Goal: Task Accomplishment & Management: Complete application form

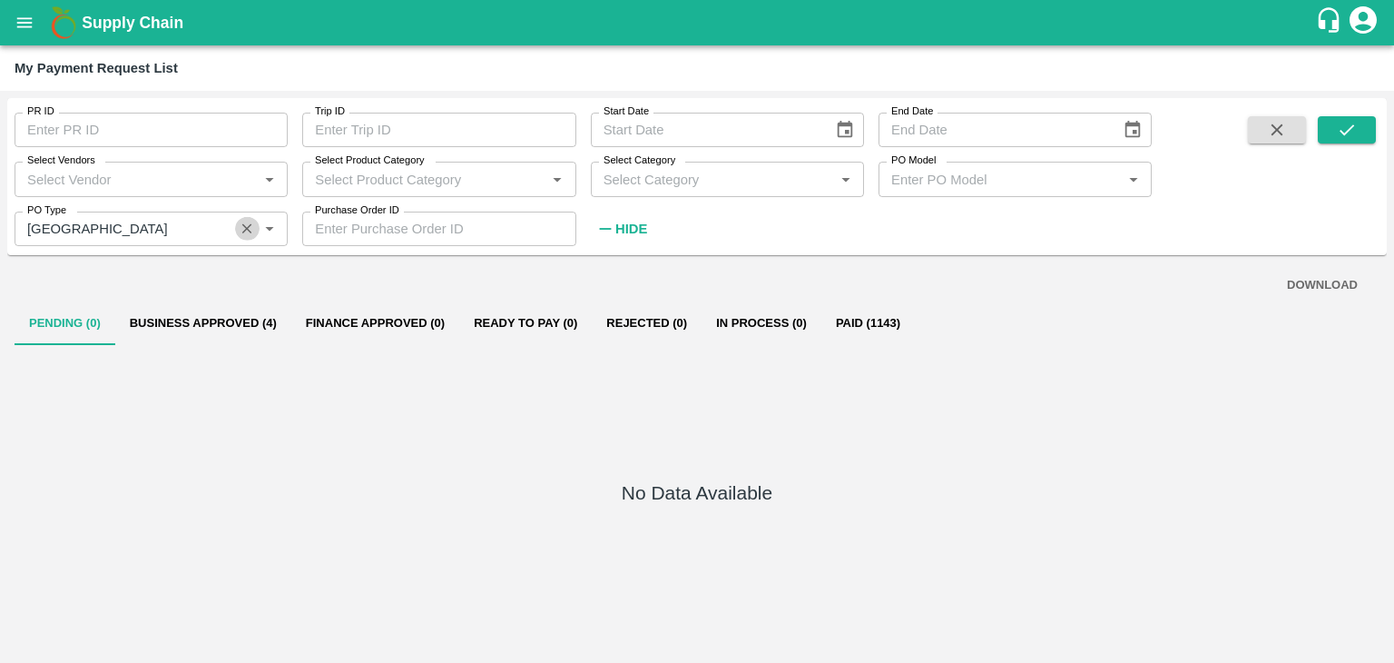
click at [241, 227] on icon "Clear" at bounding box center [247, 229] width 17 height 17
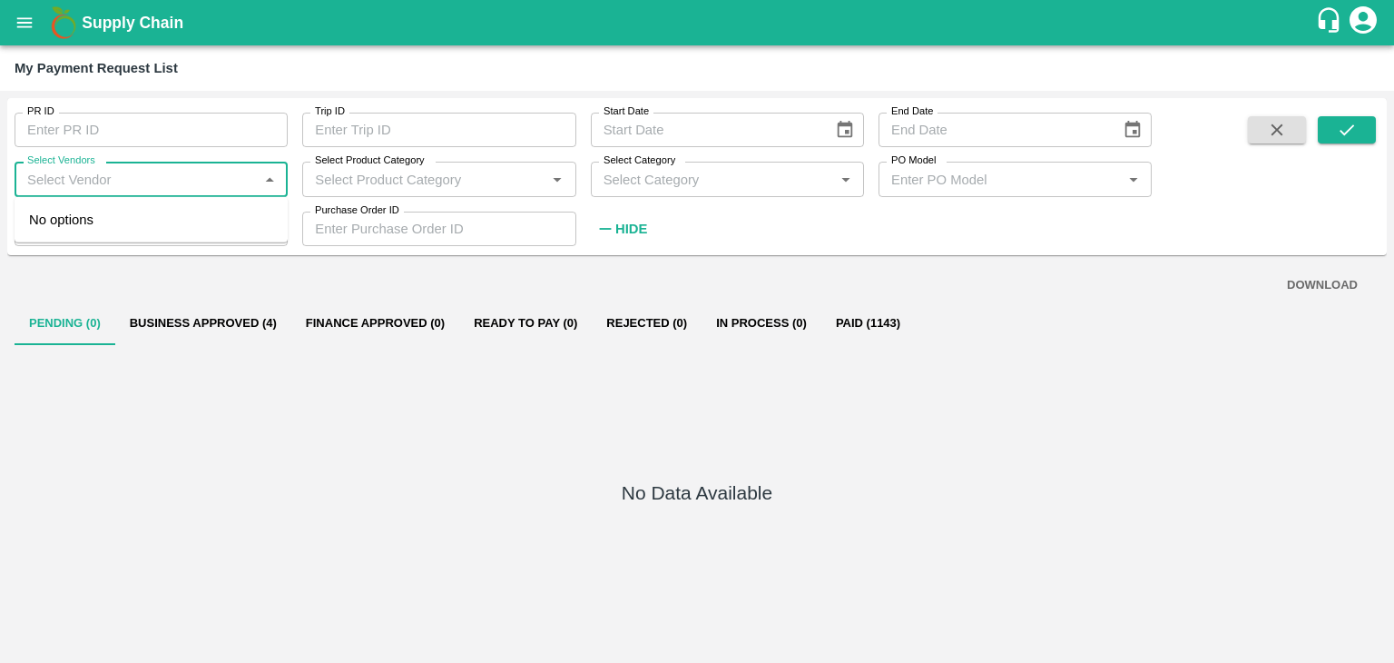
click at [132, 189] on input "Select Vendors" at bounding box center [136, 179] width 232 height 24
click at [151, 218] on div "Prutviraj Fruit Suppliers-Farmer, Supplier, Service Provider, Transporter, FGP" at bounding box center [154, 240] width 237 height 61
type input "Prutviraj Fruit Suppliers-Farmer, Supplier, Service Provider, Transporter, FGP"
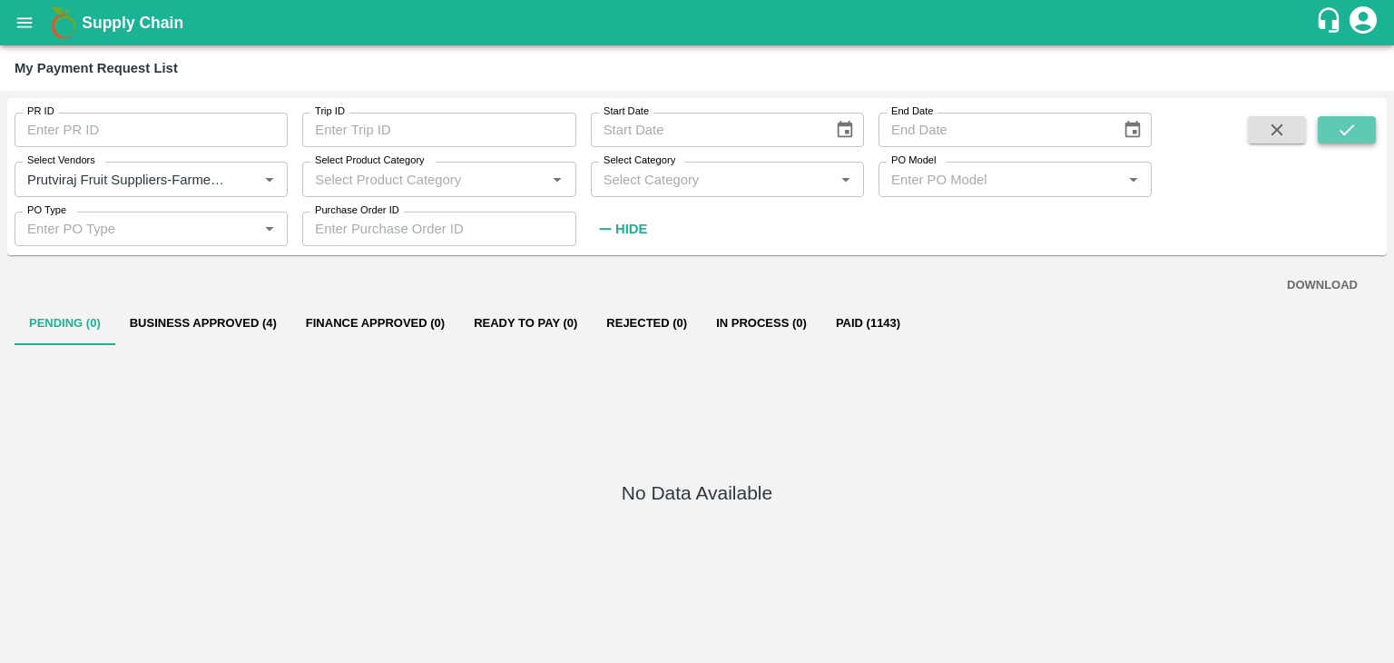
click at [1362, 131] on button "submit" at bounding box center [1347, 129] width 58 height 27
click at [384, 297] on div "DOWNLOAD" at bounding box center [697, 286] width 1336 height 32
click at [396, 320] on button "Finance Approved (1)" at bounding box center [375, 323] width 168 height 44
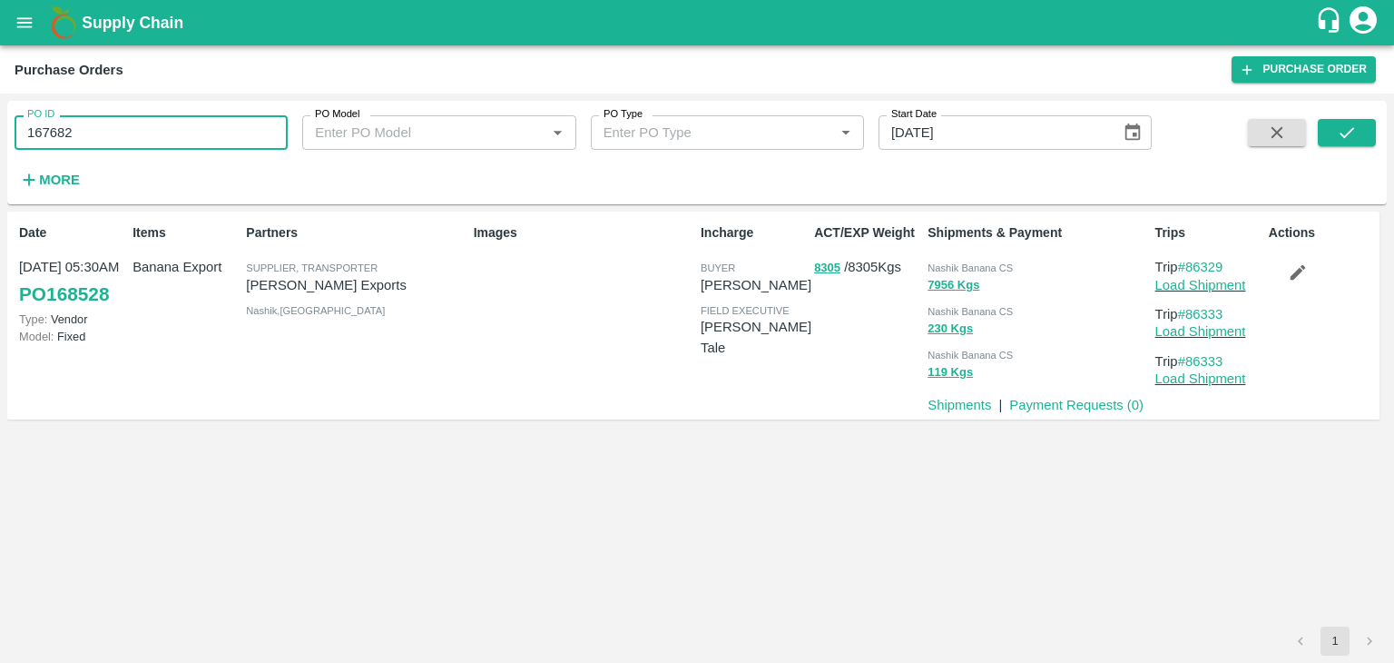
type input "167682"
click at [1361, 132] on button "submit" at bounding box center [1347, 132] width 58 height 27
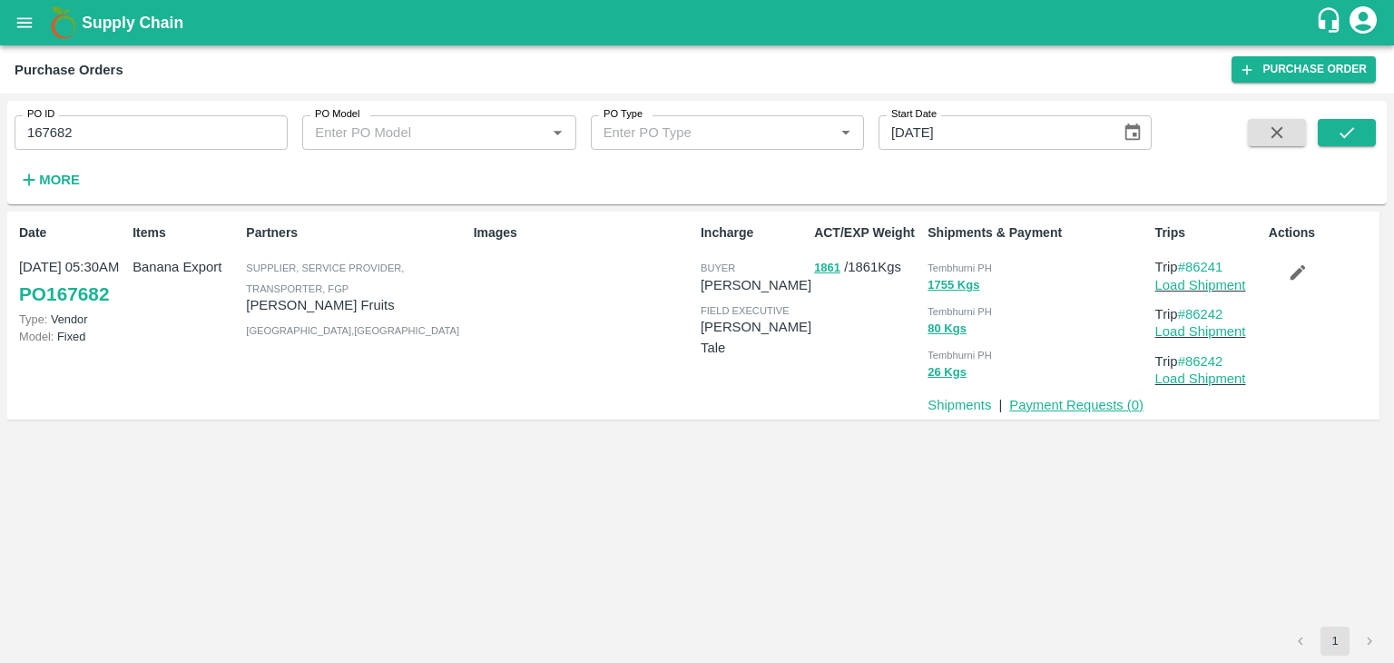
click at [1086, 405] on link "Payment Requests ( 0 )" at bounding box center [1076, 405] width 134 height 15
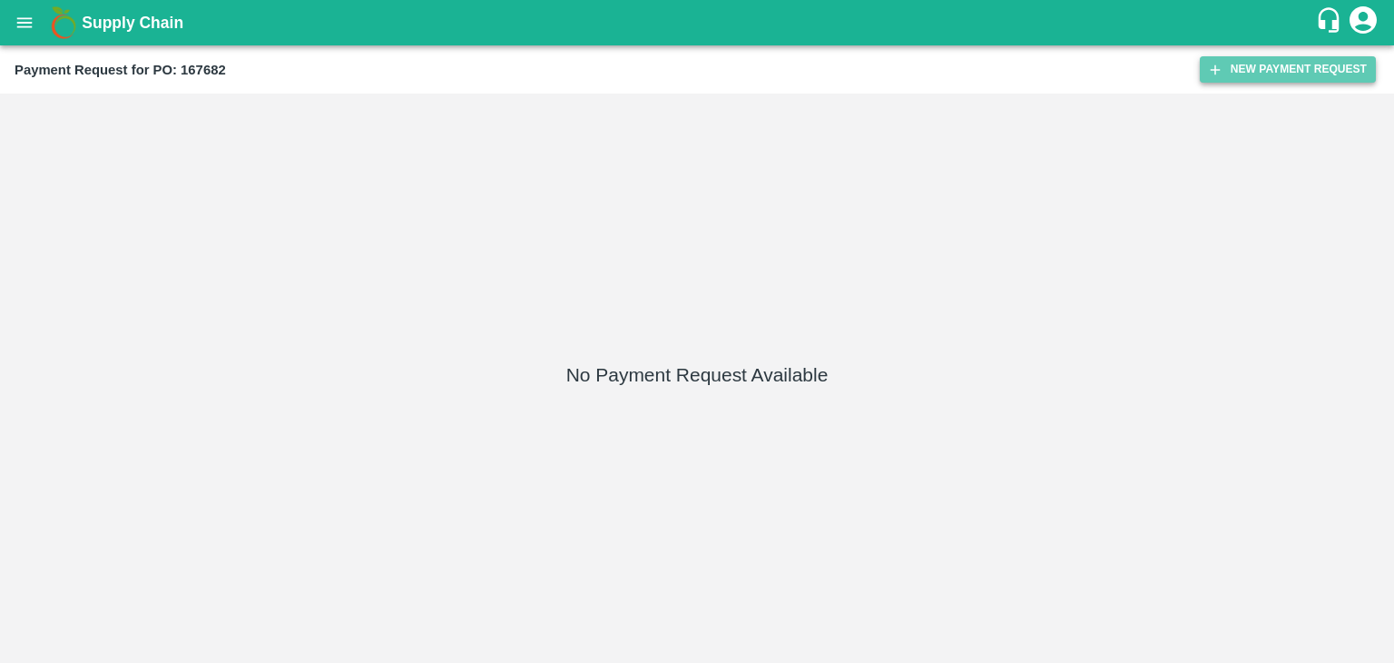
click at [1333, 74] on button "New Payment Request" at bounding box center [1288, 69] width 176 height 26
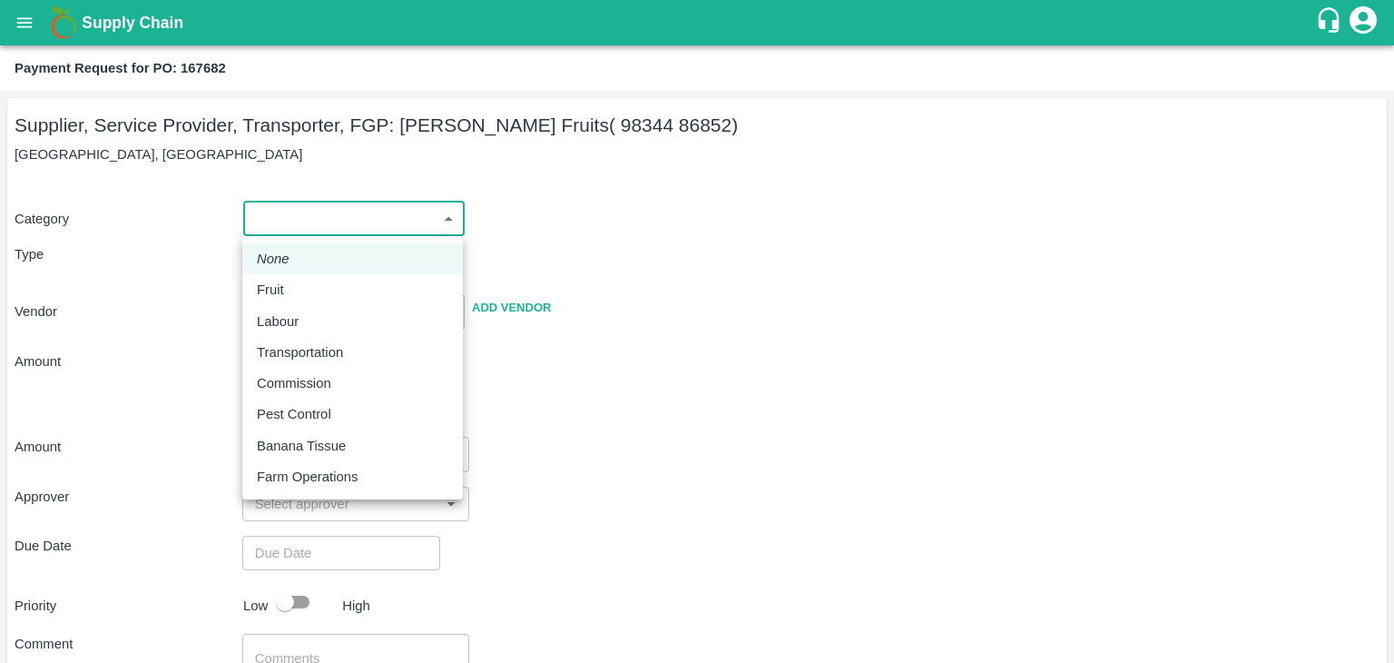
click at [282, 231] on body "Supply Chain Payment Request for PO: 167682 Supplier, Service Provider, Transpo…" at bounding box center [697, 331] width 1394 height 663
click at [306, 296] on div "Fruit" at bounding box center [353, 290] width 192 height 20
type input "1"
type input "Sairaj Fruits - 98344 86852(Supplier, Service Provider, Transporter, FGP)"
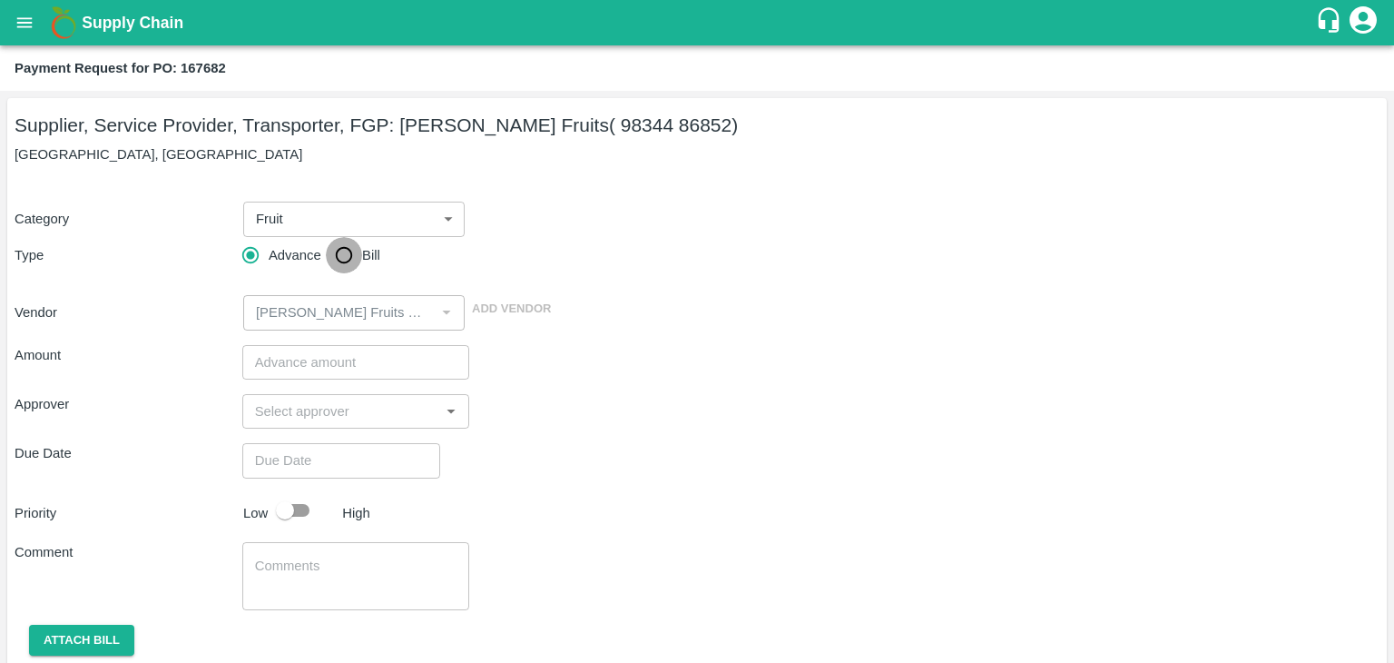
click at [345, 251] on input "Bill" at bounding box center [344, 255] width 36 height 36
radio input "true"
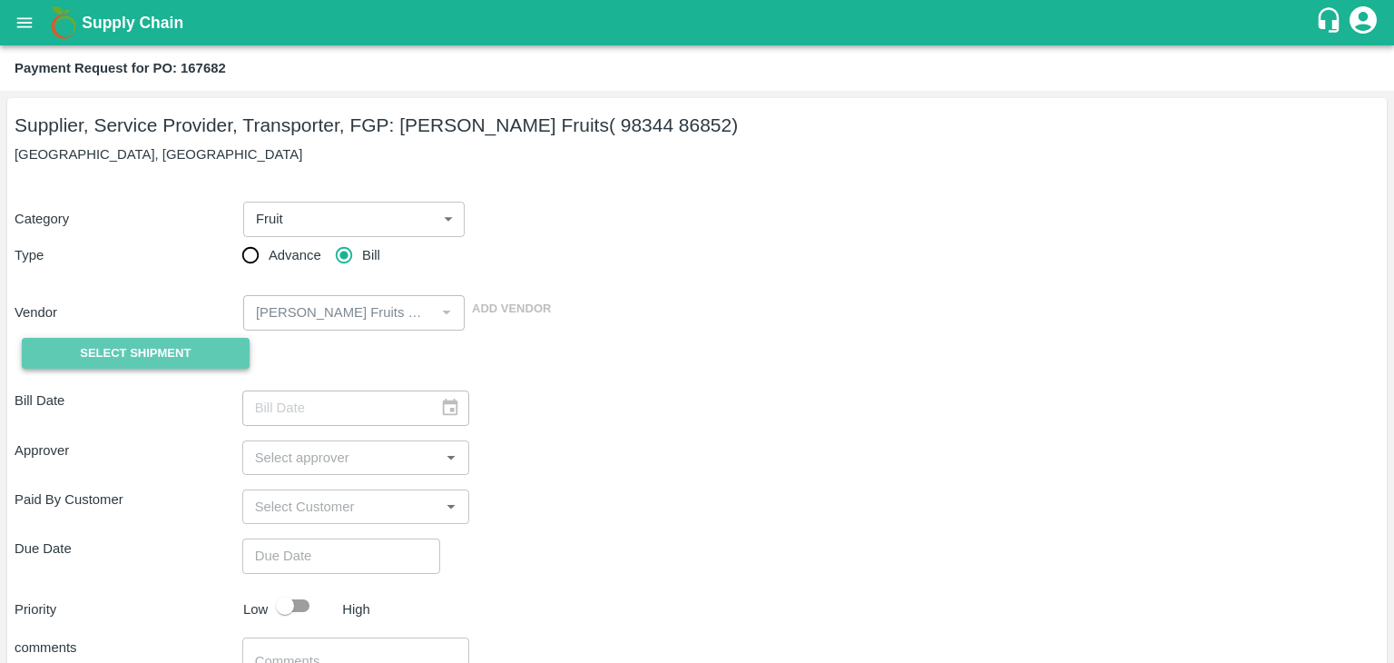
click at [167, 357] on span "Select Shipment" at bounding box center [135, 353] width 111 height 21
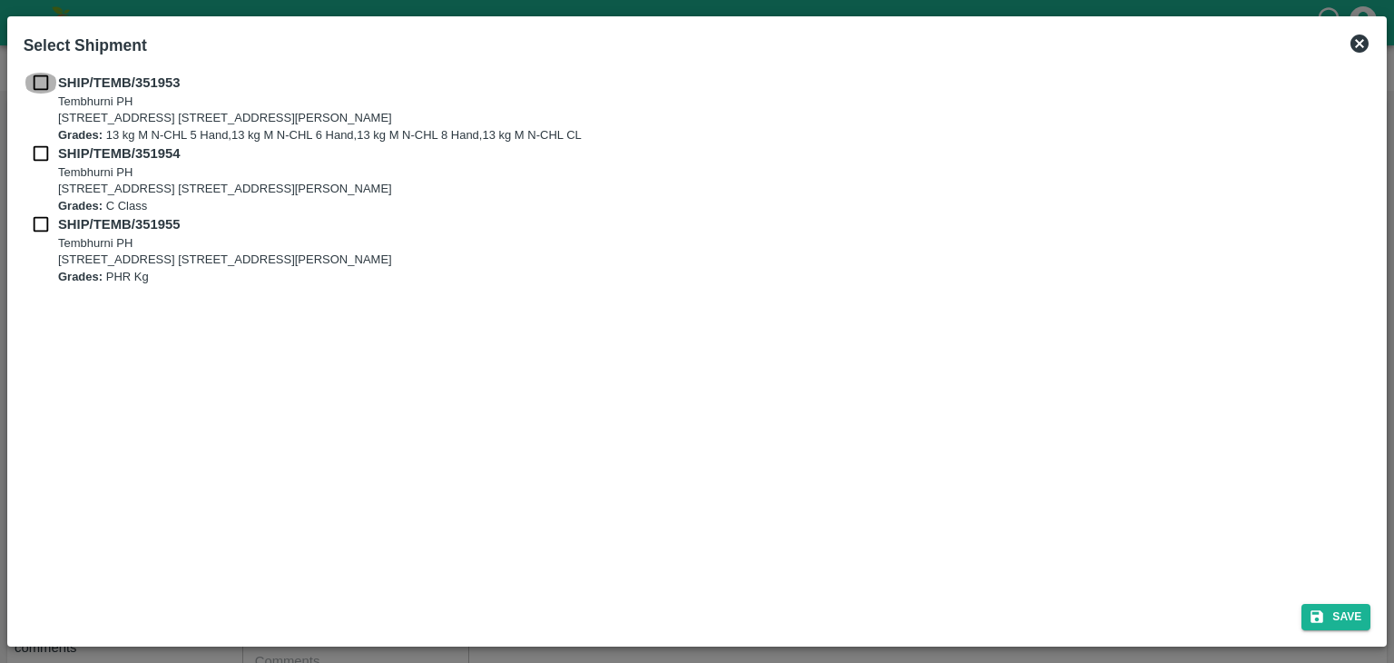
click at [39, 74] on input "checkbox" at bounding box center [41, 83] width 34 height 20
checkbox input "true"
click at [47, 148] on input "checkbox" at bounding box center [41, 153] width 34 height 20
checkbox input "true"
click at [43, 230] on input "checkbox" at bounding box center [41, 224] width 34 height 20
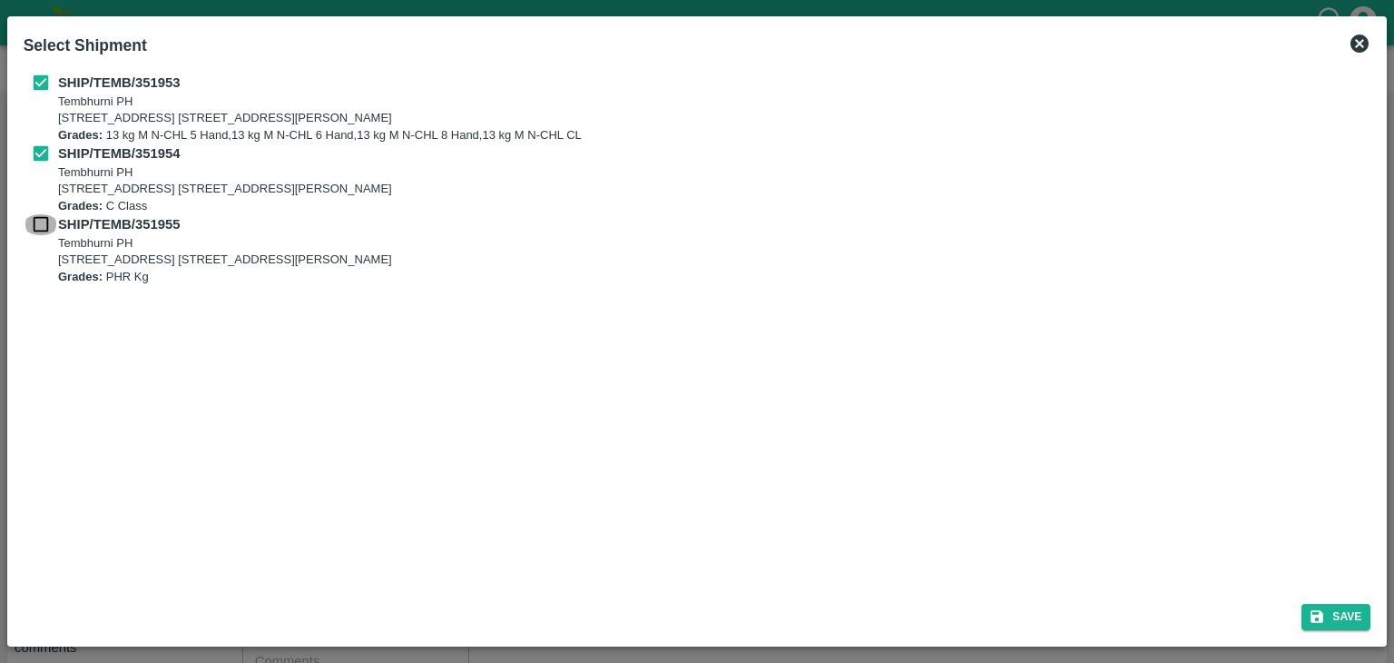
checkbox input "true"
click at [1349, 615] on button "Save" at bounding box center [1336, 617] width 69 height 26
type input "[DATE]"
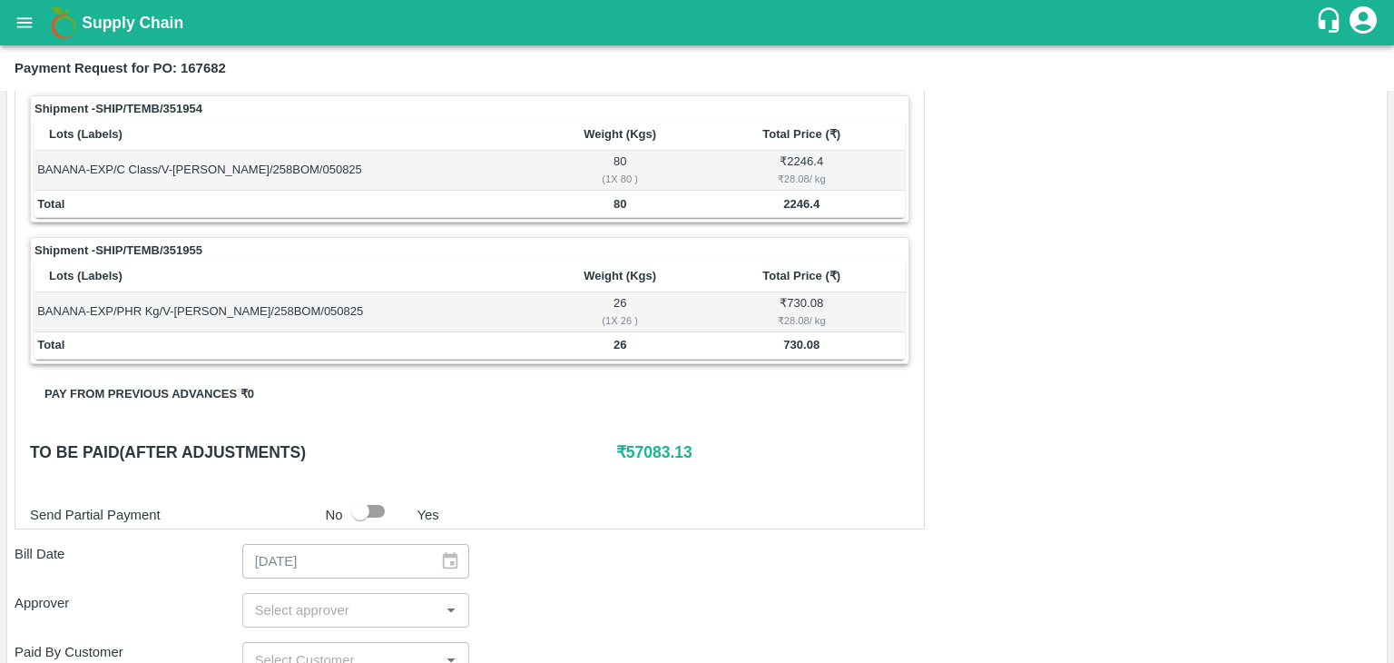
scroll to position [850, 0]
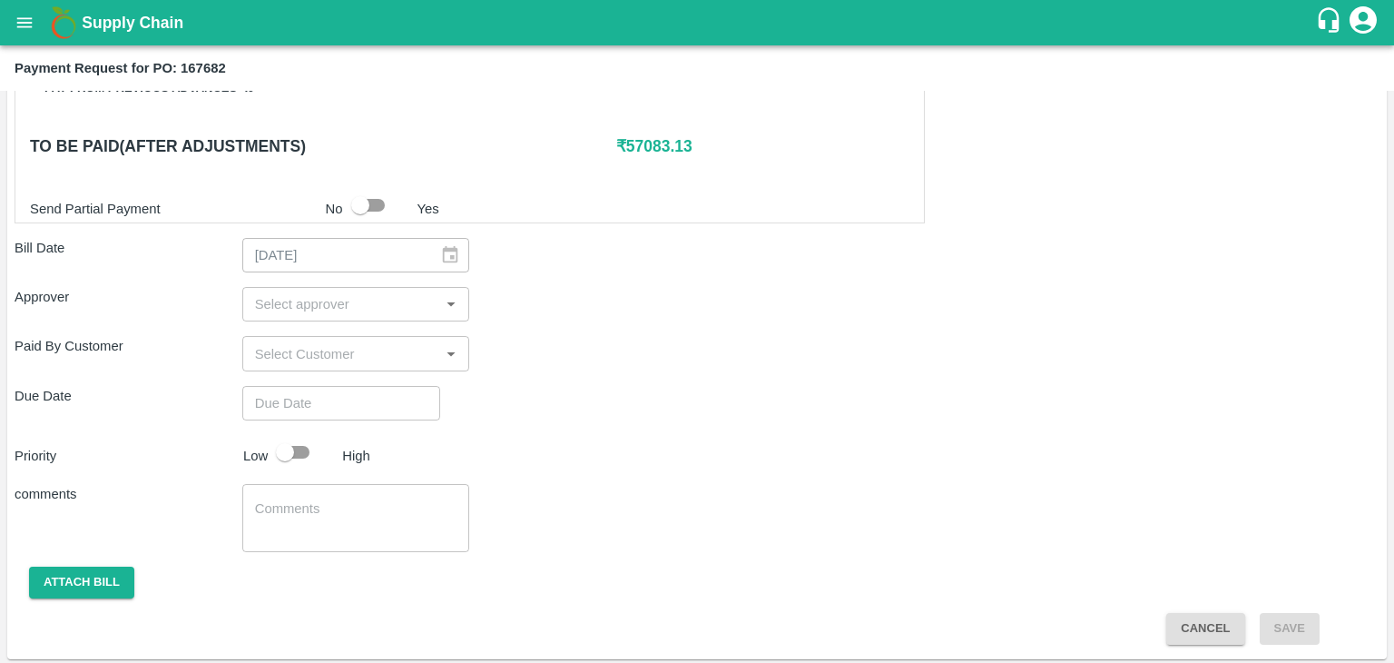
drag, startPoint x: 339, startPoint y: 285, endPoint x: 348, endPoint y: 299, distance: 16.4
click at [348, 299] on div "​" at bounding box center [356, 304] width 228 height 34
click at [348, 299] on input "input" at bounding box center [341, 304] width 187 height 24
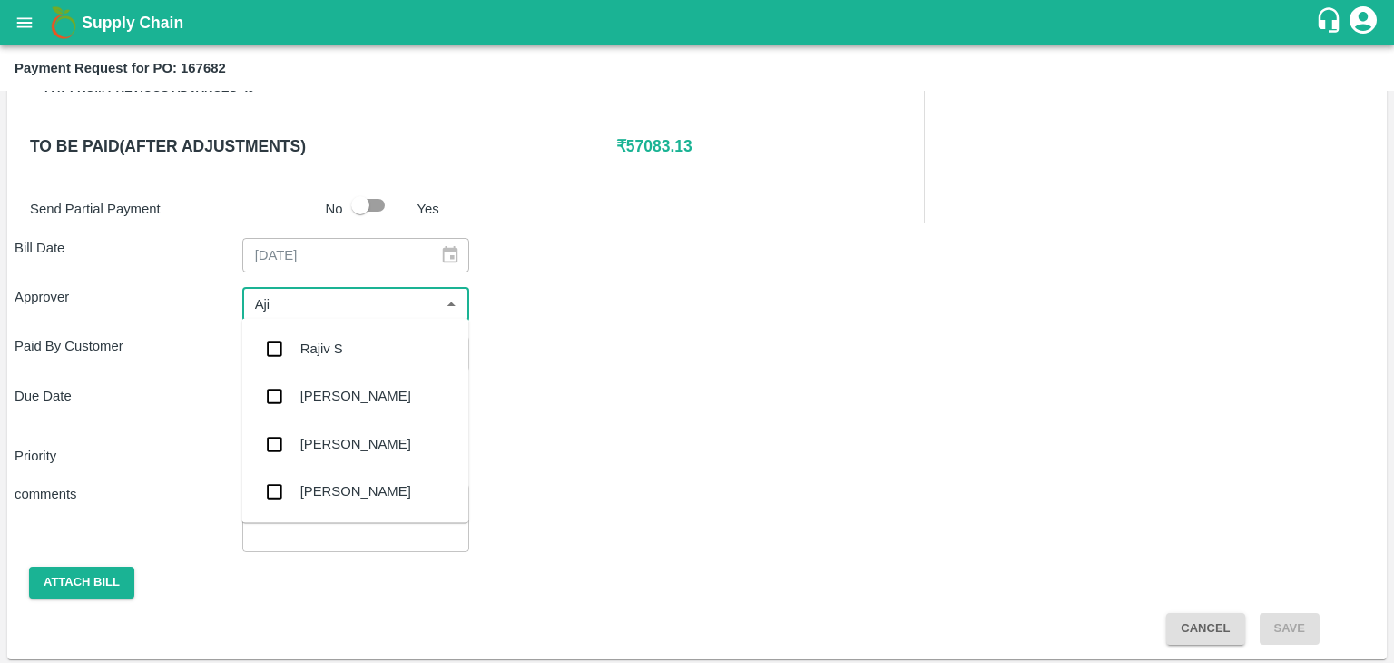
type input "Ajit"
click at [349, 355] on div "[PERSON_NAME]" at bounding box center [355, 349] width 111 height 20
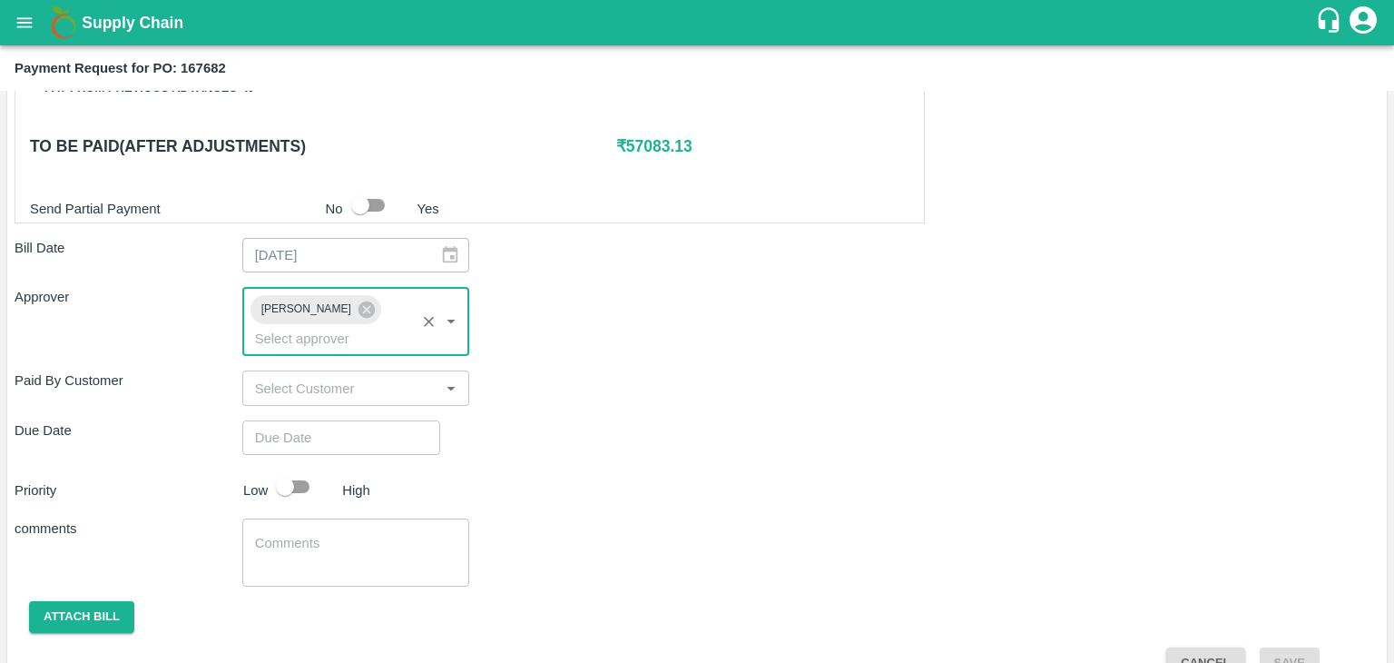
type input "DD/MM/YYYY hh:mm aa"
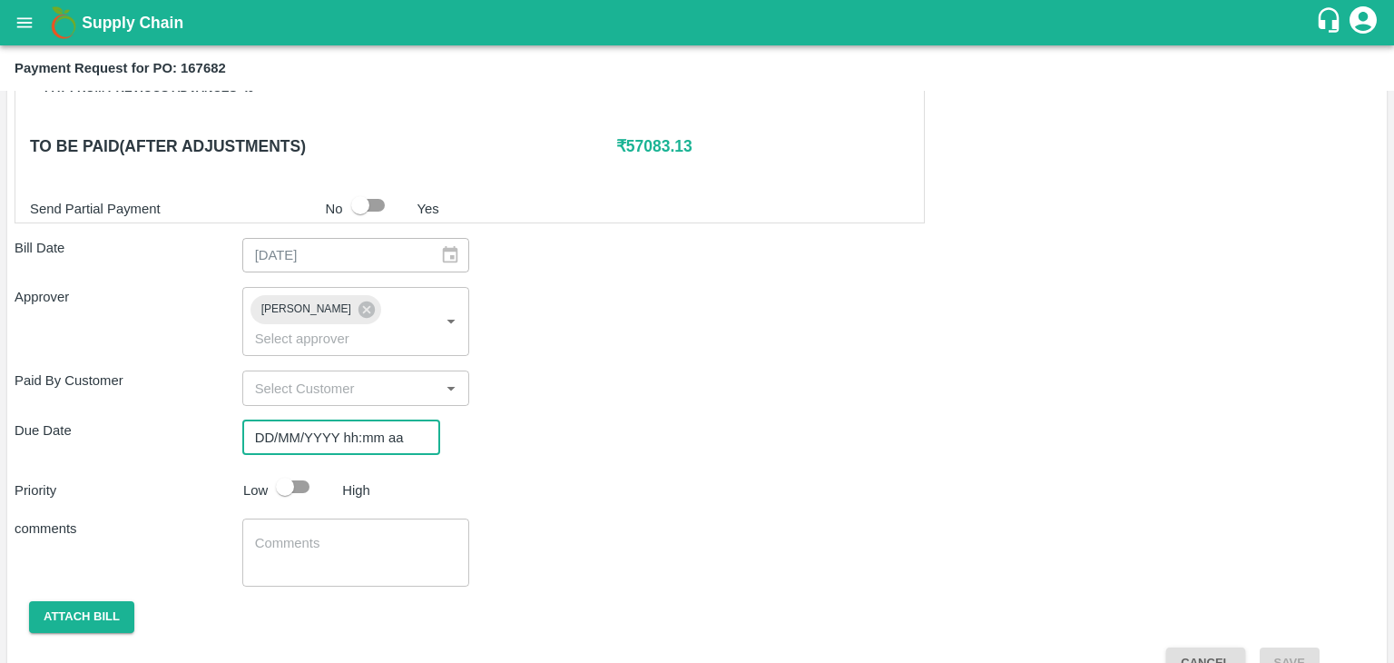
click at [385, 420] on input "DD/MM/YYYY hh:mm aa" at bounding box center [334, 437] width 185 height 34
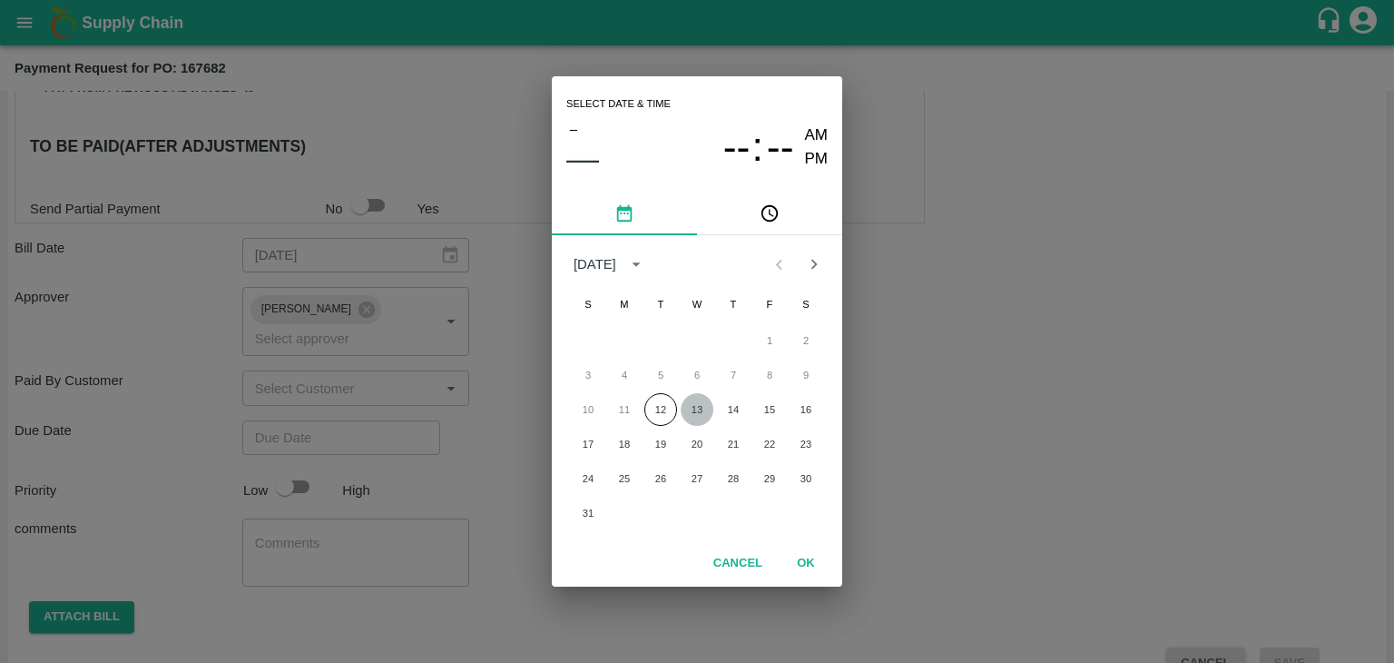
click at [694, 405] on button "13" at bounding box center [697, 409] width 33 height 33
type input "13/08/2025 12:00 AM"
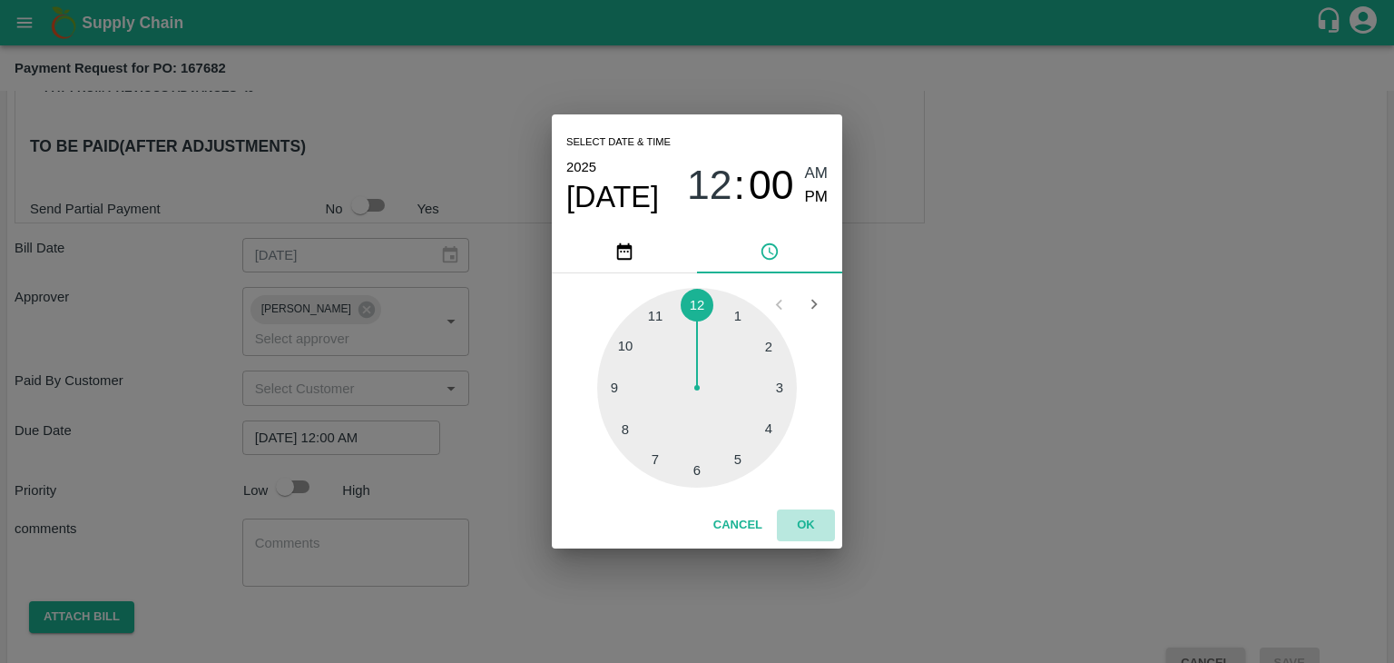
click at [813, 530] on button "OK" at bounding box center [806, 525] width 58 height 32
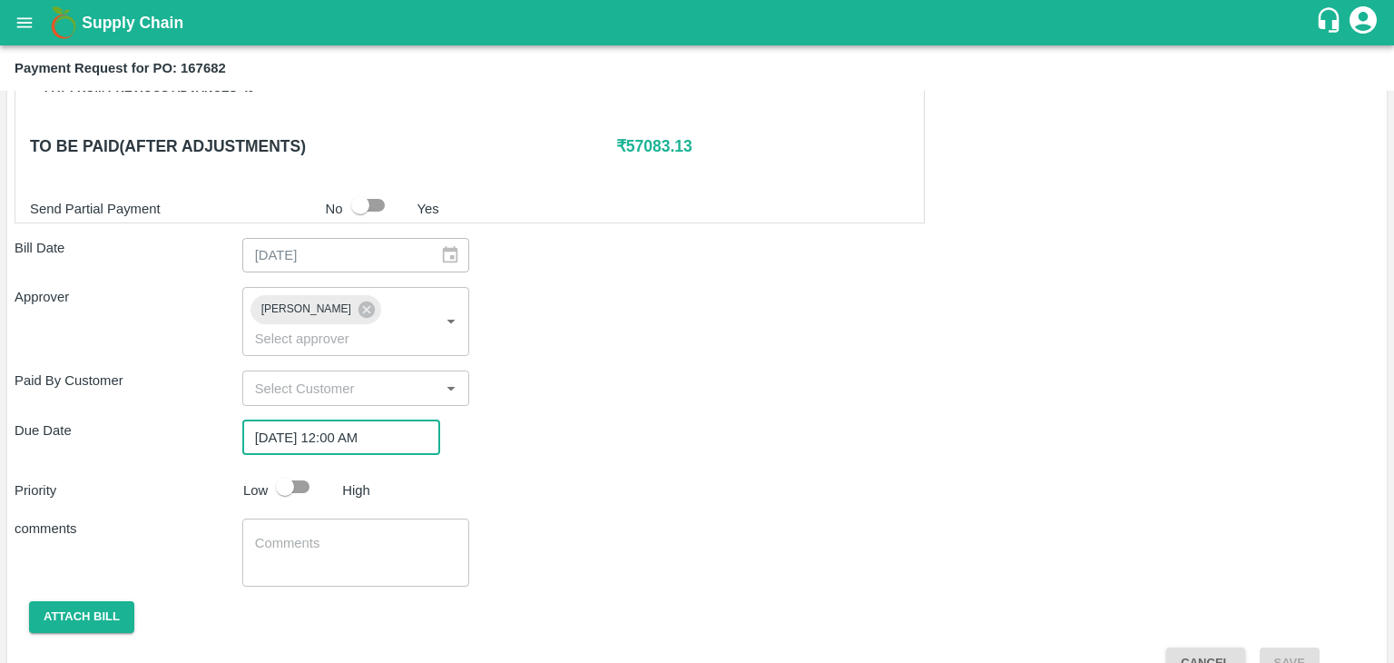
click at [290, 469] on input "checkbox" at bounding box center [284, 486] width 103 height 34
checkbox input "true"
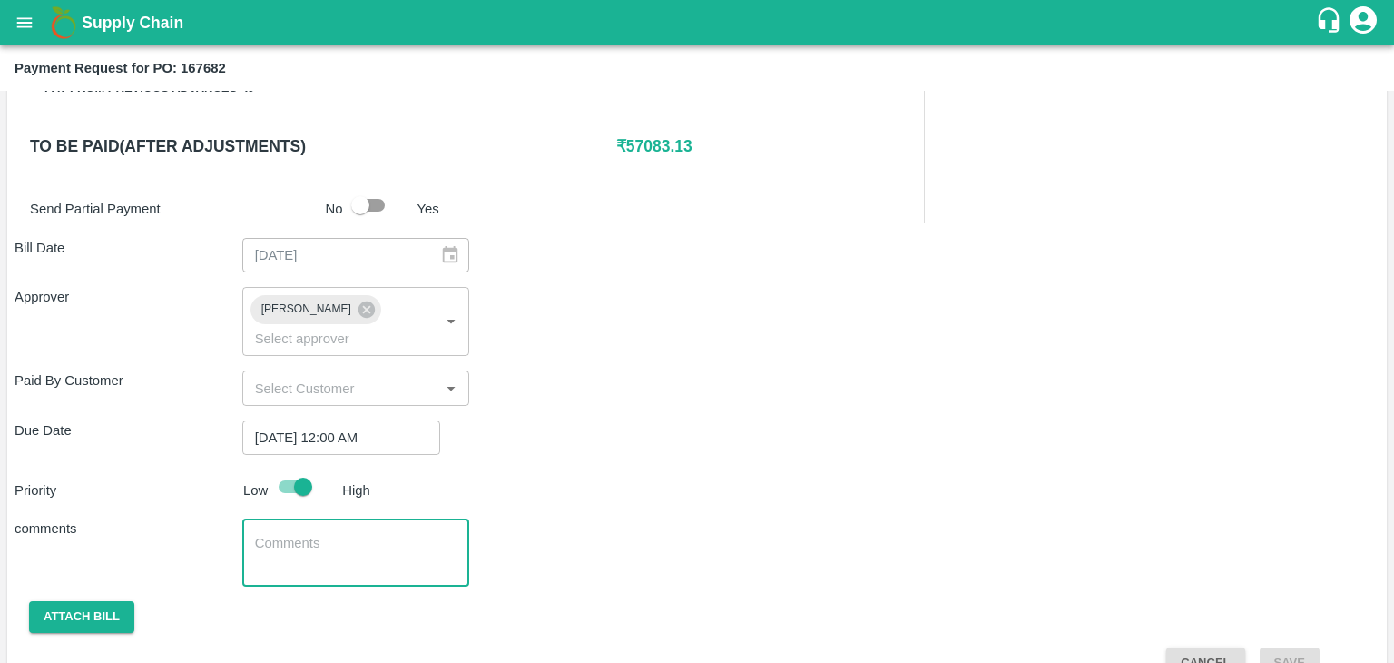
click at [349, 534] on textarea at bounding box center [356, 553] width 202 height 38
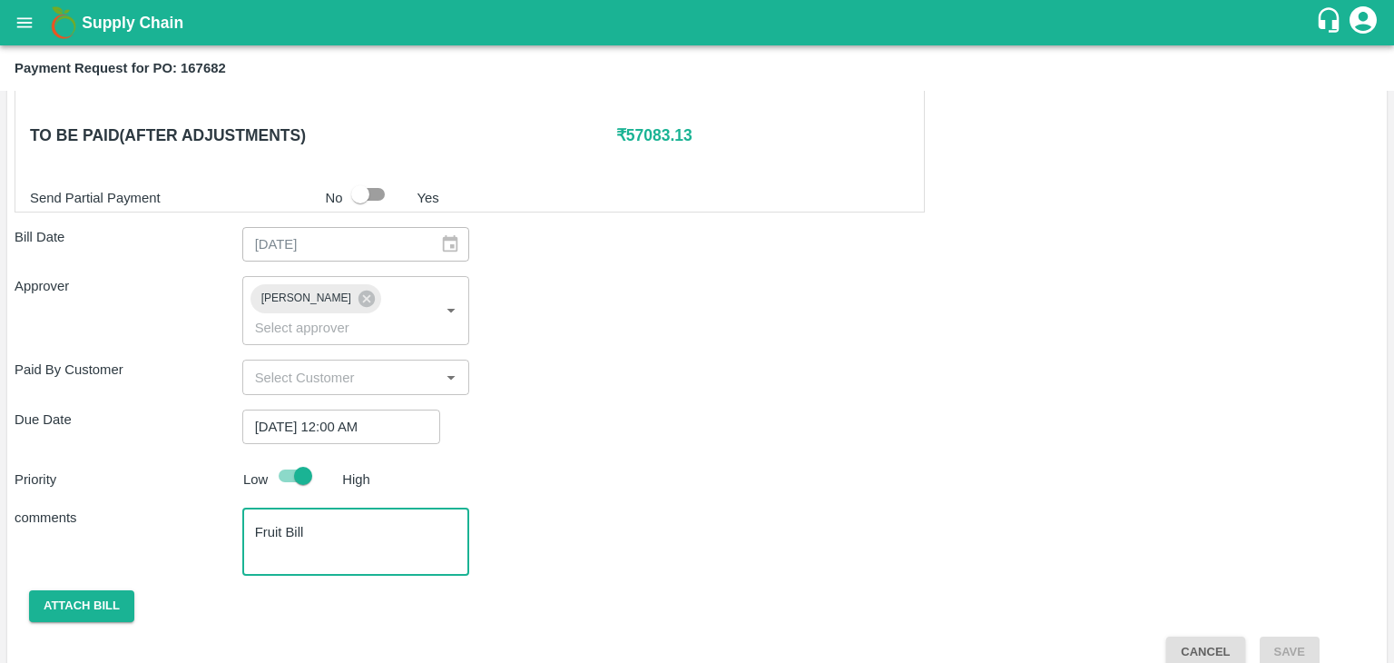
type textarea "Fruit Bill"
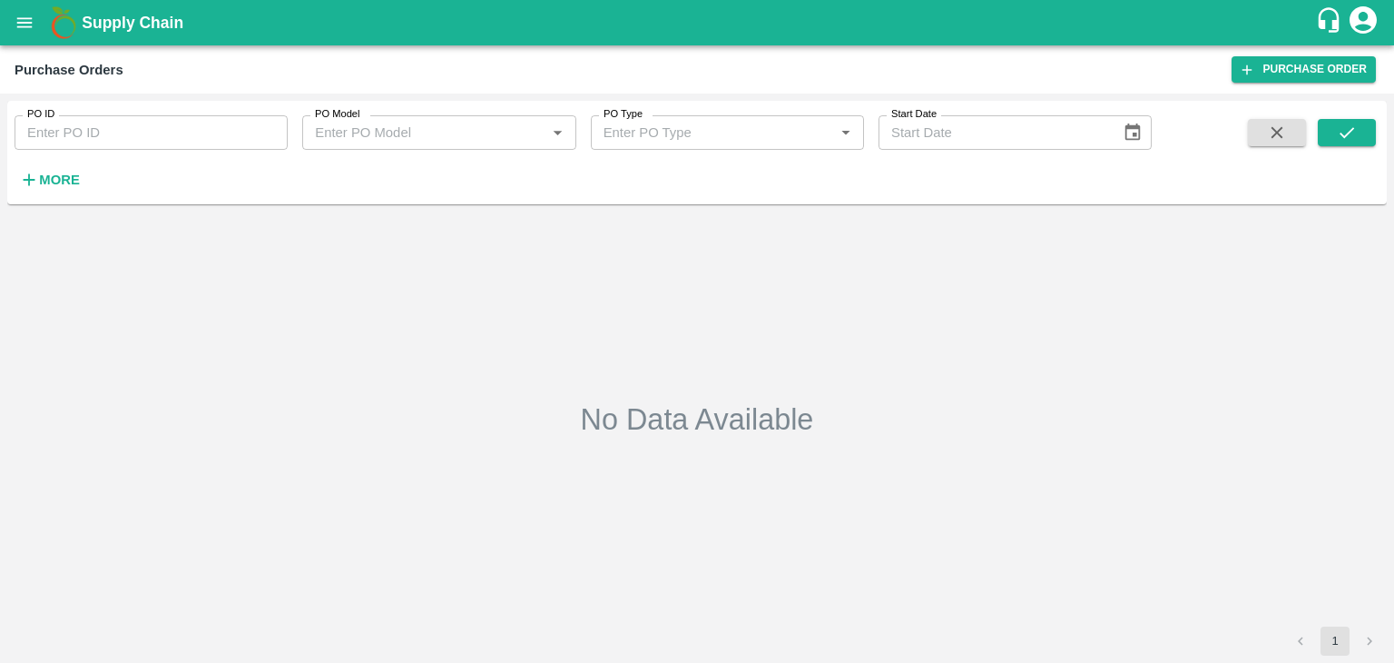
type input "167682"
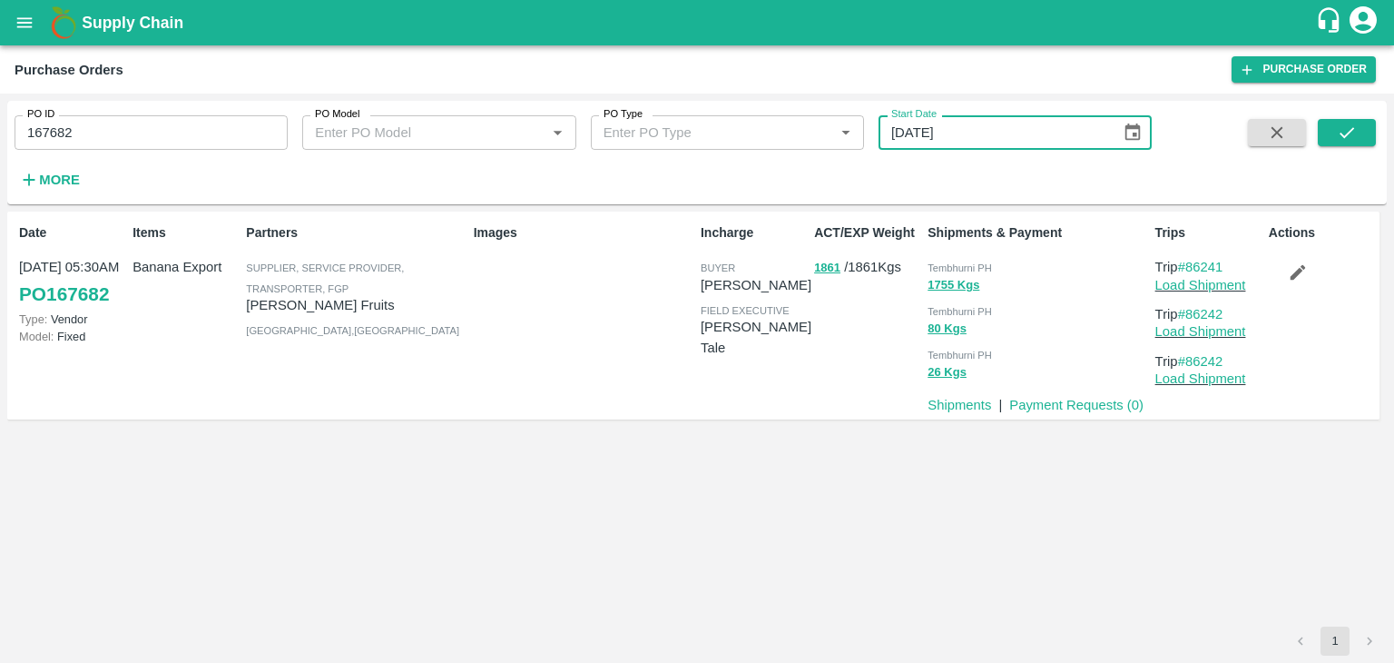
click at [924, 139] on input "[DATE]" at bounding box center [994, 132] width 230 height 34
type input "DD/MM/YYYY"
click at [67, 179] on strong "More" at bounding box center [59, 179] width 41 height 15
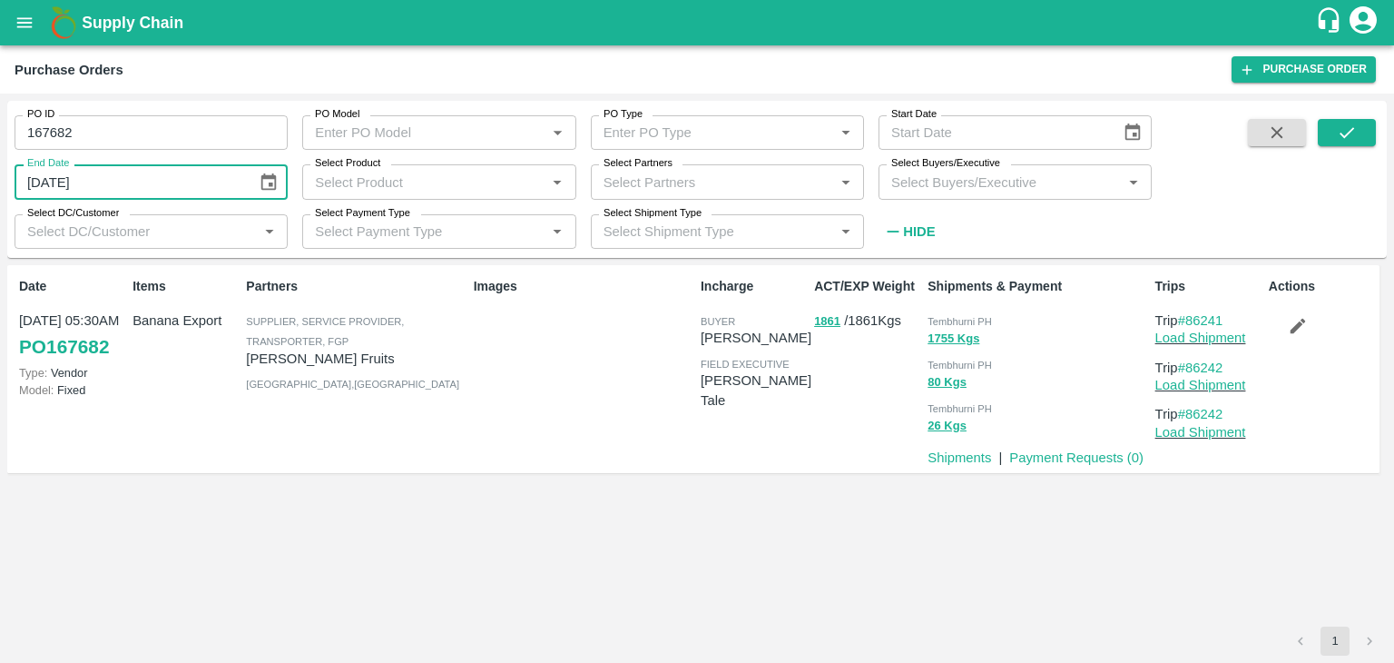
click at [75, 185] on input "[DATE]" at bounding box center [130, 181] width 230 height 34
type input "DD/MM/YYYY"
click at [1286, 319] on button "button" at bounding box center [1298, 325] width 58 height 31
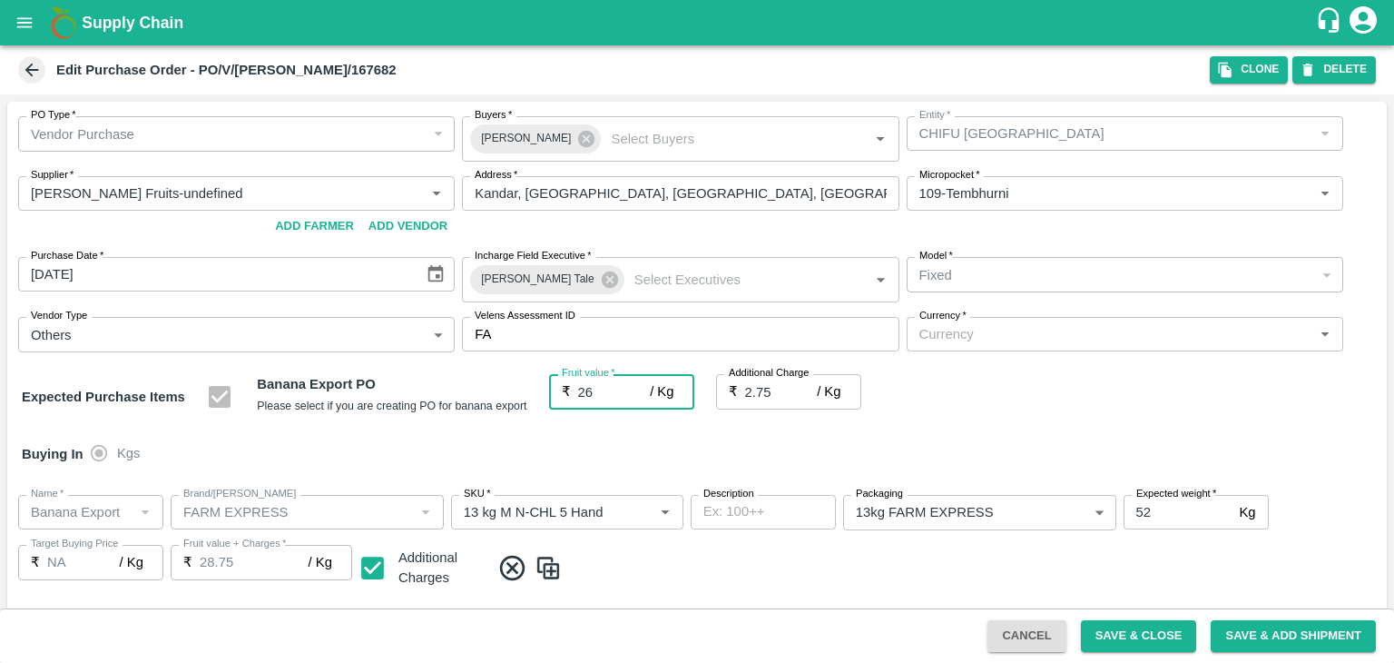
click at [598, 389] on input "26" at bounding box center [614, 391] width 73 height 34
type input "2"
type input "4.75"
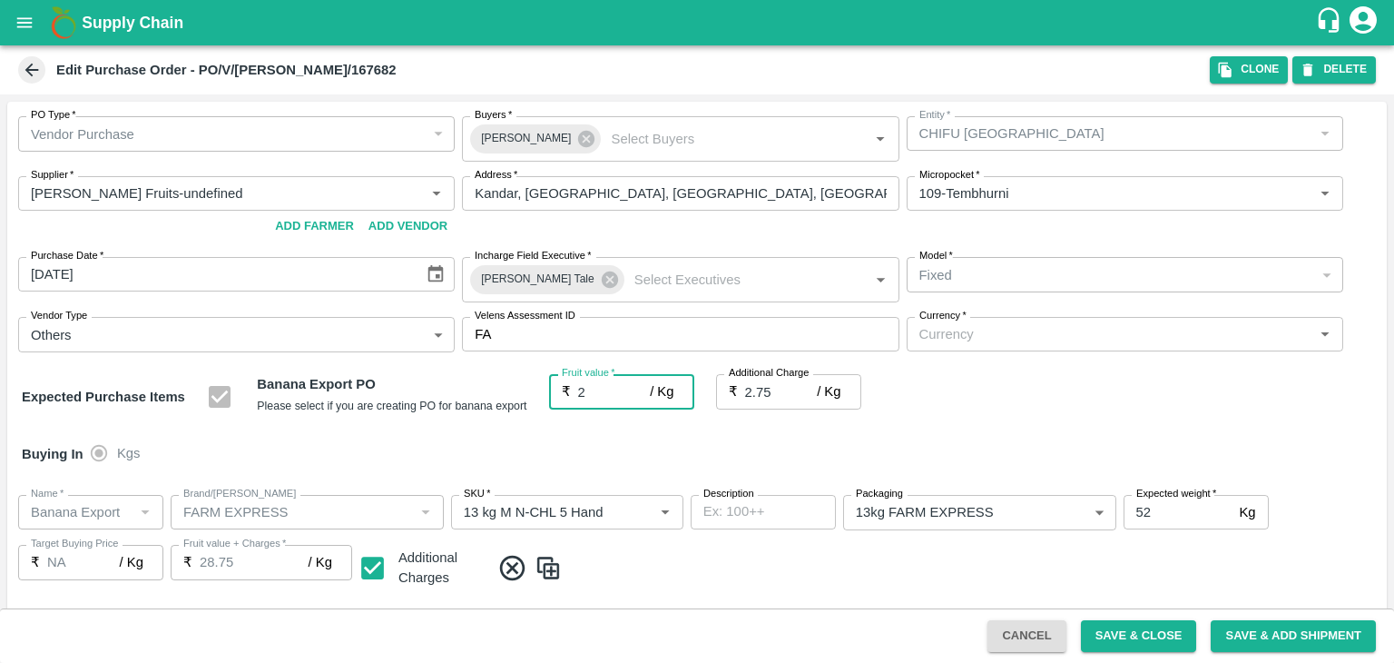
type input "4.75"
type input "2"
type input "26"
type input "28.75"
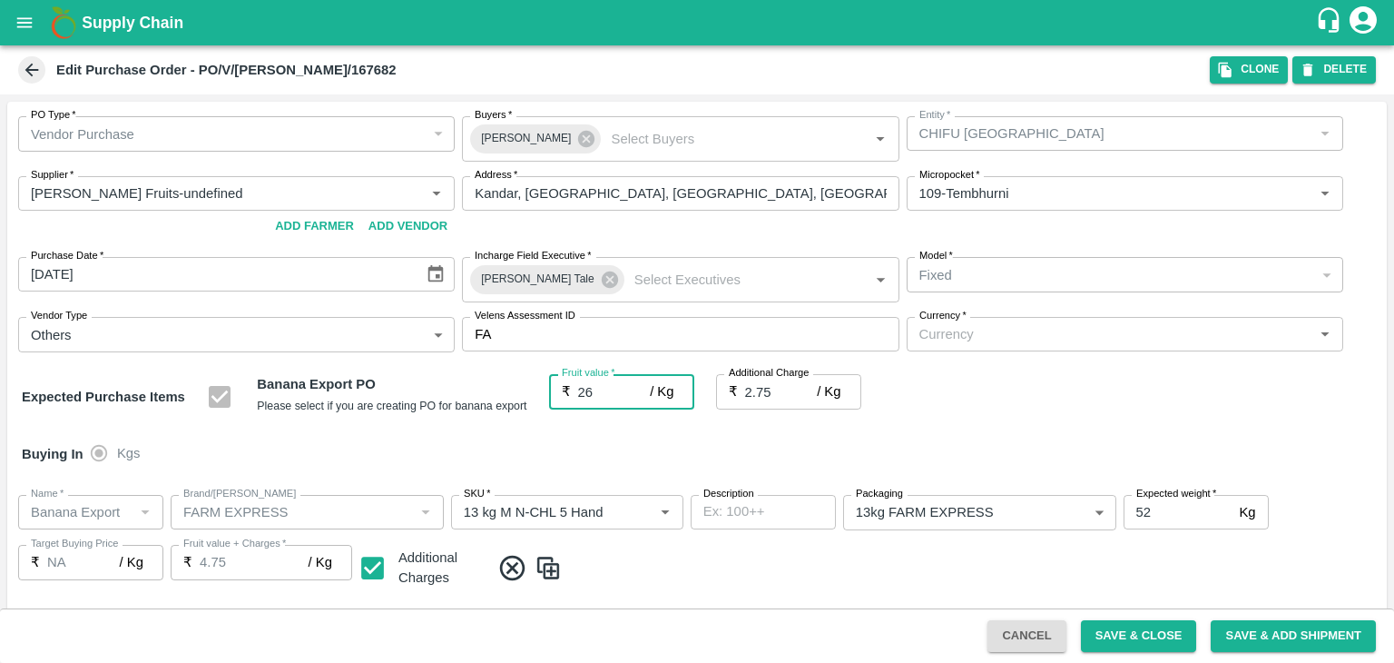
type input "28.75"
type input "26"
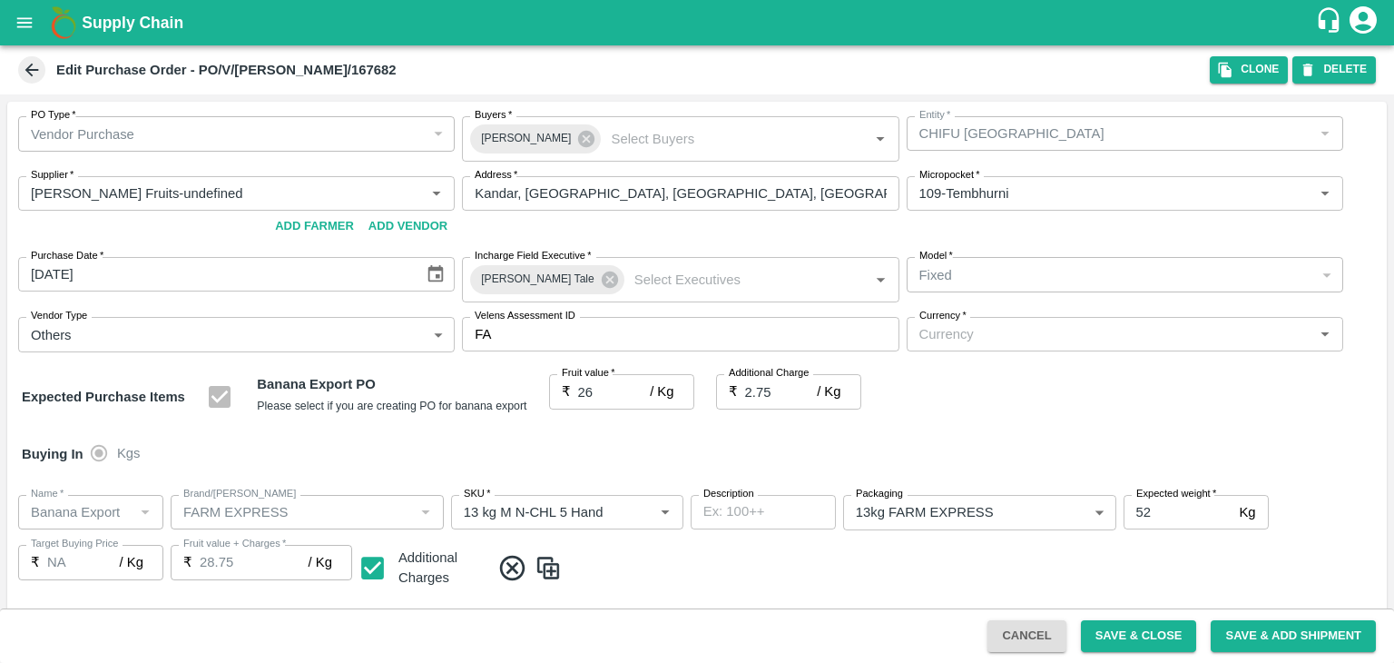
click at [719, 433] on div "Buying In Kgs" at bounding box center [697, 454] width 1380 height 53
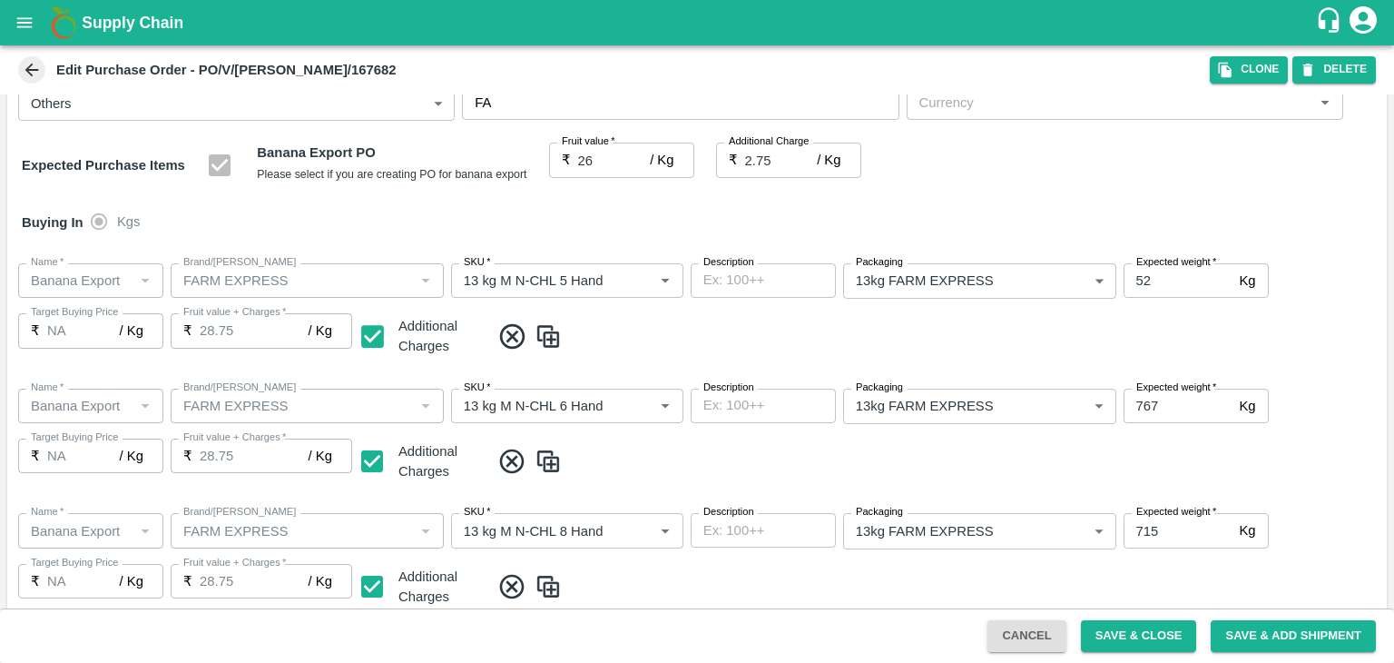
scroll to position [27, 0]
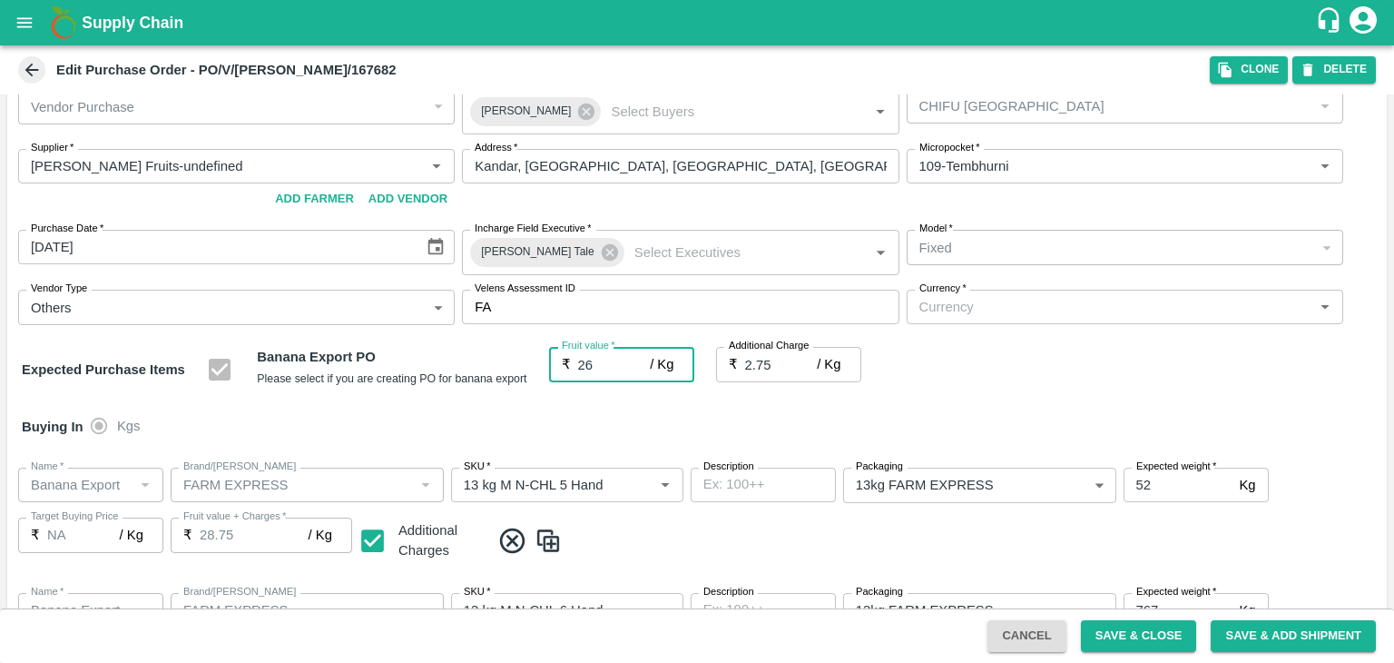
click at [591, 368] on input "26" at bounding box center [614, 364] width 73 height 34
type input "2"
type input "4.75"
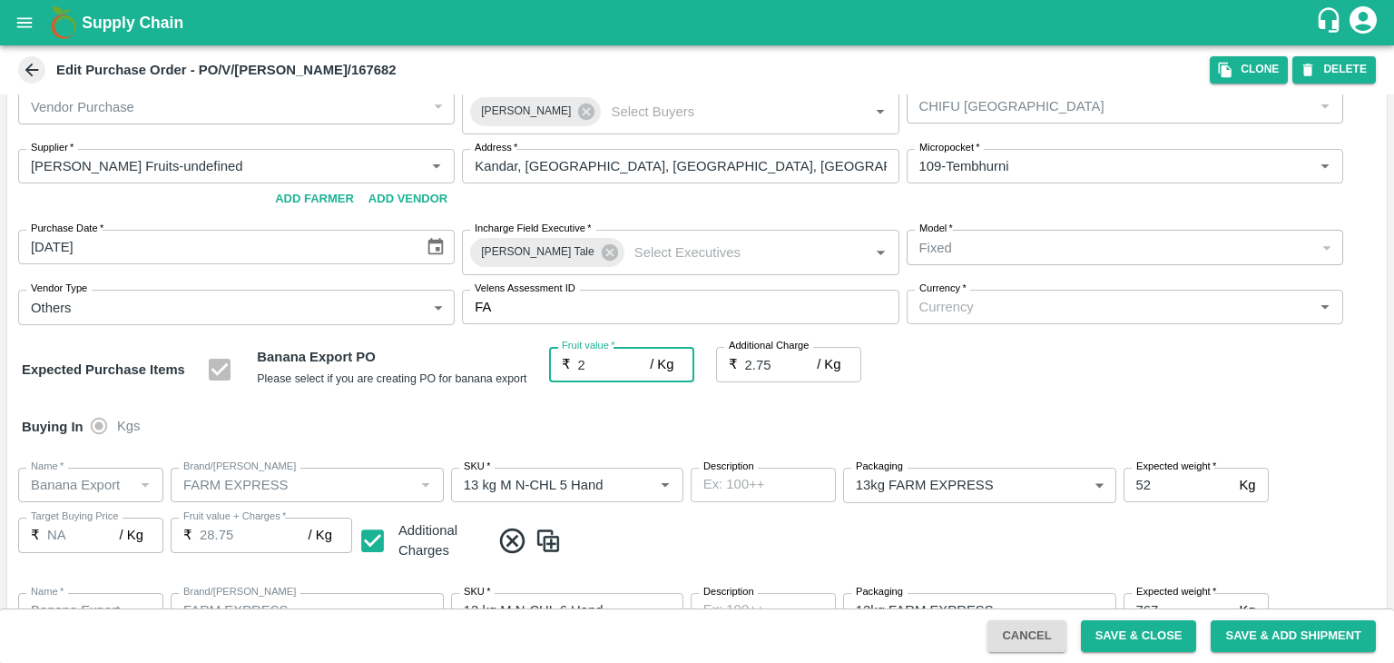
type input "4.75"
type input "2"
type input "25"
type input "27.75"
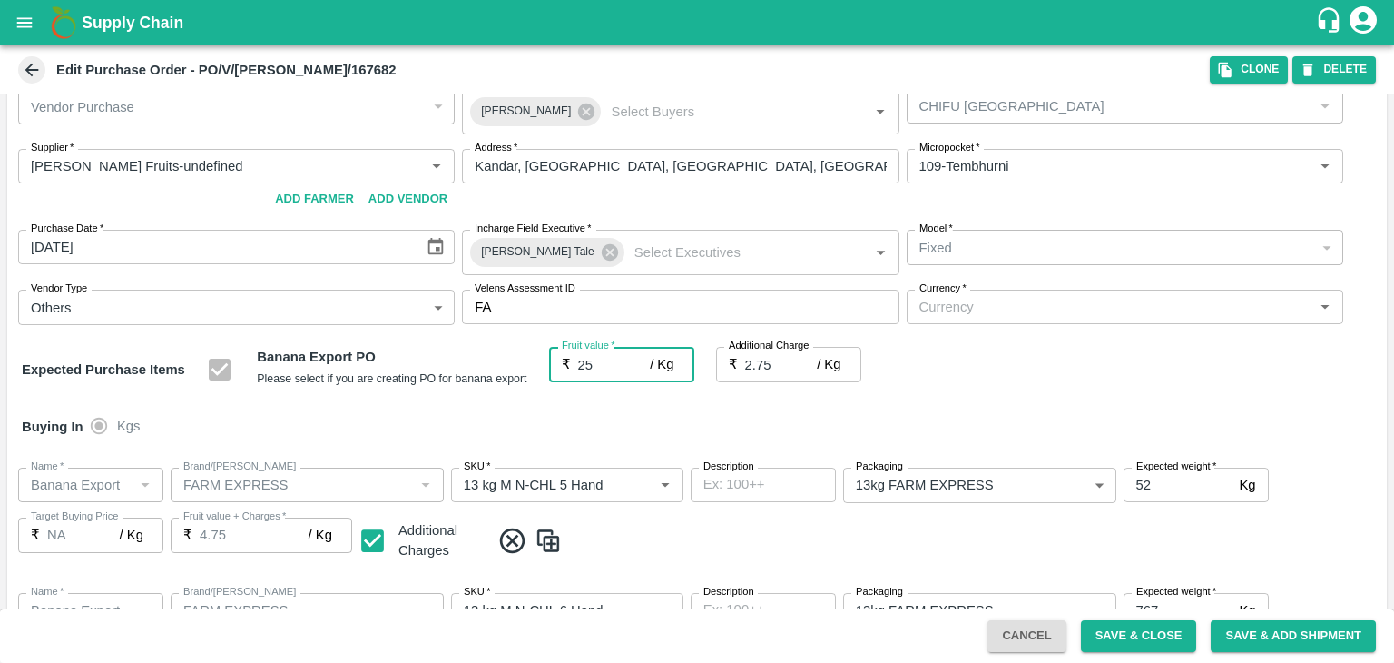
type input "27.75"
type input "25"
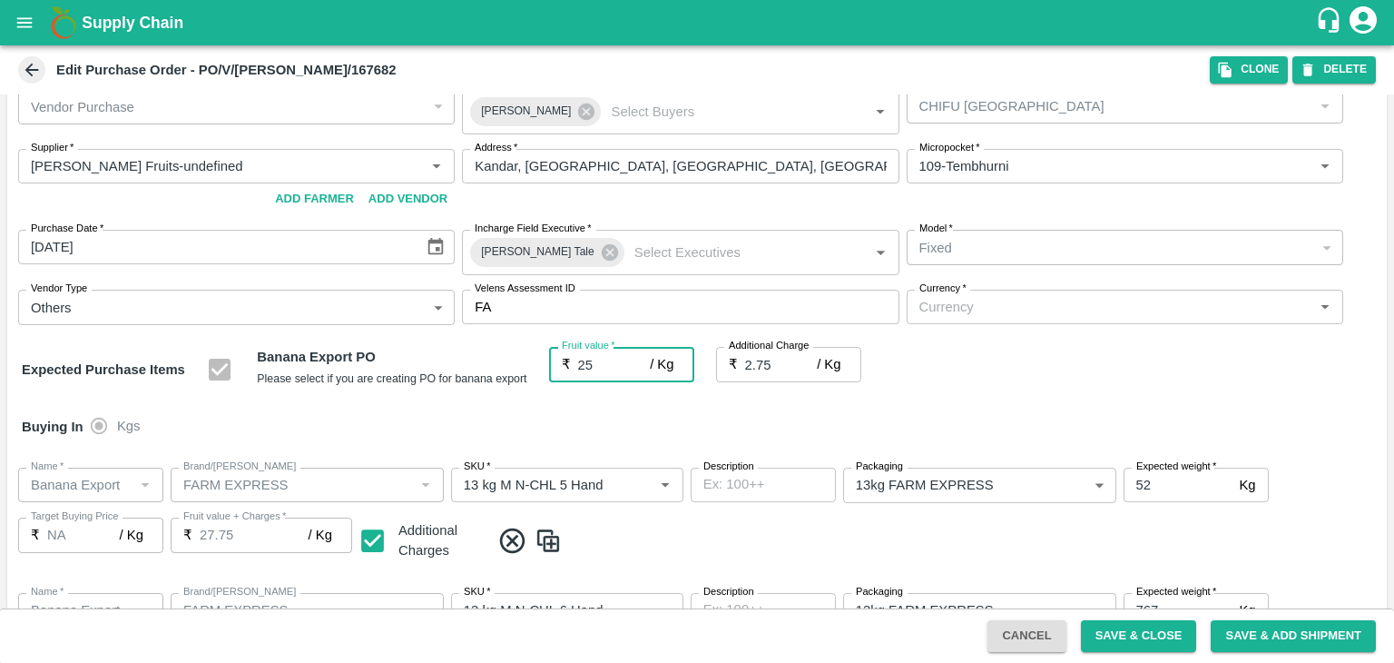
type input "25.5"
type input "28.25"
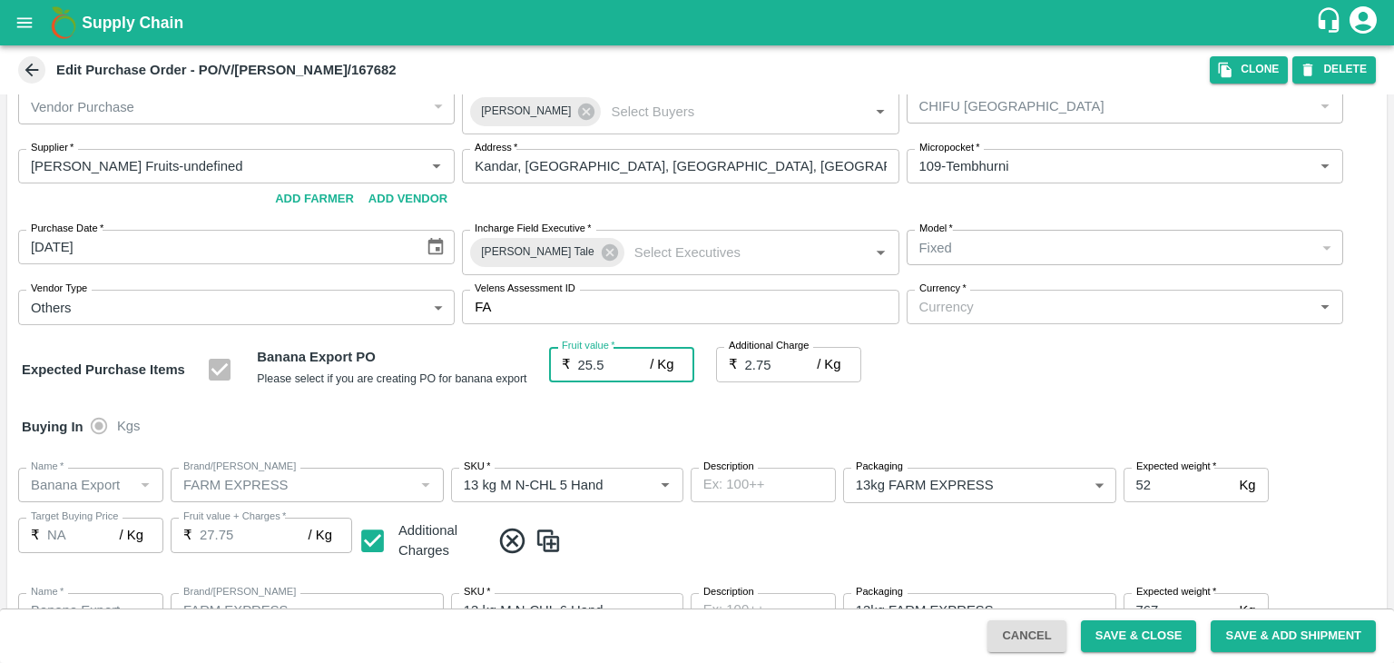
type input "25.5"
click at [1146, 632] on button "Save & Close" at bounding box center [1139, 636] width 116 height 32
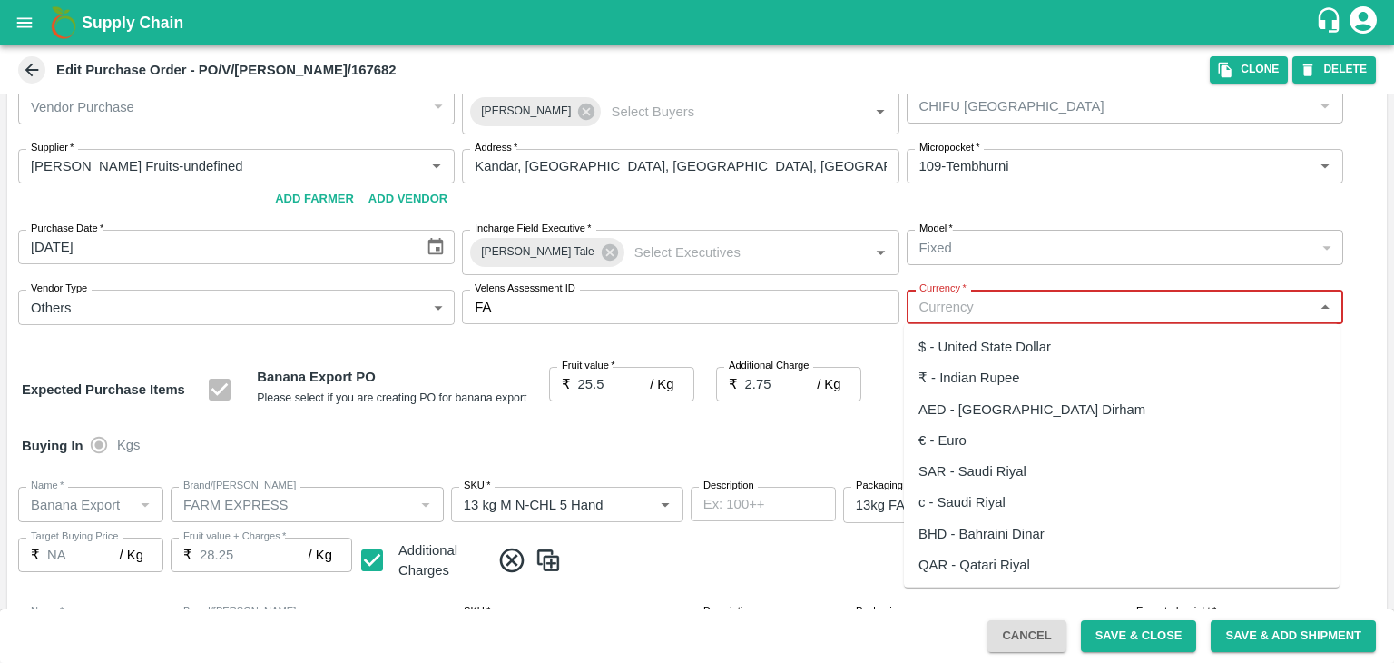
click at [950, 303] on input "Currency   *" at bounding box center [1110, 307] width 396 height 24
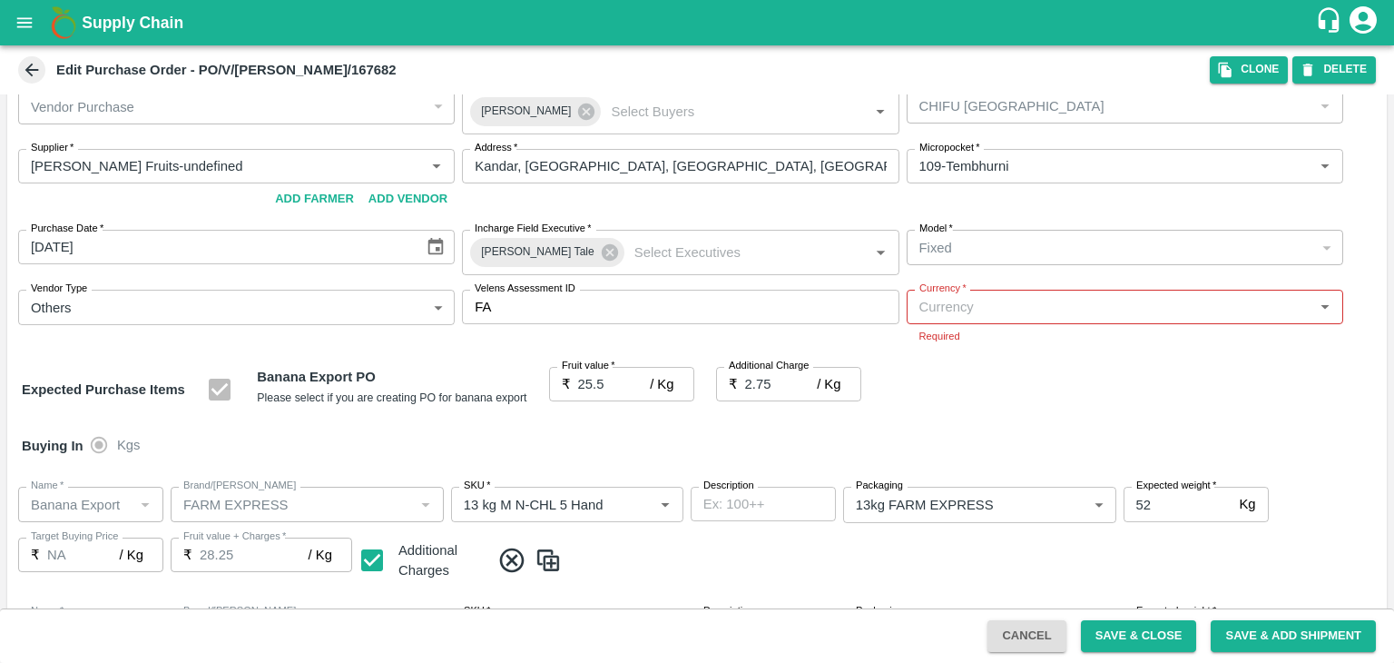
click at [635, 444] on div "Buying In Kgs" at bounding box center [697, 445] width 1380 height 53
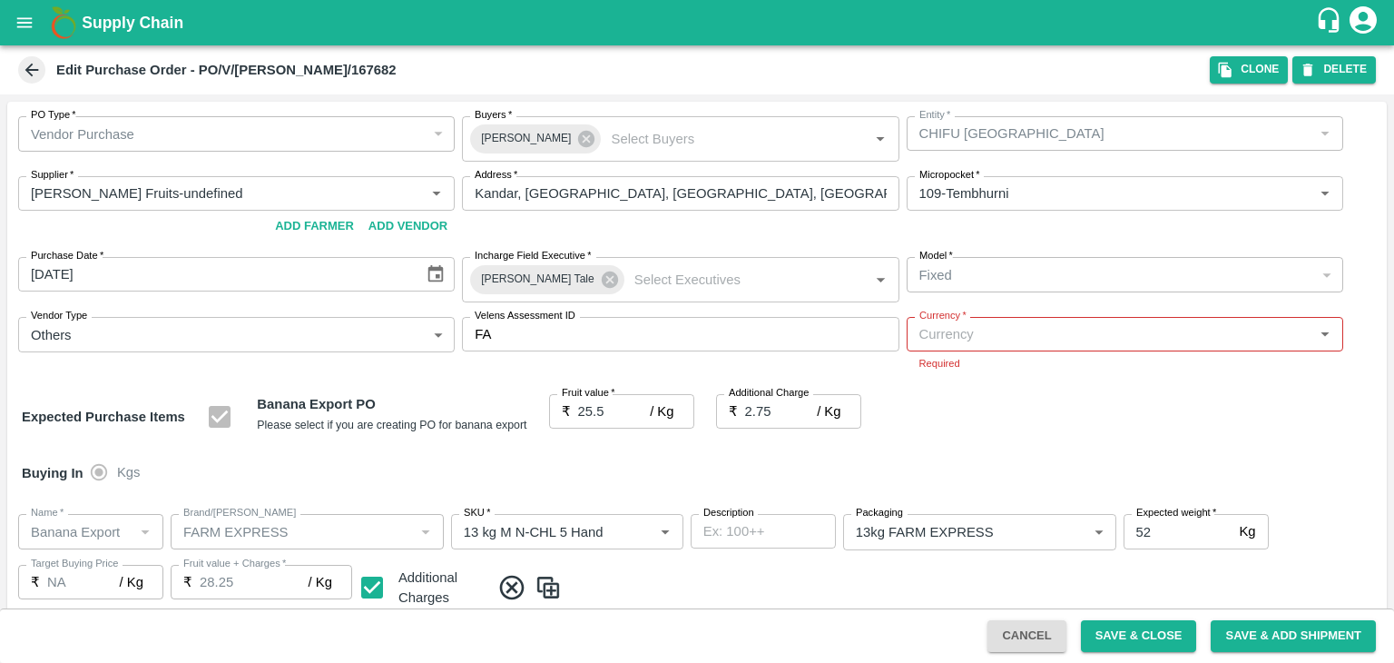
click at [931, 339] on input "Currency   *" at bounding box center [1110, 334] width 396 height 24
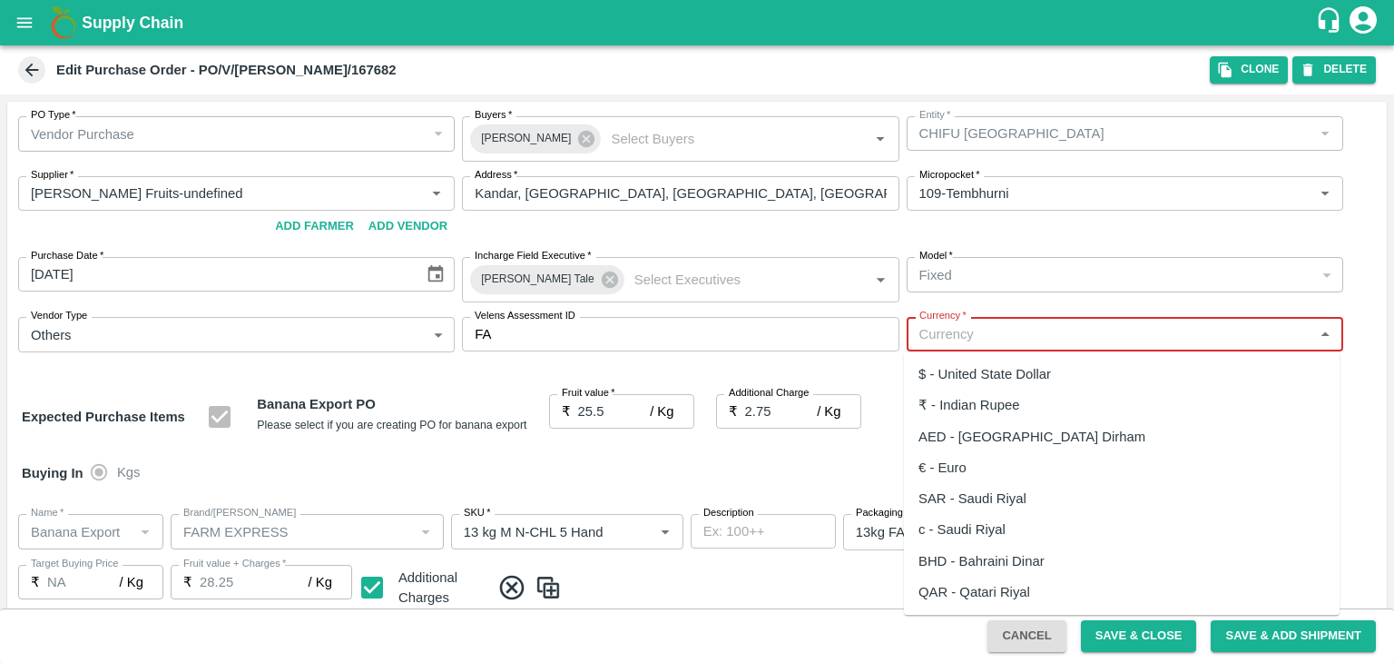
click at [991, 403] on div "₹ - Indian Rupee" at bounding box center [970, 405] width 102 height 20
type input "₹ - Indian Rupee"
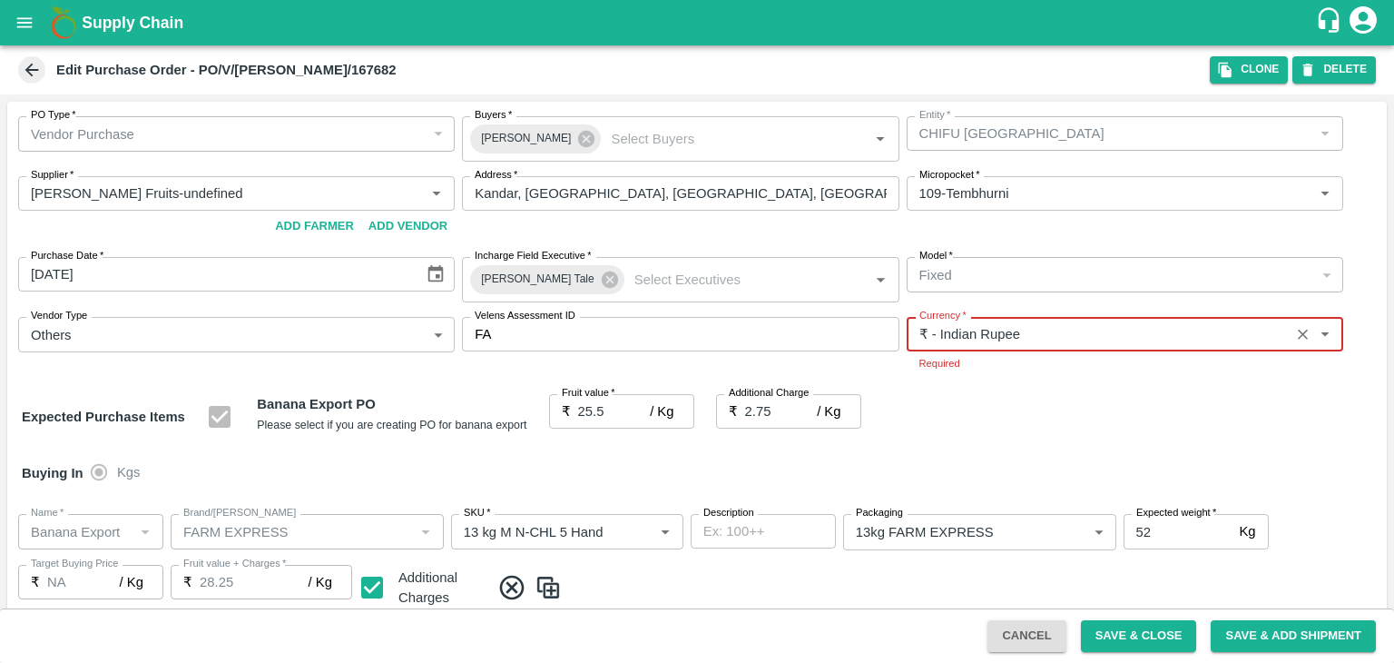
click at [991, 403] on div "Expected Purchase Items Banana Export PO Please select if you are creating PO f…" at bounding box center [697, 417] width 1351 height 46
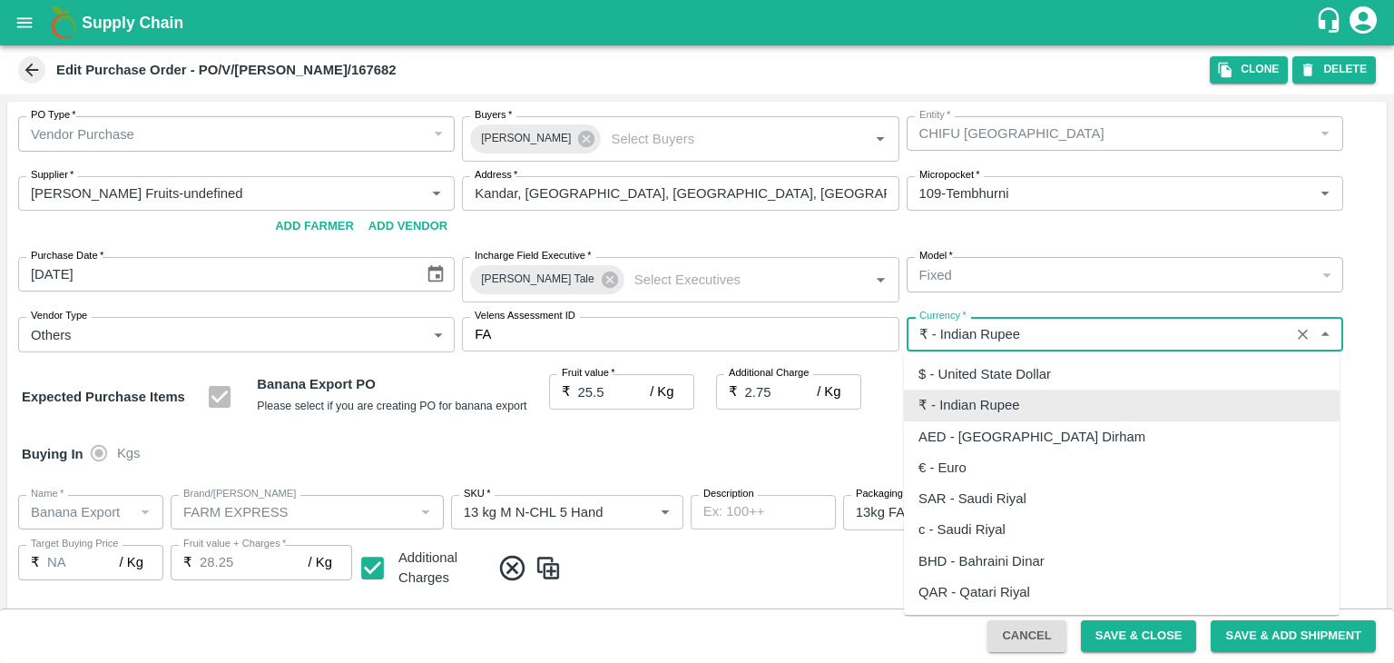
click at [1078, 330] on input "Currency   *" at bounding box center [1098, 334] width 372 height 24
click at [952, 392] on div "₹ - Indian Rupee" at bounding box center [1122, 404] width 436 height 31
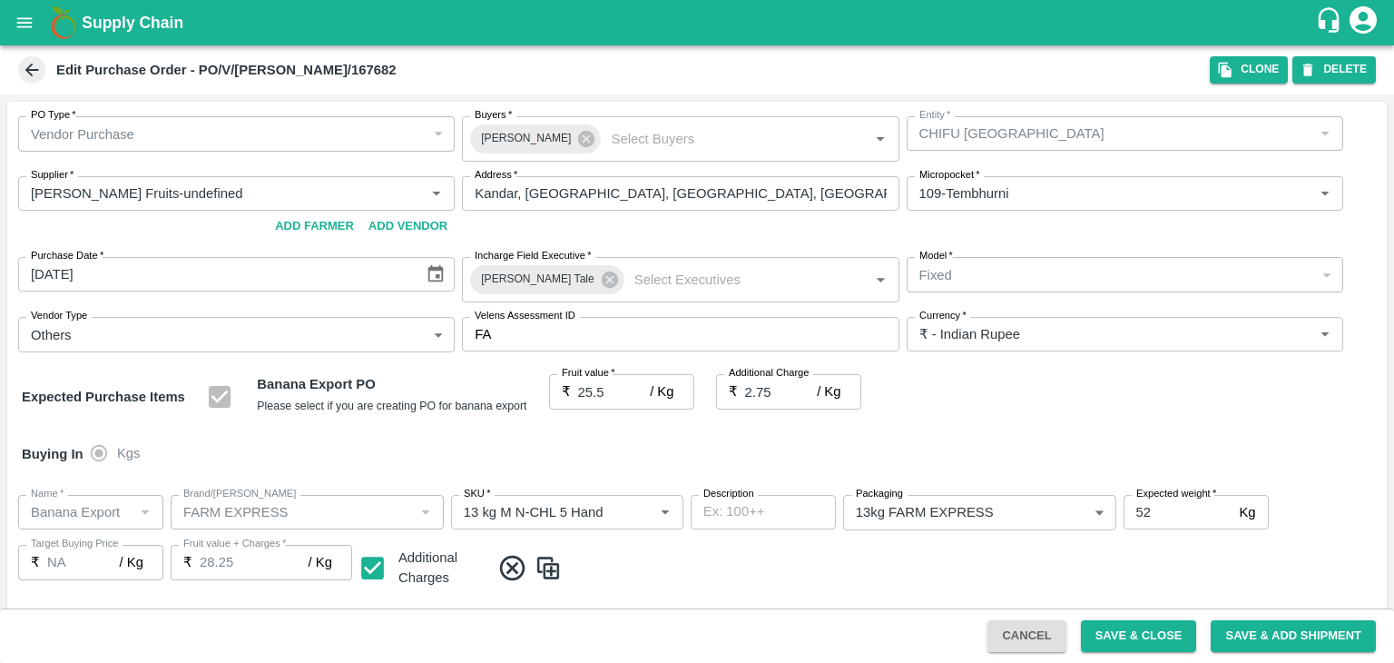
click at [1081, 449] on div "Buying In Kgs" at bounding box center [697, 454] width 1380 height 53
click at [1144, 628] on button "Save & Close" at bounding box center [1139, 636] width 116 height 32
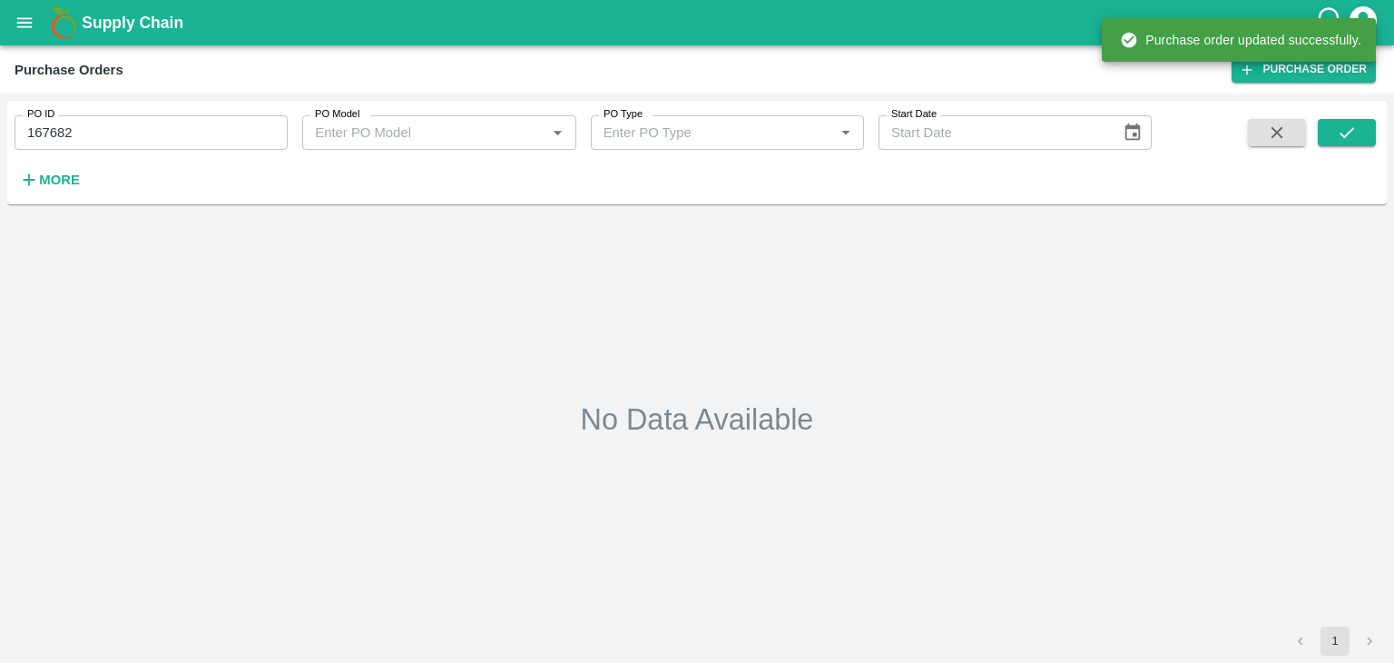
type input "167682"
type input "10/08/2025"
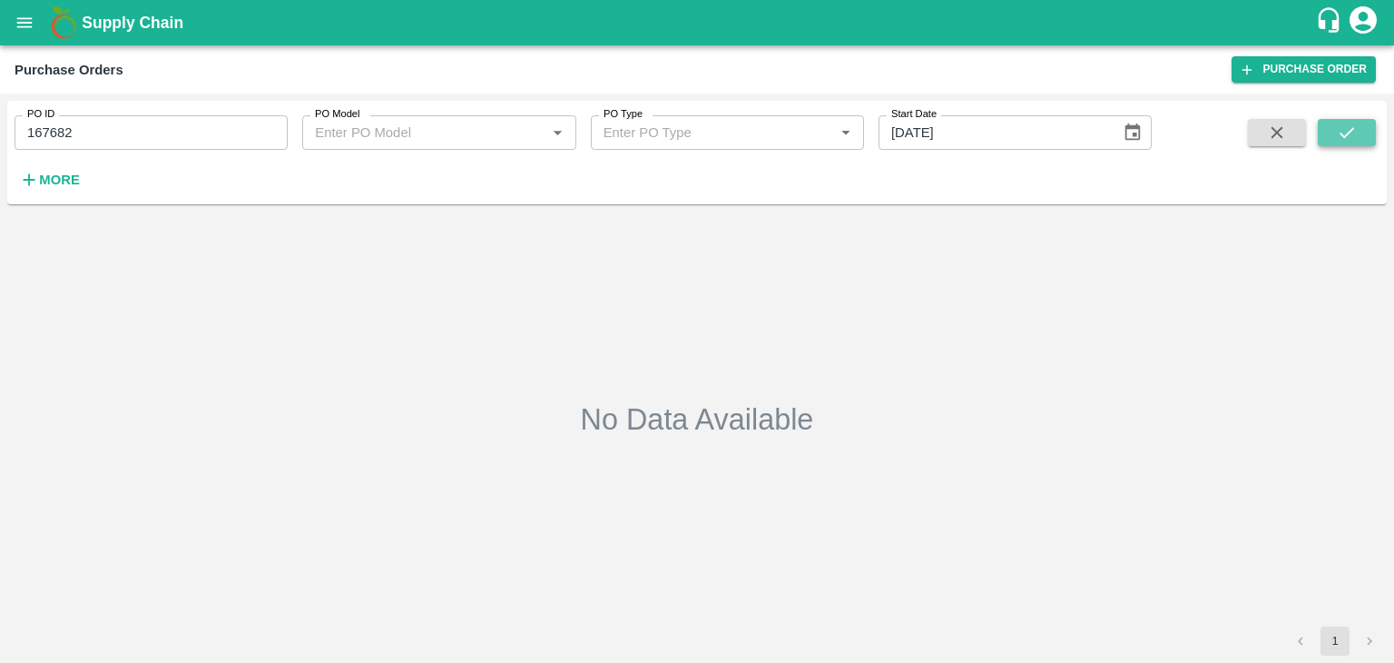
click at [1343, 121] on button "submit" at bounding box center [1347, 132] width 58 height 27
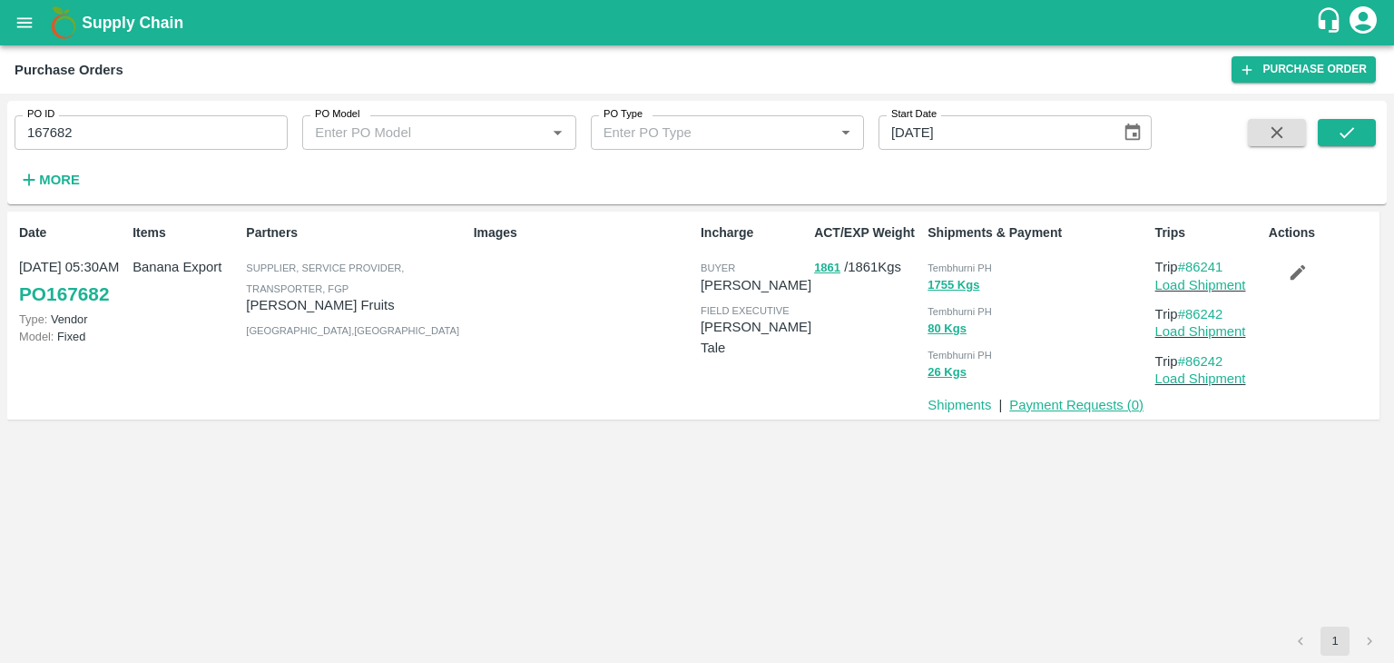
click at [1044, 408] on link "Payment Requests ( 0 )" at bounding box center [1076, 405] width 134 height 15
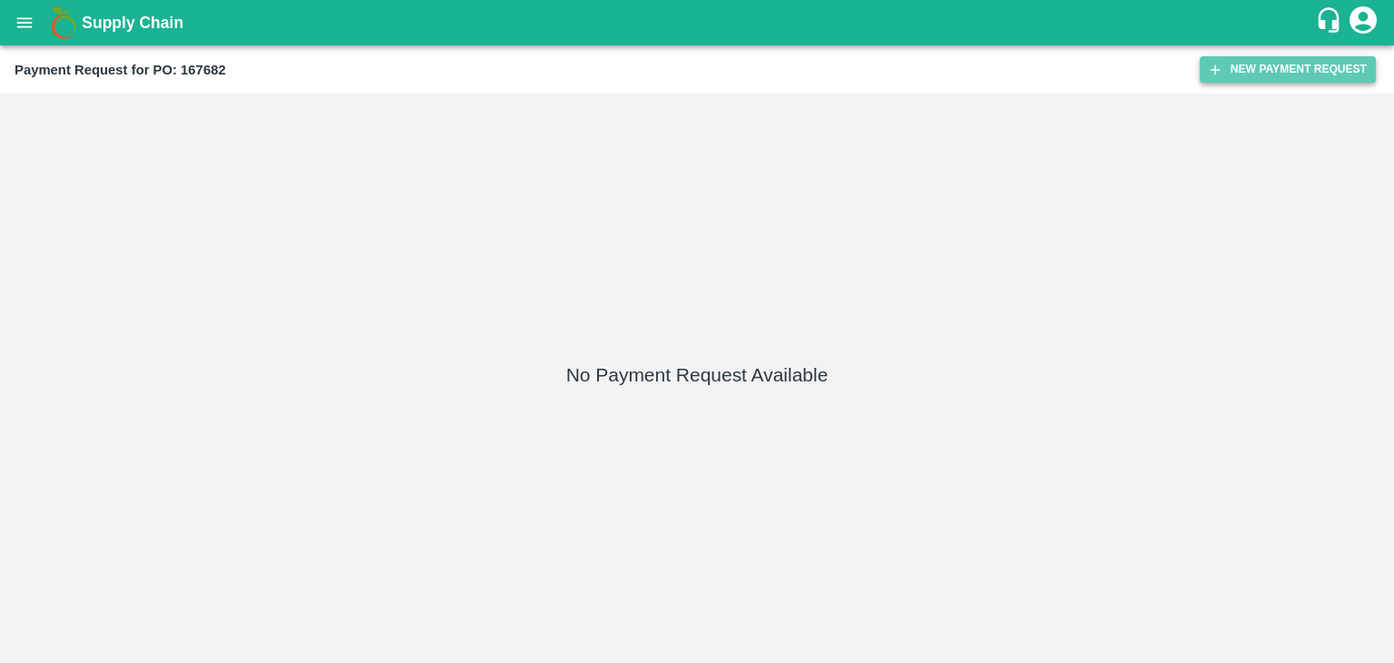
click at [1282, 64] on button "New Payment Request" at bounding box center [1288, 69] width 176 height 26
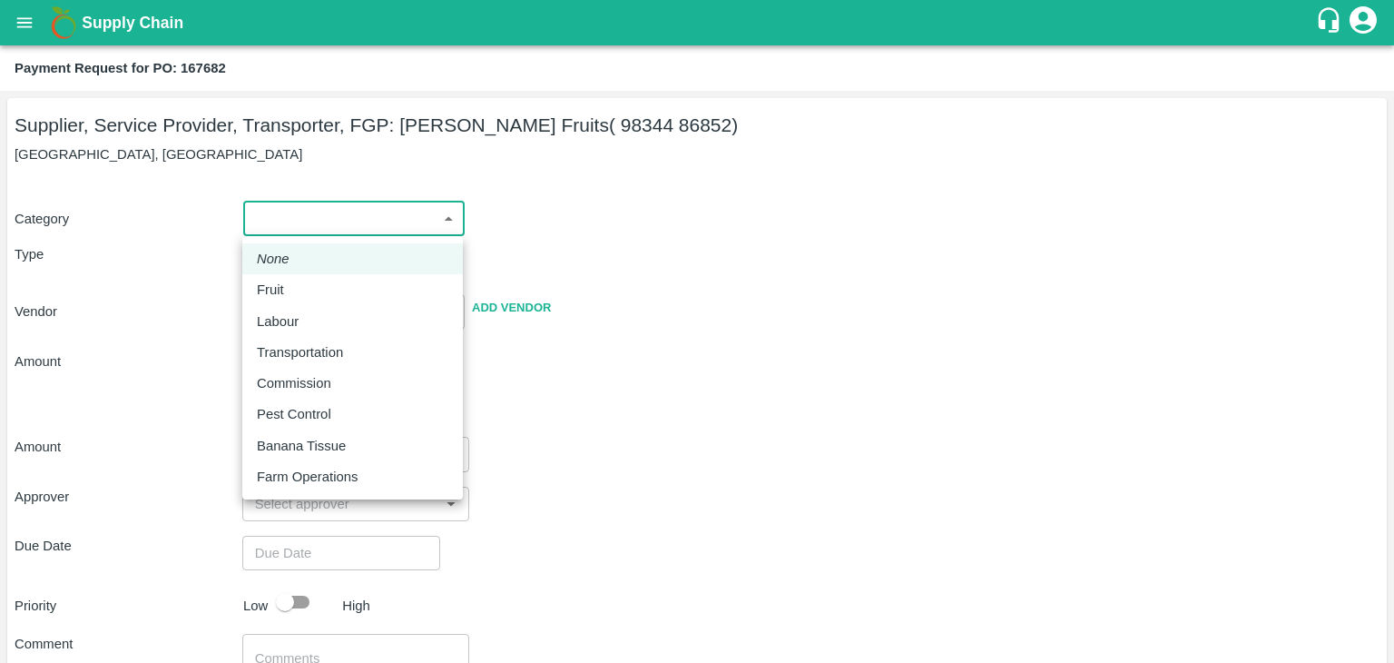
drag, startPoint x: 243, startPoint y: 227, endPoint x: 309, endPoint y: 281, distance: 85.1
click at [309, 281] on body "Supply Chain Payment Request for PO: 167682 Supplier, Service Provider, Transpo…" at bounding box center [697, 331] width 1394 height 663
click at [309, 281] on div "Fruit" at bounding box center [353, 290] width 192 height 20
type input "1"
type input "[PERSON_NAME] Fruits - 98344 86852(Supplier, Service Provider, Transporter, FGP)"
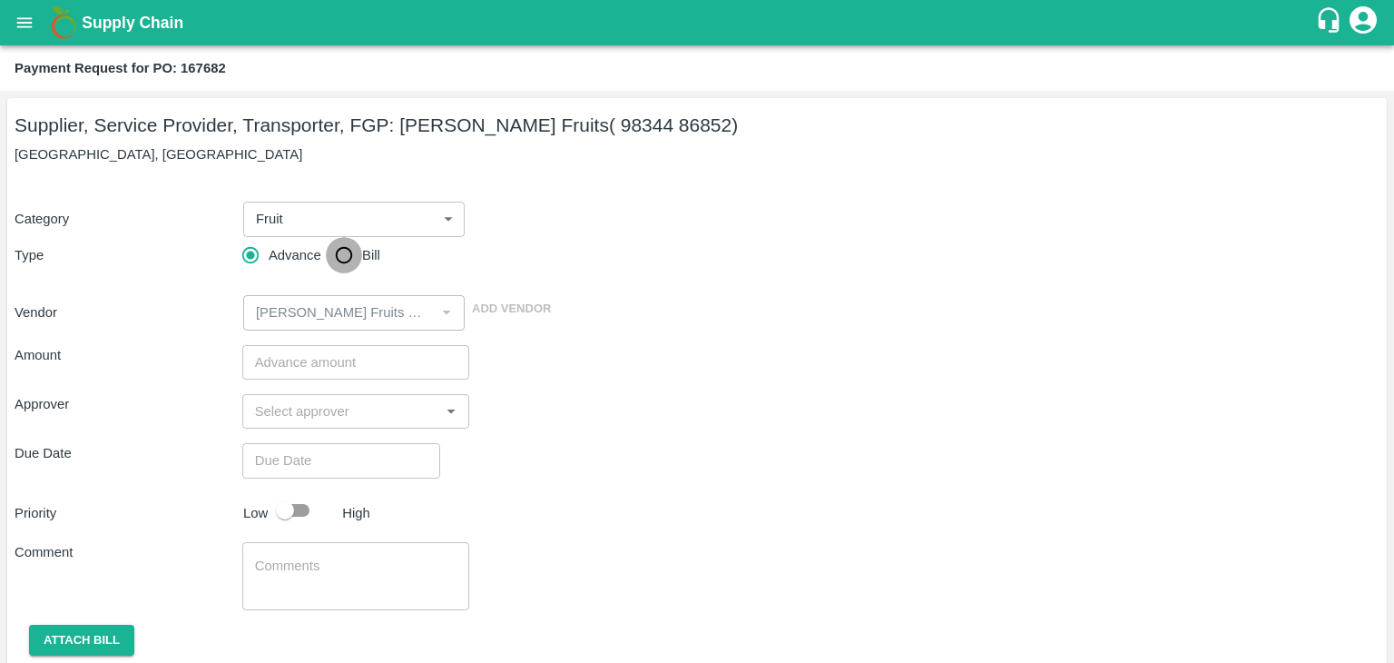
click at [334, 260] on input "Bill" at bounding box center [344, 255] width 36 height 36
radio input "true"
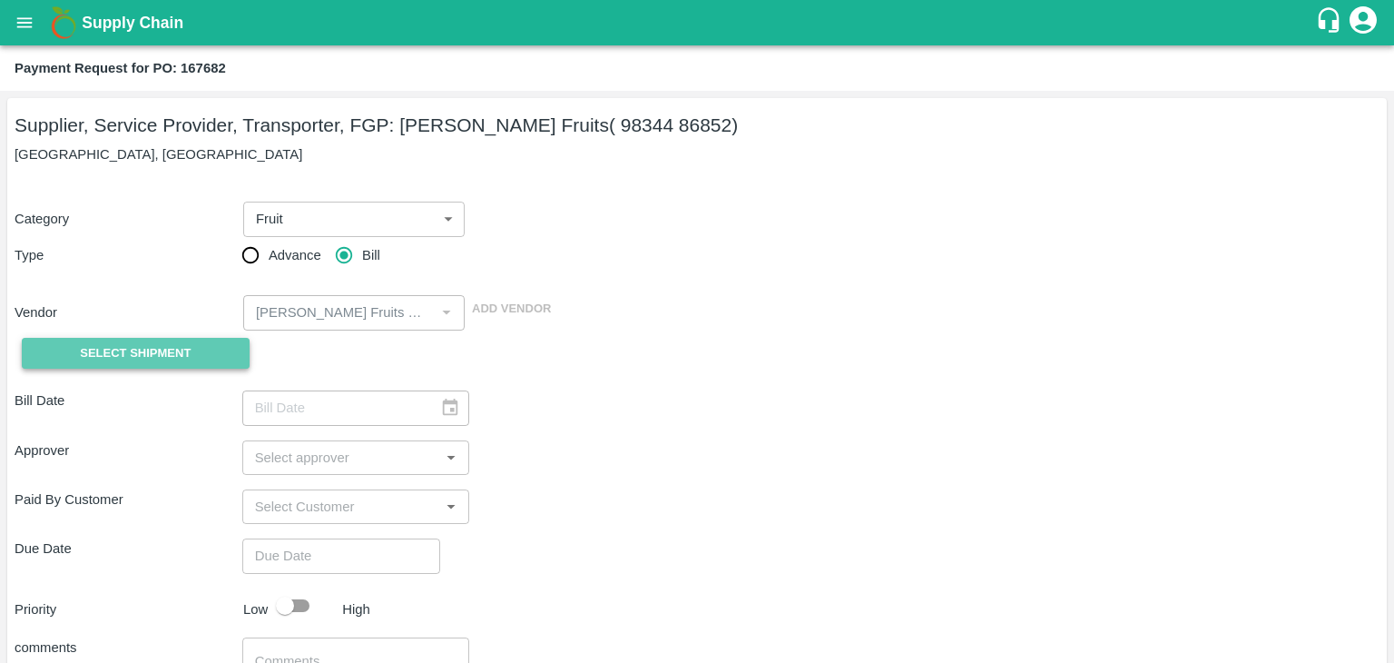
click at [120, 349] on span "Select Shipment" at bounding box center [135, 353] width 111 height 21
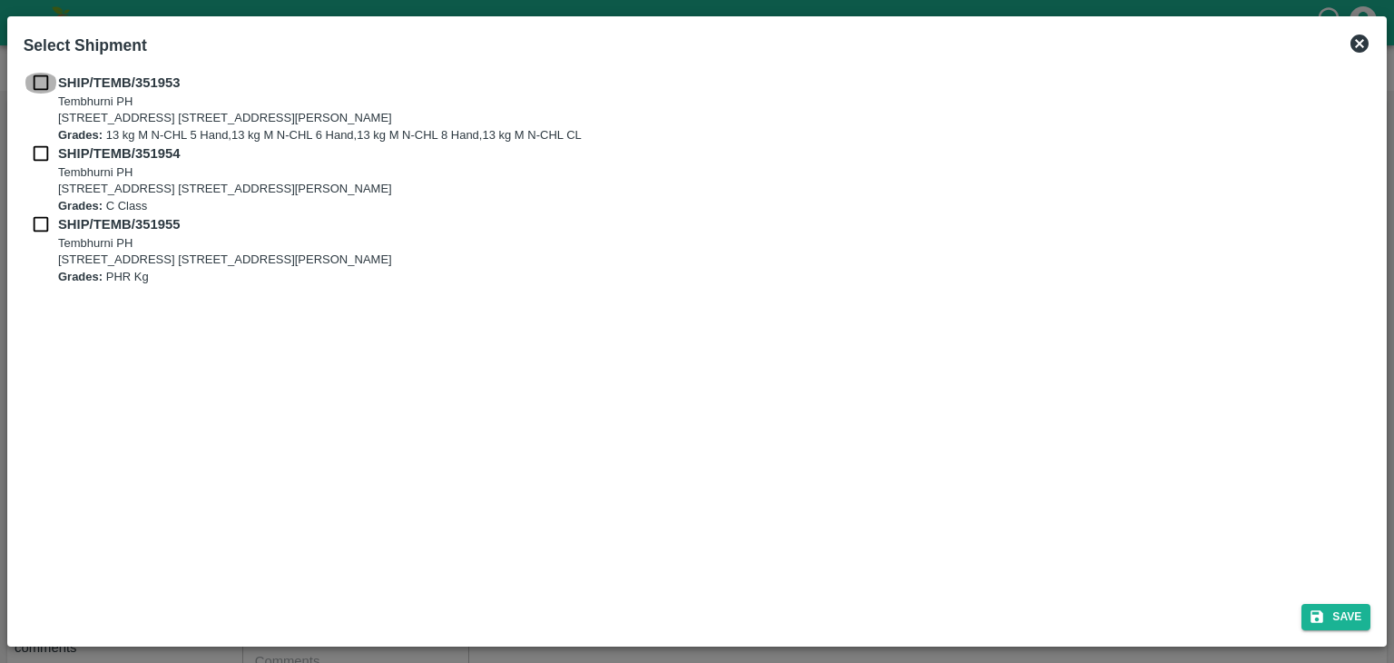
click at [34, 92] on input "checkbox" at bounding box center [41, 83] width 34 height 20
checkbox input "true"
click at [38, 150] on input "checkbox" at bounding box center [41, 153] width 34 height 20
checkbox input "true"
click at [27, 224] on input "checkbox" at bounding box center [41, 224] width 34 height 20
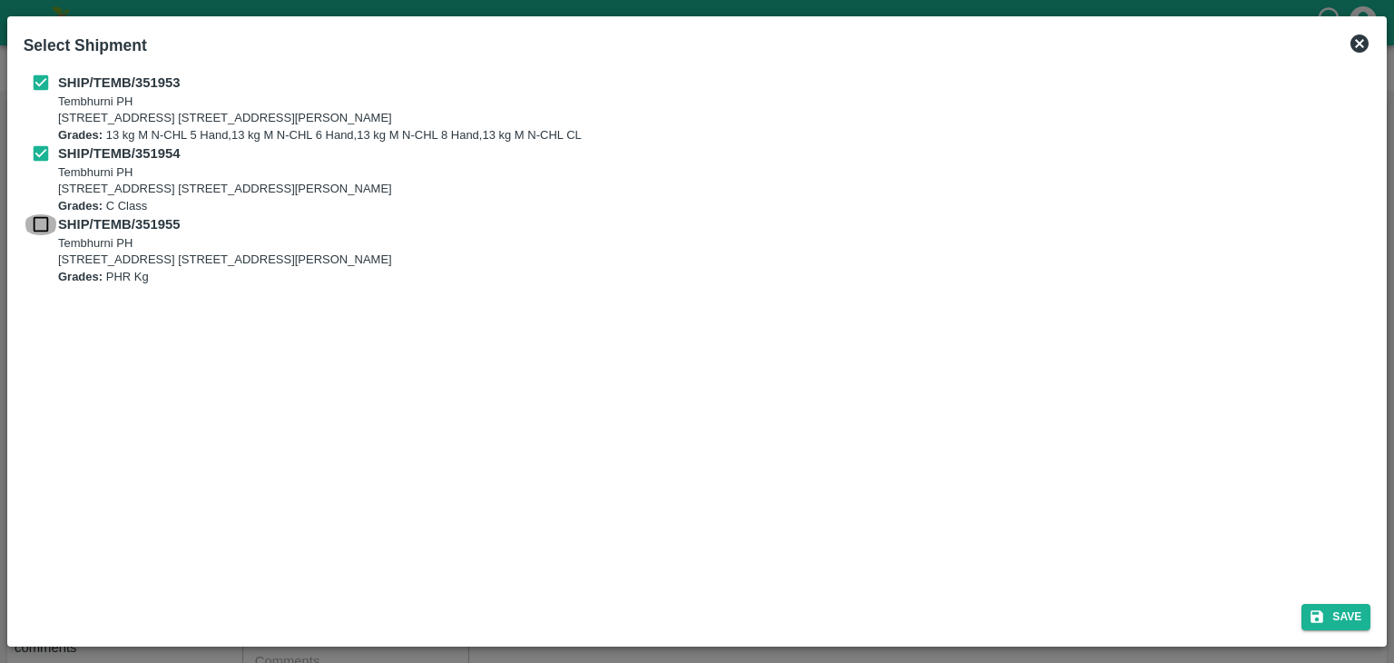
checkbox input "true"
click at [1363, 625] on button "Save" at bounding box center [1336, 617] width 69 height 26
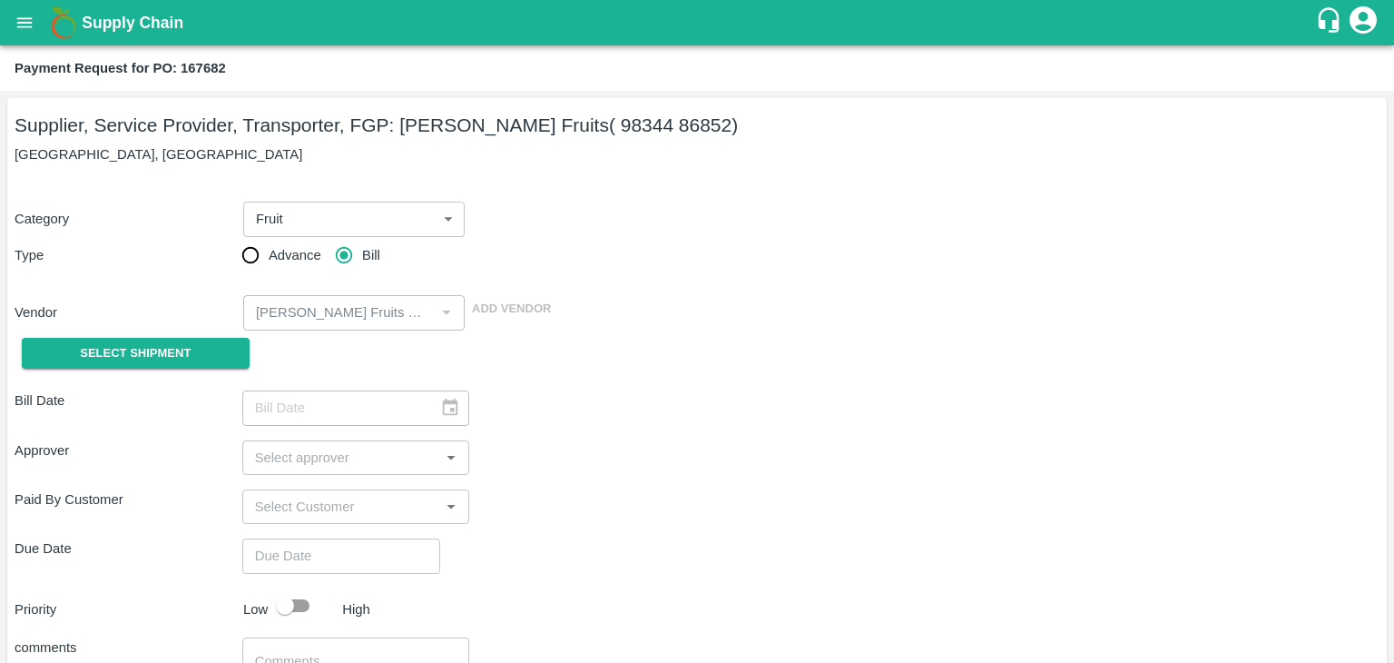
type input "06/08/2025"
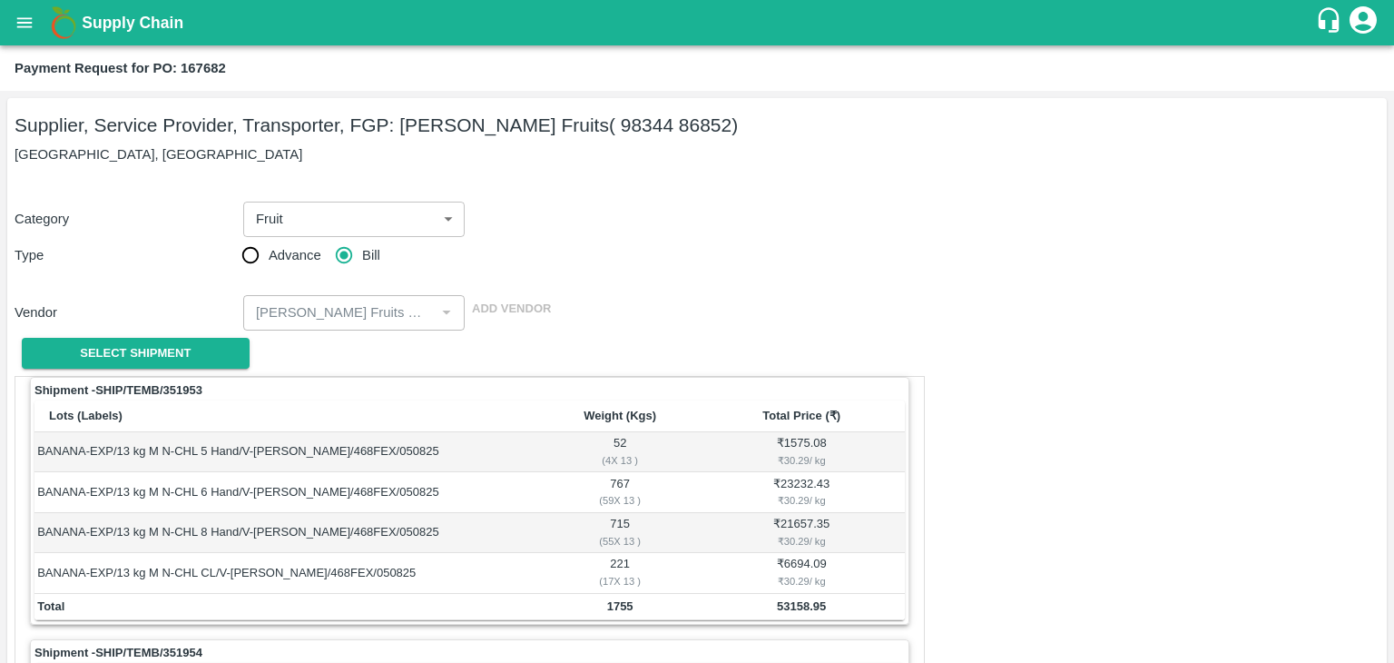
scroll to position [850, 0]
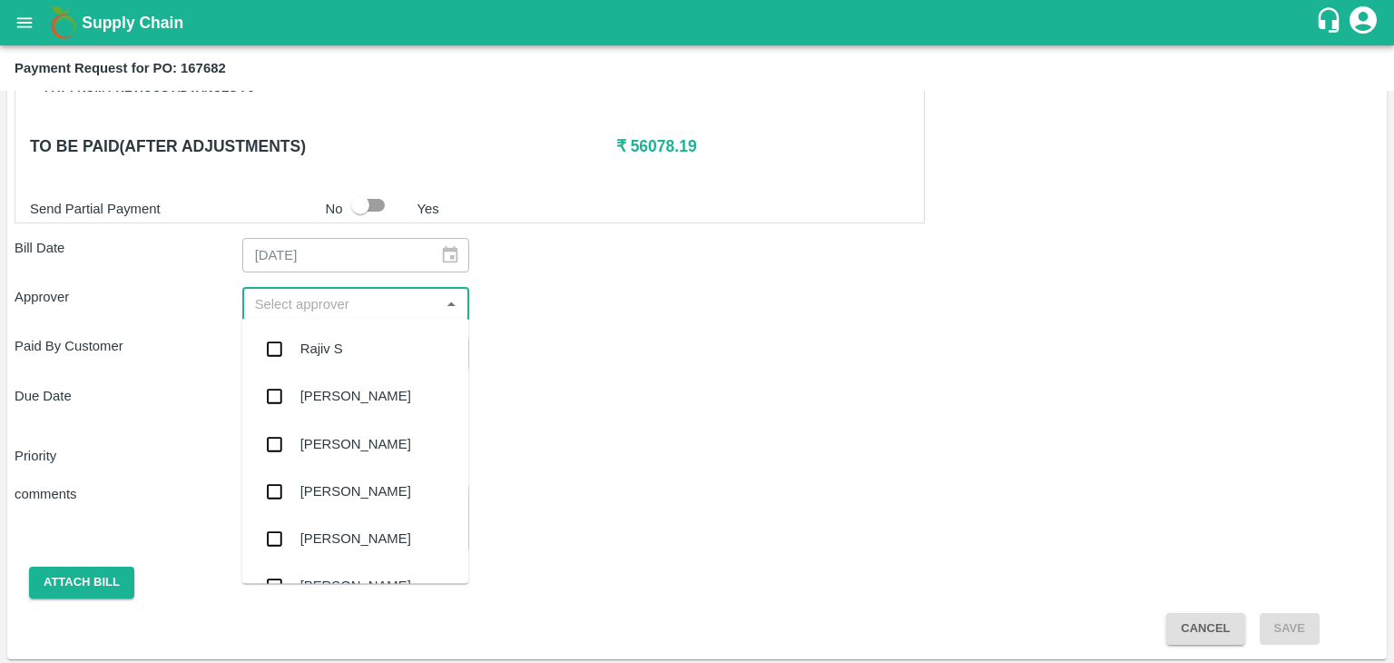
click at [302, 301] on input "input" at bounding box center [341, 304] width 187 height 24
type input "Ajit"
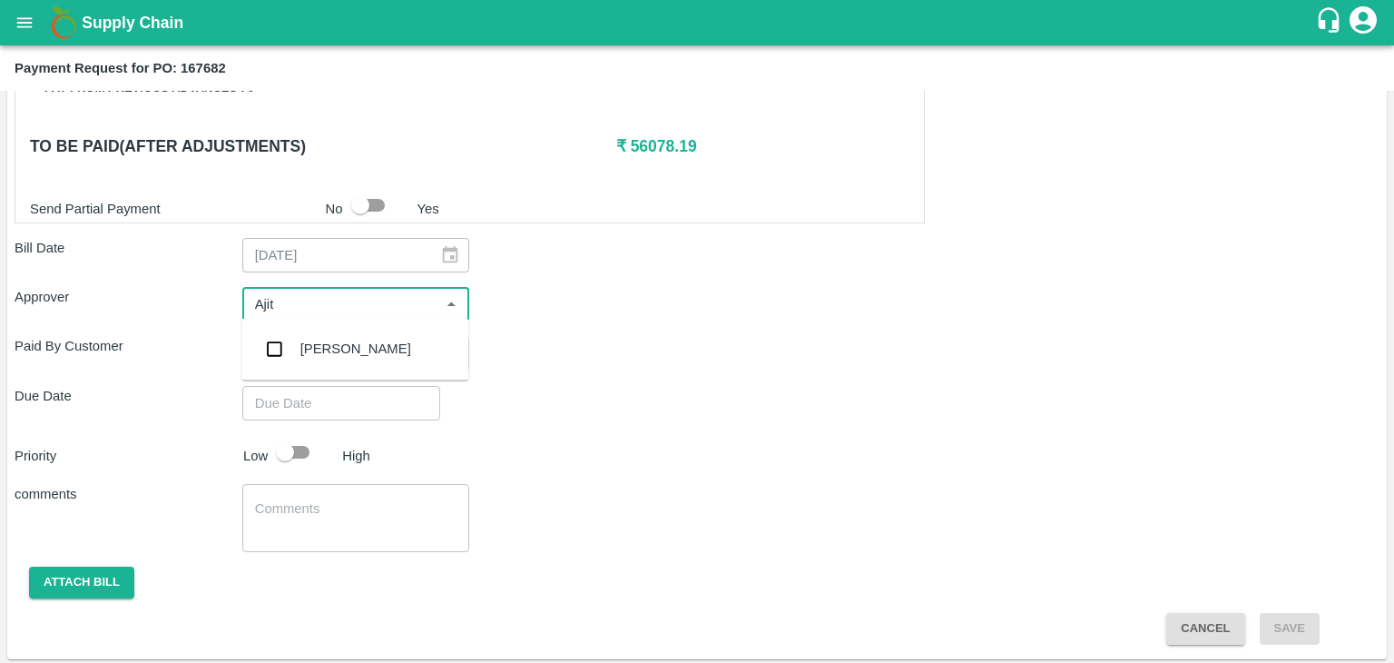
click at [326, 339] on div "[PERSON_NAME]" at bounding box center [355, 349] width 111 height 20
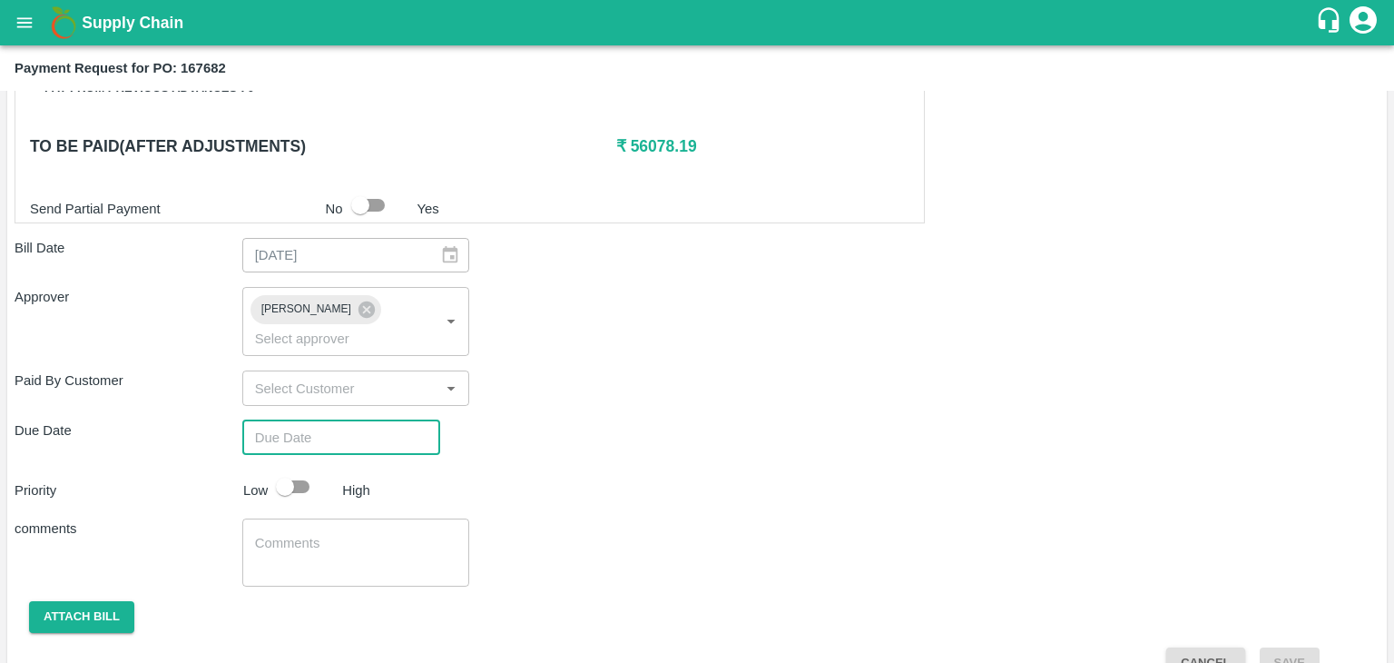
type input "DD/MM/YYYY hh:mm aa"
click at [375, 420] on input "DD/MM/YYYY hh:mm aa" at bounding box center [334, 437] width 185 height 34
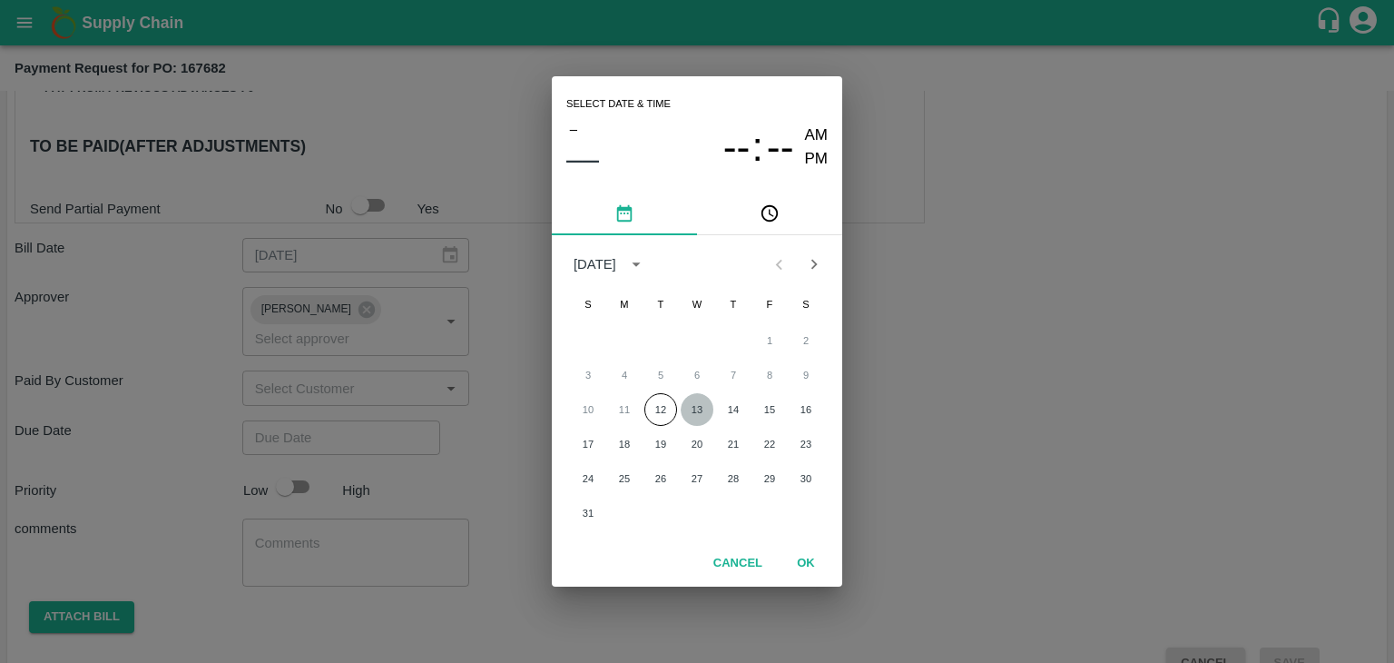
click at [693, 404] on button "13" at bounding box center [697, 409] width 33 height 33
type input "13/08/2025 12:00 AM"
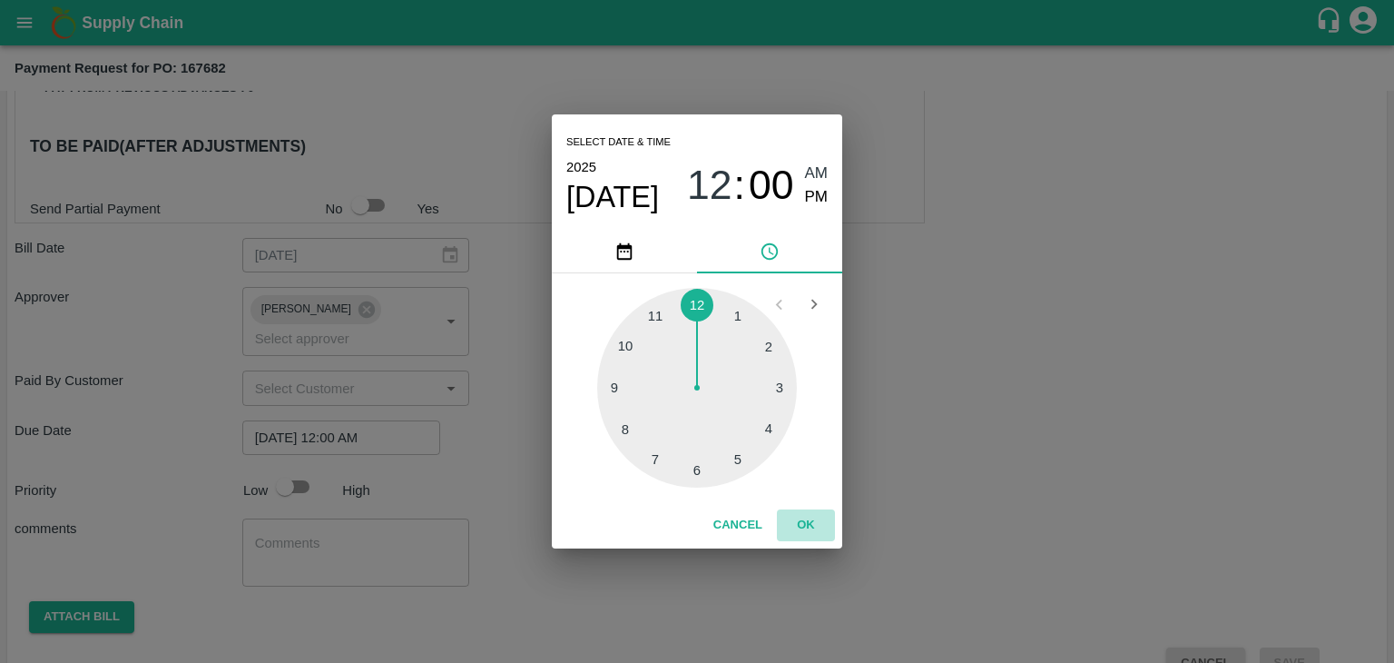
click at [791, 517] on button "OK" at bounding box center [806, 525] width 58 height 32
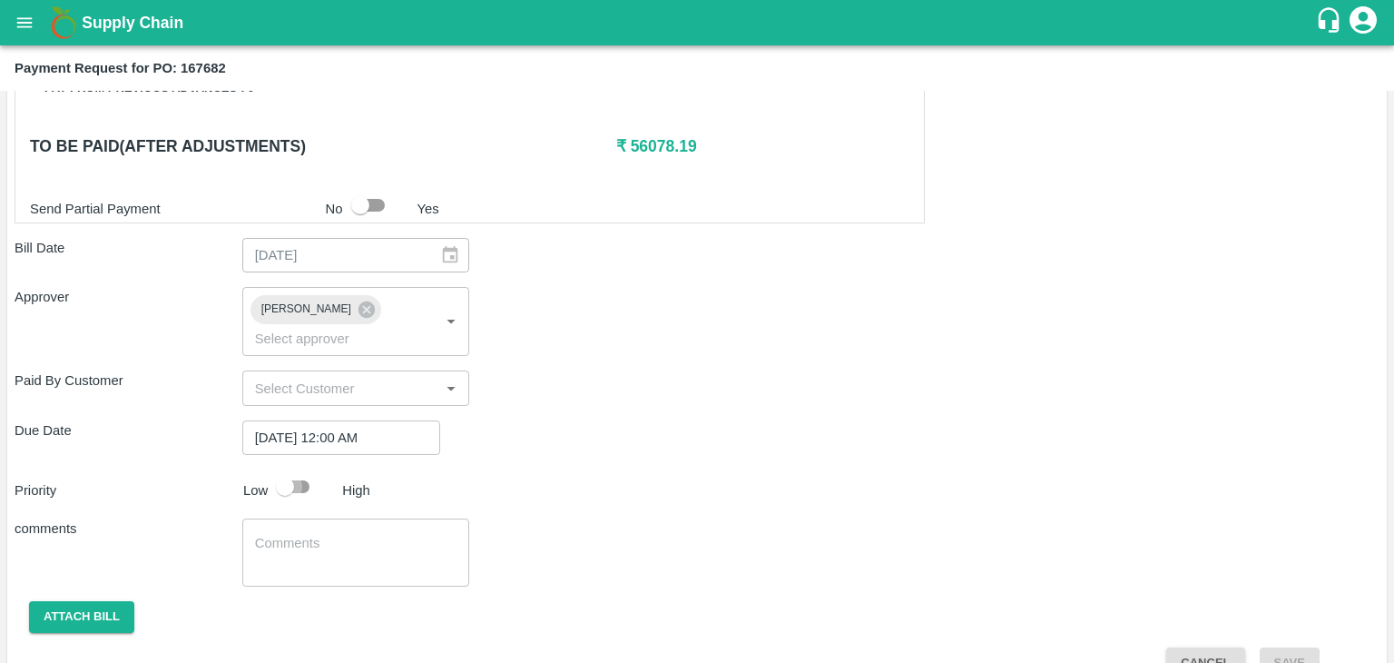
click at [305, 469] on input "checkbox" at bounding box center [284, 486] width 103 height 34
checkbox input "true"
click at [339, 551] on div "x ​" at bounding box center [356, 552] width 228 height 68
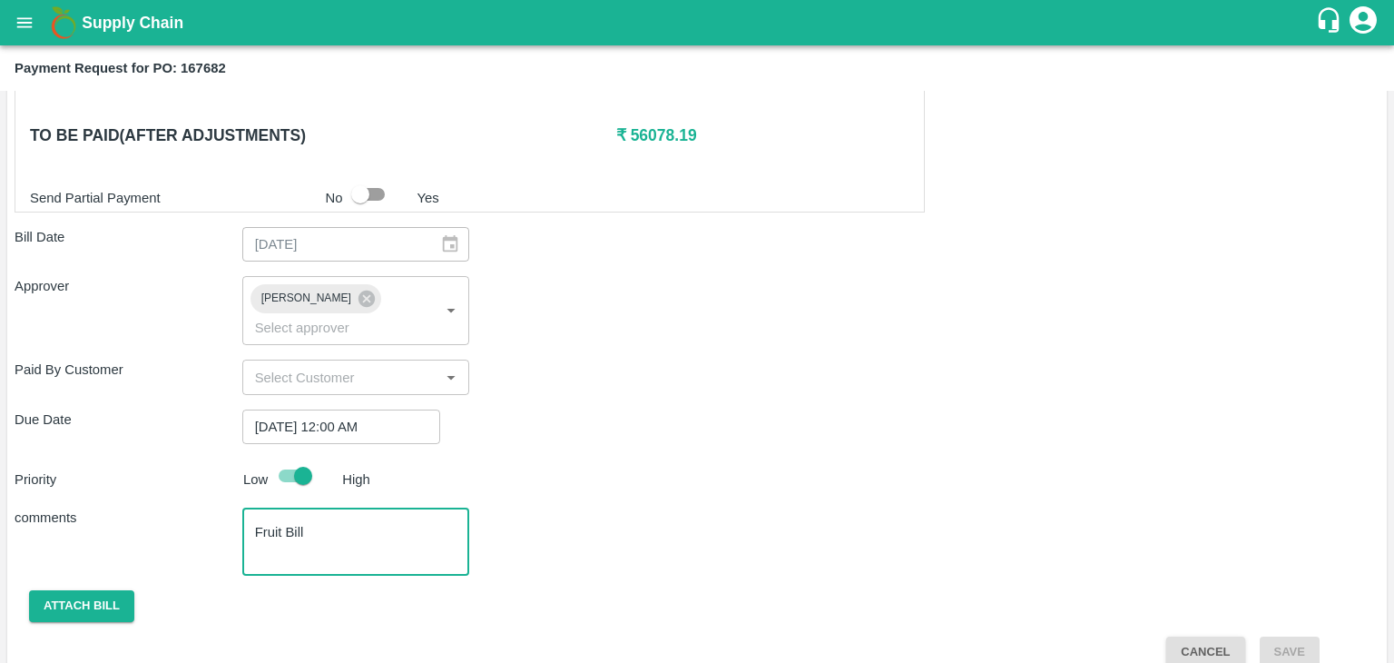
type textarea "Fruit Bill"
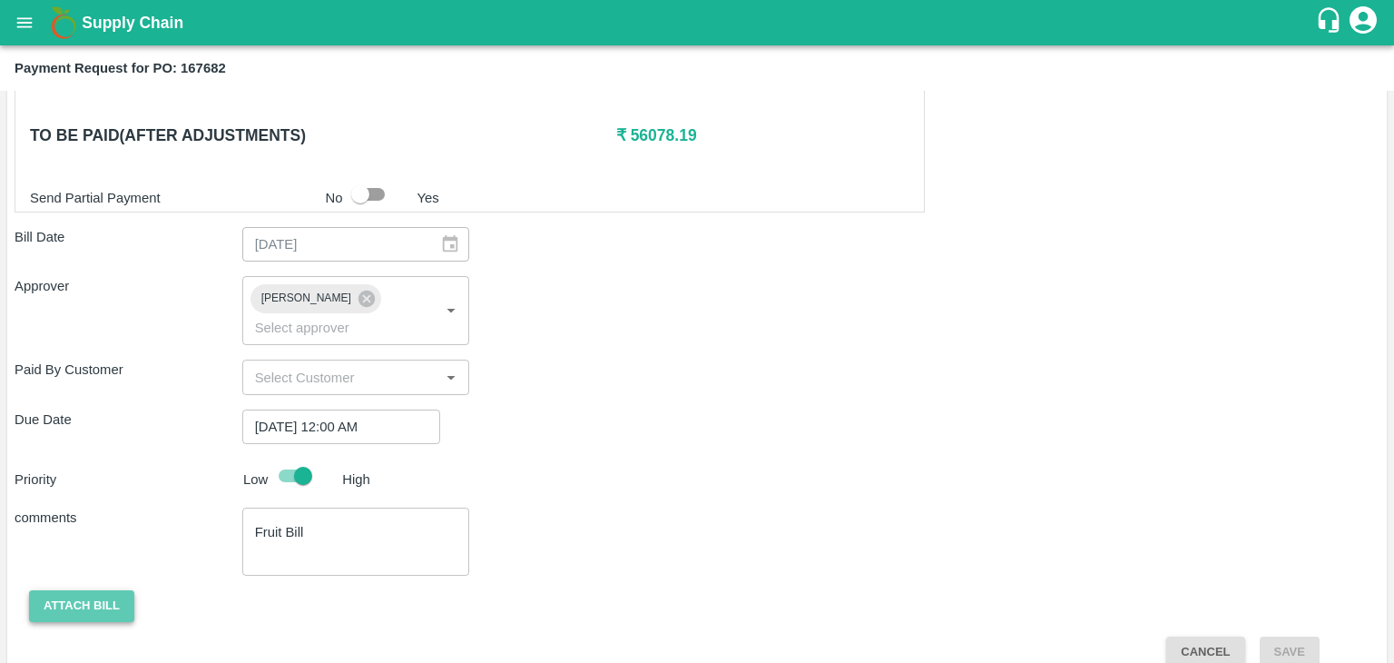
click at [92, 590] on button "Attach bill" at bounding box center [81, 606] width 105 height 32
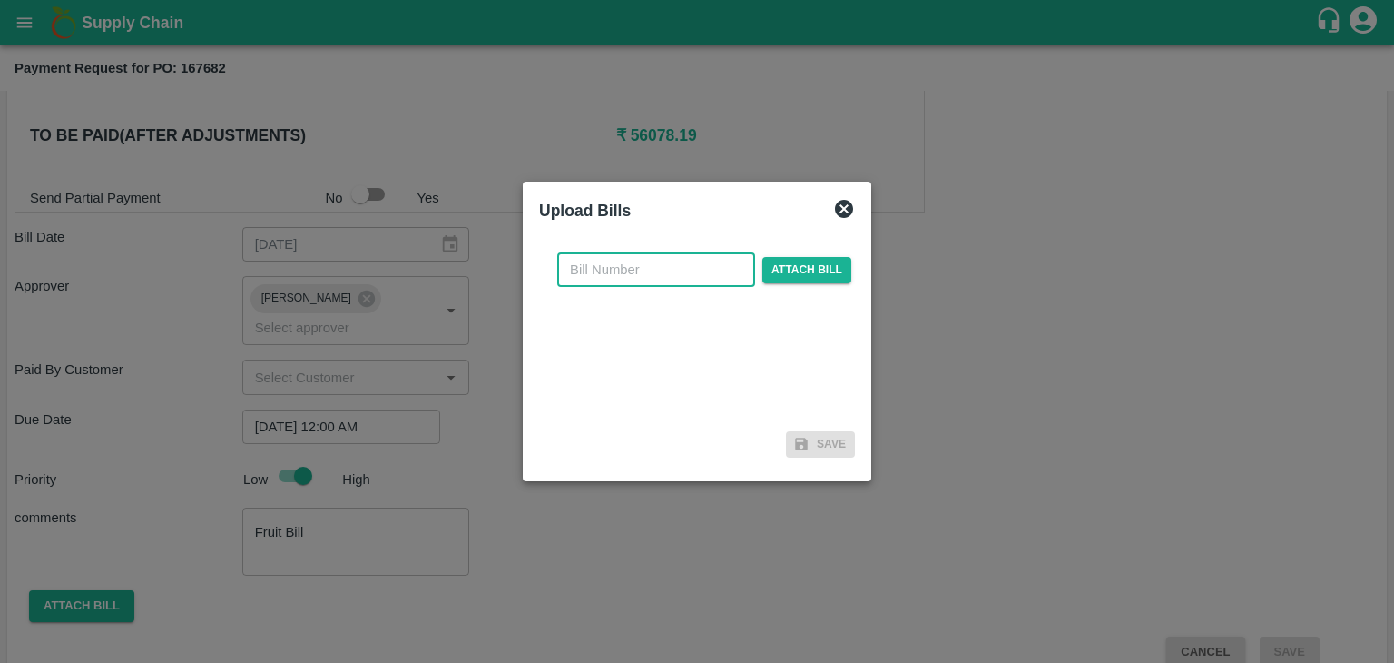
click at [692, 273] on input "text" at bounding box center [656, 269] width 198 height 34
type input "49"
click at [798, 262] on span "Attach bill" at bounding box center [807, 270] width 89 height 26
click at [0, 0] on input "Attach bill" at bounding box center [0, 0] width 0 height 0
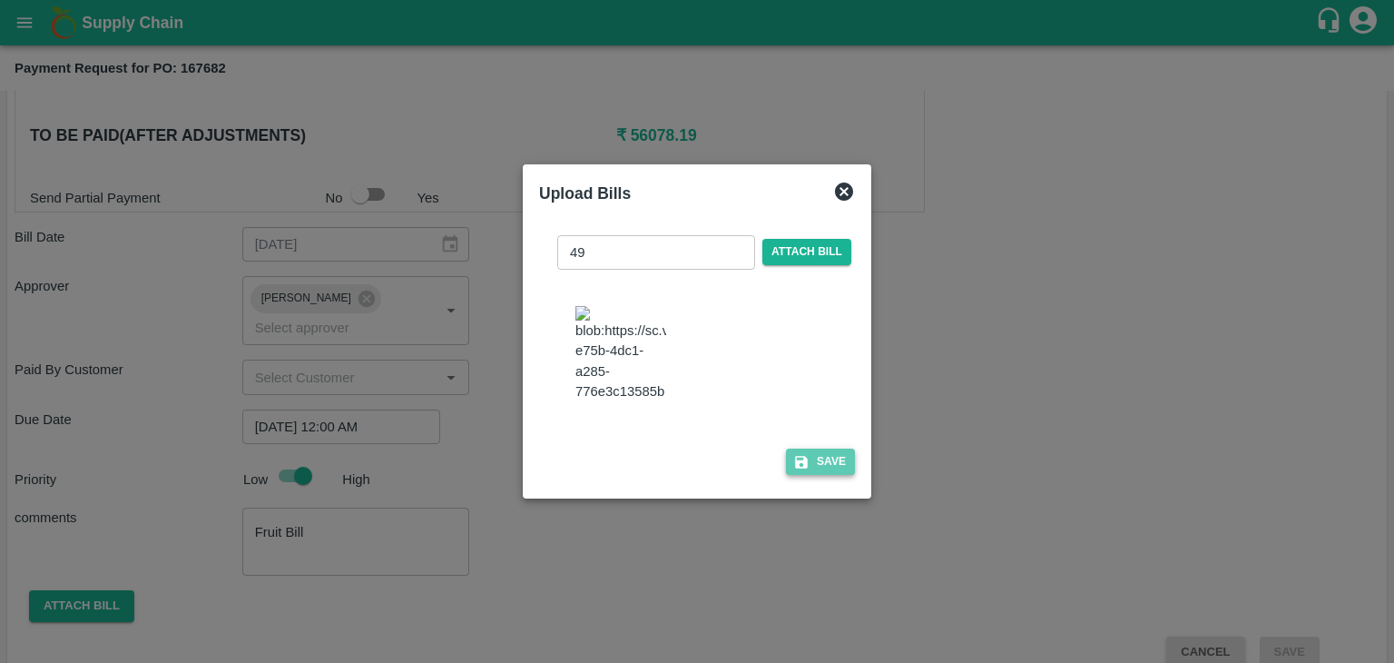
click at [838, 467] on button "Save" at bounding box center [820, 461] width 69 height 26
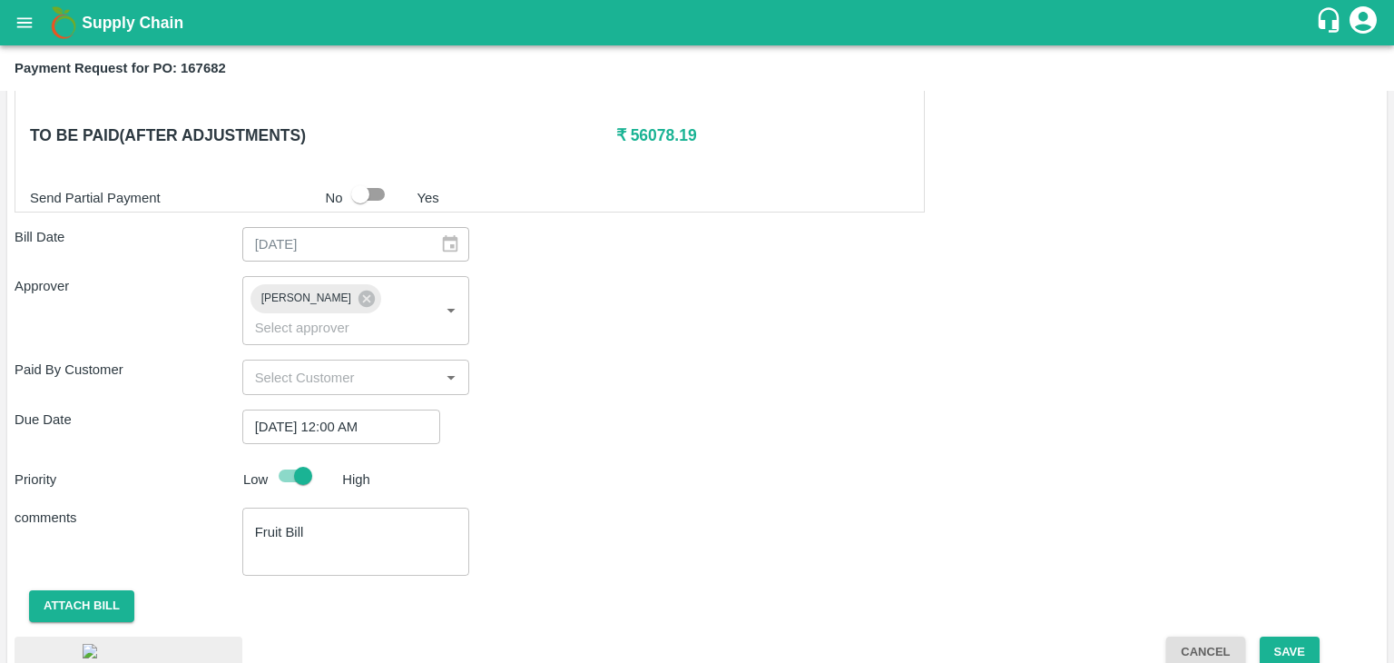
scroll to position [973, 0]
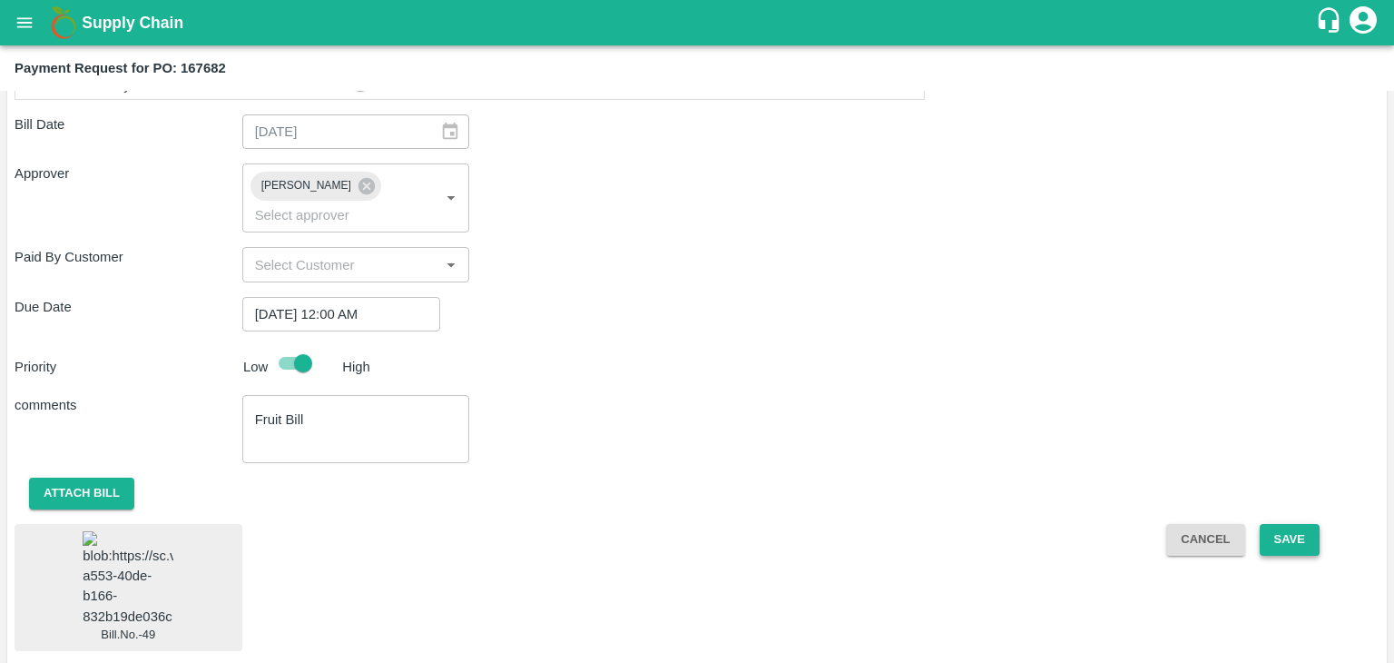
click at [1284, 524] on button "Save" at bounding box center [1290, 540] width 60 height 32
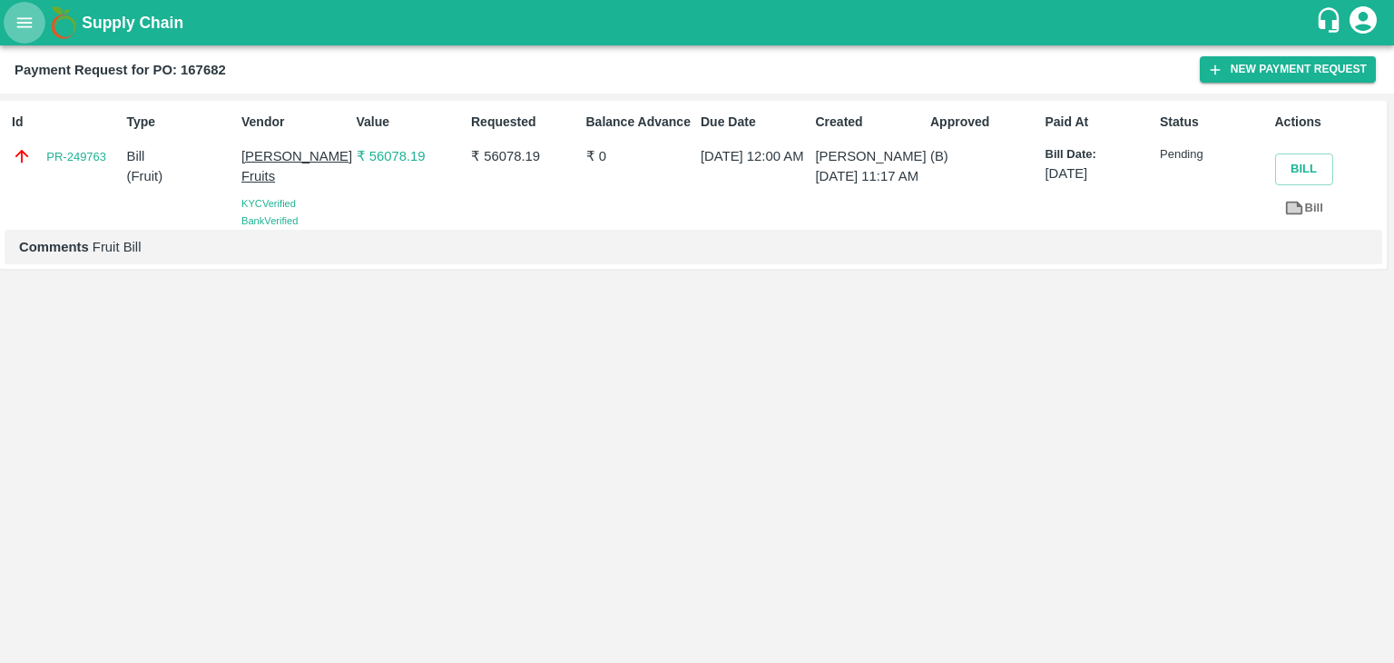
click at [33, 30] on icon "open drawer" at bounding box center [25, 23] width 20 height 20
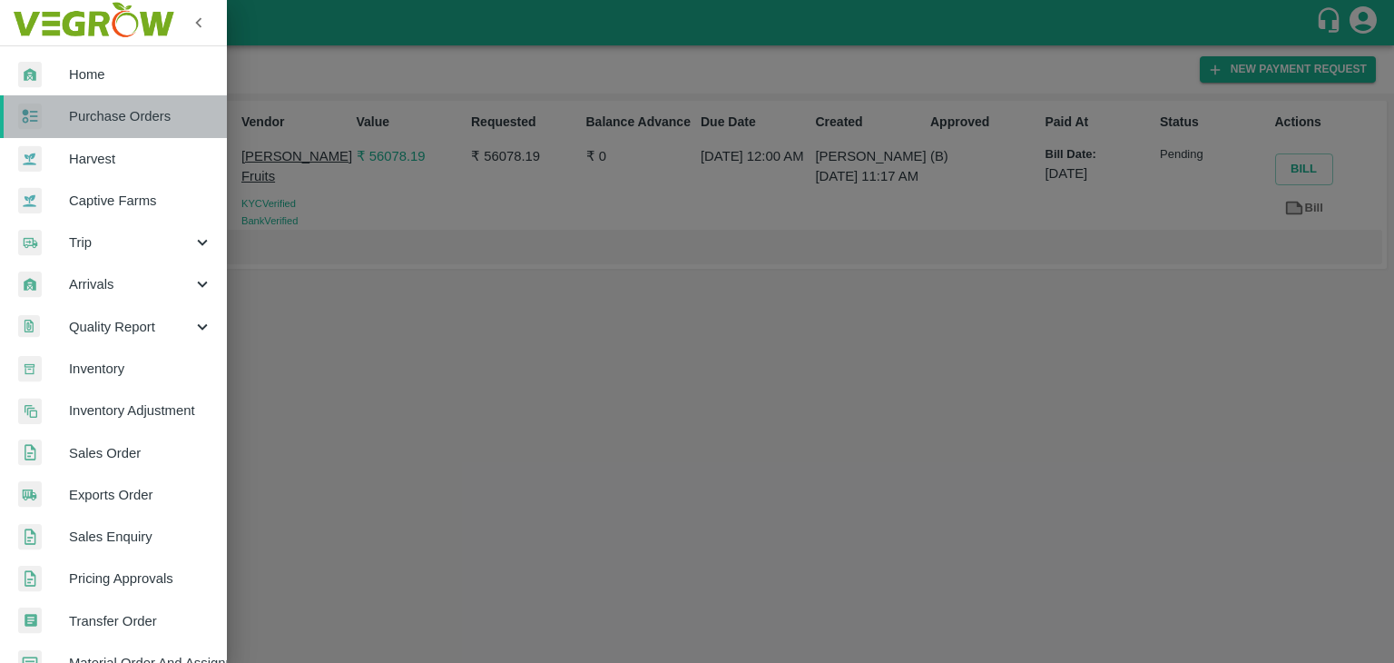
click at [123, 113] on span "Purchase Orders" at bounding box center [140, 116] width 143 height 20
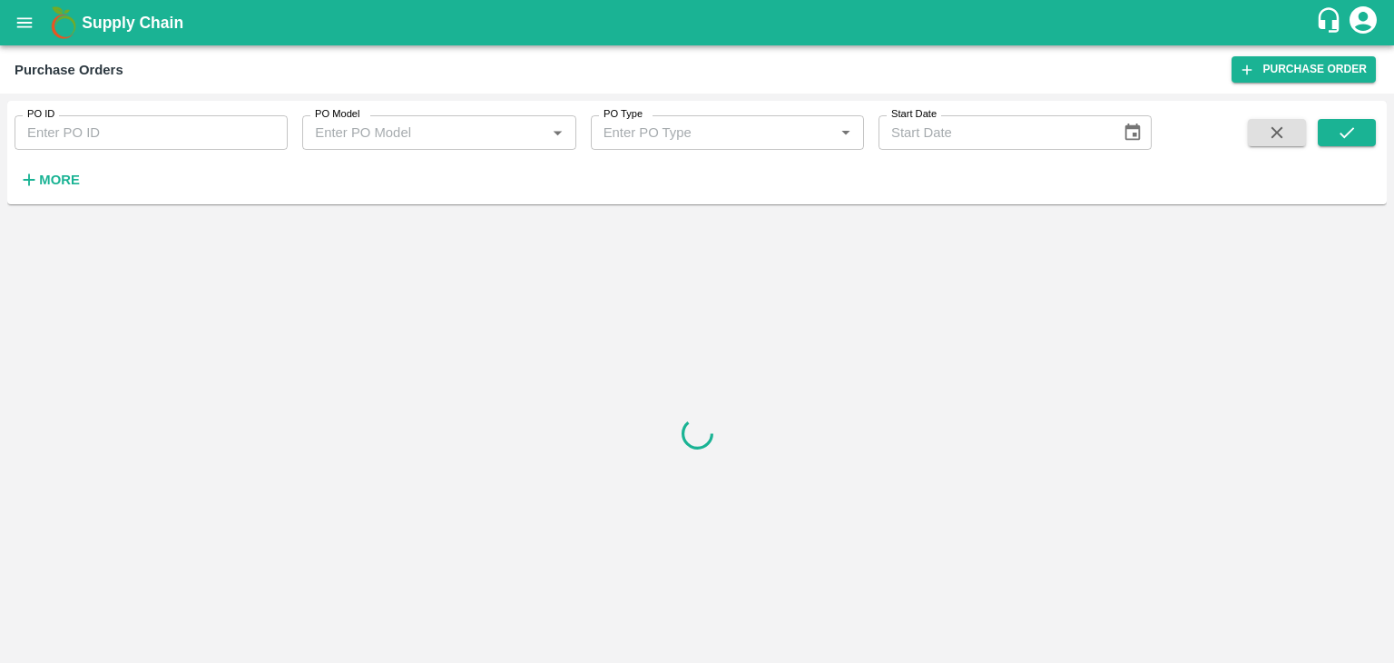
click at [185, 123] on input "PO ID" at bounding box center [151, 132] width 273 height 34
paste input "166940"
type input "166940"
click at [1355, 132] on icon "submit" at bounding box center [1347, 133] width 20 height 20
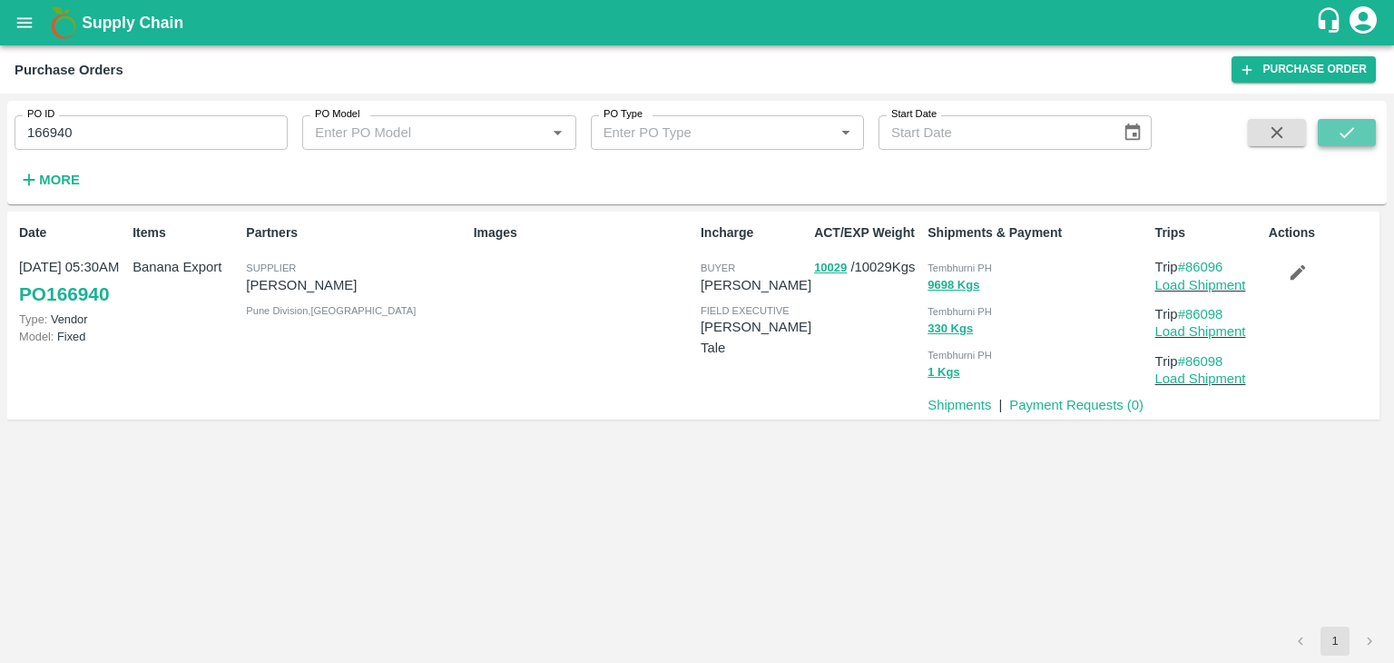
click at [1355, 132] on icon "submit" at bounding box center [1347, 133] width 20 height 20
click at [1044, 402] on link "Payment Requests ( 0 )" at bounding box center [1076, 405] width 134 height 15
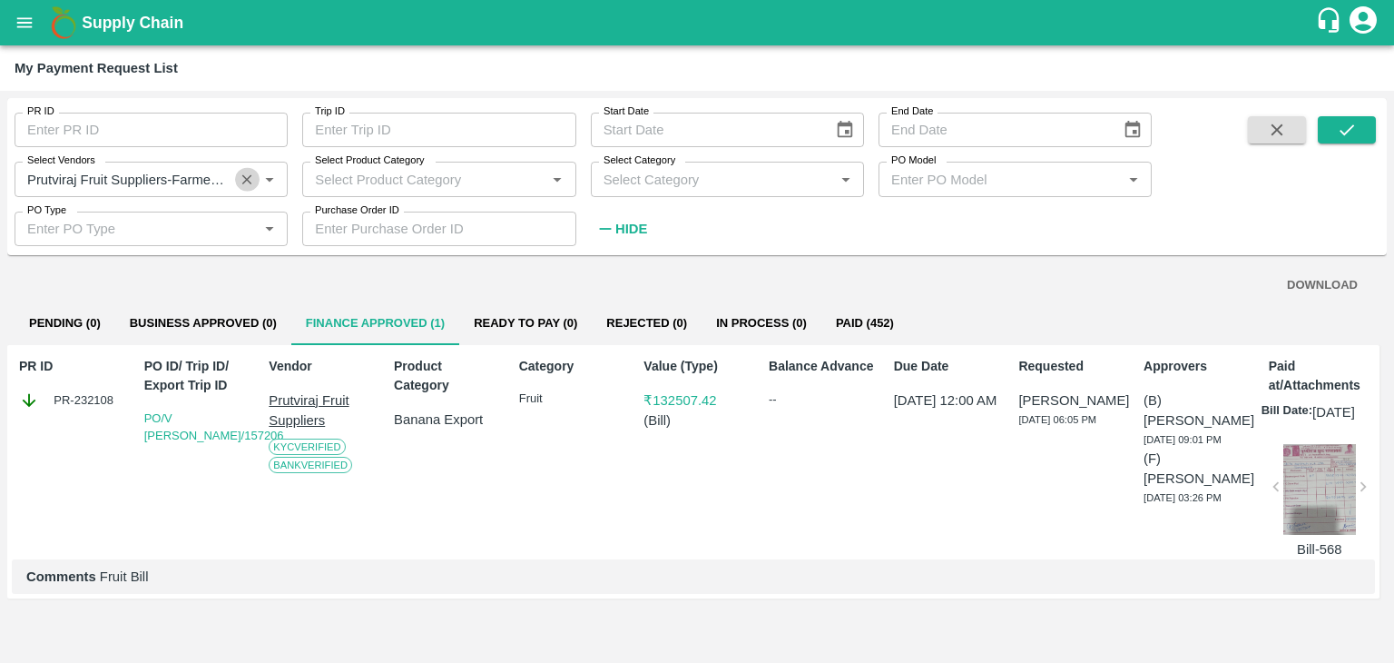
click at [247, 175] on icon "Clear" at bounding box center [247, 179] width 17 height 17
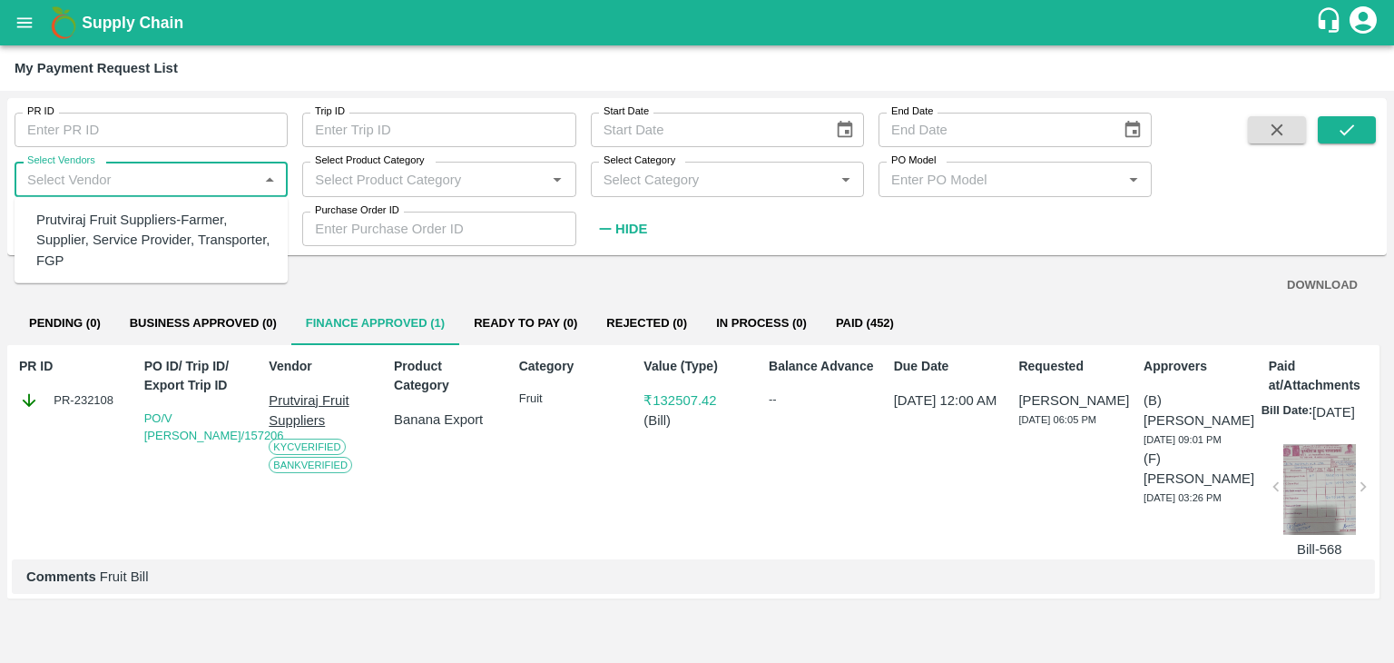
click at [179, 182] on input "Select Vendors" at bounding box center [136, 179] width 232 height 24
click at [179, 215] on div "Vighnaharata Fruit Suppliers-Supplier, Service Provider, Transporter" at bounding box center [154, 230] width 237 height 41
type input "Vighnaharata Fruit Suppliers-Supplier, Service Provider, Transporter"
click at [1341, 135] on icon "submit" at bounding box center [1347, 130] width 20 height 20
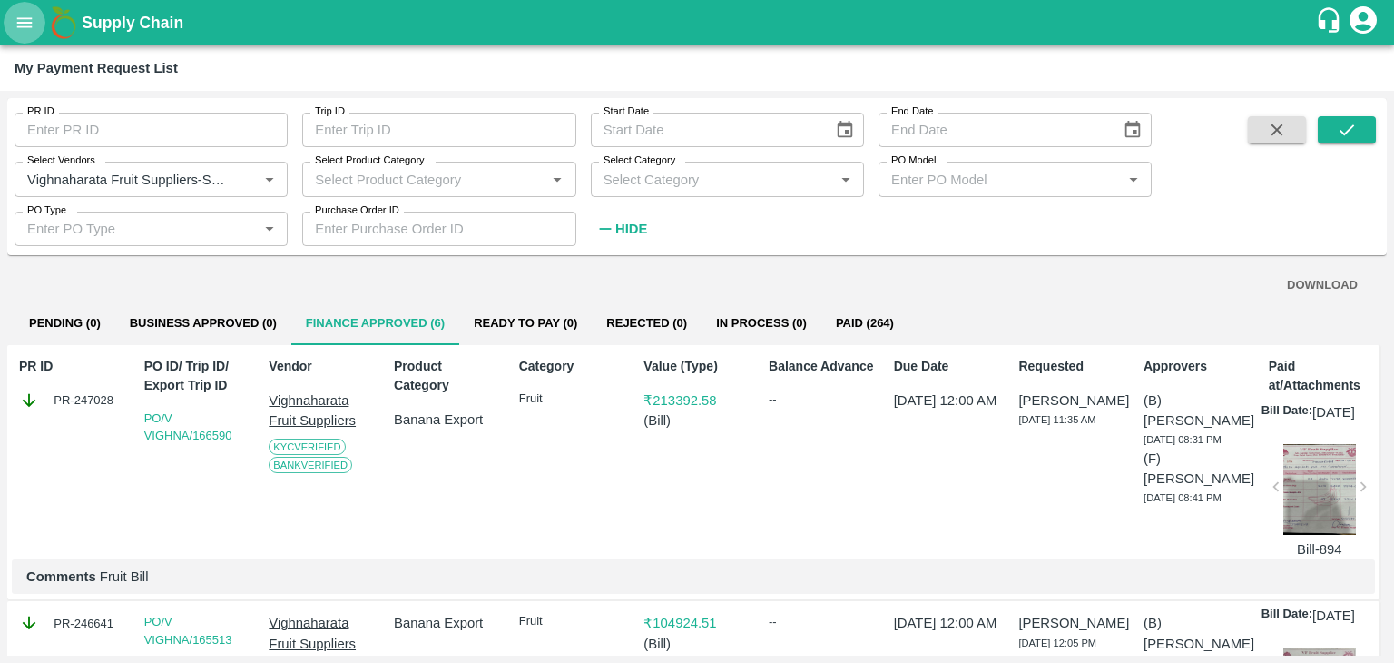
click at [16, 20] on icon "open drawer" at bounding box center [25, 23] width 20 height 20
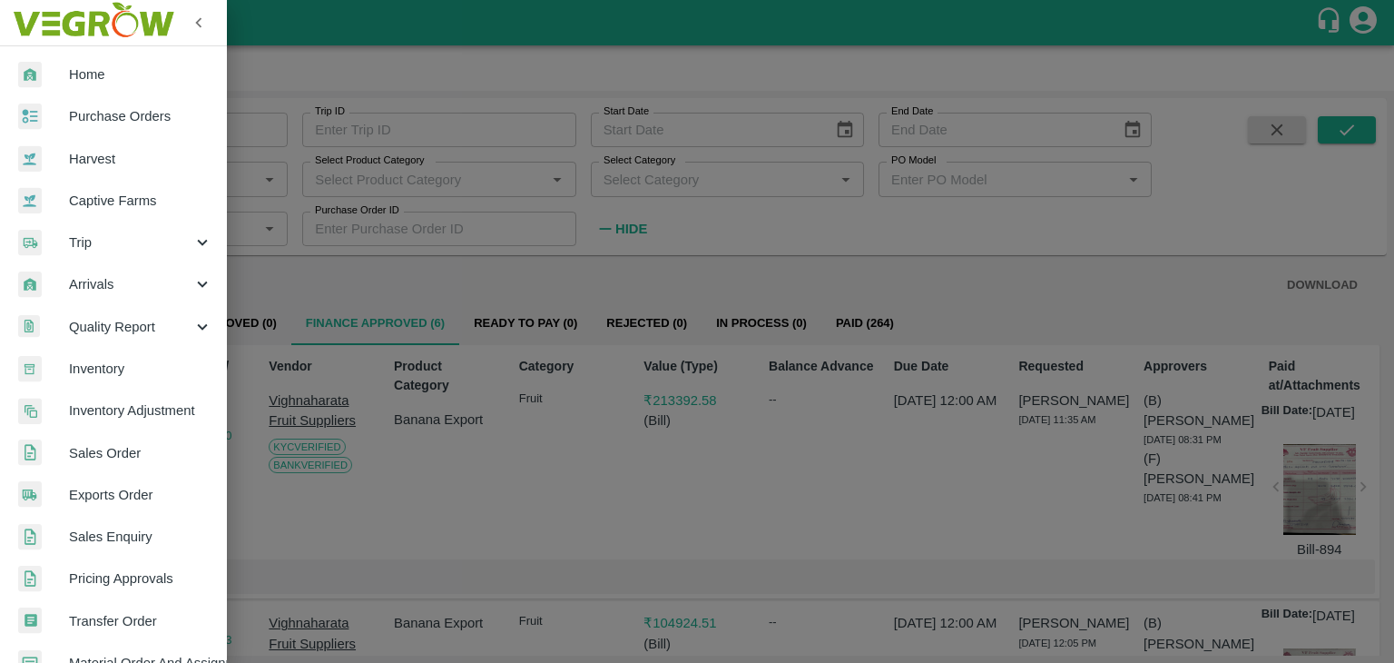
click at [257, 183] on div at bounding box center [697, 331] width 1394 height 663
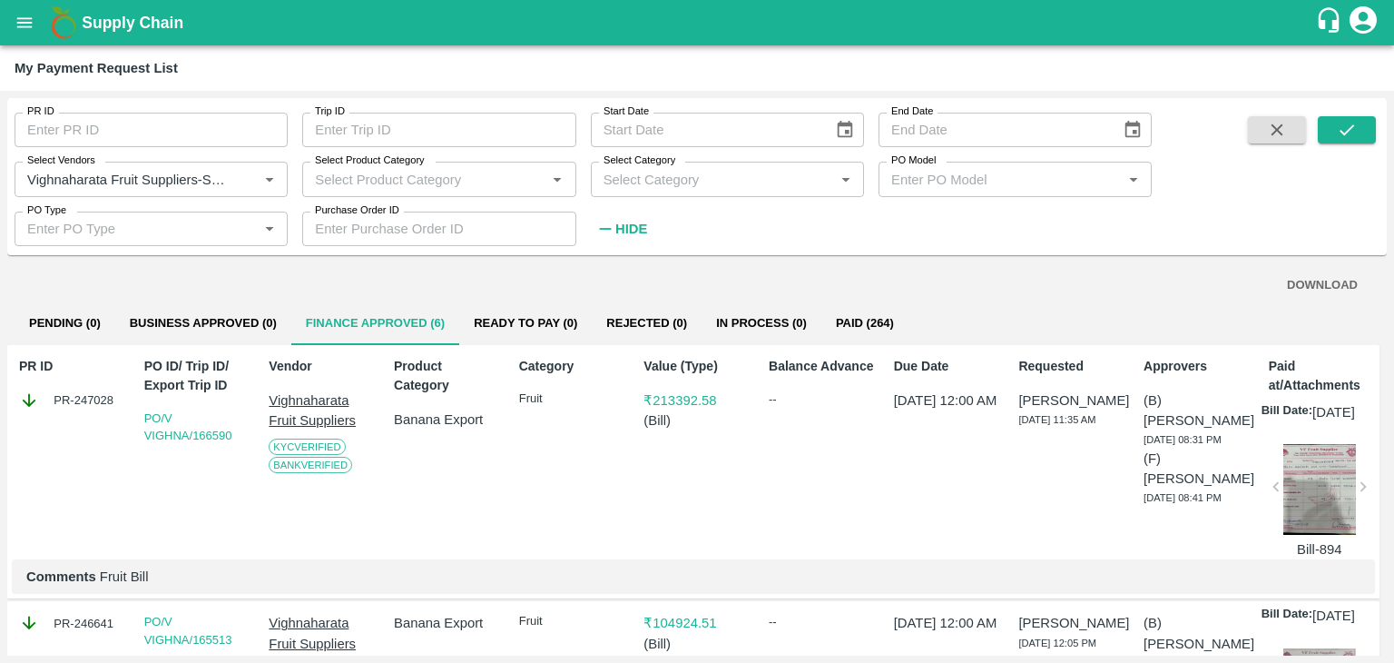
click at [247, 180] on icon "Clear" at bounding box center [247, 179] width 10 height 10
click at [187, 182] on input "Select Vendors" at bounding box center [136, 179] width 232 height 24
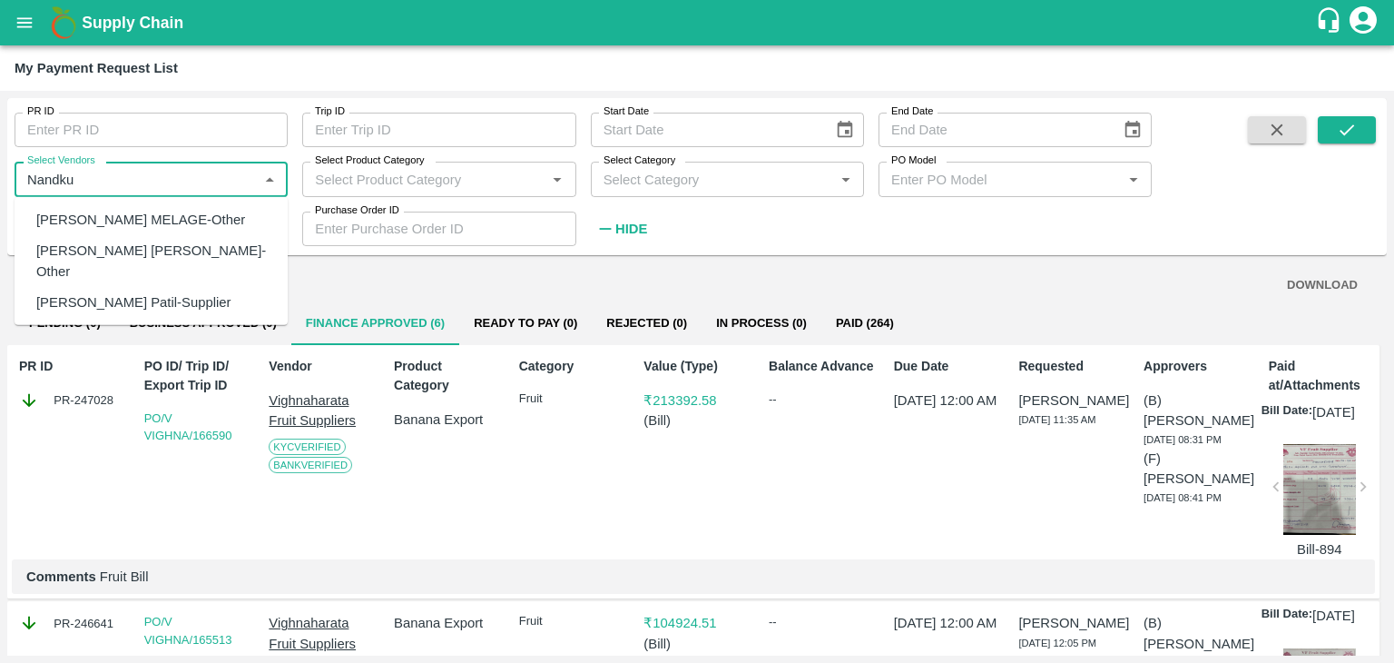
click at [197, 300] on div "[PERSON_NAME] Patil-Supplier" at bounding box center [133, 302] width 194 height 20
type input "[PERSON_NAME] Patil-Supplier"
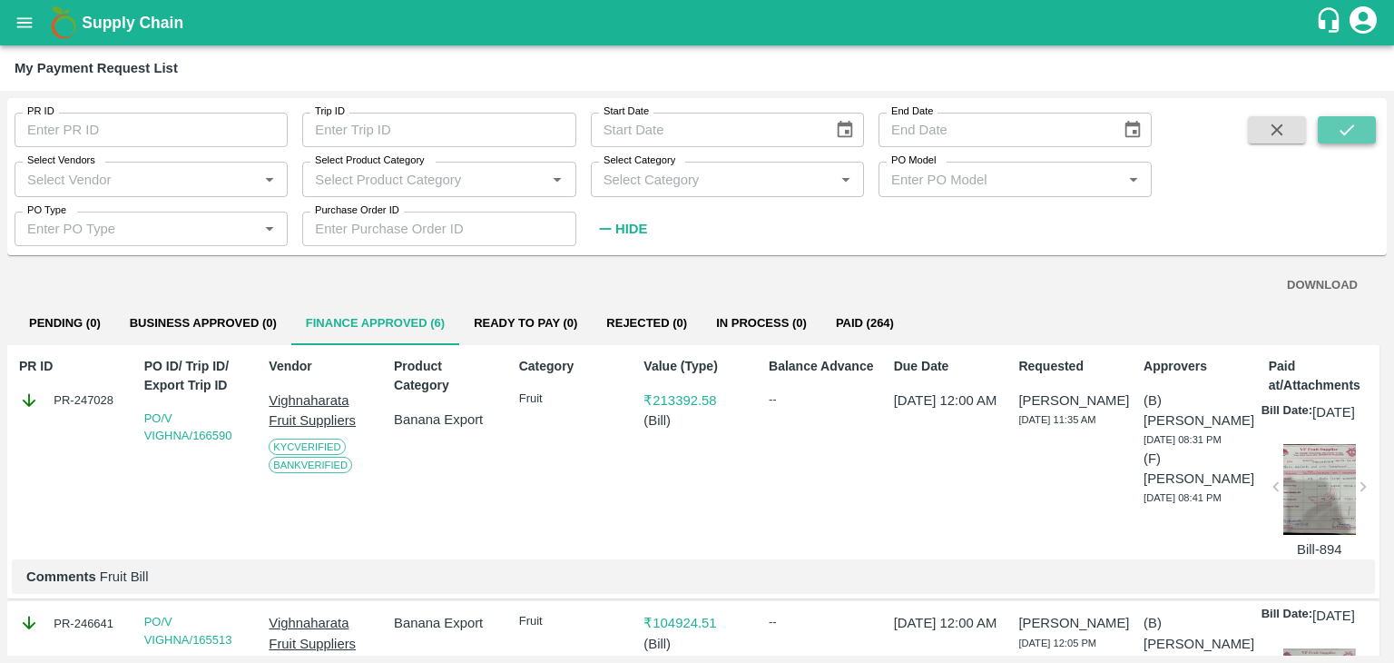
click at [1330, 121] on button "submit" at bounding box center [1347, 129] width 58 height 27
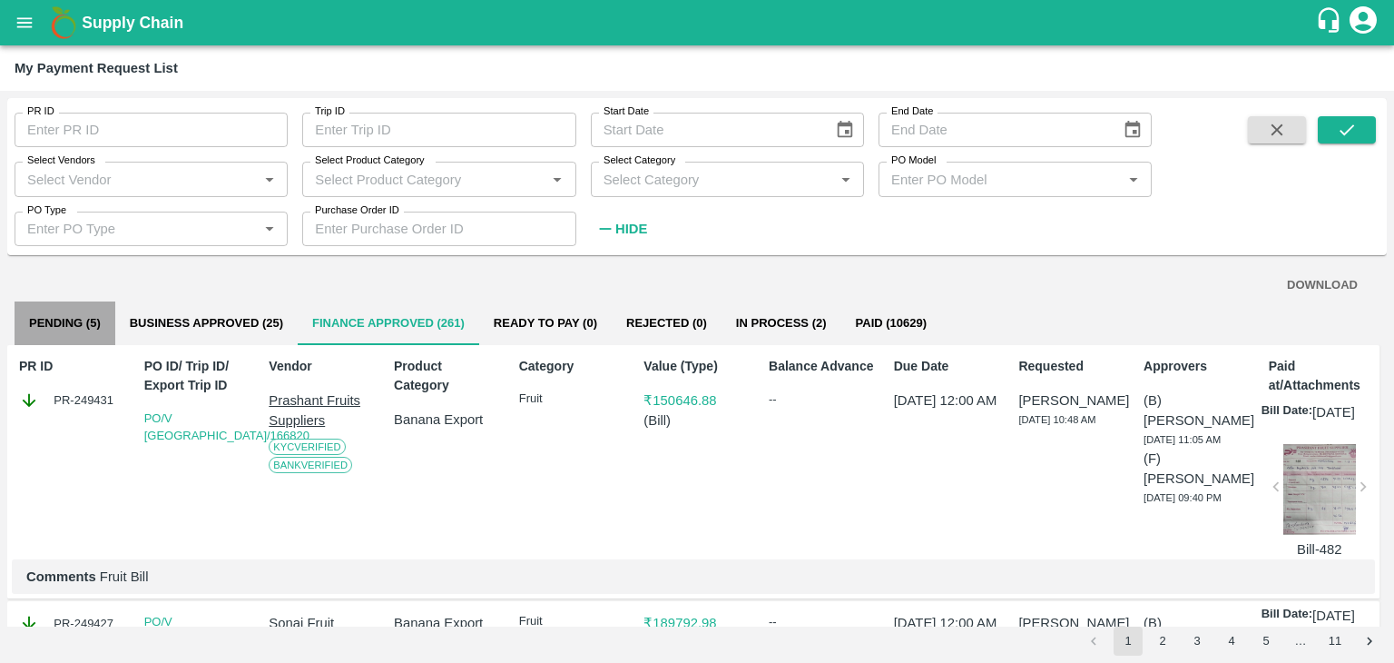
click at [84, 338] on button "Pending (5)" at bounding box center [65, 323] width 101 height 44
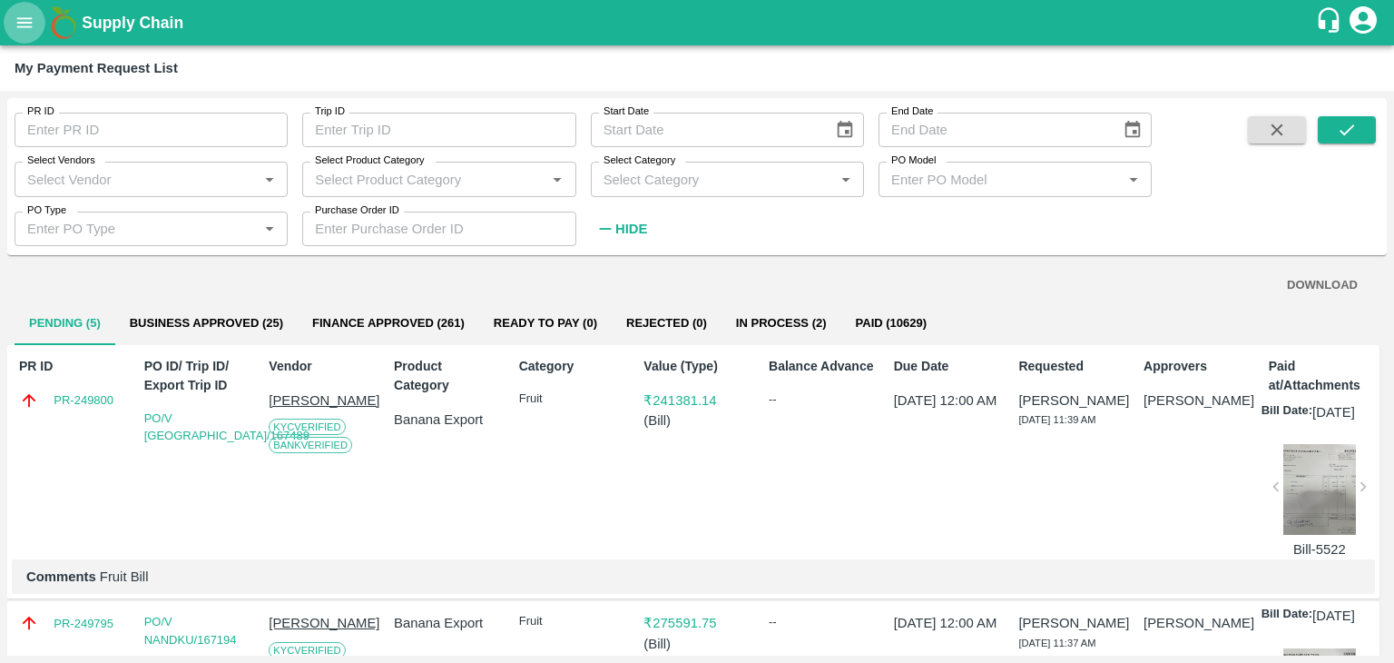
click at [26, 22] on icon "open drawer" at bounding box center [24, 22] width 15 height 10
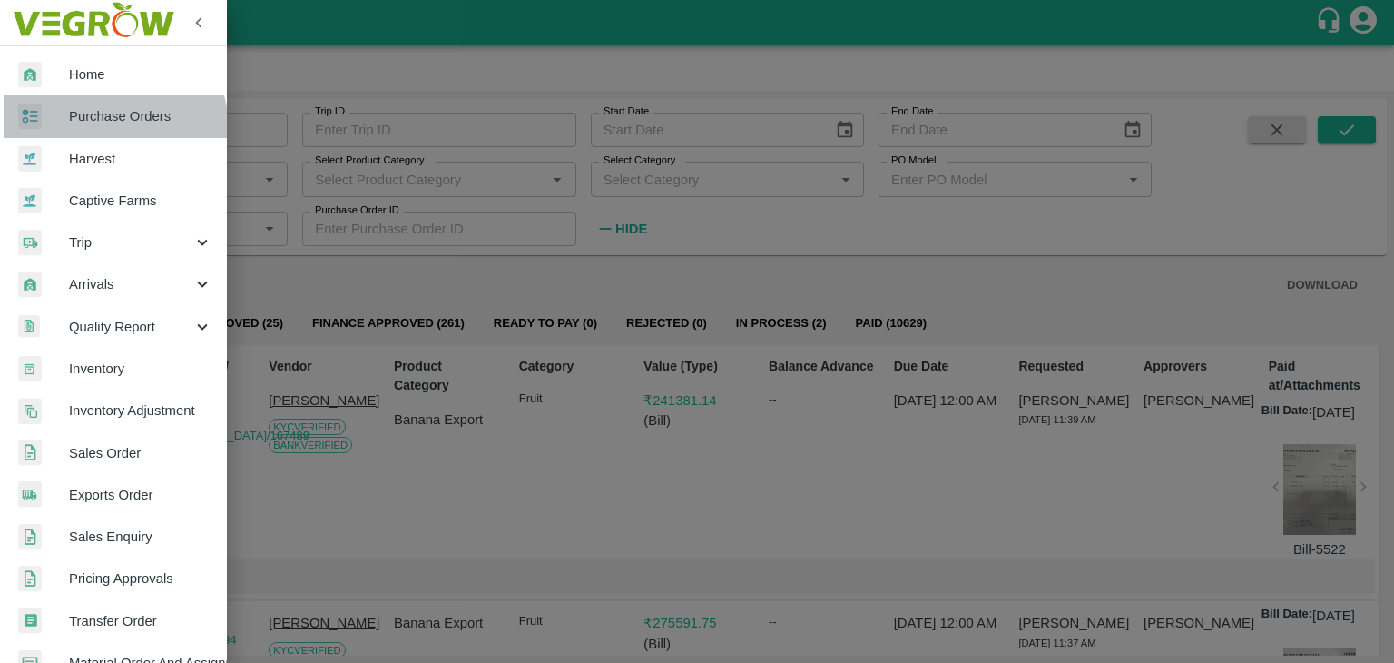
click at [88, 131] on link "Purchase Orders" at bounding box center [113, 116] width 227 height 42
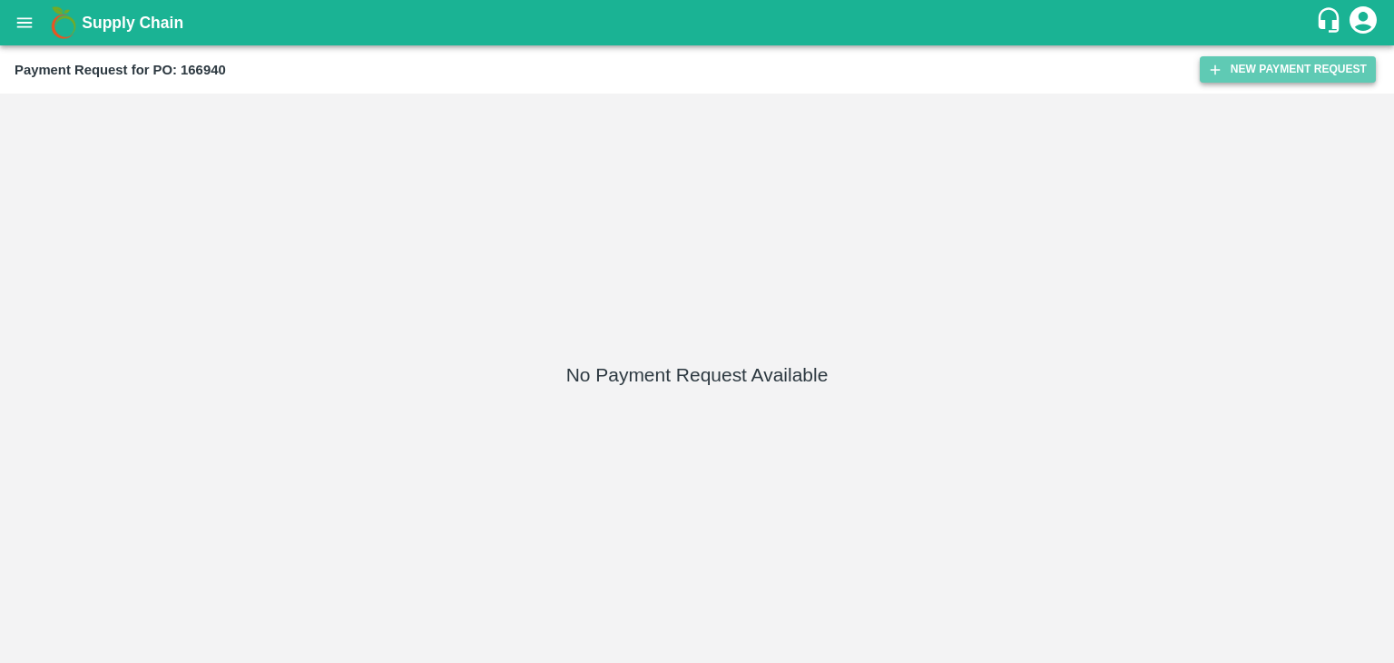
click at [1256, 67] on button "New Payment Request" at bounding box center [1288, 69] width 176 height 26
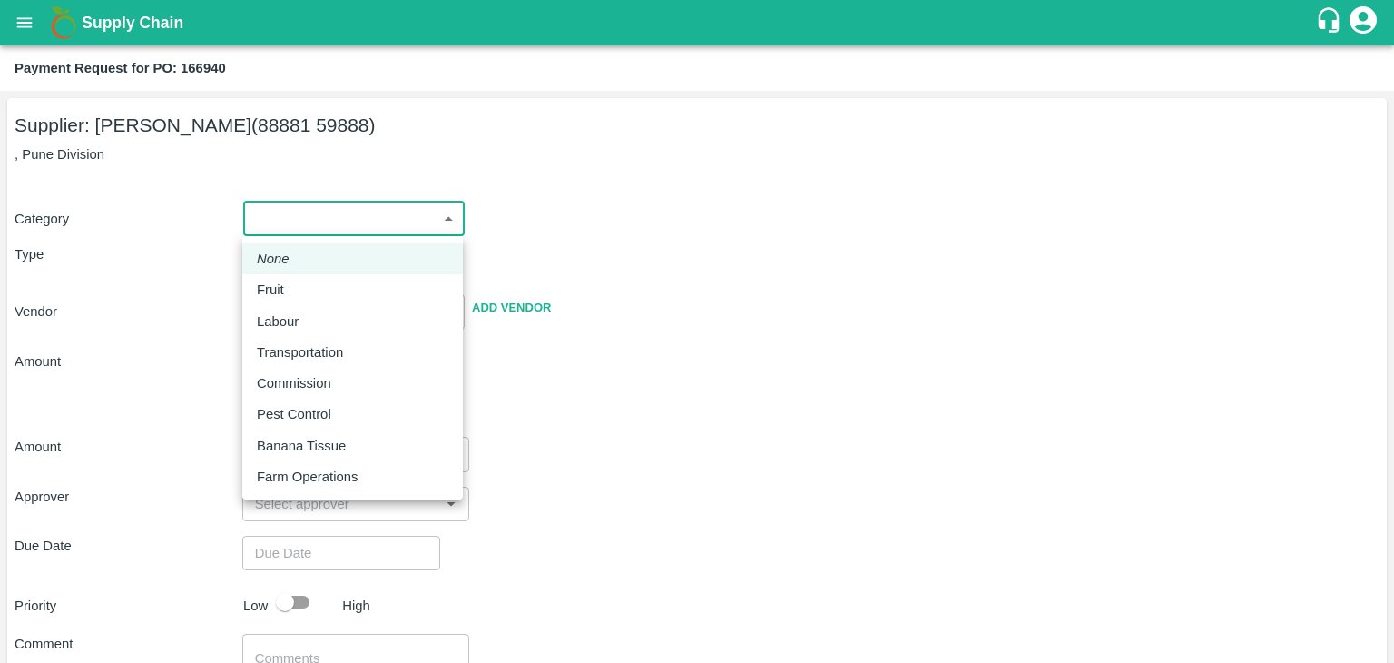
drag, startPoint x: 271, startPoint y: 221, endPoint x: 287, endPoint y: 286, distance: 67.2
click at [287, 286] on body "Supply Chain Payment Request for PO: 166940 Supplier: [PERSON_NAME] Patil (8888…" at bounding box center [697, 331] width 1394 height 663
click at [287, 286] on div "Fruit" at bounding box center [275, 290] width 36 height 20
type input "1"
type input "[PERSON_NAME] Patil - 88881 59888(Supplier)"
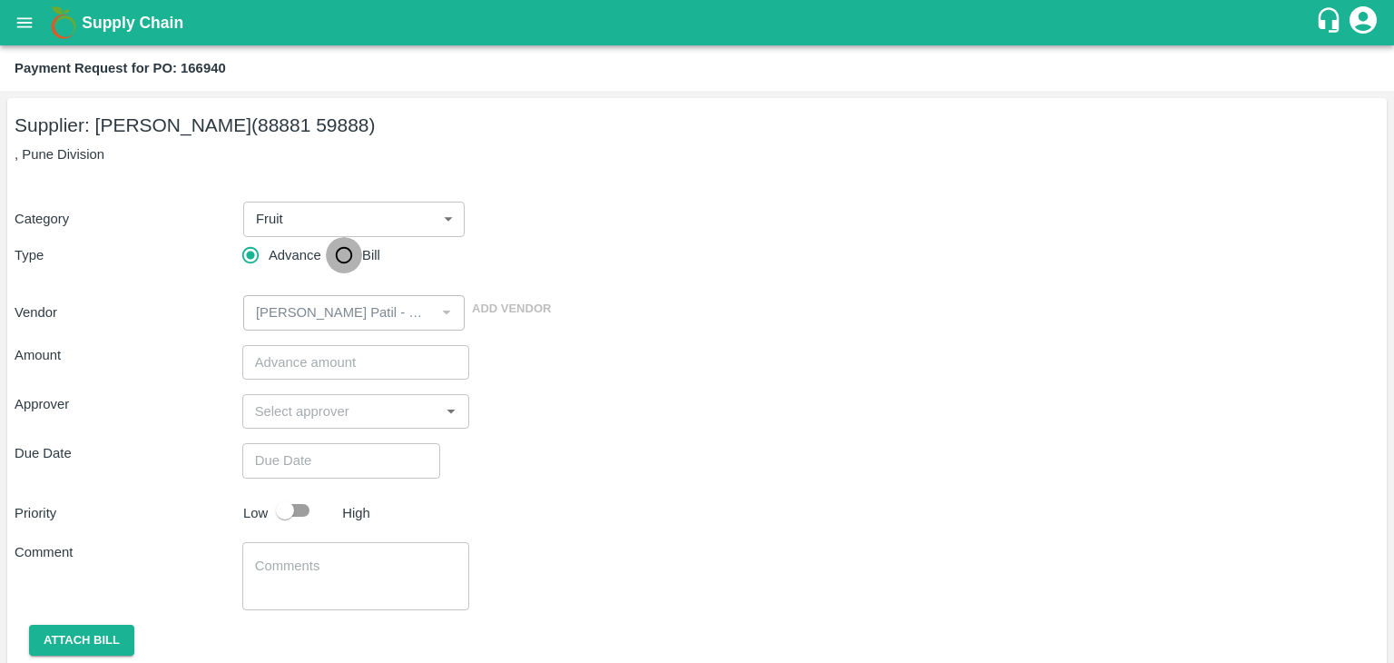
click at [329, 261] on input "Bill" at bounding box center [344, 255] width 36 height 36
radio input "true"
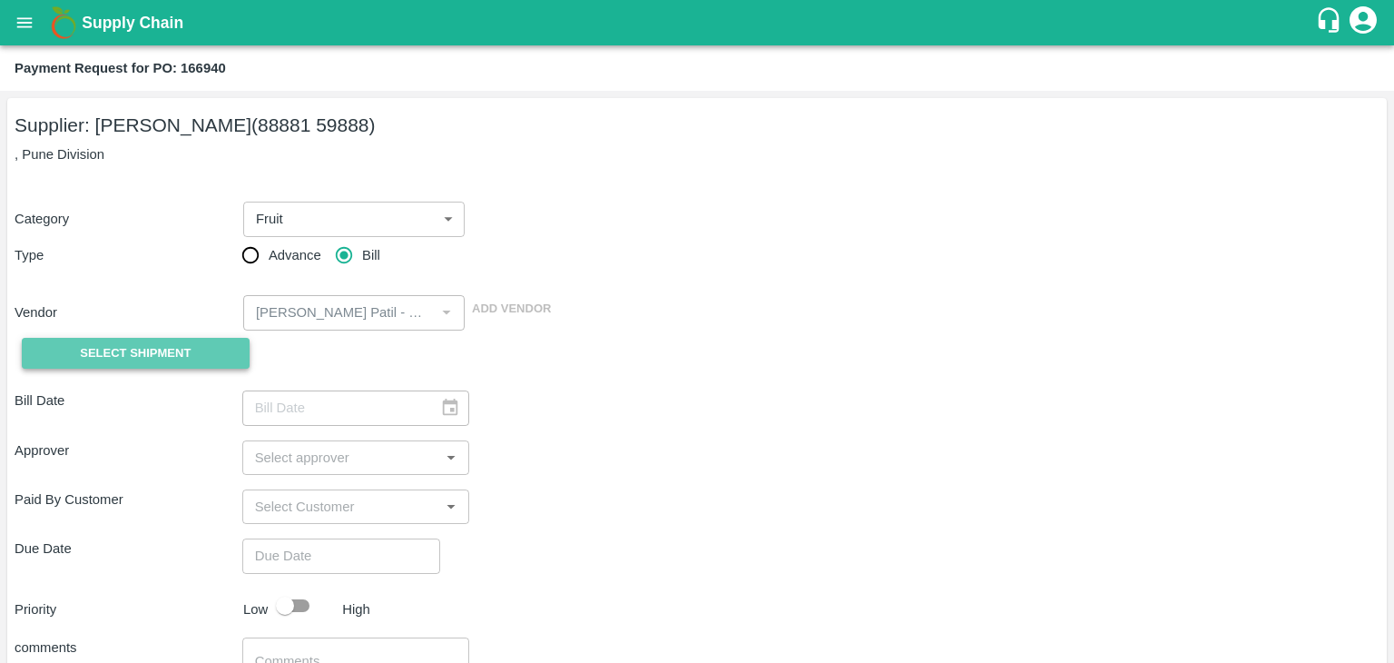
click at [179, 343] on span "Select Shipment" at bounding box center [135, 353] width 111 height 21
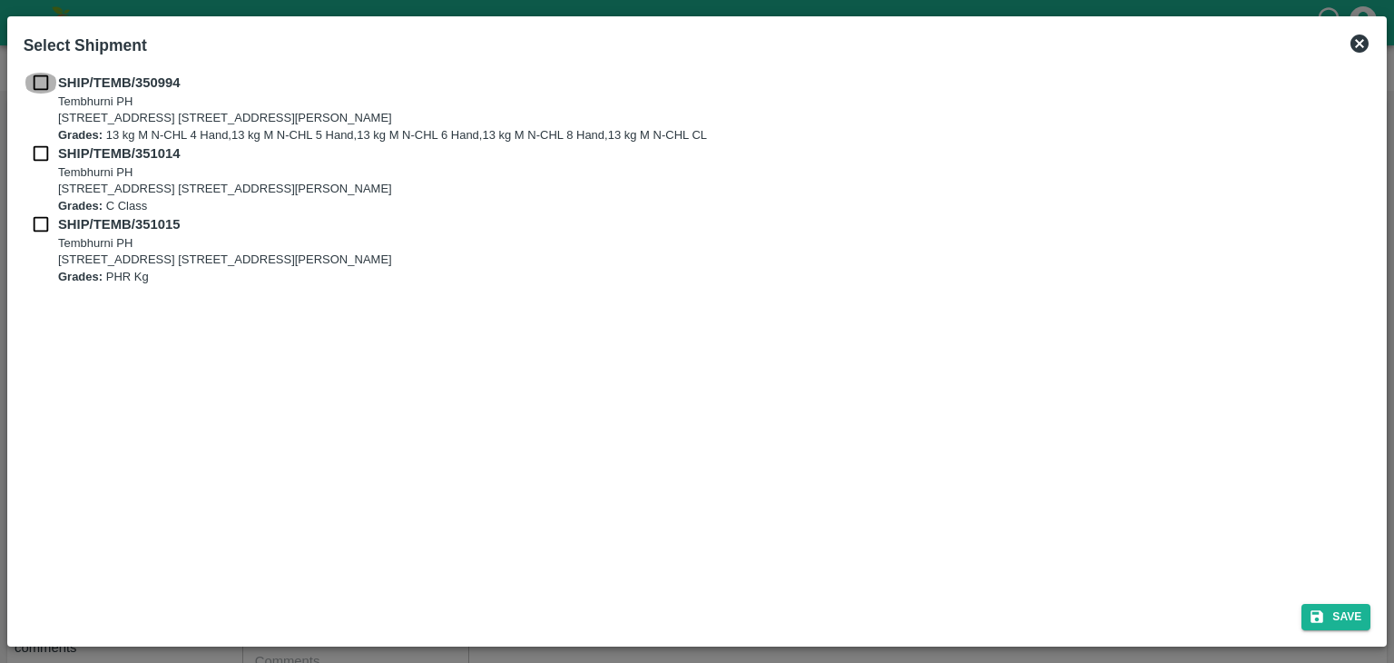
click at [38, 74] on input "checkbox" at bounding box center [41, 83] width 34 height 20
checkbox input "true"
click at [32, 157] on input "checkbox" at bounding box center [41, 153] width 34 height 20
checkbox input "true"
click at [42, 226] on input "checkbox" at bounding box center [41, 224] width 34 height 20
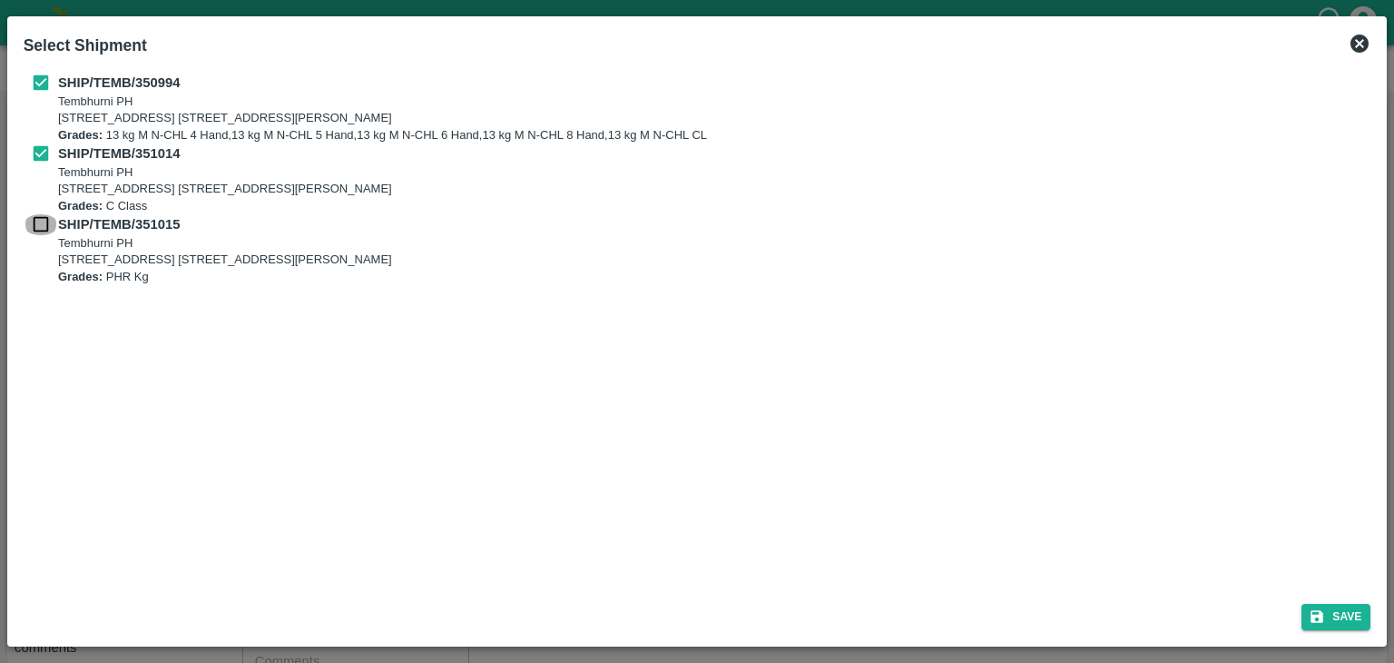
checkbox input "true"
click at [1347, 620] on button "Save" at bounding box center [1336, 617] width 69 height 26
type input "02/08/2025"
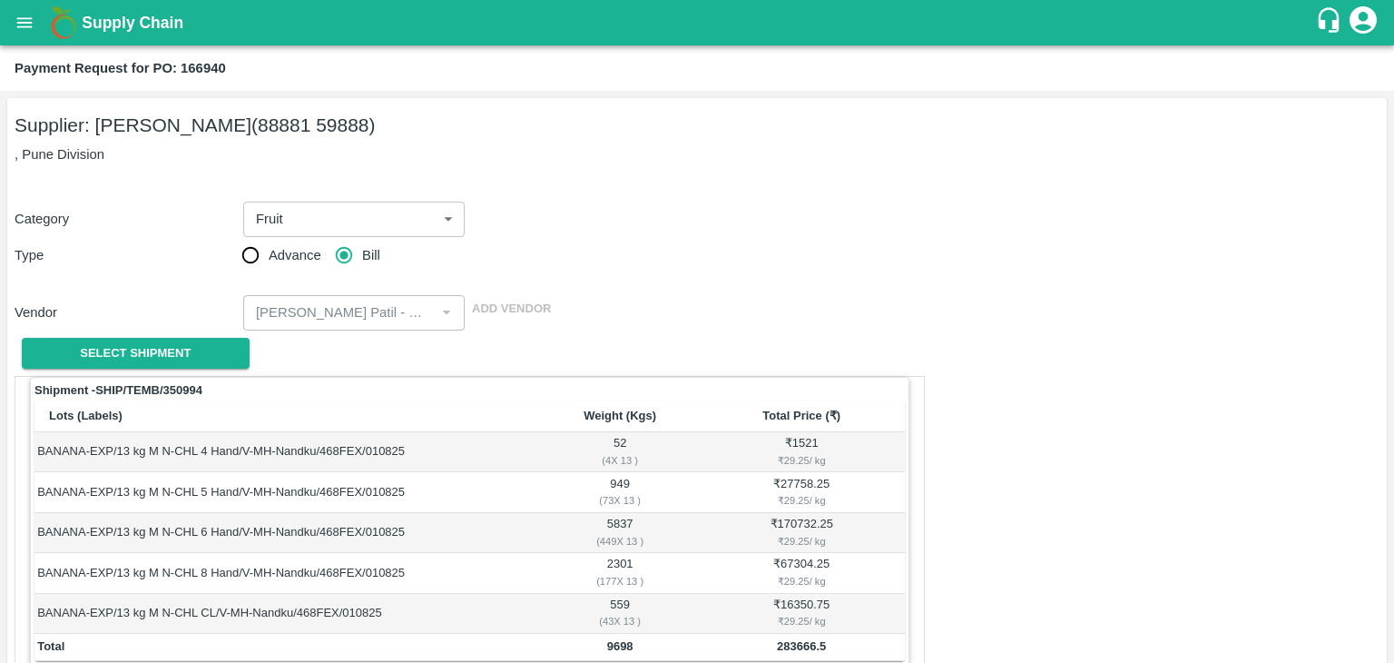
scroll to position [890, 0]
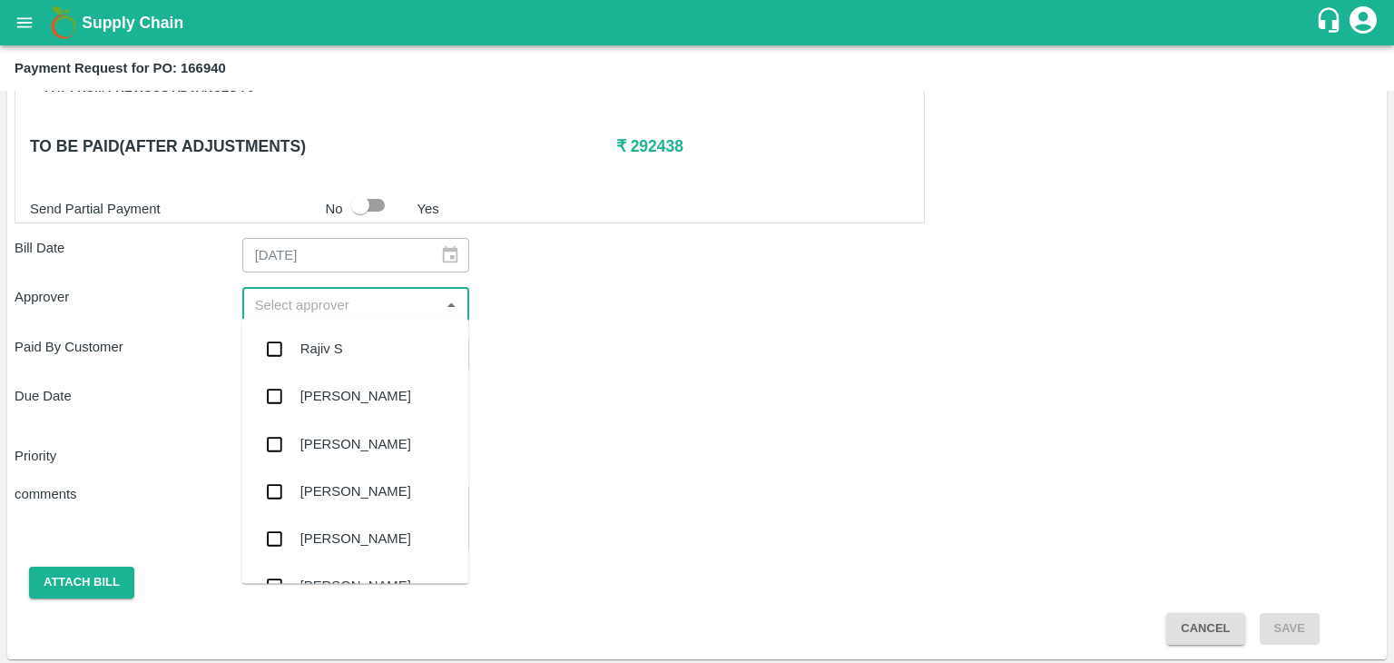
click at [372, 310] on input "input" at bounding box center [341, 304] width 187 height 24
type input "Ajit"
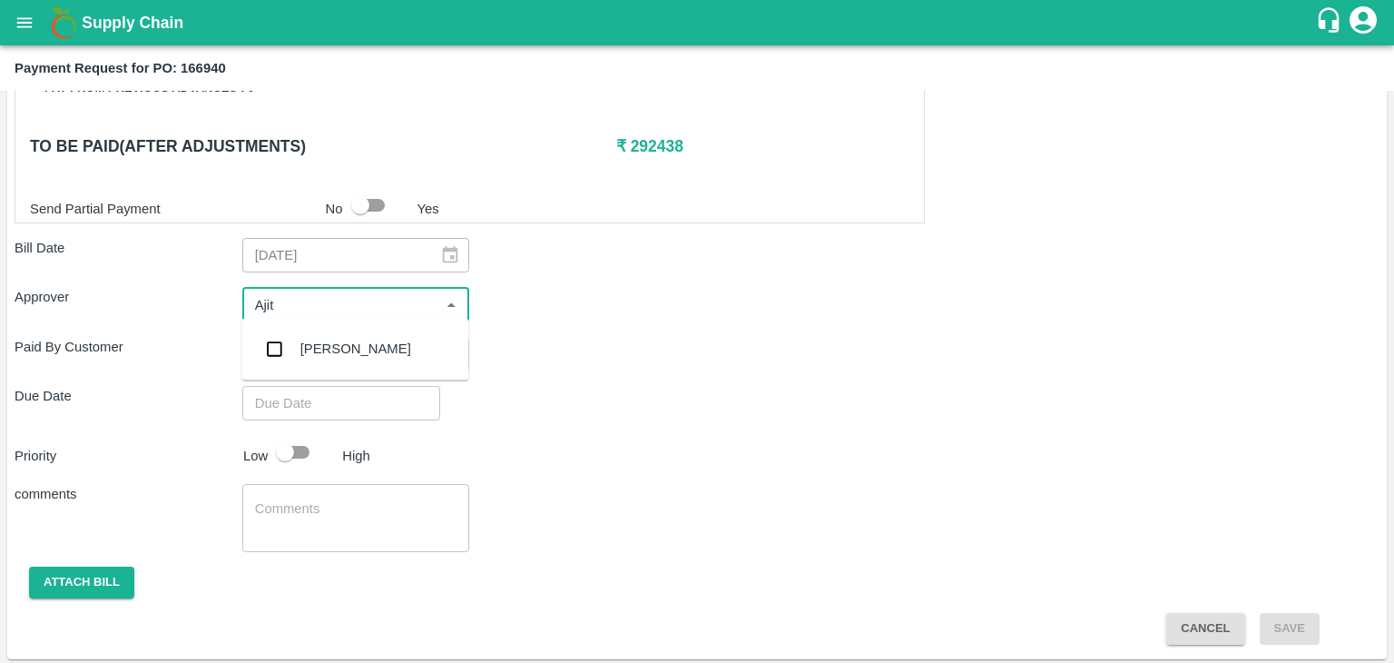
click at [334, 342] on div "[PERSON_NAME]" at bounding box center [355, 349] width 111 height 20
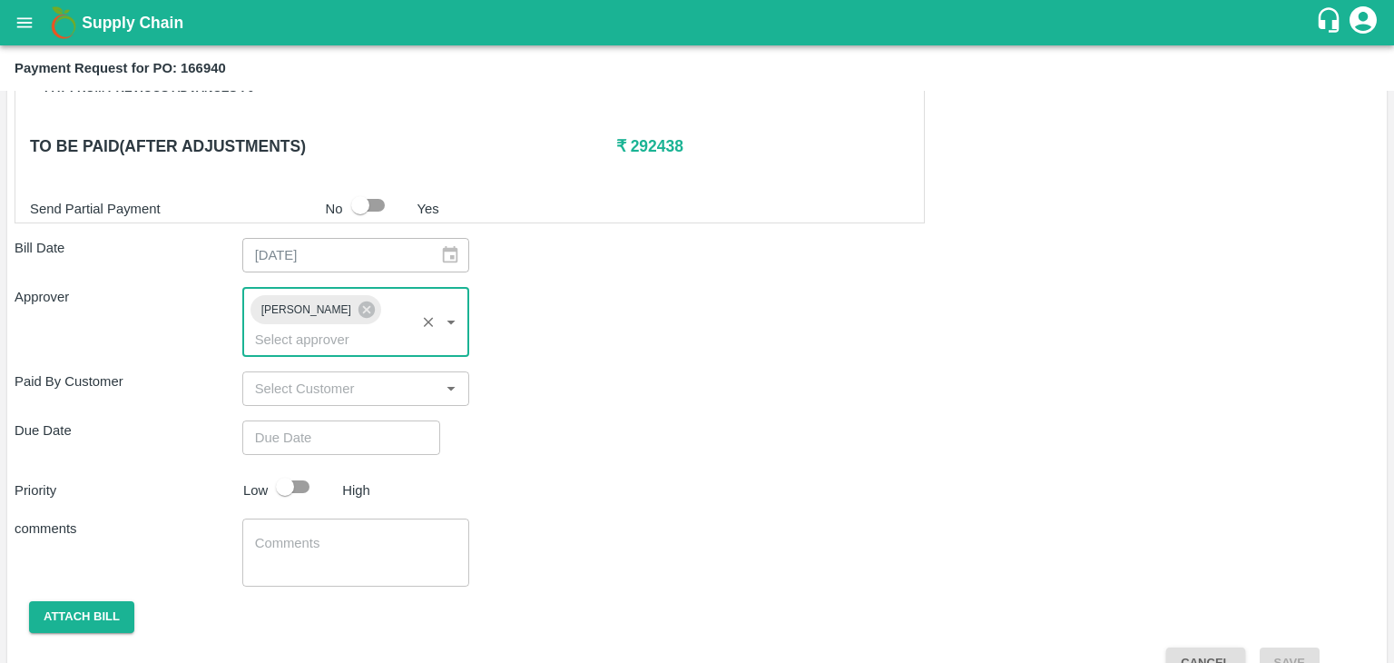
type input "DD/MM/YYYY hh:mm aa"
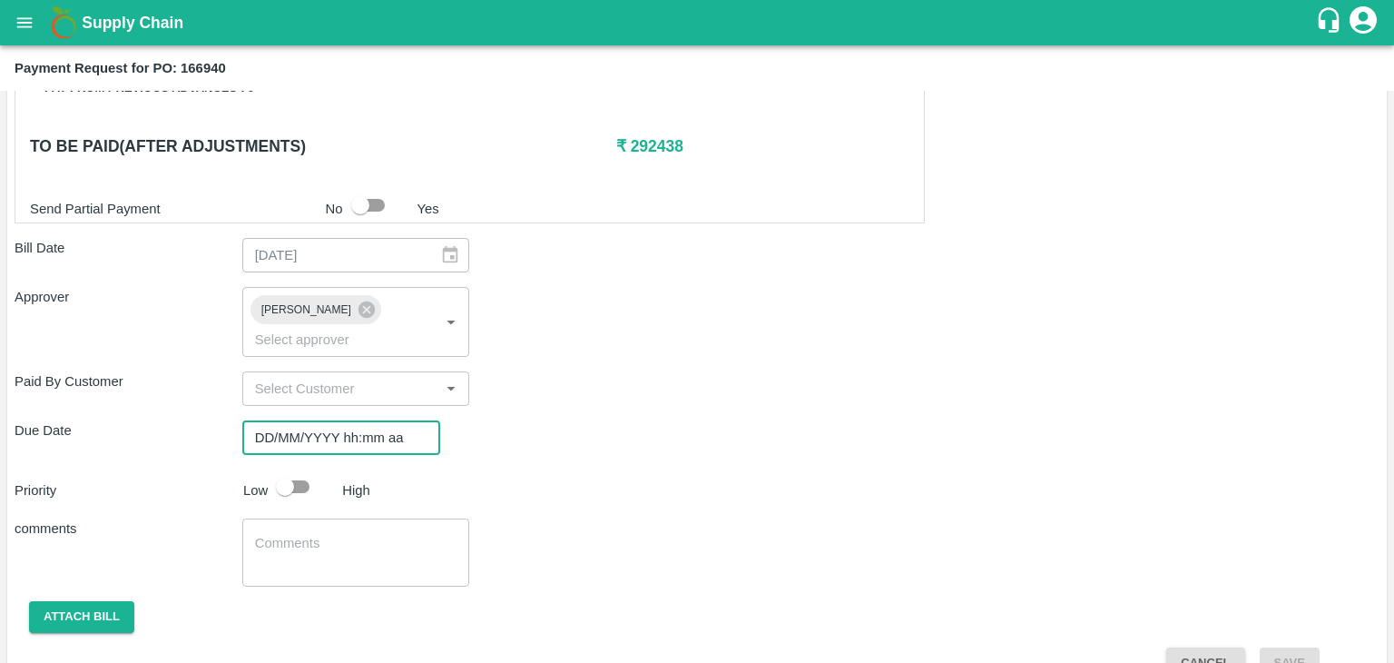
click at [351, 420] on input "DD/MM/YYYY hh:mm aa" at bounding box center [334, 437] width 185 height 34
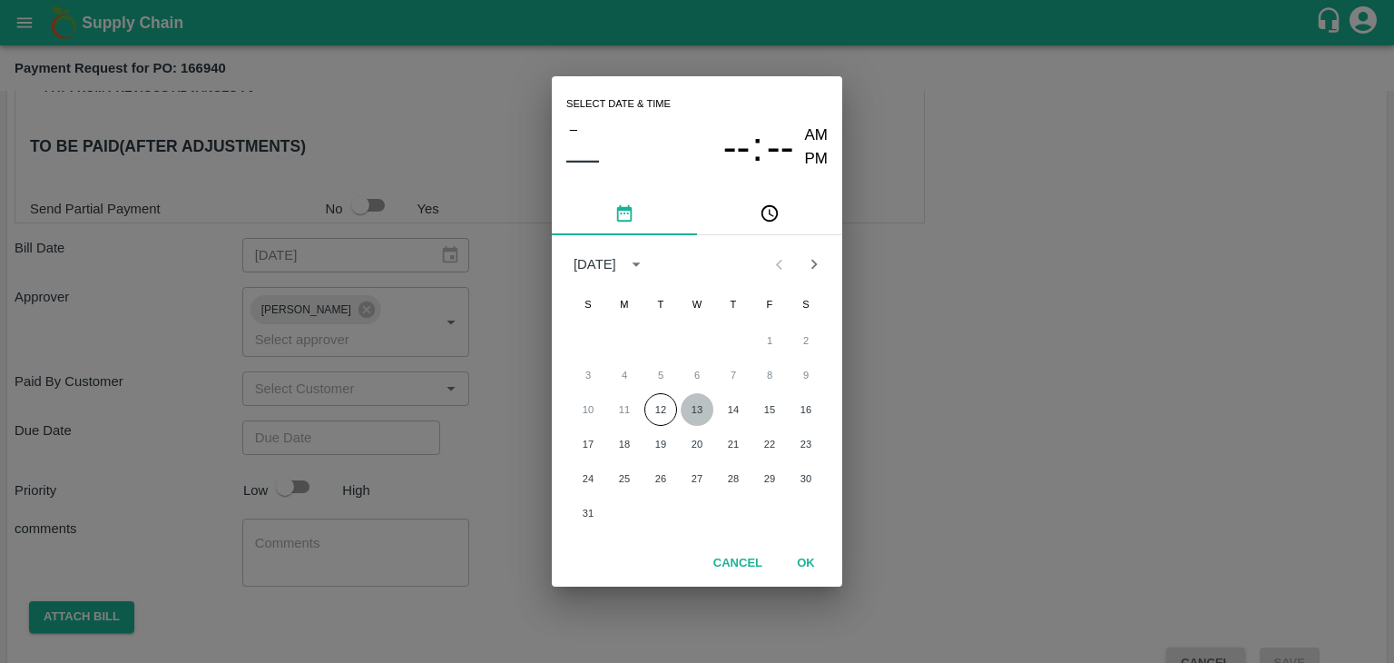
click at [694, 406] on button "13" at bounding box center [697, 409] width 33 height 33
type input "[DATE] 12:00 AM"
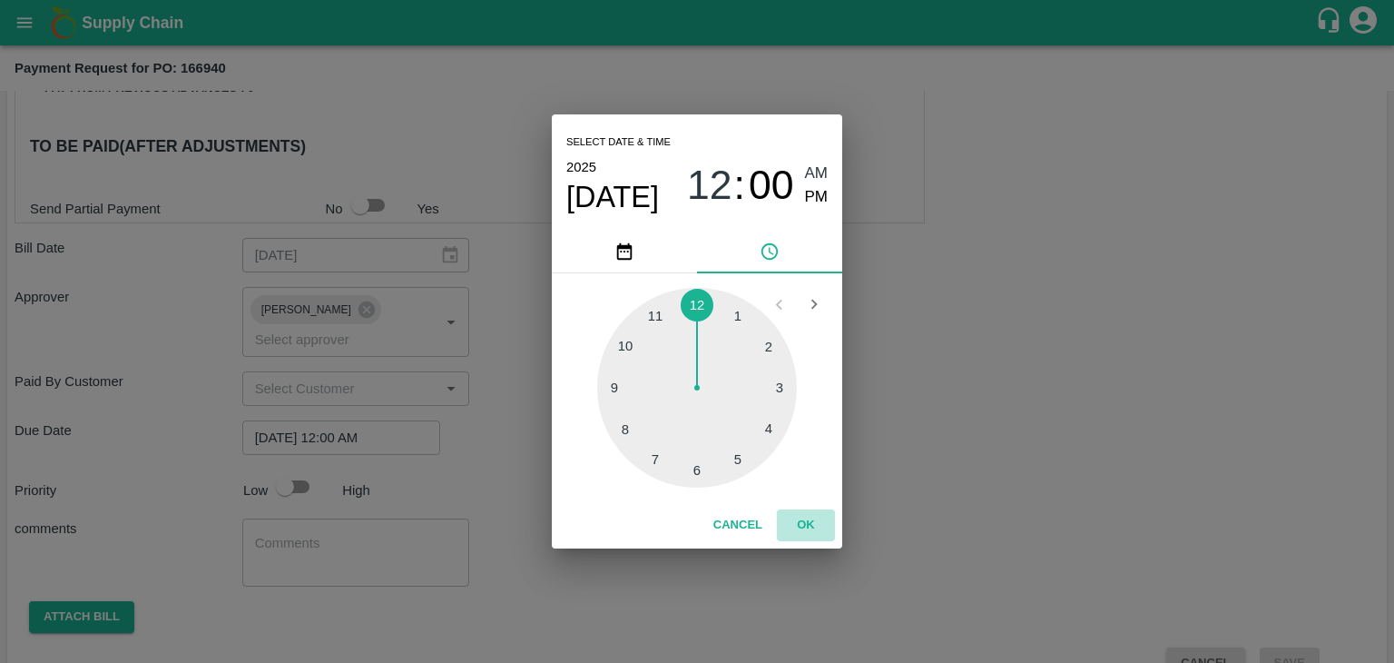
click at [797, 524] on button "OK" at bounding box center [806, 525] width 58 height 32
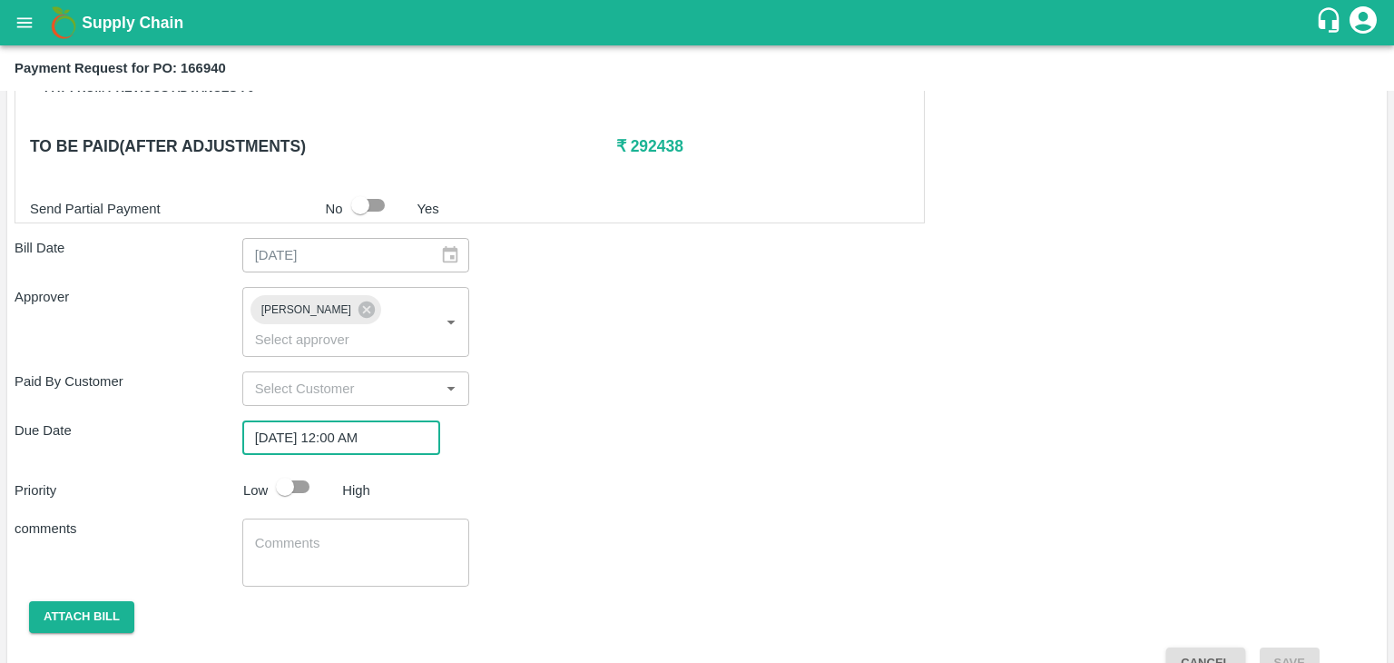
click at [301, 469] on input "checkbox" at bounding box center [284, 486] width 103 height 34
checkbox input "true"
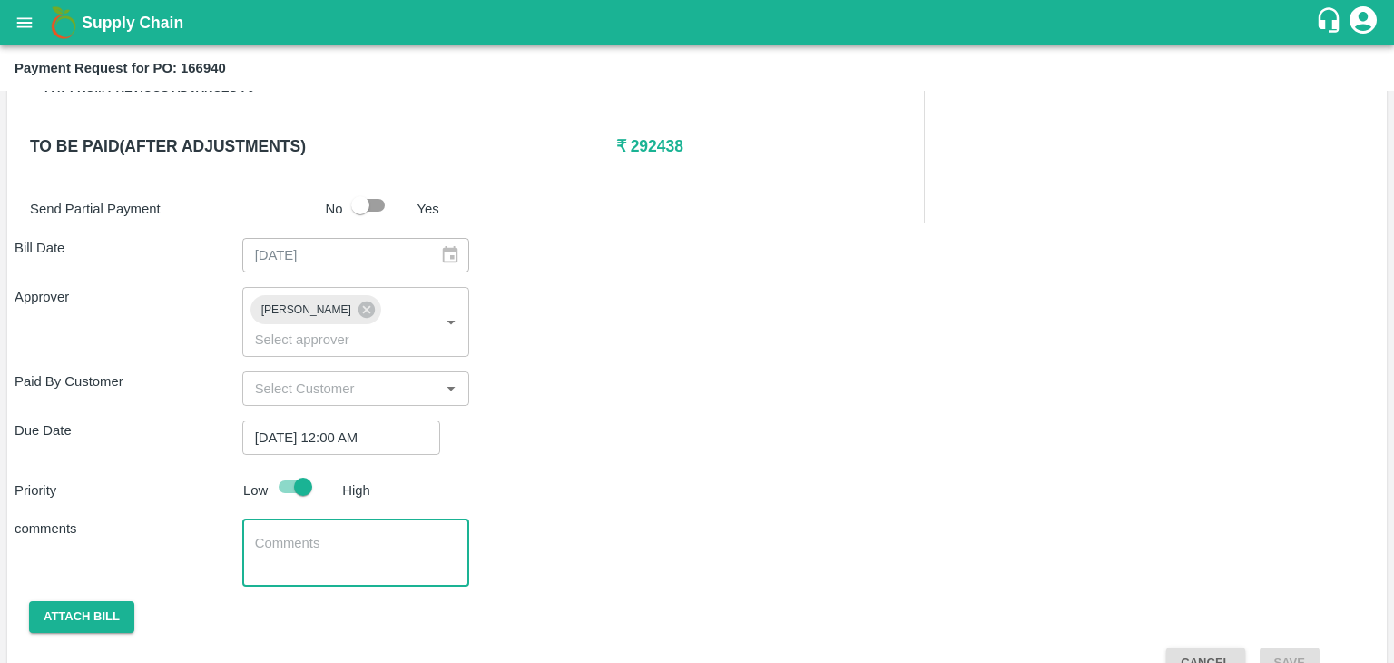
click at [330, 534] on textarea at bounding box center [356, 553] width 202 height 38
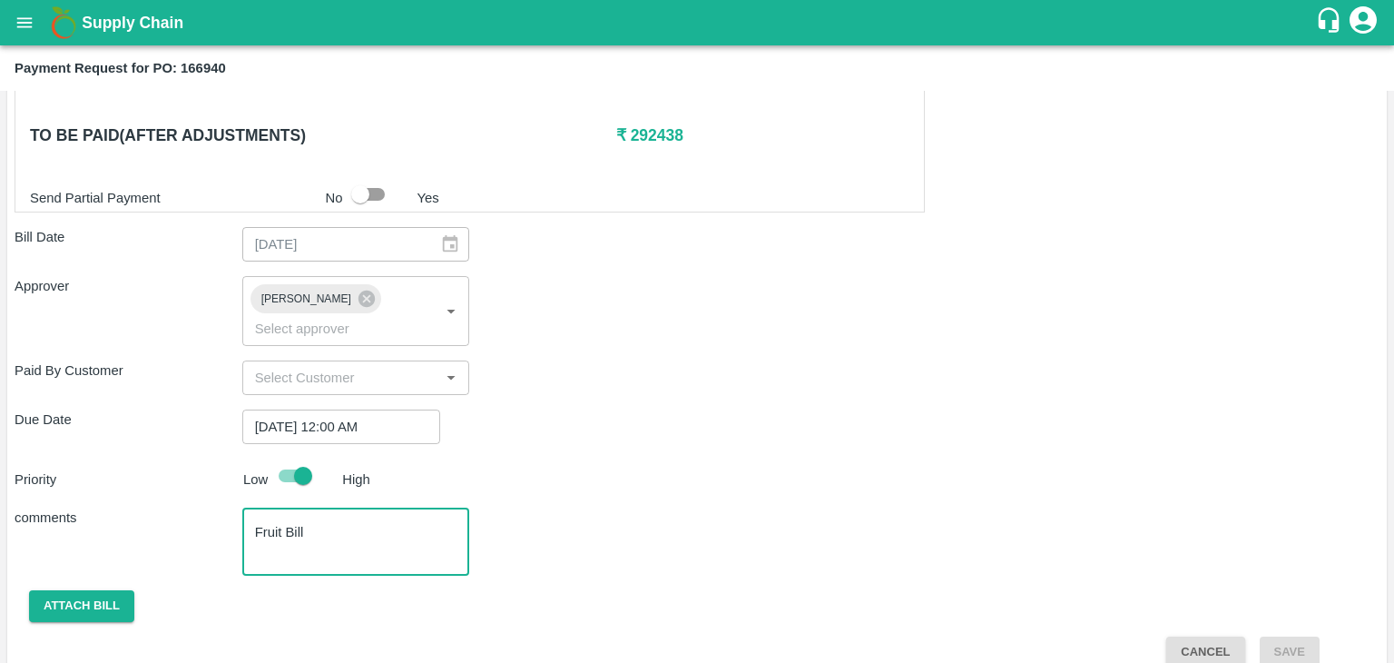
type textarea "Fruit Bill"
checkbox input "false"
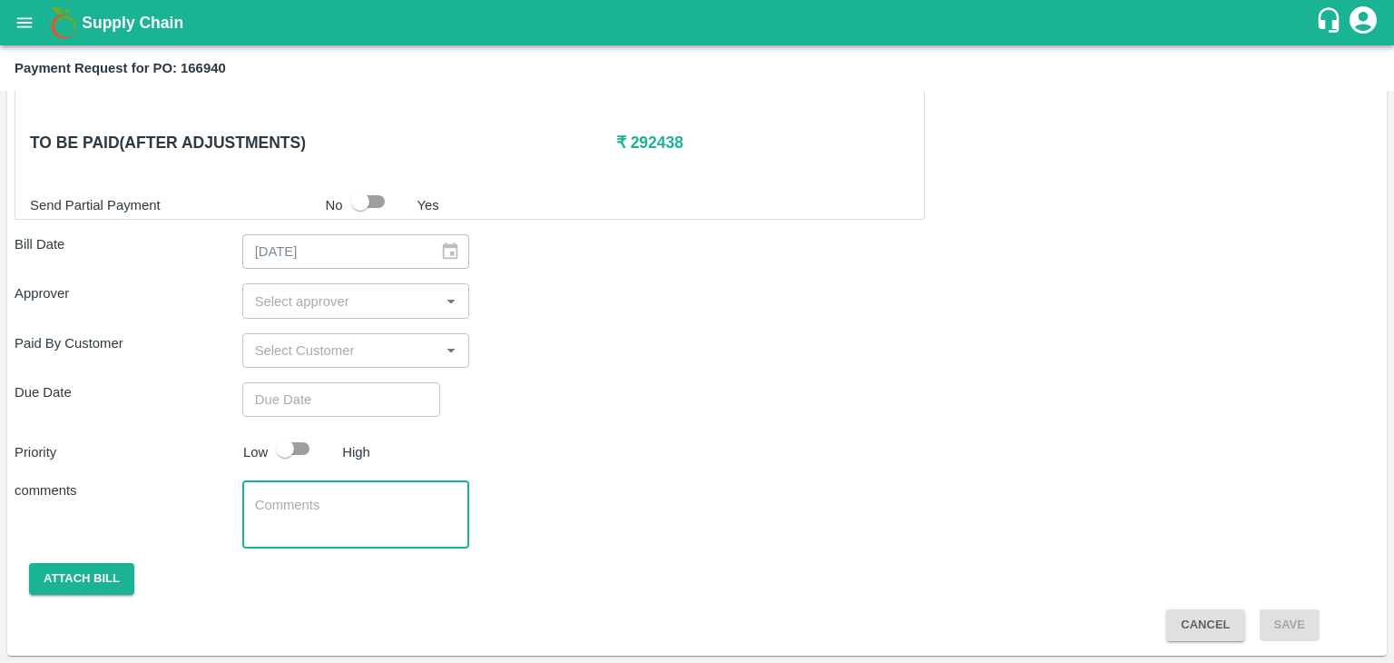
scroll to position [890, 0]
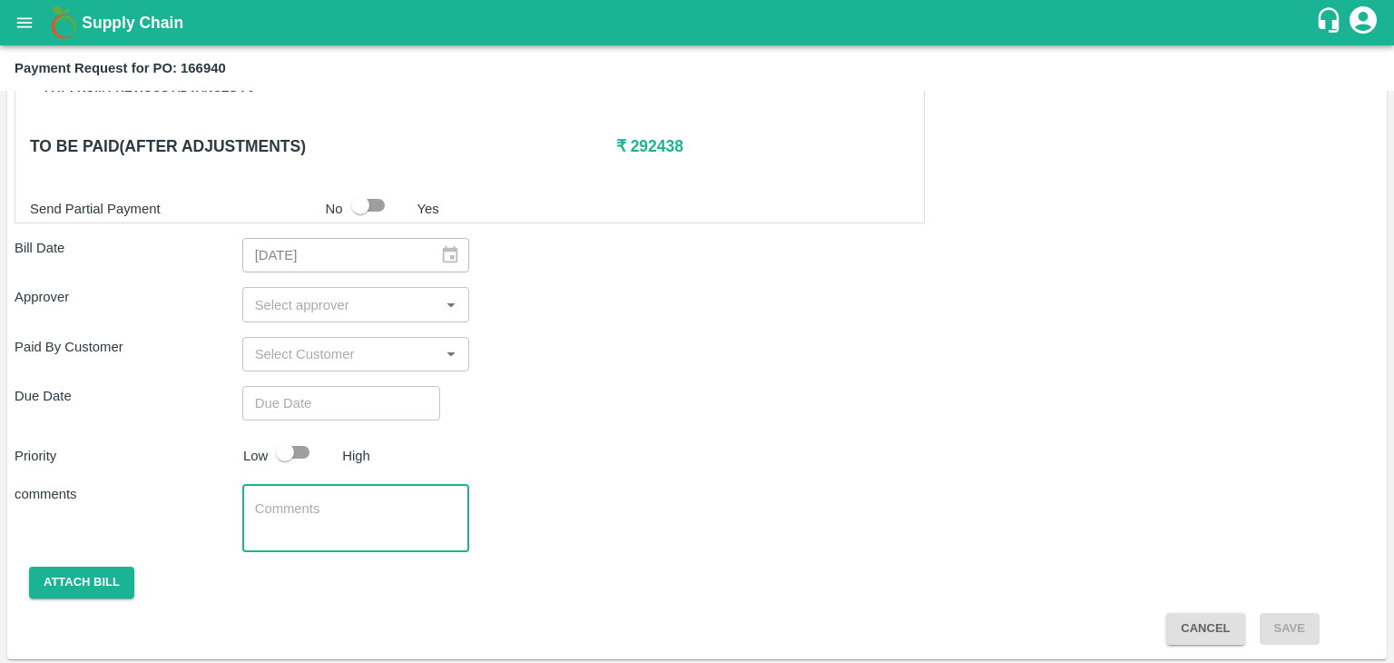
click at [330, 296] on input "input" at bounding box center [341, 304] width 187 height 24
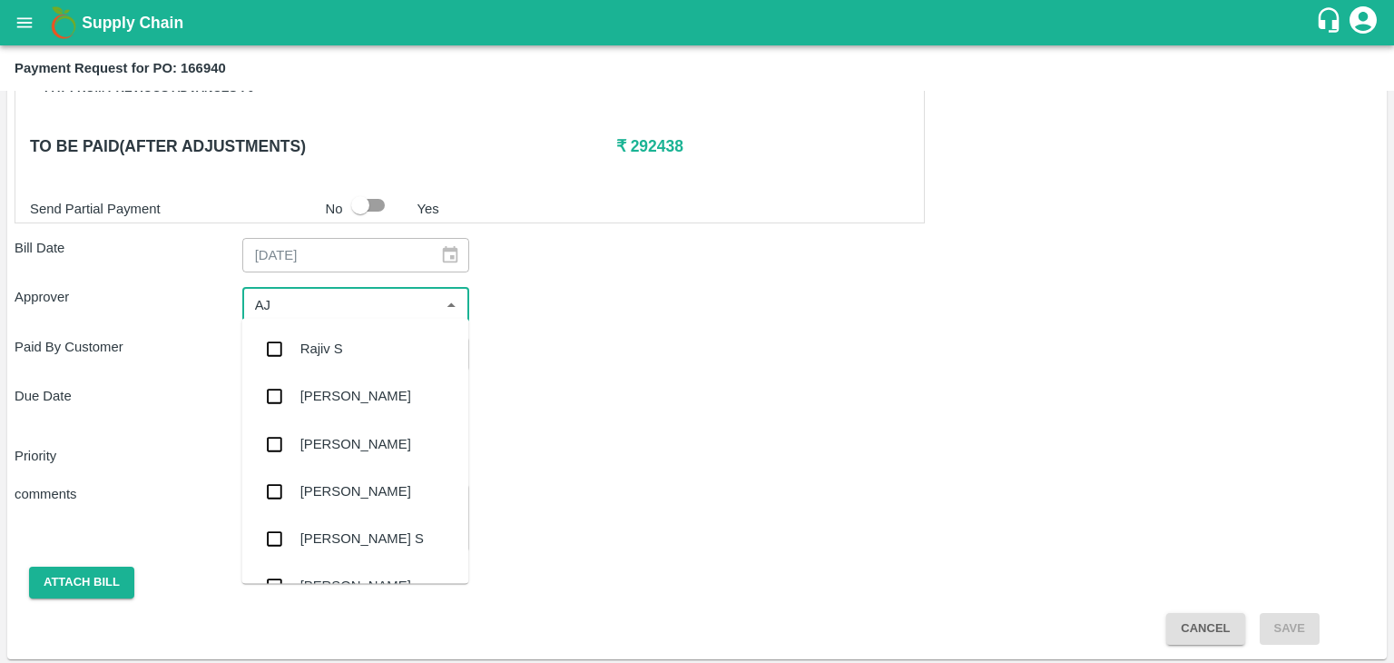
type input "AJi"
click at [341, 398] on div "[PERSON_NAME]" at bounding box center [355, 397] width 111 height 20
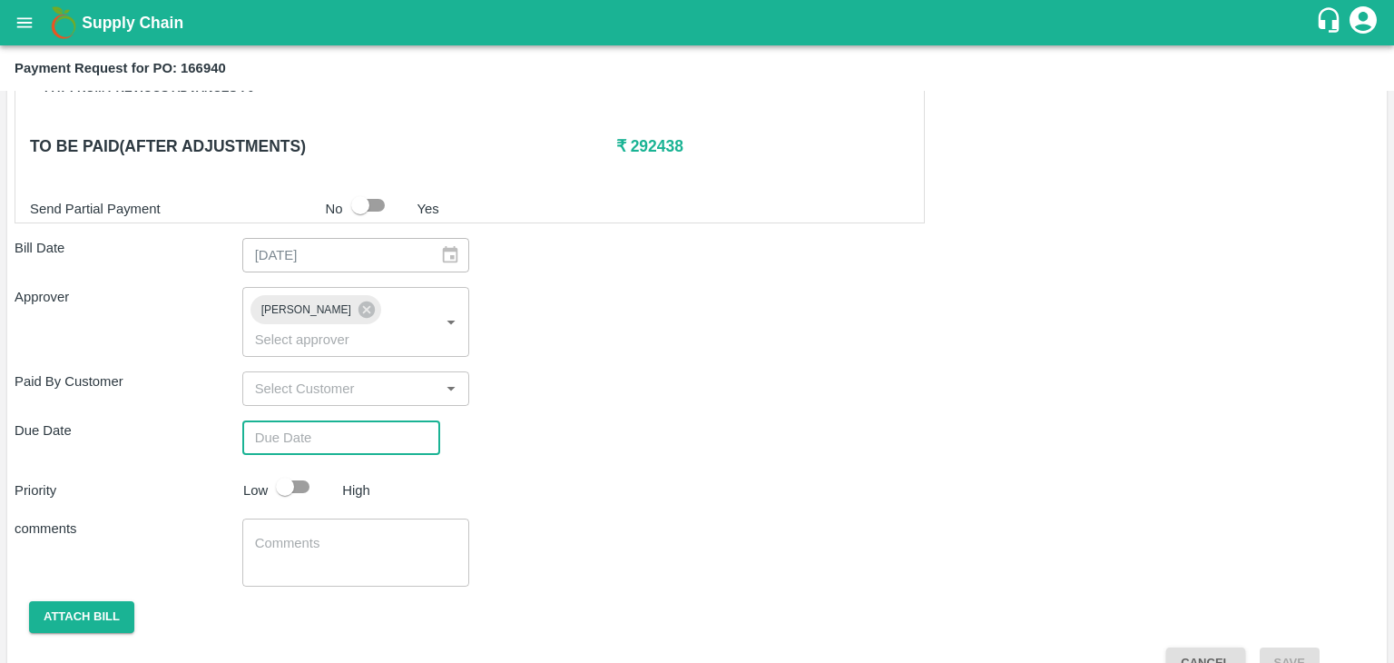
type input "DD/MM/YYYY hh:mm aa"
click at [363, 426] on input "DD/MM/YYYY hh:mm aa" at bounding box center [334, 437] width 185 height 34
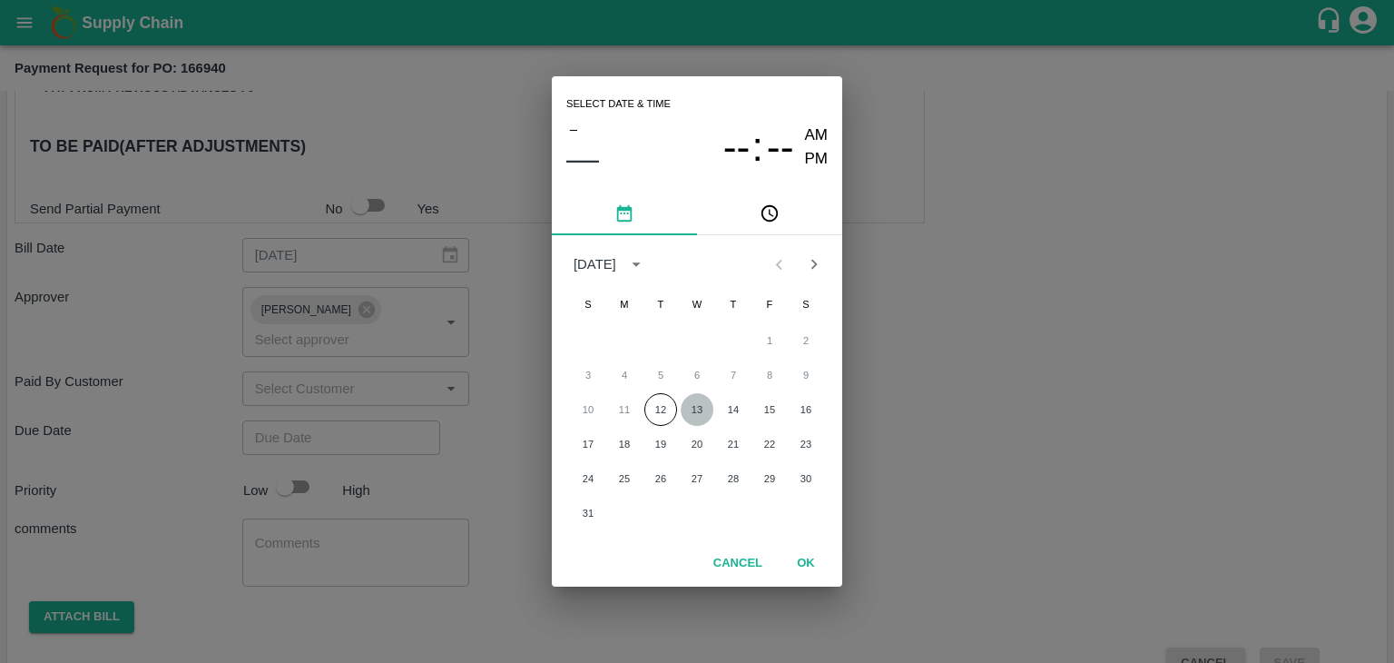
click at [701, 400] on button "13" at bounding box center [697, 409] width 33 height 33
type input "[DATE] 12:00 AM"
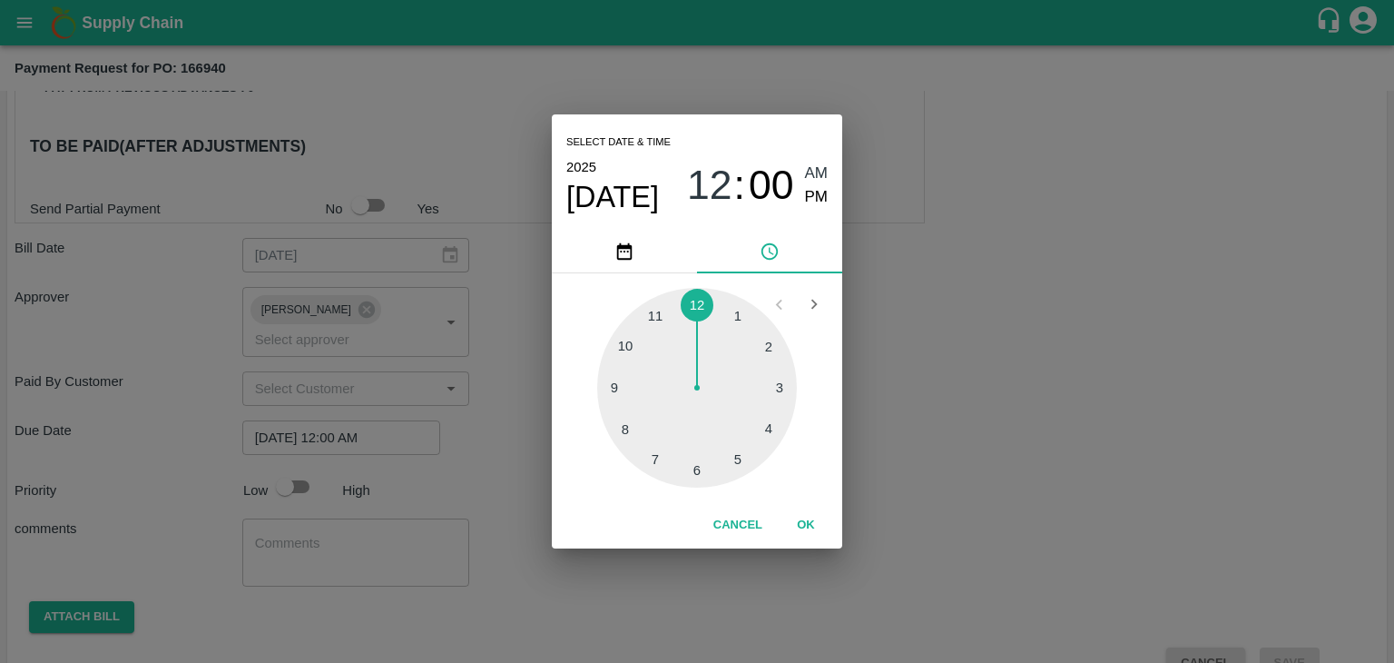
click at [787, 525] on button "OK" at bounding box center [806, 525] width 58 height 32
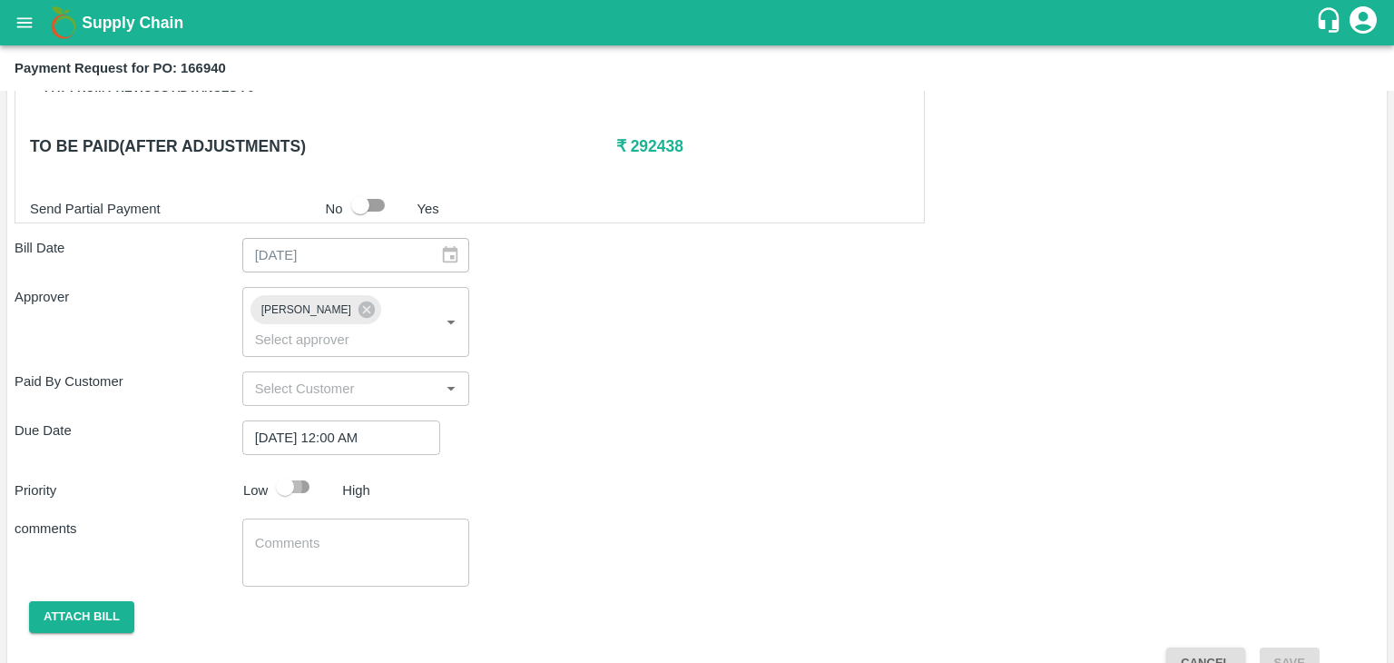
click at [297, 469] on input "checkbox" at bounding box center [284, 486] width 103 height 34
checkbox input "true"
click at [358, 534] on textarea at bounding box center [356, 553] width 202 height 38
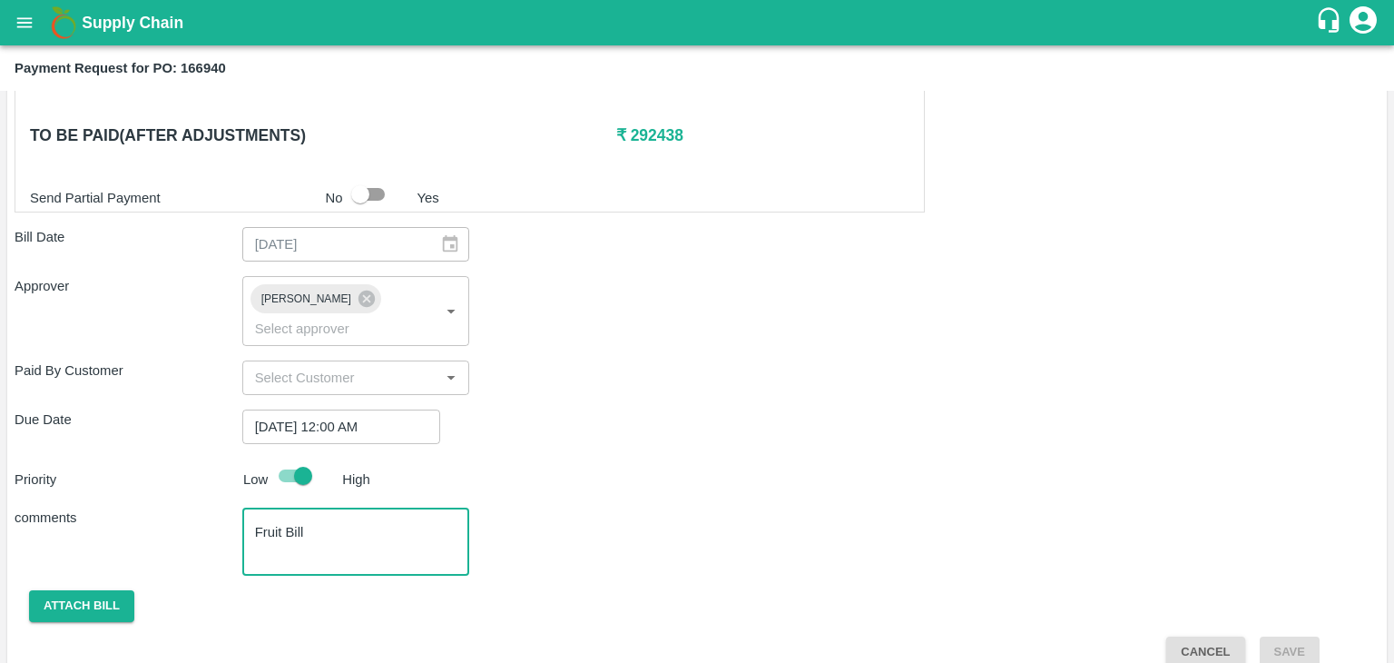
type textarea "Fruit Bill"
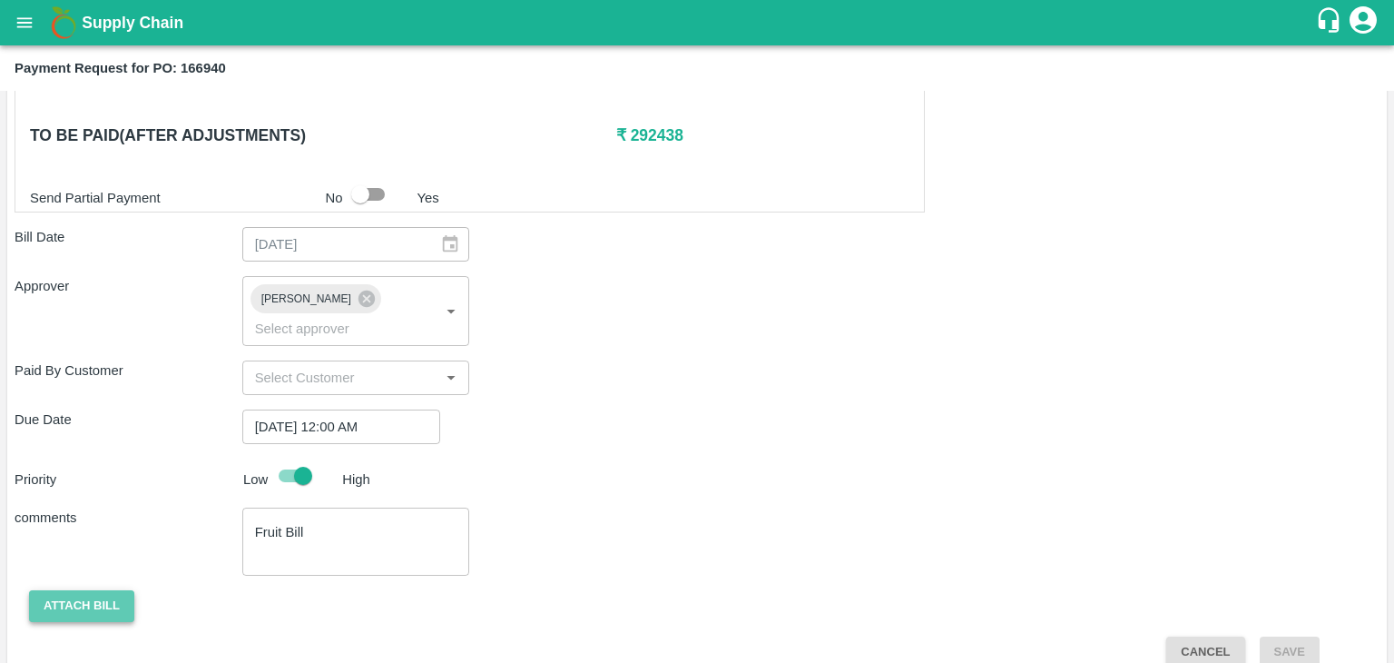
click at [97, 590] on button "Attach bill" at bounding box center [81, 606] width 105 height 32
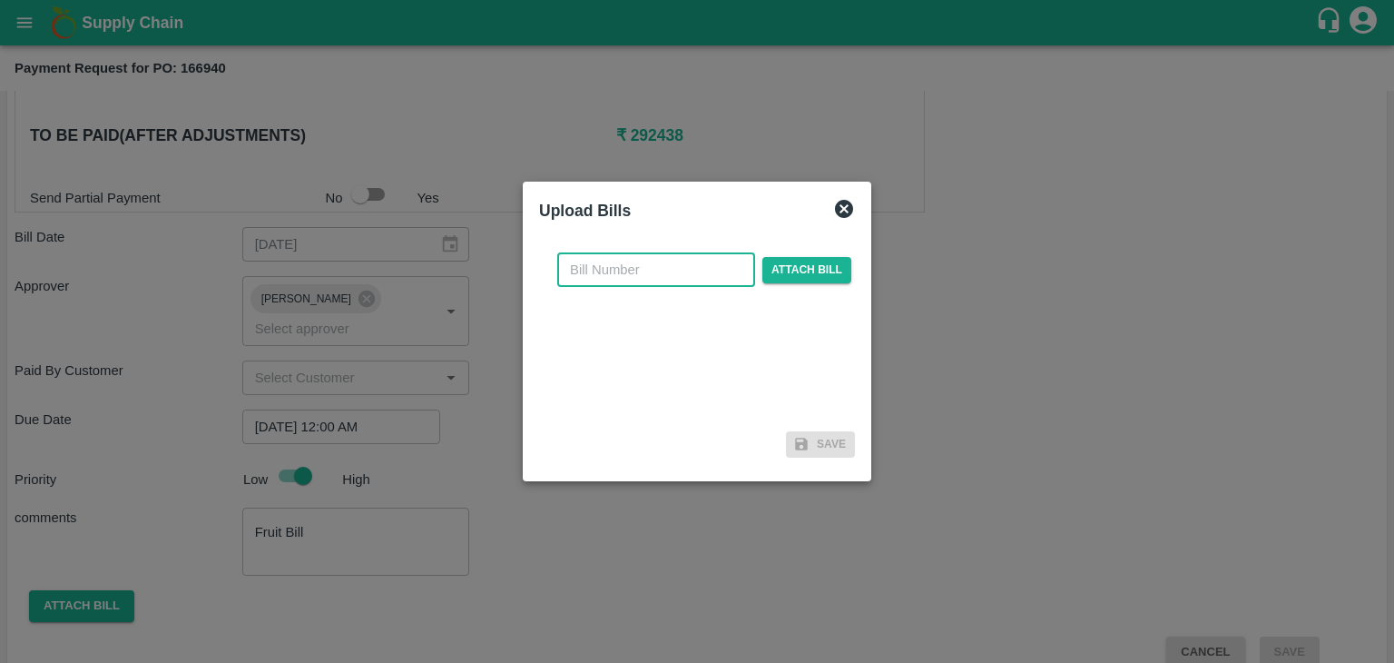
click at [621, 271] on input "text" at bounding box center [656, 269] width 198 height 34
type input "5519"
click at [791, 266] on span "Attach bill" at bounding box center [807, 270] width 89 height 26
click at [0, 0] on input "Attach bill" at bounding box center [0, 0] width 0 height 0
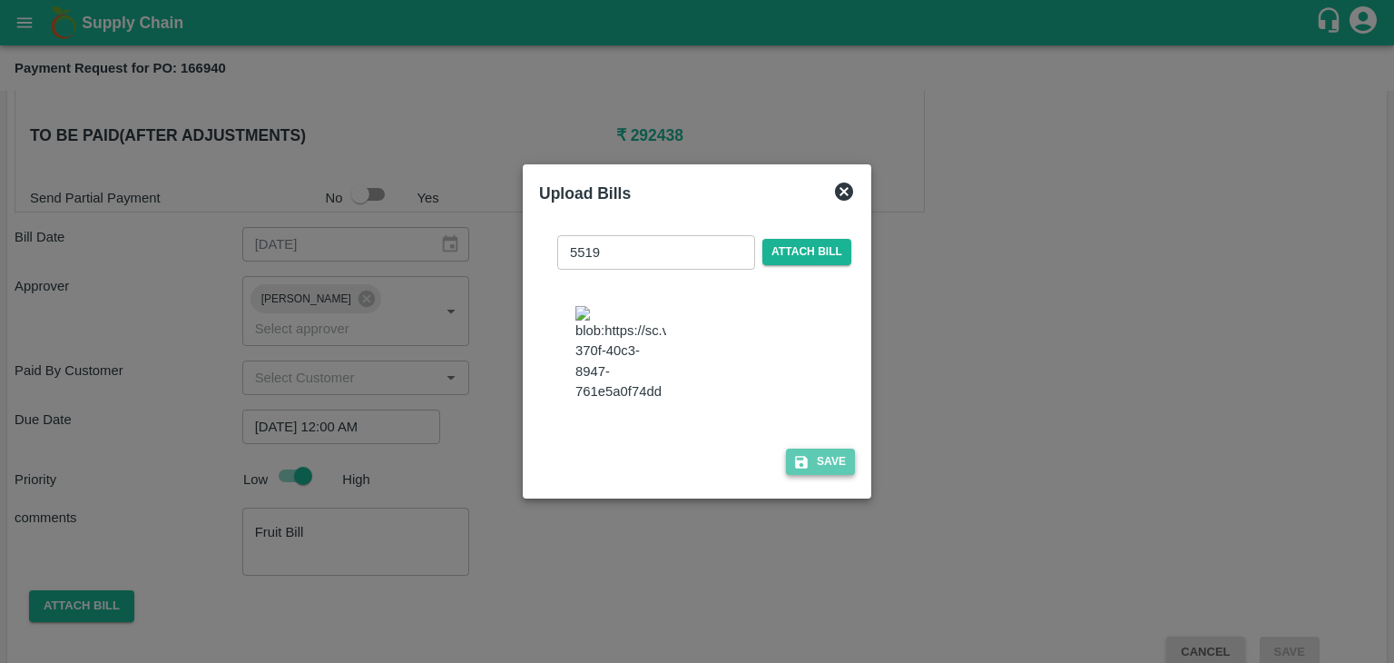
click at [825, 471] on button "Save" at bounding box center [820, 461] width 69 height 26
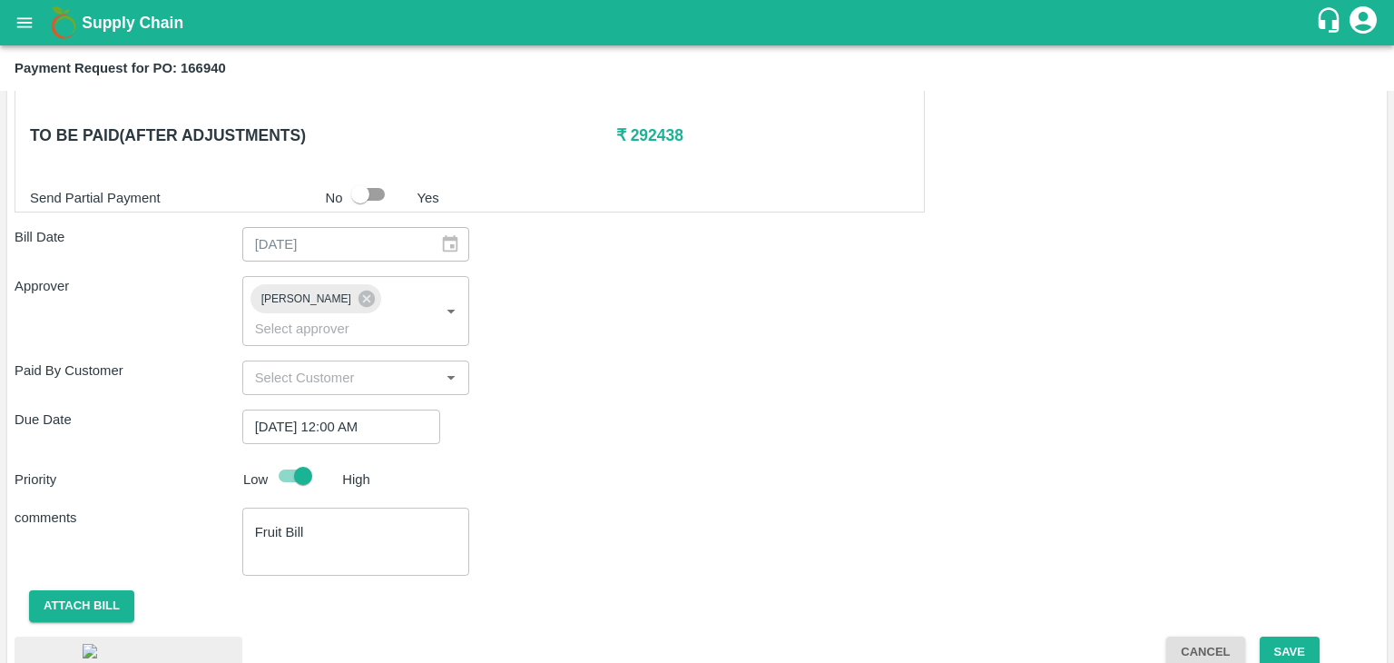
scroll to position [1017, 0]
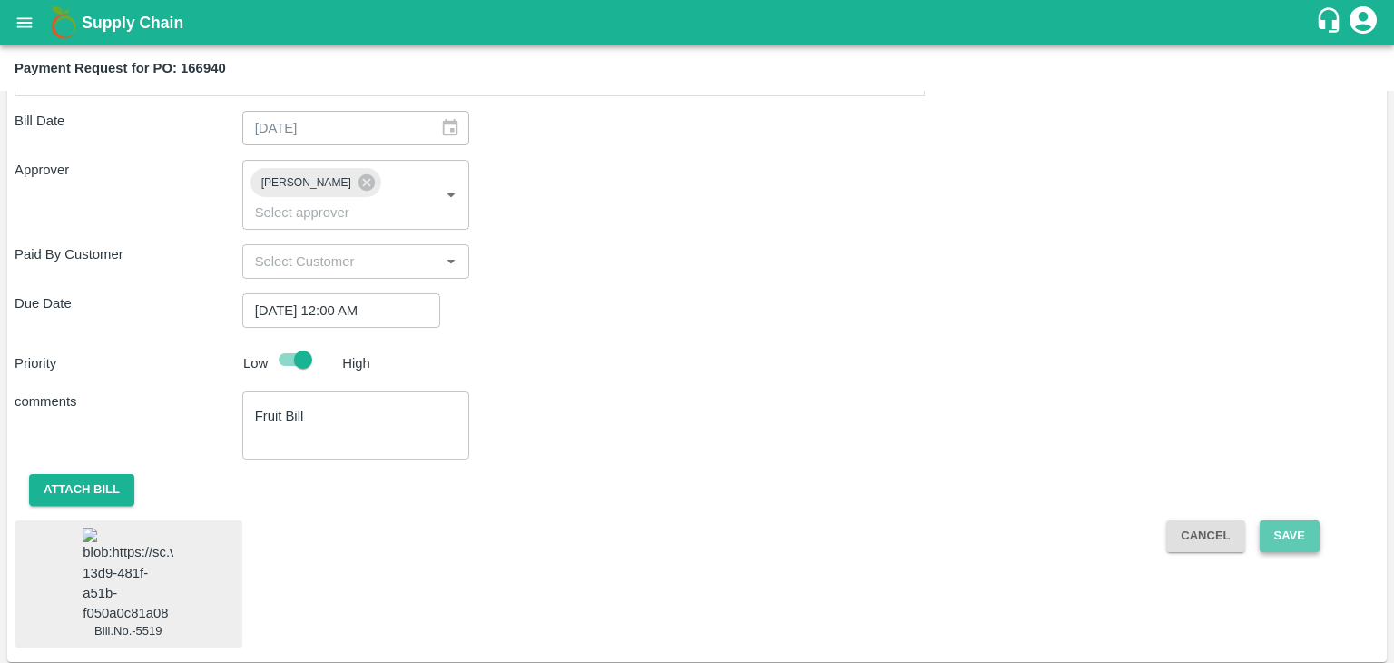
click at [1291, 520] on button "Save" at bounding box center [1290, 536] width 60 height 32
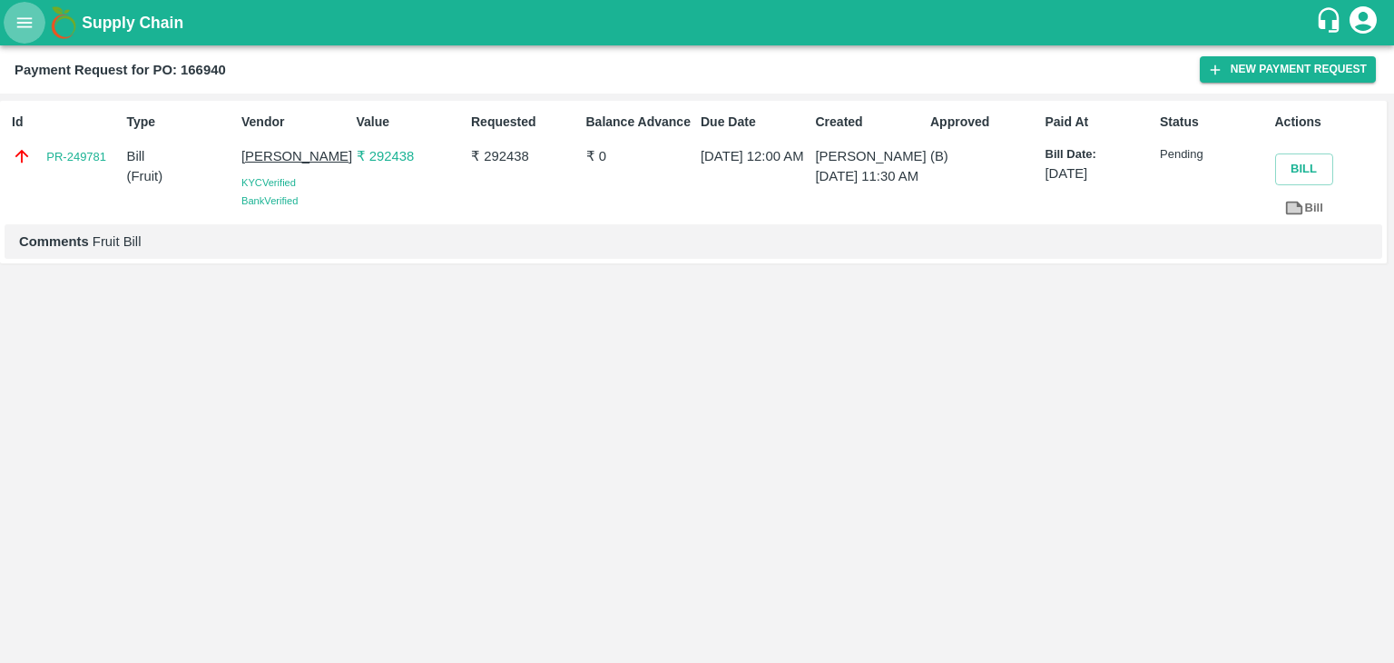
click at [16, 36] on button "open drawer" at bounding box center [25, 23] width 42 height 42
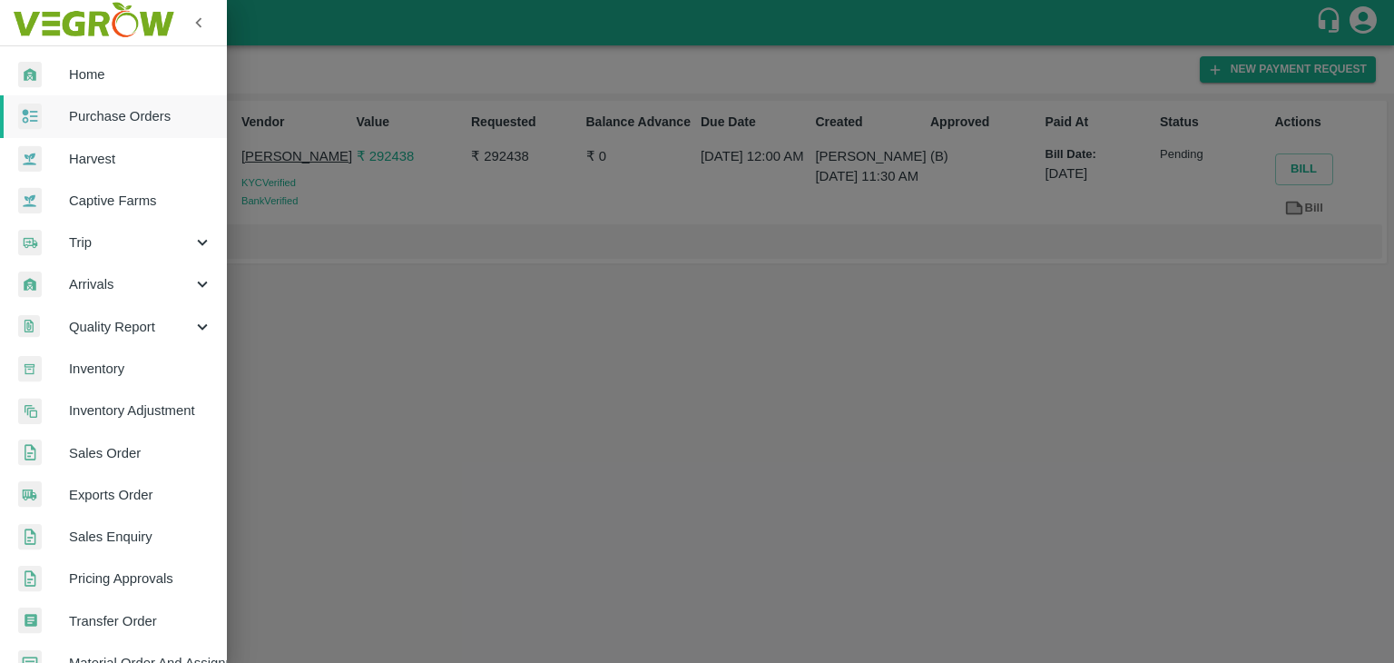
click at [124, 117] on span "Purchase Orders" at bounding box center [140, 116] width 143 height 20
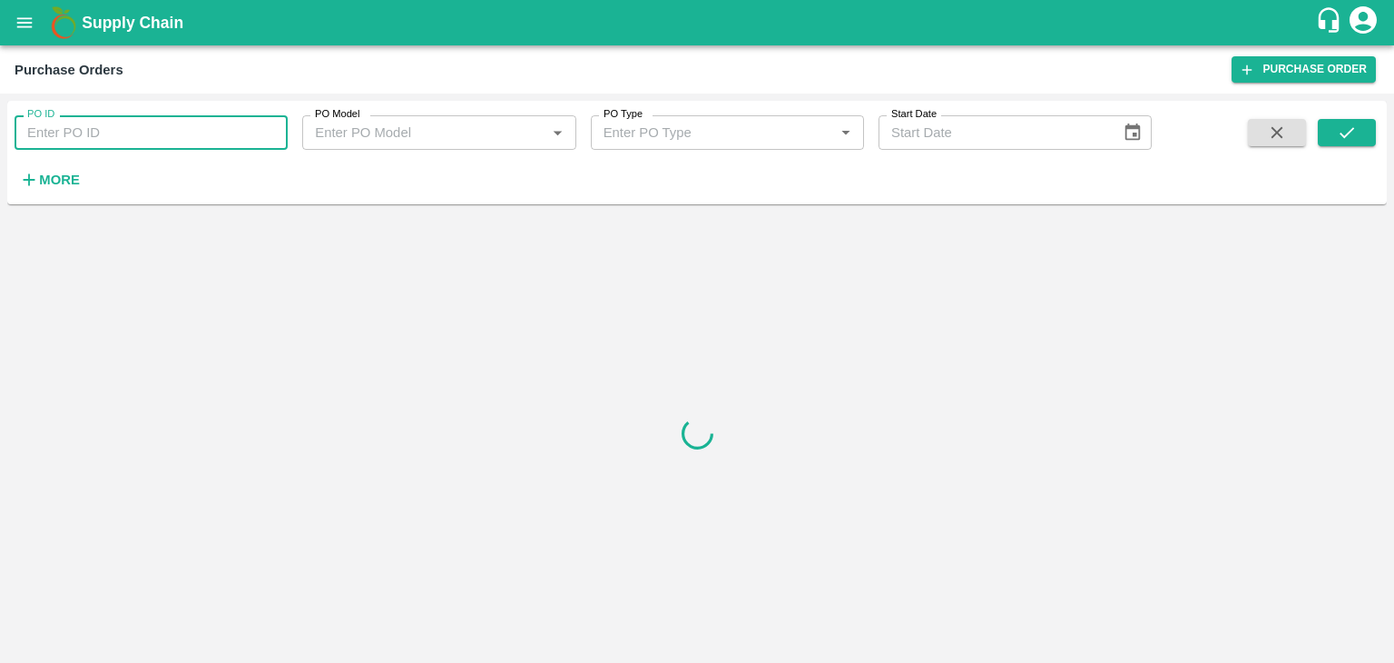
click at [182, 128] on input "PO ID" at bounding box center [151, 132] width 273 height 34
paste input "167193"
type input "167193"
click at [1354, 133] on icon "submit" at bounding box center [1347, 133] width 20 height 20
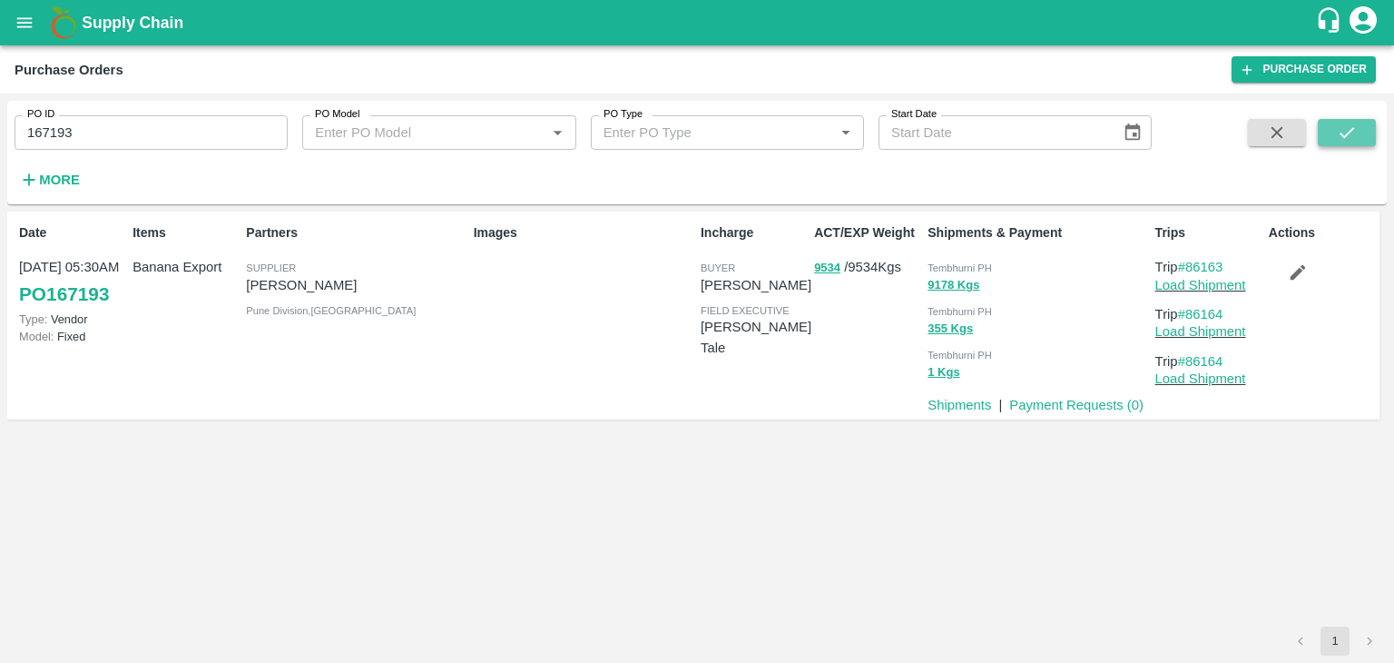
click at [1354, 133] on icon "submit" at bounding box center [1347, 133] width 20 height 20
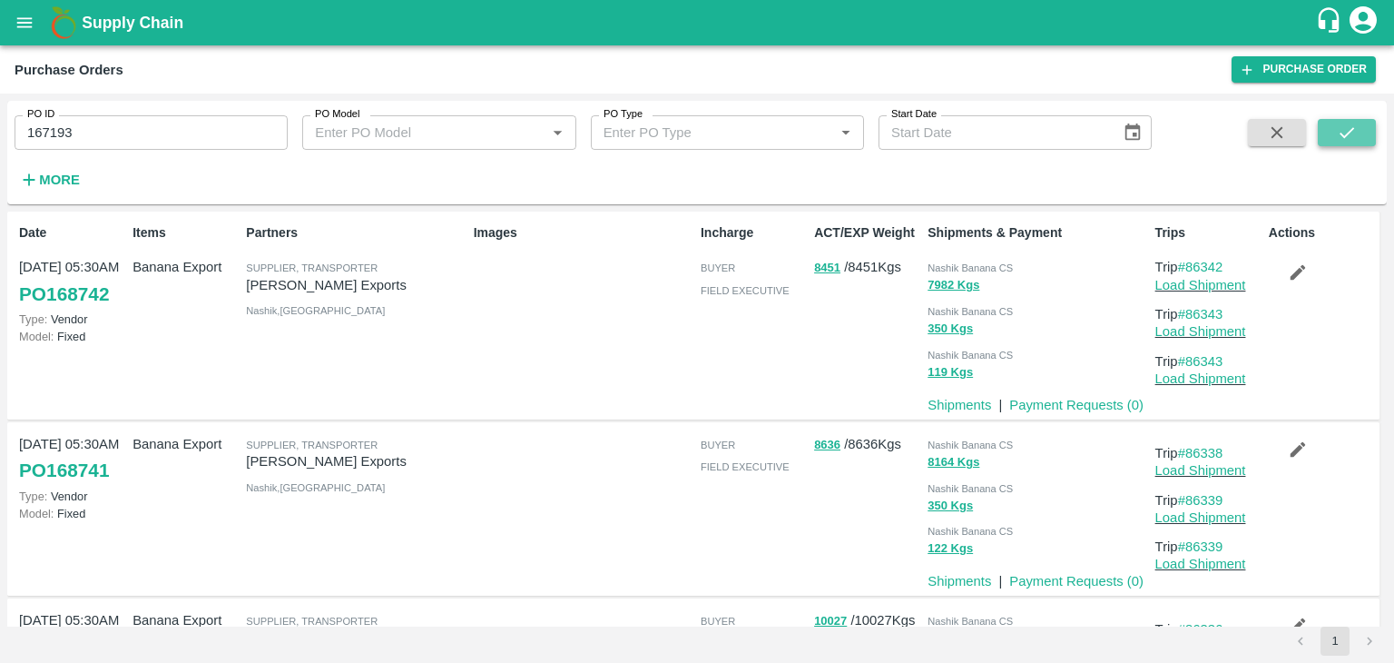
click at [1351, 123] on icon "submit" at bounding box center [1347, 133] width 20 height 20
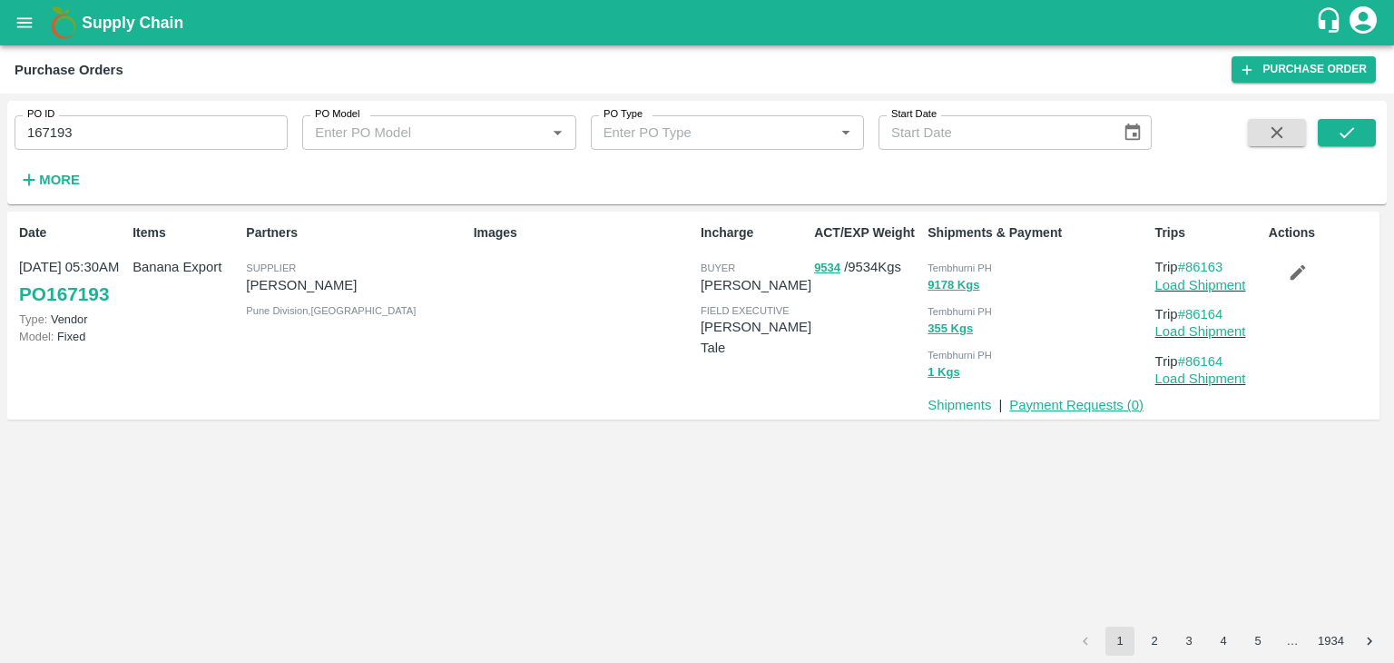
click at [1082, 402] on link "Payment Requests ( 0 )" at bounding box center [1076, 405] width 134 height 15
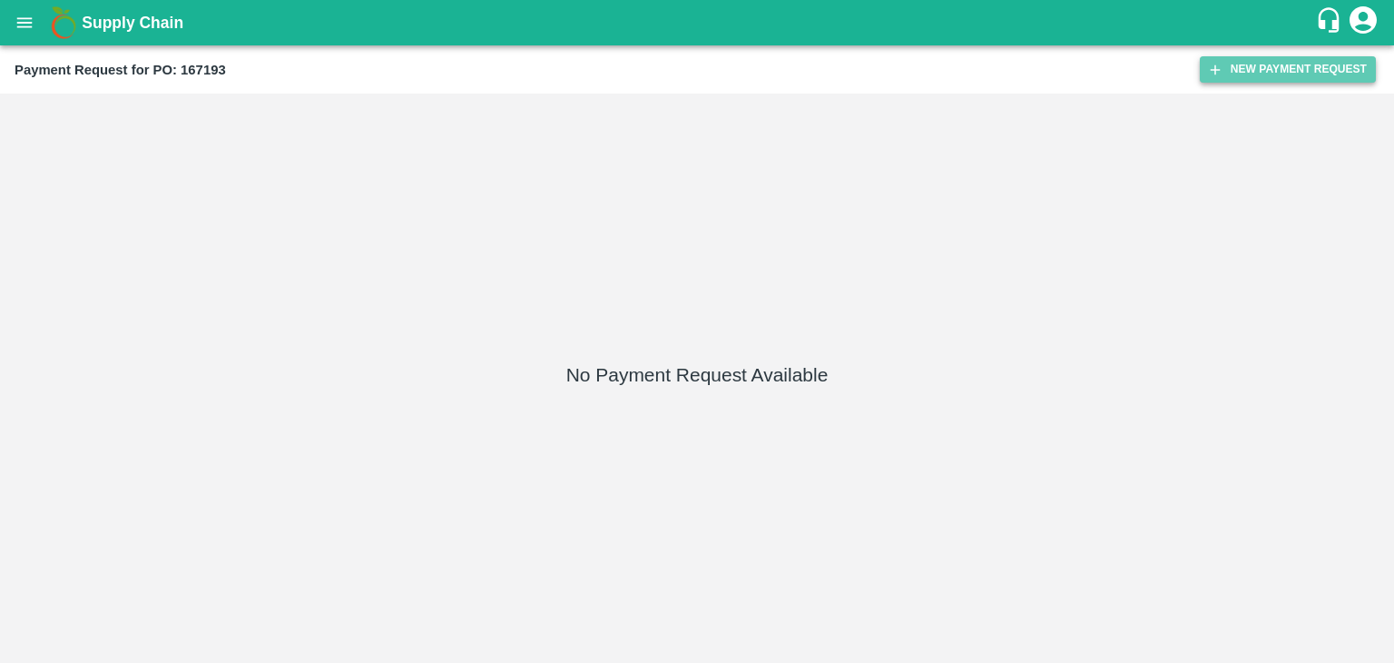
click at [1311, 64] on button "New Payment Request" at bounding box center [1288, 69] width 176 height 26
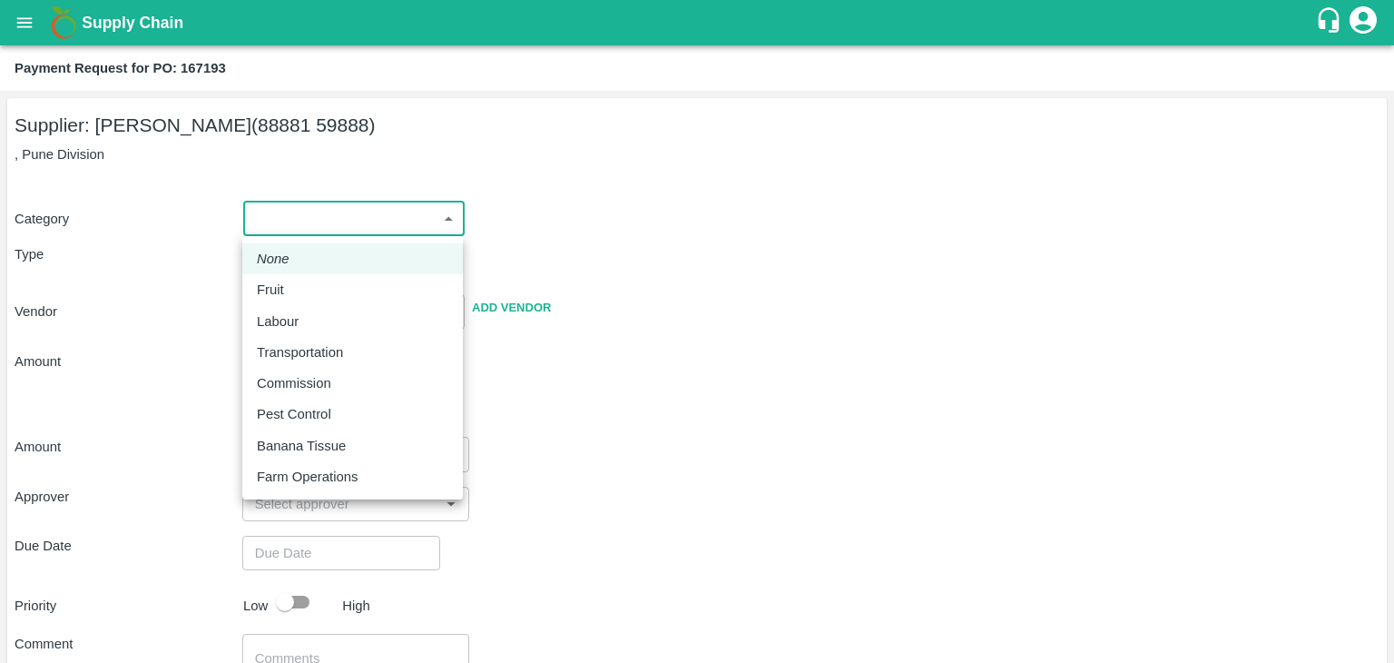
drag, startPoint x: 243, startPoint y: 212, endPoint x: 303, endPoint y: 284, distance: 94.1
click at [303, 284] on body "Supply Chain Payment Request for PO: 167193 Supplier: Nandkumar Subhash Patil (…" at bounding box center [697, 331] width 1394 height 663
click at [303, 284] on div "Fruit" at bounding box center [353, 290] width 192 height 20
type input "1"
type input "[PERSON_NAME] Patil - 88881 59888(Supplier)"
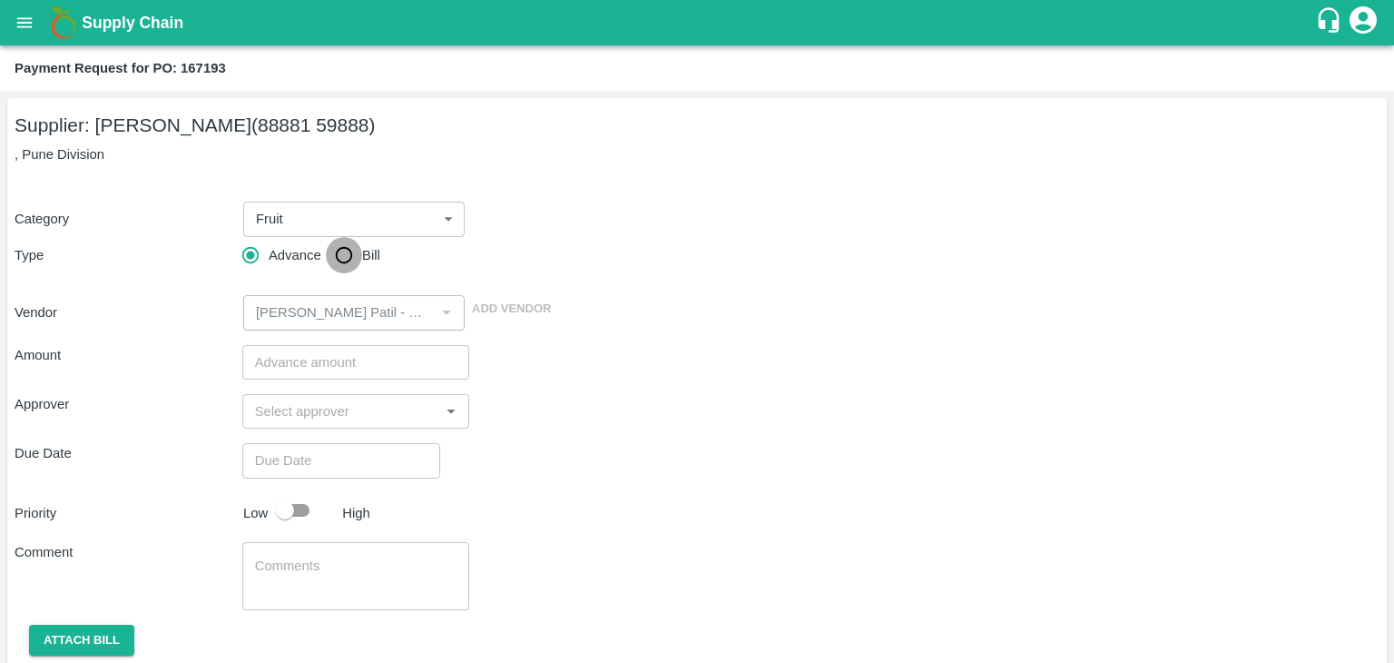
click at [334, 259] on input "Bill" at bounding box center [344, 255] width 36 height 36
radio input "true"
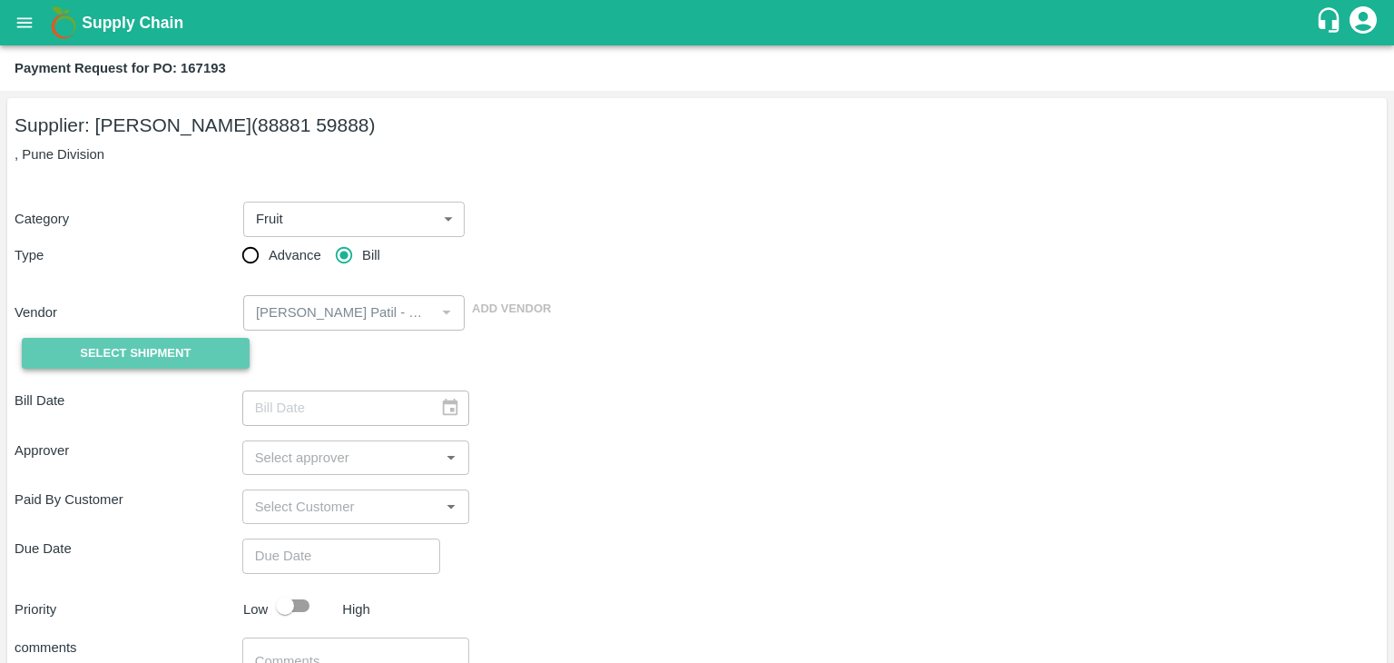
click at [127, 343] on span "Select Shipment" at bounding box center [135, 353] width 111 height 21
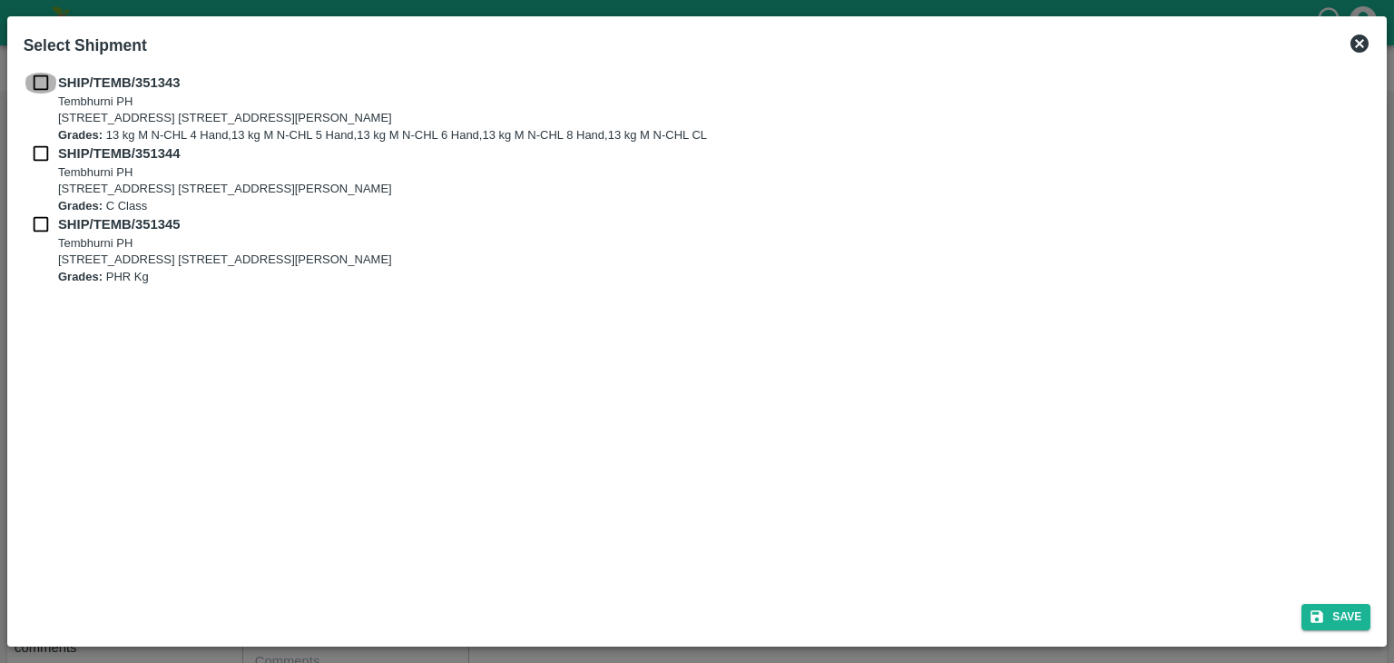
click at [42, 81] on input "checkbox" at bounding box center [41, 83] width 34 height 20
checkbox input "true"
click at [40, 140] on div "SHIP/TEMB/351343 Tembhurni PH Tembhurni PH 205, PLOT NO. E-5, YASHSHREE INDUSTR…" at bounding box center [698, 108] width 1348 height 71
click at [39, 153] on input "checkbox" at bounding box center [41, 153] width 34 height 20
checkbox input "true"
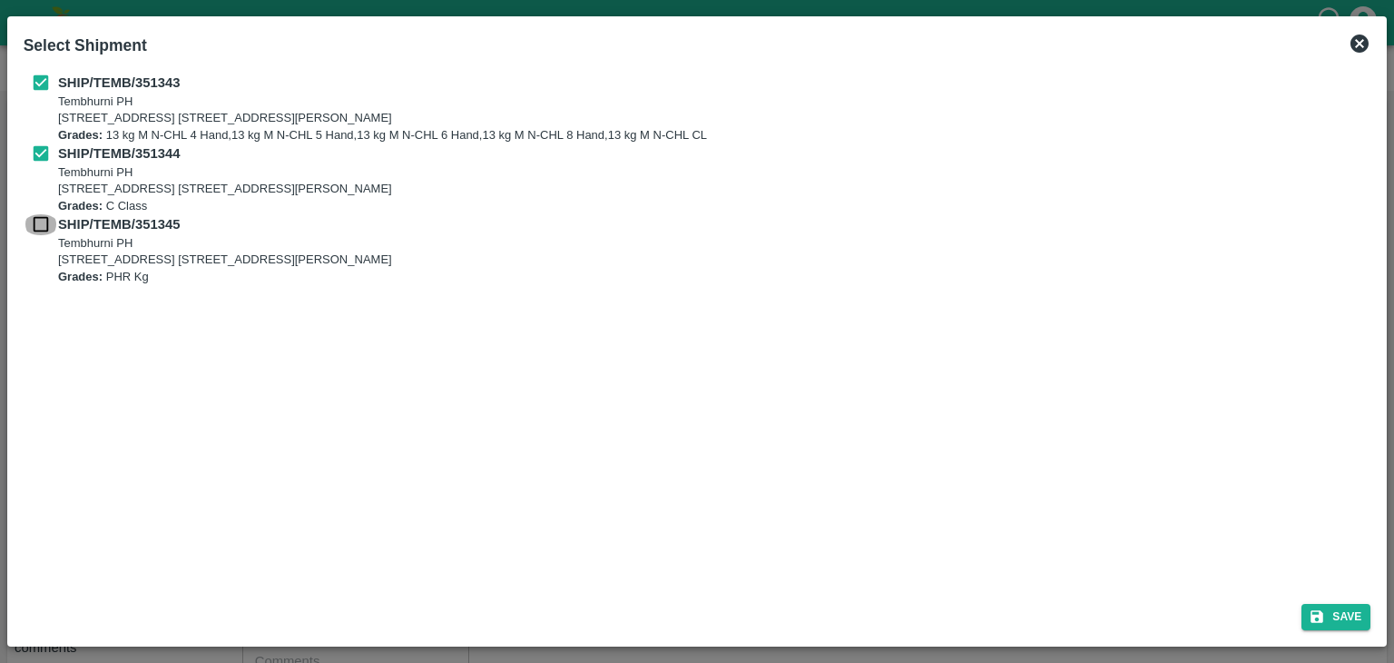
click at [37, 216] on input "checkbox" at bounding box center [41, 224] width 34 height 20
checkbox input "true"
click at [1342, 612] on button "Save" at bounding box center [1336, 617] width 69 height 26
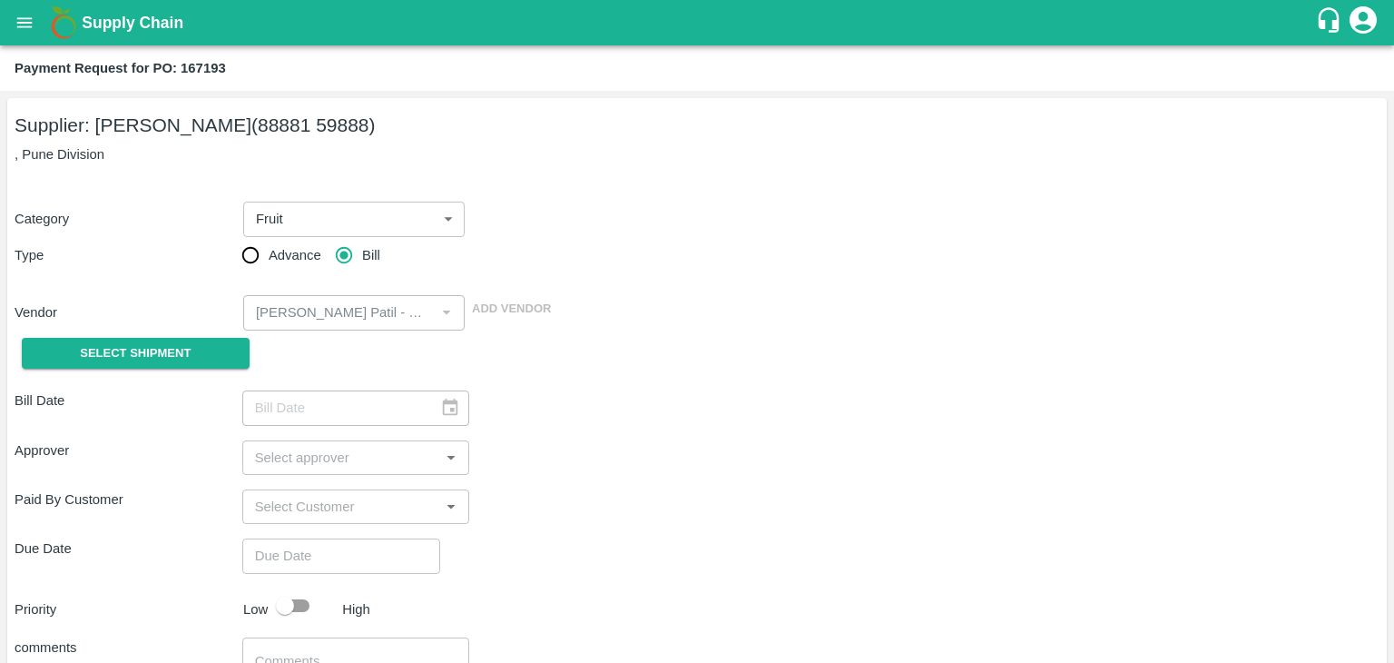
type input "[DATE]"
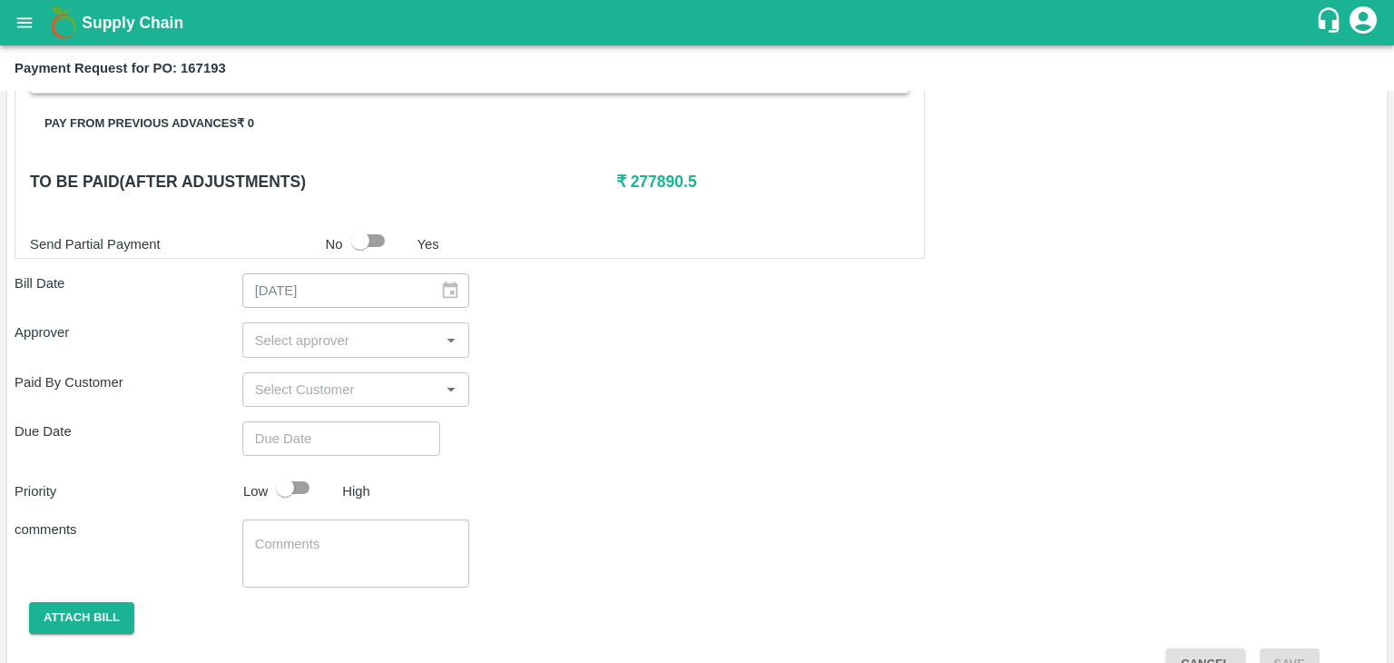
scroll to position [890, 0]
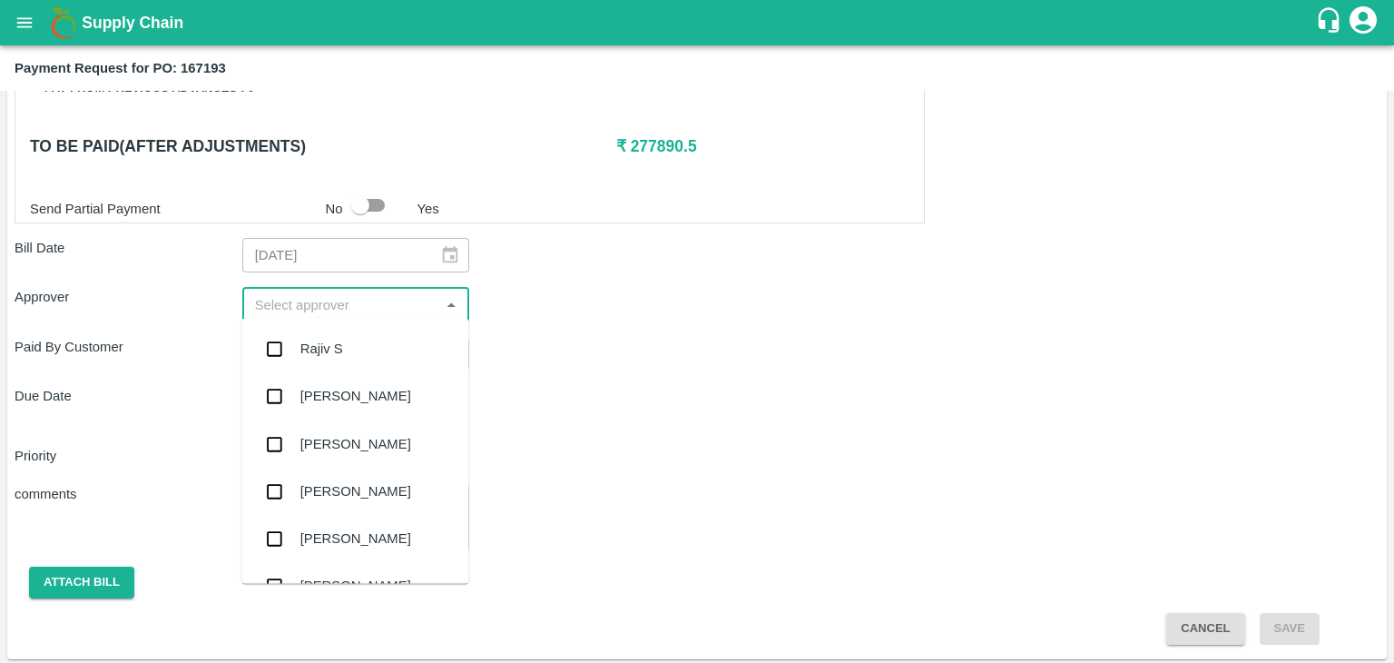
click at [352, 300] on input "input" at bounding box center [341, 304] width 187 height 24
type input "Ajit"
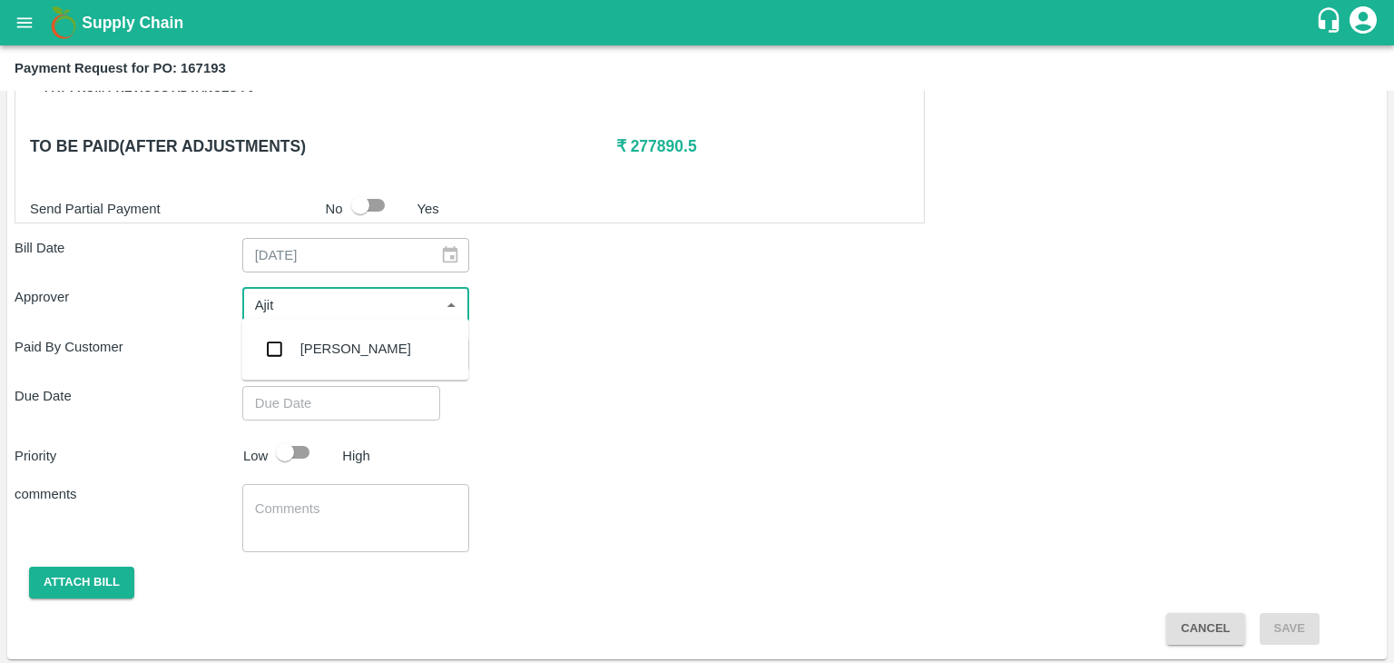
click at [336, 346] on div "[PERSON_NAME]" at bounding box center [355, 349] width 111 height 20
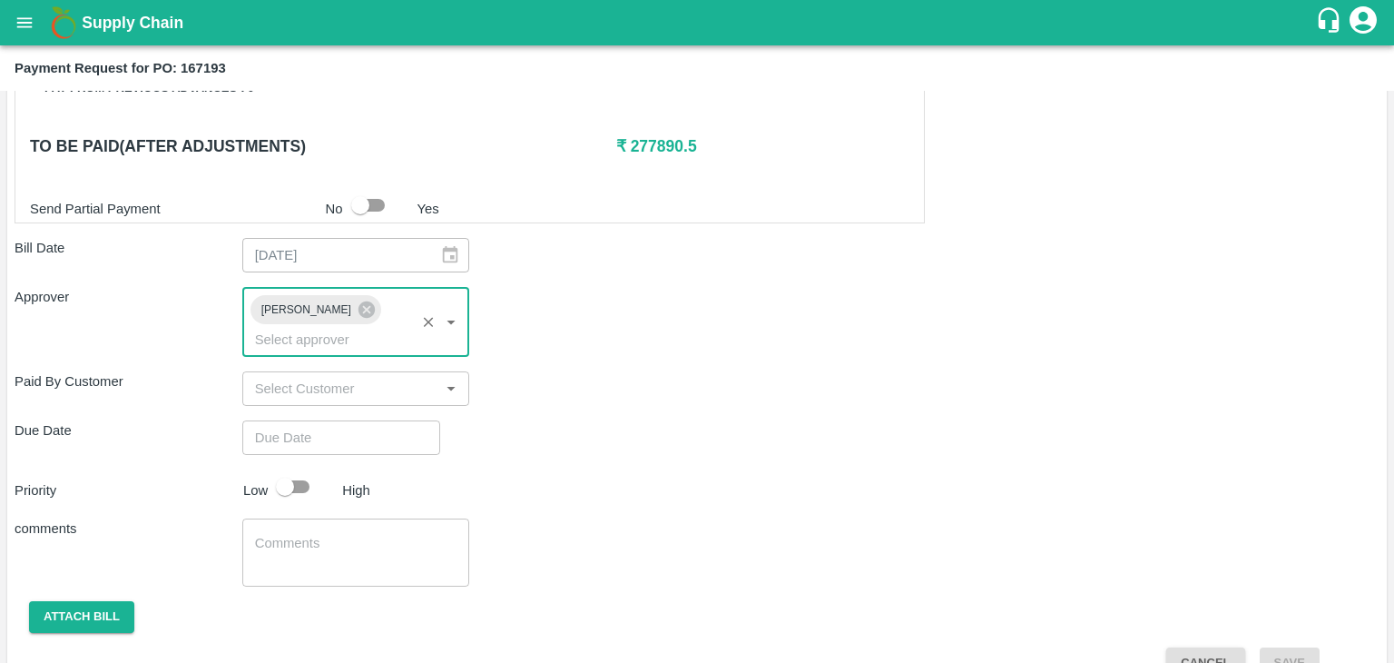
type input "DD/MM/YYYY hh:mm aa"
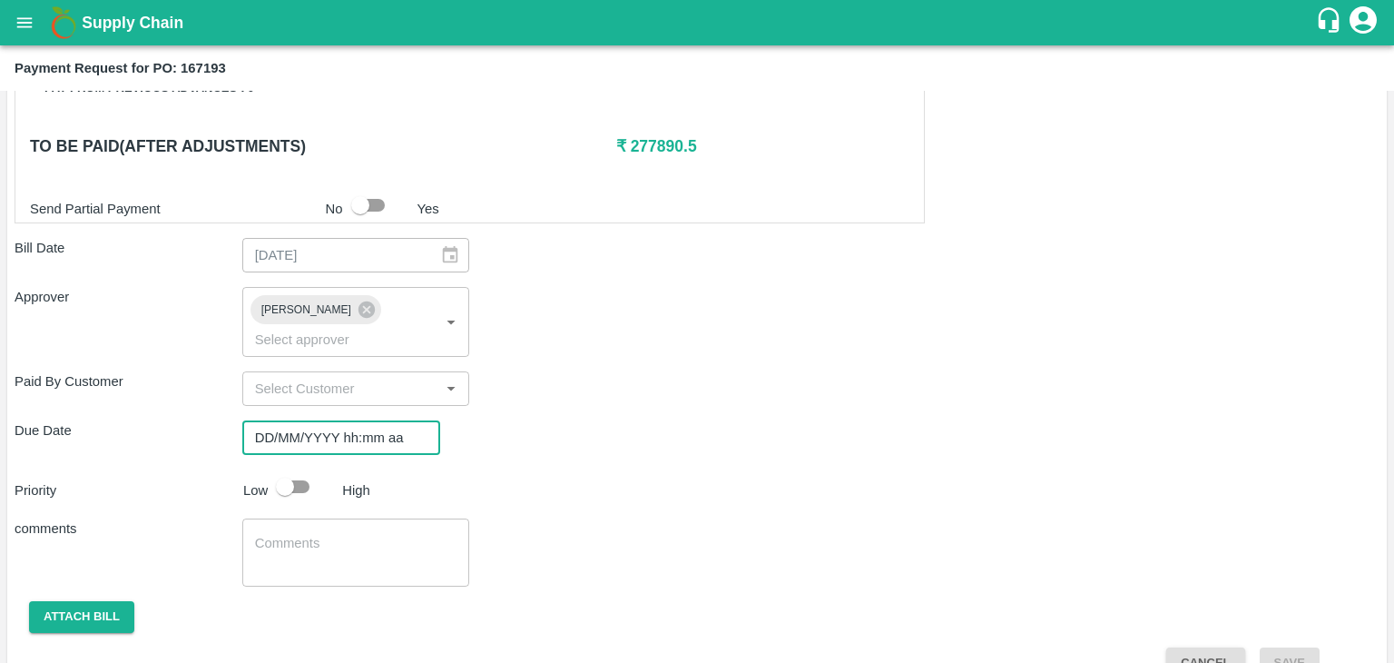
click at [349, 420] on input "DD/MM/YYYY hh:mm aa" at bounding box center [334, 437] width 185 height 34
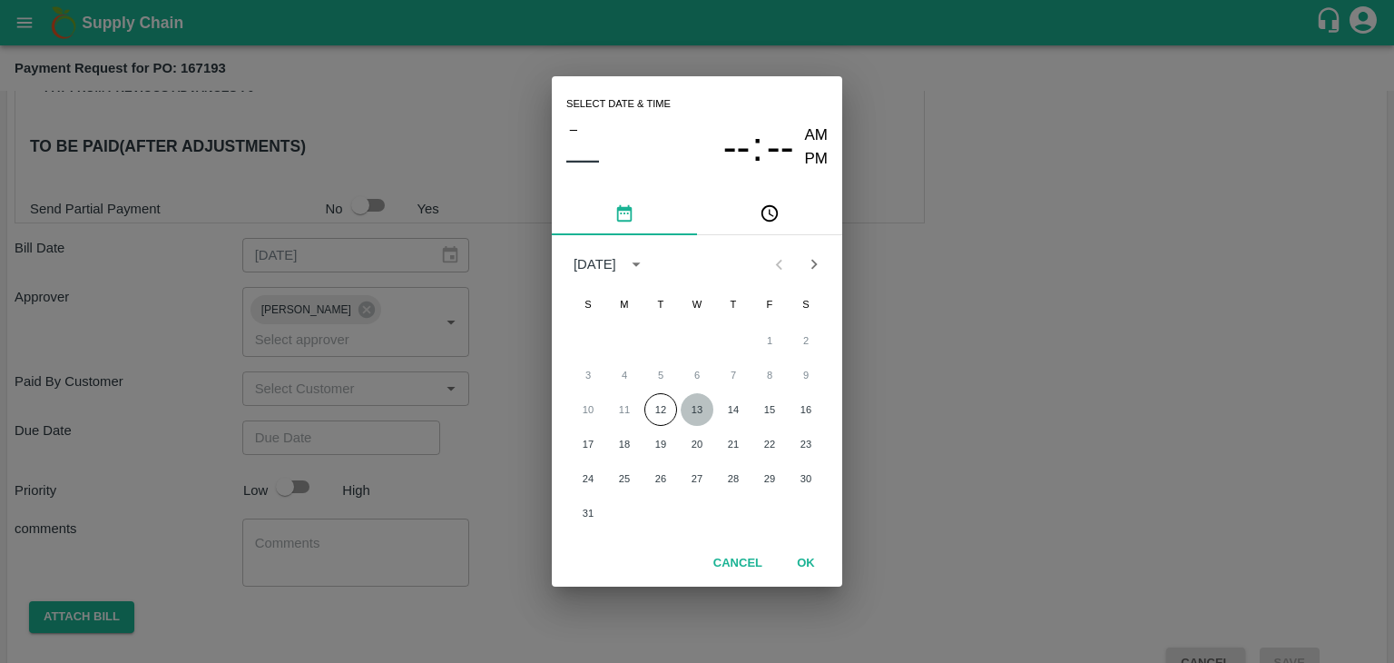
click at [699, 403] on button "13" at bounding box center [697, 409] width 33 height 33
type input "[DATE] 12:00 AM"
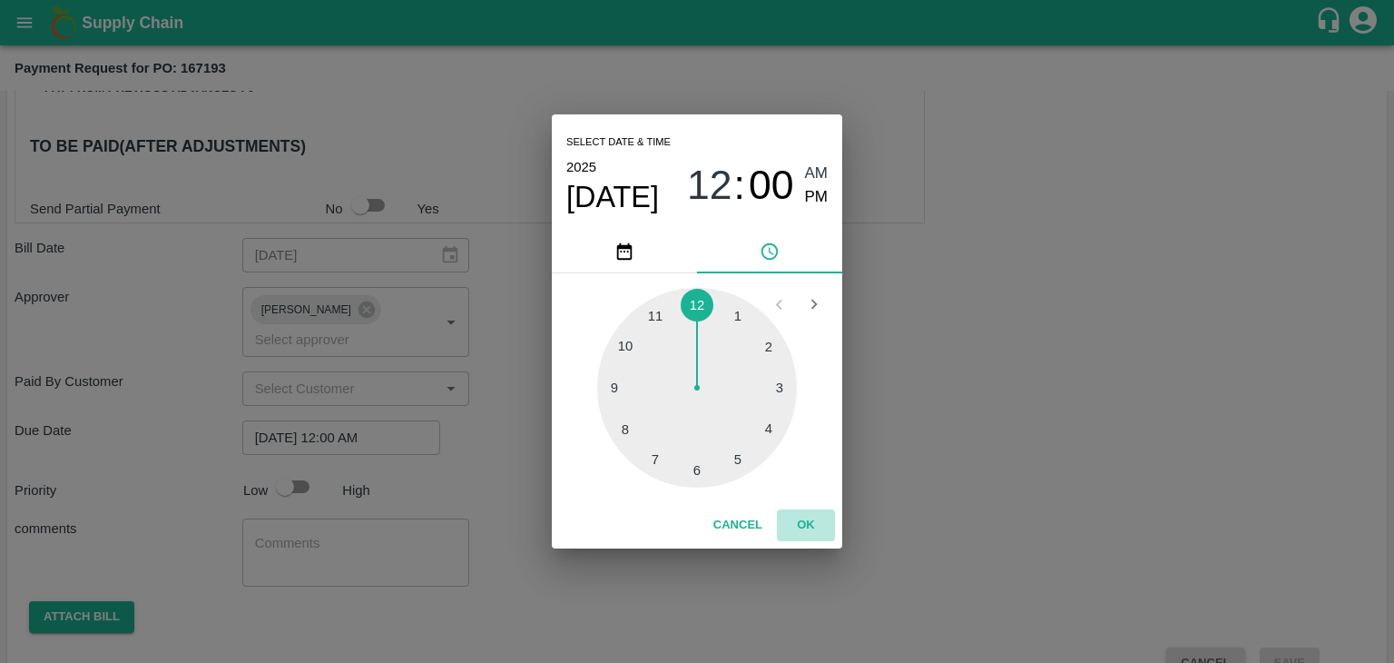
click at [811, 518] on button "OK" at bounding box center [806, 525] width 58 height 32
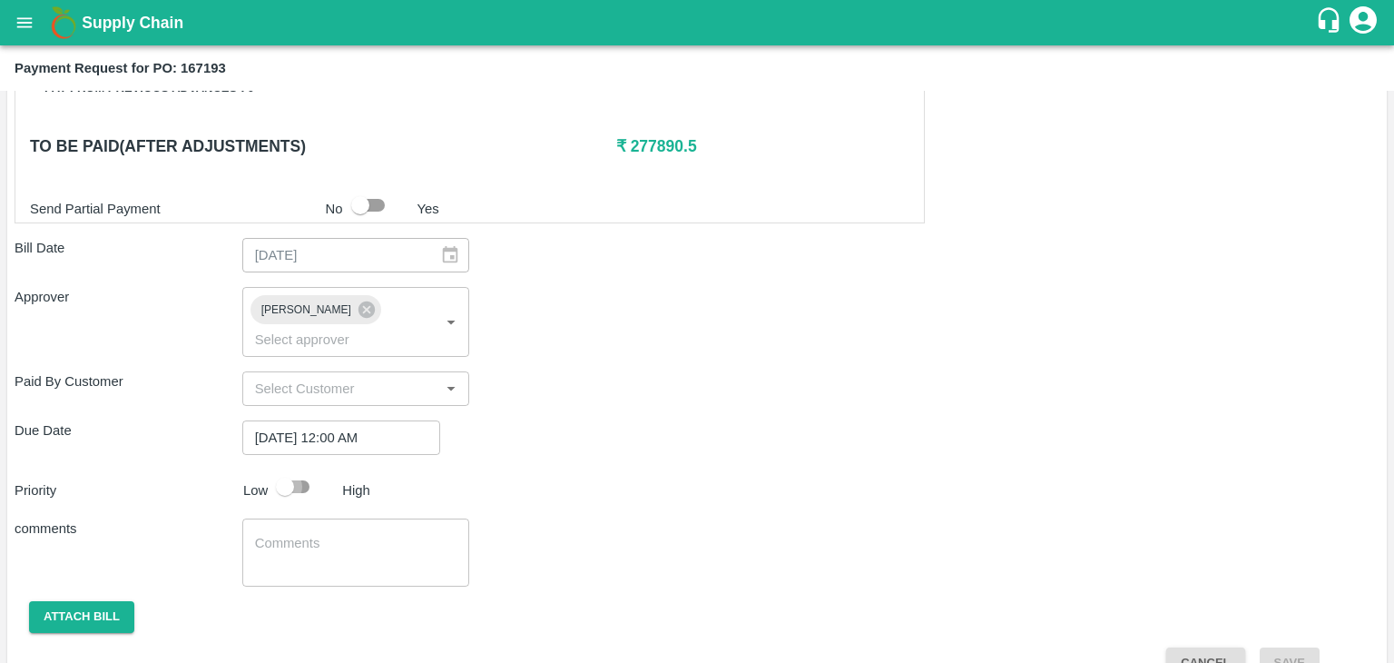
click at [288, 469] on input "checkbox" at bounding box center [284, 486] width 103 height 34
checkbox input "true"
click at [333, 534] on textarea at bounding box center [356, 553] width 202 height 38
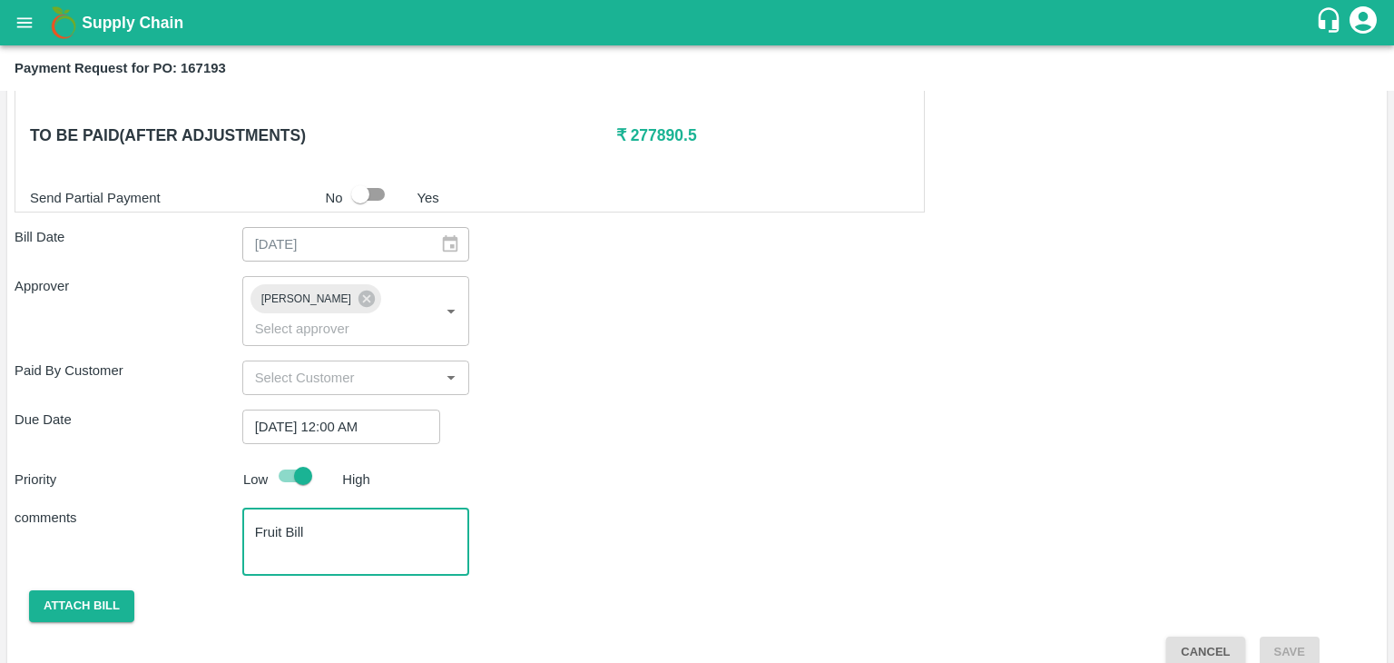
type textarea "Fruit Bill"
checkbox input "false"
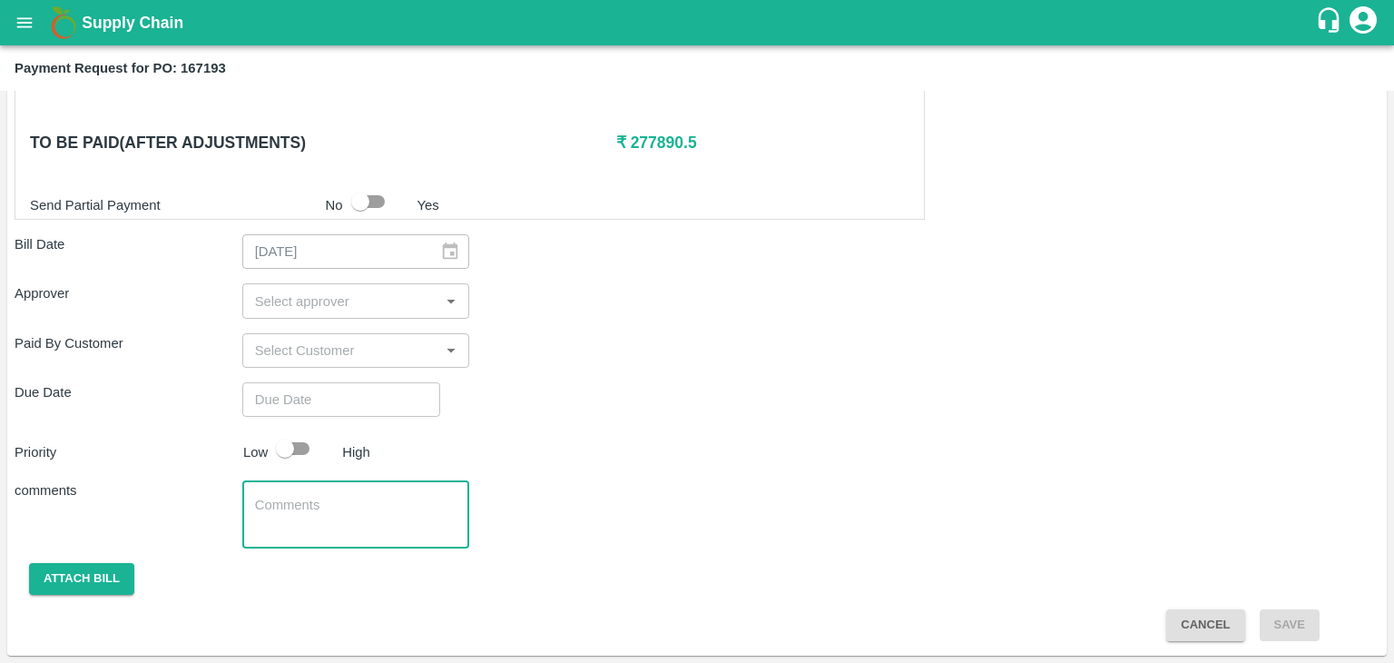
scroll to position [890, 0]
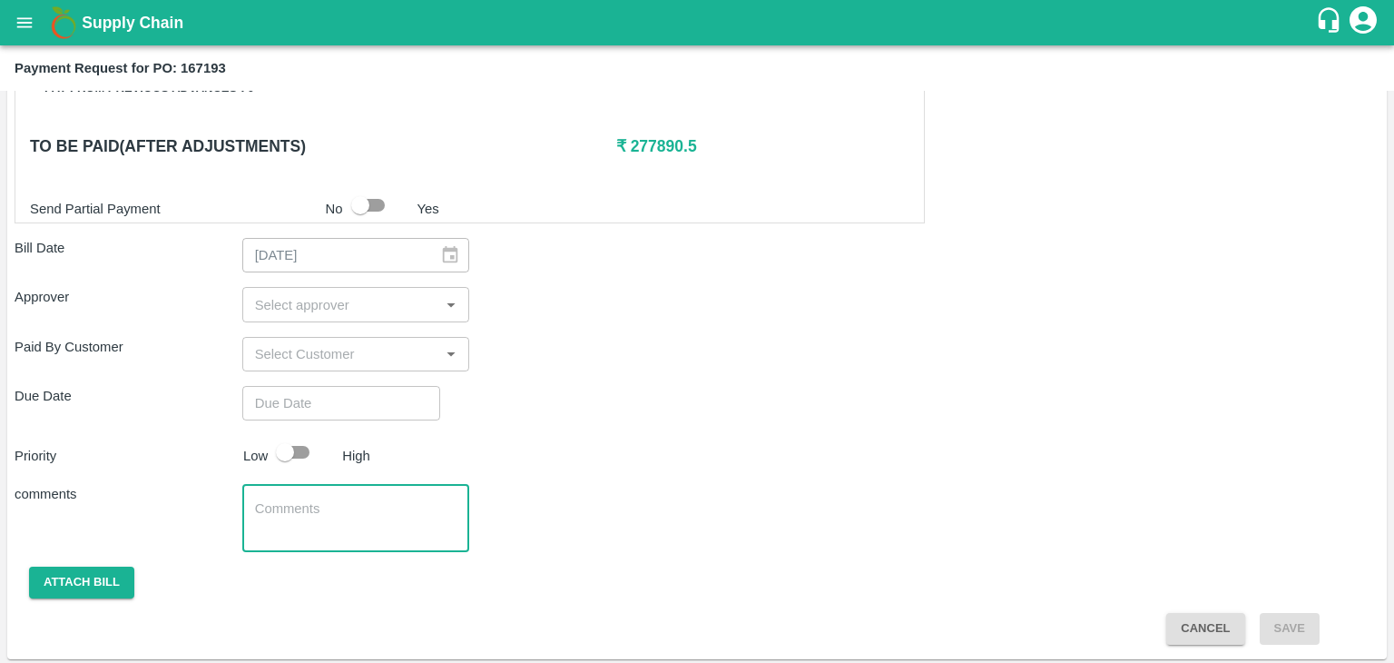
click at [331, 299] on input "input" at bounding box center [341, 304] width 187 height 24
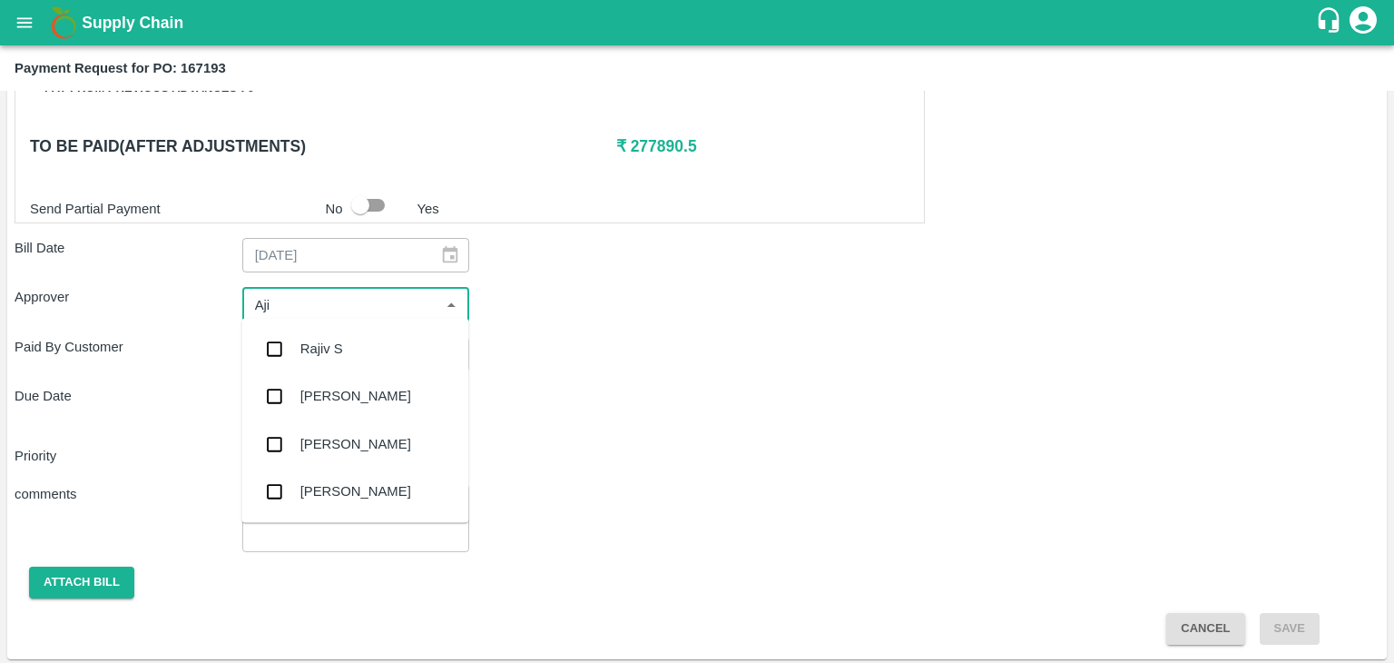
type input "Ajit"
click at [341, 345] on div "[PERSON_NAME]" at bounding box center [355, 349] width 111 height 20
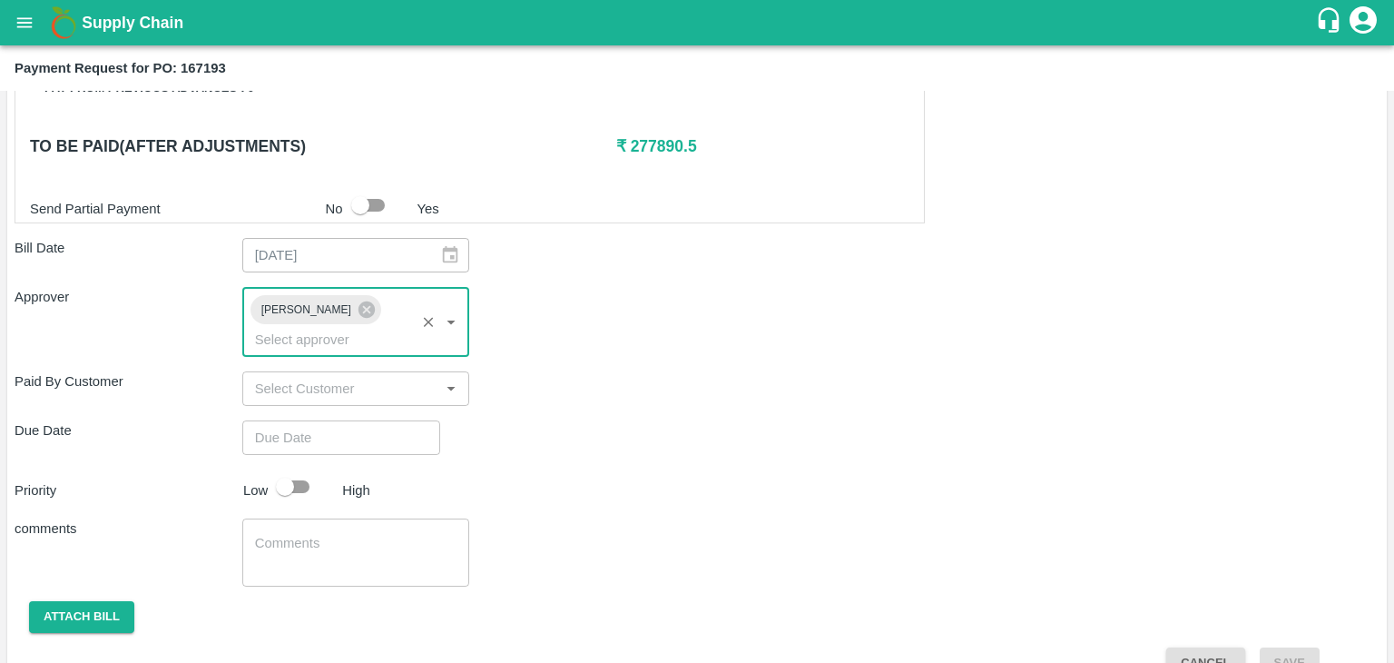
type input "DD/MM/YYYY hh:mm aa"
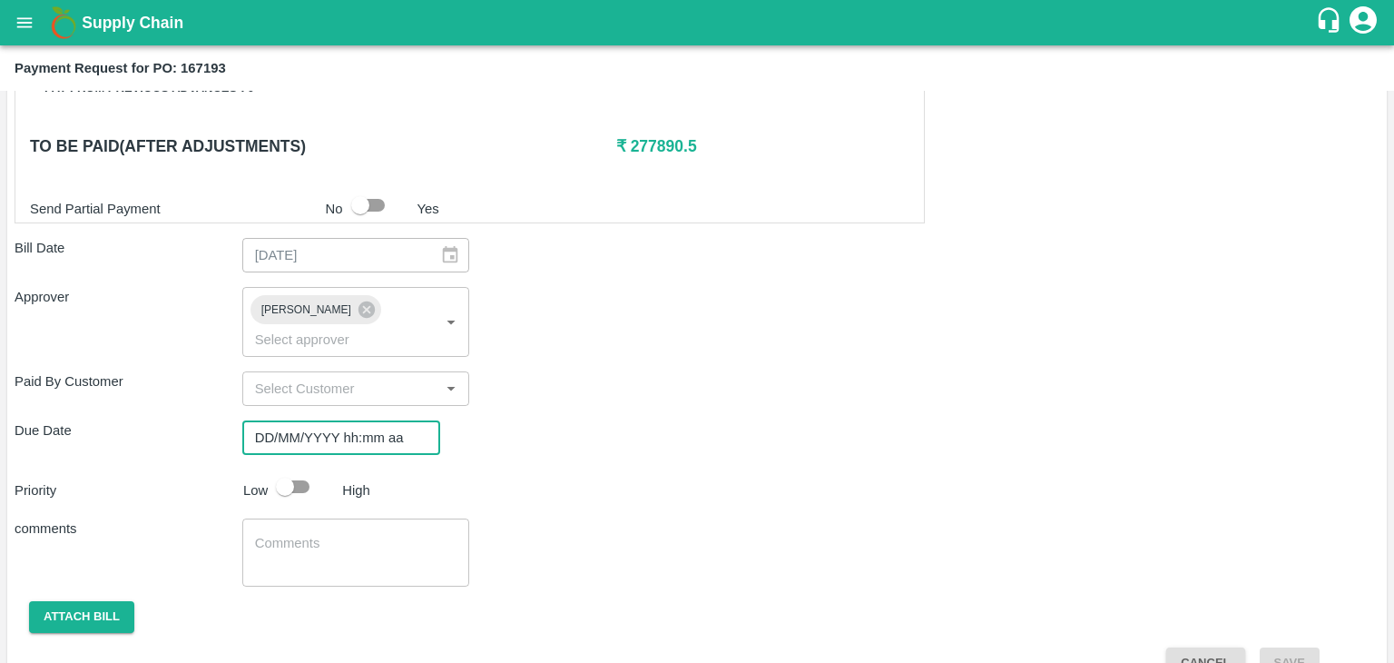
click at [366, 420] on input "DD/MM/YYYY hh:mm aa" at bounding box center [334, 437] width 185 height 34
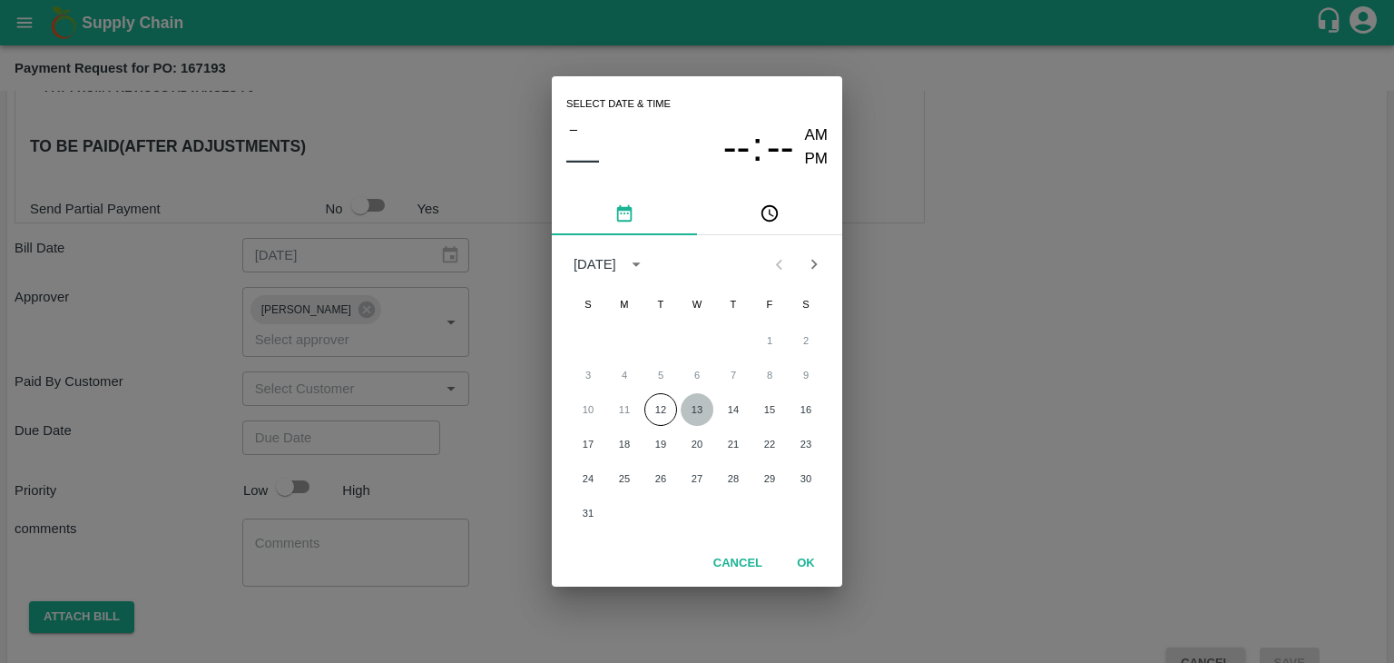
click at [707, 410] on button "13" at bounding box center [697, 409] width 33 height 33
type input "[DATE] 12:00 AM"
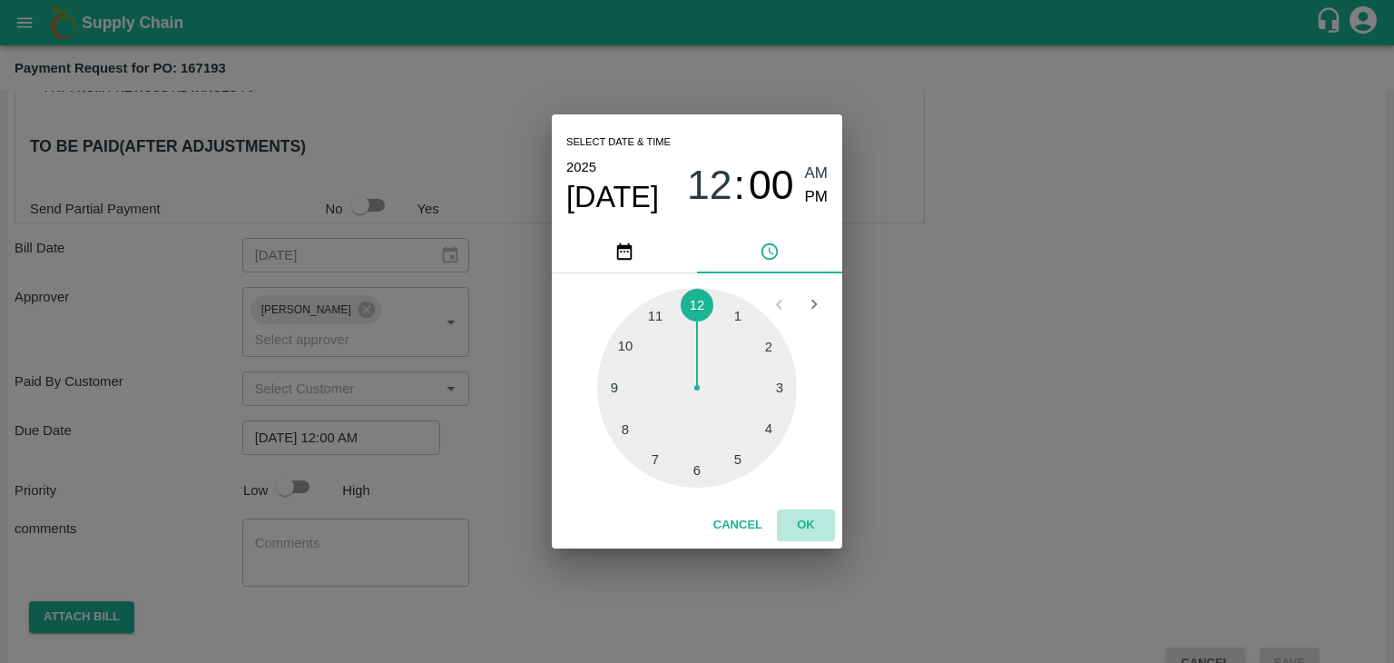
click at [812, 526] on button "OK" at bounding box center [806, 525] width 58 height 32
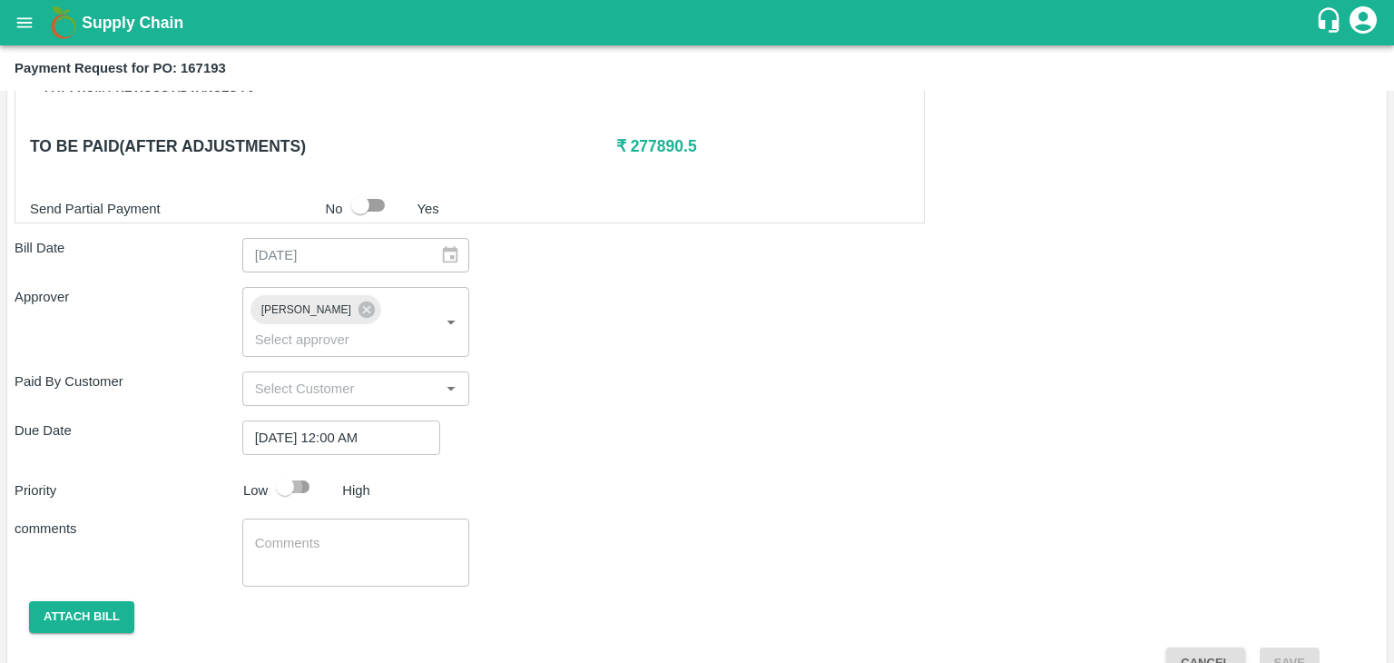
click at [293, 469] on input "checkbox" at bounding box center [284, 486] width 103 height 34
checkbox input "true"
click at [334, 534] on textarea at bounding box center [356, 553] width 202 height 38
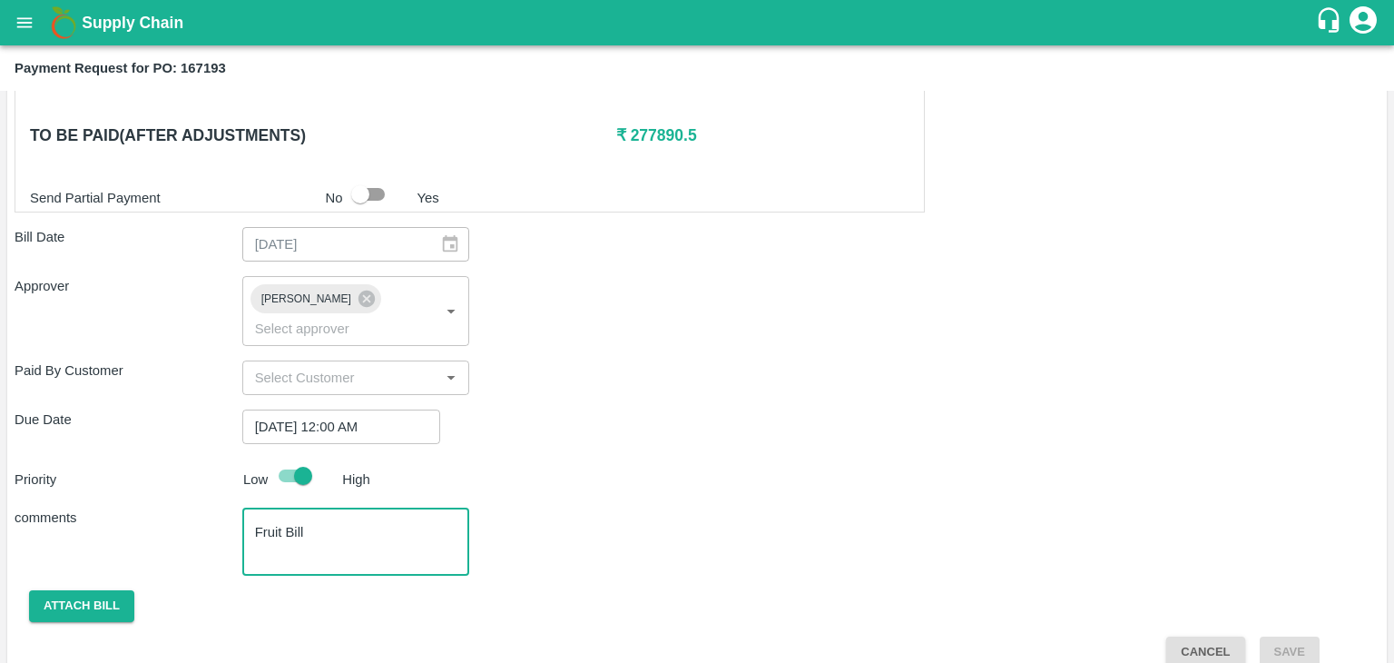
type textarea "Fruit Bill"
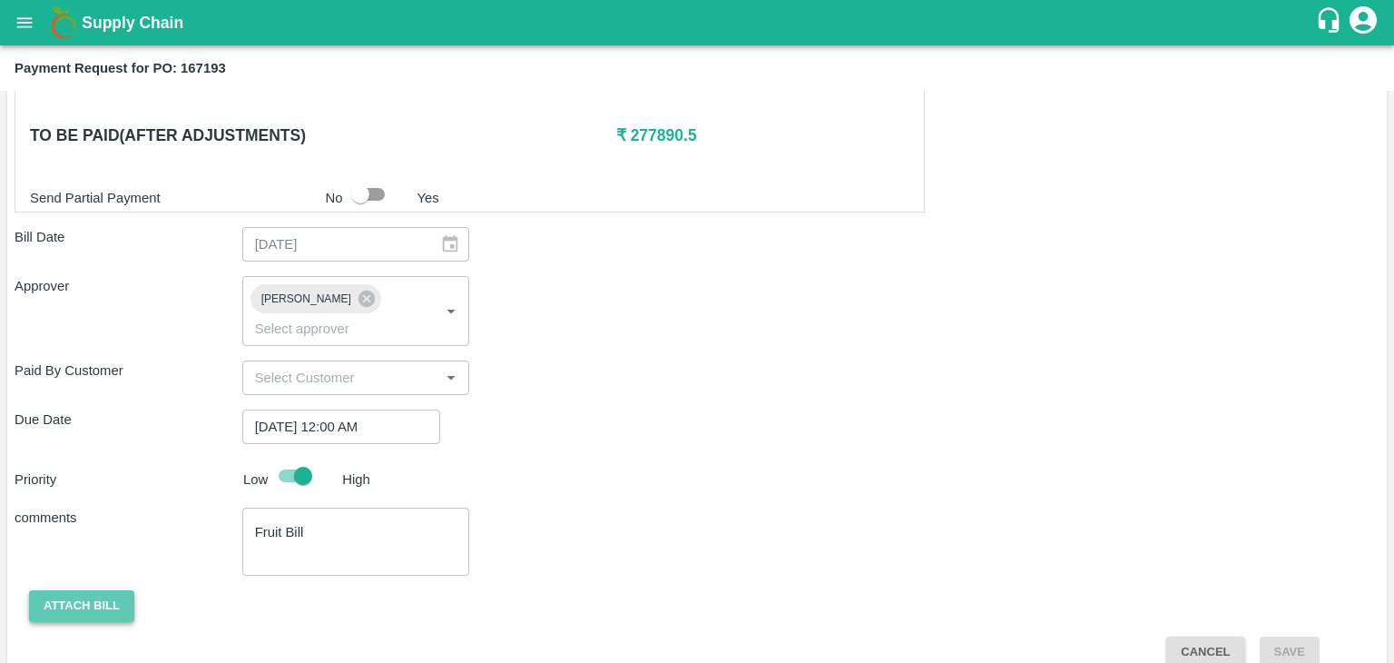
click at [77, 590] on button "Attach bill" at bounding box center [81, 606] width 105 height 32
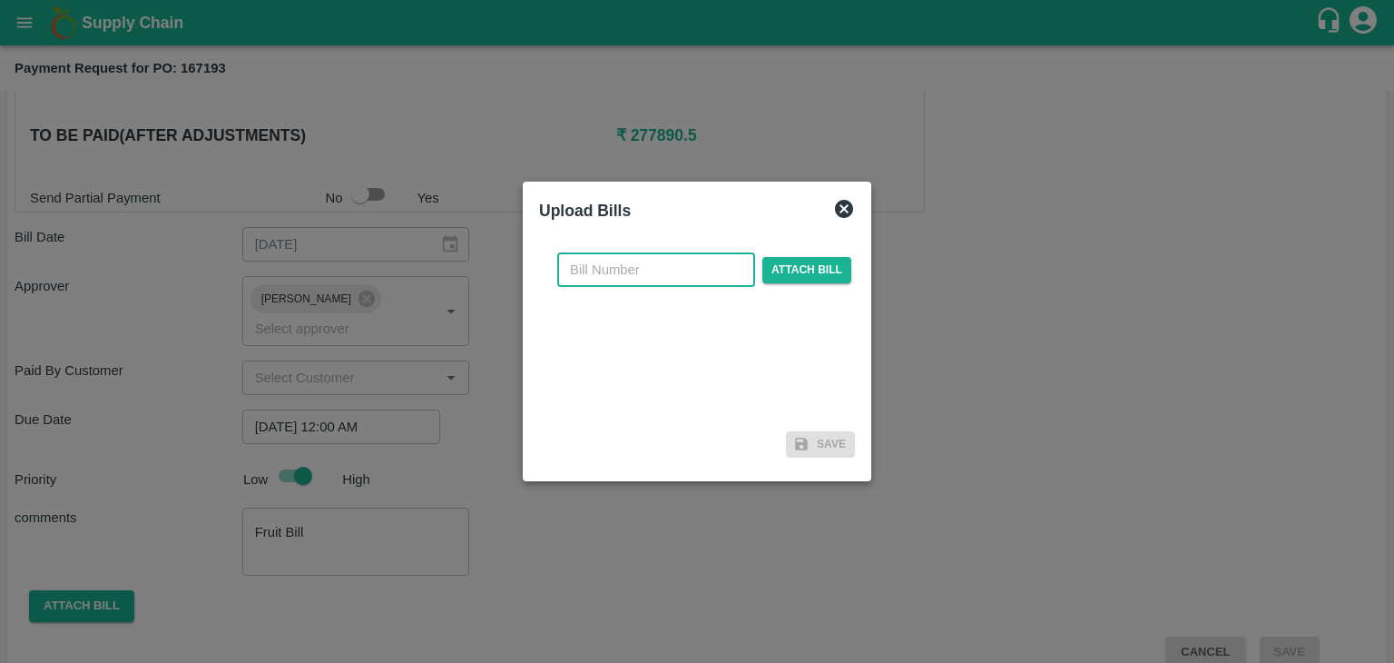
click at [677, 262] on input "text" at bounding box center [656, 269] width 198 height 34
type input "5520"
click at [767, 271] on span "Attach bill" at bounding box center [807, 270] width 89 height 26
click at [0, 0] on input "Attach bill" at bounding box center [0, 0] width 0 height 0
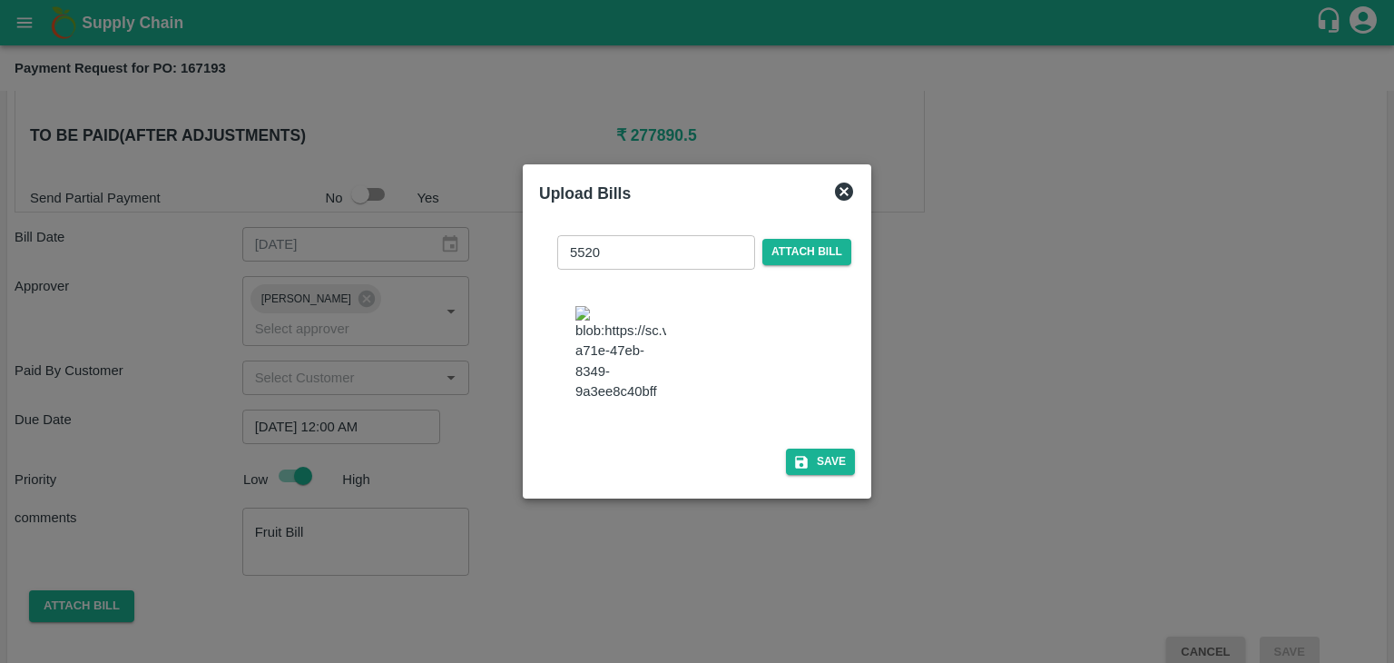
click at [851, 473] on div "5520 ​ Attach bill Save" at bounding box center [697, 351] width 330 height 277
click at [835, 471] on button "Save" at bounding box center [820, 461] width 69 height 26
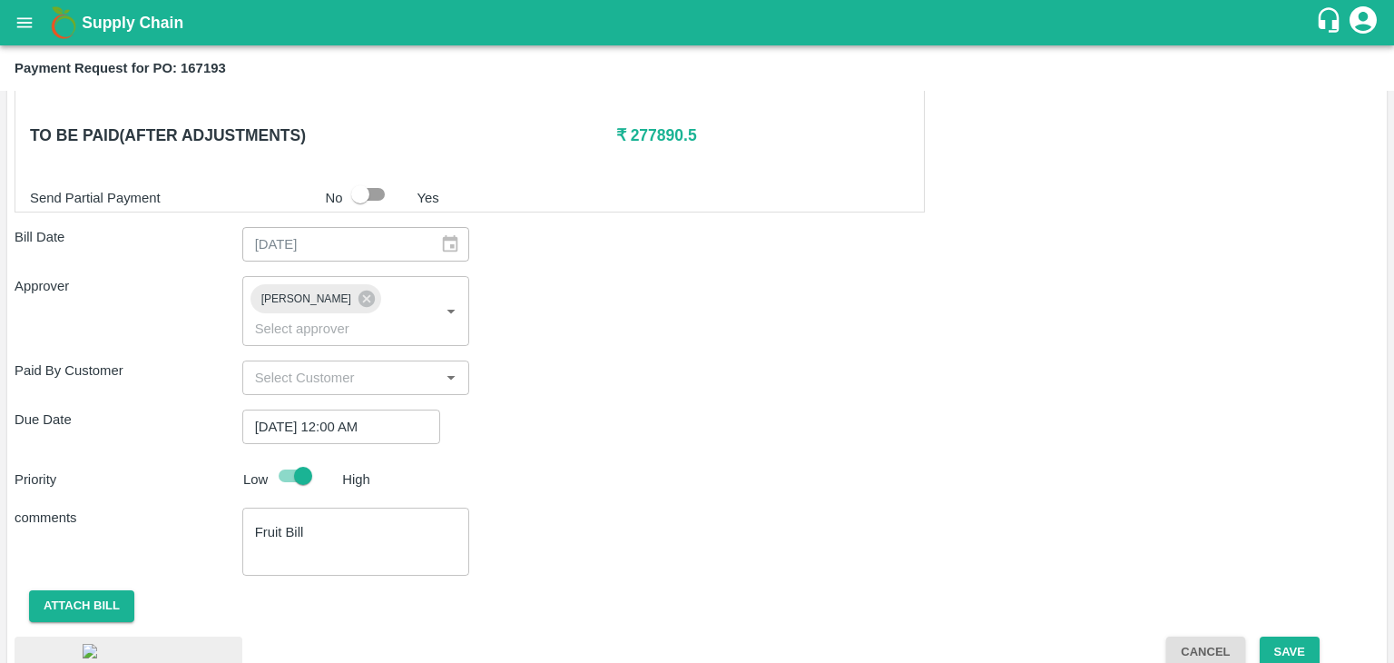
scroll to position [1020, 0]
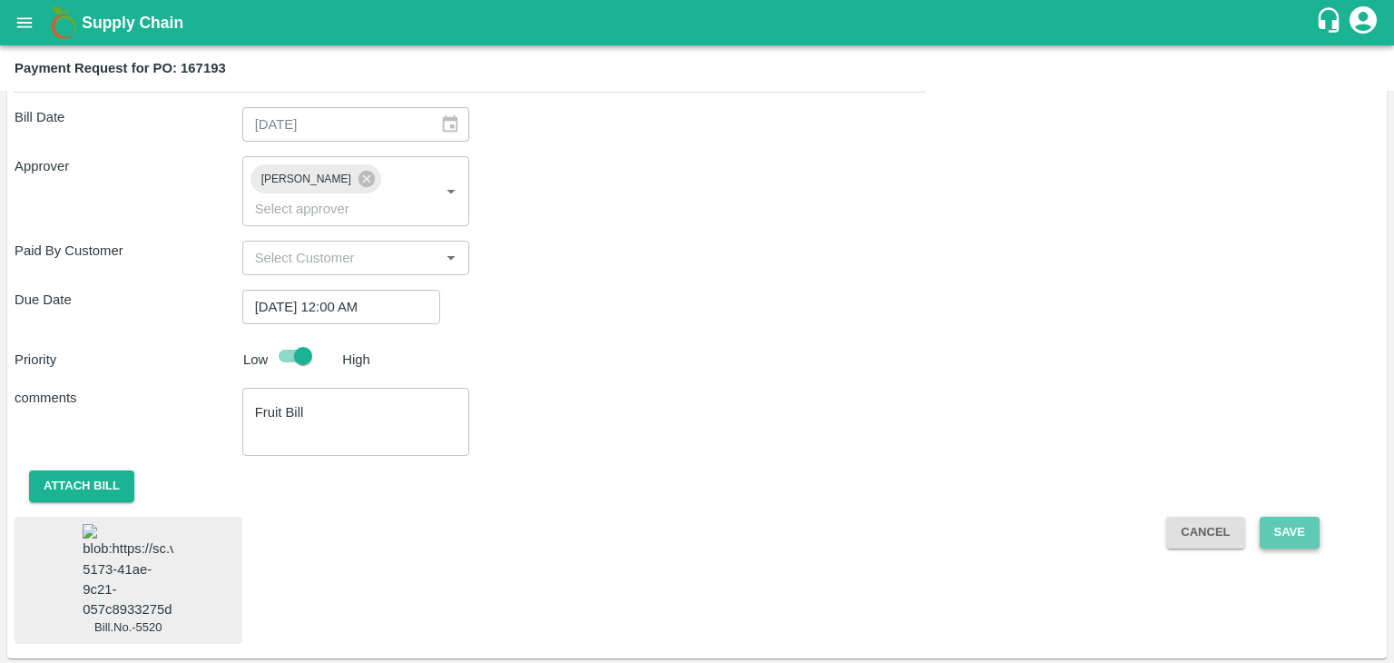
click at [1304, 517] on button "Save" at bounding box center [1290, 533] width 60 height 32
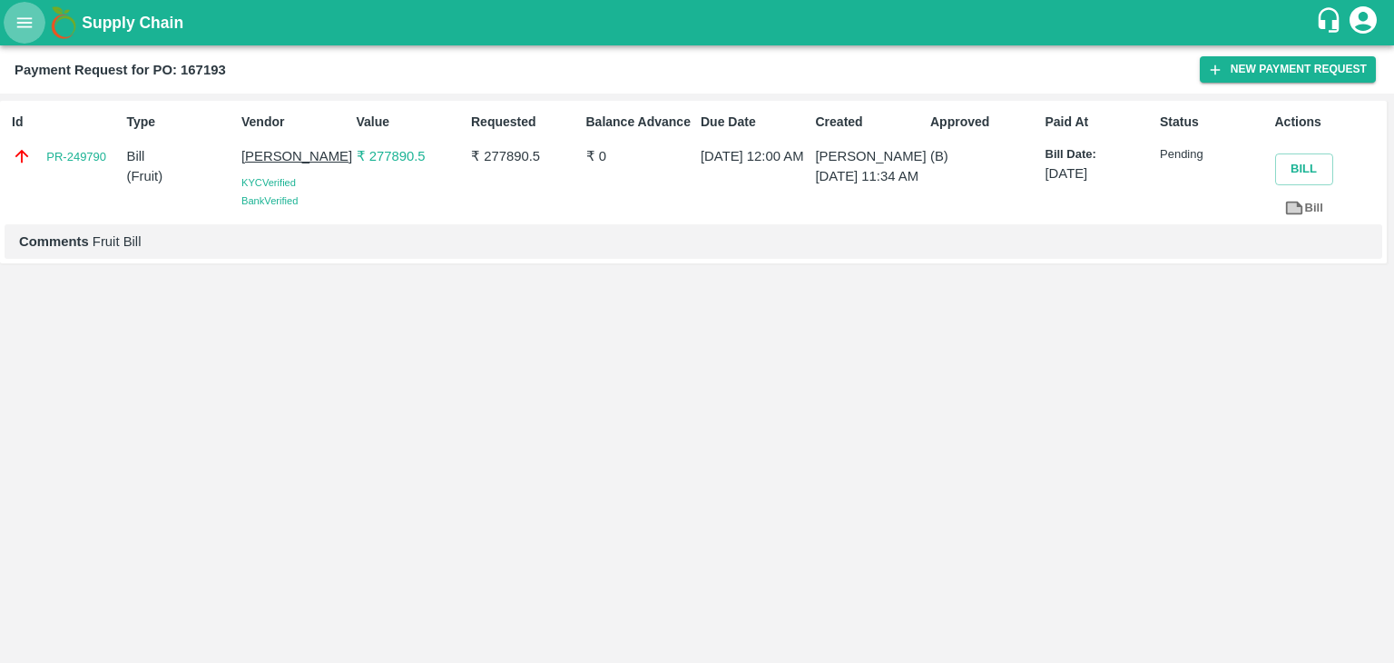
click at [14, 26] on button "open drawer" at bounding box center [25, 23] width 42 height 42
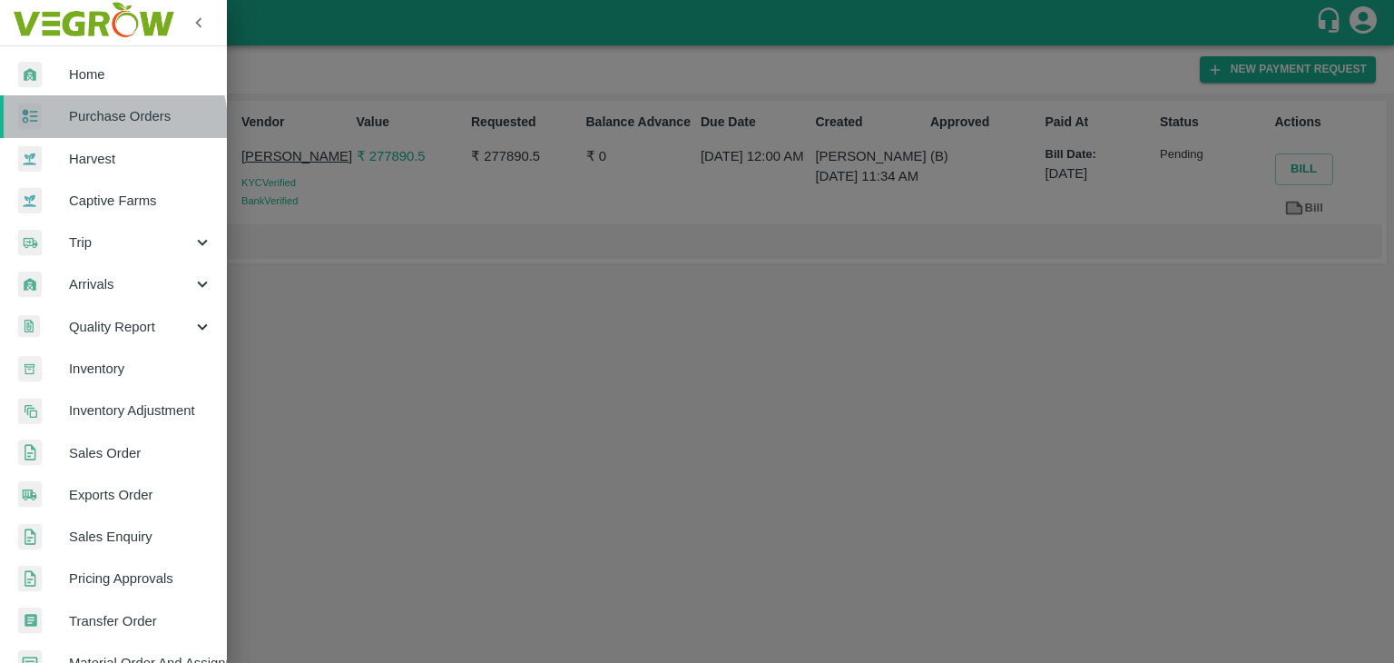
click at [113, 123] on span "Purchase Orders" at bounding box center [140, 116] width 143 height 20
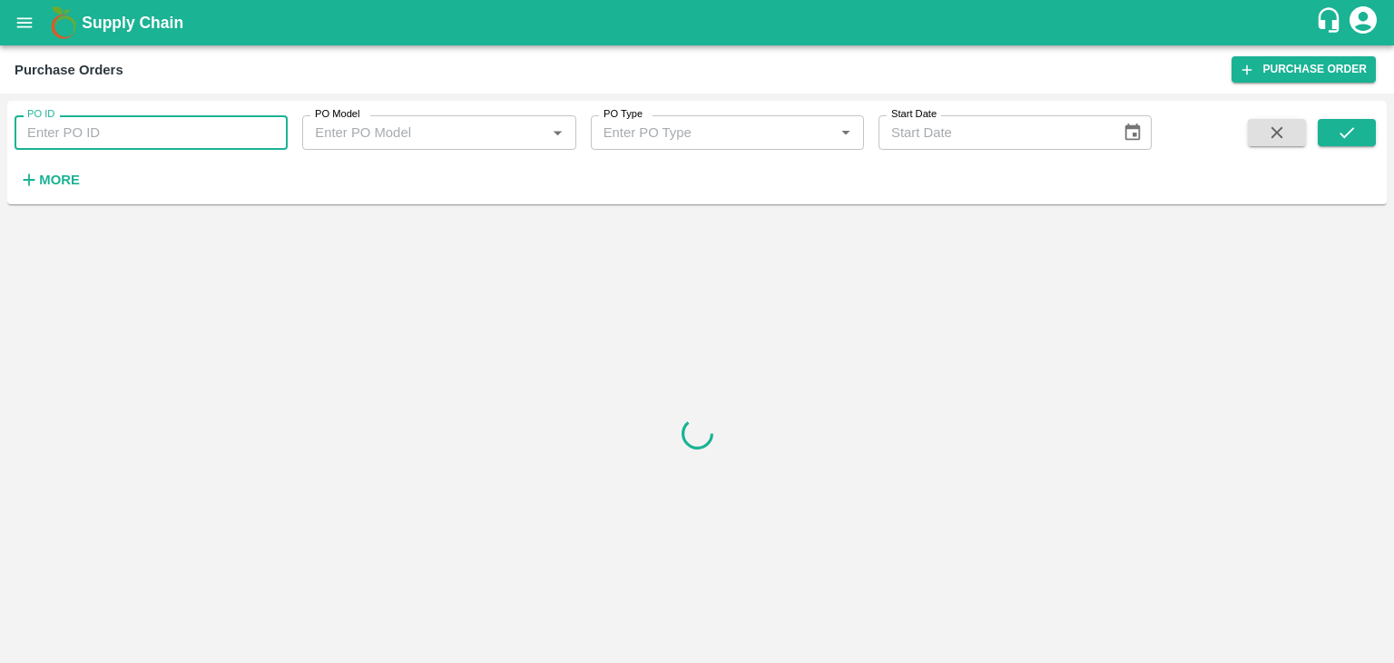
click at [167, 132] on input "PO ID" at bounding box center [151, 132] width 273 height 34
paste input "167194"
type input "167194"
click at [1347, 128] on icon "submit" at bounding box center [1347, 133] width 20 height 20
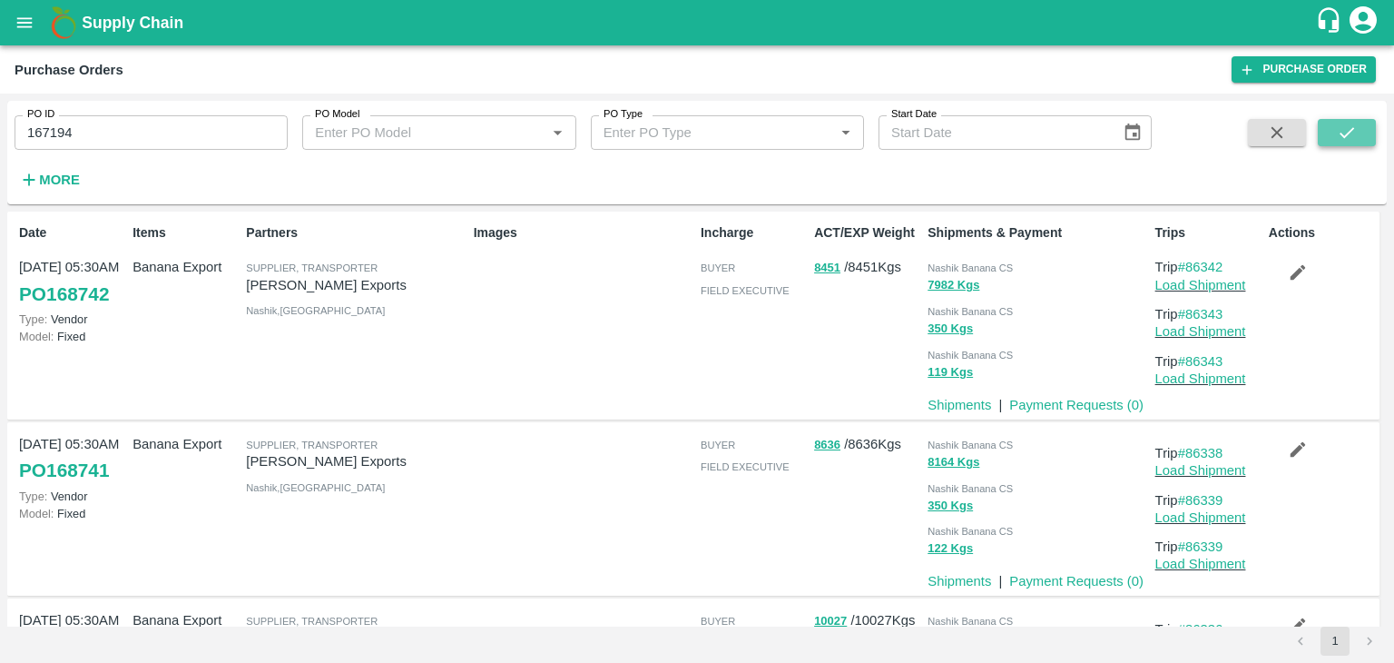
click at [1347, 128] on icon "submit" at bounding box center [1347, 133] width 20 height 20
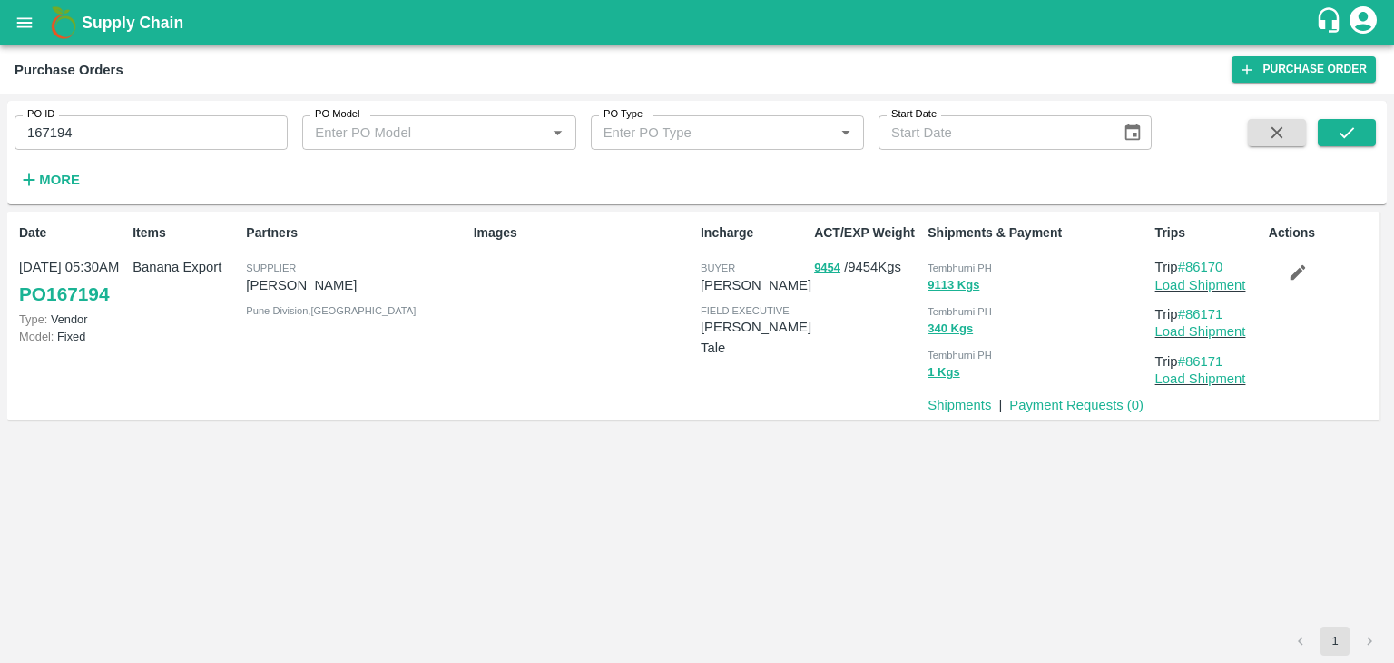
click at [1051, 405] on link "Payment Requests ( 0 )" at bounding box center [1076, 405] width 134 height 15
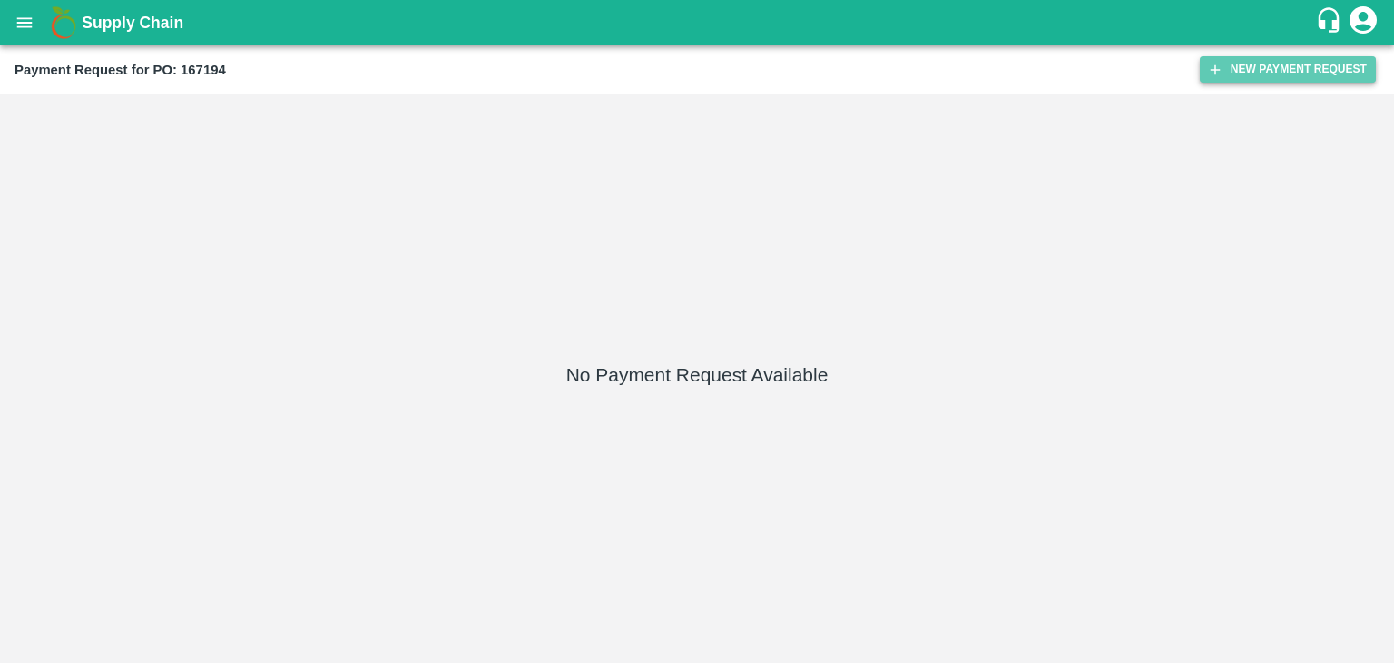
click at [1323, 73] on button "New Payment Request" at bounding box center [1288, 69] width 176 height 26
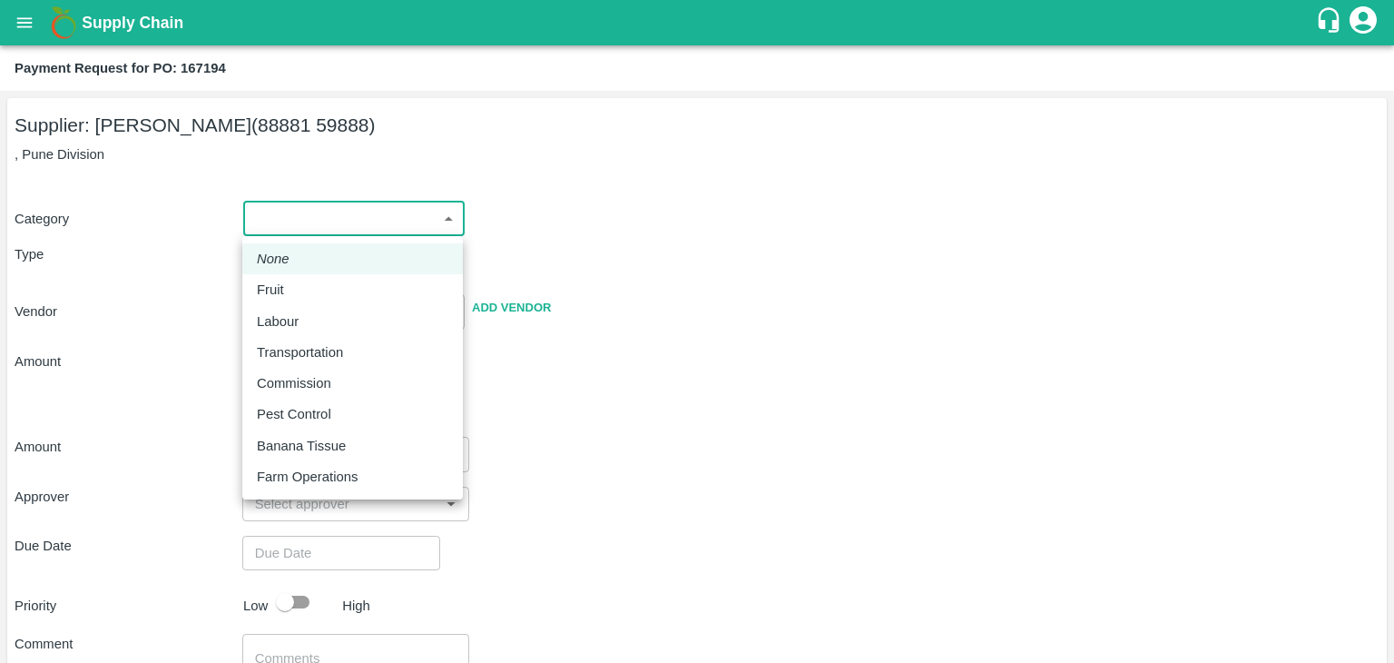
click at [271, 211] on body "Supply Chain Payment Request for PO: 167194 Supplier: [PERSON_NAME] Patil (8888…" at bounding box center [697, 331] width 1394 height 663
click at [284, 287] on div "Fruit" at bounding box center [275, 290] width 36 height 20
type input "1"
type input "[PERSON_NAME] Patil - 88881 59888(Supplier)"
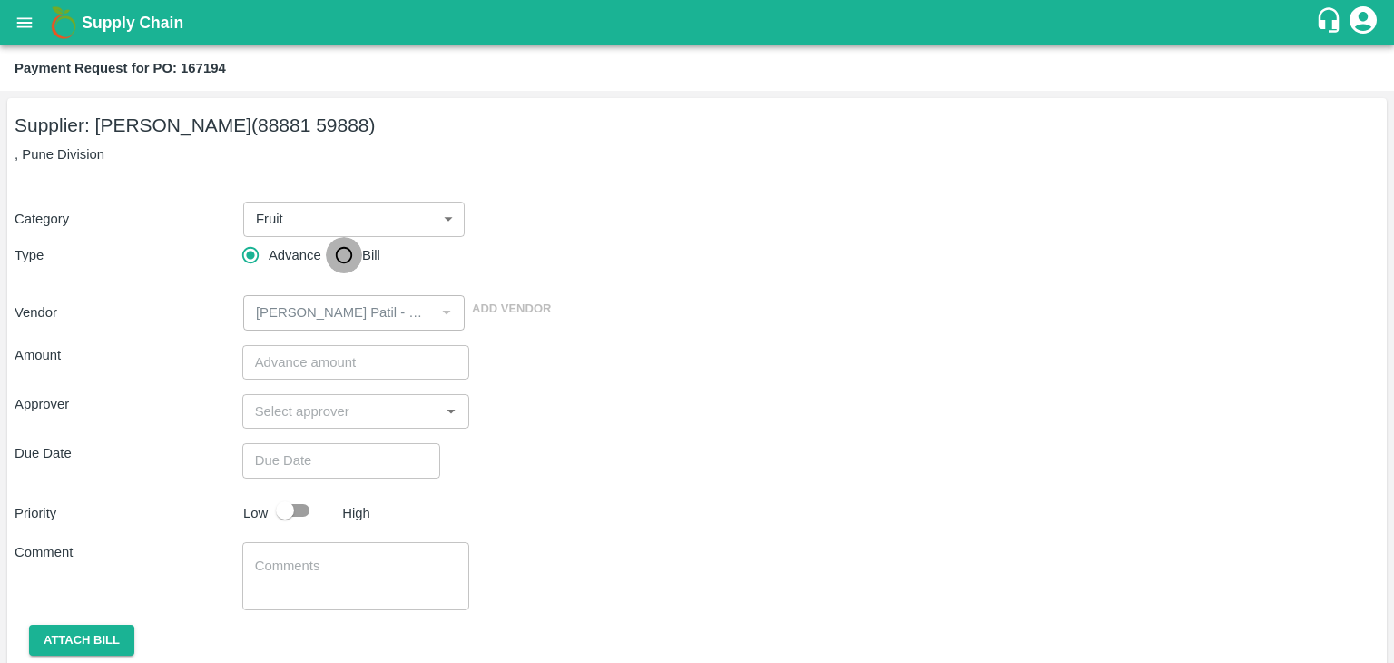
click at [344, 266] on input "Bill" at bounding box center [344, 255] width 36 height 36
radio input "true"
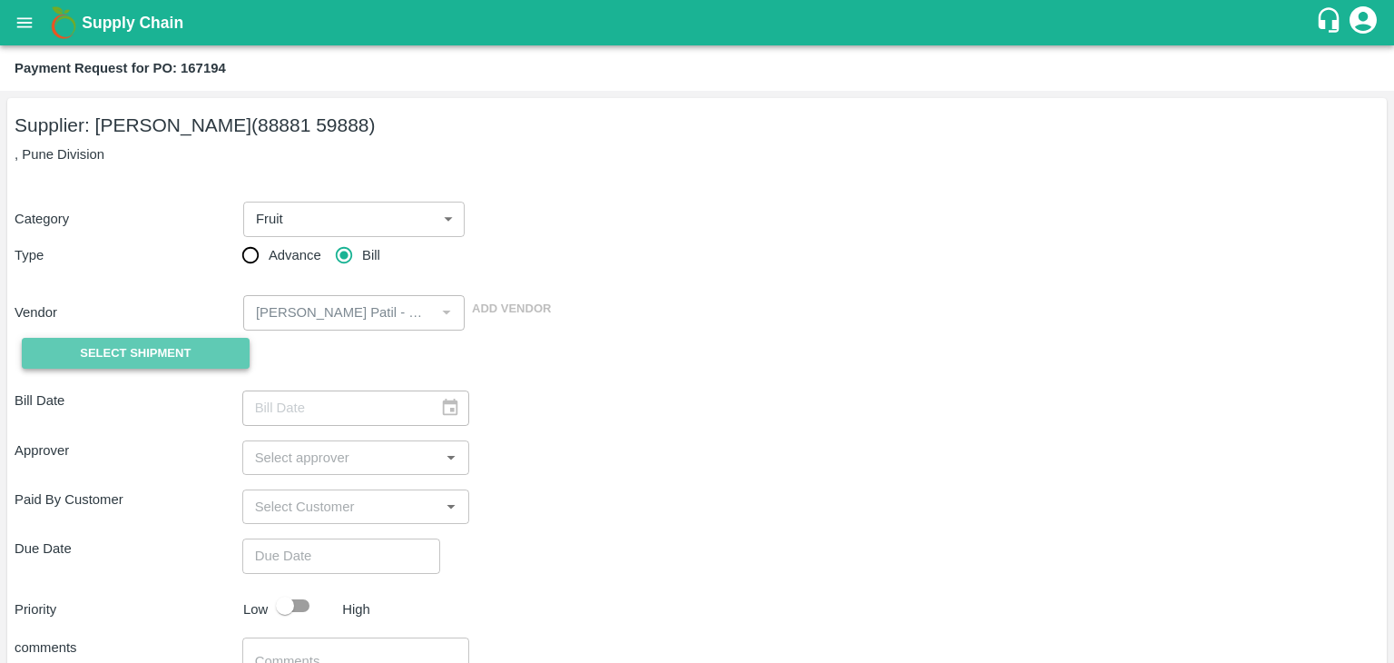
click at [149, 356] on span "Select Shipment" at bounding box center [135, 353] width 111 height 21
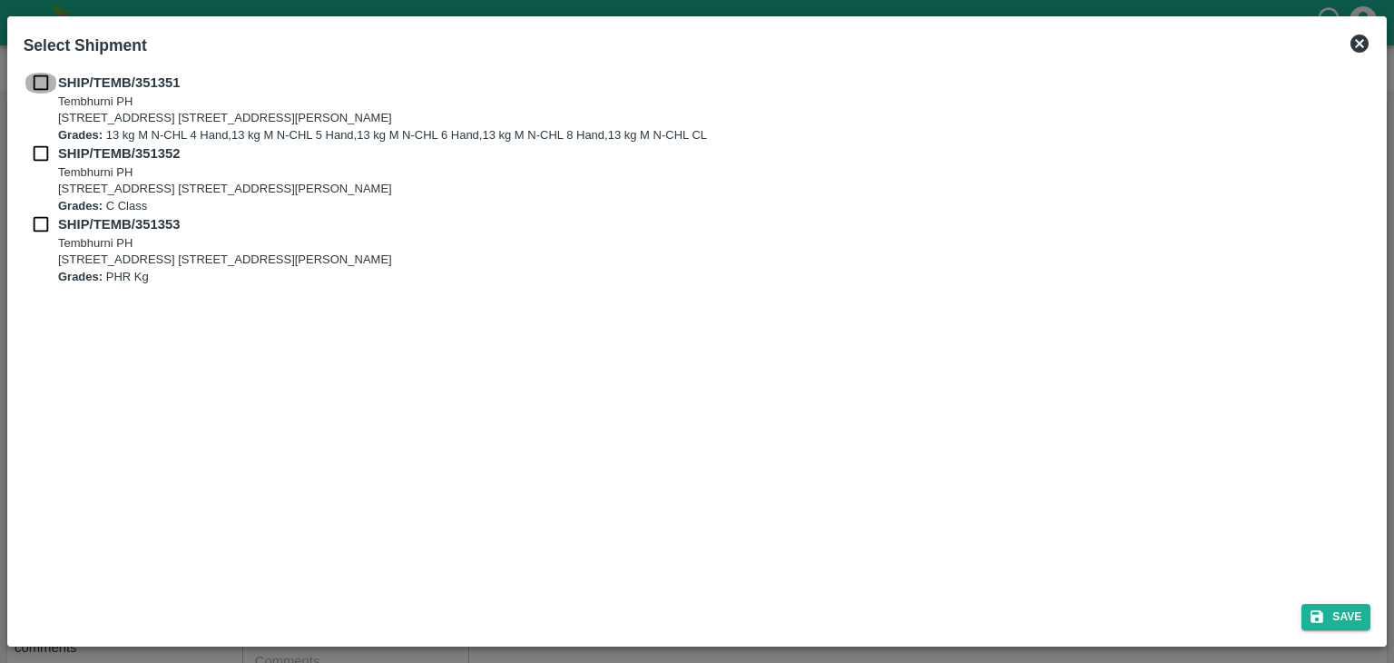
click at [32, 84] on input "checkbox" at bounding box center [41, 83] width 34 height 20
checkbox input "true"
click at [39, 150] on input "checkbox" at bounding box center [41, 153] width 34 height 20
checkbox input "true"
drag, startPoint x: 39, startPoint y: 211, endPoint x: 36, endPoint y: 231, distance: 21.1
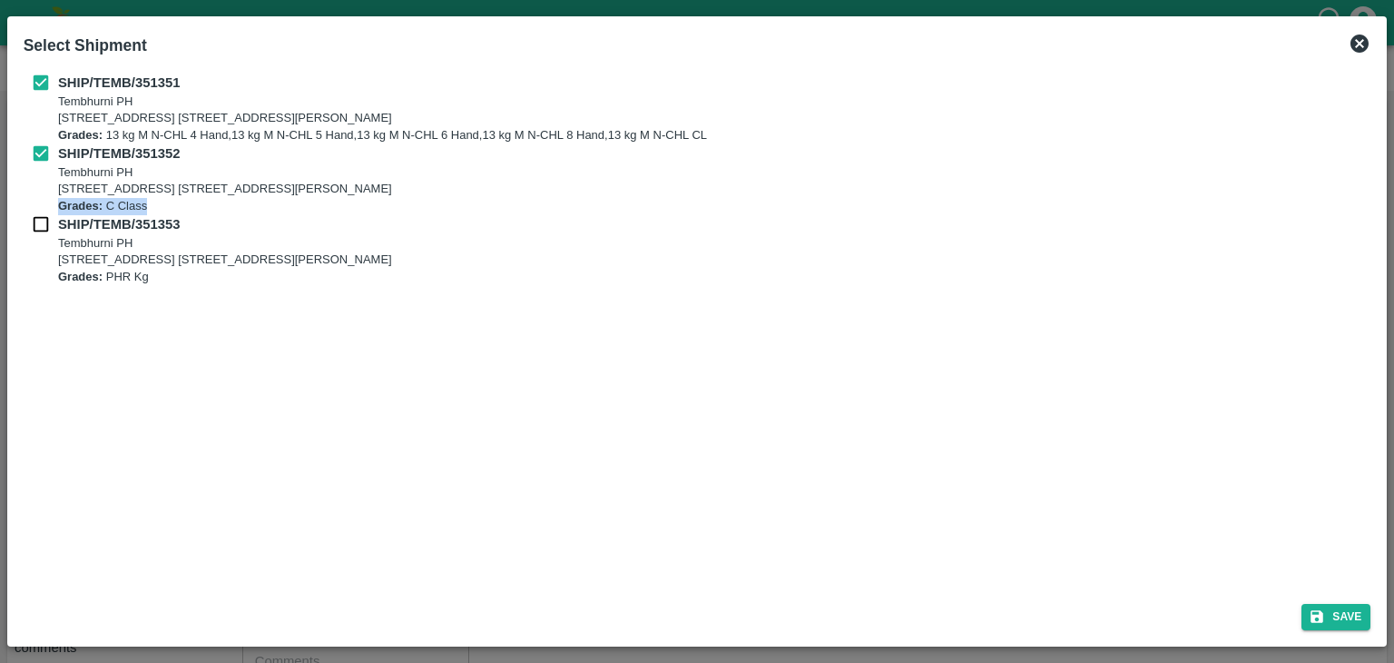
click at [36, 231] on div "SHIP/TEMB/351351 [STREET_ADDRESS] E-5, YASHSHREE INDUSTRIES, M.I.D.C., A/P TEMB…" at bounding box center [698, 179] width 1348 height 212
click at [36, 231] on input "checkbox" at bounding box center [41, 224] width 34 height 20
checkbox input "true"
click at [1356, 618] on button "Save" at bounding box center [1336, 617] width 69 height 26
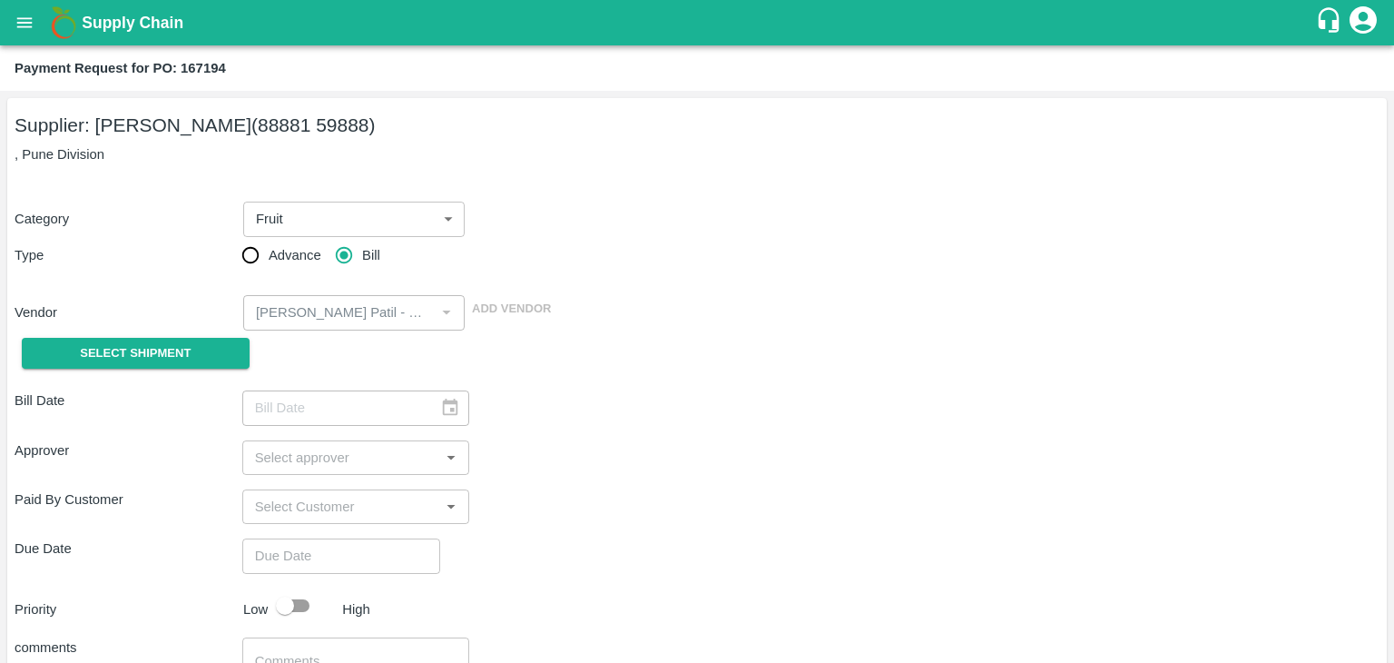
type input "03/08/2025"
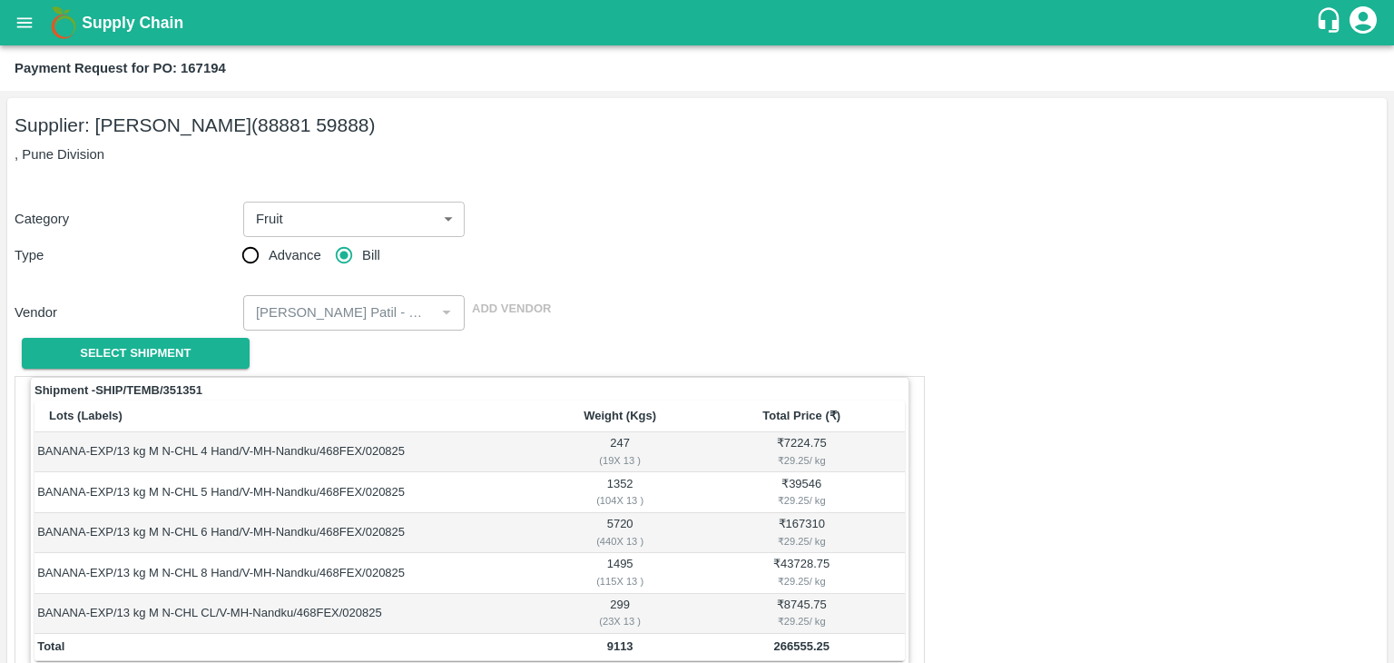
scroll to position [890, 0]
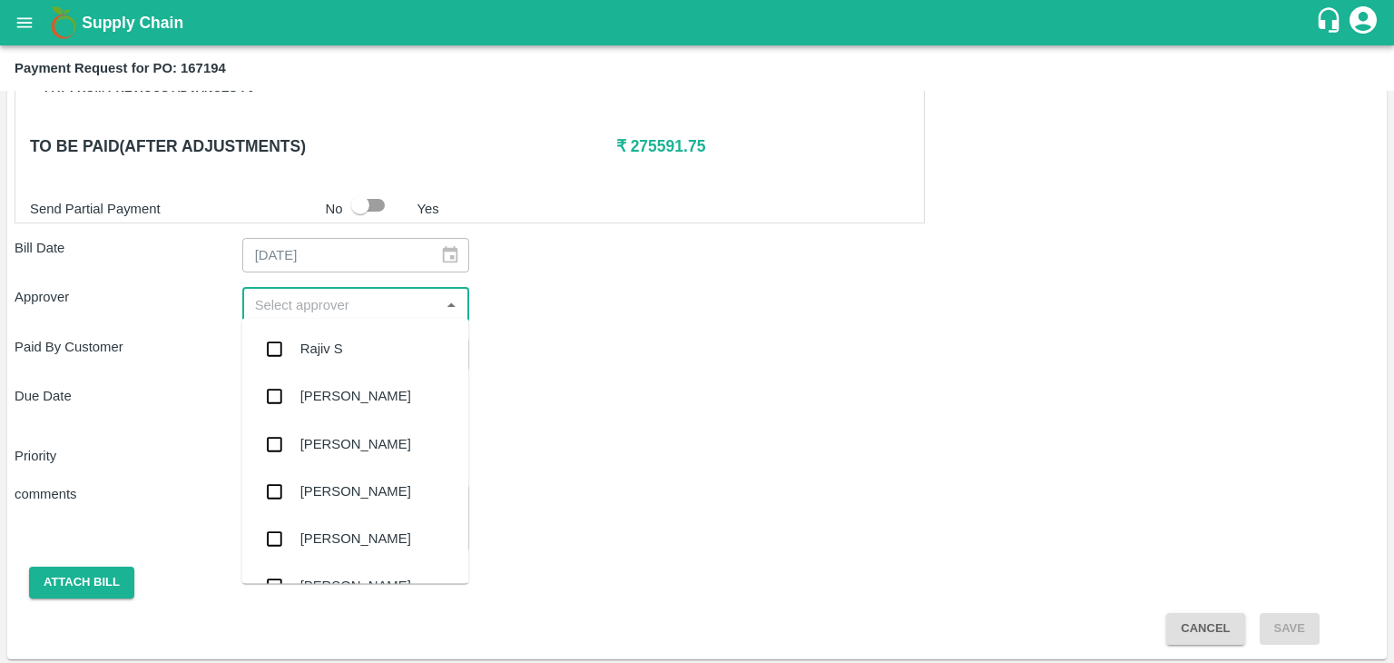
click at [339, 298] on input "input" at bounding box center [341, 304] width 187 height 24
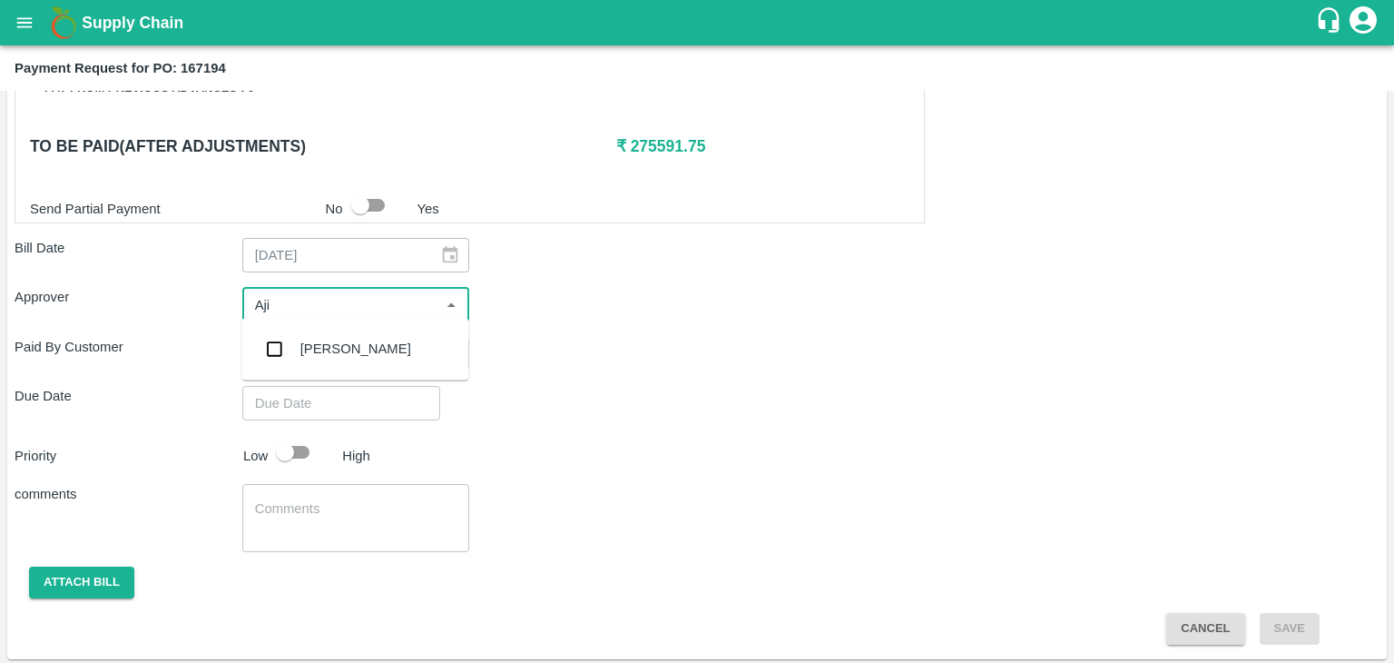
type input "Ajit"
click at [337, 356] on div "[PERSON_NAME]" at bounding box center [355, 349] width 111 height 20
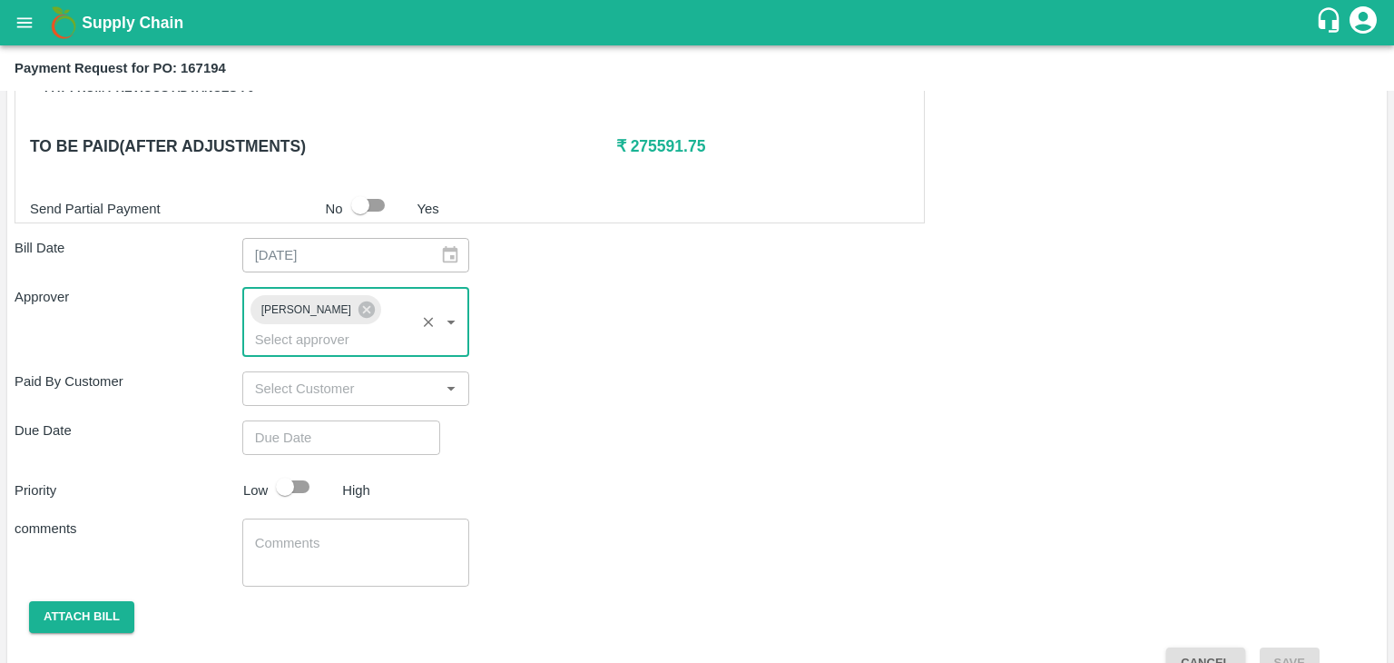
type input "DD/MM/YYYY hh:mm aa"
click at [370, 420] on input "DD/MM/YYYY hh:mm aa" at bounding box center [334, 437] width 185 height 34
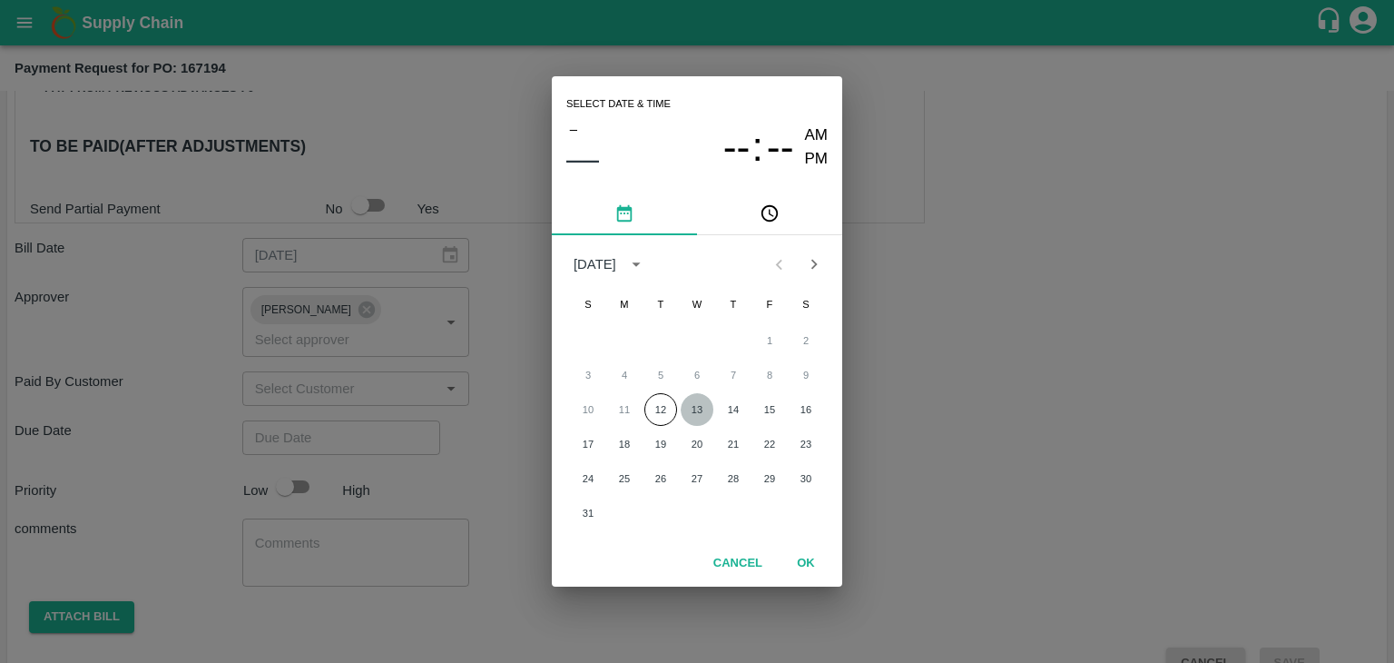
click at [709, 406] on button "13" at bounding box center [697, 409] width 33 height 33
type input "[DATE] 12:00 AM"
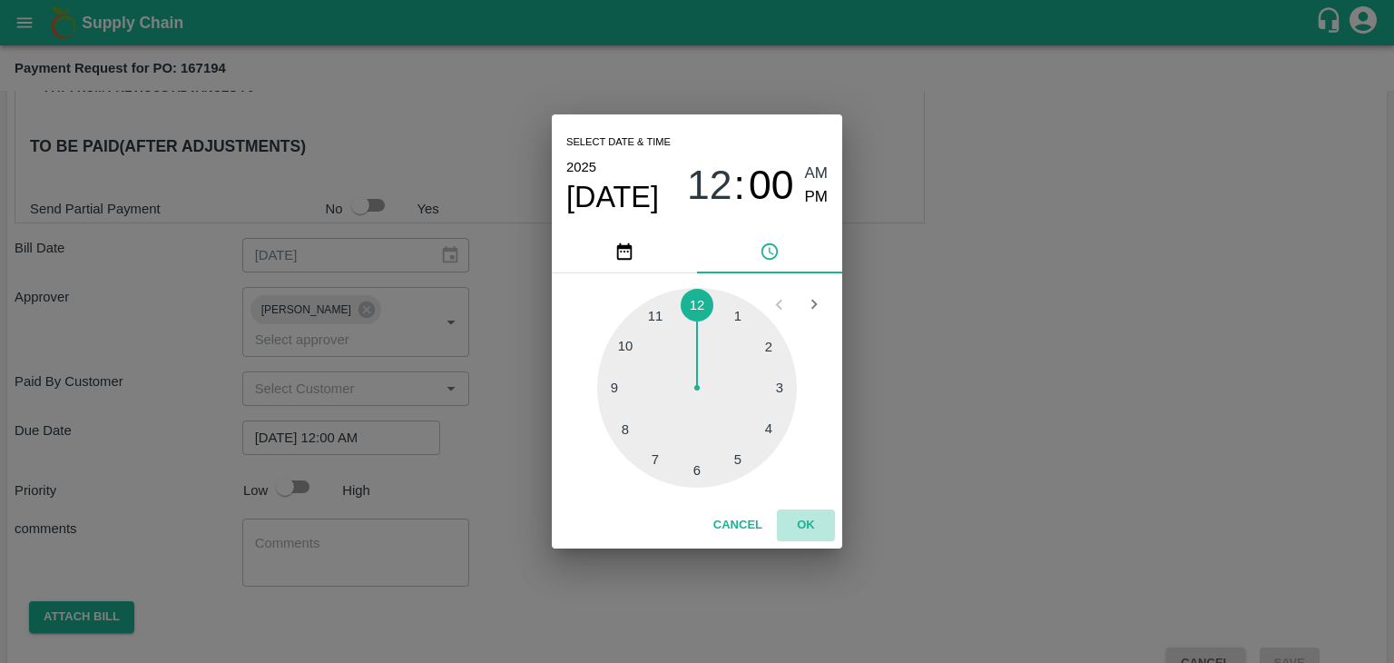
click at [788, 510] on button "OK" at bounding box center [806, 525] width 58 height 32
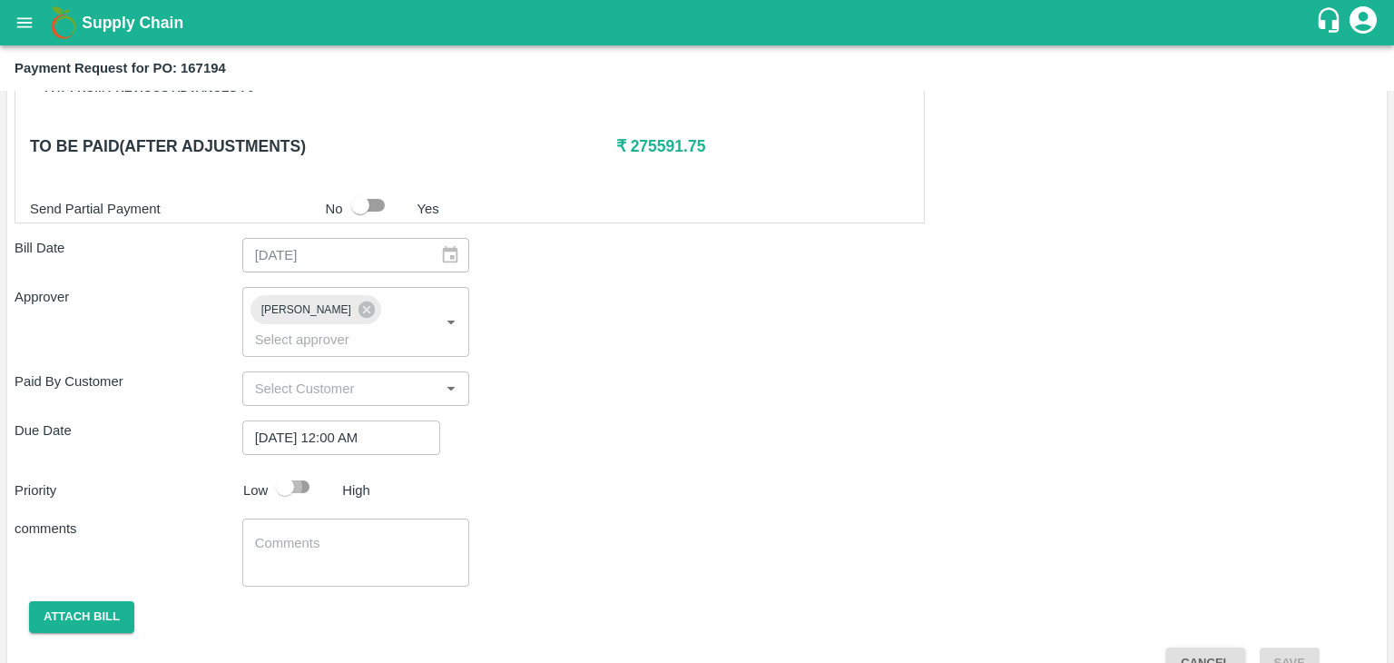
click at [272, 469] on input "checkbox" at bounding box center [284, 486] width 103 height 34
checkbox input "true"
click at [320, 518] on div "x ​" at bounding box center [356, 552] width 228 height 68
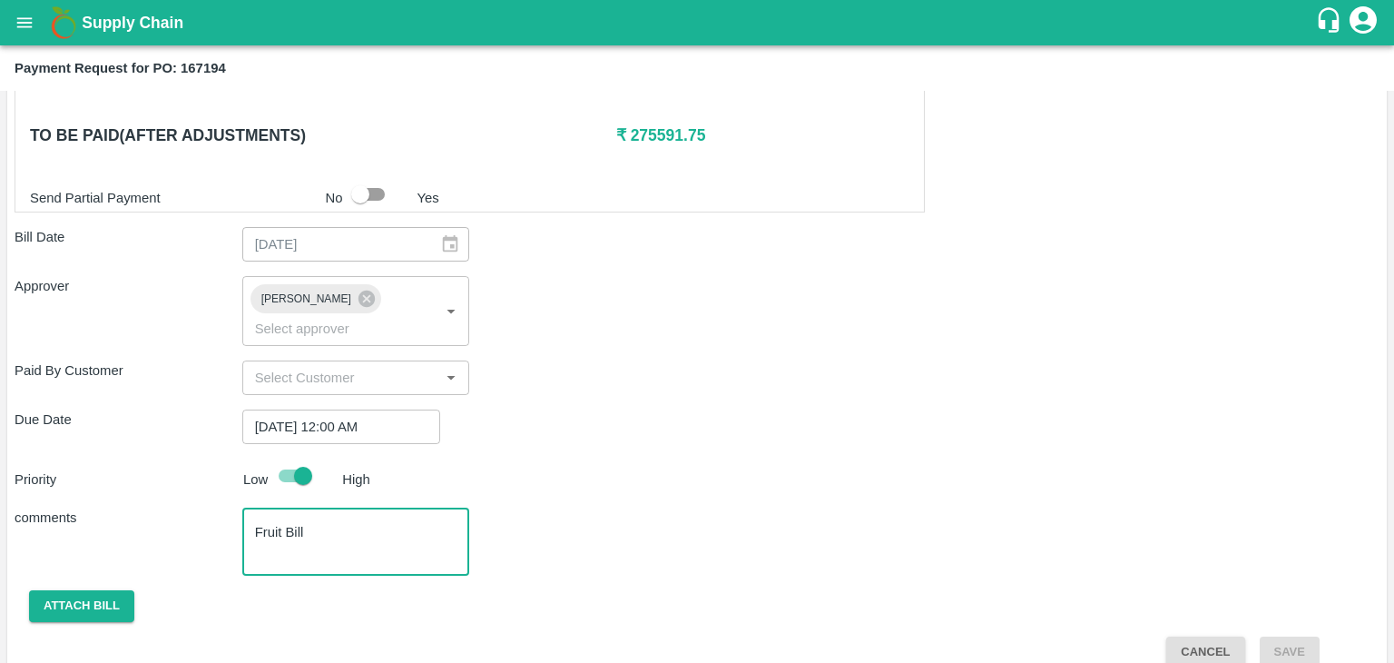
type textarea "Fruit Bill"
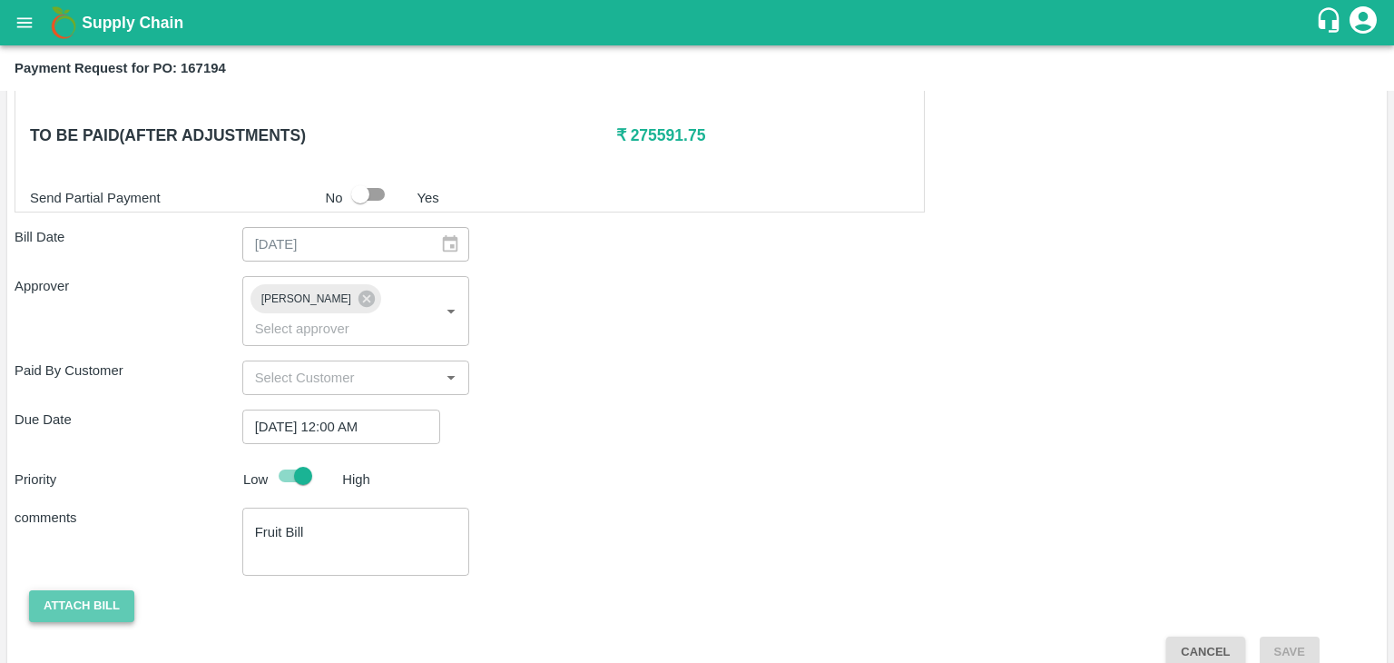
click at [93, 590] on button "Attach bill" at bounding box center [81, 606] width 105 height 32
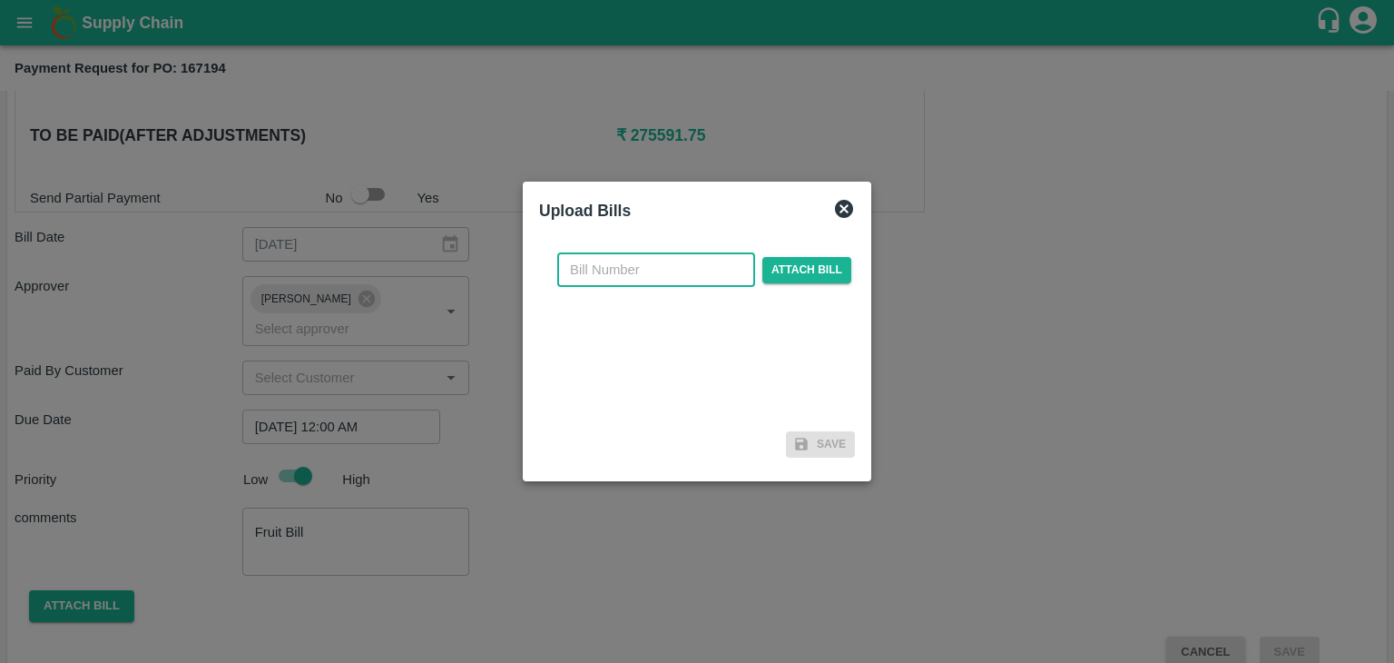
click at [647, 262] on input "text" at bounding box center [656, 269] width 198 height 34
type input "5521"
click at [782, 260] on span "Attach bill" at bounding box center [807, 270] width 89 height 26
click at [0, 0] on input "Attach bill" at bounding box center [0, 0] width 0 height 0
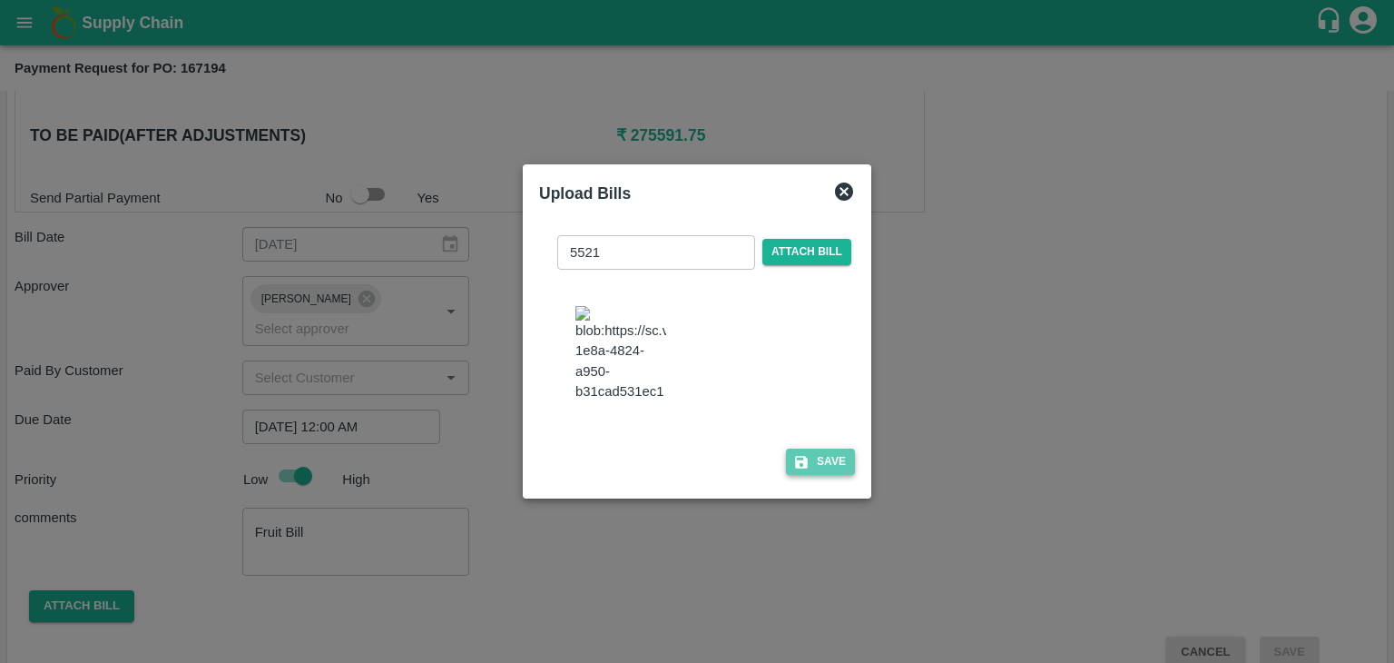
click at [817, 475] on button "Save" at bounding box center [820, 461] width 69 height 26
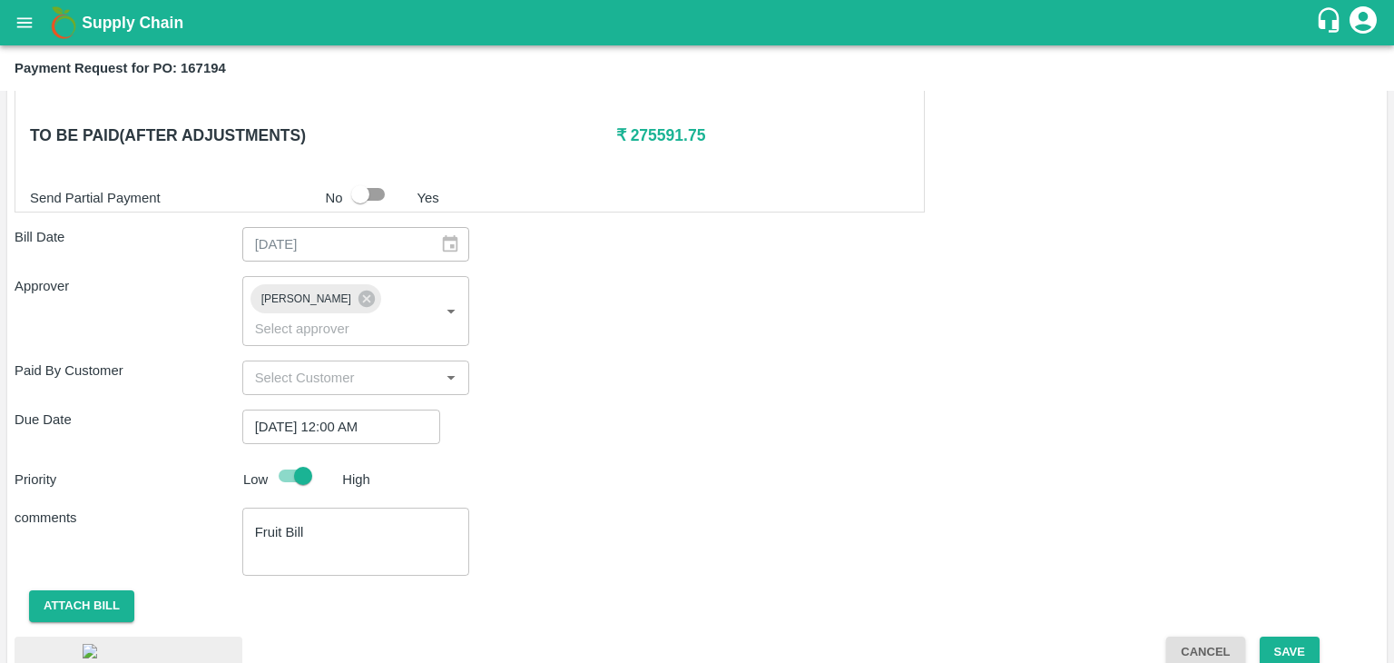
scroll to position [1025, 0]
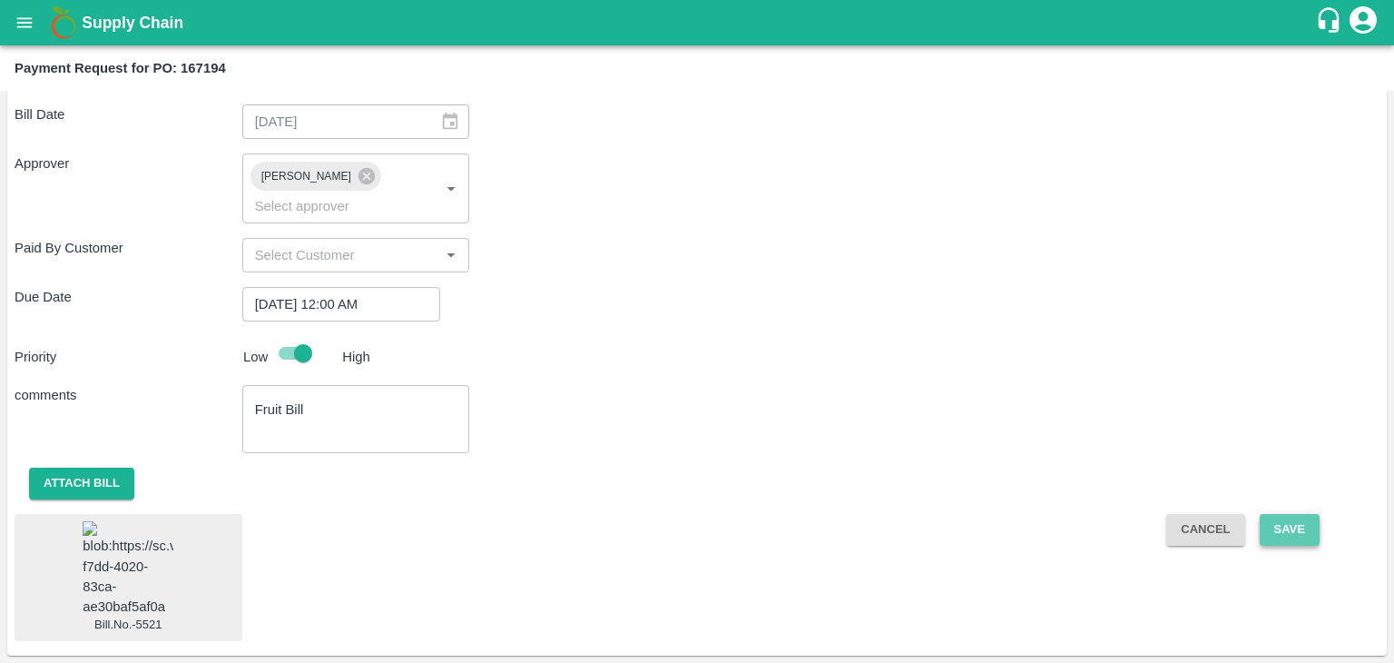
click at [1300, 514] on button "Save" at bounding box center [1290, 530] width 60 height 32
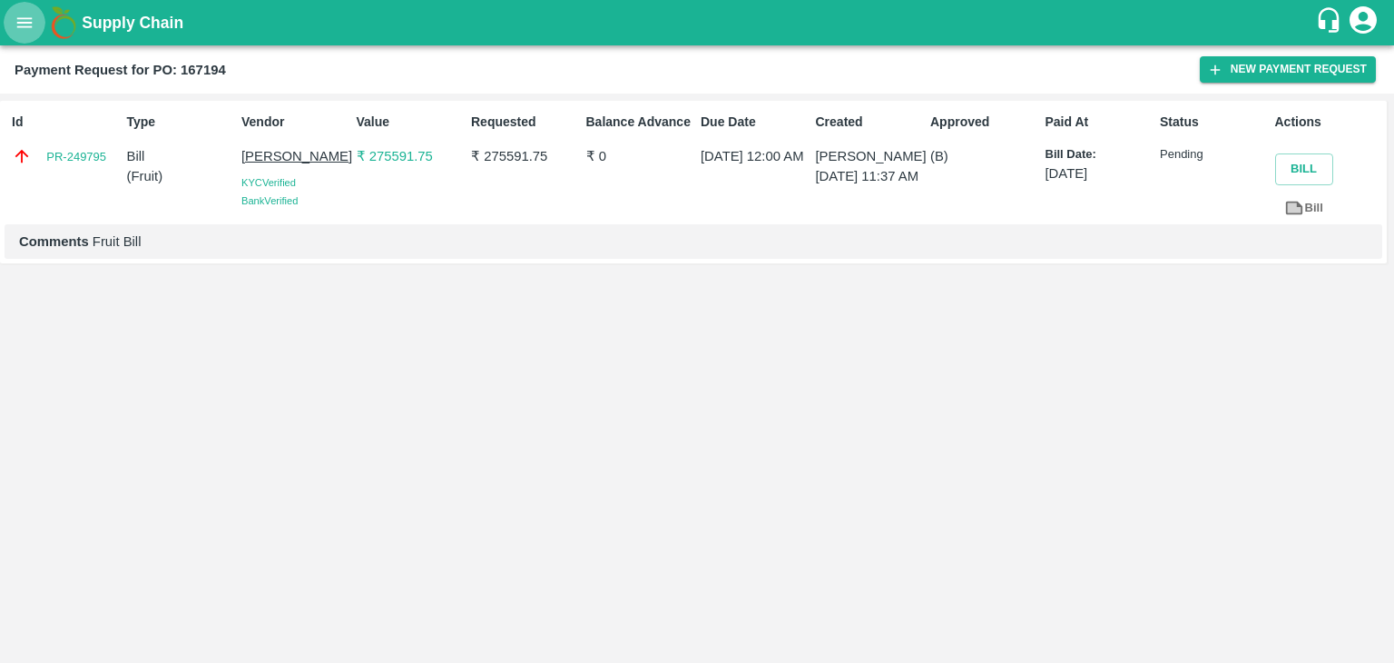
click at [18, 26] on icon "open drawer" at bounding box center [24, 22] width 15 height 10
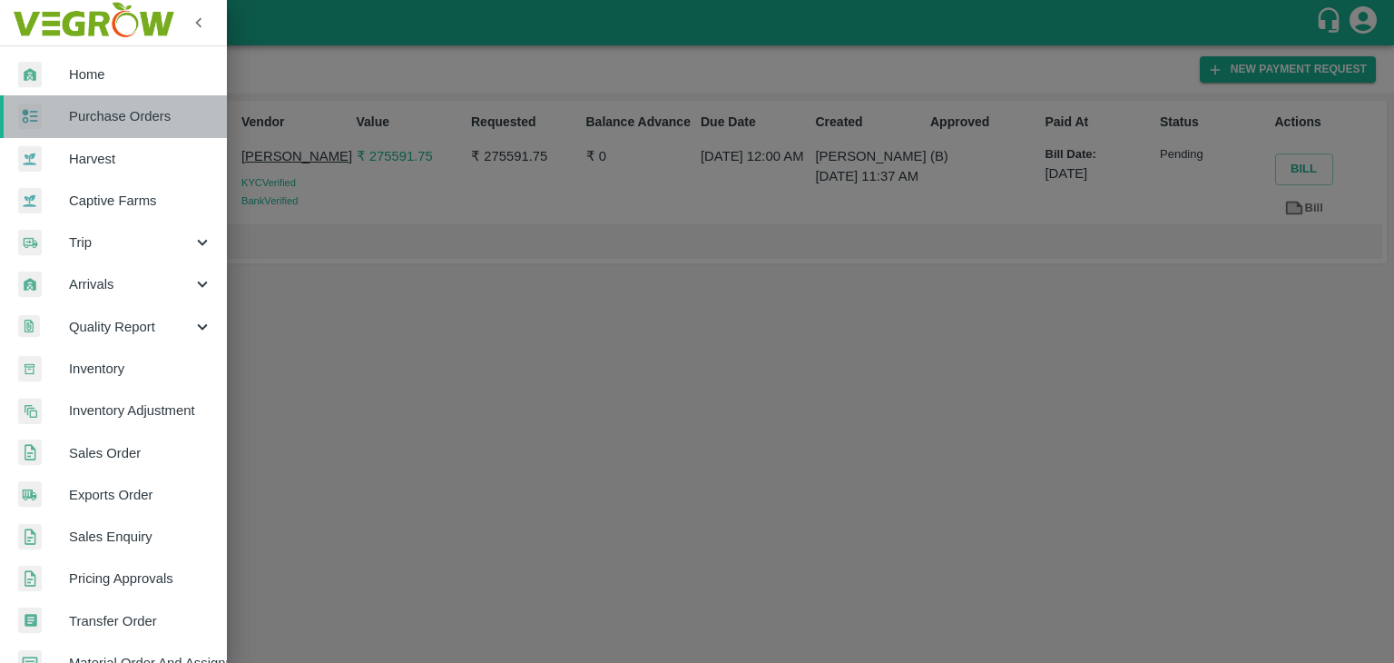
click at [138, 116] on span "Purchase Orders" at bounding box center [140, 116] width 143 height 20
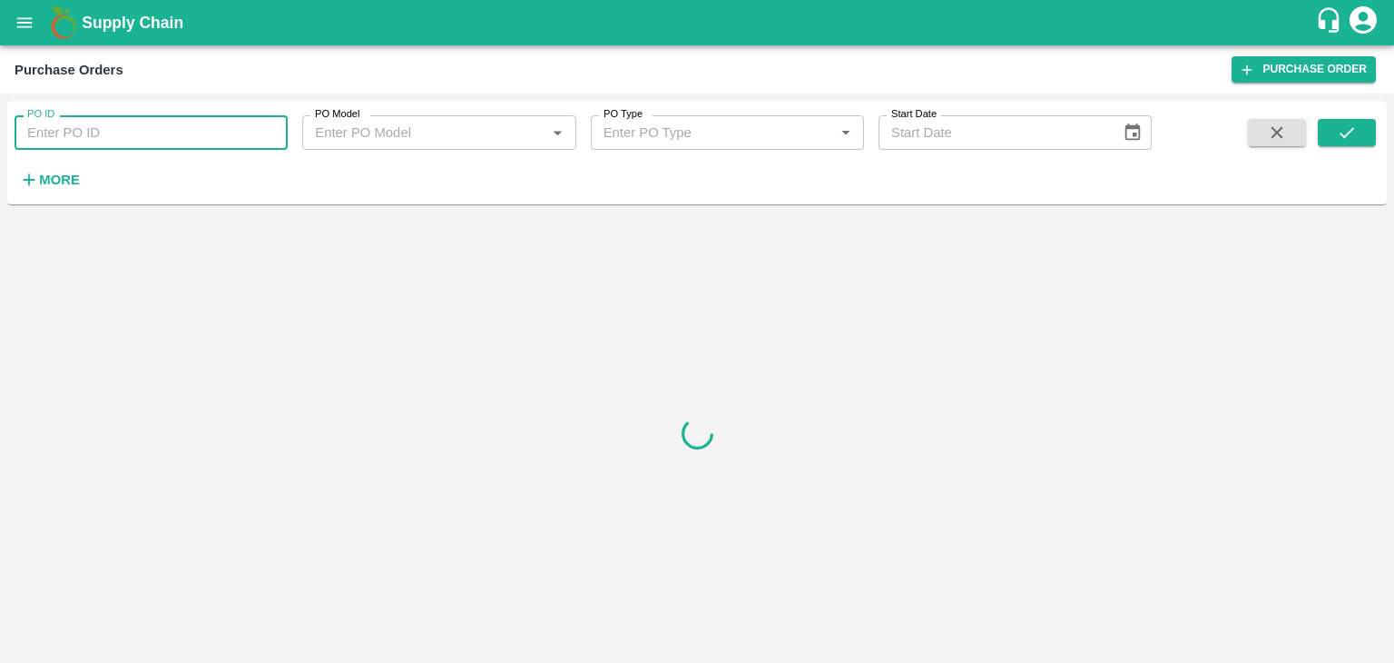
click at [175, 128] on input "PO ID" at bounding box center [151, 132] width 273 height 34
paste input "167489"
type input "167489"
drag, startPoint x: 1343, startPoint y: 153, endPoint x: 1359, endPoint y: 132, distance: 26.7
click at [1359, 132] on span at bounding box center [1347, 156] width 58 height 74
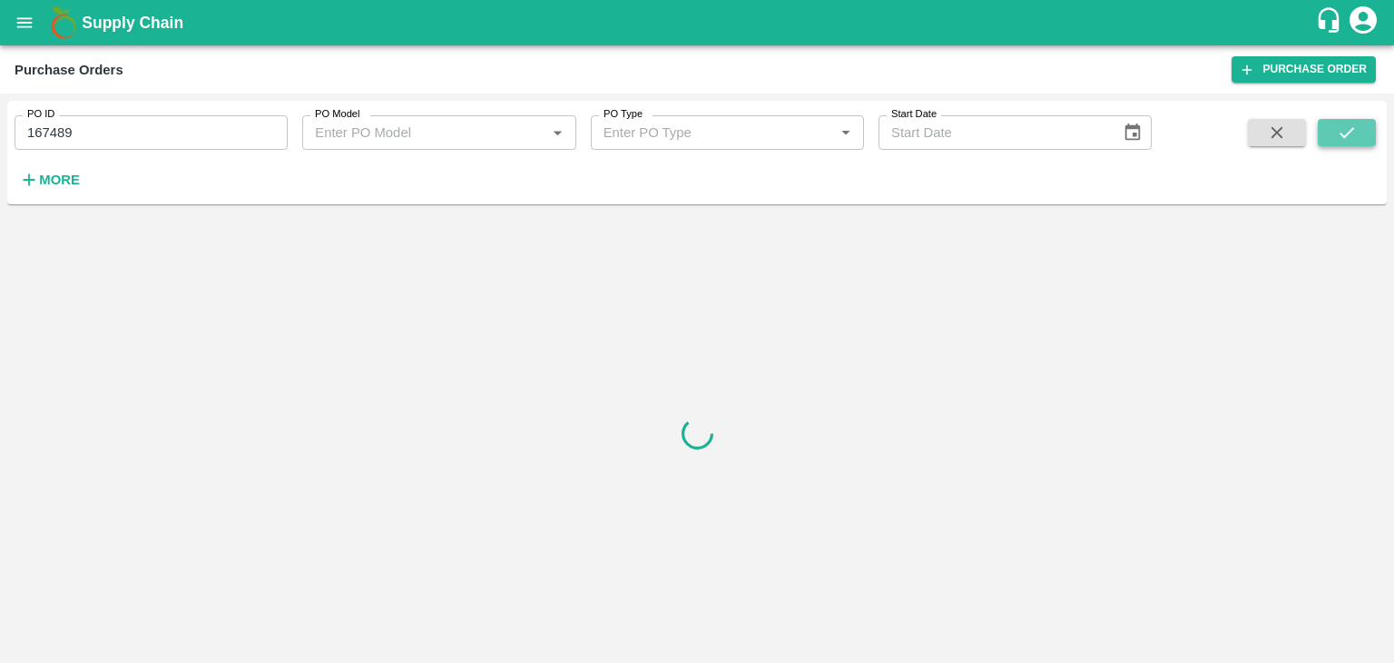
click at [1359, 132] on button "submit" at bounding box center [1347, 132] width 58 height 27
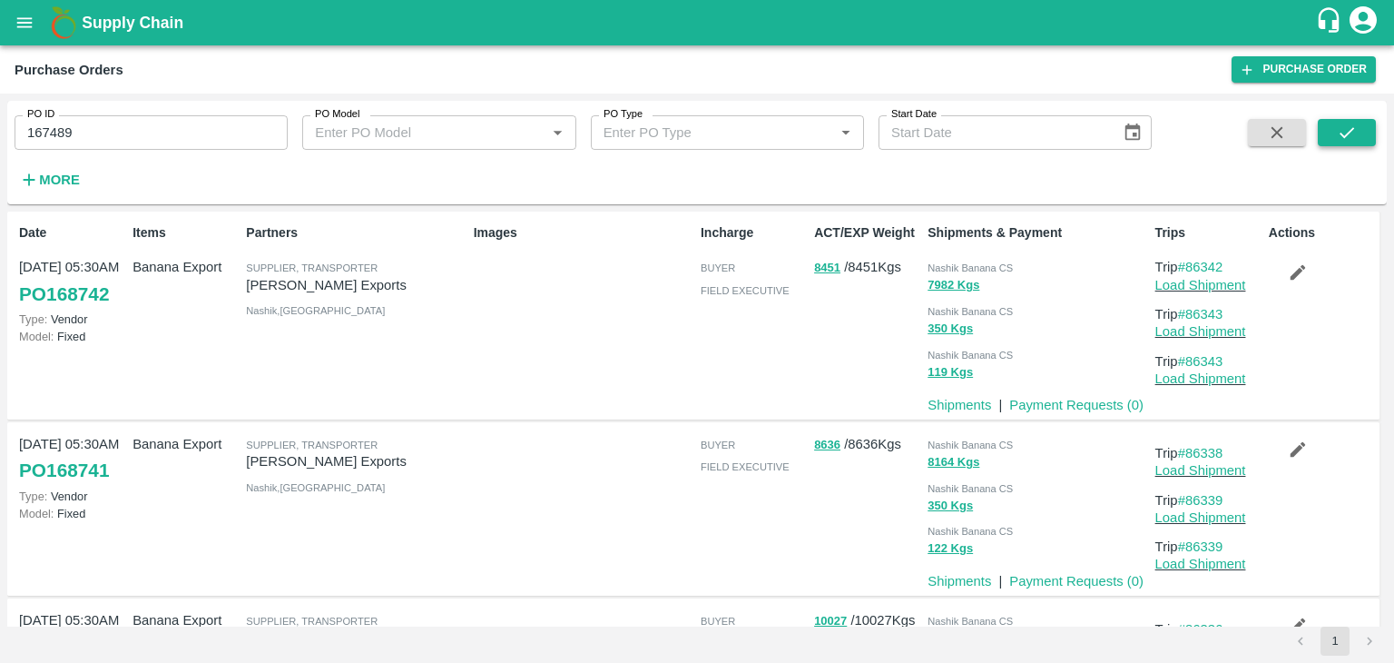
click at [1359, 132] on button "submit" at bounding box center [1347, 132] width 58 height 27
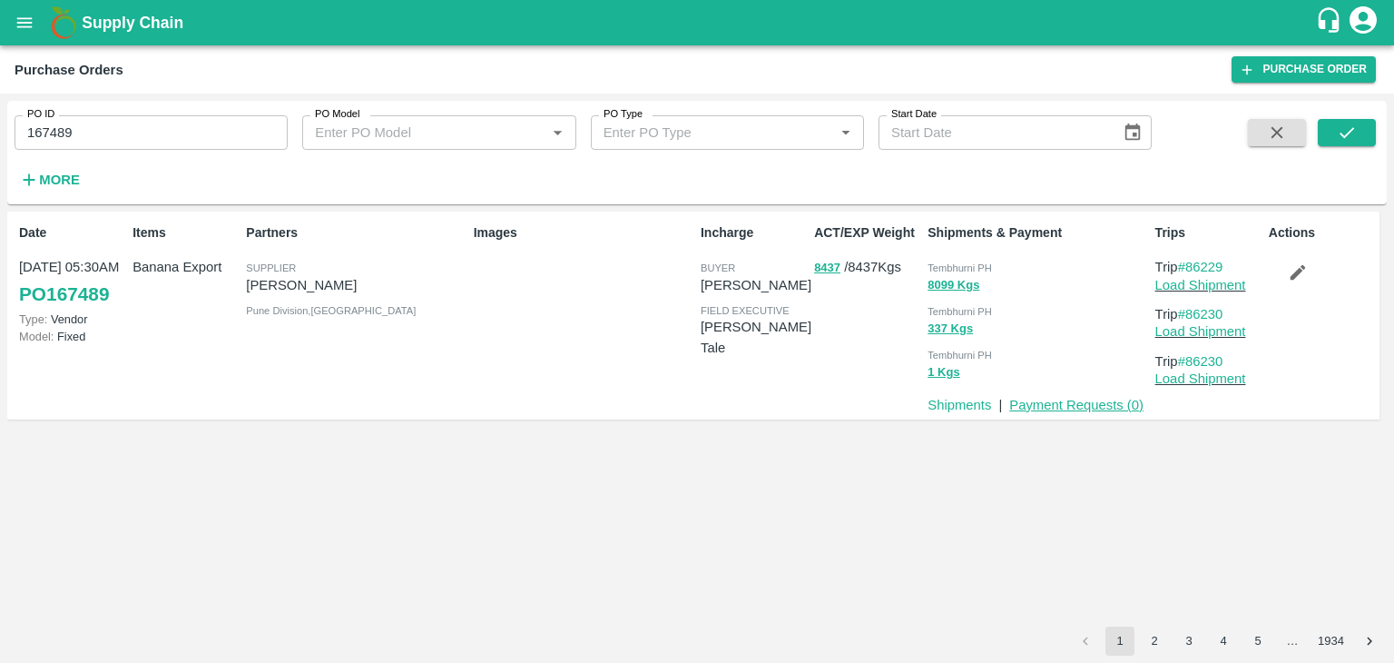
click at [1098, 405] on link "Payment Requests ( 0 )" at bounding box center [1076, 405] width 134 height 15
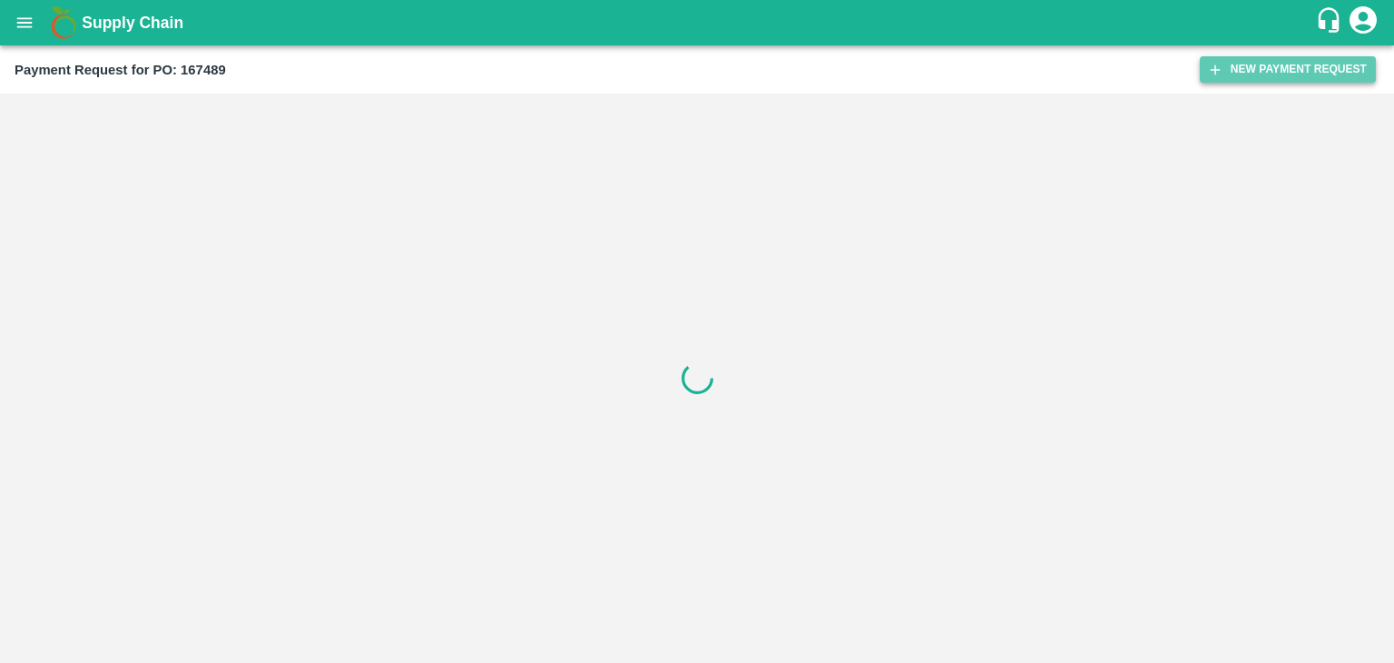
click at [1259, 76] on button "New Payment Request" at bounding box center [1288, 69] width 176 height 26
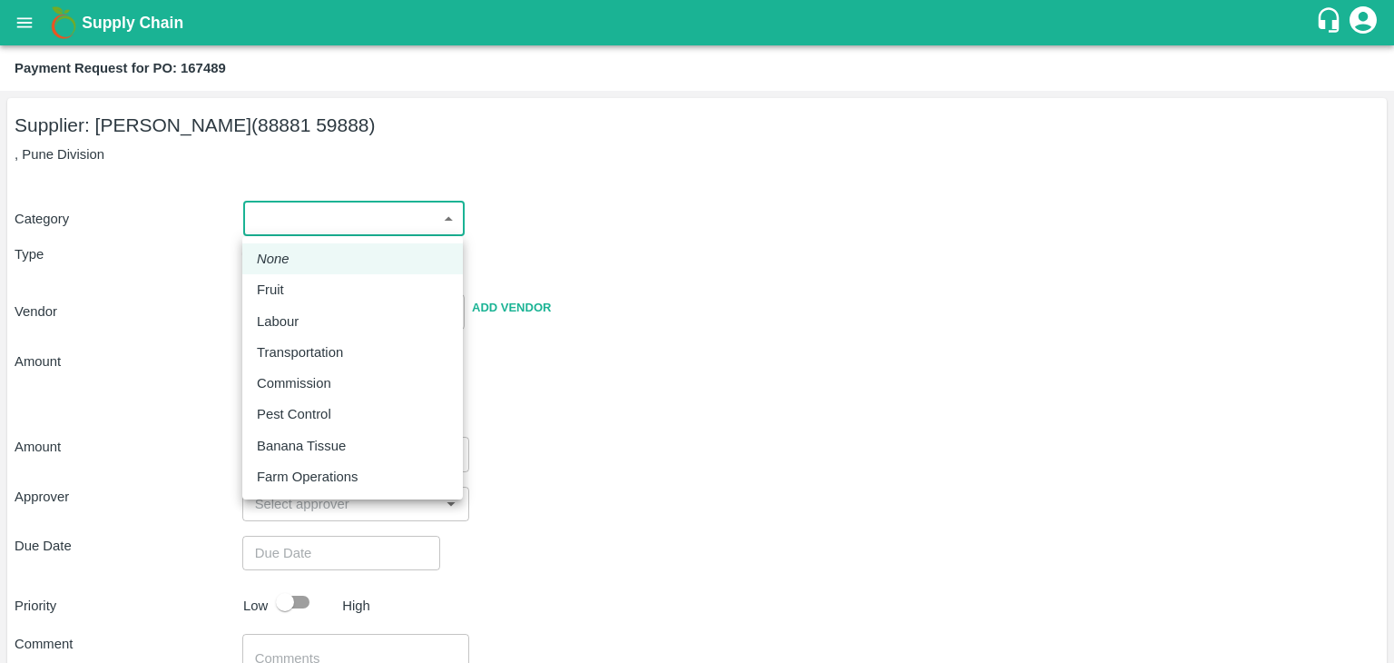
drag, startPoint x: 278, startPoint y: 219, endPoint x: 314, endPoint y: 283, distance: 74.0
click at [314, 283] on body "Supply Chain Payment Request for PO: 167489 Supplier: [PERSON_NAME] (88881 5988…" at bounding box center [697, 331] width 1394 height 663
click at [314, 283] on div "Fruit" at bounding box center [353, 290] width 192 height 20
type input "1"
type input "[PERSON_NAME] Patil - 88881 59888(Supplier)"
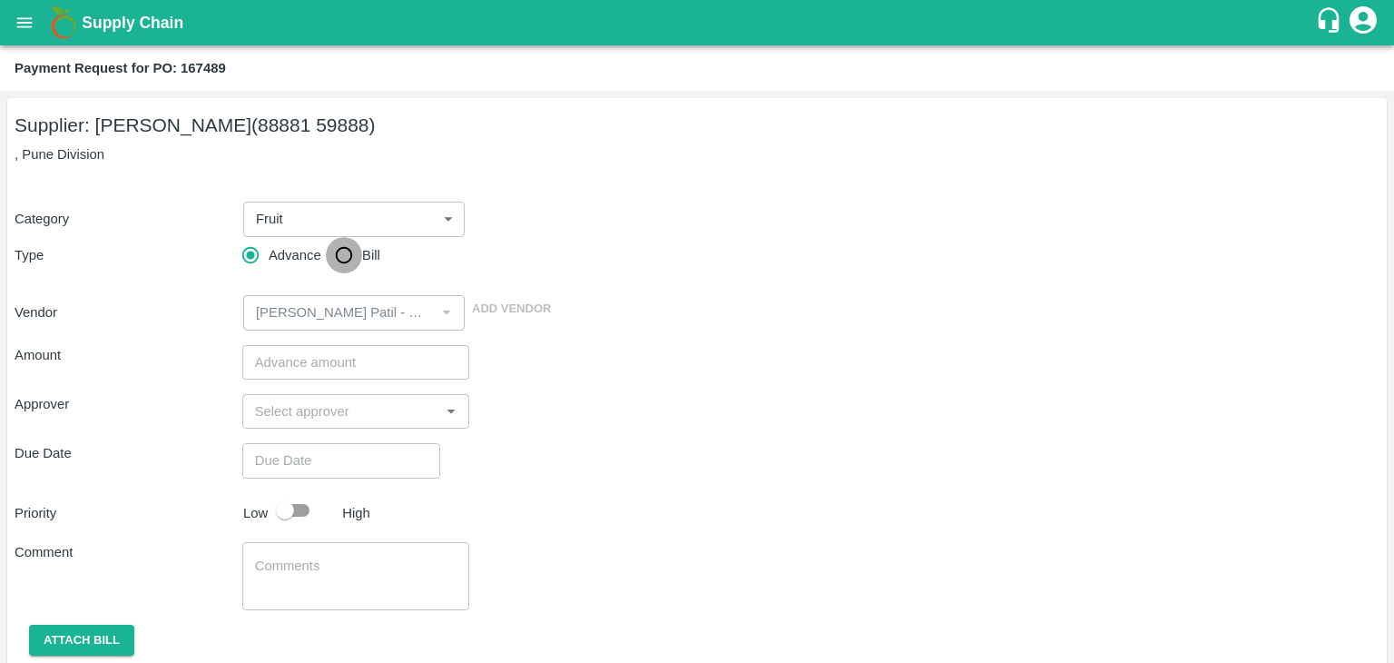
click at [343, 257] on input "Bill" at bounding box center [344, 255] width 36 height 36
radio input "true"
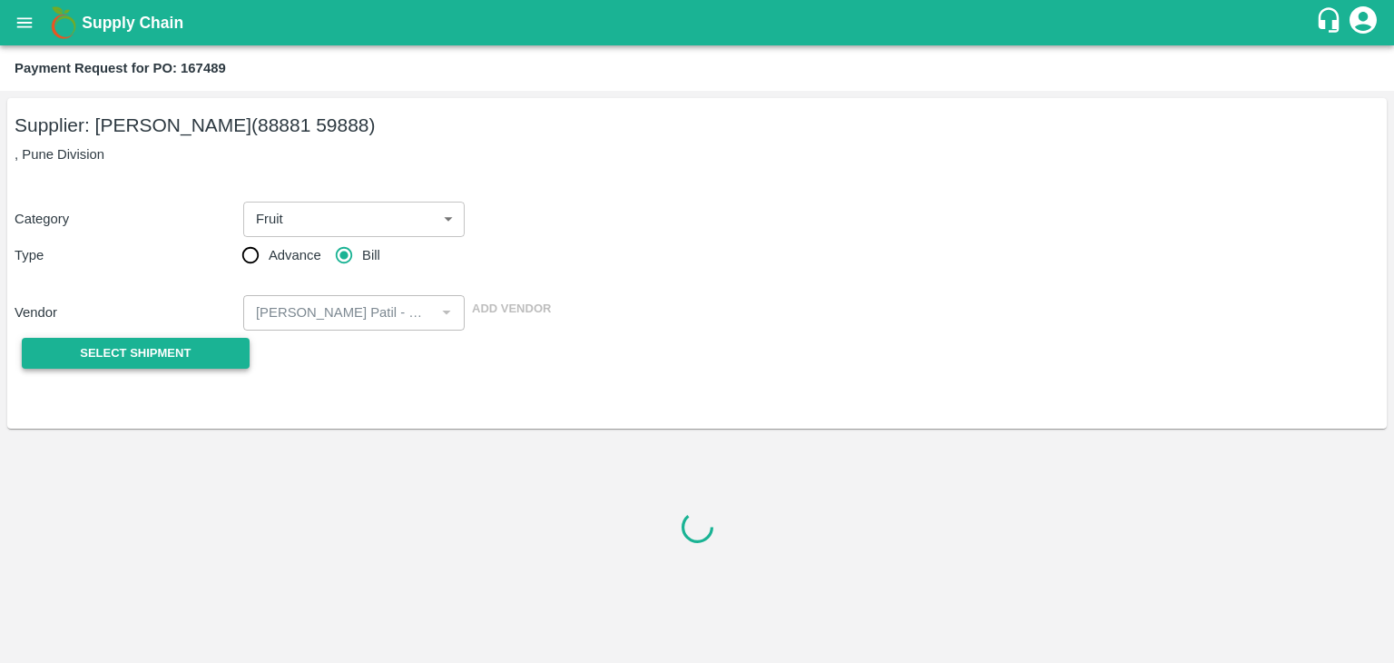
click at [123, 341] on button "Select Shipment" at bounding box center [136, 354] width 228 height 32
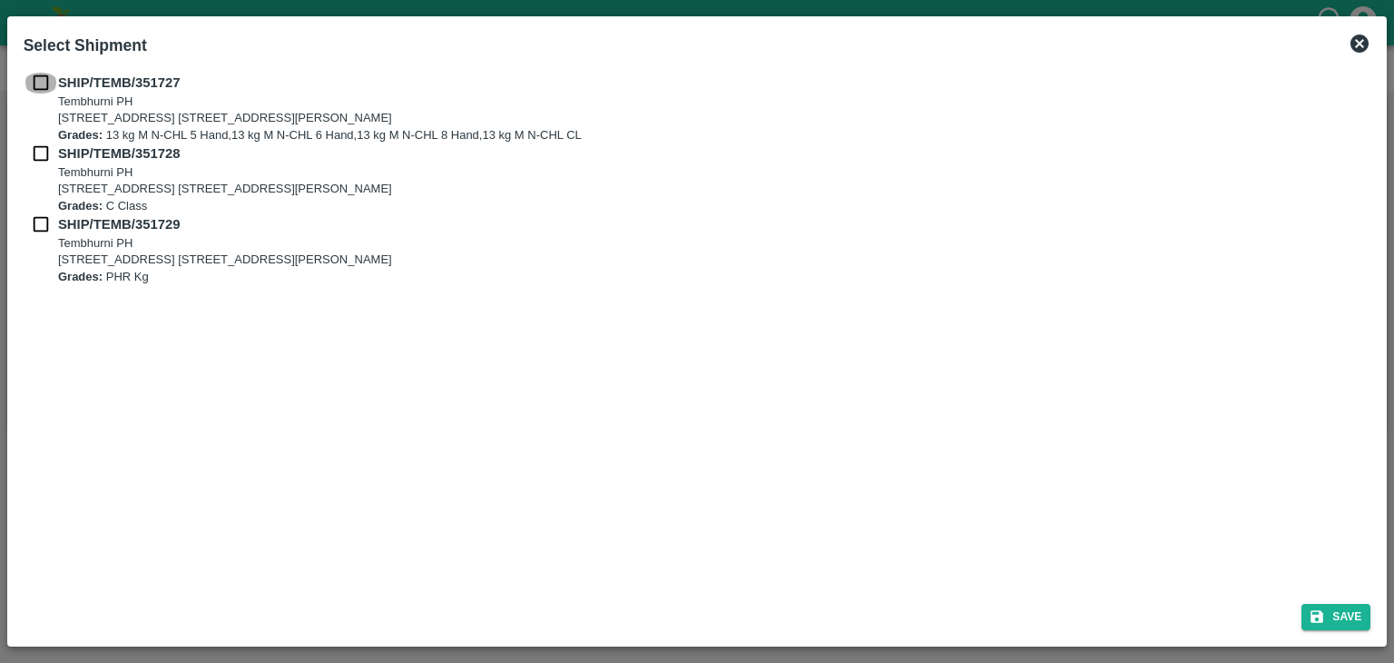
click at [29, 81] on input "checkbox" at bounding box center [41, 83] width 34 height 20
checkbox input "true"
click at [35, 157] on input "checkbox" at bounding box center [41, 153] width 34 height 20
checkbox input "true"
click at [36, 229] on input "checkbox" at bounding box center [41, 224] width 34 height 20
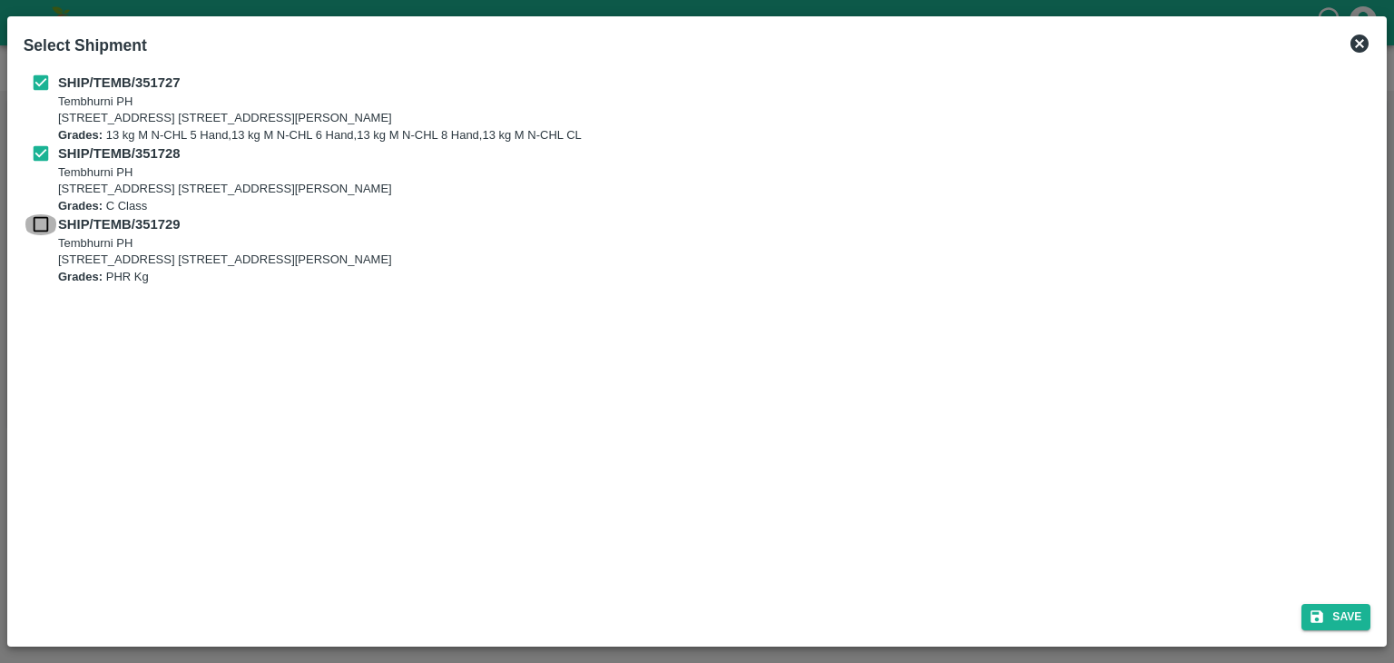
checkbox input "true"
click at [1346, 615] on button "Save" at bounding box center [1336, 617] width 69 height 26
type input "[DATE]"
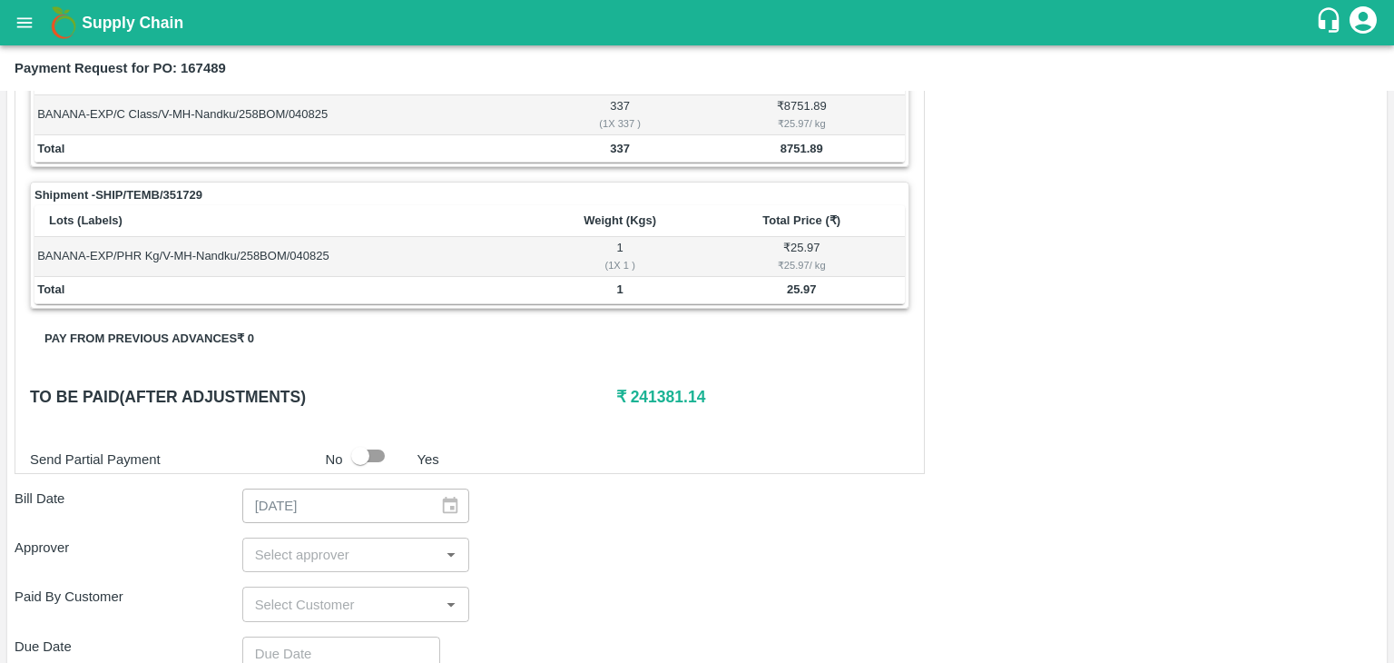
scroll to position [850, 0]
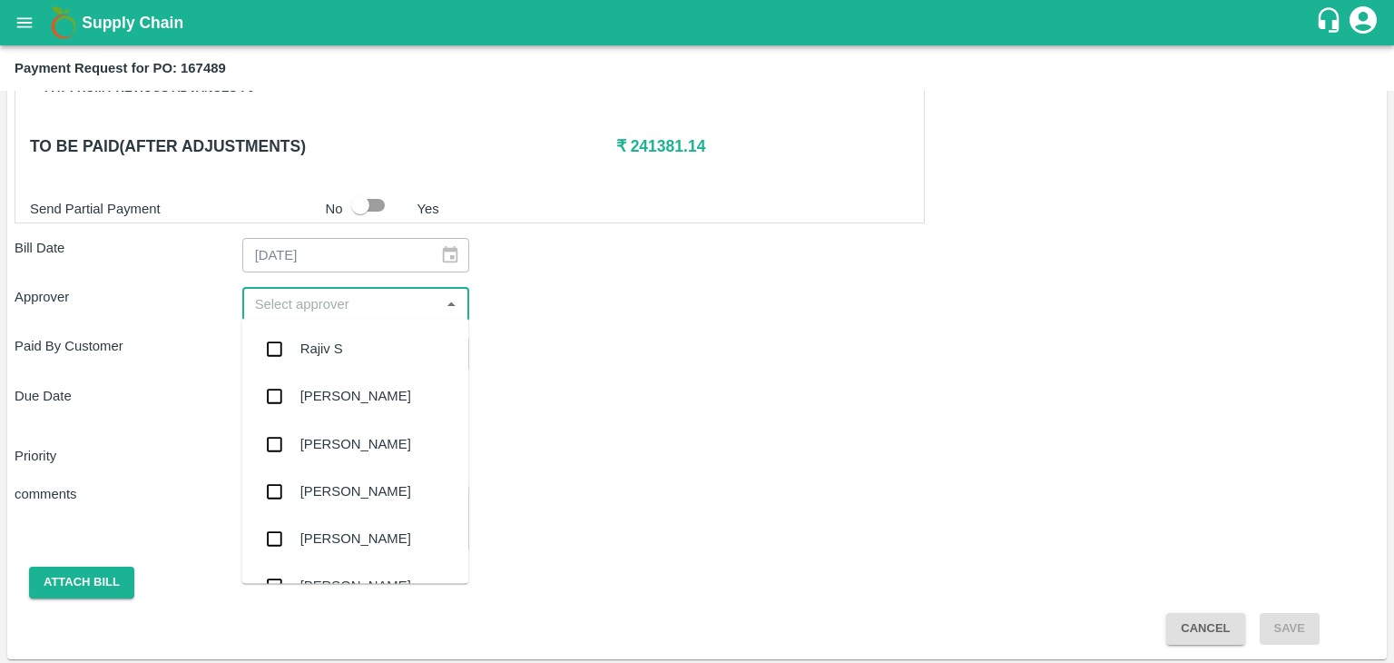
click at [283, 310] on input "input" at bounding box center [341, 304] width 187 height 24
type input "Ajit"
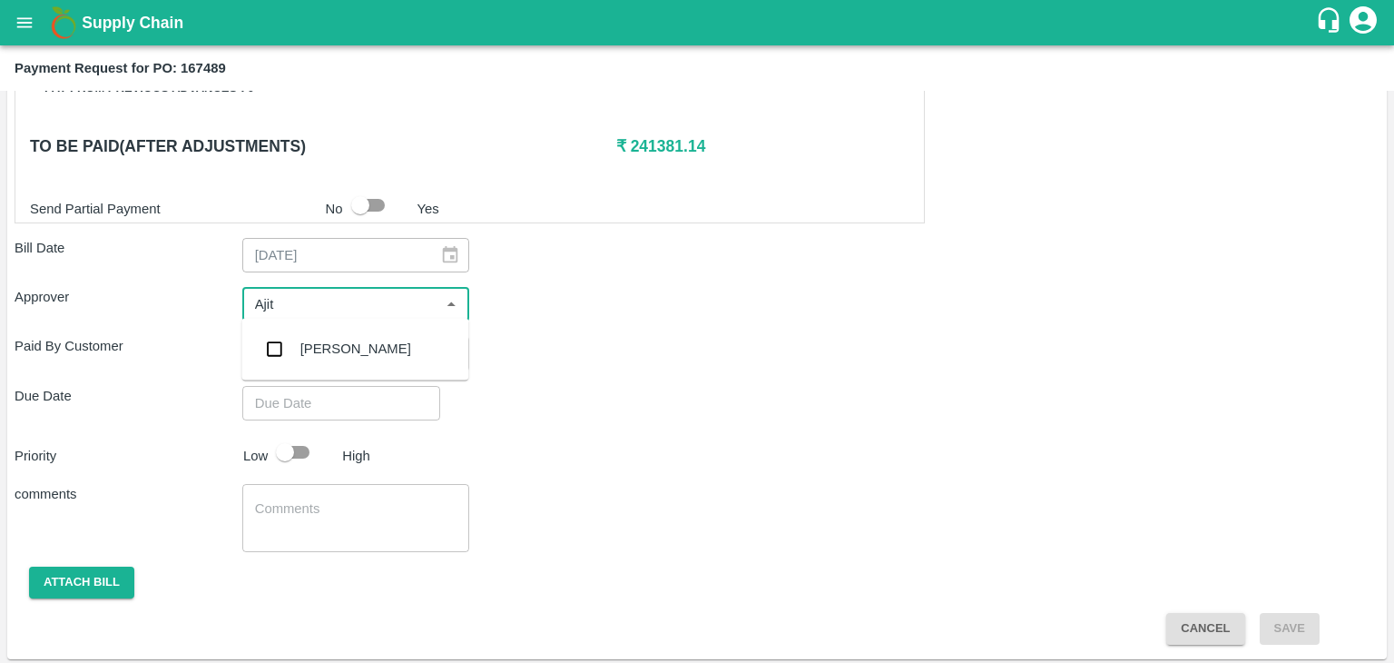
click at [330, 347] on div "[PERSON_NAME]" at bounding box center [355, 349] width 111 height 20
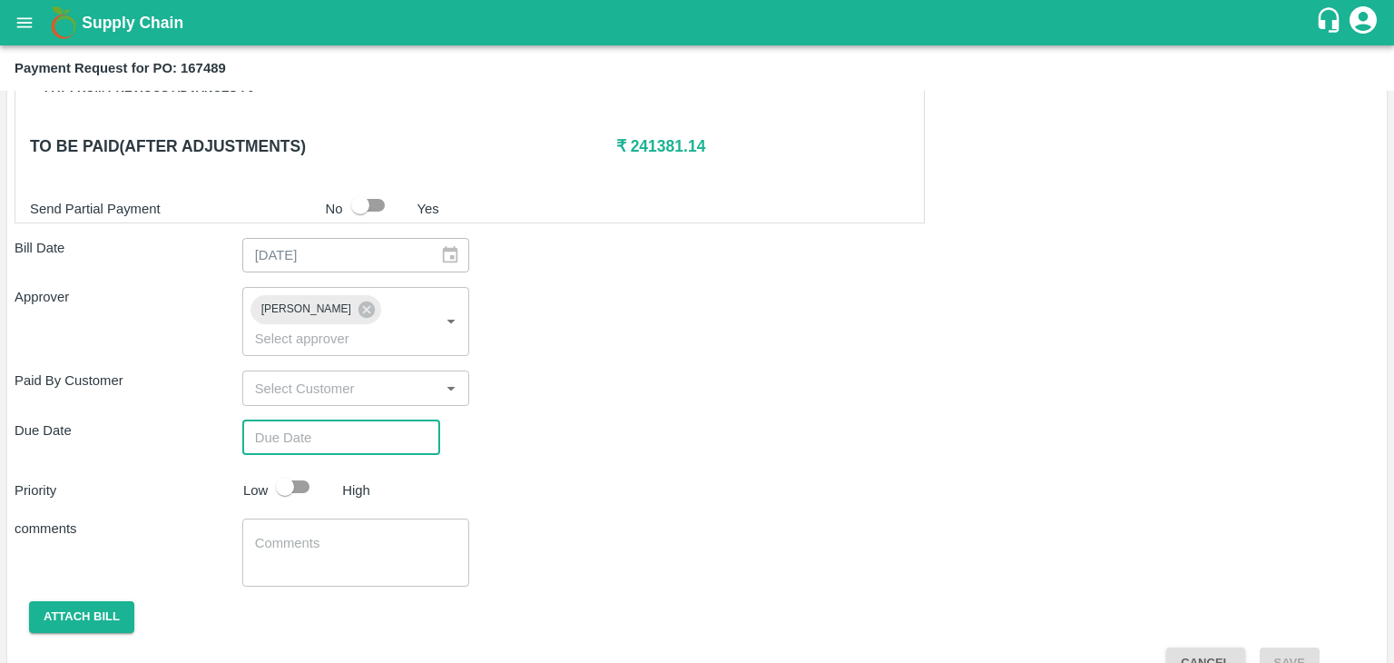
type input "DD/MM/YYYY hh:mm aa"
click at [379, 420] on input "DD/MM/YYYY hh:mm aa" at bounding box center [334, 437] width 185 height 34
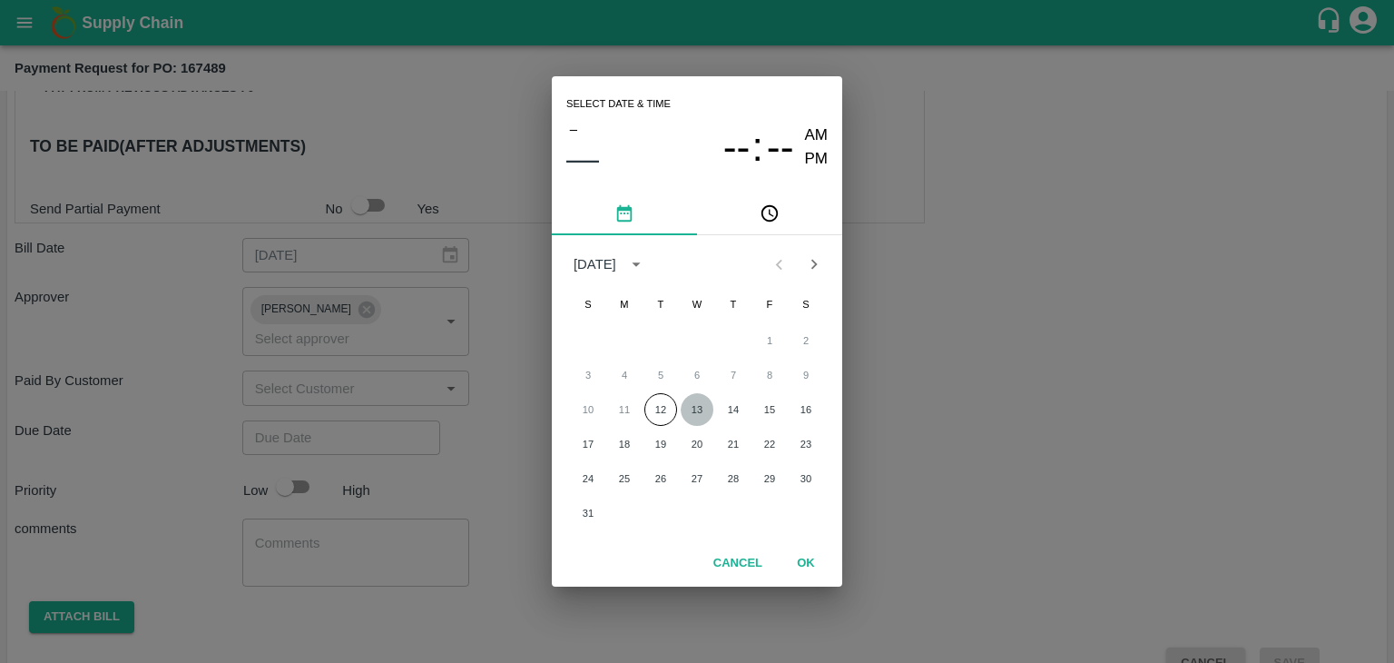
click at [686, 402] on button "13" at bounding box center [697, 409] width 33 height 33
type input "[DATE] 12:00 AM"
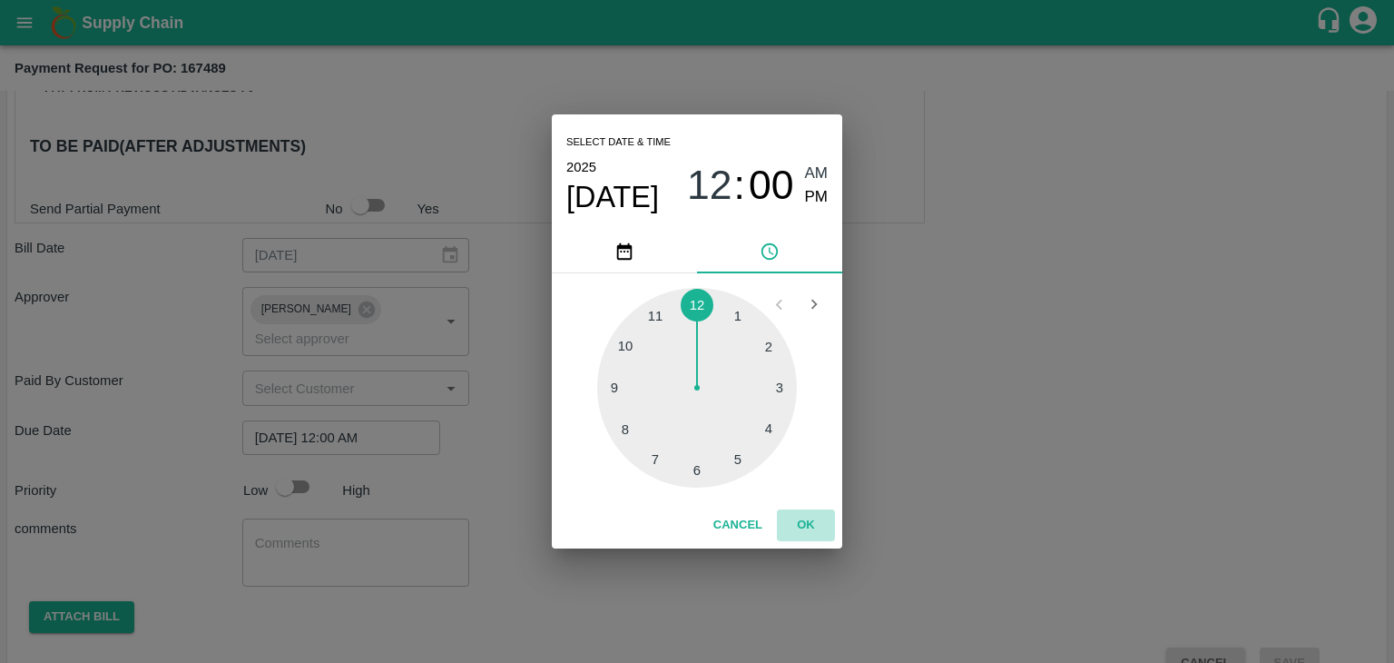
click at [804, 526] on button "OK" at bounding box center [806, 525] width 58 height 32
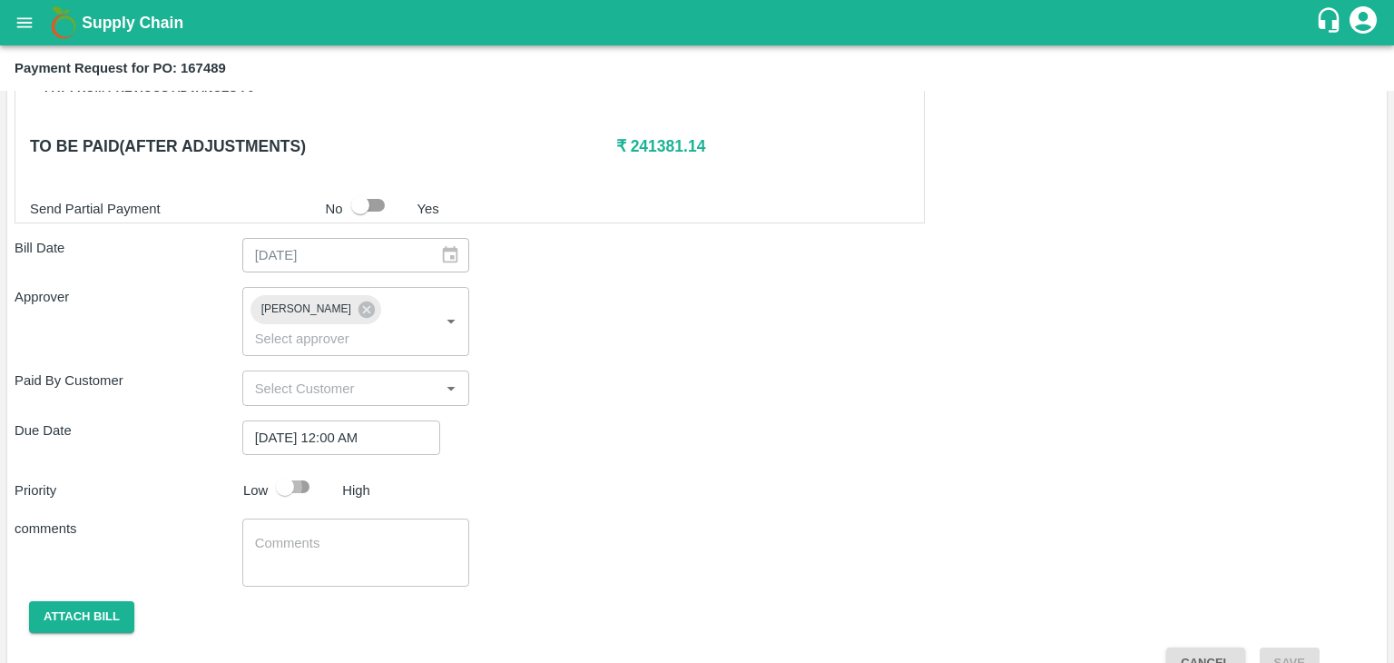
click at [294, 469] on input "checkbox" at bounding box center [284, 486] width 103 height 34
checkbox input "true"
click at [345, 534] on textarea at bounding box center [356, 553] width 202 height 38
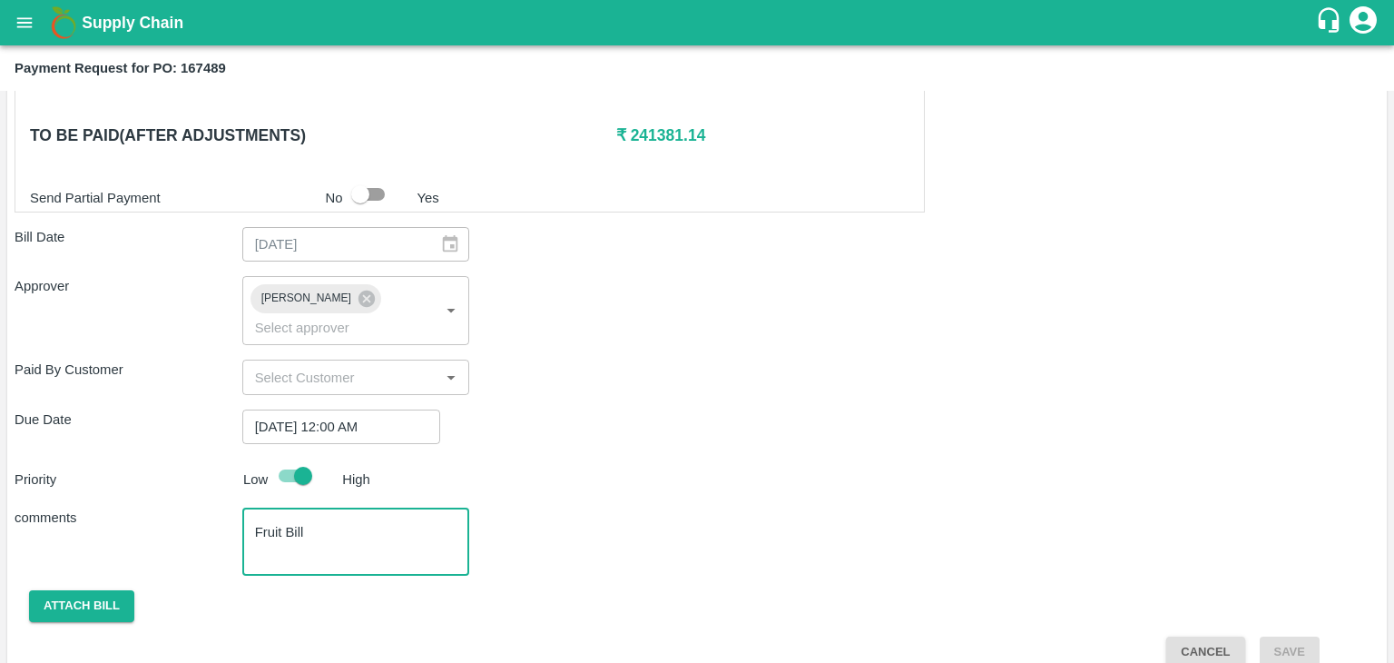
type textarea "Fruit Bill"
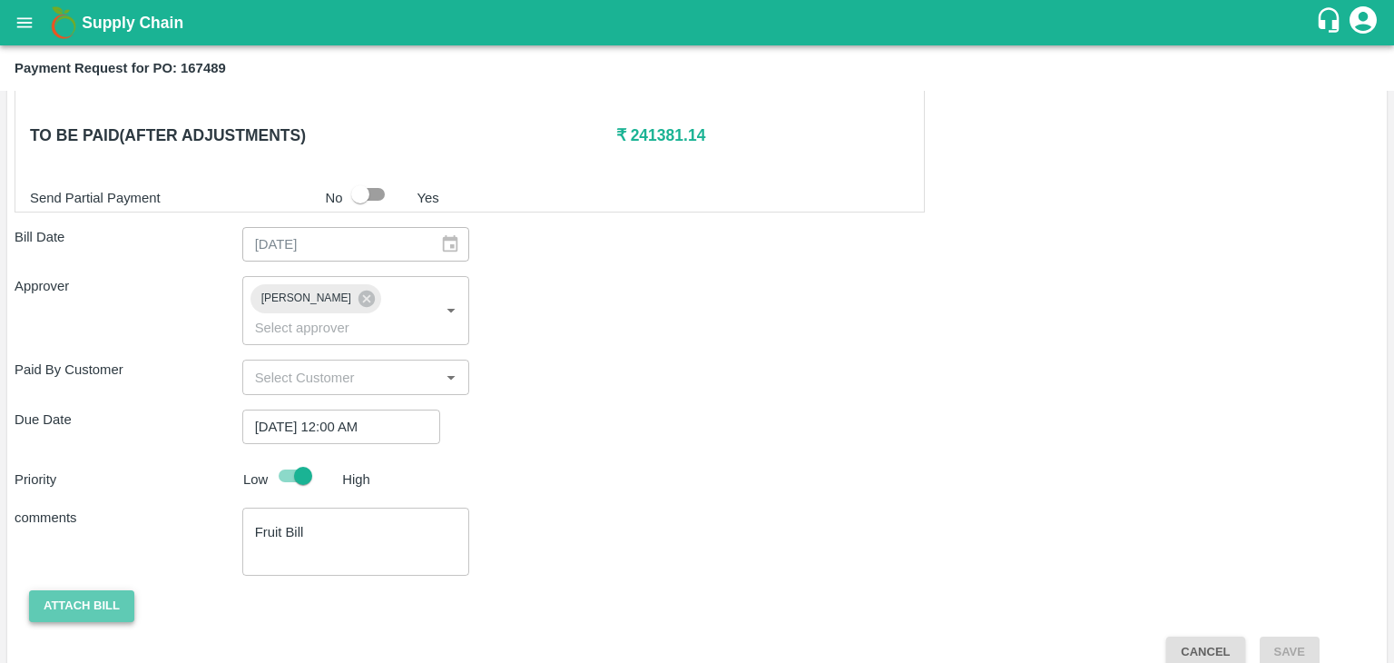
click at [76, 590] on button "Attach bill" at bounding box center [81, 606] width 105 height 32
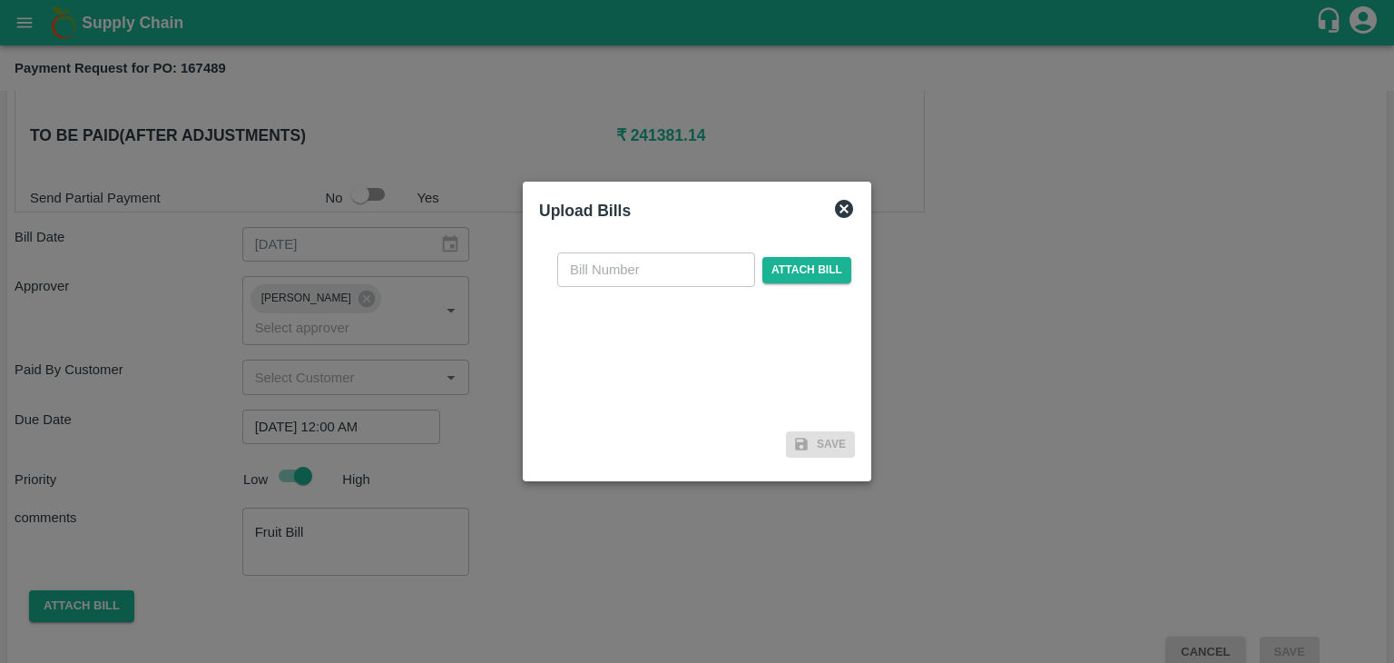
click at [654, 272] on input "text" at bounding box center [656, 269] width 198 height 34
type input "5522"
click at [795, 270] on span "Attach bill" at bounding box center [807, 270] width 89 height 26
click at [0, 0] on input "Attach bill" at bounding box center [0, 0] width 0 height 0
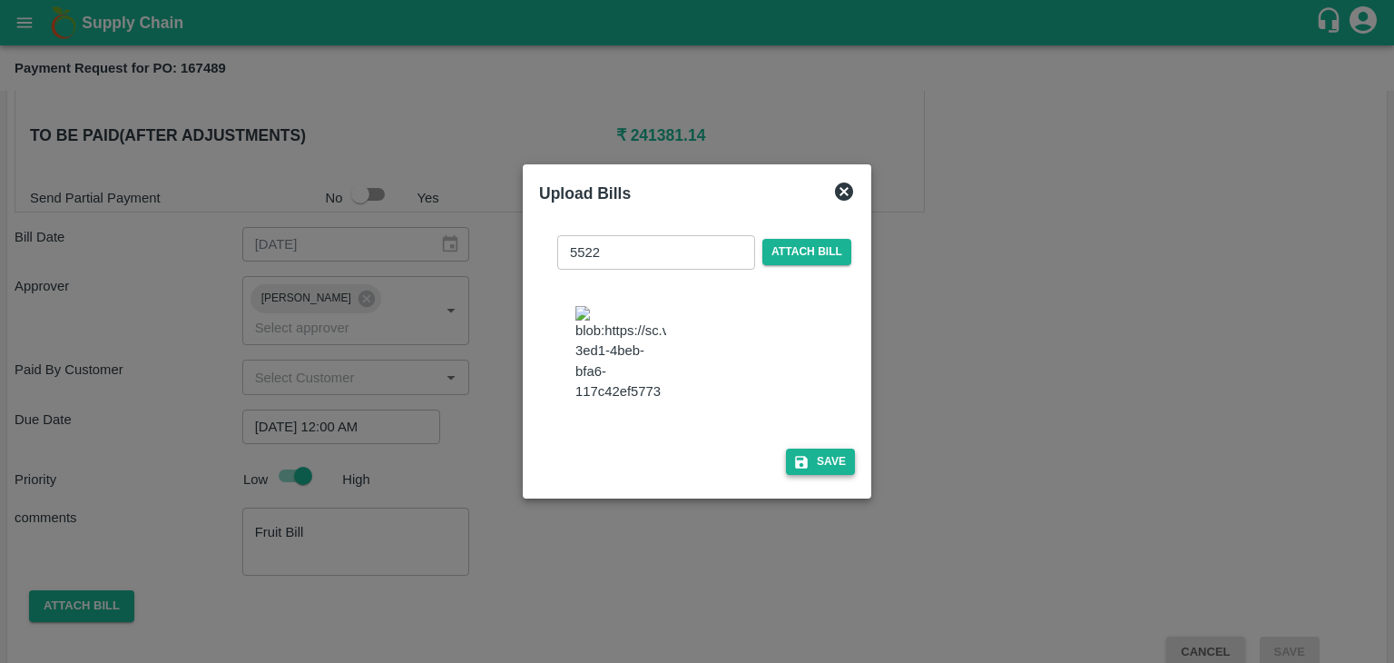
click at [841, 475] on button "Save" at bounding box center [820, 461] width 69 height 26
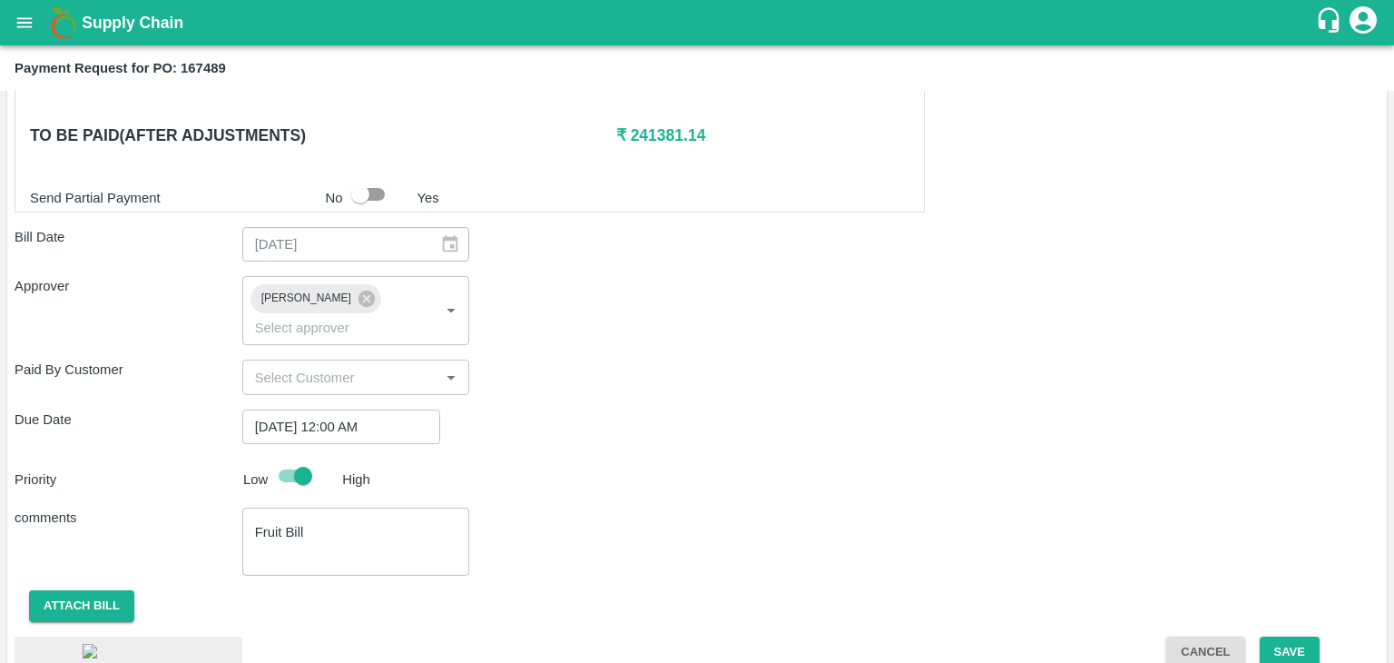
scroll to position [980, 0]
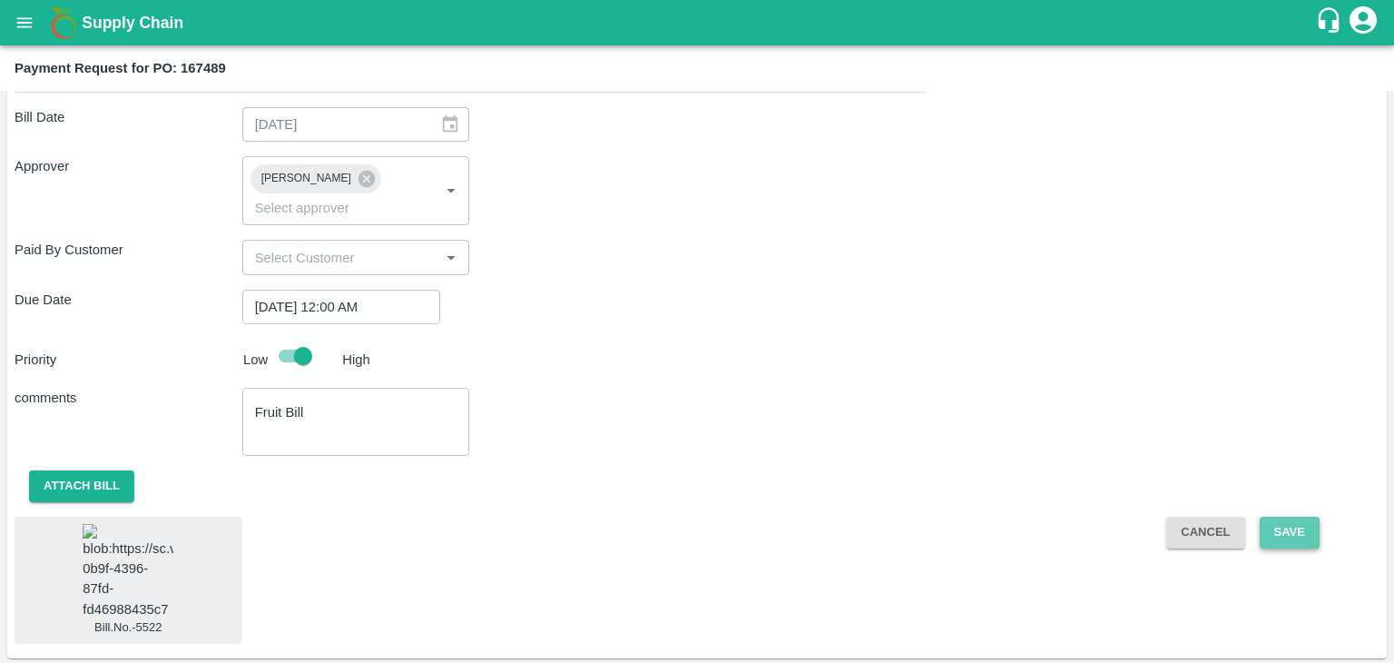
click at [1289, 517] on button "Save" at bounding box center [1290, 533] width 60 height 32
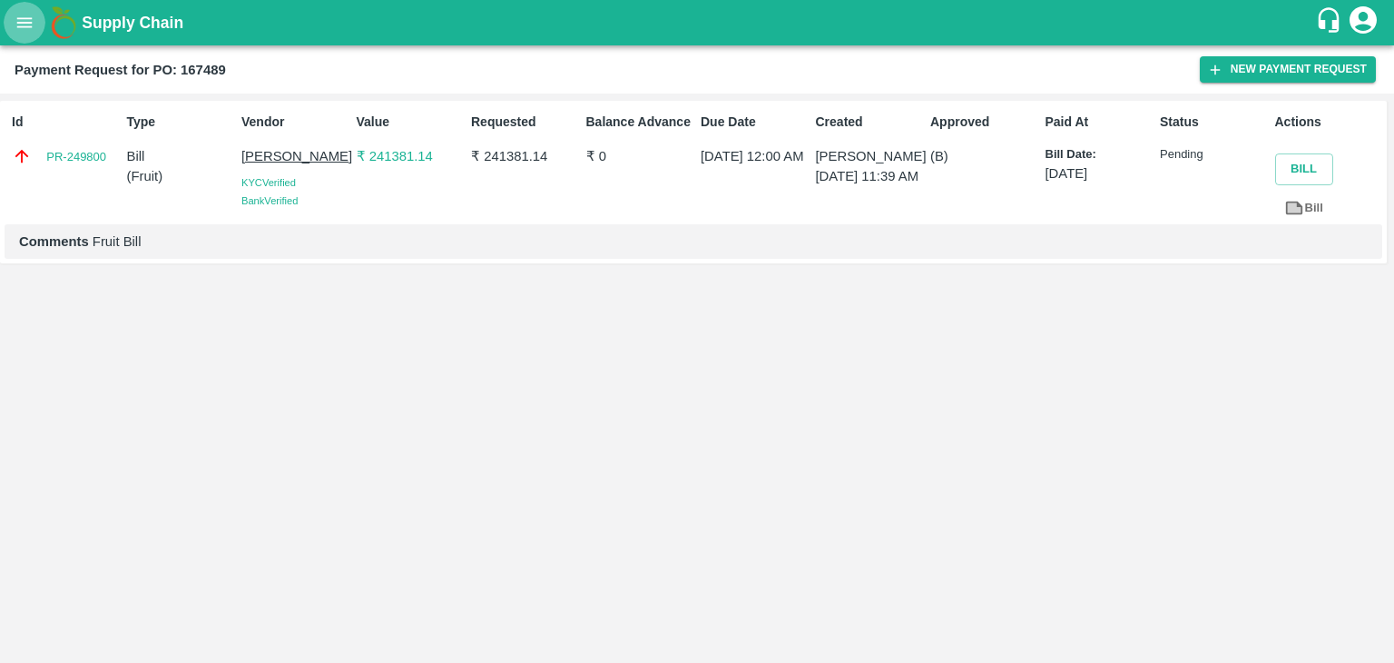
click at [20, 28] on icon "open drawer" at bounding box center [25, 23] width 20 height 20
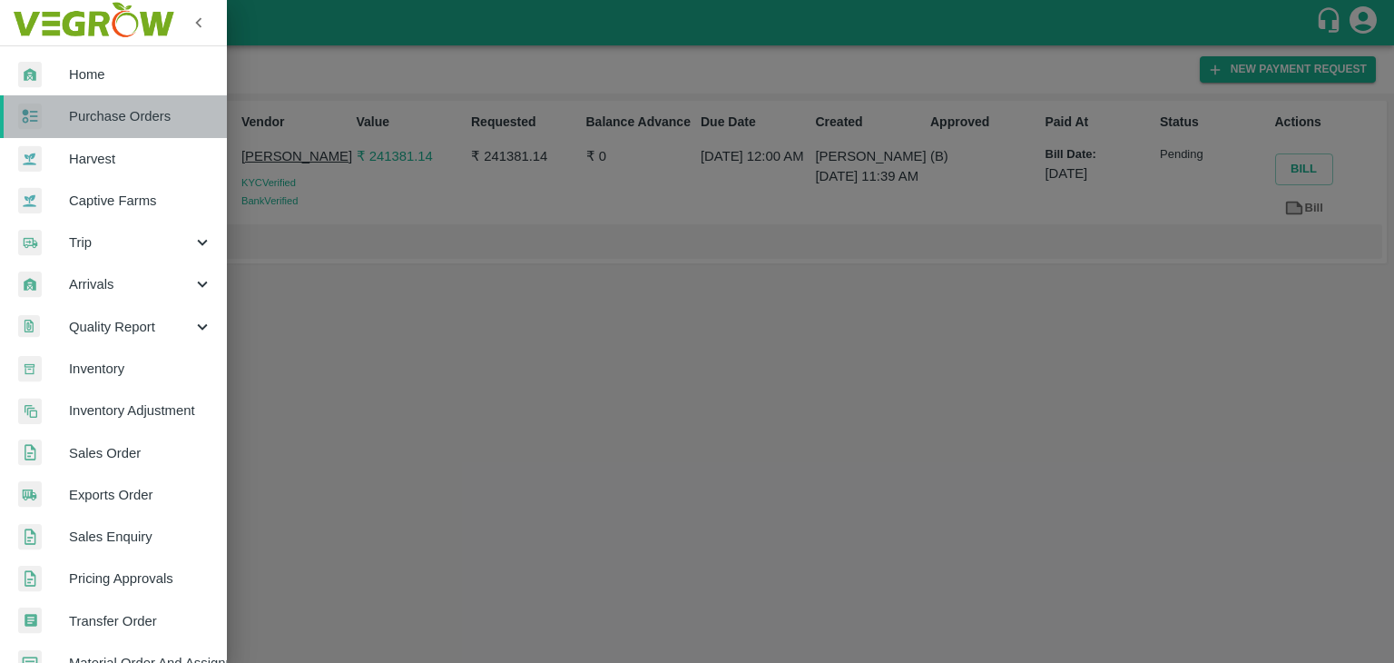
click at [143, 105] on link "Purchase Orders" at bounding box center [113, 116] width 227 height 42
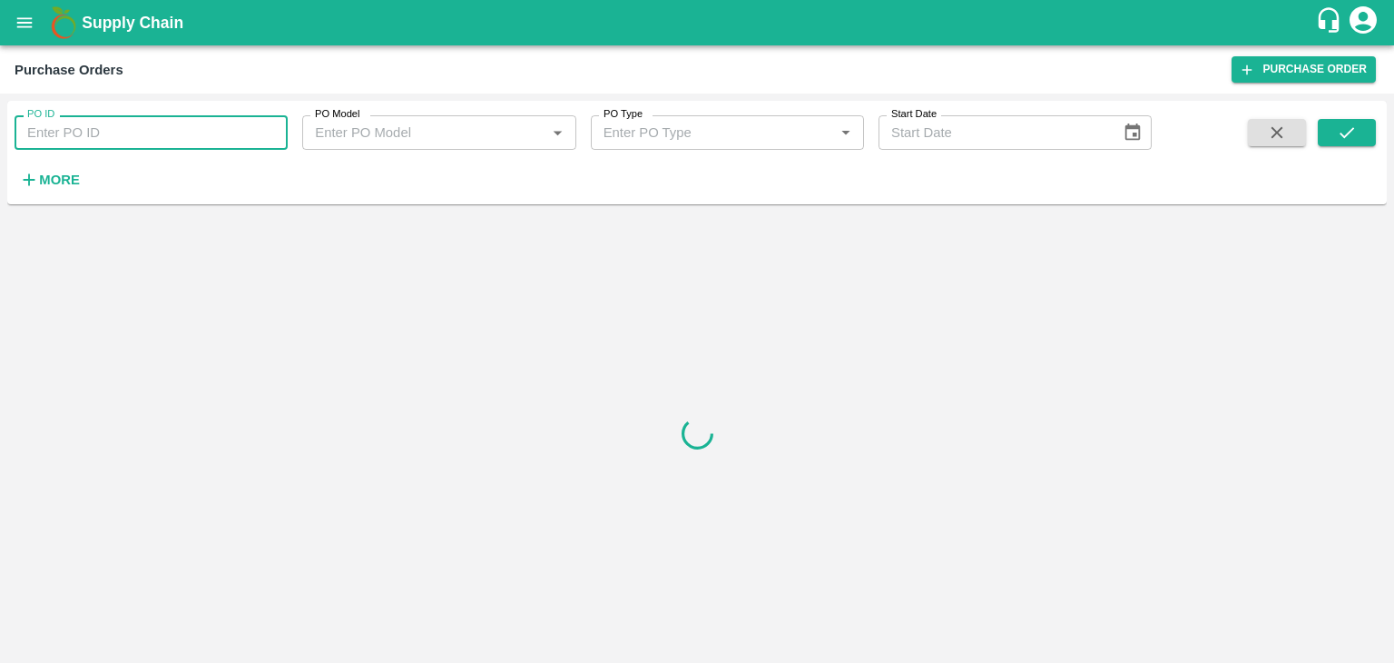
click at [199, 128] on input "PO ID" at bounding box center [151, 132] width 273 height 34
paste input "167683"
type input "167683"
click at [1355, 137] on icon "submit" at bounding box center [1347, 133] width 20 height 20
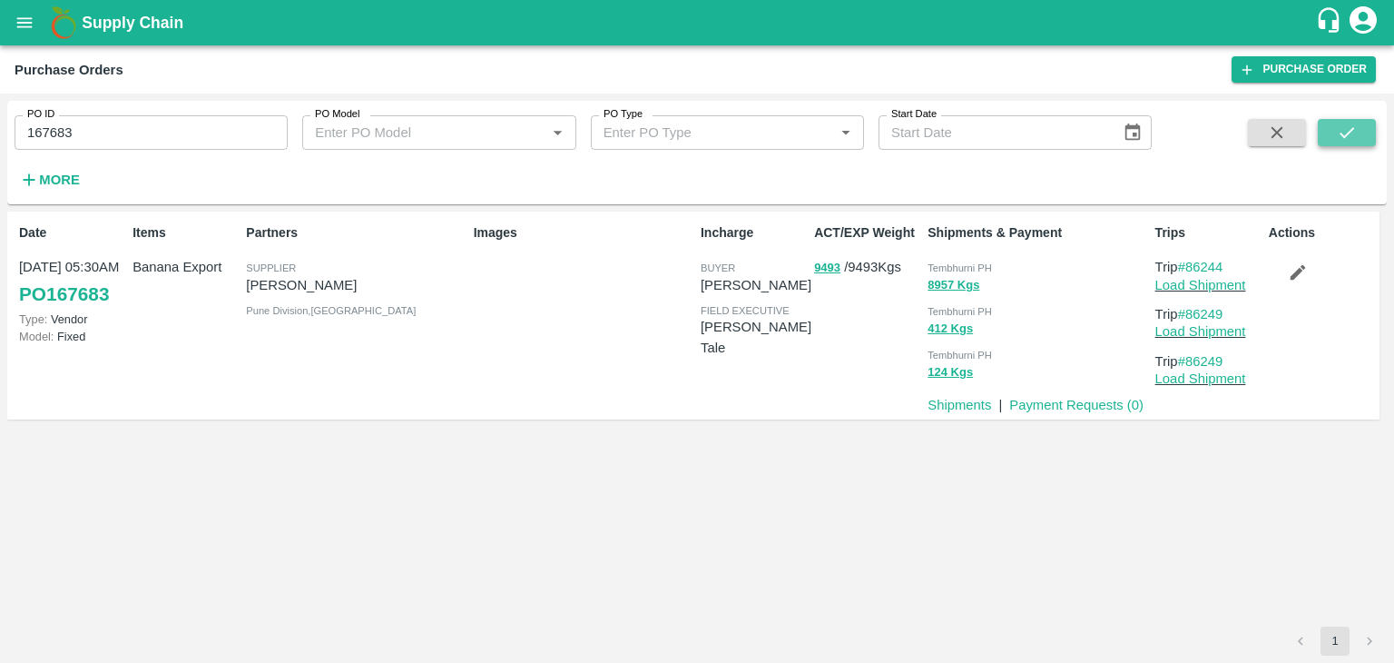
click at [1355, 137] on icon "submit" at bounding box center [1347, 133] width 20 height 20
click at [1088, 407] on link "Payment Requests ( 0 )" at bounding box center [1076, 405] width 134 height 15
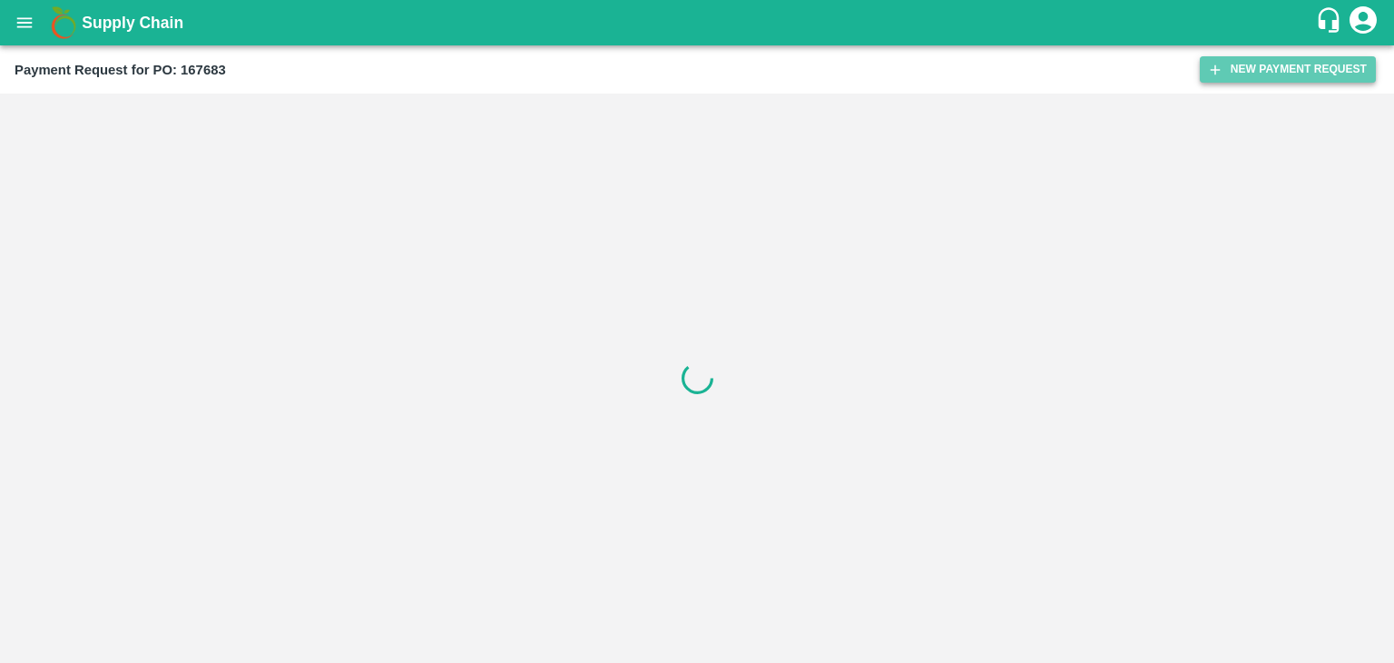
click at [1253, 70] on button "New Payment Request" at bounding box center [1288, 69] width 176 height 26
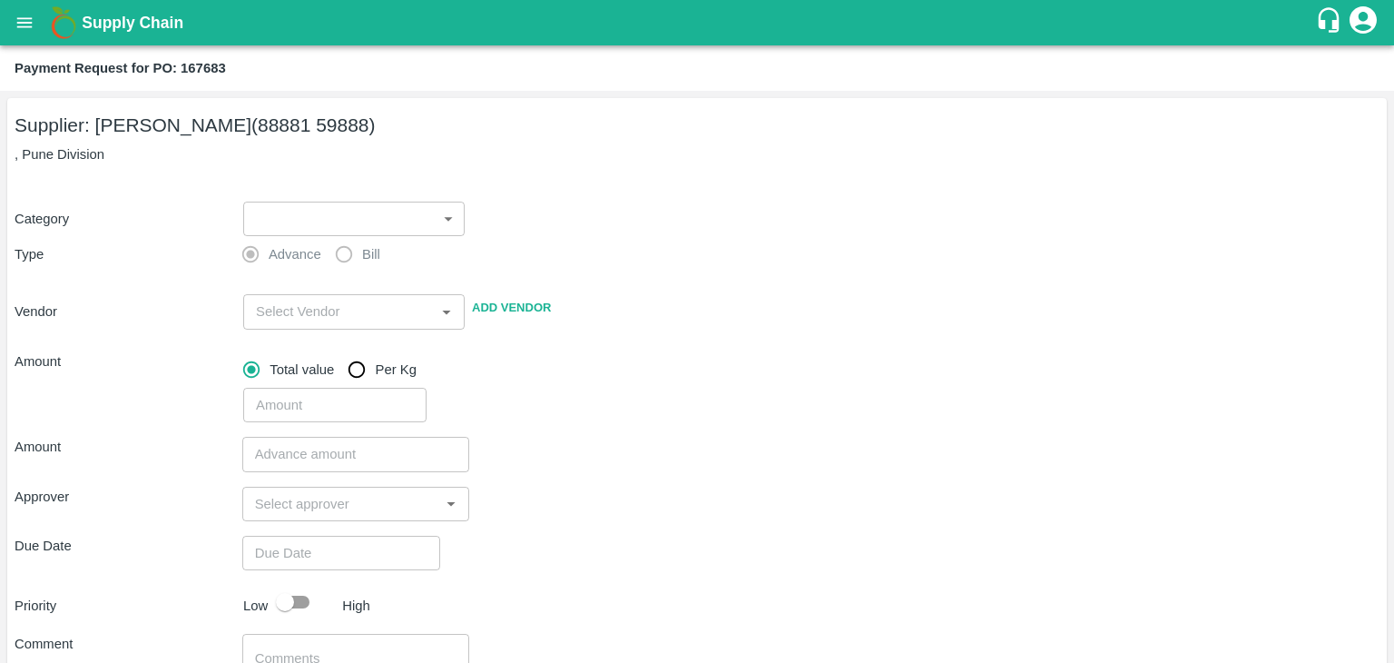
click at [282, 211] on body "Supply Chain Payment Request for PO: 167683 Supplier: [PERSON_NAME] (88881 5988…" at bounding box center [697, 331] width 1394 height 663
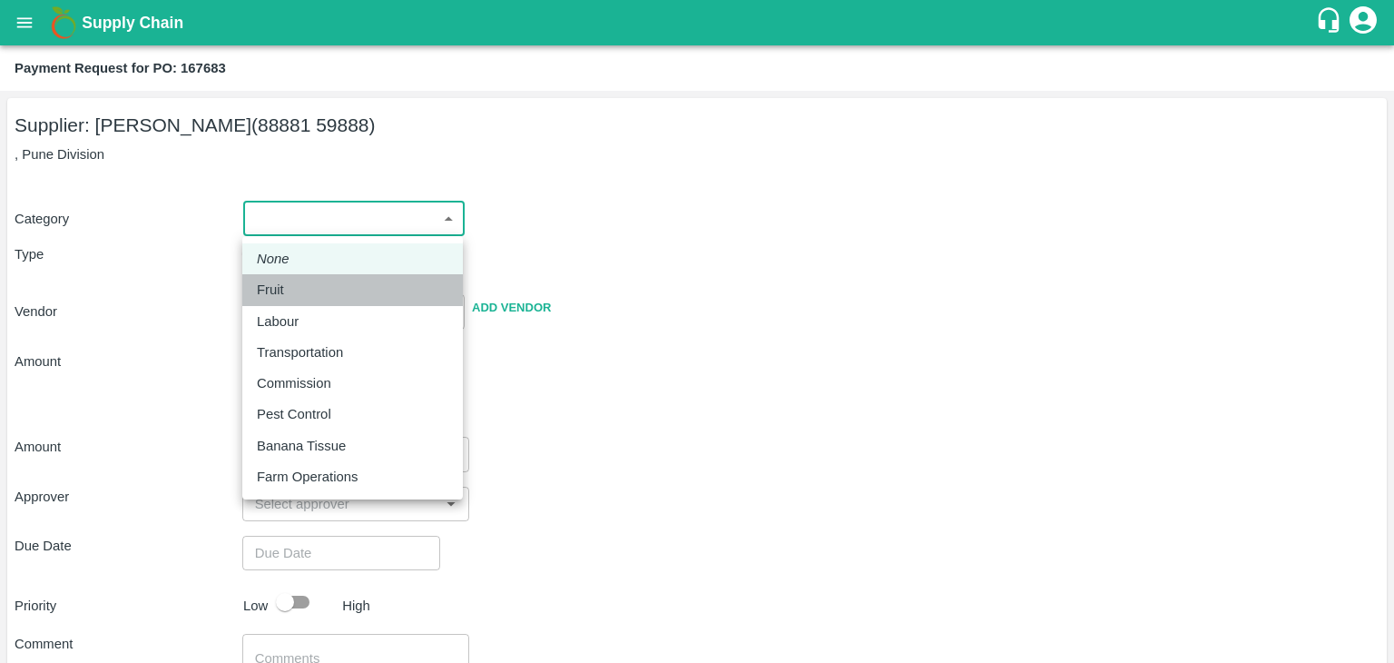
click at [301, 283] on div "Fruit" at bounding box center [353, 290] width 192 height 20
type input "1"
type input "[PERSON_NAME] Patil - 88881 59888(Supplier)"
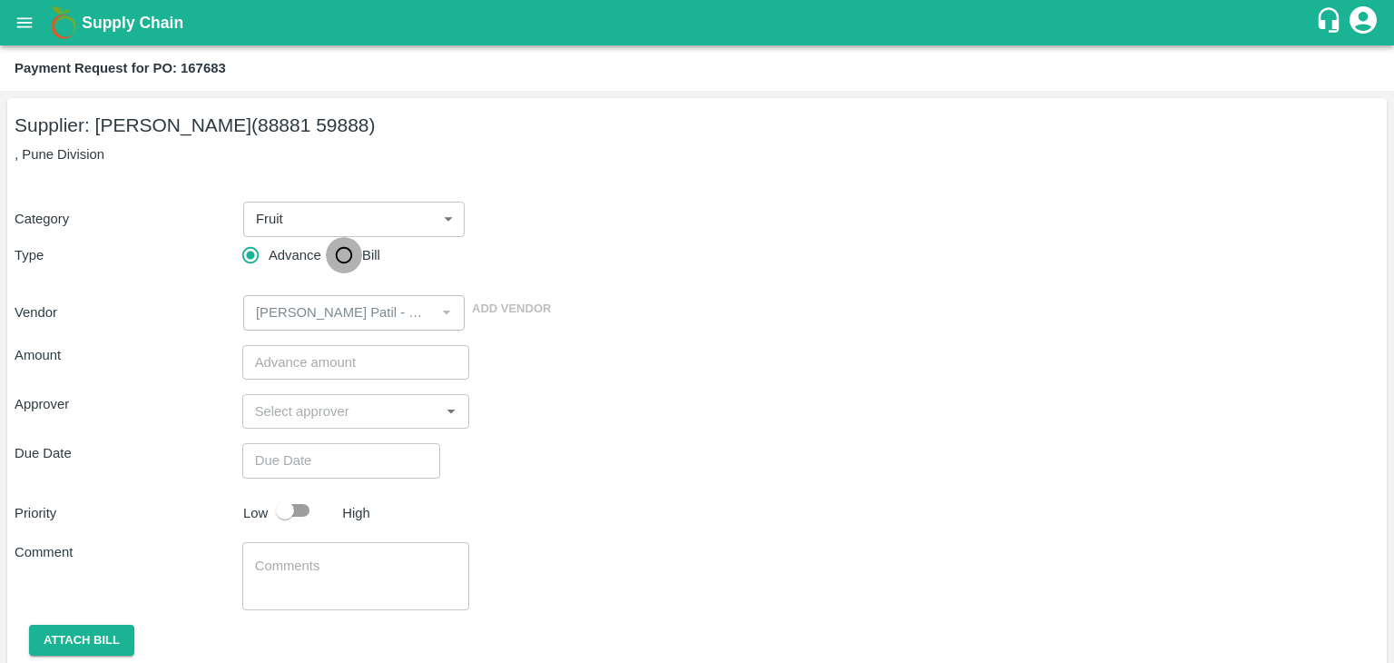
click at [345, 247] on input "Bill" at bounding box center [344, 255] width 36 height 36
radio input "true"
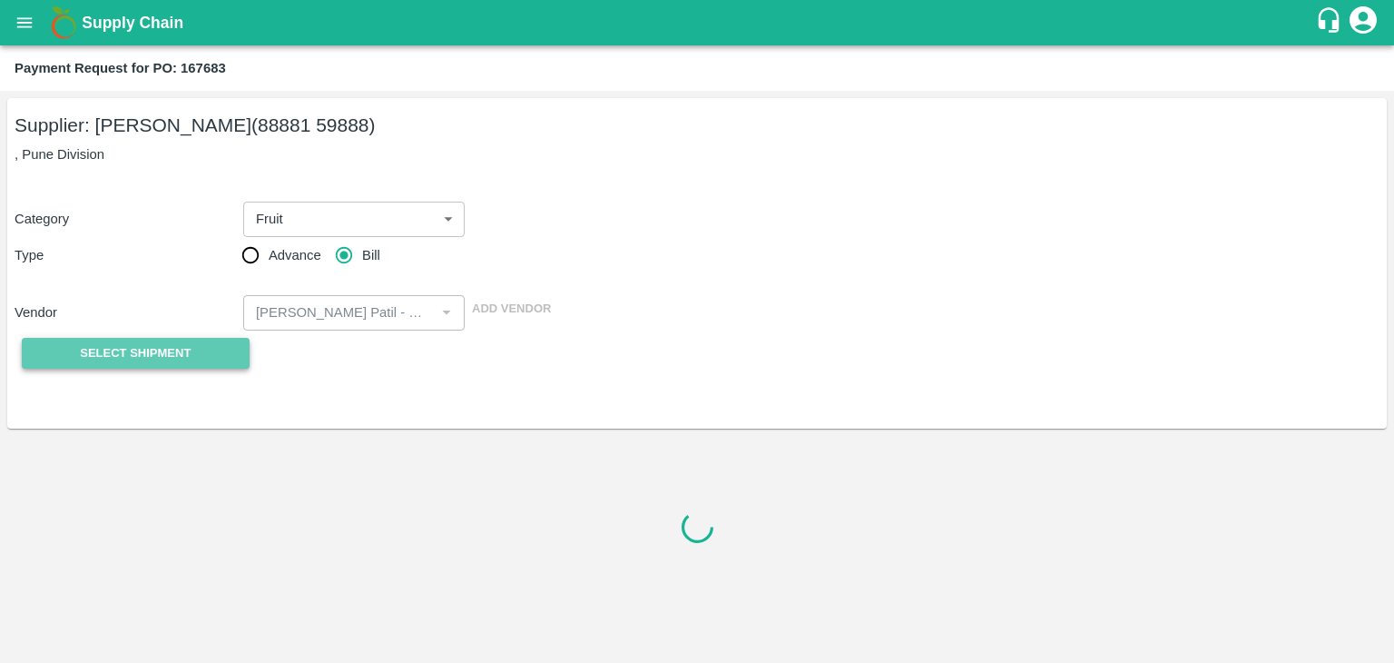
click at [143, 349] on span "Select Shipment" at bounding box center [135, 353] width 111 height 21
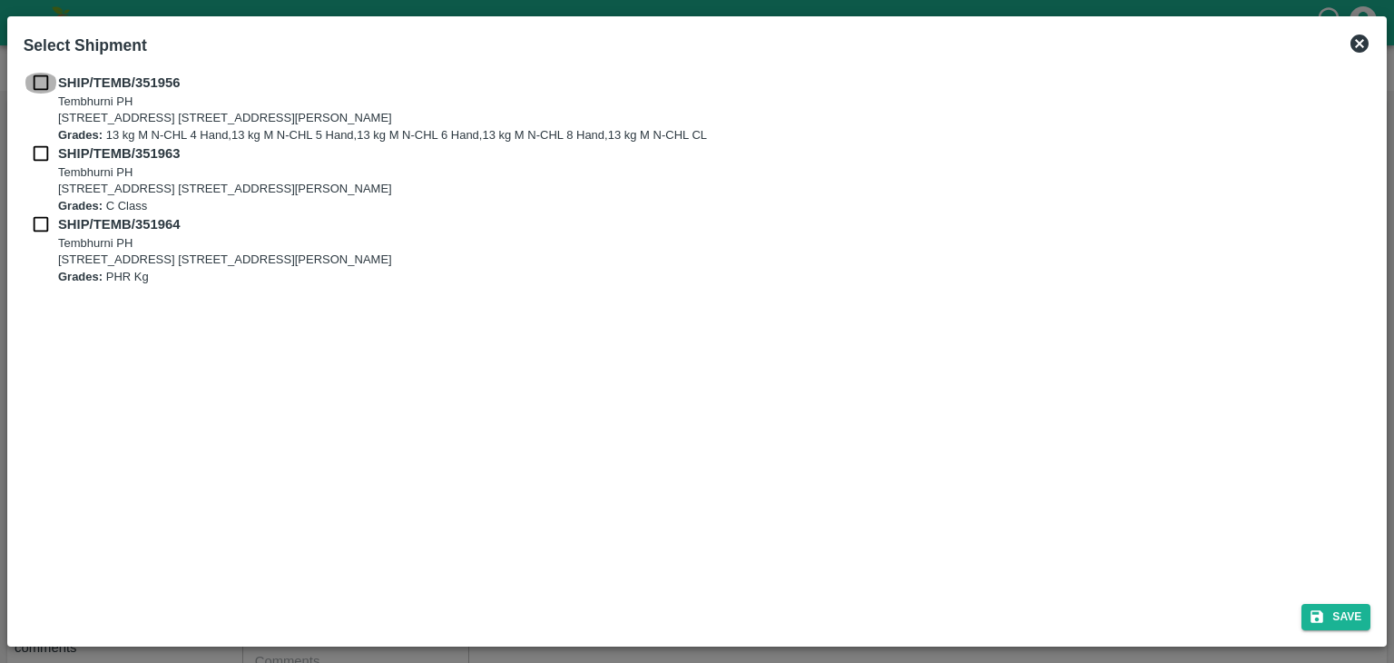
click at [40, 84] on input "checkbox" at bounding box center [41, 83] width 34 height 20
checkbox input "true"
click at [52, 157] on input "checkbox" at bounding box center [41, 153] width 34 height 20
checkbox input "true"
click at [39, 219] on input "checkbox" at bounding box center [41, 224] width 34 height 20
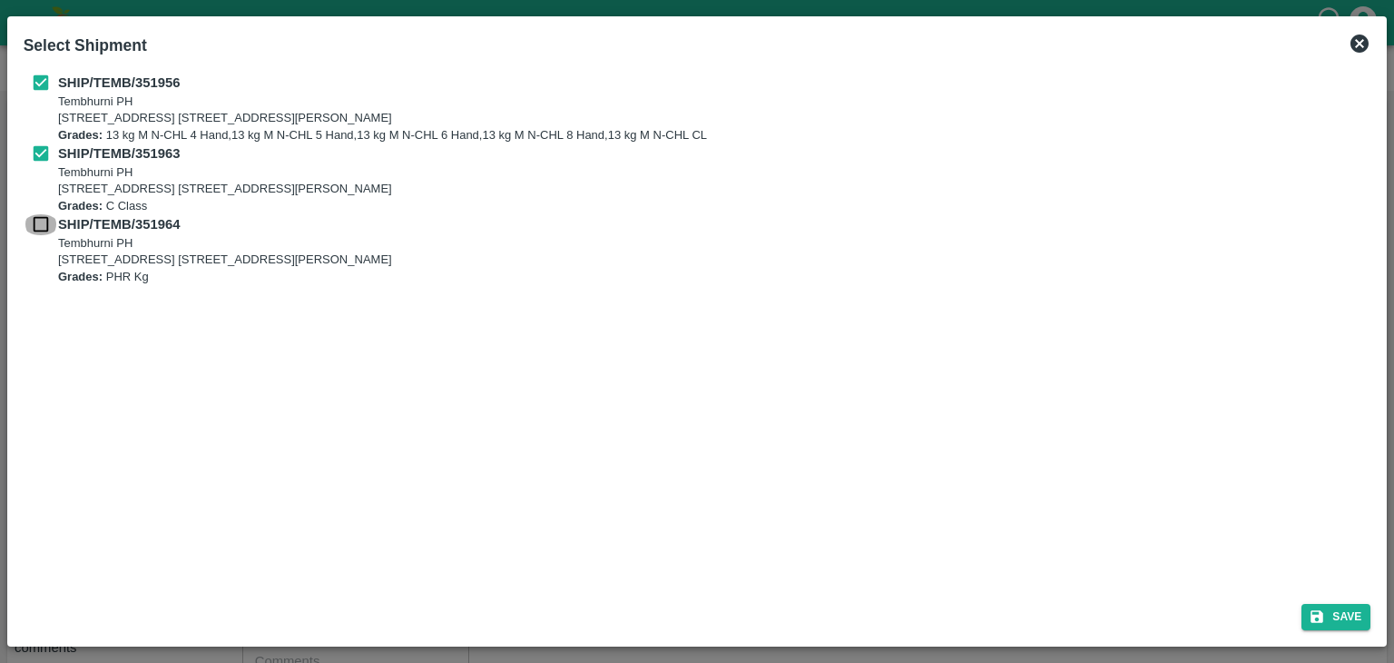
checkbox input "true"
click at [1353, 625] on button "Save" at bounding box center [1336, 617] width 69 height 26
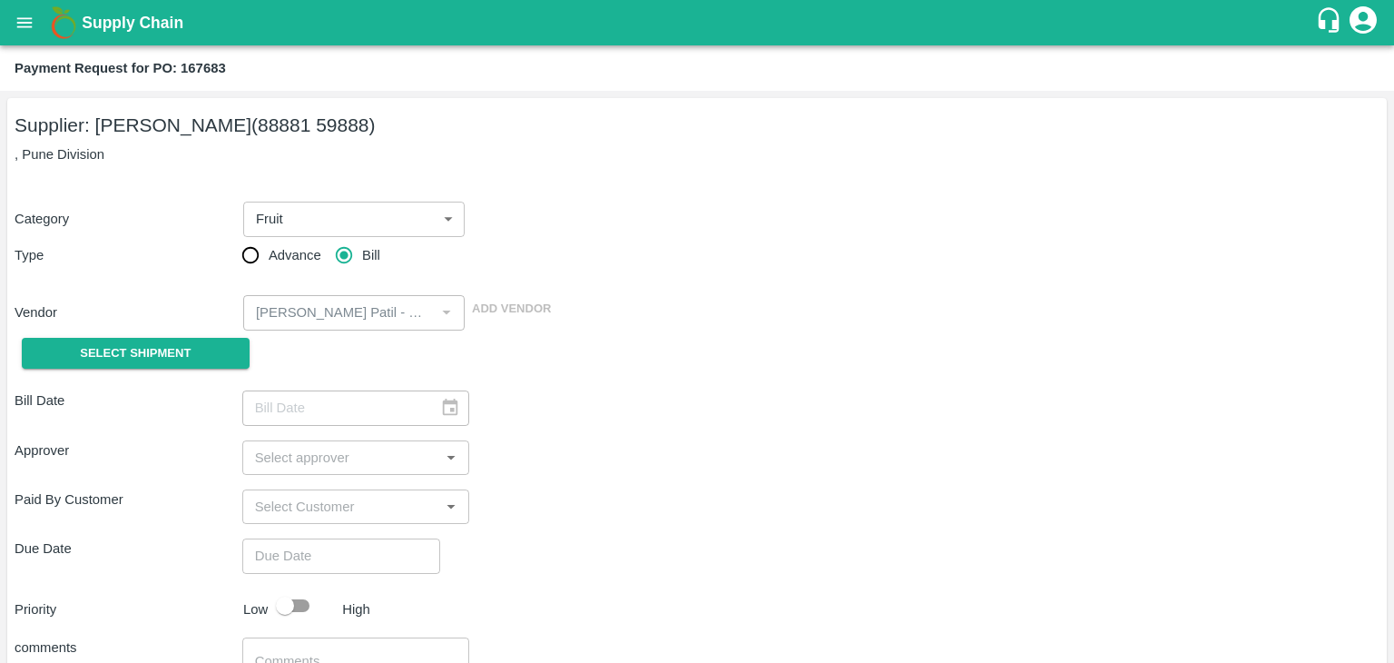
type input "[DATE]"
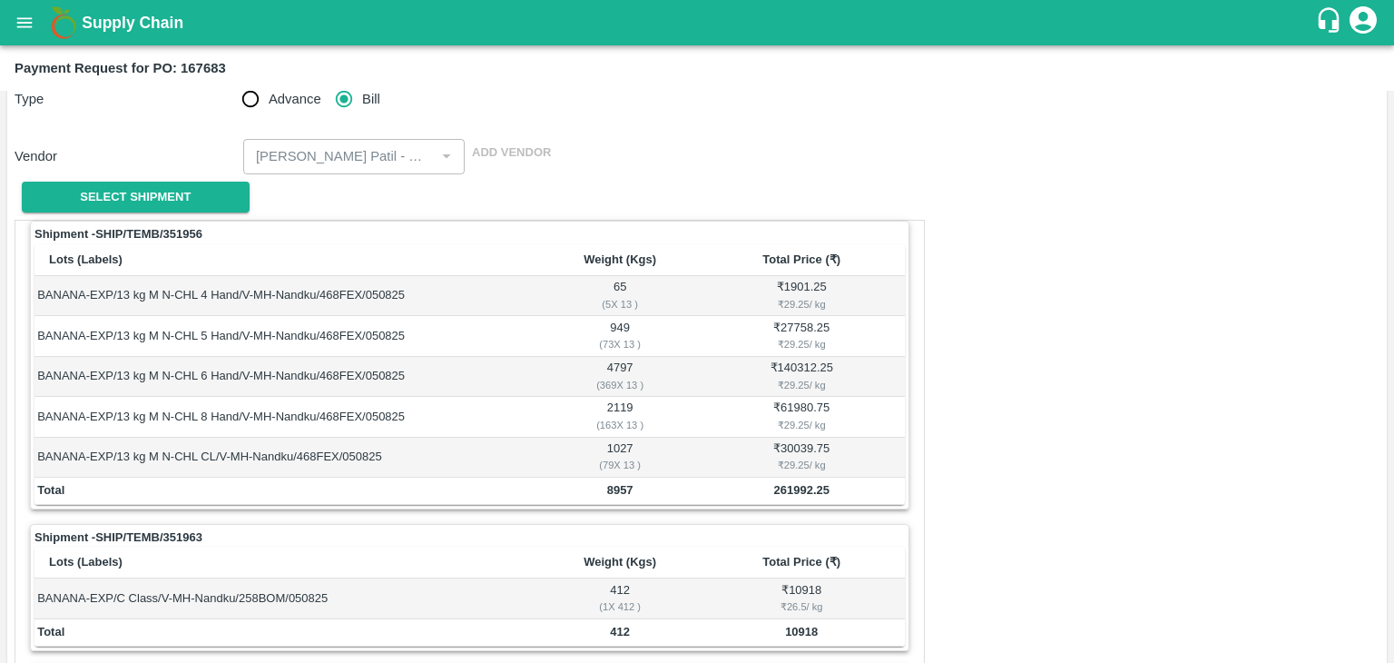
scroll to position [890, 0]
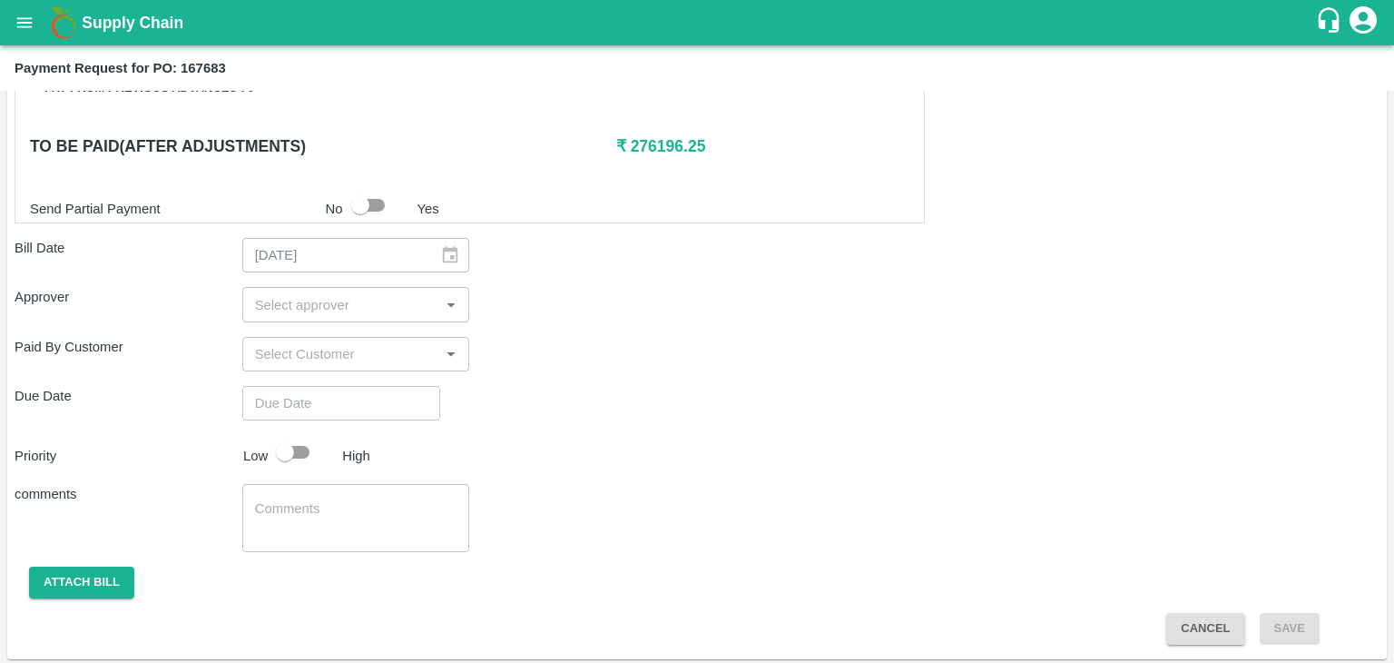
click at [374, 302] on input "input" at bounding box center [341, 304] width 187 height 24
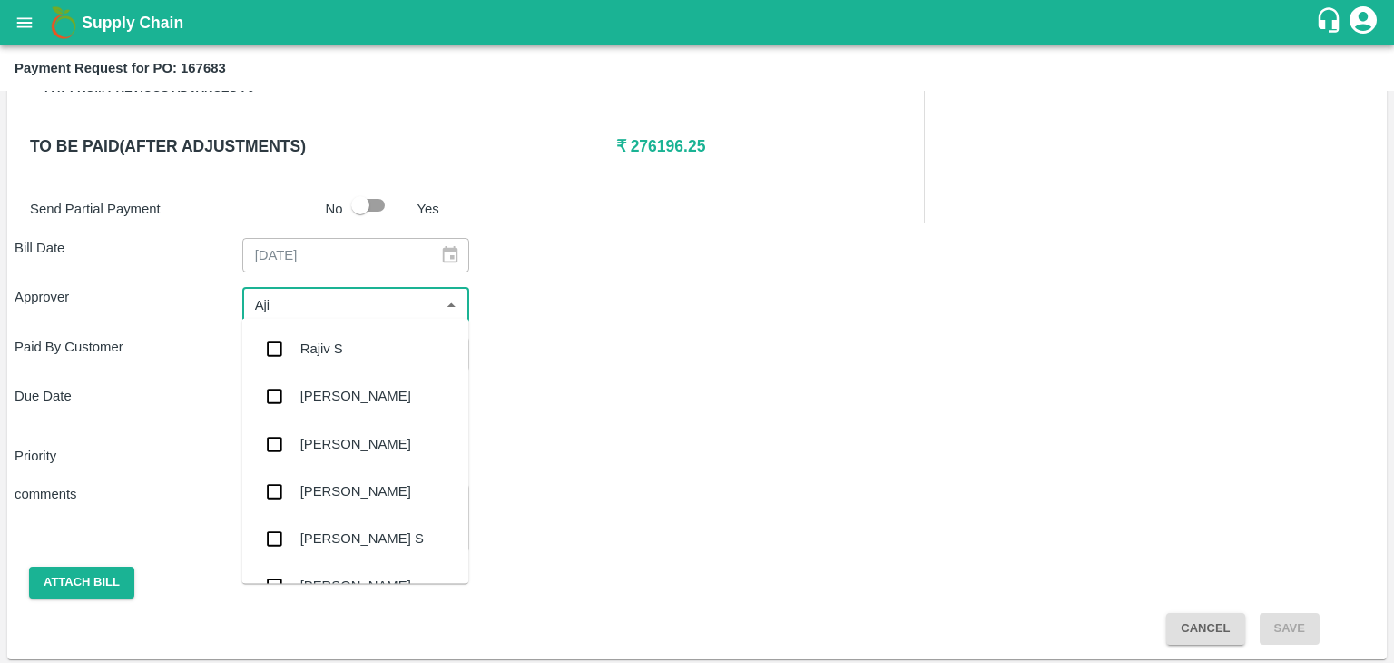
type input "Ajit"
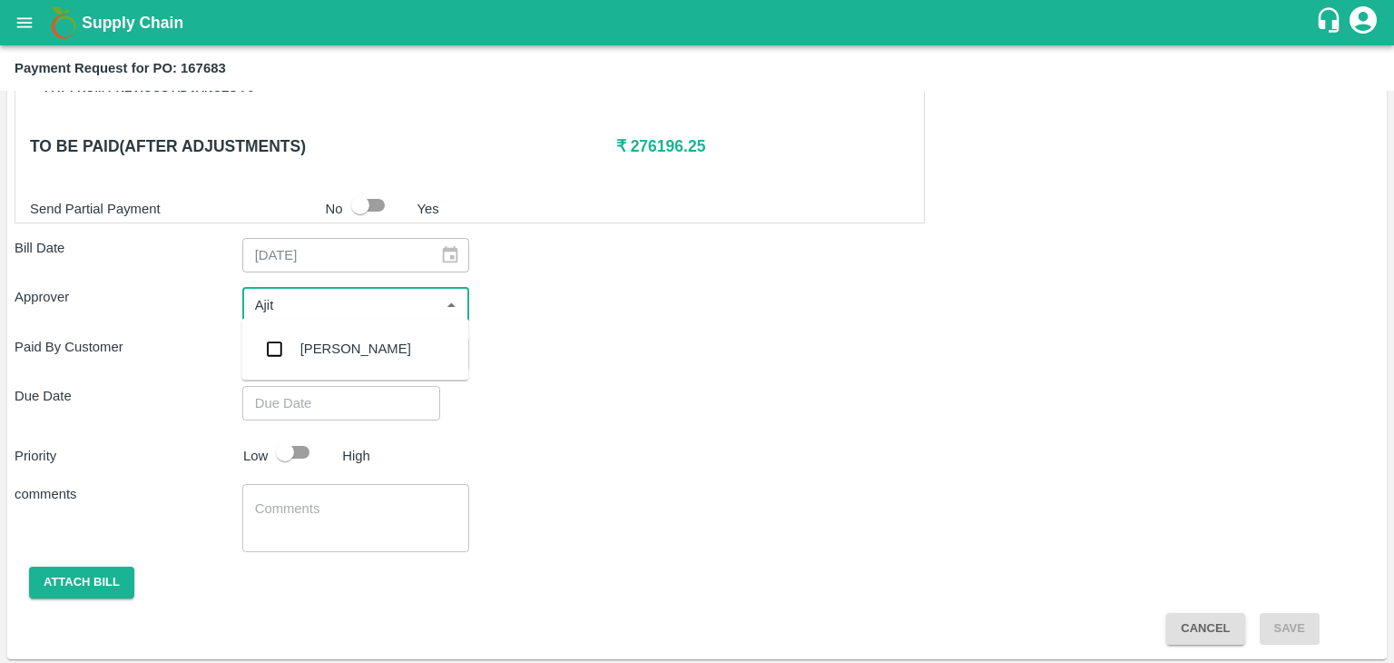
click at [344, 341] on div "[PERSON_NAME]" at bounding box center [355, 349] width 111 height 20
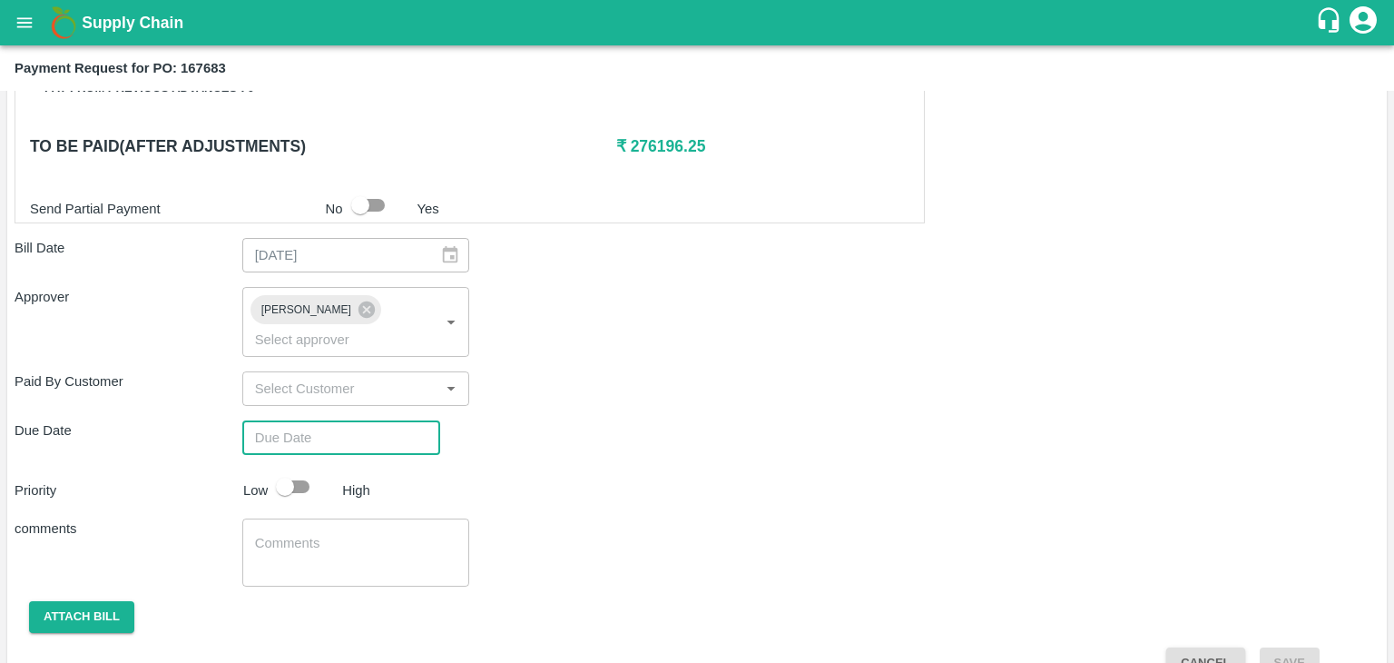
type input "DD/MM/YYYY hh:mm aa"
click at [369, 420] on input "DD/MM/YYYY hh:mm aa" at bounding box center [334, 437] width 185 height 34
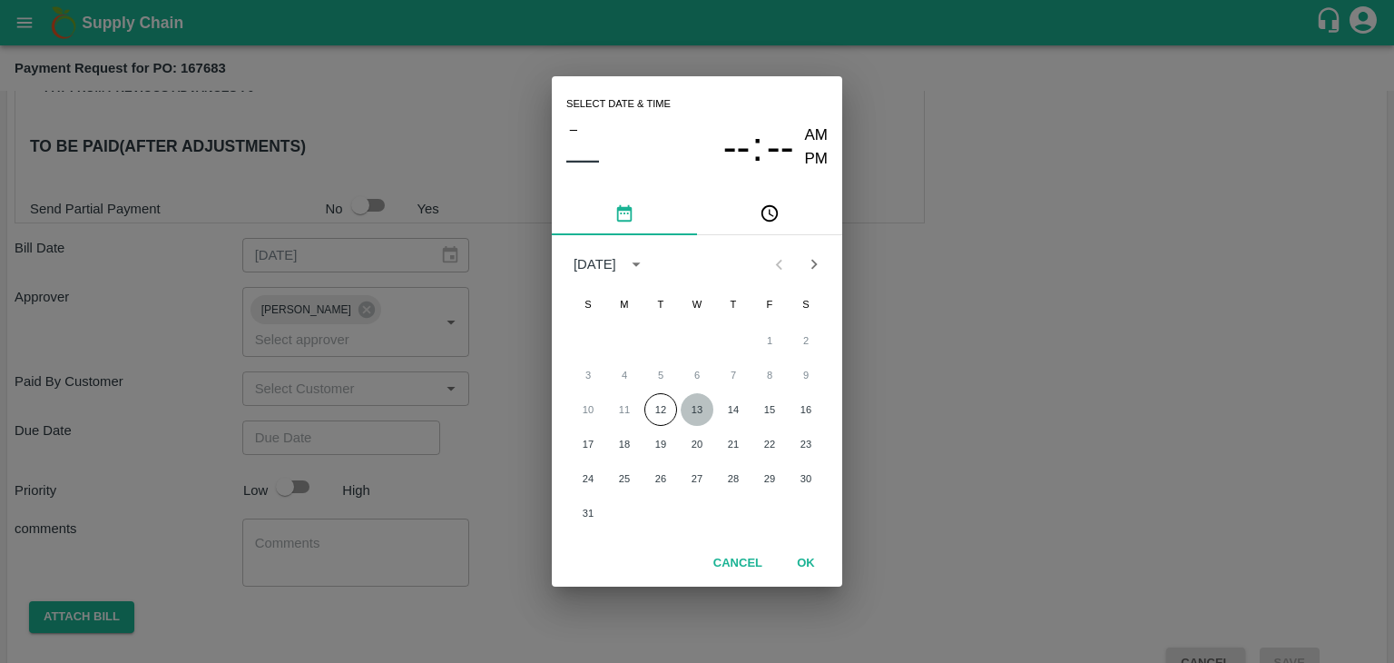
click at [696, 413] on button "13" at bounding box center [697, 409] width 33 height 33
type input "[DATE] 12:00 AM"
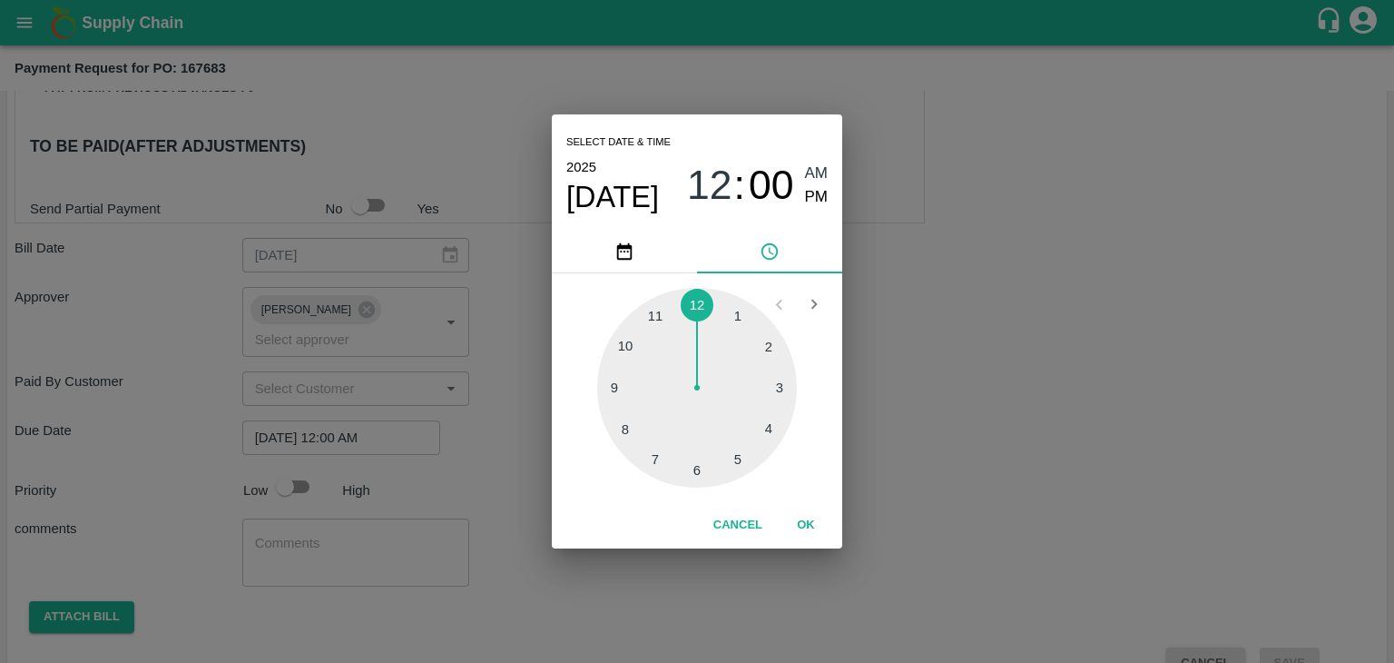
drag, startPoint x: 798, startPoint y: 505, endPoint x: 811, endPoint y: 526, distance: 24.4
click at [811, 526] on div "Cancel OK" at bounding box center [697, 525] width 290 height 46
click at [811, 526] on button "OK" at bounding box center [806, 525] width 58 height 32
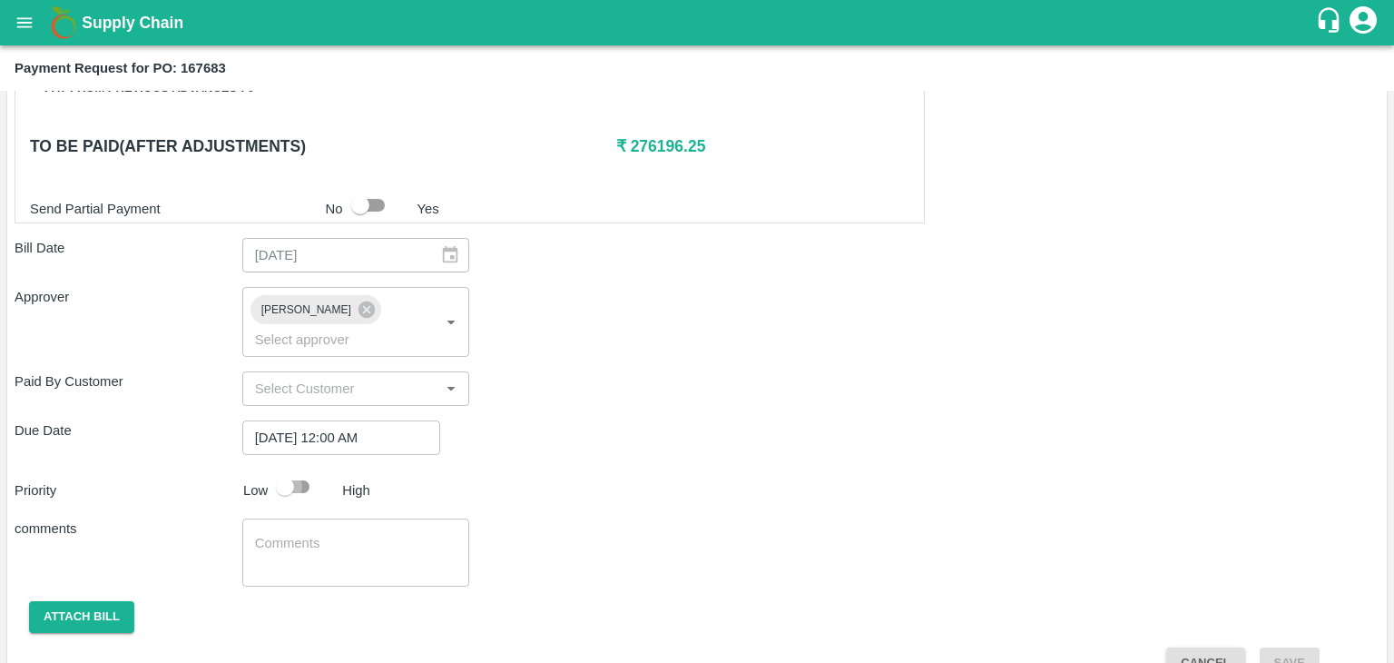
click at [309, 469] on input "checkbox" at bounding box center [284, 486] width 103 height 34
checkbox input "true"
click at [334, 534] on textarea at bounding box center [356, 553] width 202 height 38
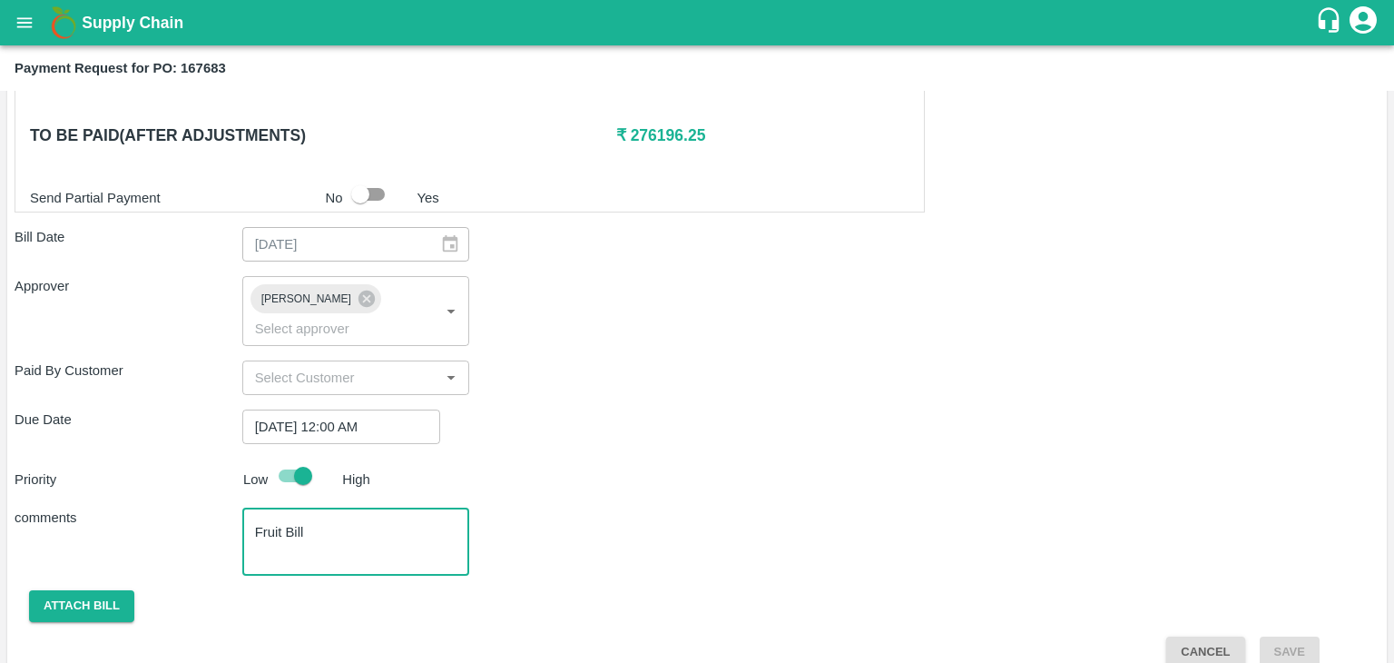
type textarea "Fruit Bill"
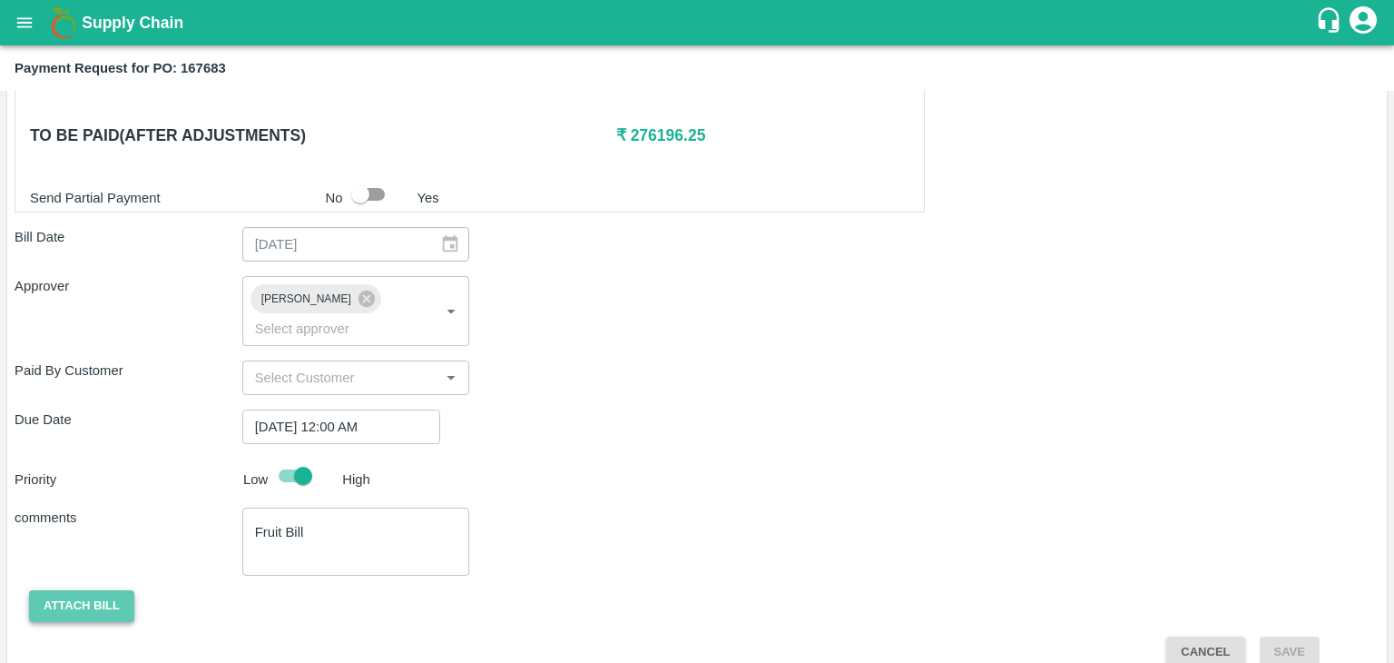
click at [60, 590] on button "Attach bill" at bounding box center [81, 606] width 105 height 32
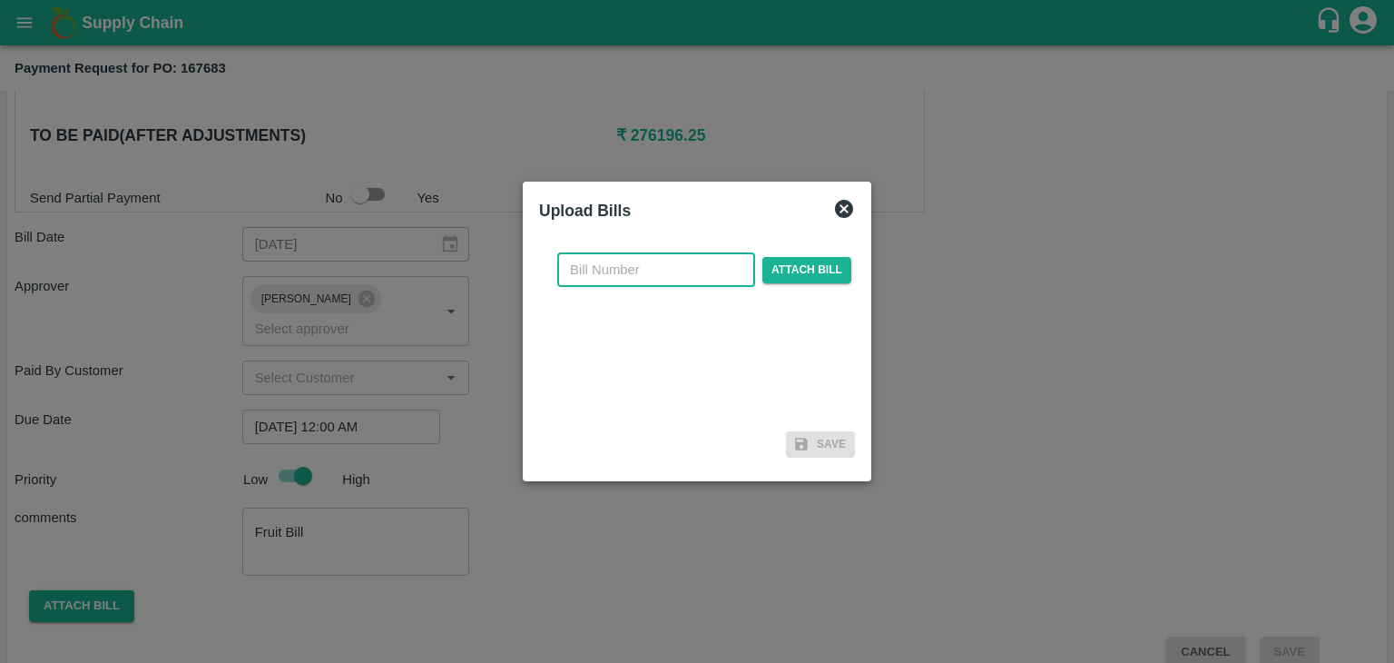
click at [655, 277] on input "text" at bounding box center [656, 269] width 198 height 34
type input "5523"
click at [768, 278] on span "Attach bill" at bounding box center [807, 270] width 89 height 26
click at [0, 0] on input "Attach bill" at bounding box center [0, 0] width 0 height 0
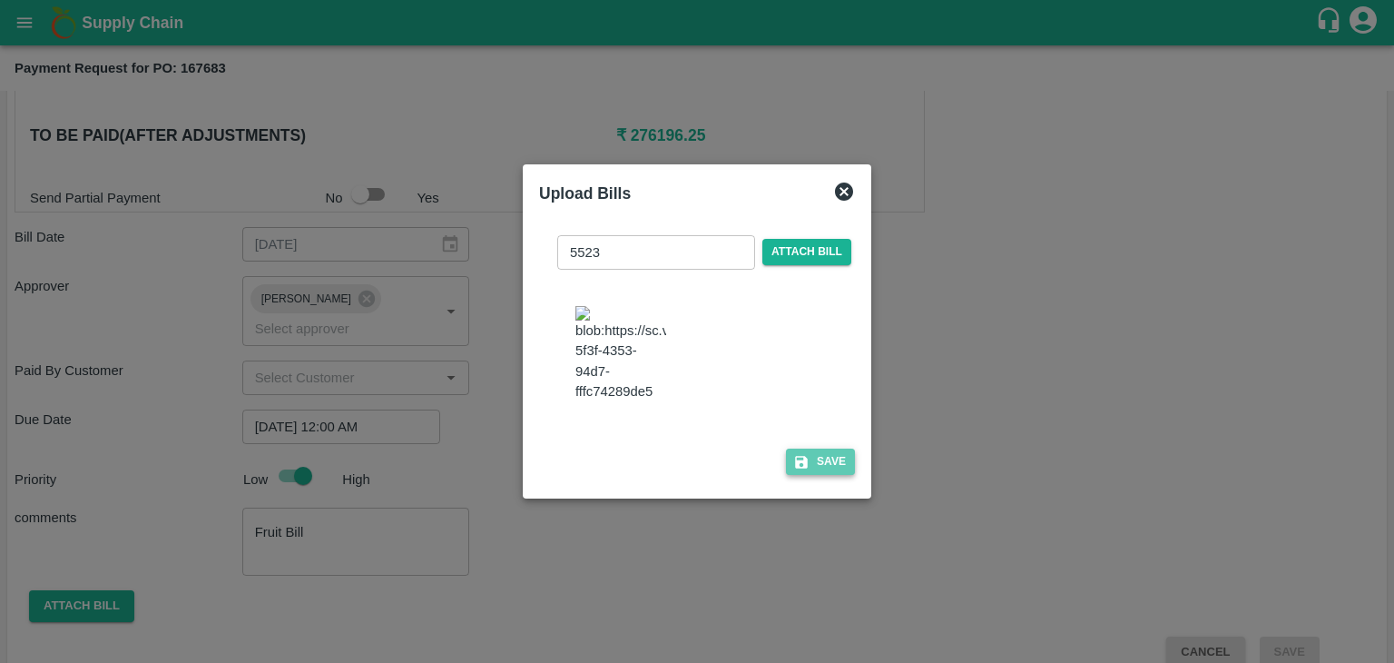
click at [823, 462] on button "Save" at bounding box center [820, 461] width 69 height 26
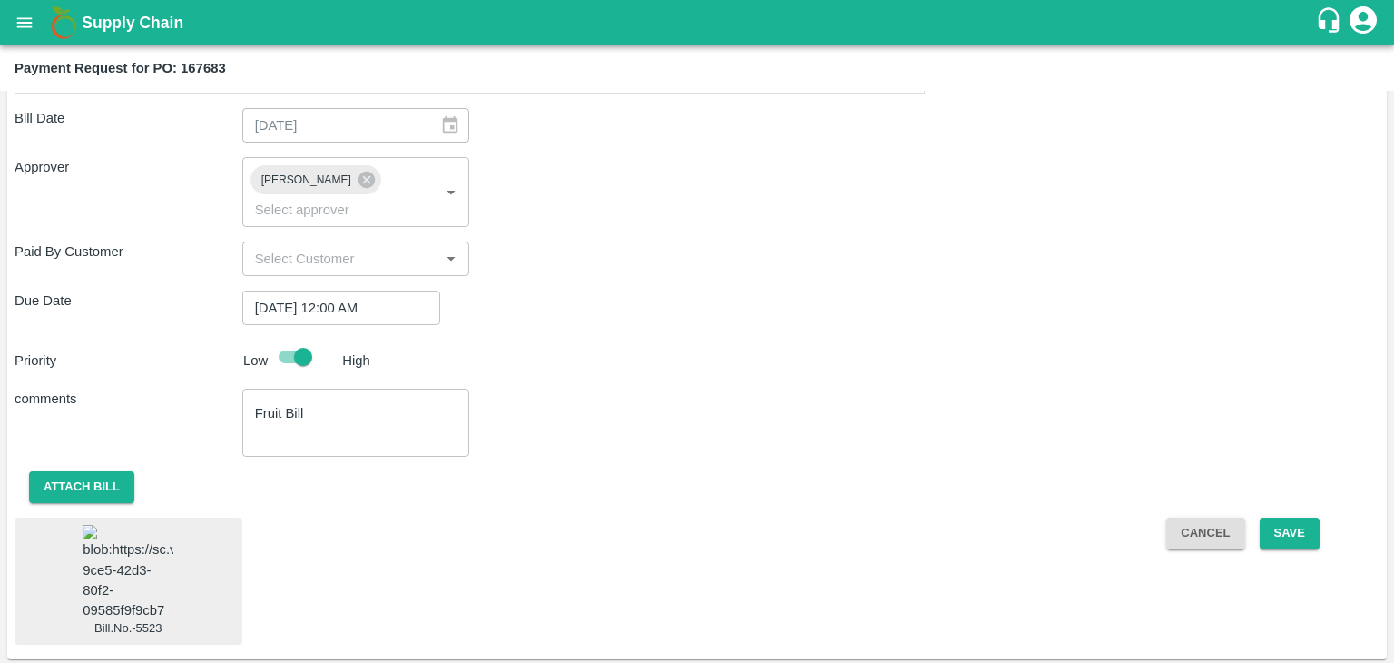
scroll to position [1018, 0]
click at [114, 553] on img at bounding box center [128, 573] width 91 height 95
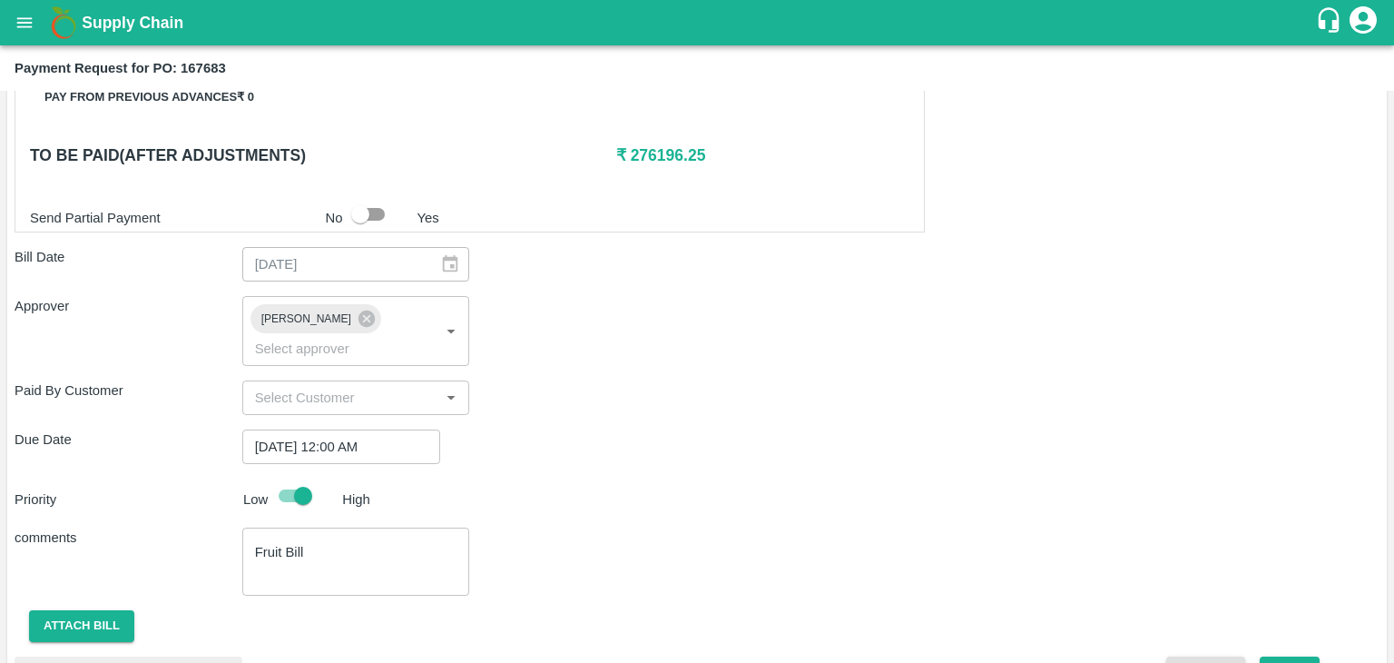
scroll to position [1019, 0]
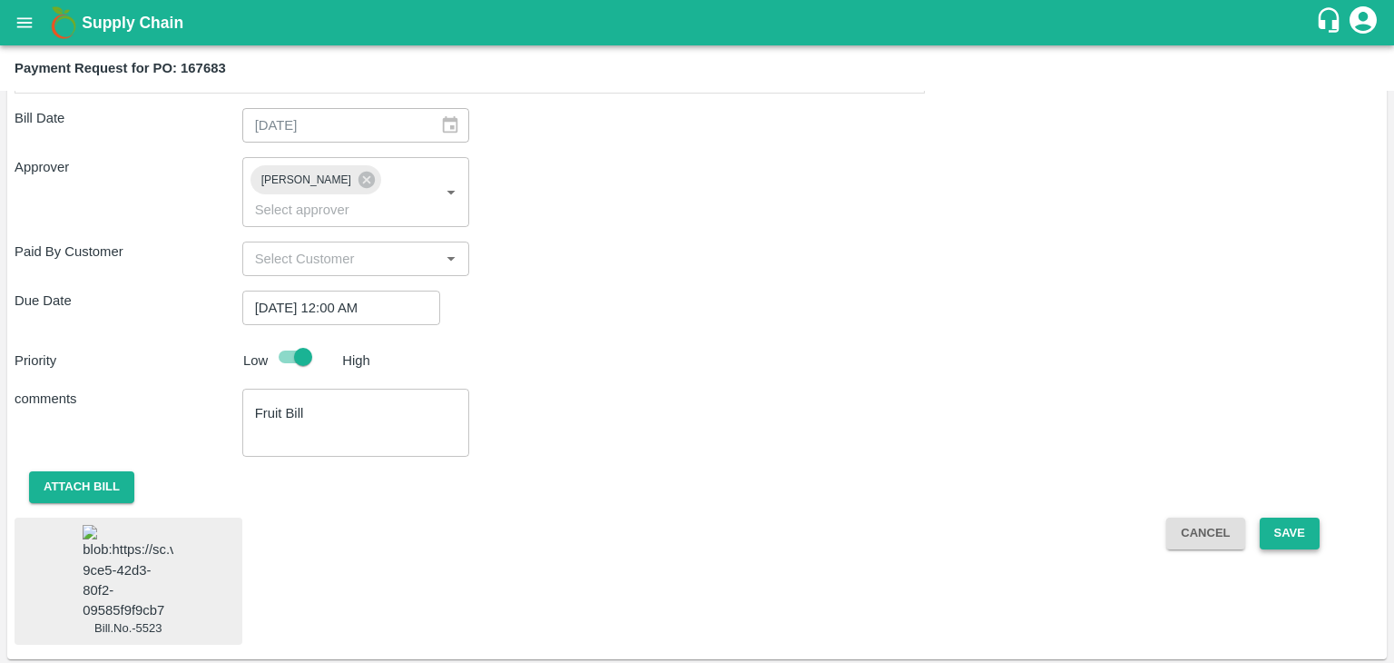
click at [1304, 517] on button "Save" at bounding box center [1290, 533] width 60 height 32
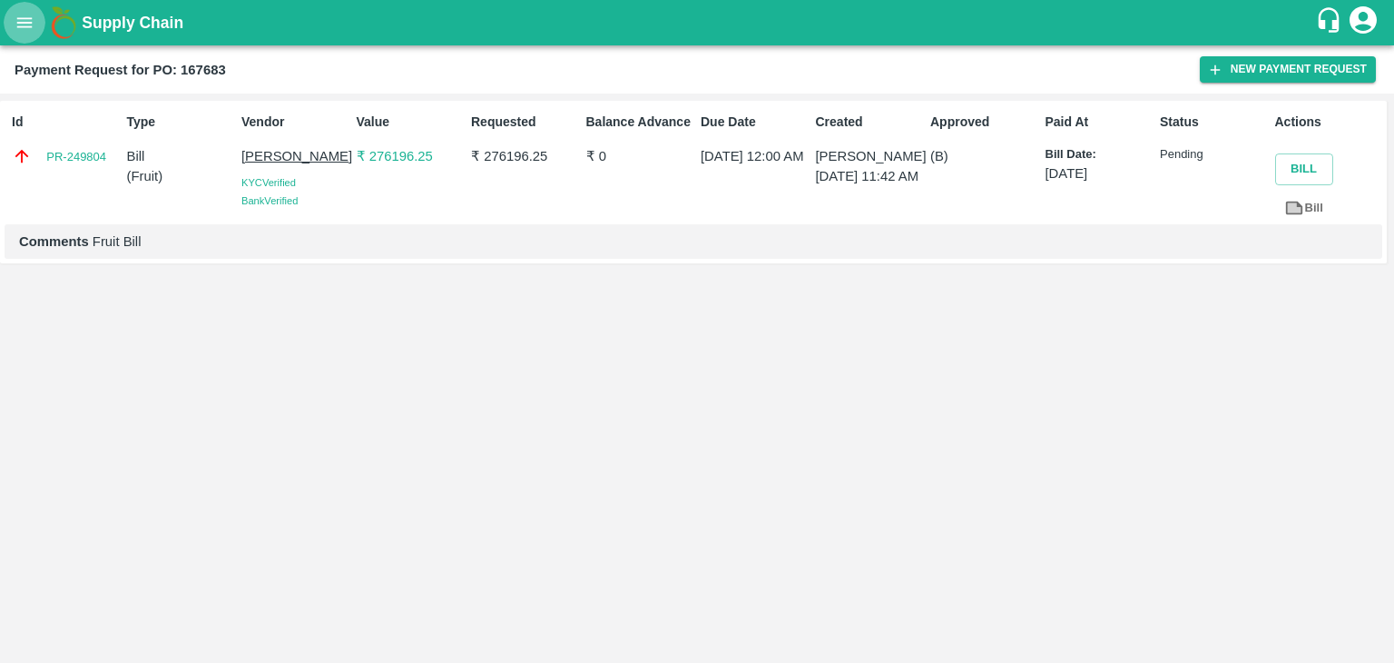
click at [42, 12] on button "open drawer" at bounding box center [25, 23] width 42 height 42
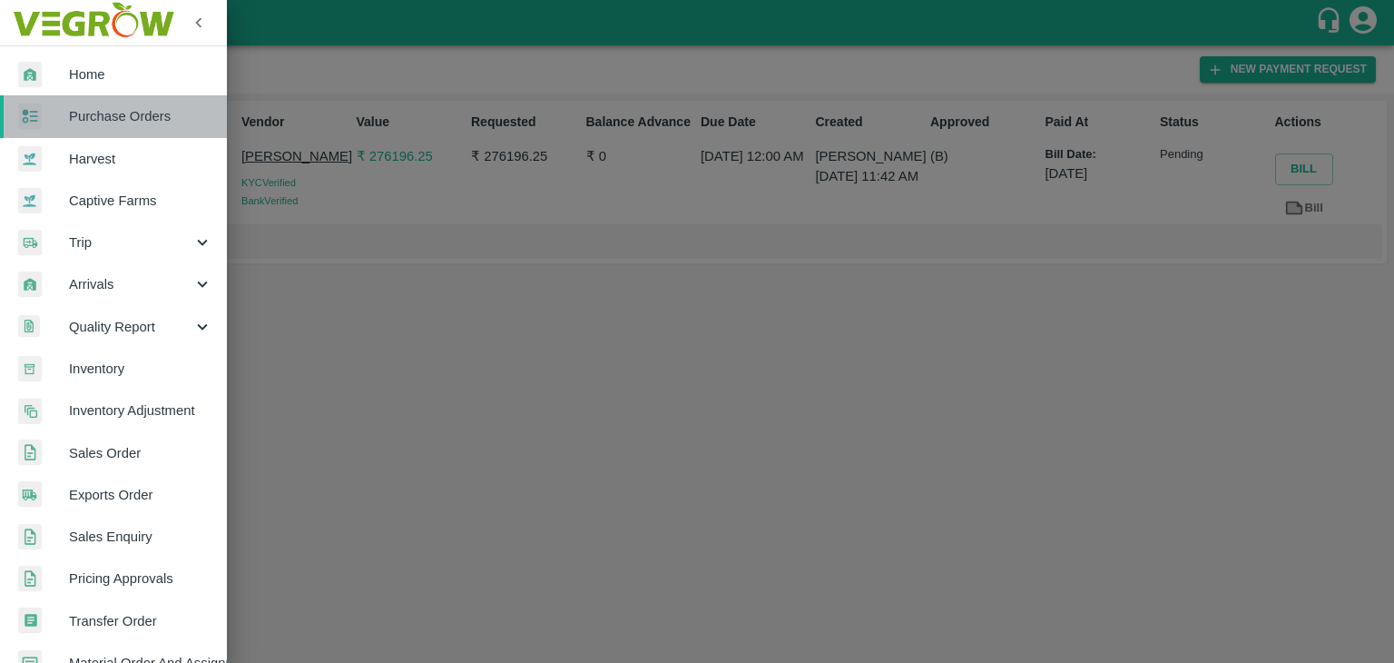
click at [157, 119] on span "Purchase Orders" at bounding box center [140, 116] width 143 height 20
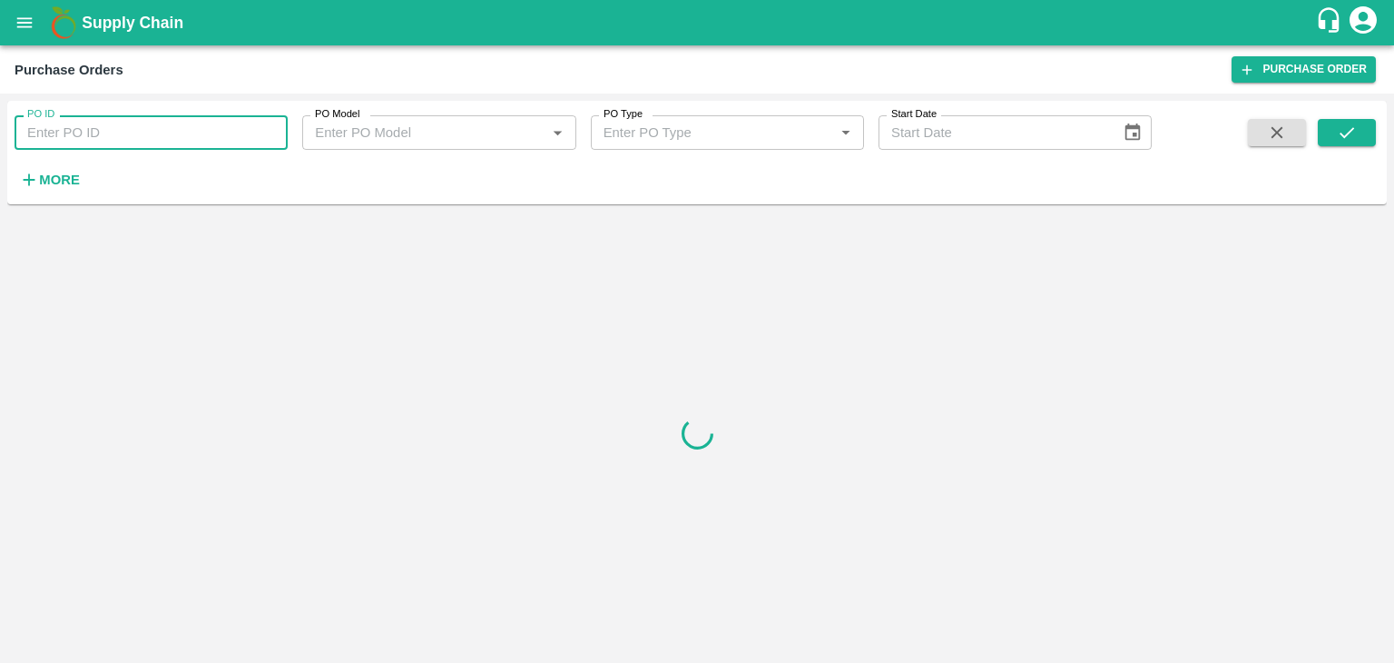
click at [205, 130] on input "PO ID" at bounding box center [151, 132] width 273 height 34
paste input "167868"
type input "167868"
click at [1342, 139] on icon "submit" at bounding box center [1347, 133] width 20 height 20
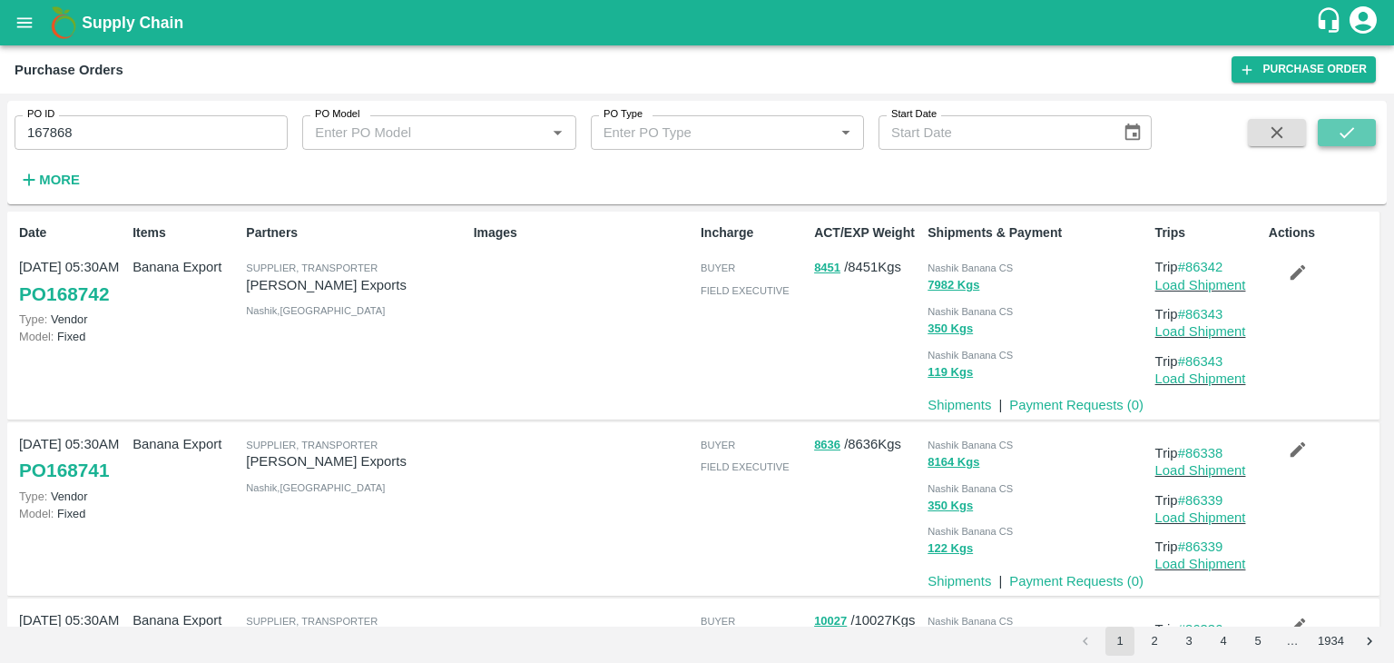
click at [1360, 130] on button "submit" at bounding box center [1347, 132] width 58 height 27
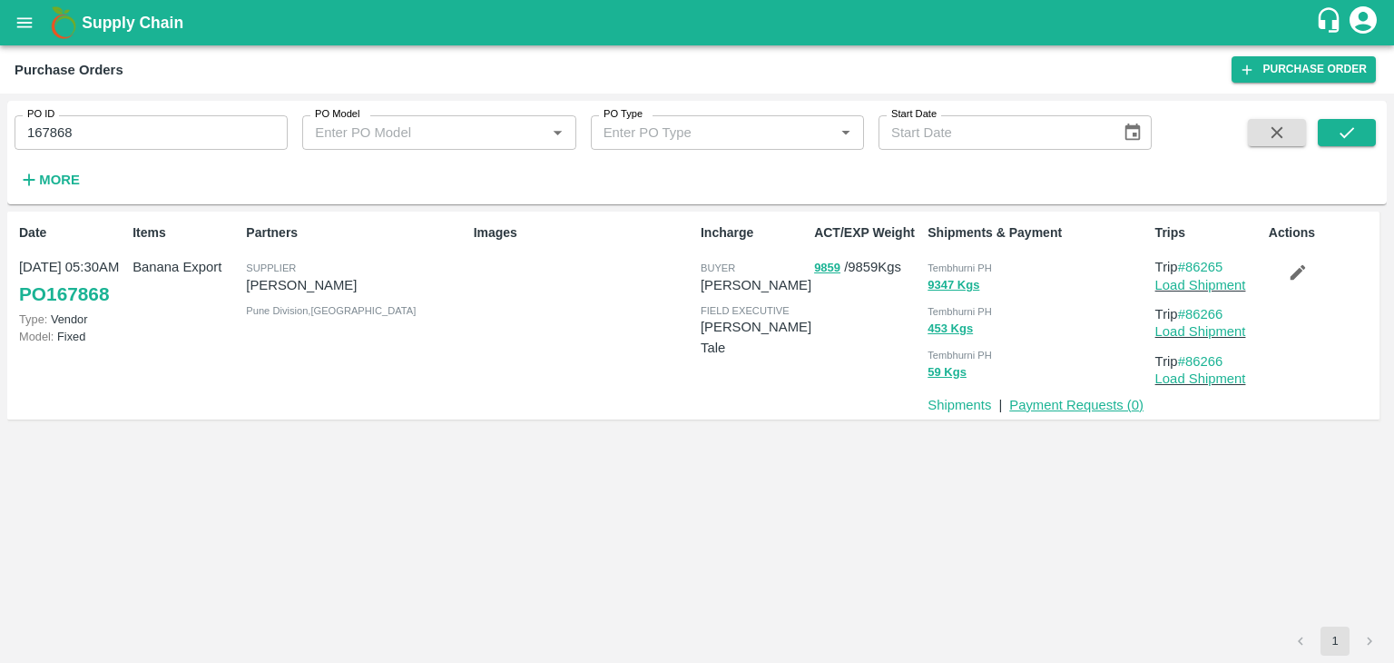
click at [1088, 409] on link "Payment Requests ( 0 )" at bounding box center [1076, 405] width 134 height 15
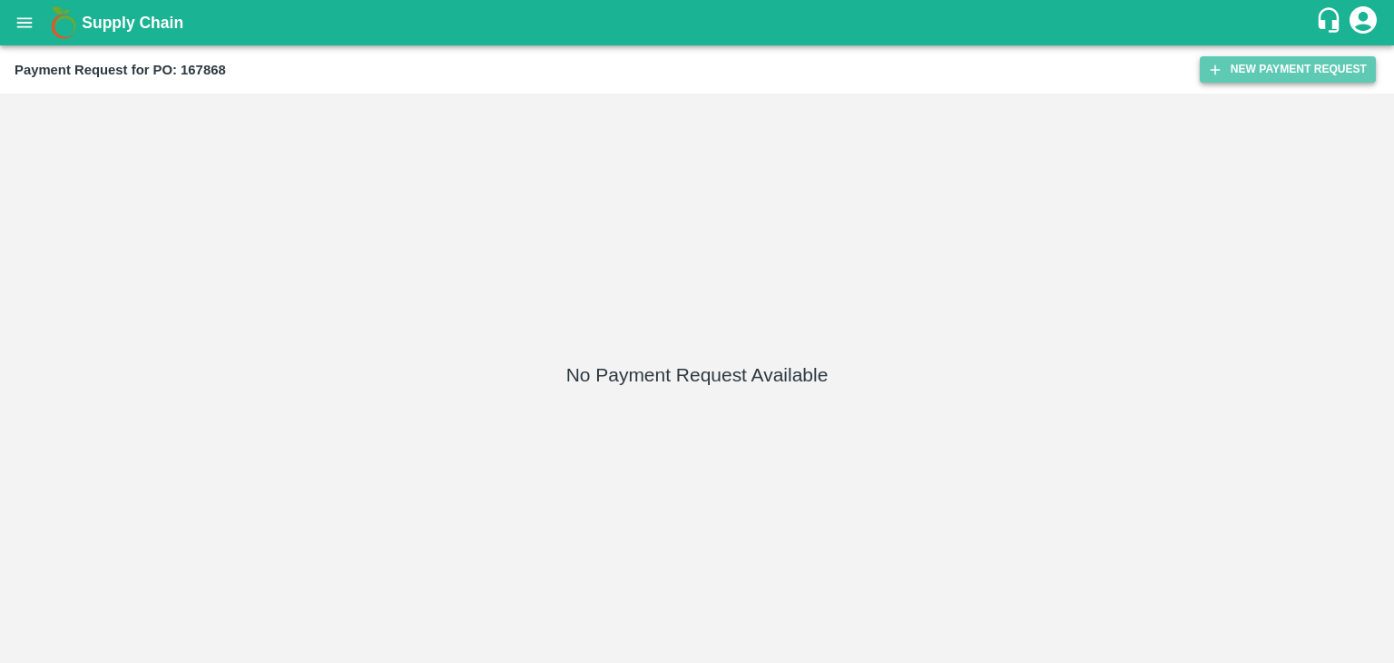
click at [1250, 60] on button "New Payment Request" at bounding box center [1288, 69] width 176 height 26
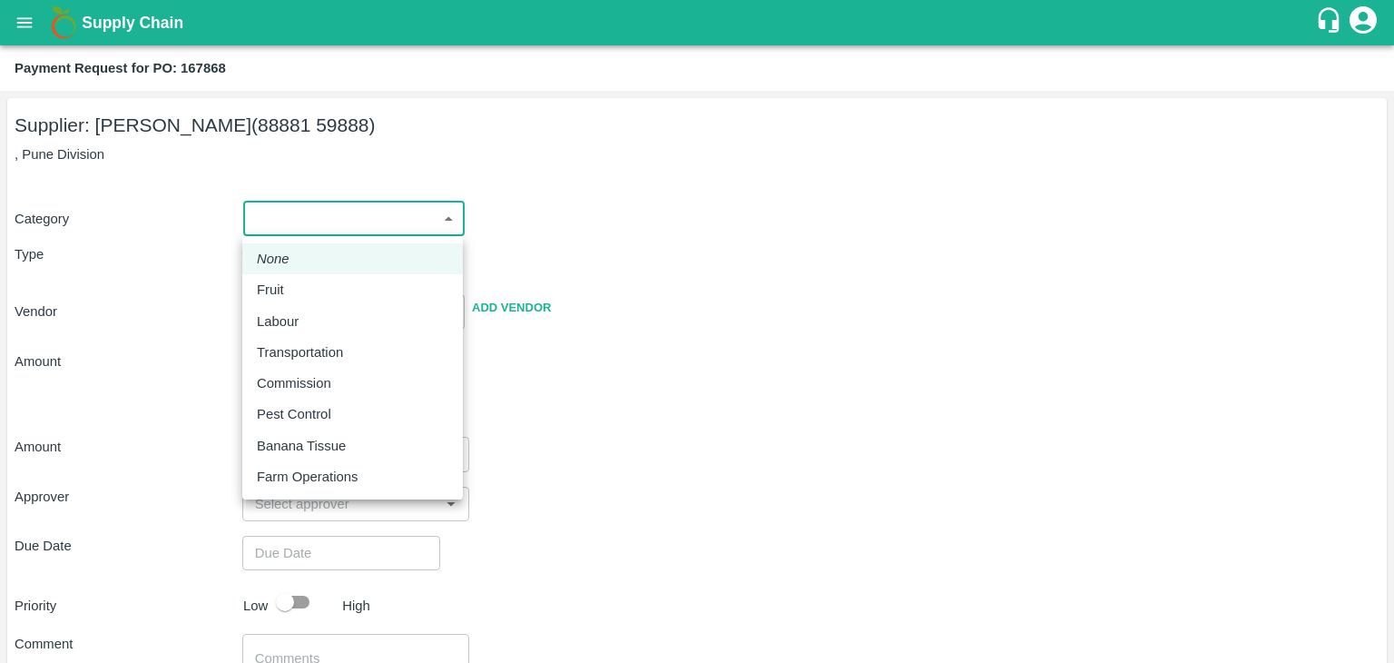
drag, startPoint x: 273, startPoint y: 226, endPoint x: 295, endPoint y: 282, distance: 60.4
click at [295, 282] on body "Supply Chain Payment Request for PO: 167868 Supplier: [PERSON_NAME] (88881 5988…" at bounding box center [697, 331] width 1394 height 663
click at [295, 282] on div "Fruit" at bounding box center [353, 290] width 192 height 20
type input "1"
type input "[PERSON_NAME] Patil - 88881 59888(Supplier)"
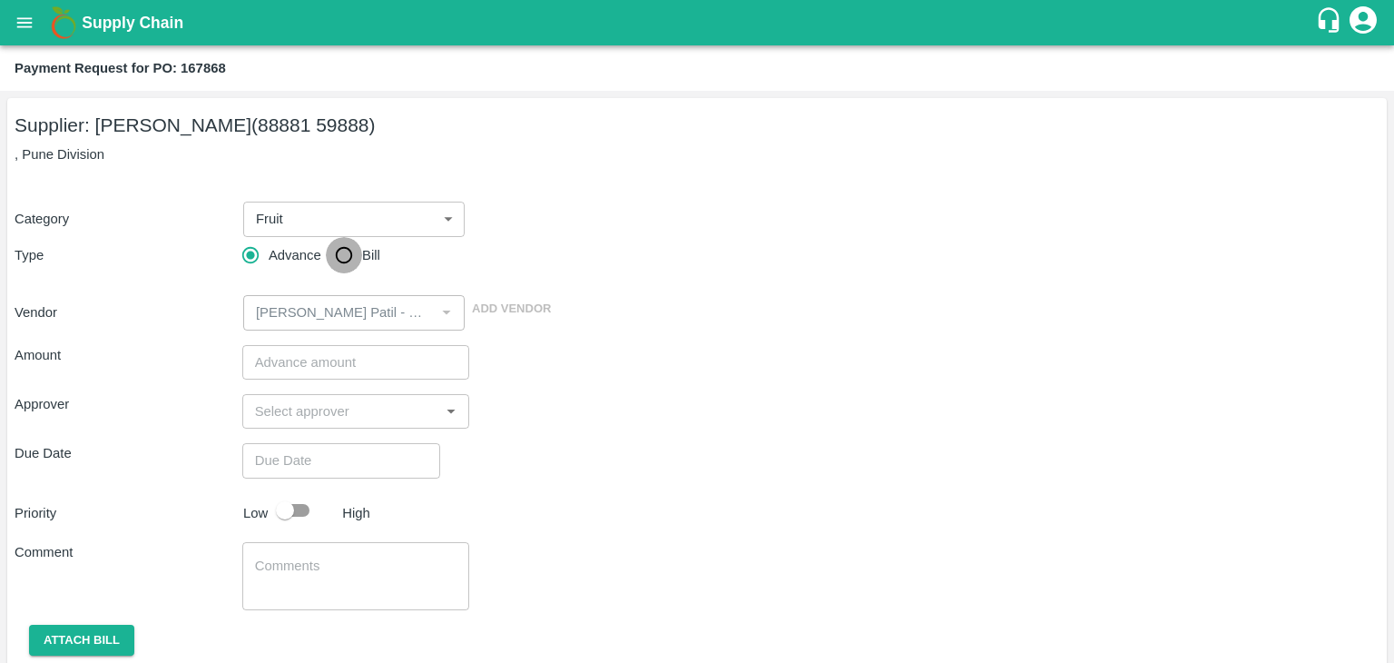
click at [345, 238] on input "Bill" at bounding box center [344, 255] width 36 height 36
radio input "true"
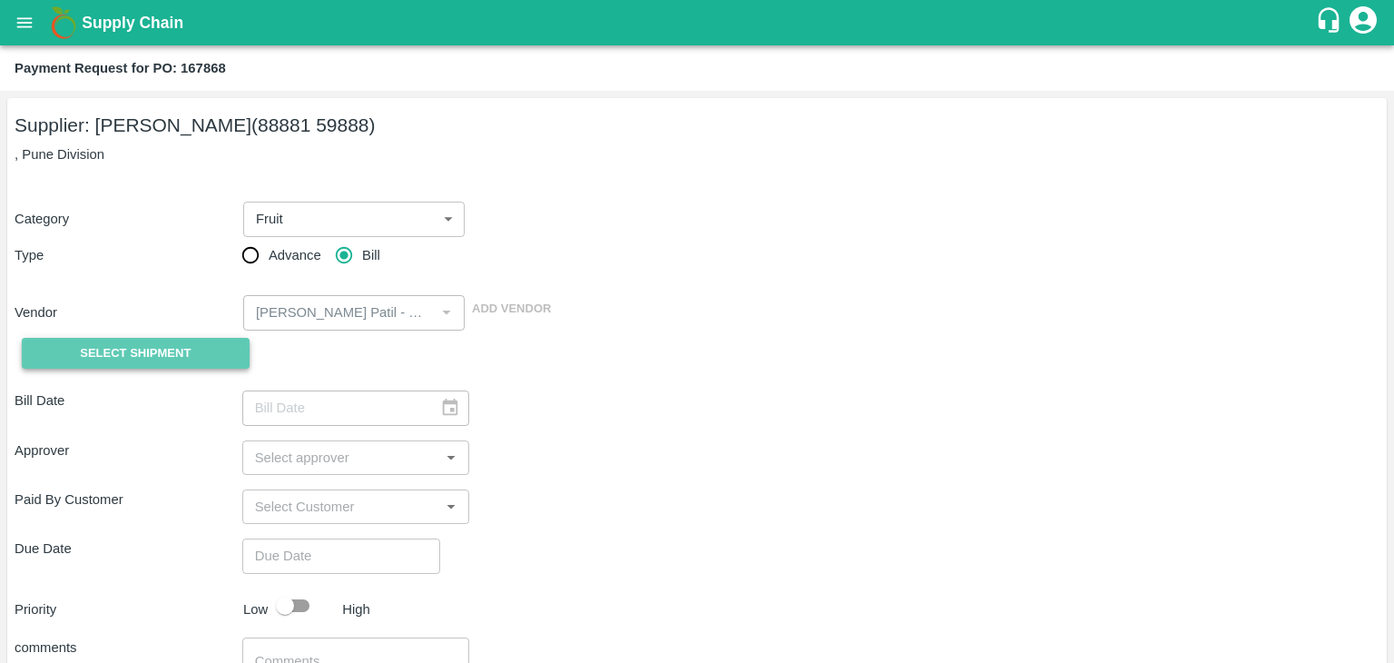
click at [205, 356] on button "Select Shipment" at bounding box center [136, 354] width 228 height 32
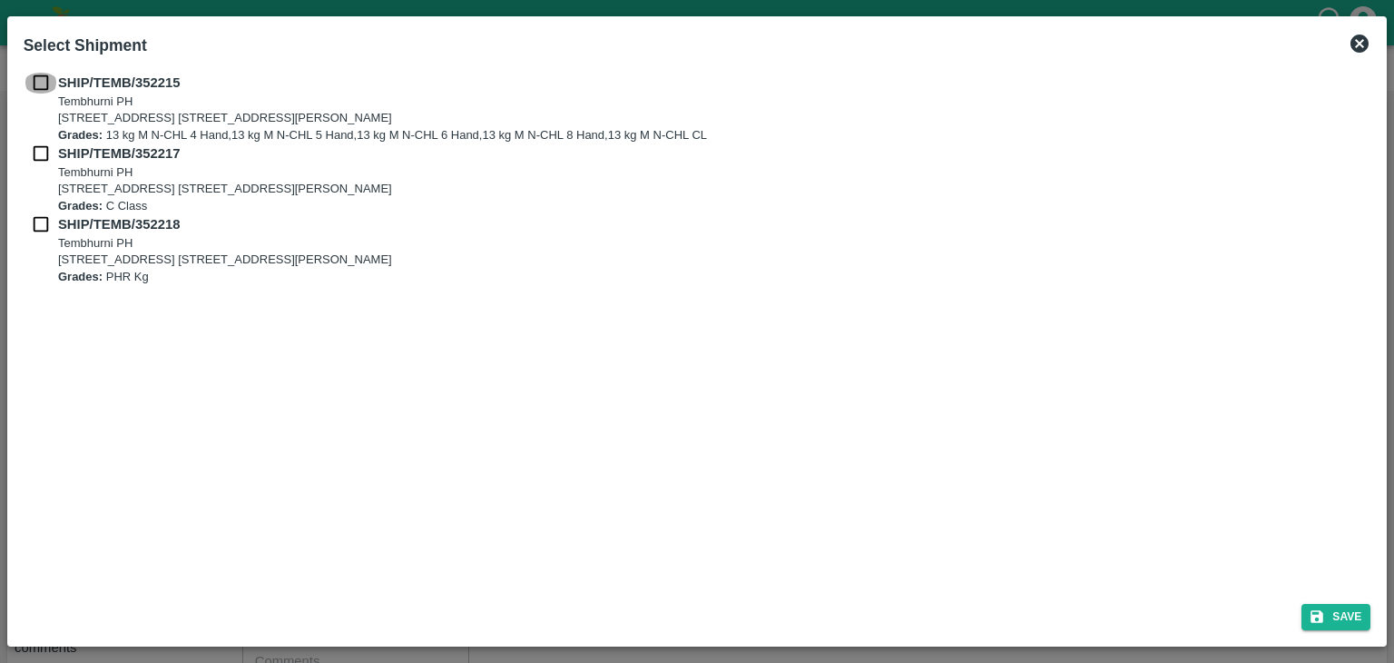
click at [44, 92] on input "checkbox" at bounding box center [41, 83] width 34 height 20
checkbox input "true"
click at [39, 157] on input "checkbox" at bounding box center [41, 153] width 34 height 20
checkbox input "true"
click at [39, 236] on div "SHIP/TEMB/352218 Tembhurni PH Tembhurni PH 205, PLOT NO. E-5, YASHSHREE INDUSTR…" at bounding box center [698, 249] width 1348 height 71
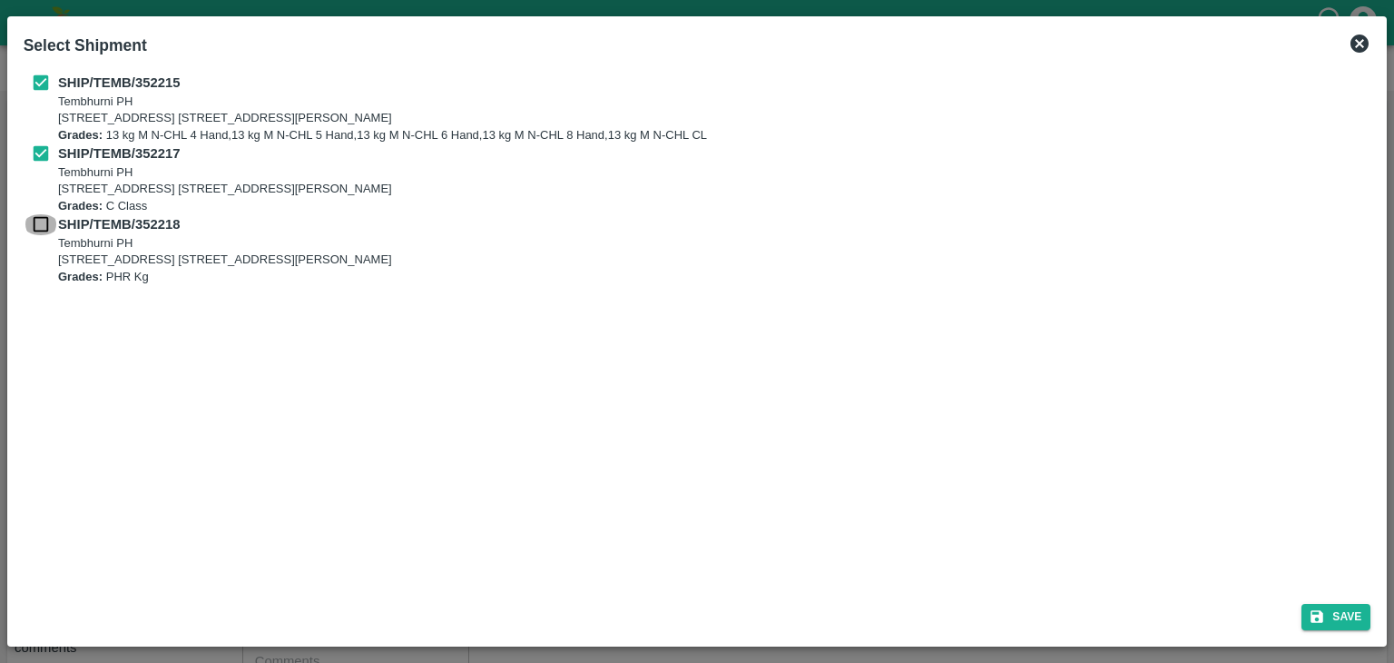
click at [36, 219] on input "checkbox" at bounding box center [41, 224] width 34 height 20
checkbox input "true"
click at [1340, 615] on button "Save" at bounding box center [1336, 617] width 69 height 26
type input "07/08/2025"
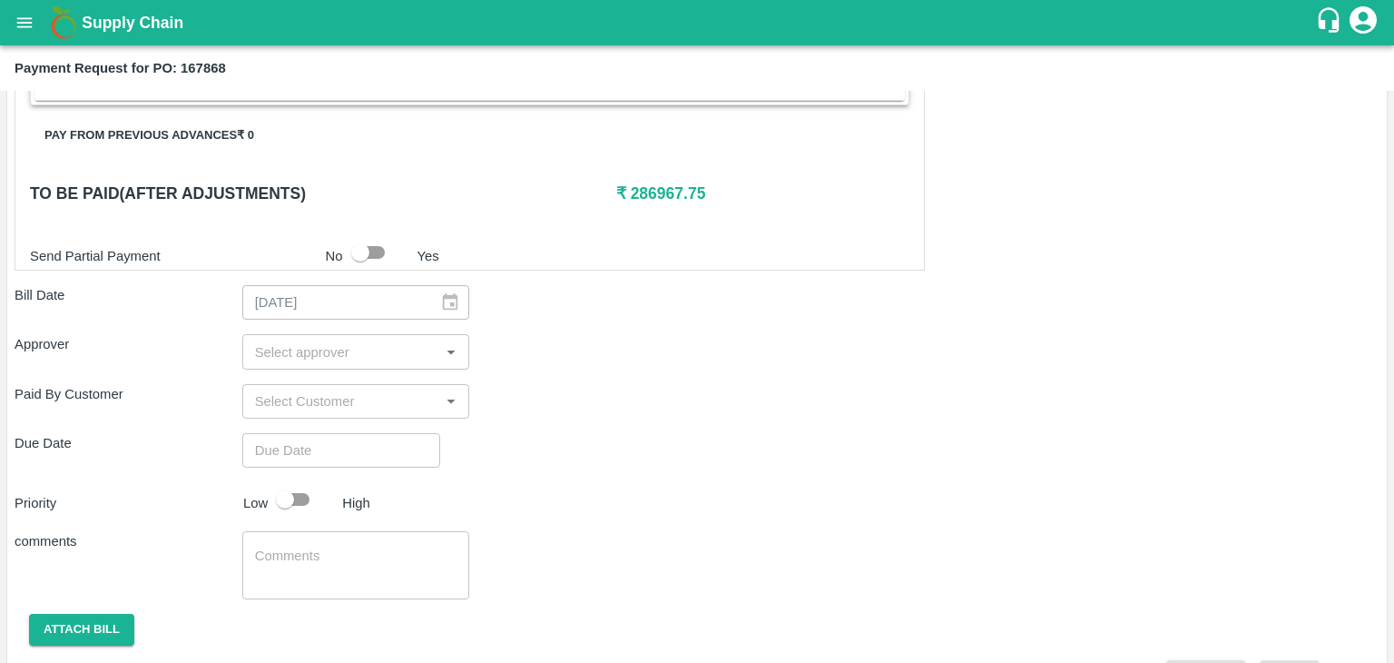
scroll to position [890, 0]
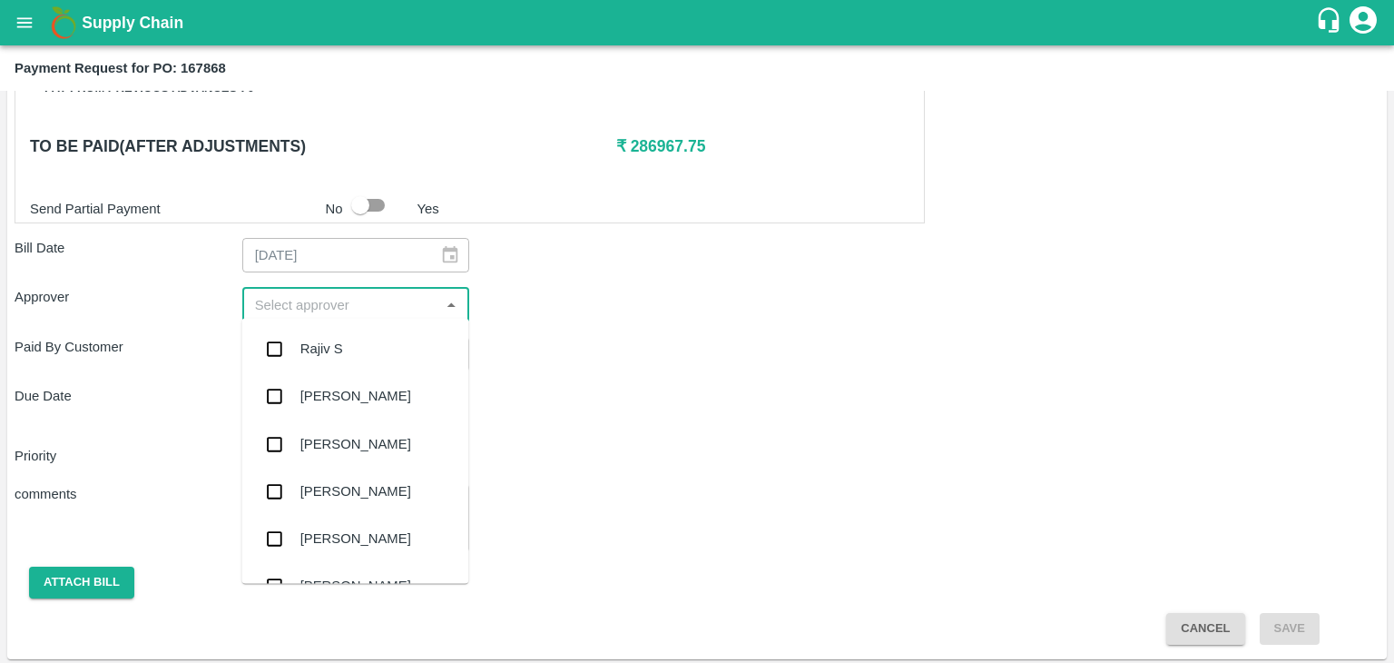
click at [305, 310] on input "input" at bounding box center [341, 304] width 187 height 24
type input "Ajit"
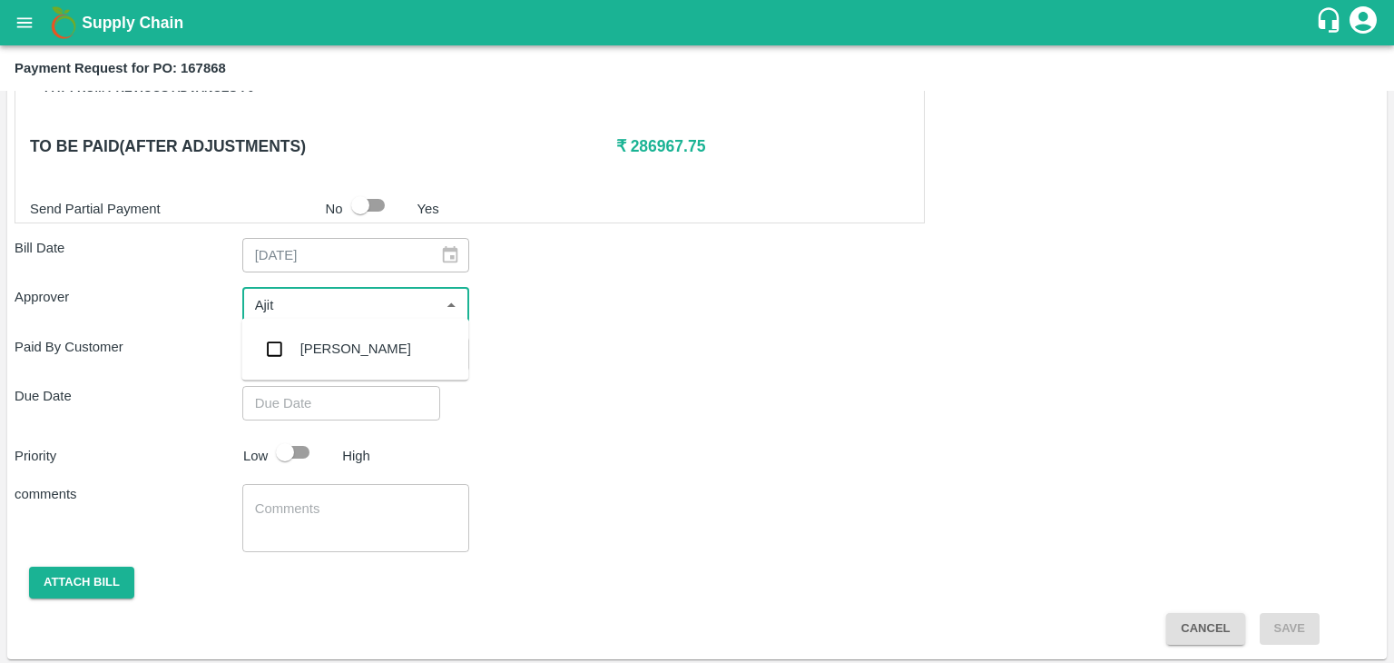
click at [341, 350] on div "[PERSON_NAME]" at bounding box center [355, 349] width 111 height 20
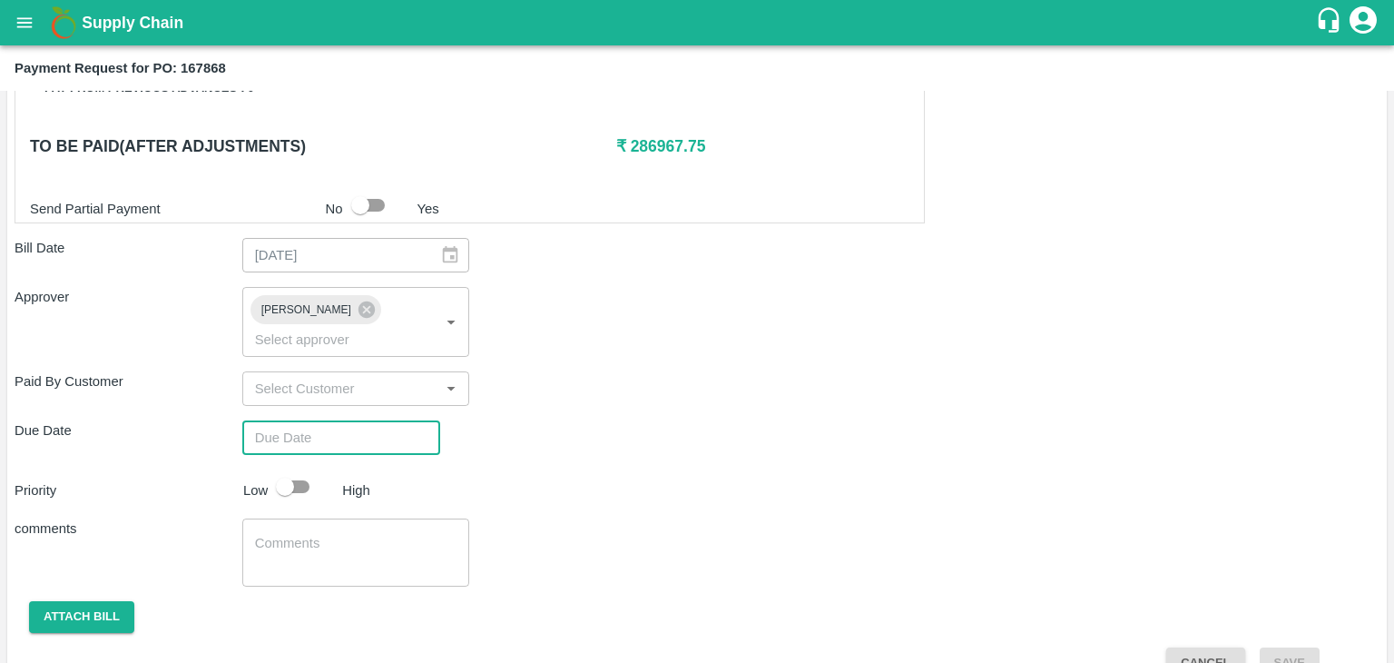
type input "DD/MM/YYYY hh:mm aa"
click at [379, 420] on input "DD/MM/YYYY hh:mm aa" at bounding box center [334, 437] width 185 height 34
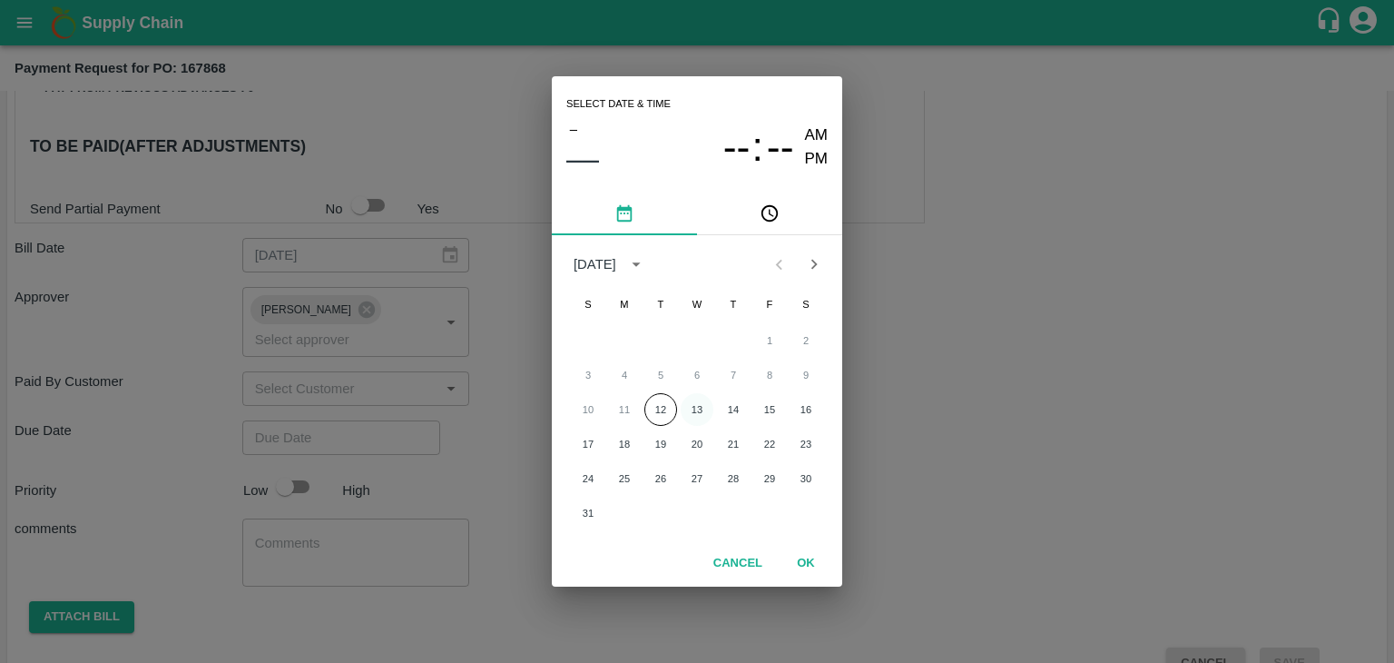
click at [697, 406] on button "13" at bounding box center [697, 409] width 33 height 33
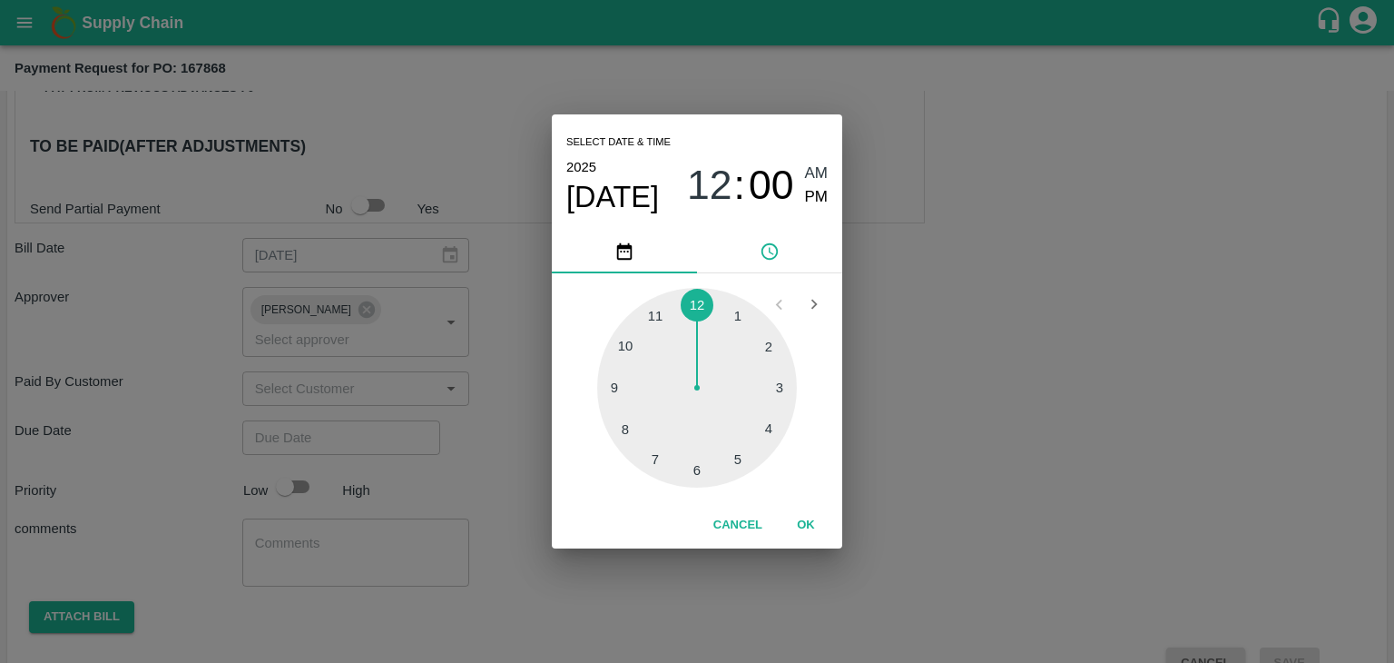
type input "[DATE] 12:00 AM"
click at [802, 525] on button "OK" at bounding box center [806, 525] width 58 height 32
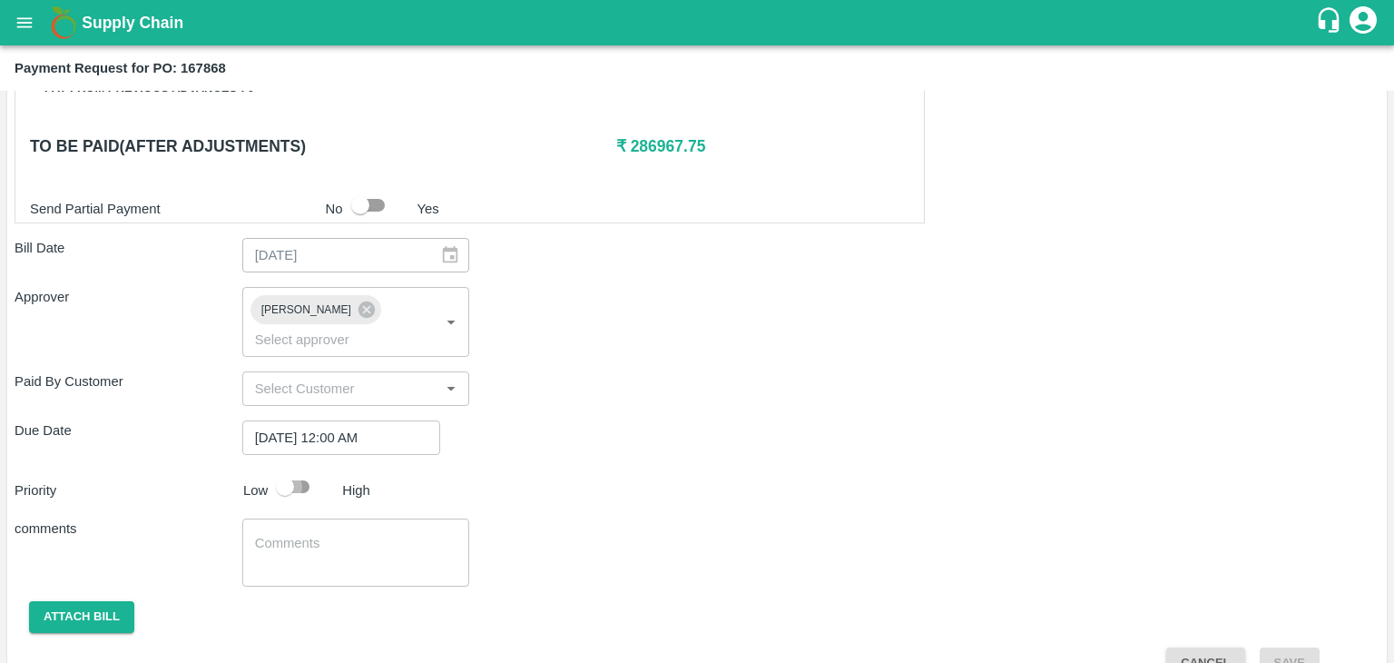
click at [297, 469] on input "checkbox" at bounding box center [284, 486] width 103 height 34
checkbox input "true"
click at [341, 534] on textarea at bounding box center [356, 553] width 202 height 38
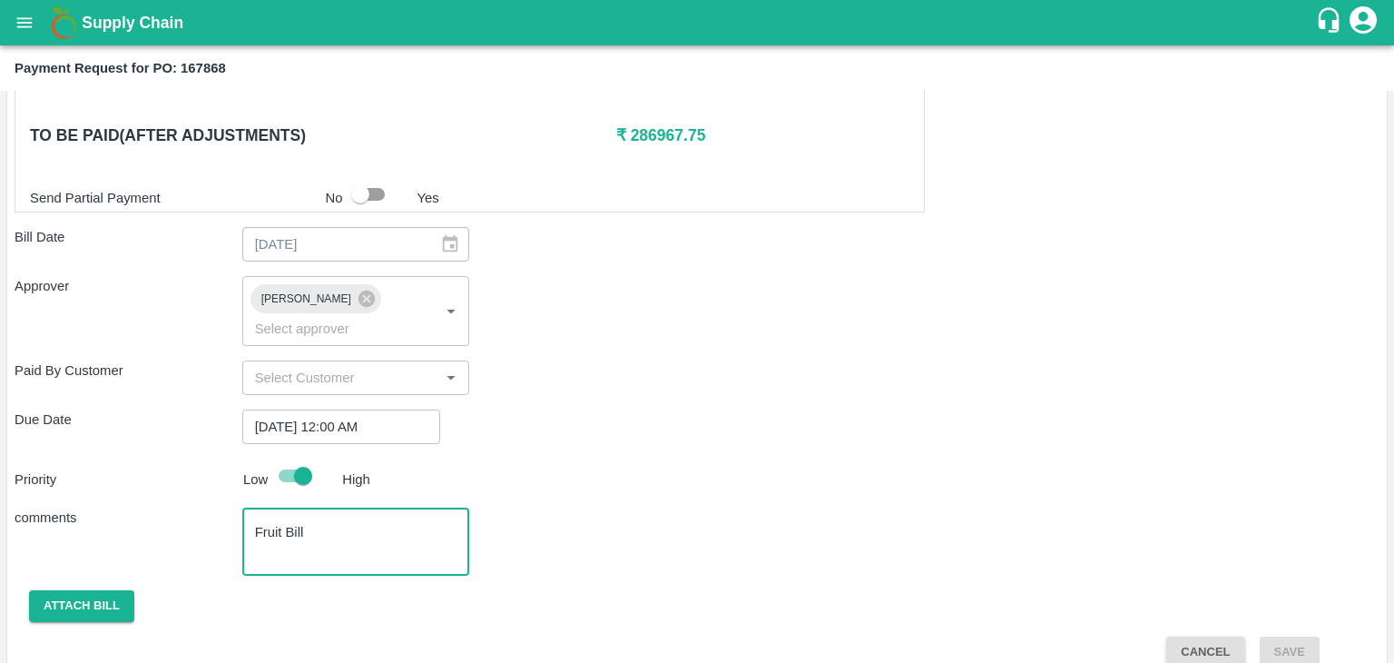
type textarea "Fruit Bill"
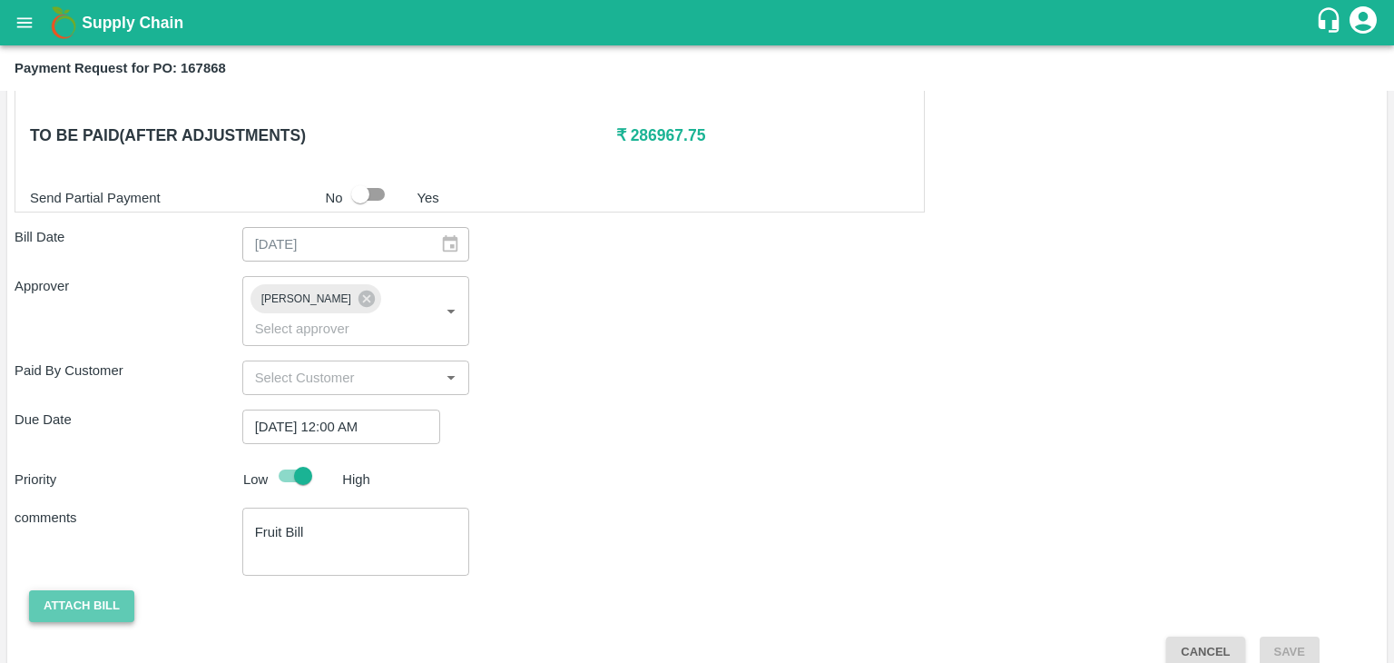
click at [97, 590] on button "Attach bill" at bounding box center [81, 606] width 105 height 32
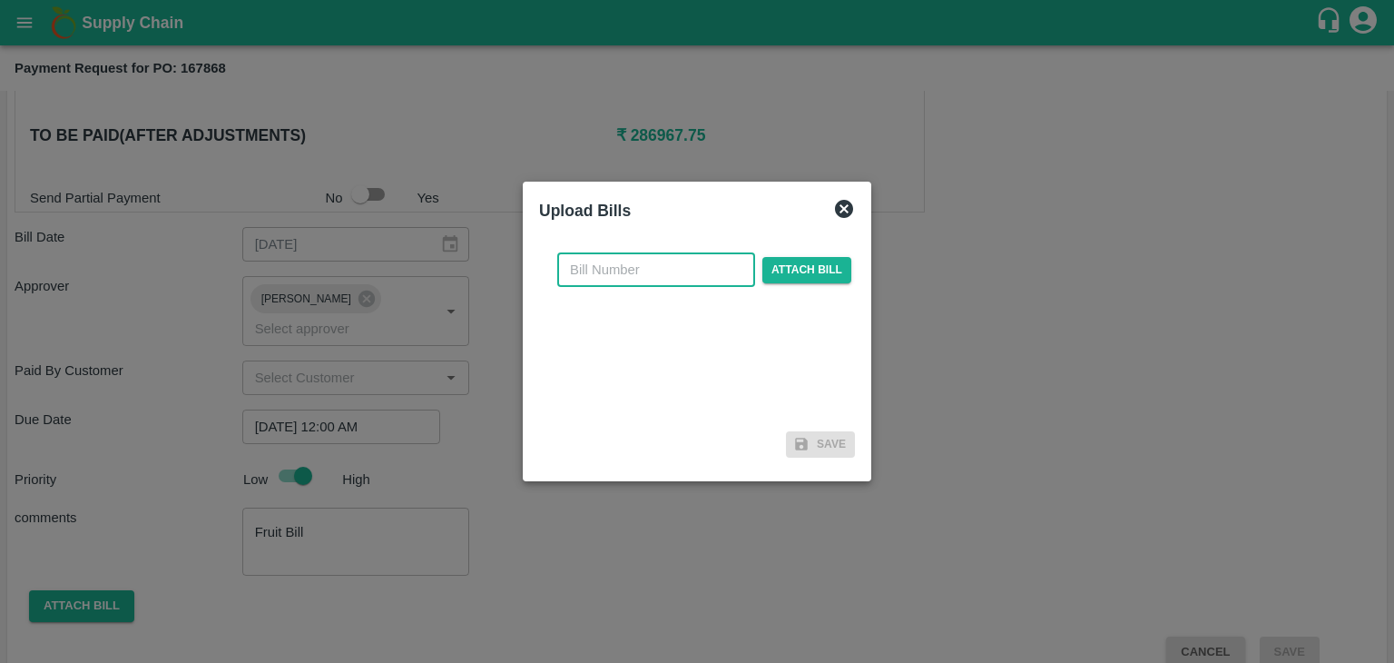
click at [708, 264] on input "text" at bounding box center [656, 269] width 198 height 34
type input "5524"
click at [817, 257] on span "Attach bill" at bounding box center [807, 270] width 89 height 26
click at [0, 0] on input "Attach bill" at bounding box center [0, 0] width 0 height 0
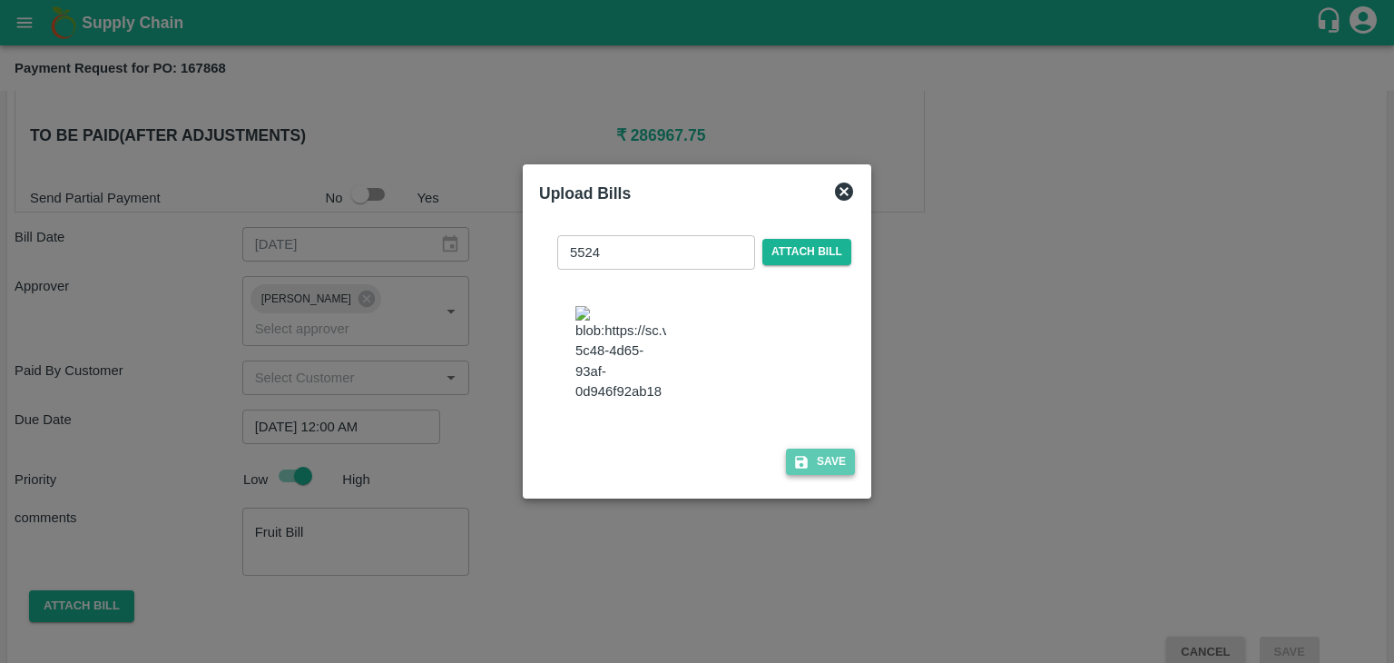
click at [815, 469] on button "Save" at bounding box center [820, 461] width 69 height 26
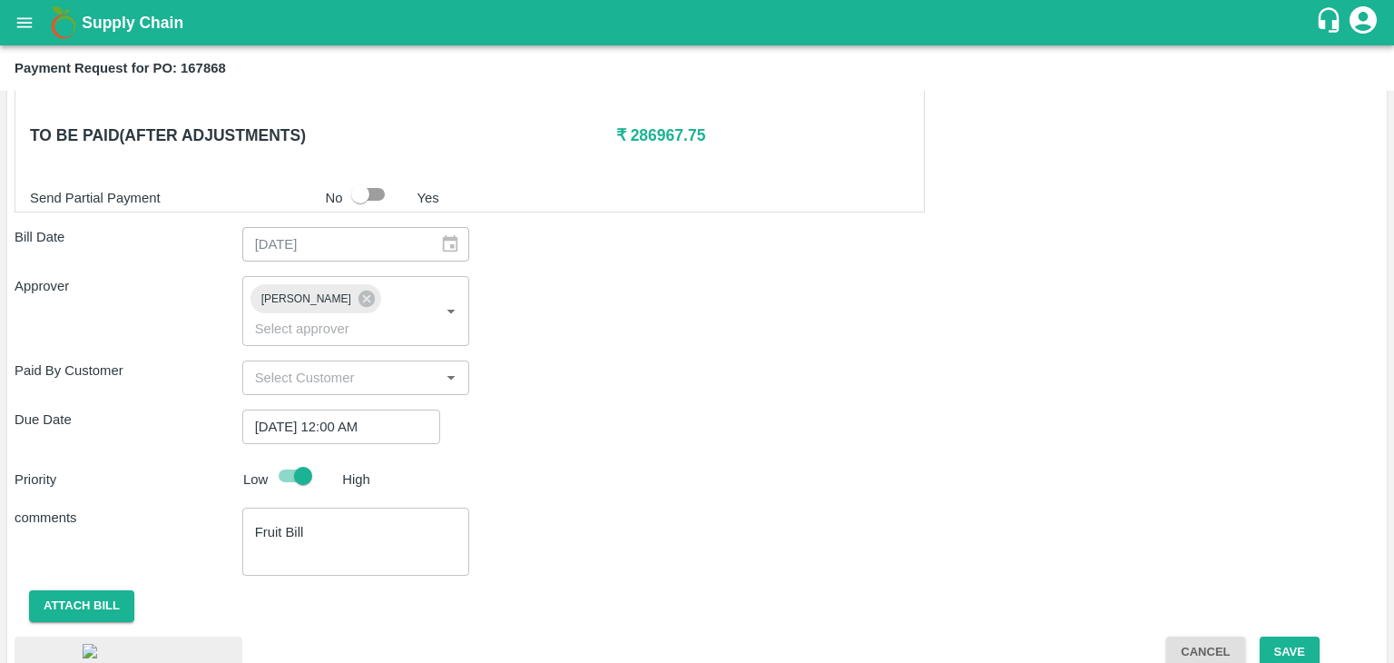
scroll to position [1020, 0]
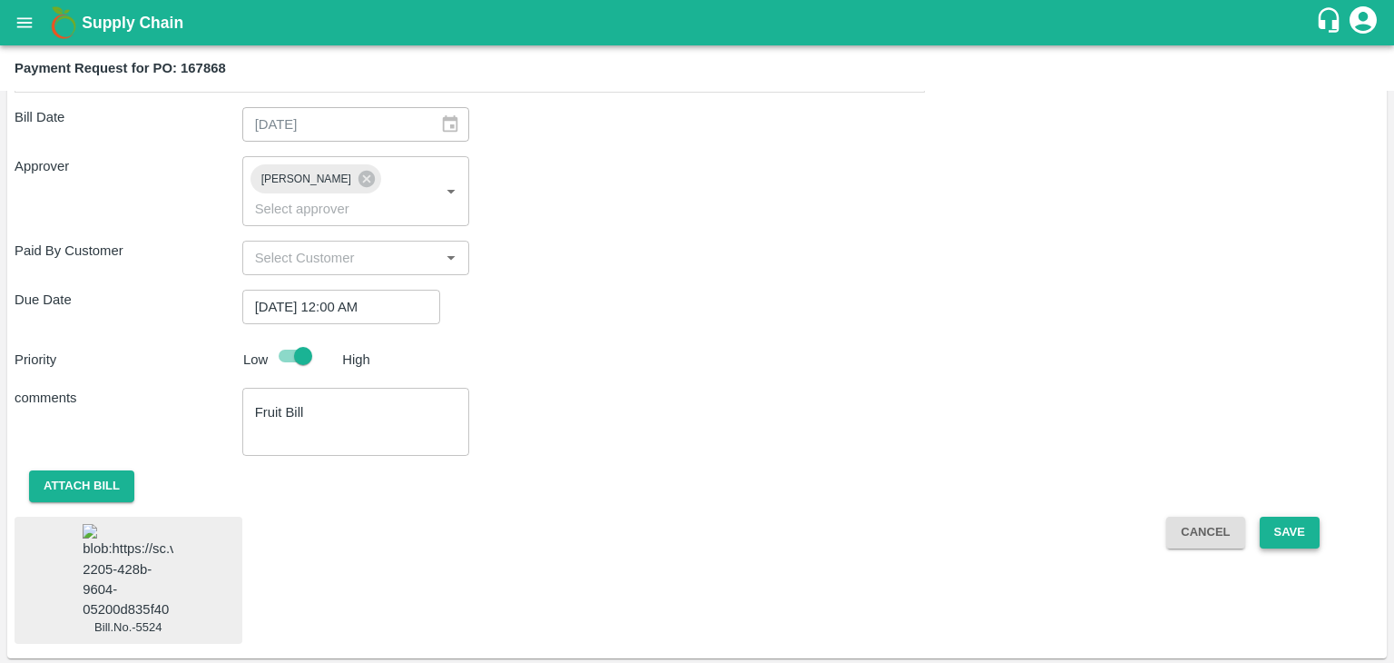
drag, startPoint x: 1305, startPoint y: 522, endPoint x: 1301, endPoint y: 505, distance: 17.8
click at [1301, 517] on div "Cancel Save" at bounding box center [1266, 580] width 228 height 127
click at [1301, 517] on button "Save" at bounding box center [1290, 533] width 60 height 32
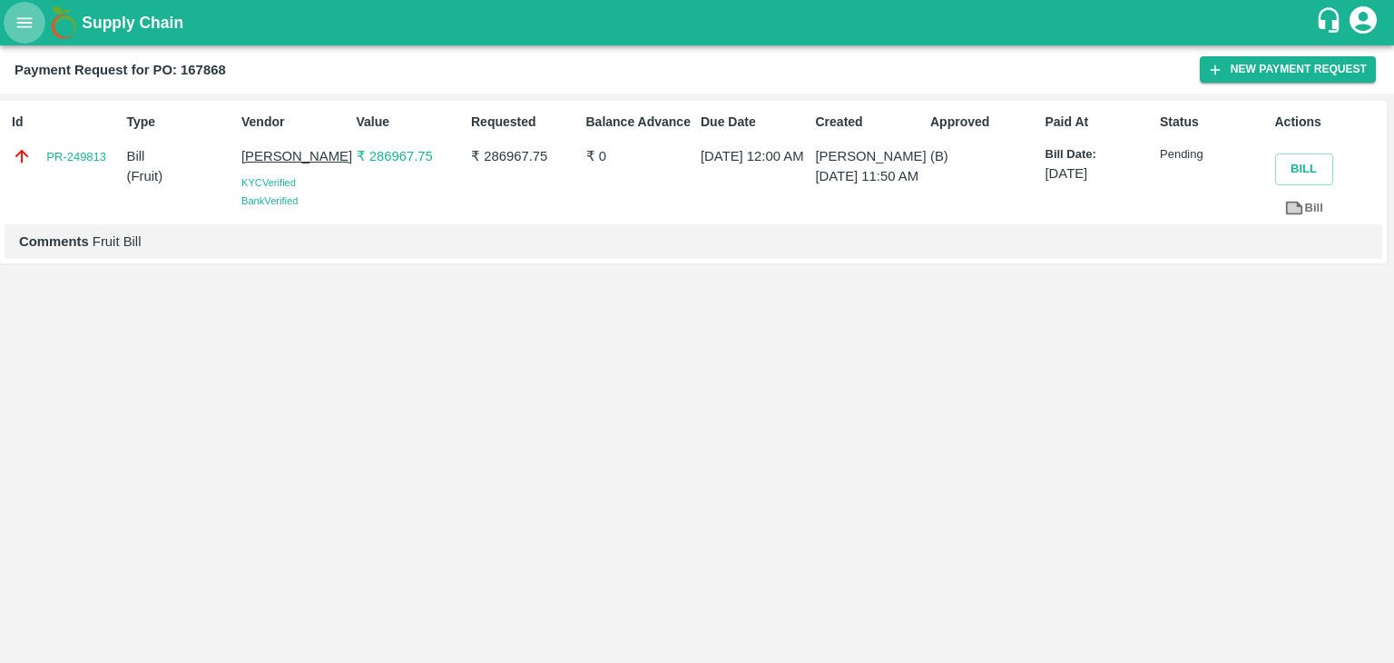
click at [25, 32] on icon "open drawer" at bounding box center [25, 23] width 20 height 20
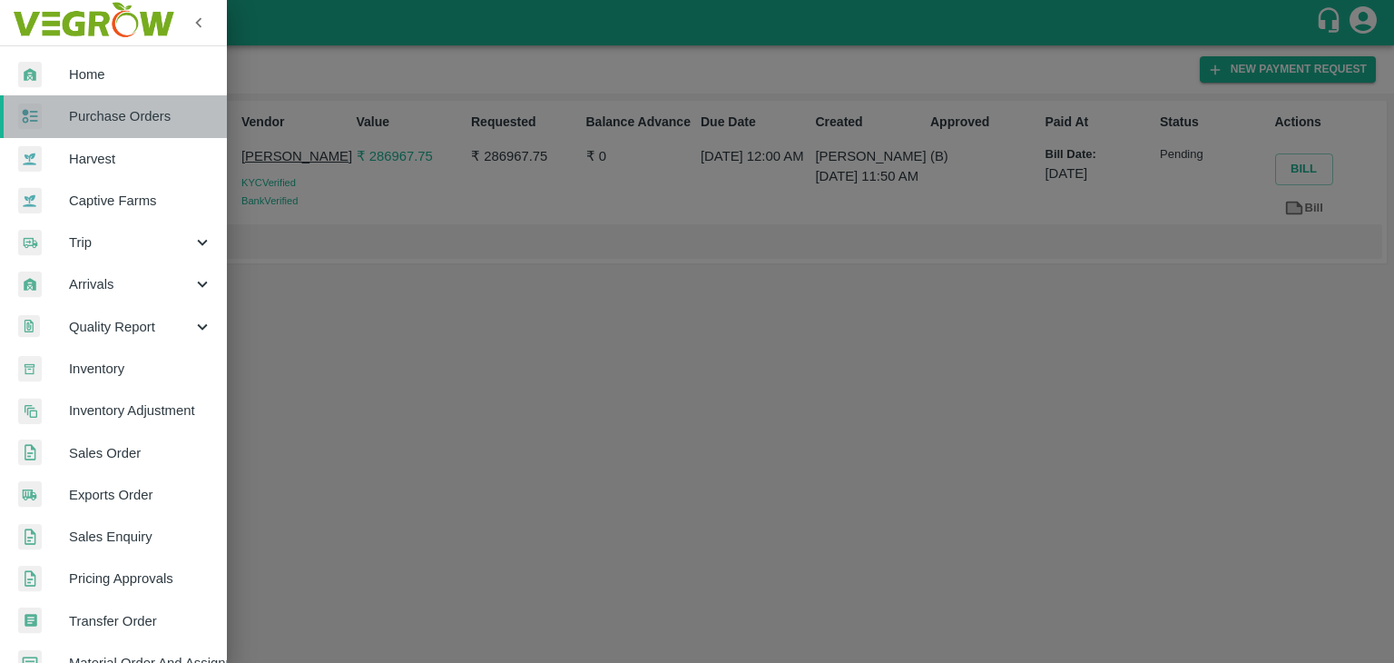
click at [118, 99] on link "Purchase Orders" at bounding box center [113, 116] width 227 height 42
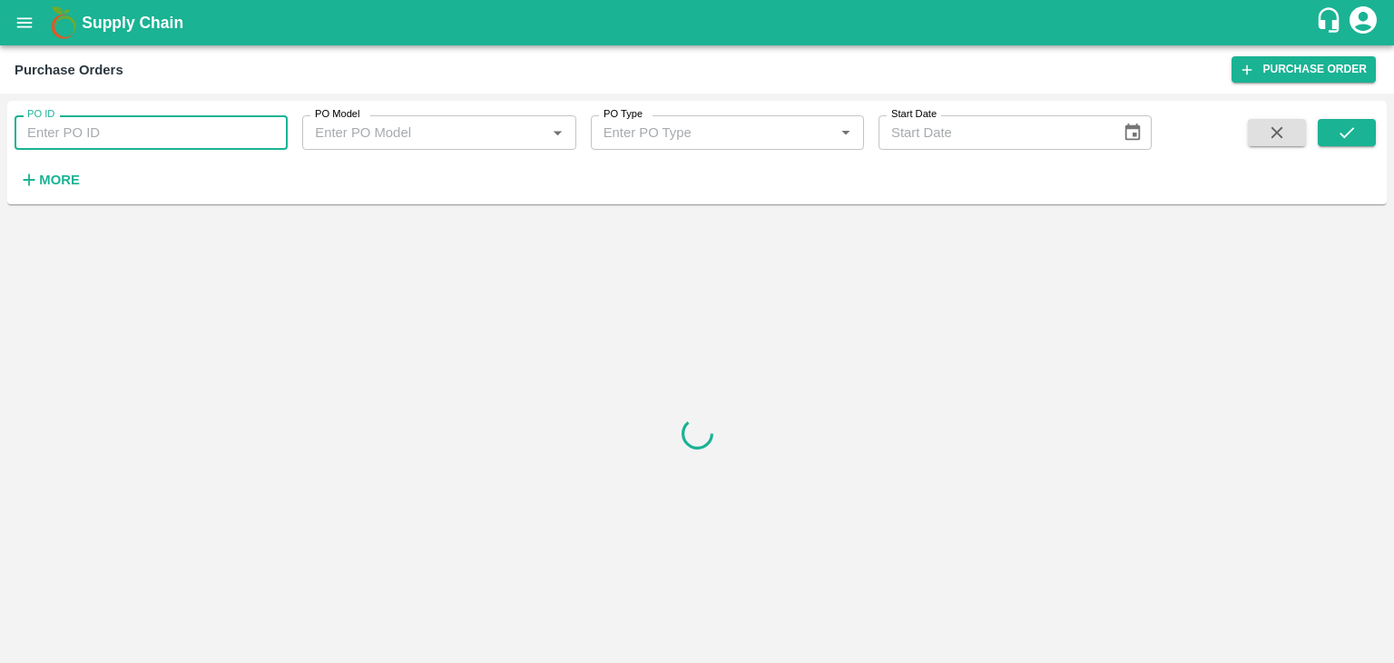
click at [174, 132] on input "PO ID" at bounding box center [151, 132] width 273 height 34
paste input "167975"
click at [1350, 133] on icon "submit" at bounding box center [1347, 132] width 15 height 11
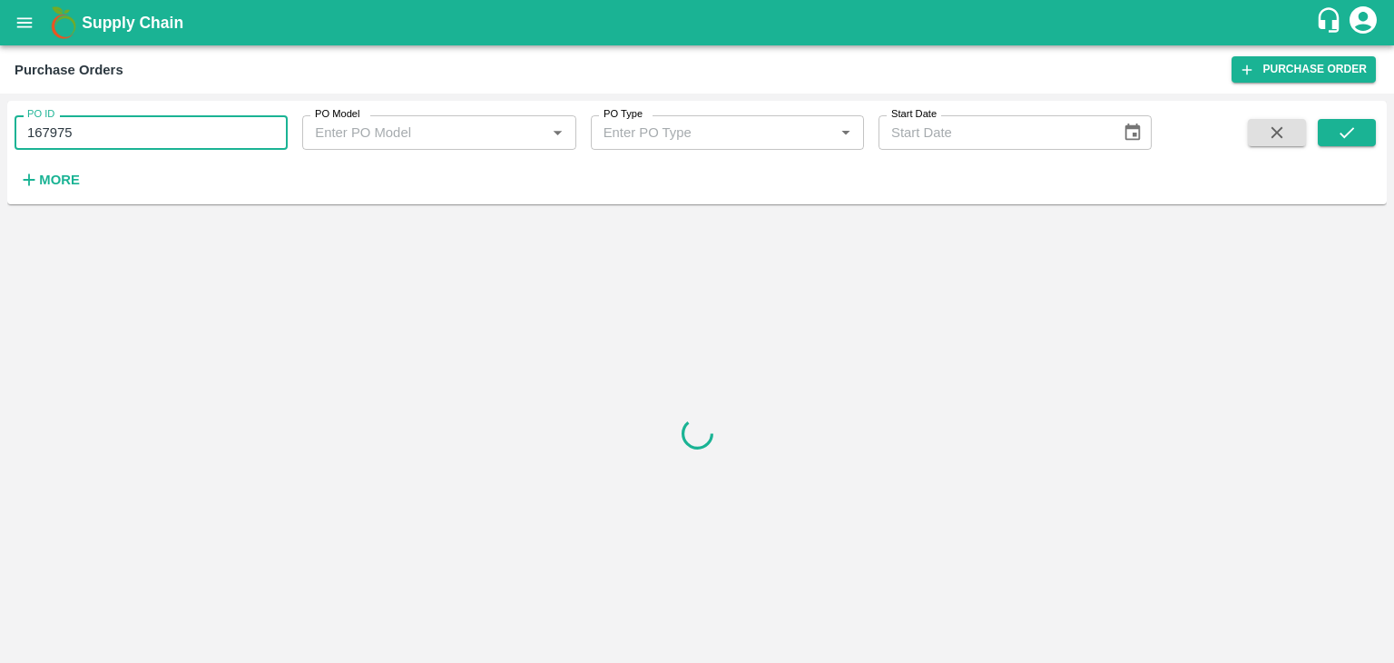
click at [162, 132] on input "167975" at bounding box center [151, 132] width 273 height 34
type input "167975"
click at [1347, 133] on icon "submit" at bounding box center [1347, 132] width 15 height 11
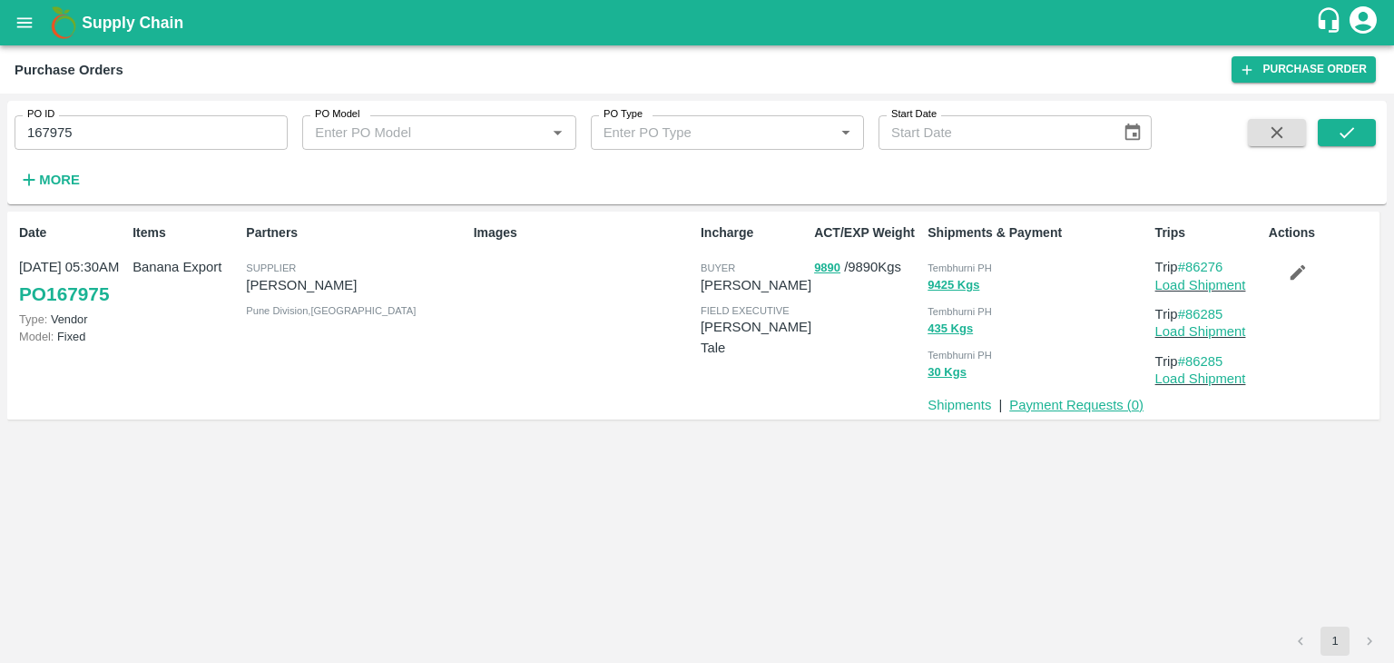
click at [1064, 408] on link "Payment Requests ( 0 )" at bounding box center [1076, 405] width 134 height 15
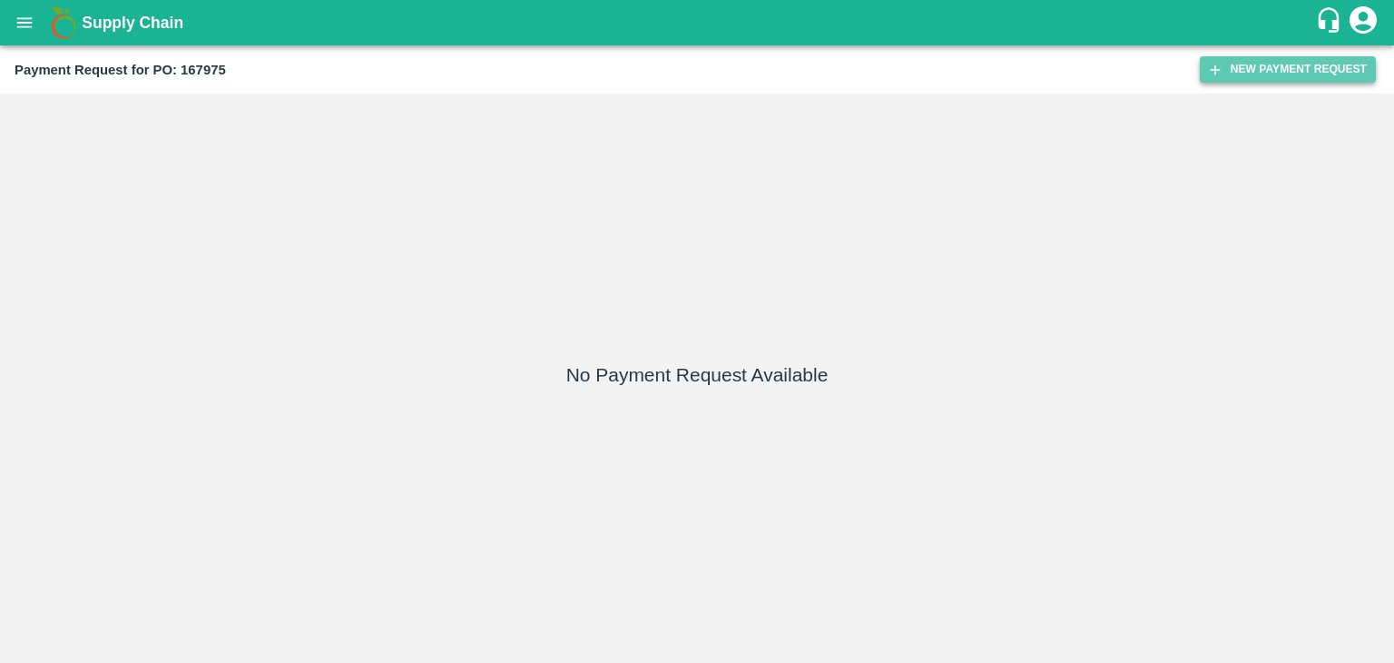
click at [1304, 58] on button "New Payment Request" at bounding box center [1288, 69] width 176 height 26
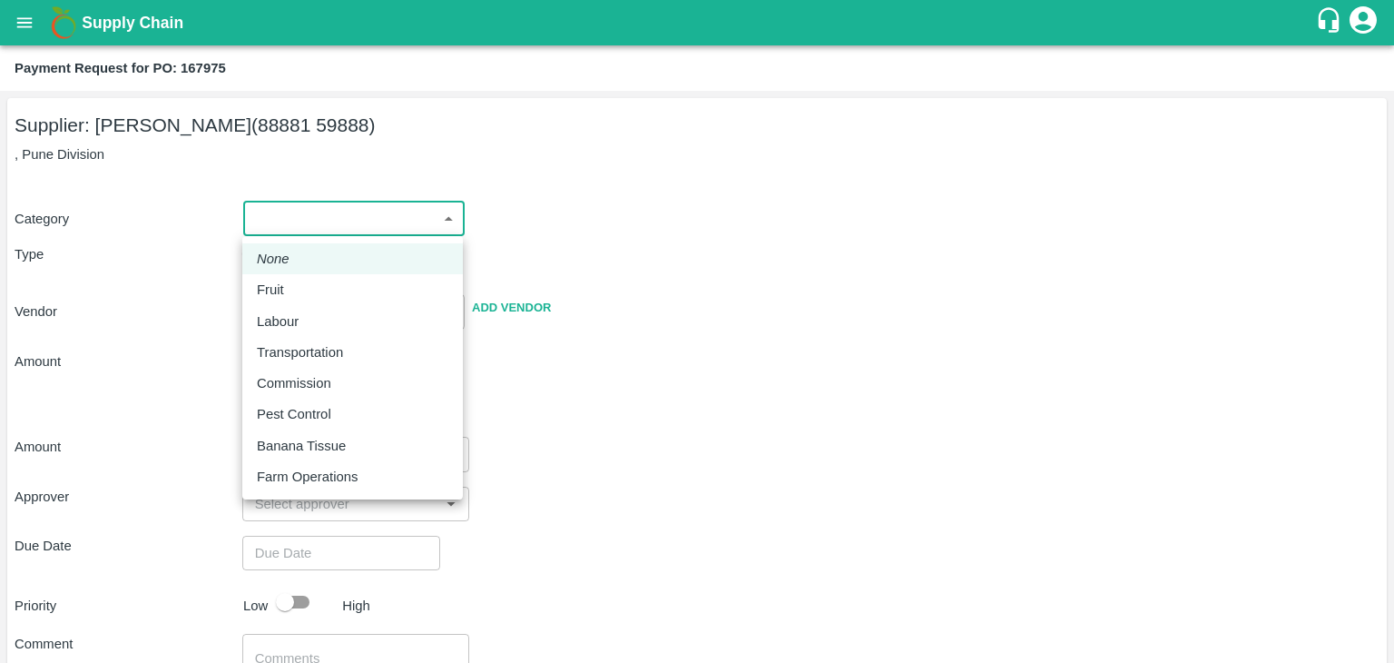
click at [249, 231] on body "Supply Chain Payment Request for PO: 167975 Supplier: [PERSON_NAME] Patil (8888…" at bounding box center [697, 331] width 1394 height 663
click at [316, 296] on div "Fruit" at bounding box center [353, 290] width 192 height 20
type input "1"
type input "[PERSON_NAME] Patil - 88881 59888(Supplier)"
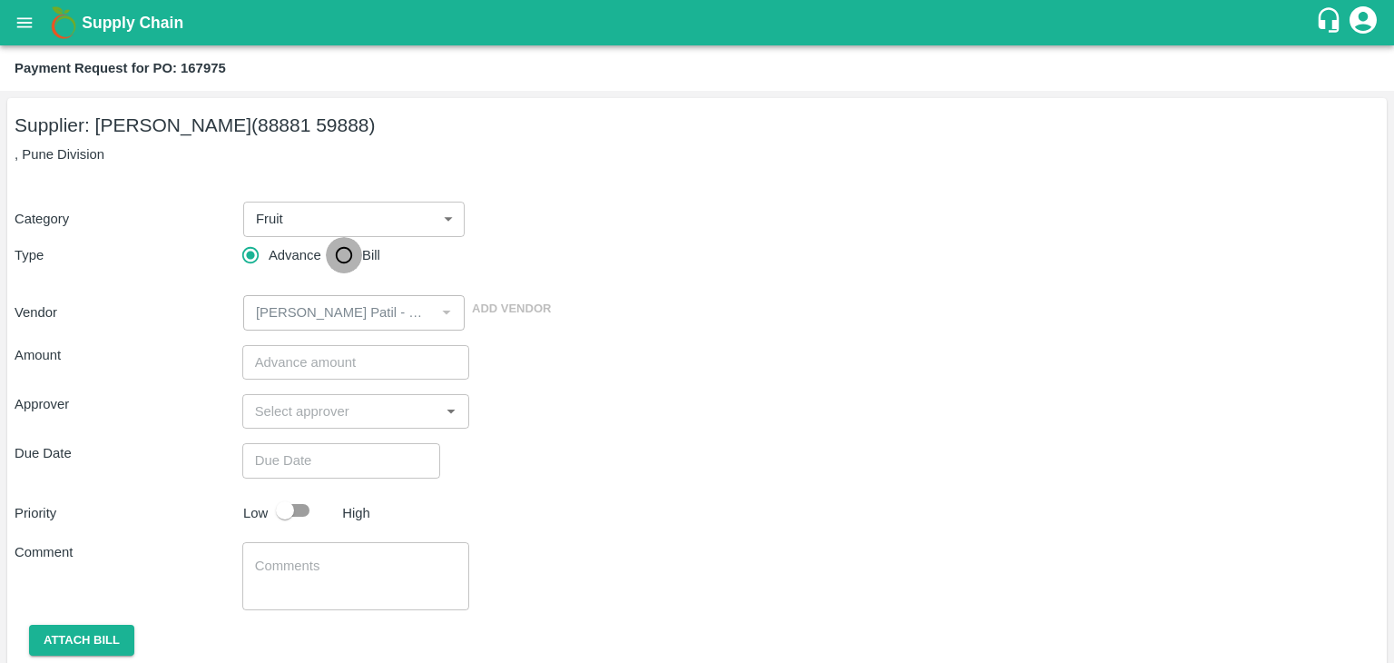
click at [348, 254] on input "Bill" at bounding box center [344, 255] width 36 height 36
radio input "true"
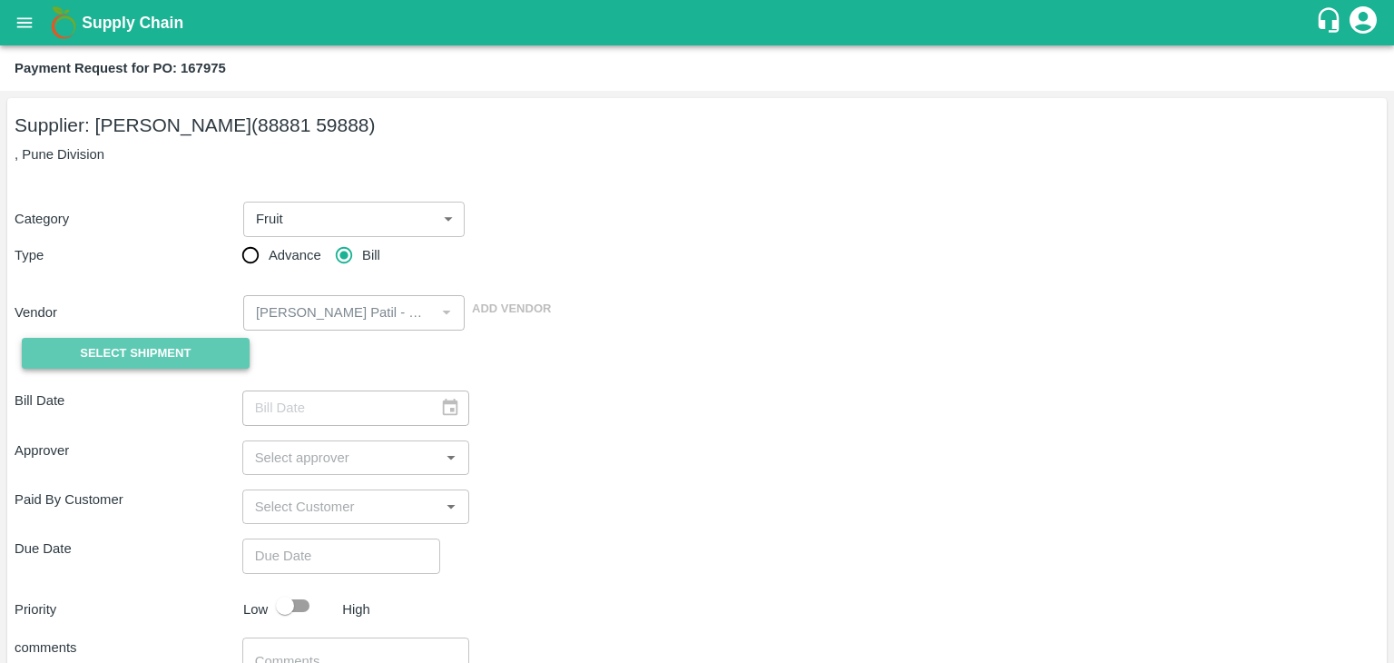
click at [128, 349] on span "Select Shipment" at bounding box center [135, 353] width 111 height 21
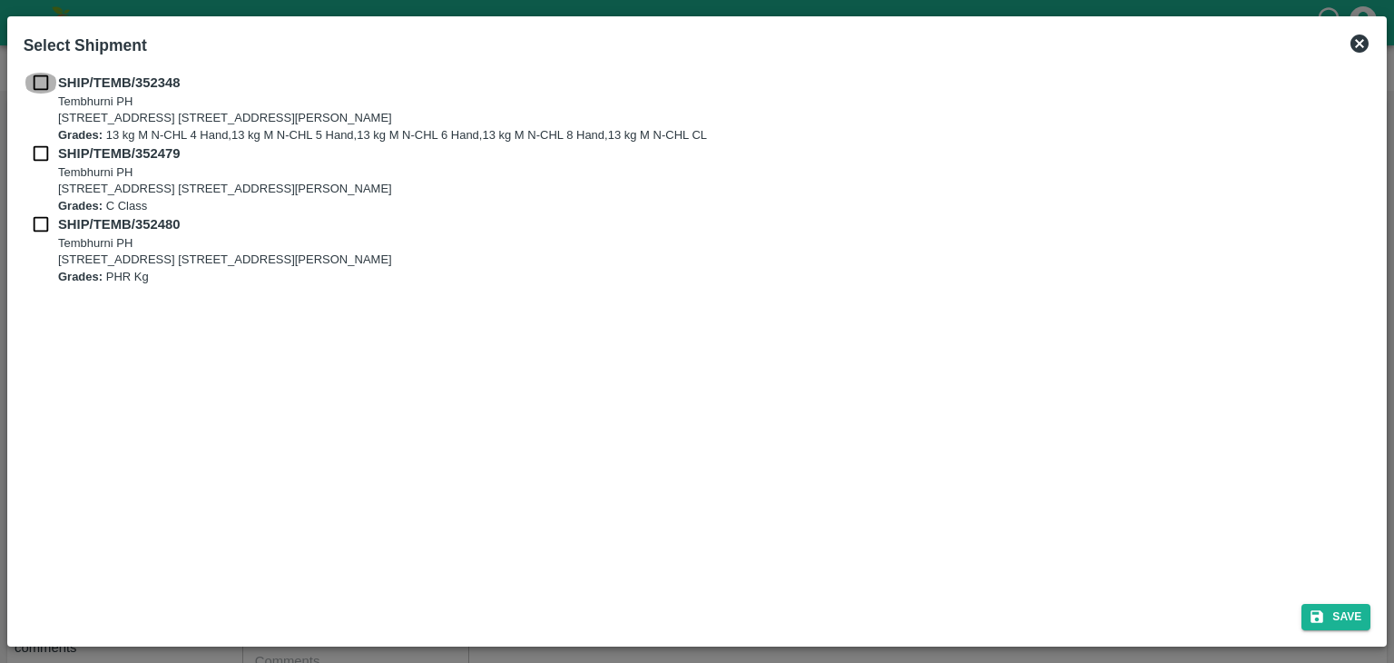
click at [35, 78] on input "checkbox" at bounding box center [41, 83] width 34 height 20
checkbox input "true"
click at [42, 157] on input "checkbox" at bounding box center [41, 153] width 34 height 20
checkbox input "true"
click at [45, 219] on input "checkbox" at bounding box center [41, 224] width 34 height 20
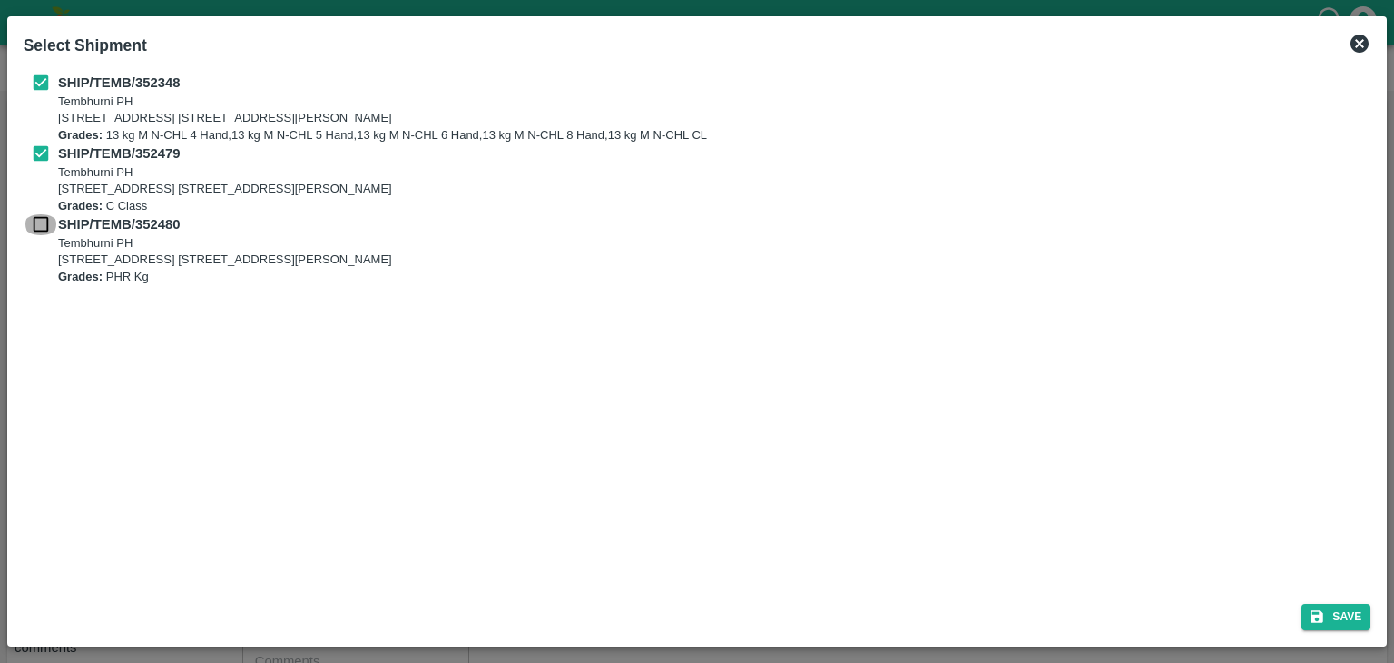
checkbox input "true"
click at [1336, 615] on button "Save" at bounding box center [1336, 617] width 69 height 26
type input "[DATE]"
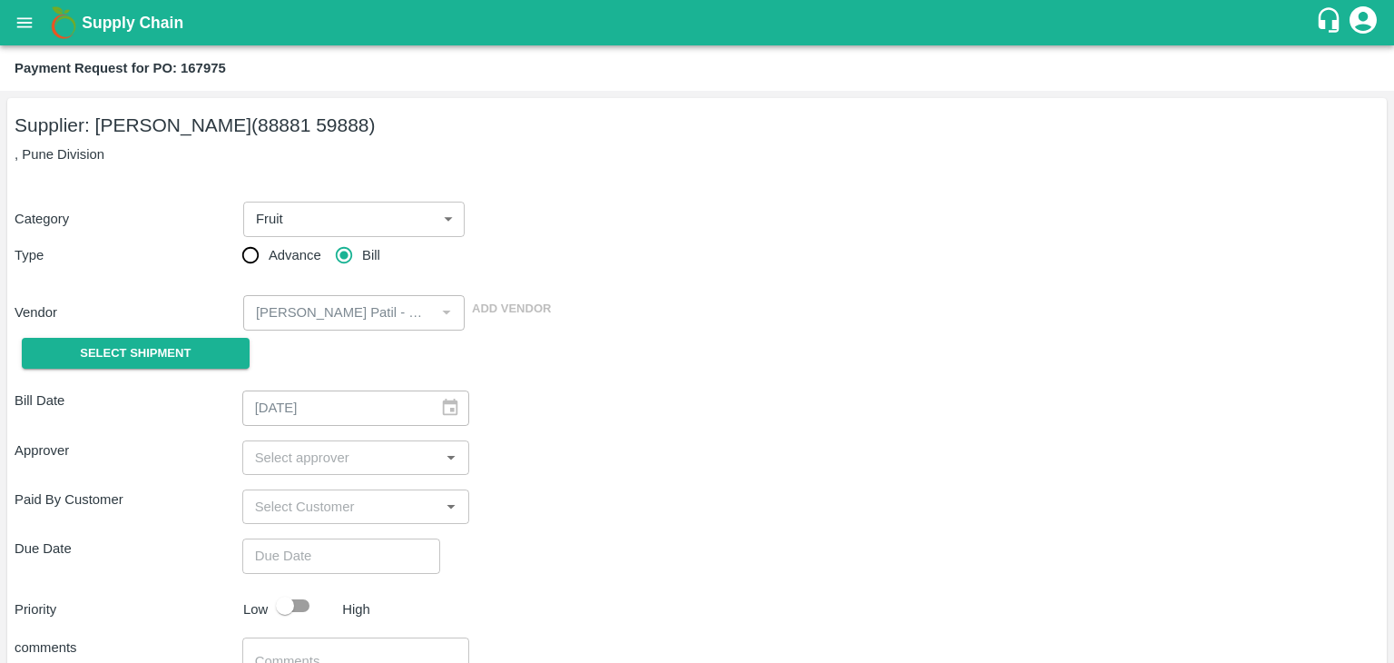
scroll to position [156, 0]
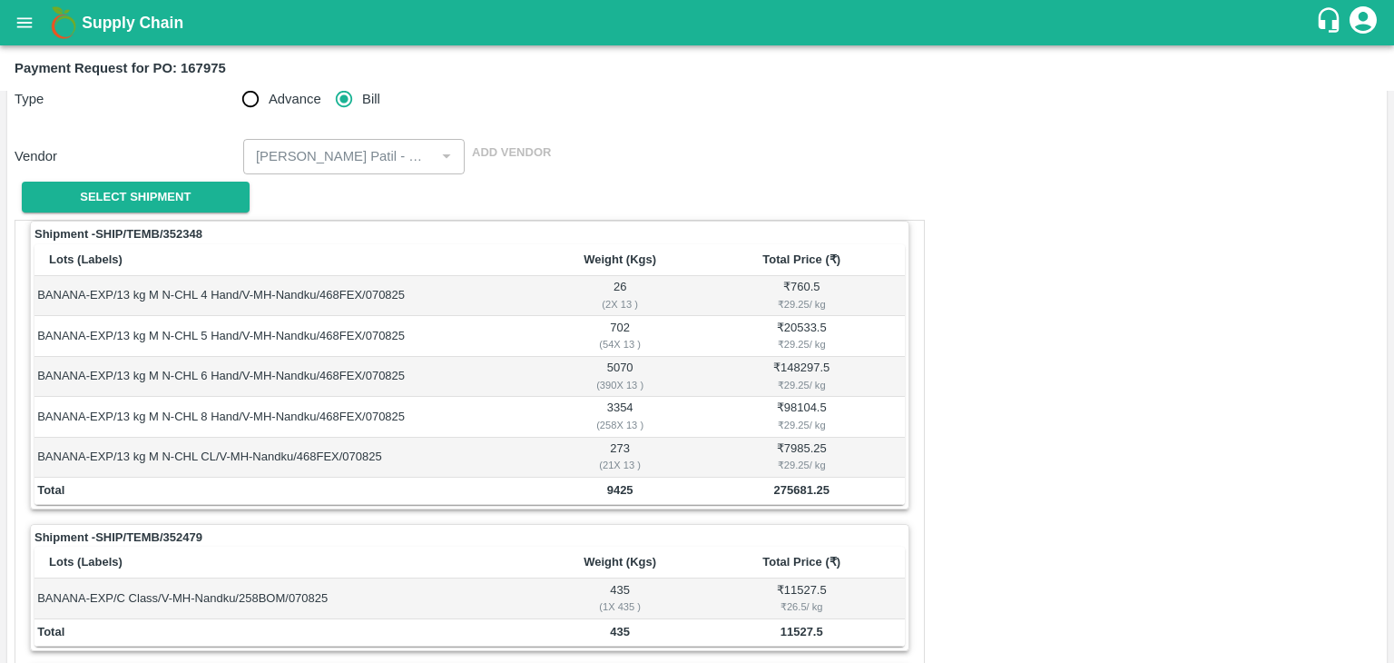
drag, startPoint x: 498, startPoint y: 369, endPoint x: 570, endPoint y: 409, distance: 82.1
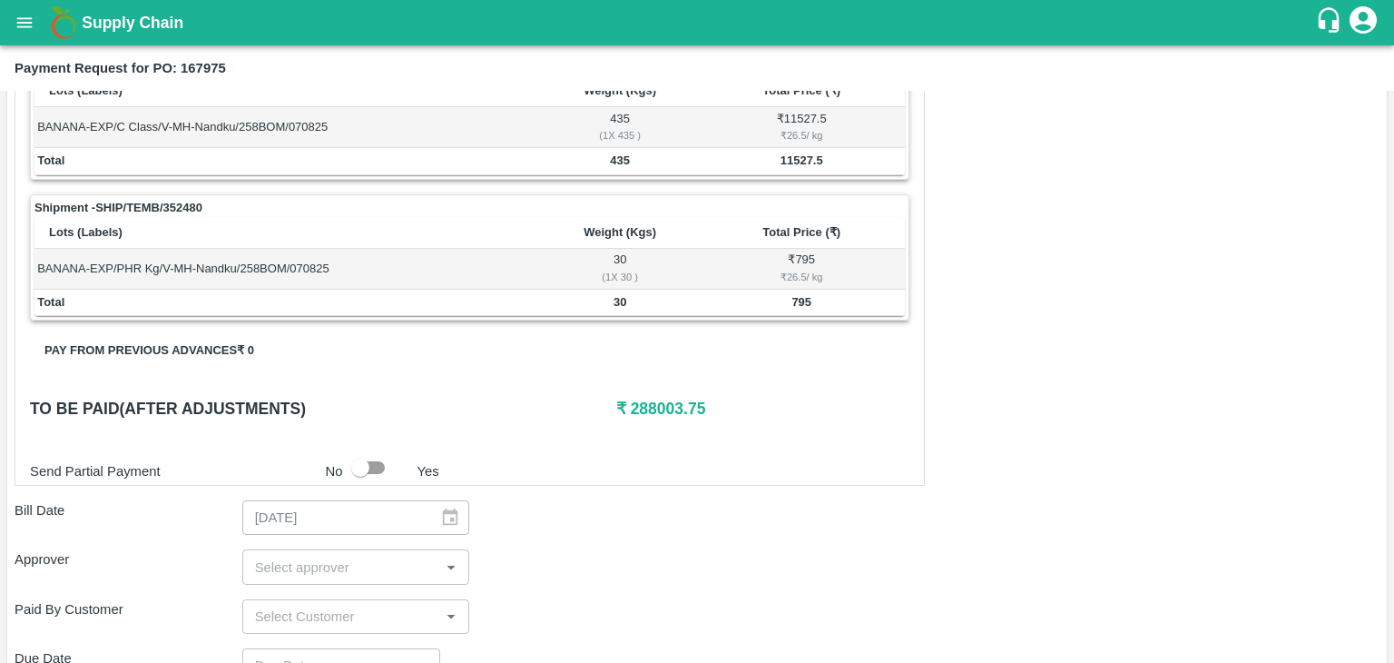
scroll to position [890, 0]
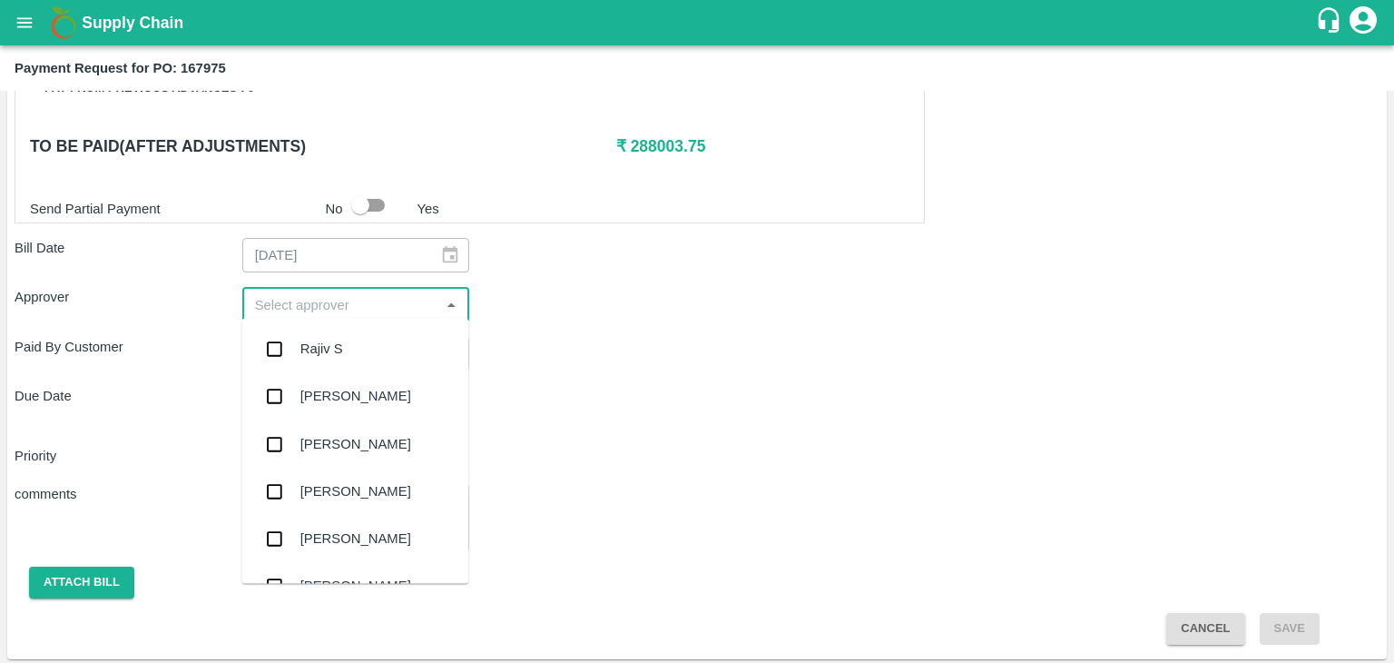
click at [372, 308] on input "input" at bounding box center [341, 304] width 187 height 24
type input "Ajit"
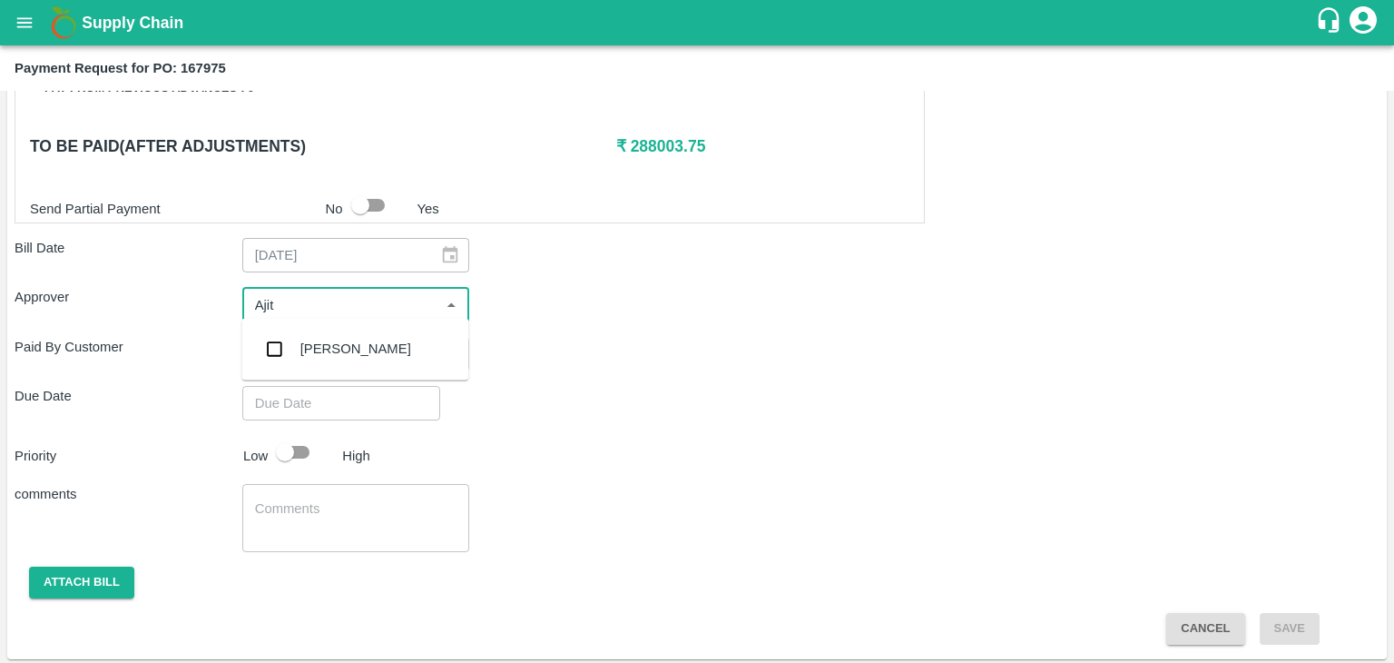
click at [328, 346] on div "[PERSON_NAME]" at bounding box center [355, 349] width 111 height 20
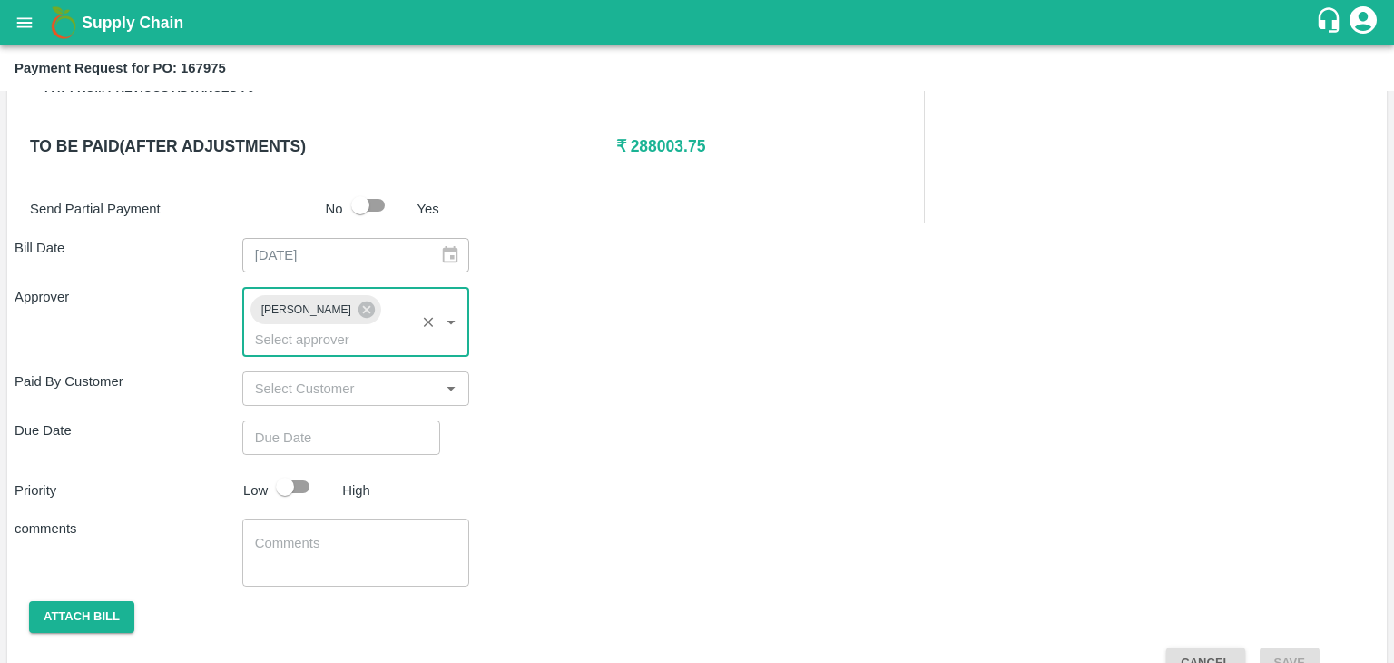
type input "DD/MM/YYYY hh:mm aa"
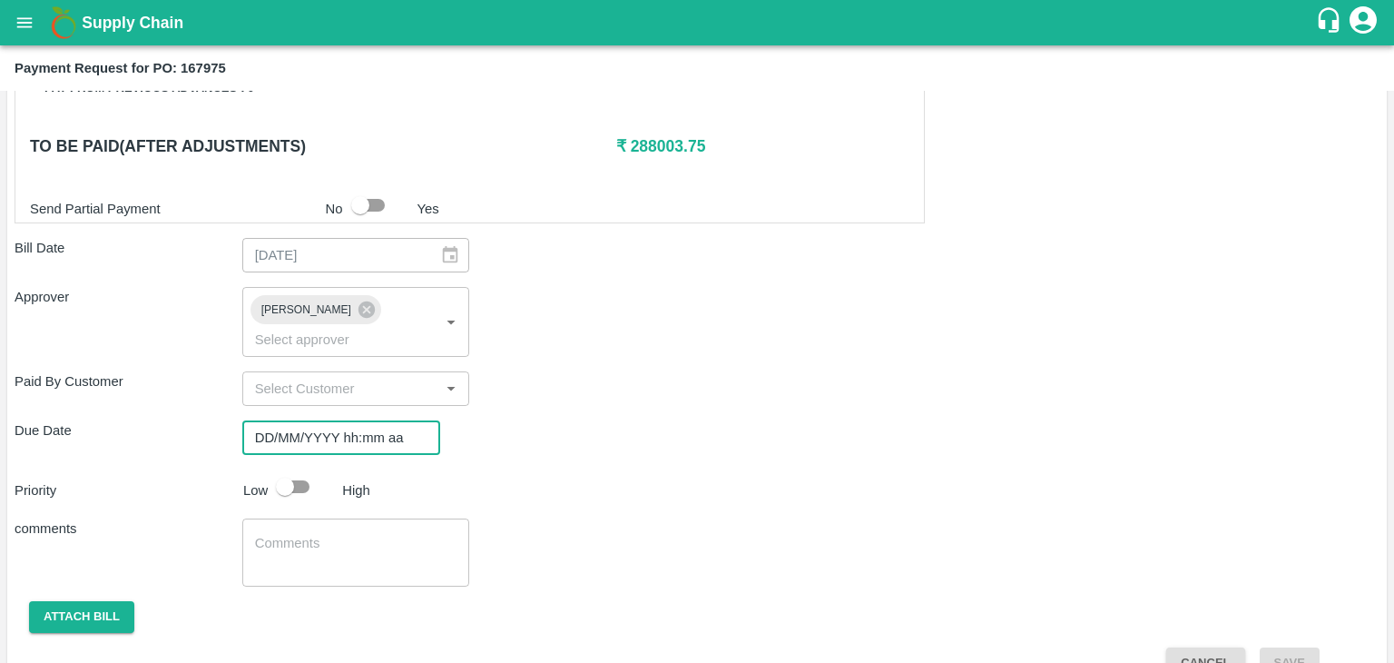
click at [396, 420] on input "DD/MM/YYYY hh:mm aa" at bounding box center [334, 437] width 185 height 34
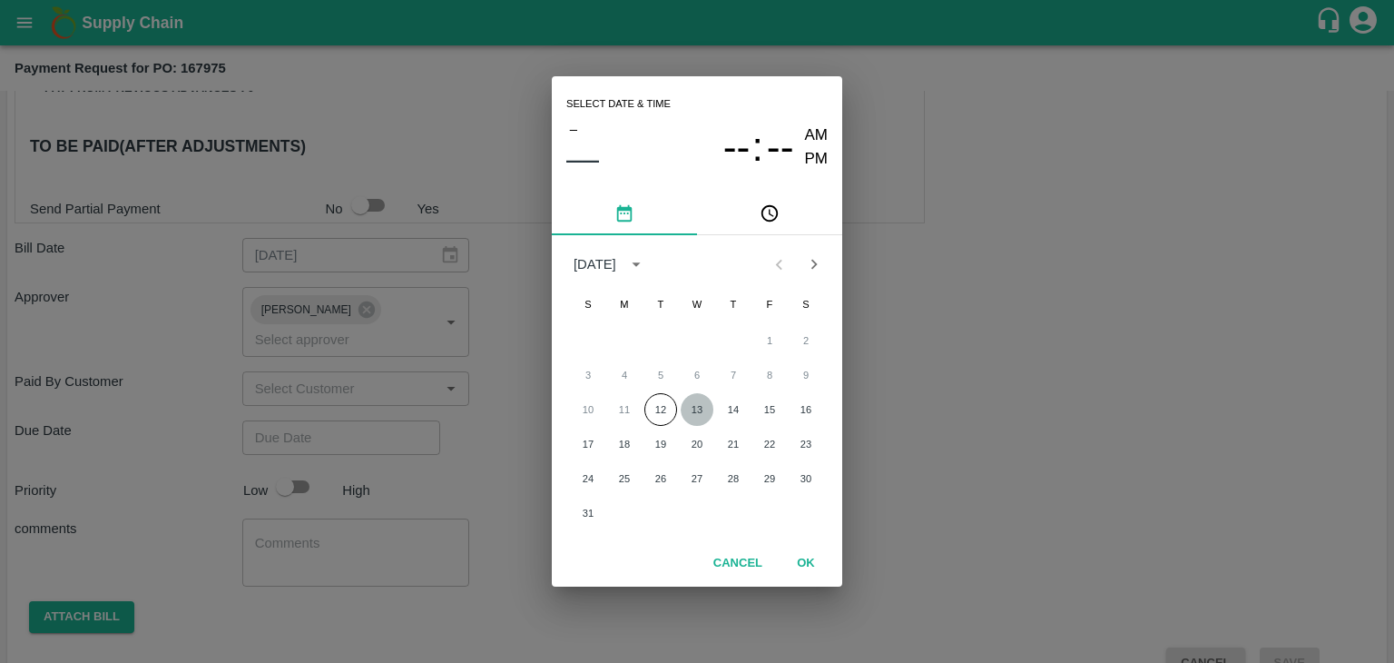
click at [692, 408] on button "13" at bounding box center [697, 409] width 33 height 33
type input "[DATE] 12:00 AM"
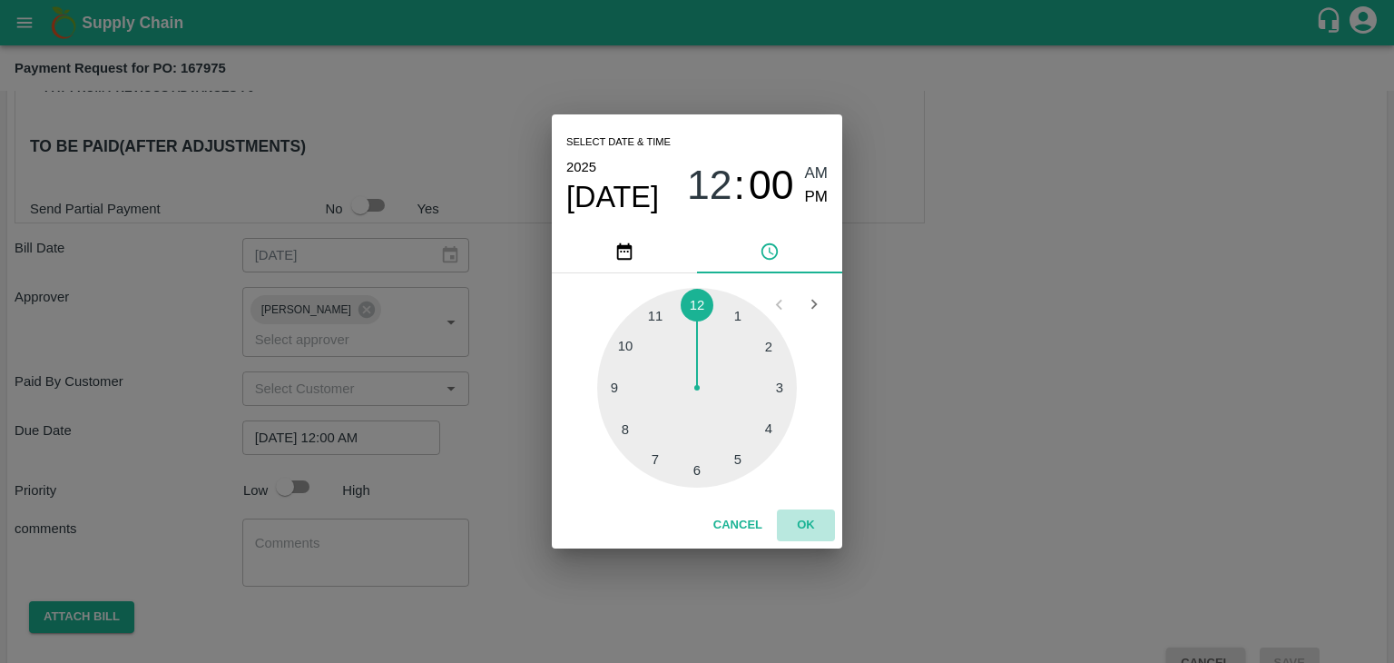
click at [802, 520] on button "OK" at bounding box center [806, 525] width 58 height 32
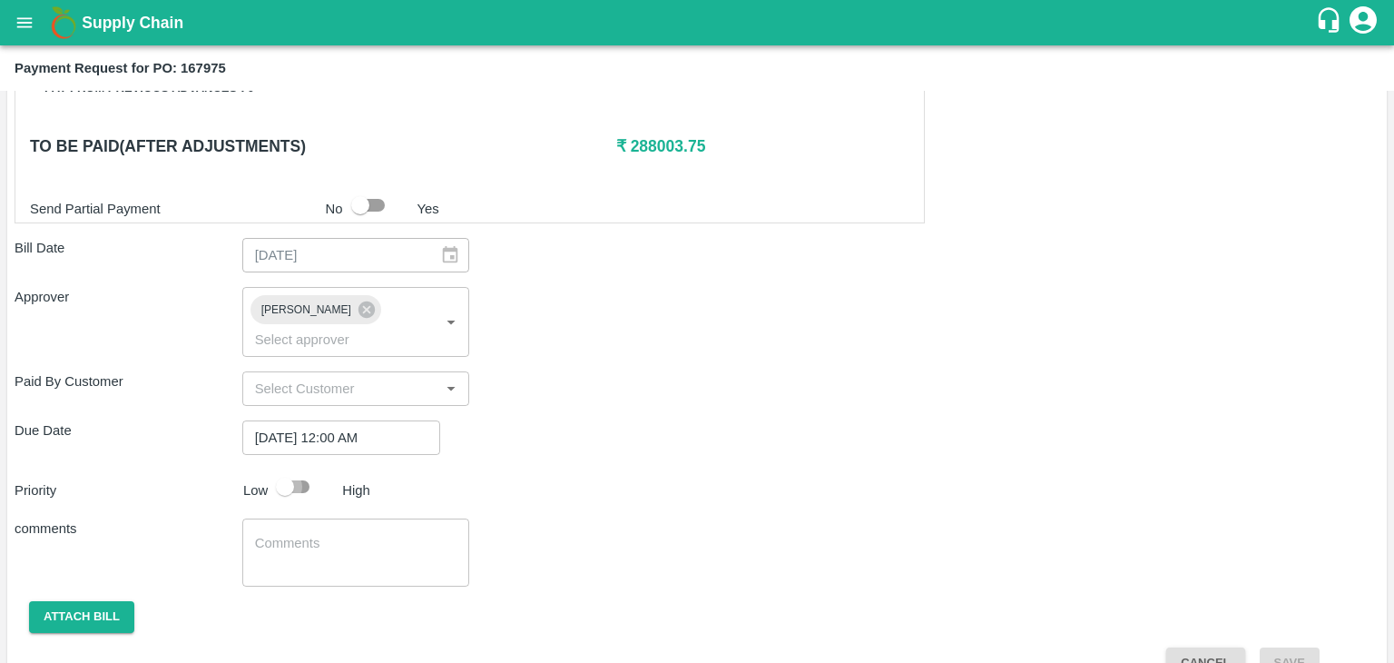
click at [294, 469] on input "checkbox" at bounding box center [284, 486] width 103 height 34
checkbox input "true"
click at [345, 534] on textarea at bounding box center [356, 553] width 202 height 38
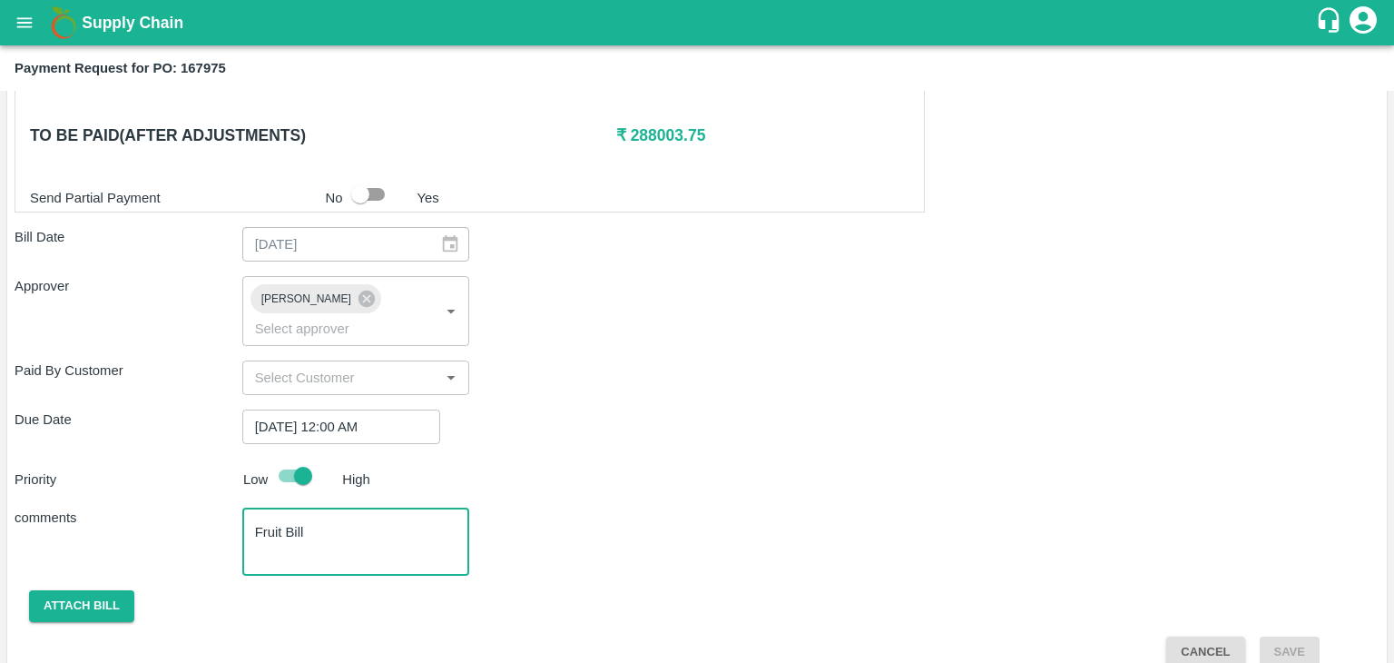
scroll to position [900, 0]
type textarea "Fruit Bill"
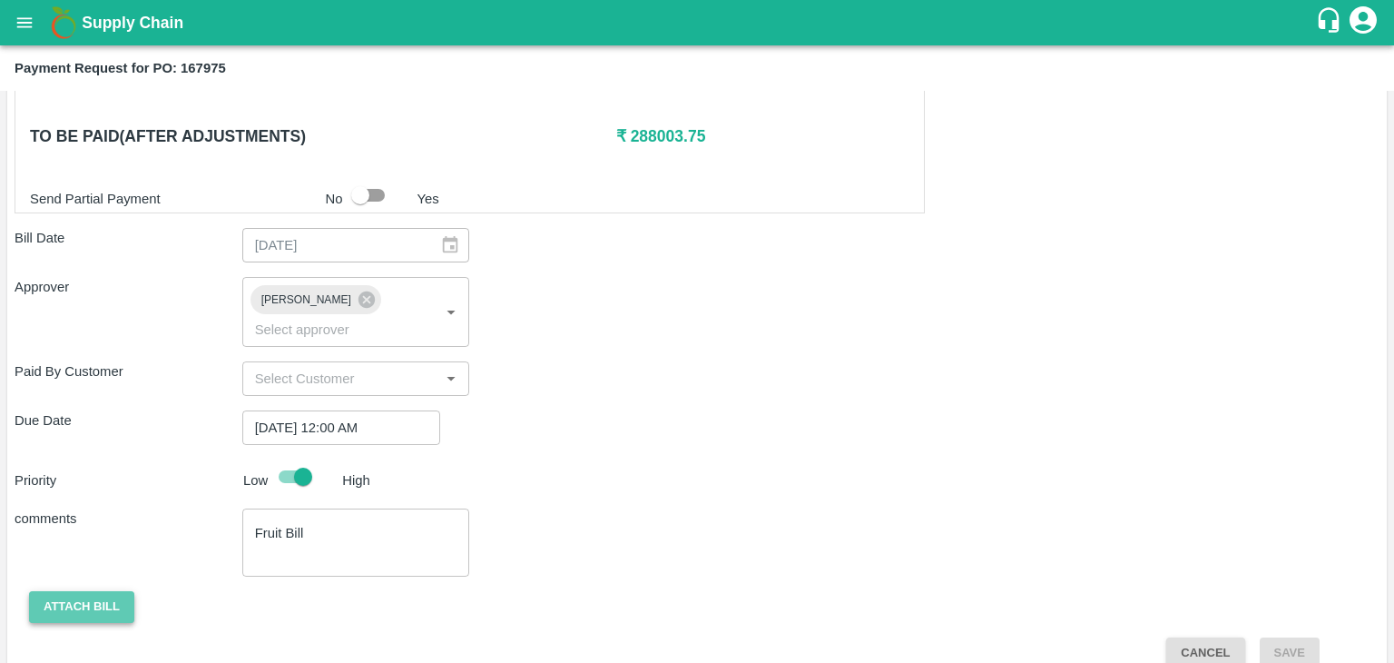
click at [98, 591] on button "Attach bill" at bounding box center [81, 607] width 105 height 32
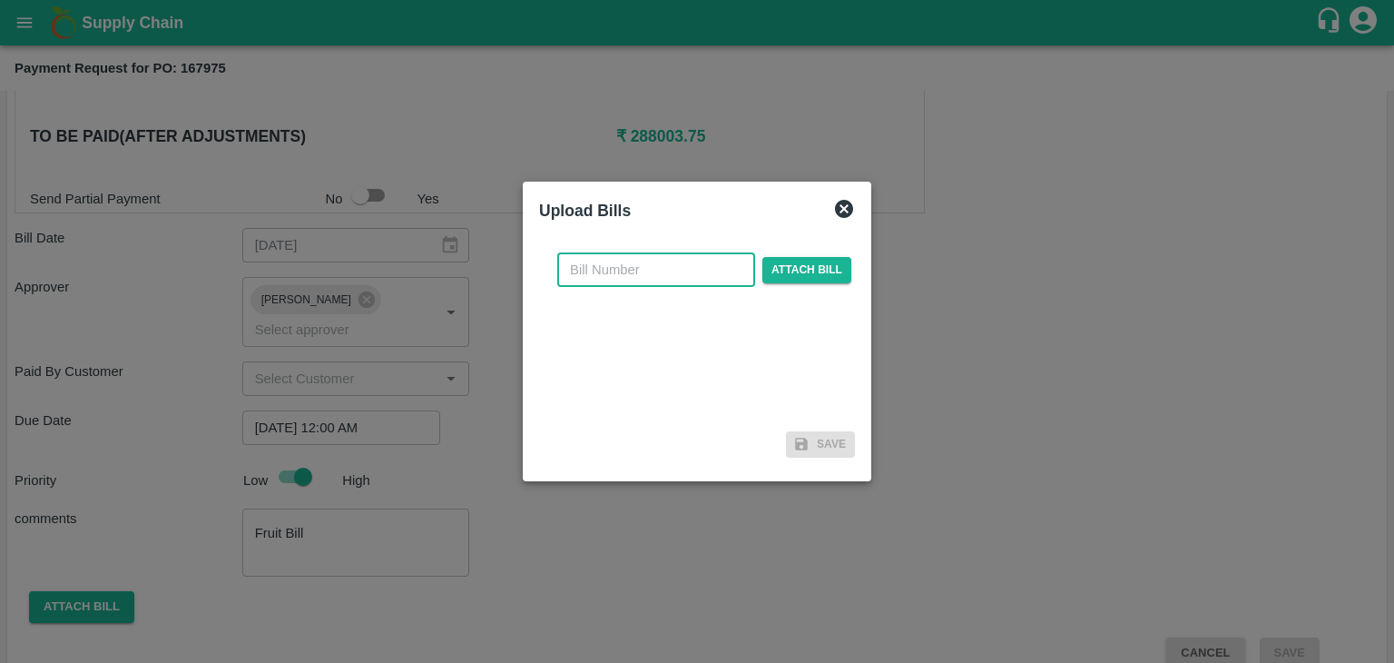
click at [639, 277] on input "text" at bounding box center [656, 269] width 198 height 34
type input "5525"
click at [821, 264] on span "Attach bill" at bounding box center [807, 270] width 89 height 26
click at [0, 0] on input "Attach bill" at bounding box center [0, 0] width 0 height 0
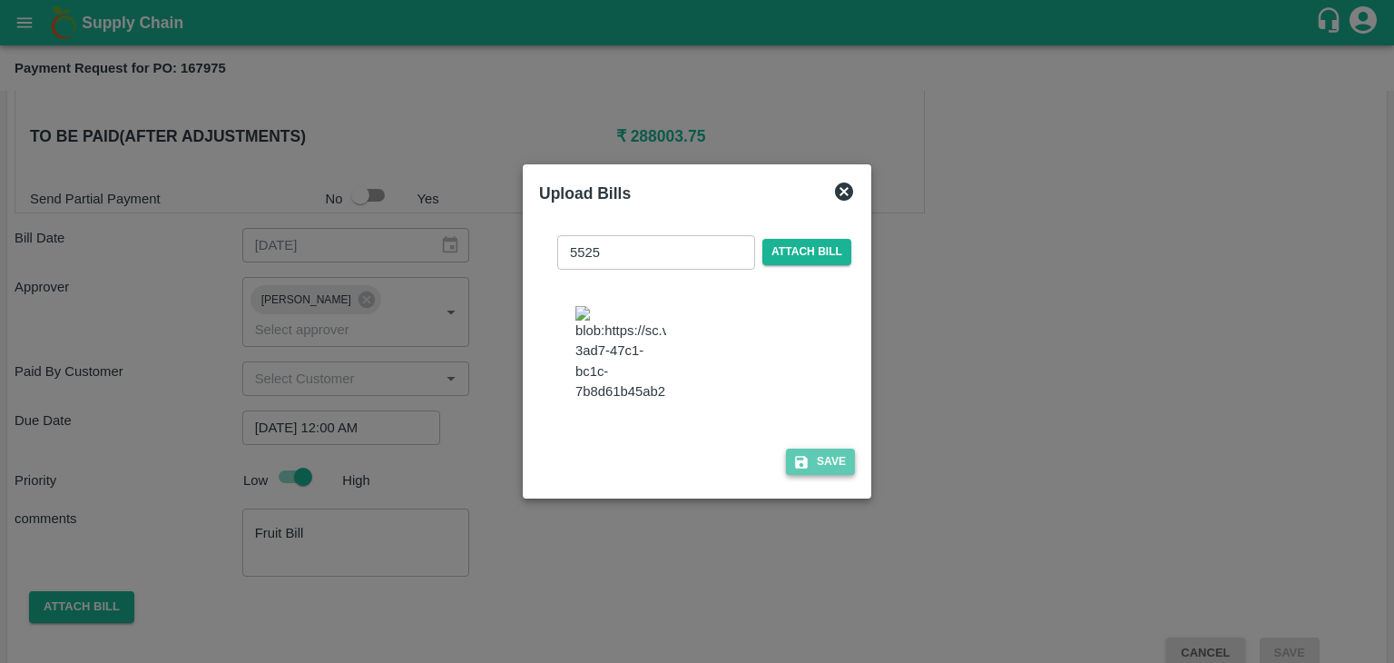
click at [807, 460] on button "Save" at bounding box center [820, 461] width 69 height 26
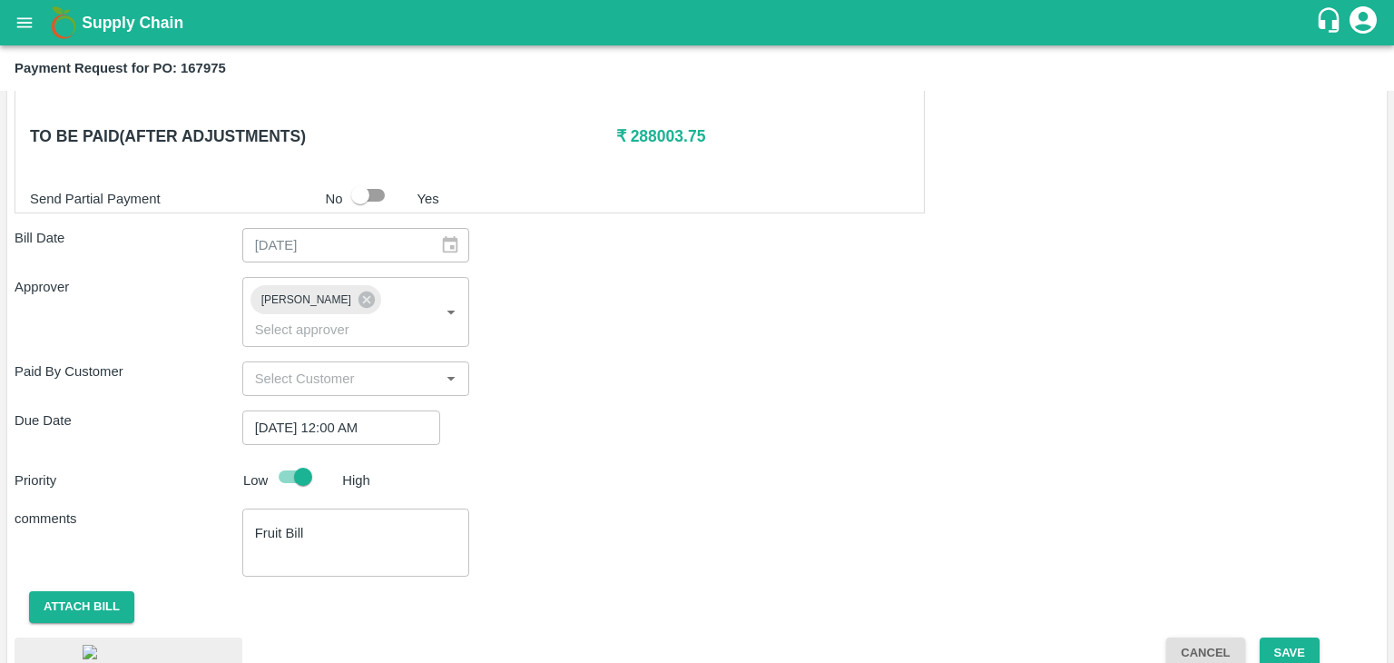
scroll to position [1018, 0]
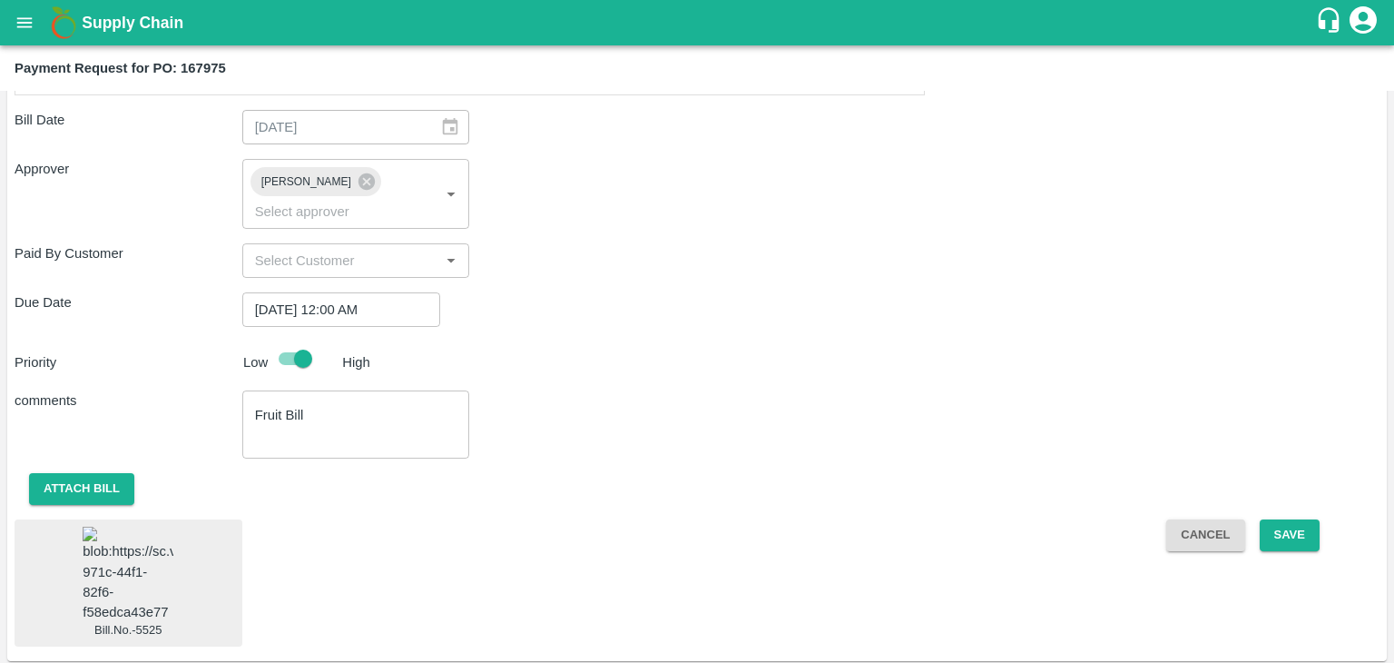
click at [149, 526] on img at bounding box center [128, 573] width 91 height 95
drag, startPoint x: 1253, startPoint y: 484, endPoint x: 1279, endPoint y: 500, distance: 31.0
click at [1279, 500] on div "Shipment - SHIP/TEMB/352348 Lots (Labels) Weight (Kgs) Total Price (₹) BANANA-E…" at bounding box center [697, 2] width 1365 height 1288
click at [1279, 519] on button "Save" at bounding box center [1290, 535] width 60 height 32
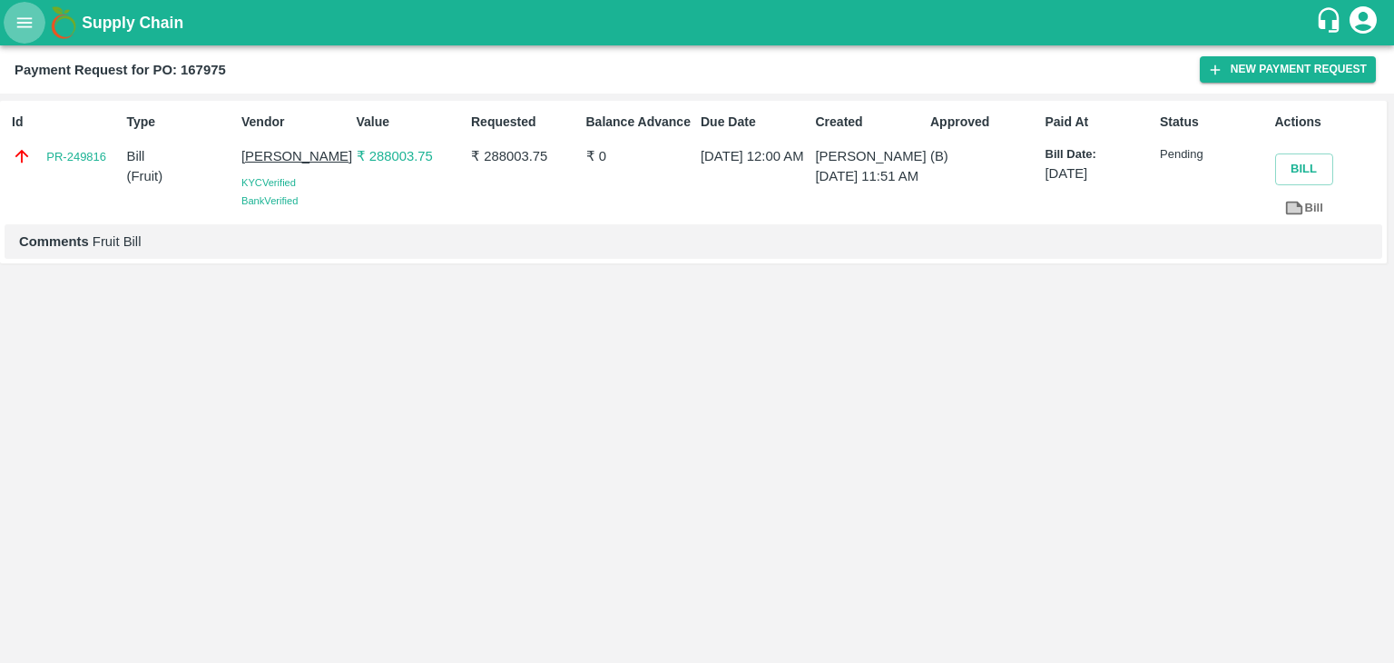
click at [16, 33] on button "open drawer" at bounding box center [25, 23] width 42 height 42
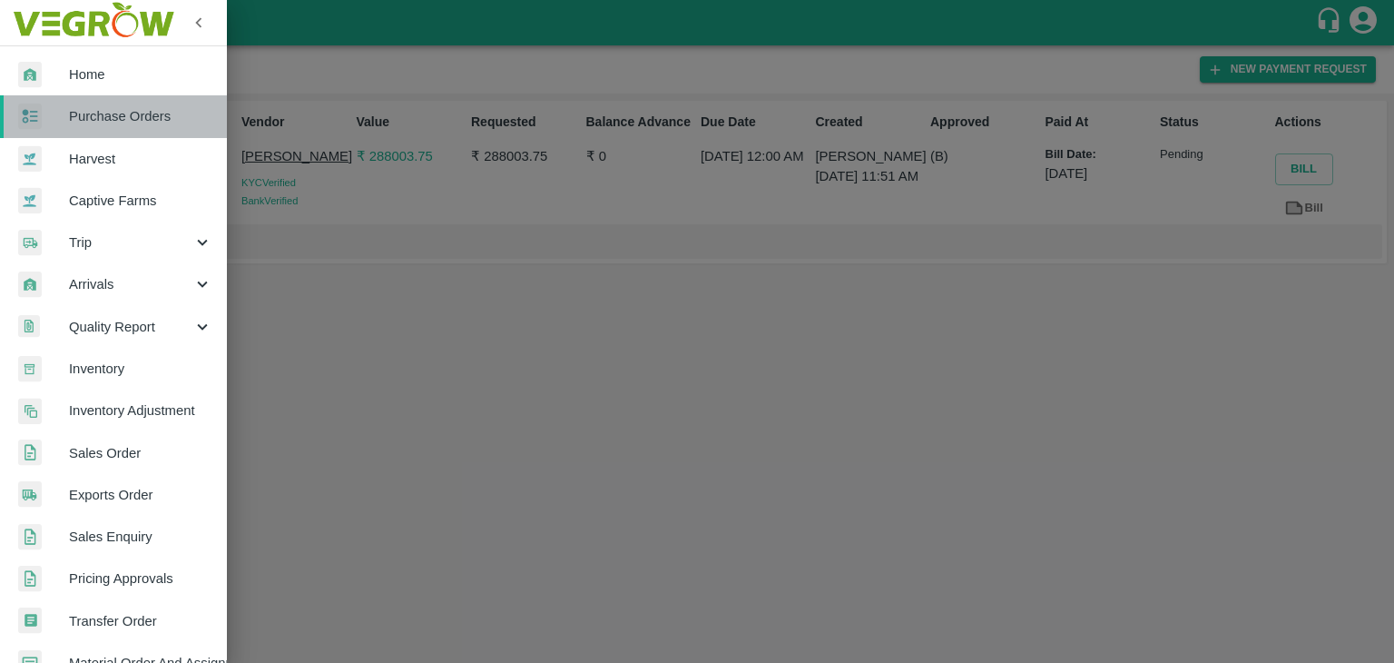
click at [149, 127] on link "Purchase Orders" at bounding box center [113, 116] width 227 height 42
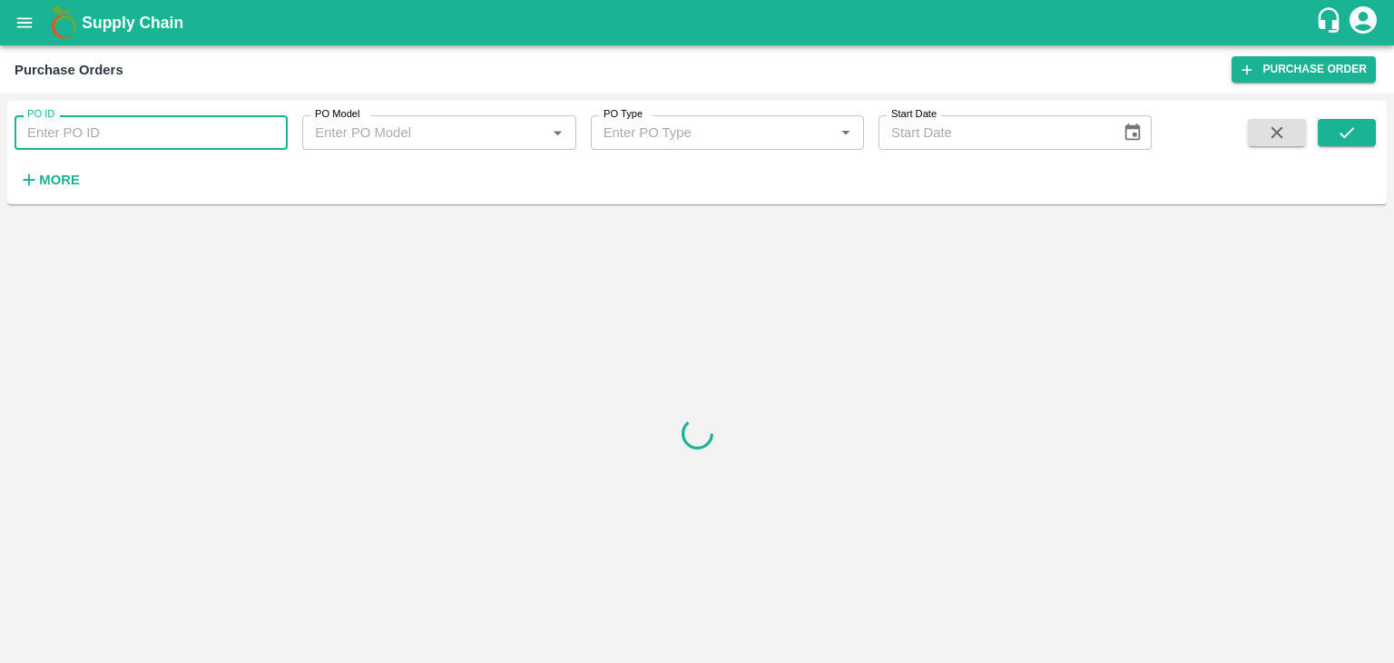
paste input "168075"
click at [204, 133] on input "PO ID" at bounding box center [151, 132] width 273 height 34
type input "168075"
click at [1339, 132] on icon "submit" at bounding box center [1347, 133] width 20 height 20
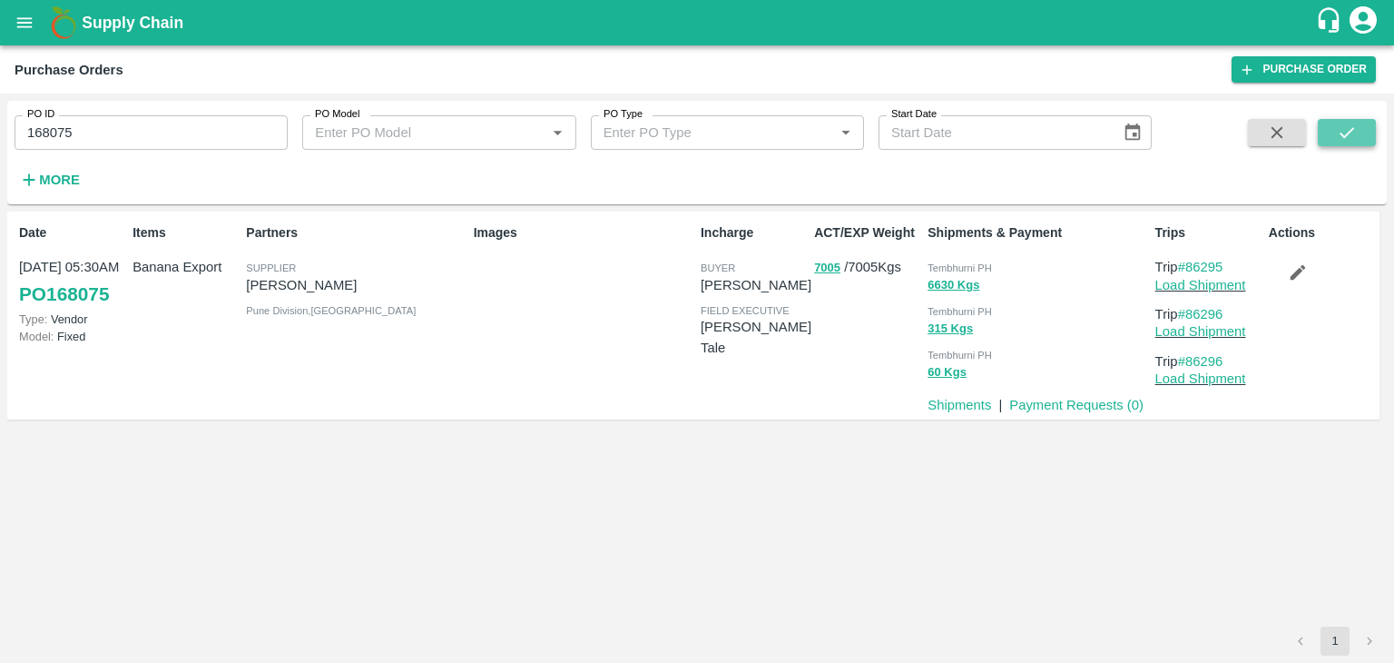
click at [1339, 132] on icon "submit" at bounding box center [1347, 133] width 20 height 20
click at [1045, 402] on link "Payment Requests ( 0 )" at bounding box center [1076, 405] width 134 height 15
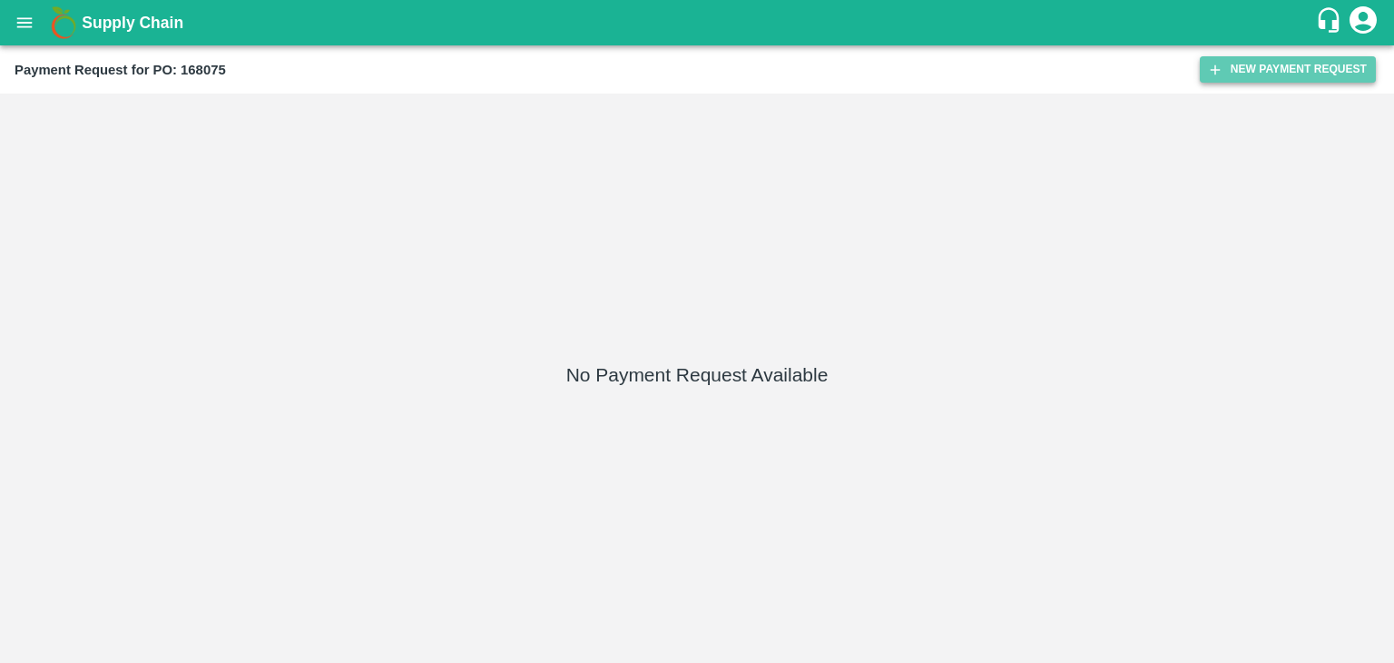
click at [1243, 62] on button "New Payment Request" at bounding box center [1288, 69] width 176 height 26
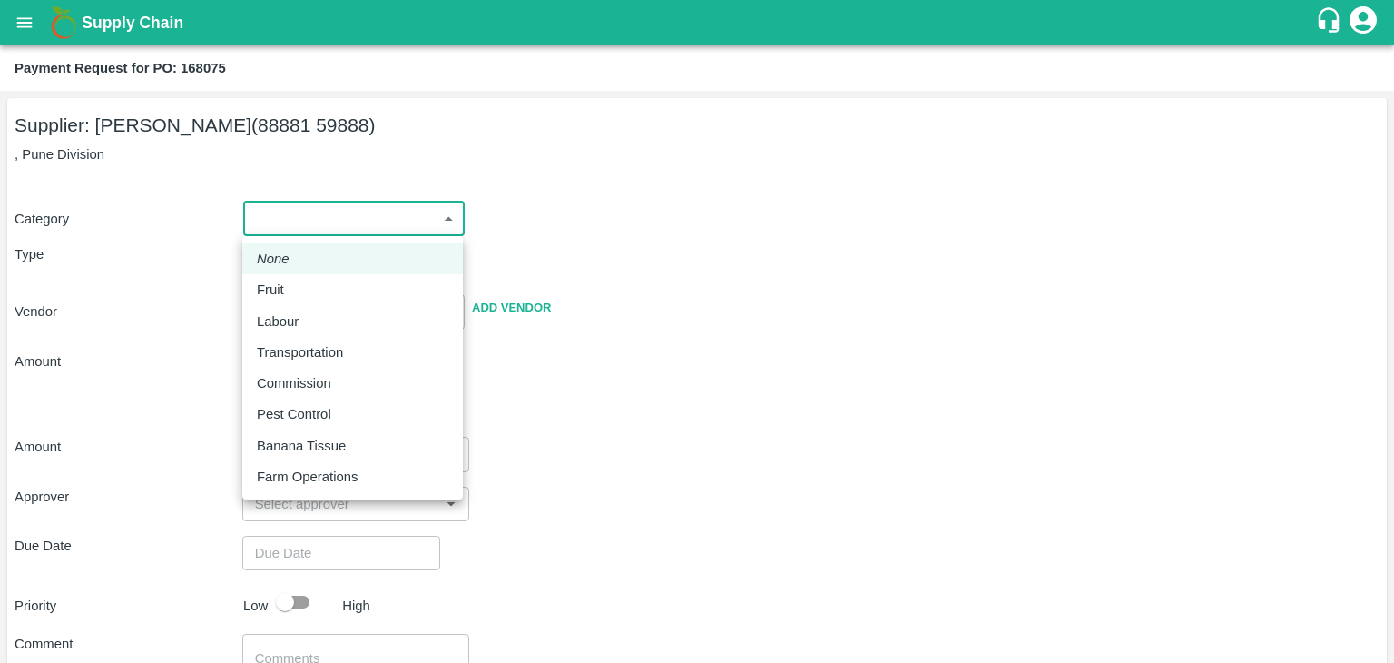
click at [247, 222] on body "Supply Chain Payment Request for PO: 168075 Supplier: [PERSON_NAME] Patil (8888…" at bounding box center [697, 331] width 1394 height 663
click at [298, 287] on div "Fruit" at bounding box center [353, 290] width 192 height 20
type input "1"
type input "[PERSON_NAME] Patil - 88881 59888(Supplier)"
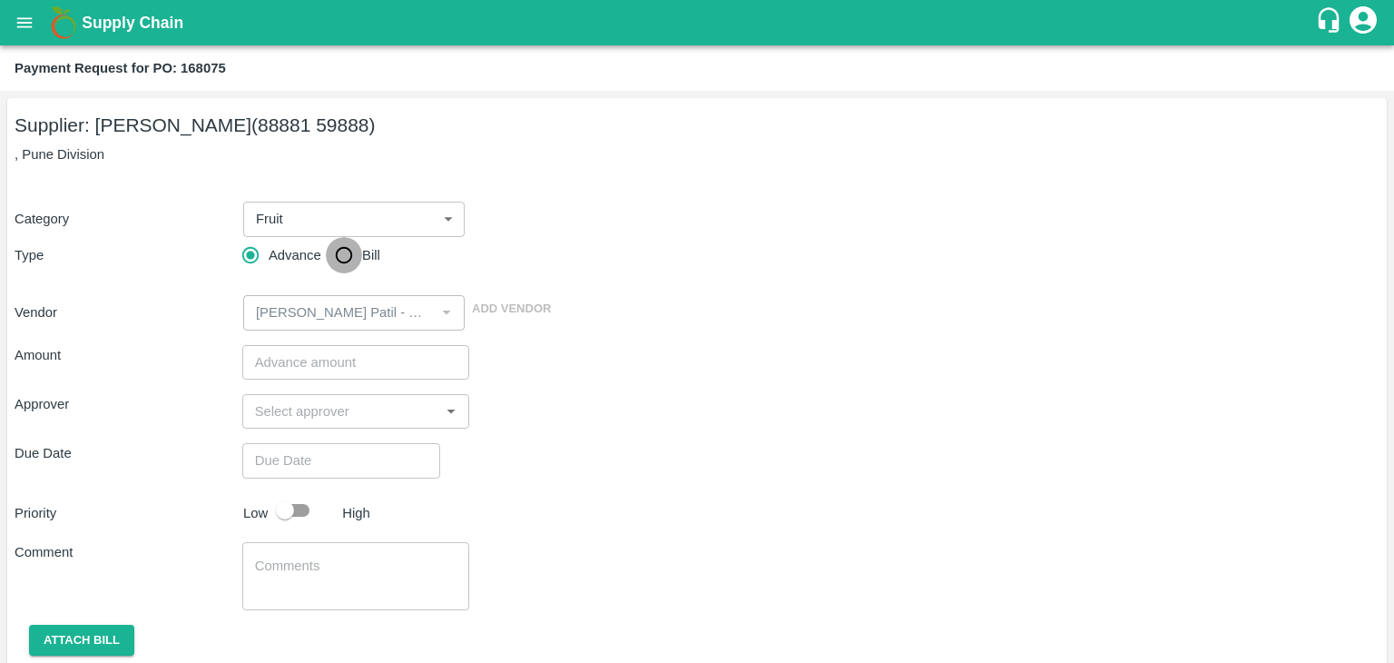
click at [336, 262] on input "Bill" at bounding box center [344, 255] width 36 height 36
radio input "true"
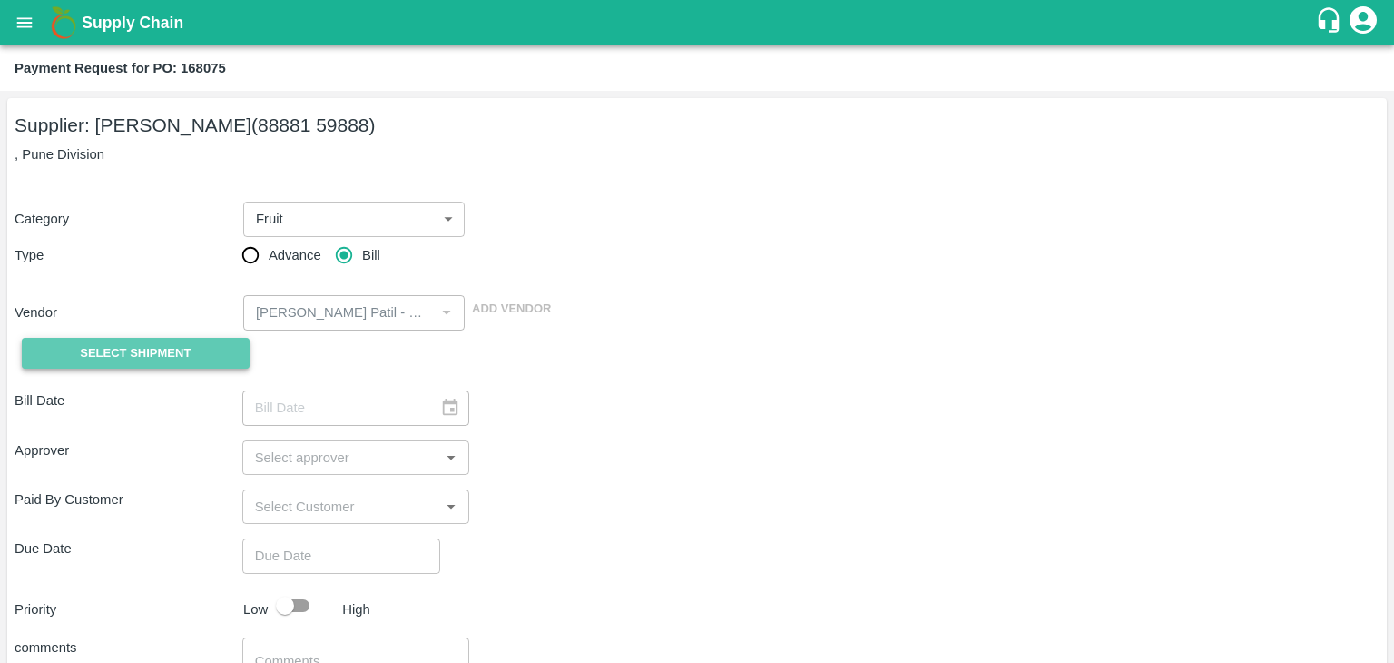
click at [123, 360] on span "Select Shipment" at bounding box center [135, 353] width 111 height 21
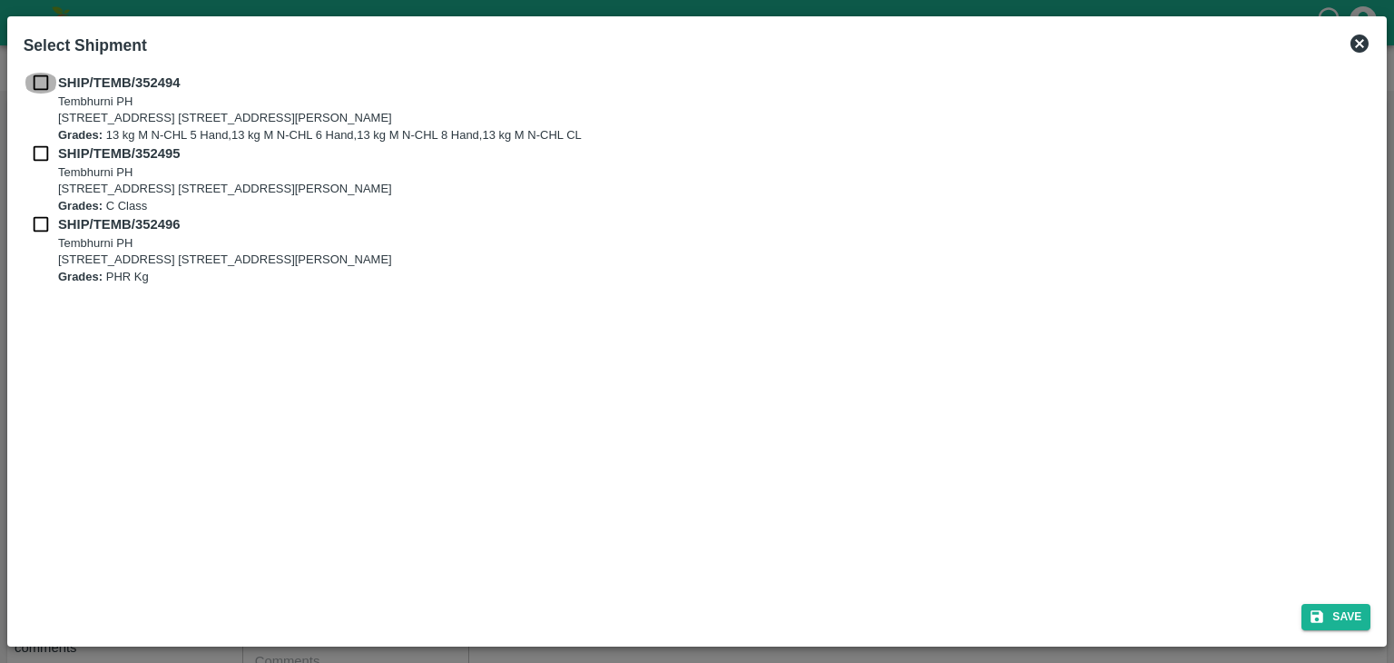
click at [42, 77] on input "checkbox" at bounding box center [41, 83] width 34 height 20
checkbox input "true"
click at [43, 153] on input "checkbox" at bounding box center [41, 153] width 34 height 20
checkbox input "true"
click at [40, 217] on input "checkbox" at bounding box center [41, 224] width 34 height 20
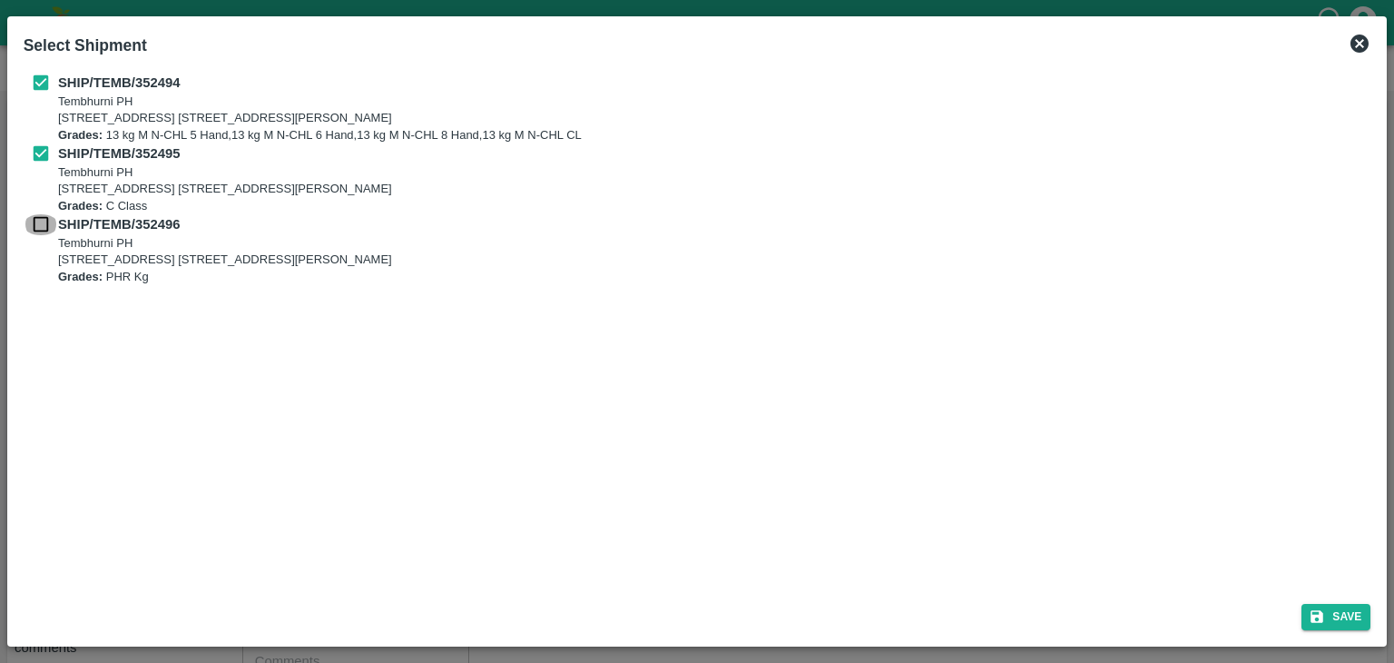
checkbox input "true"
click at [1325, 608] on icon "submit" at bounding box center [1317, 616] width 16 height 16
type input "[DATE]"
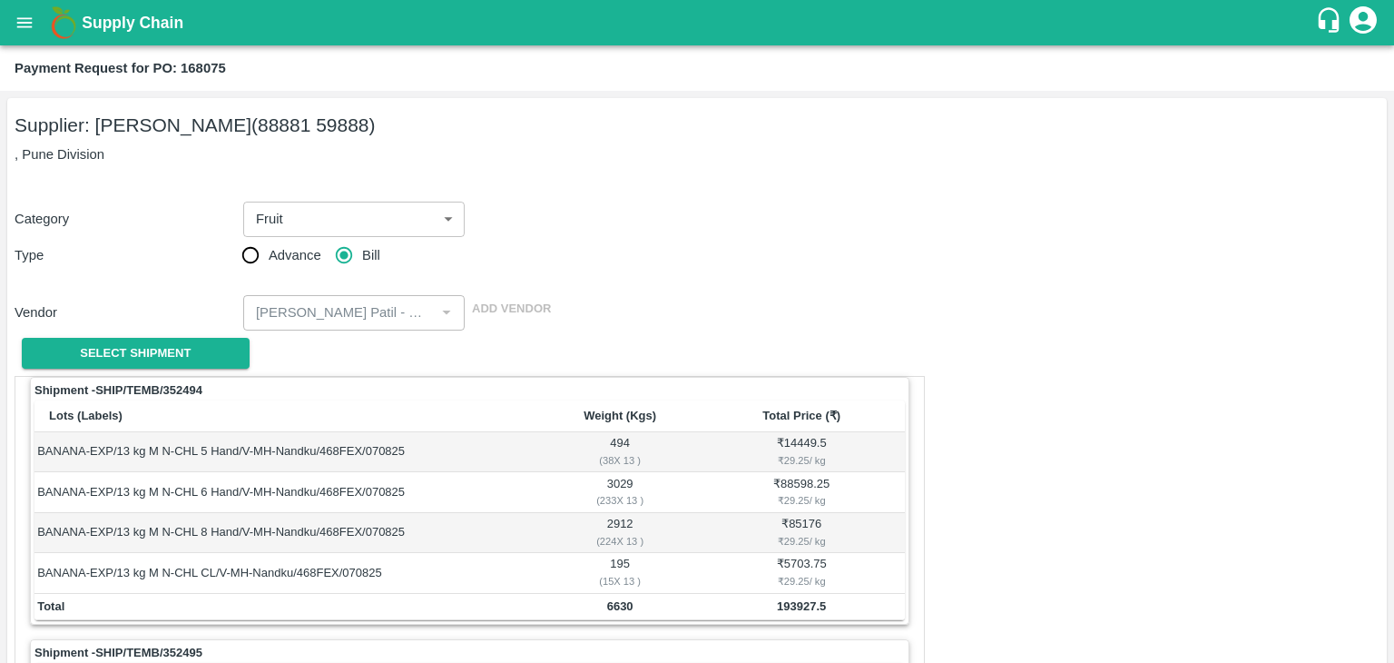
scroll to position [850, 0]
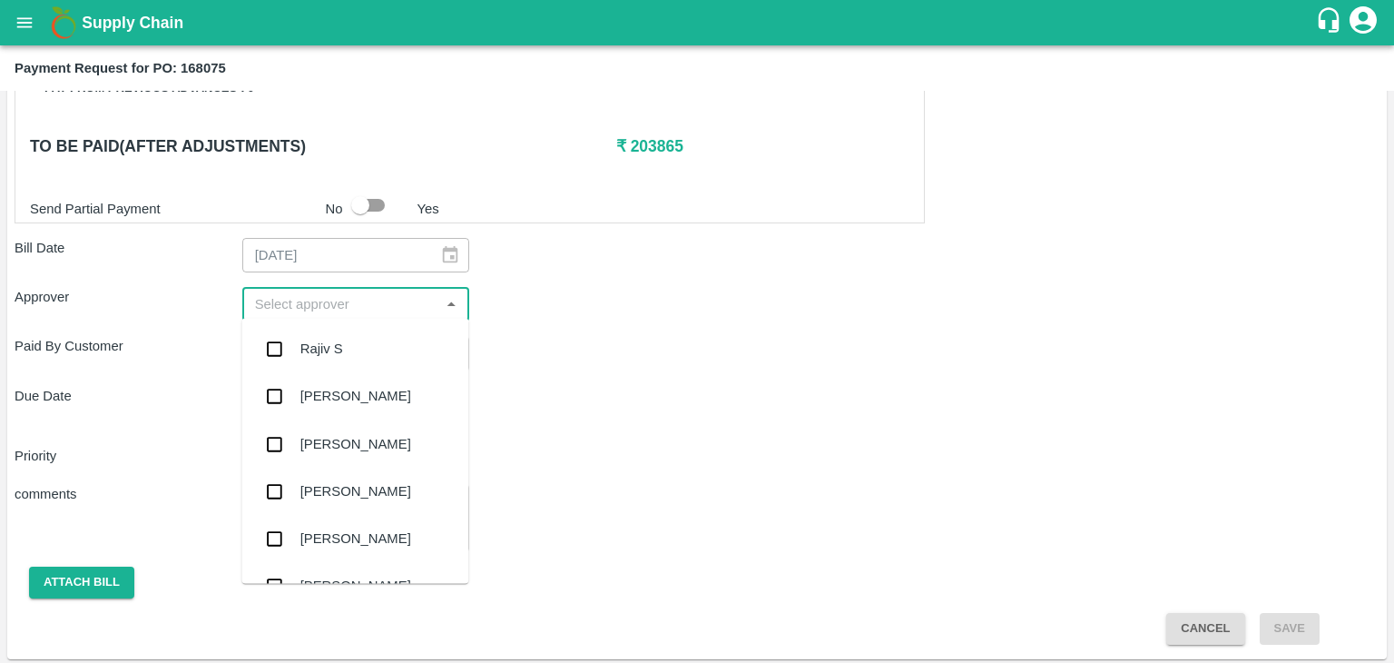
click at [343, 300] on input "input" at bounding box center [341, 304] width 187 height 24
type input "Ajit"
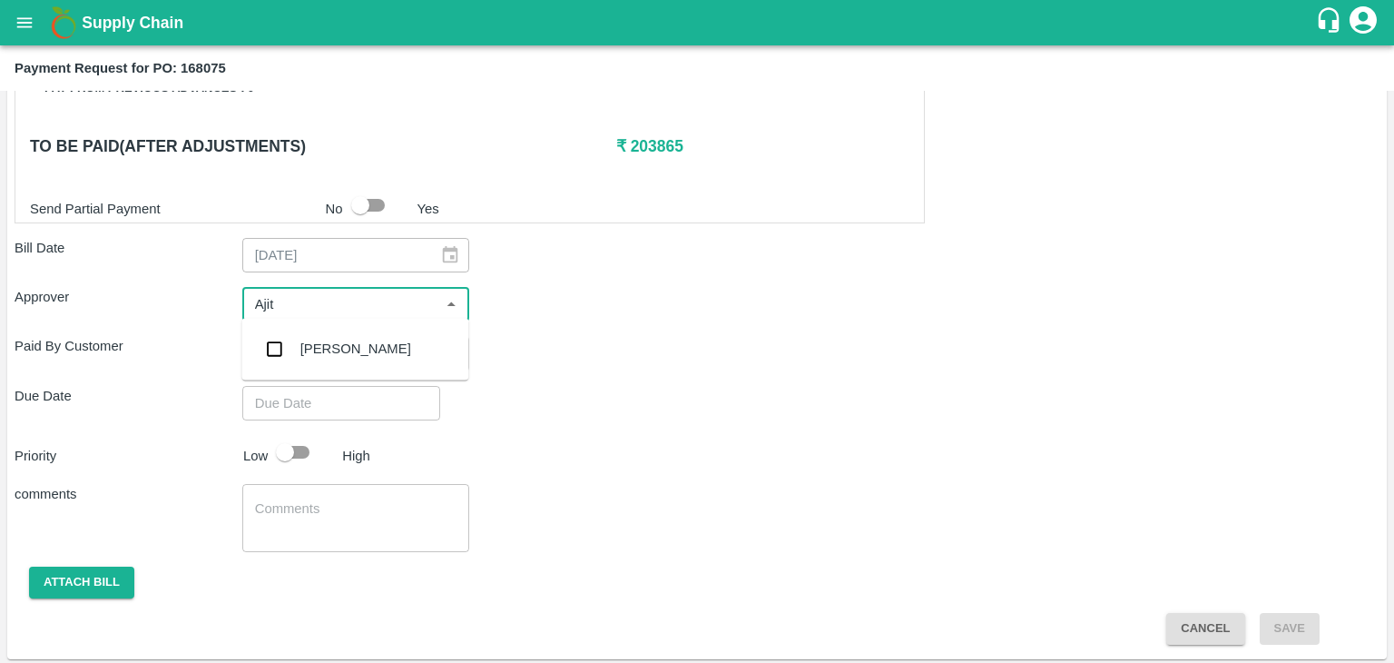
click at [337, 361] on div "[PERSON_NAME]" at bounding box center [354, 348] width 227 height 47
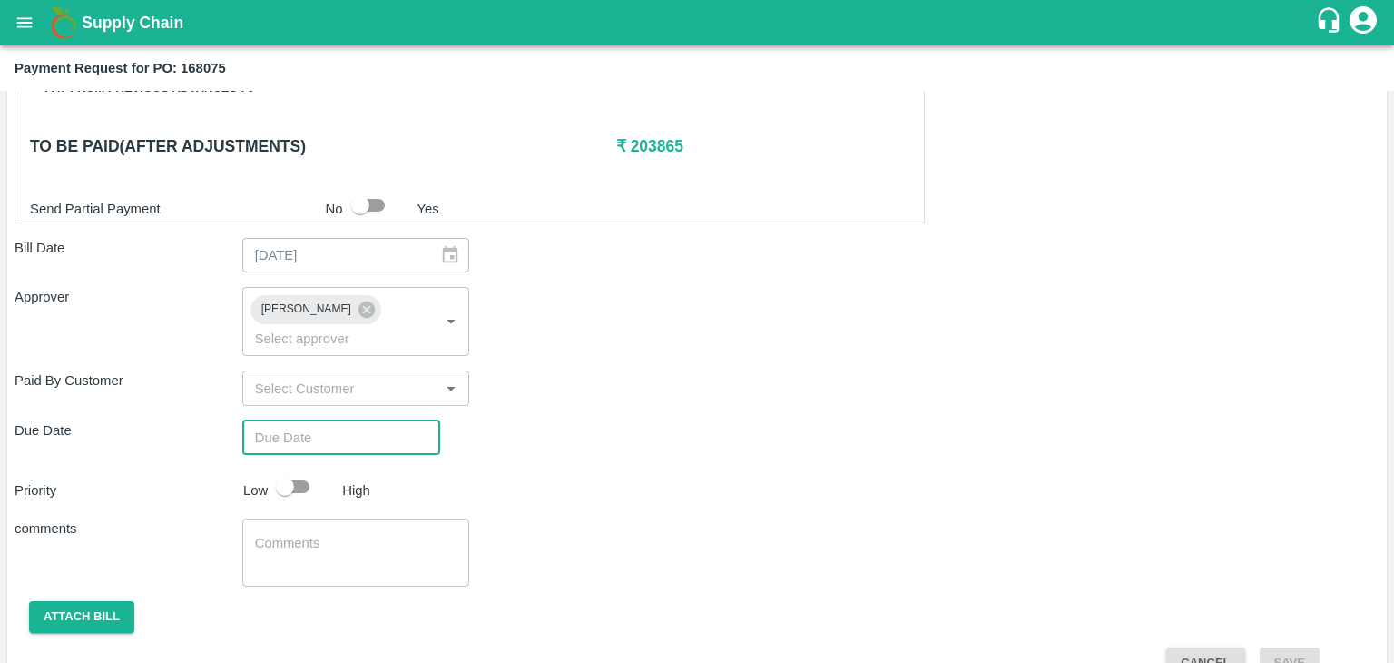
type input "DD/MM/YYYY hh:mm aa"
click at [370, 420] on input "DD/MM/YYYY hh:mm aa" at bounding box center [334, 437] width 185 height 34
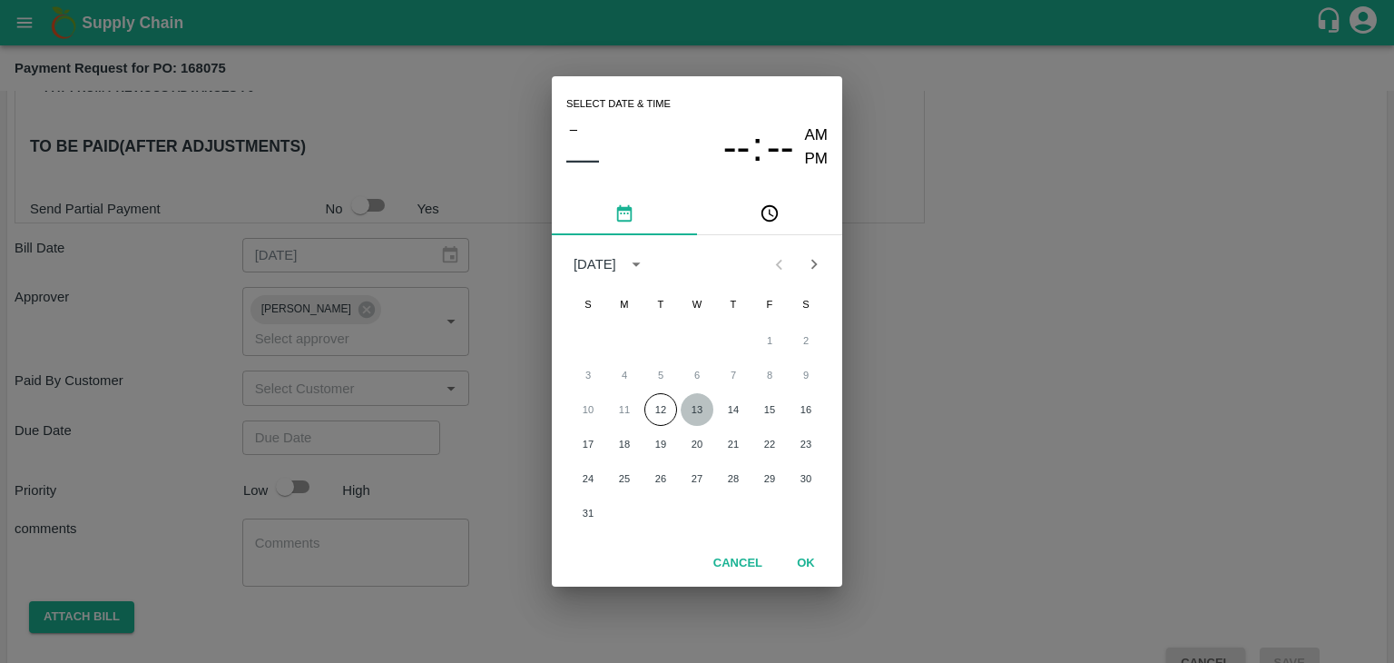
click at [690, 399] on button "13" at bounding box center [697, 409] width 33 height 33
type input "[DATE] 12:00 AM"
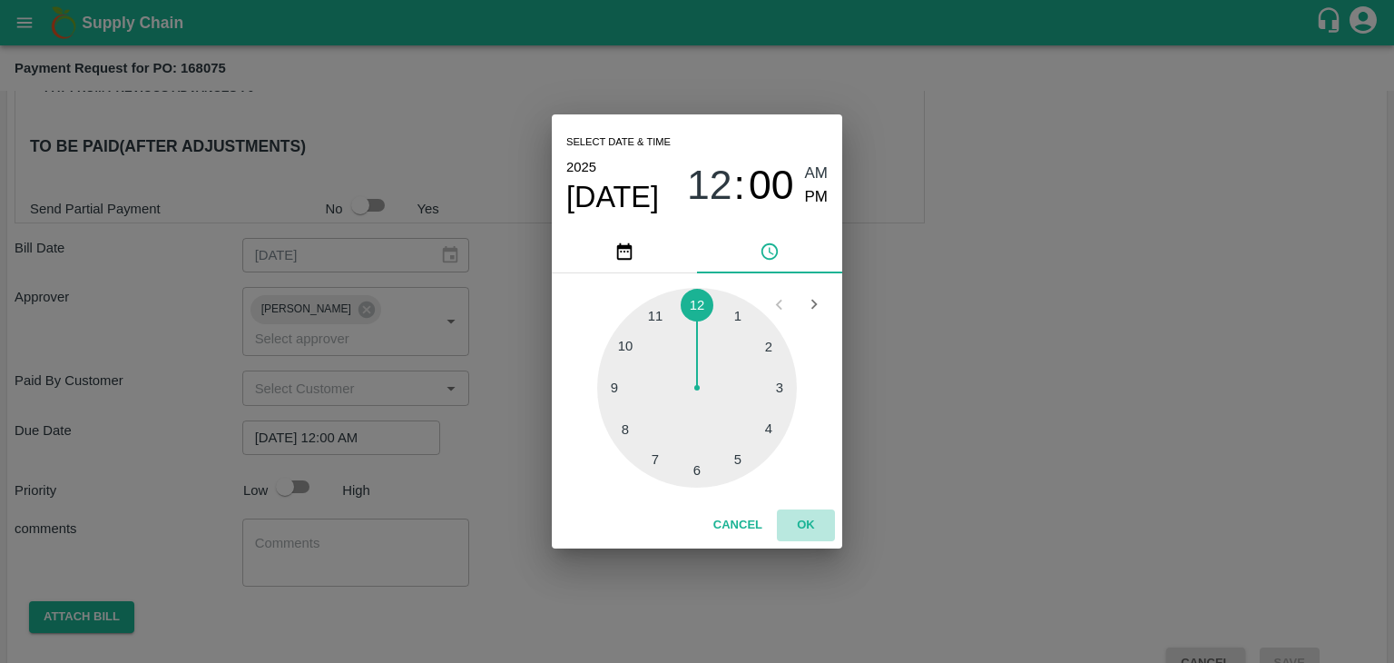
click at [803, 529] on button "OK" at bounding box center [806, 525] width 58 height 32
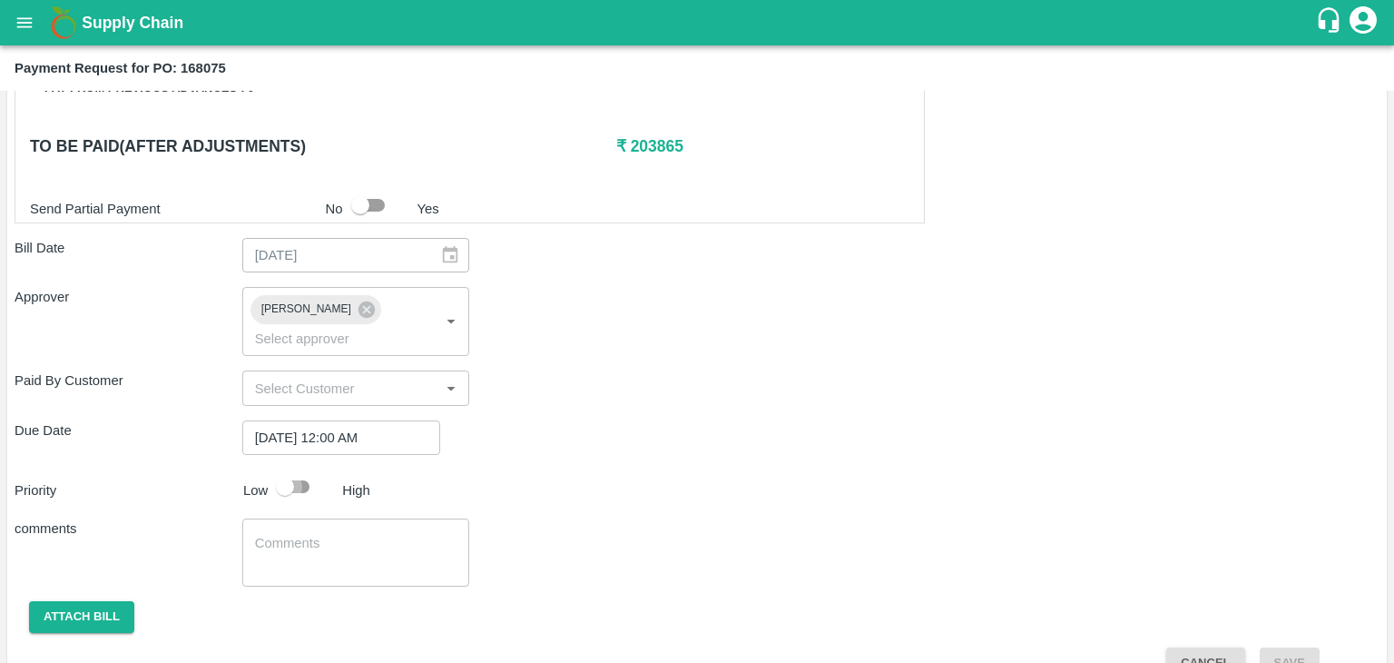
click at [301, 469] on input "checkbox" at bounding box center [284, 486] width 103 height 34
checkbox input "true"
click at [334, 534] on textarea at bounding box center [356, 553] width 202 height 38
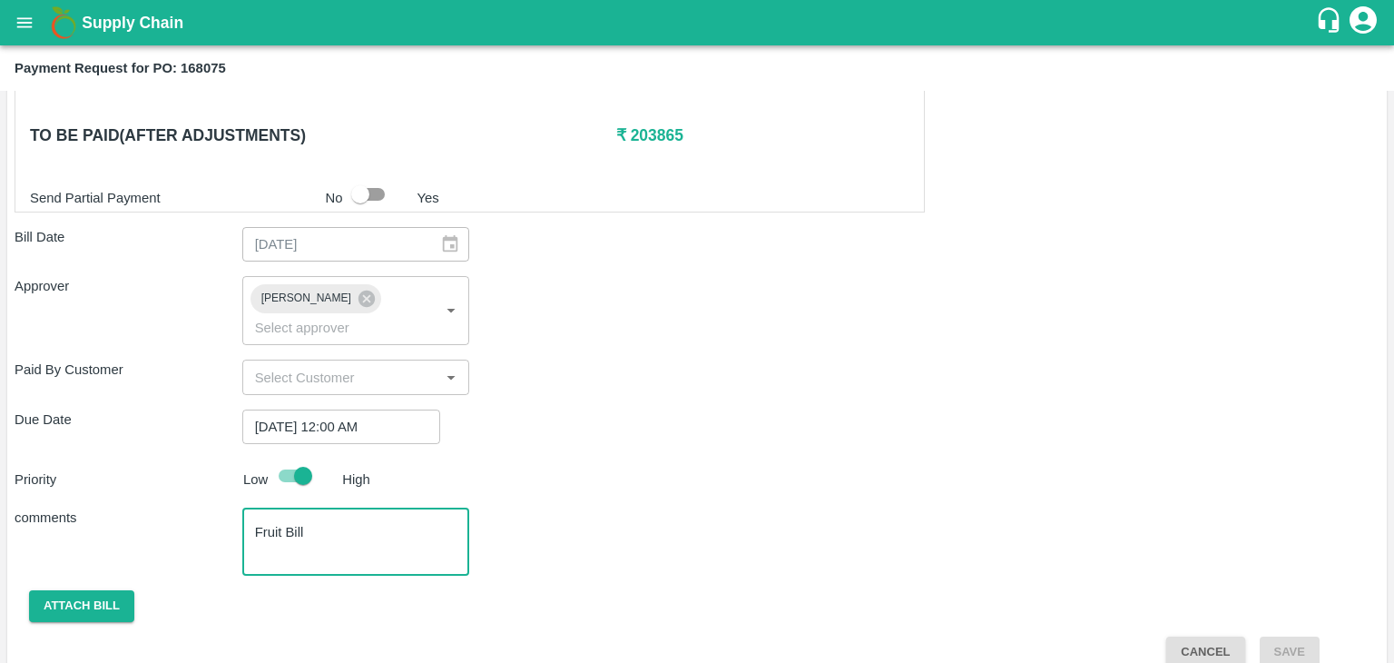
type textarea "Fruit Bill"
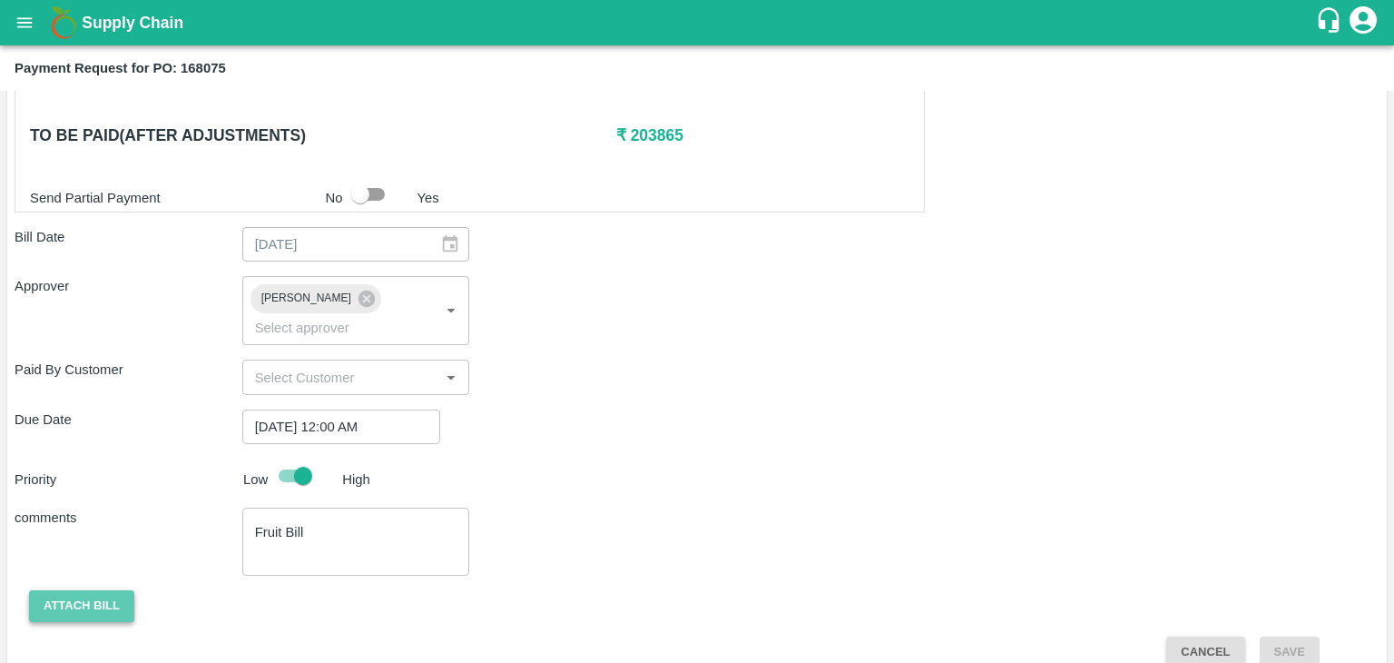
click at [80, 590] on button "Attach bill" at bounding box center [81, 606] width 105 height 32
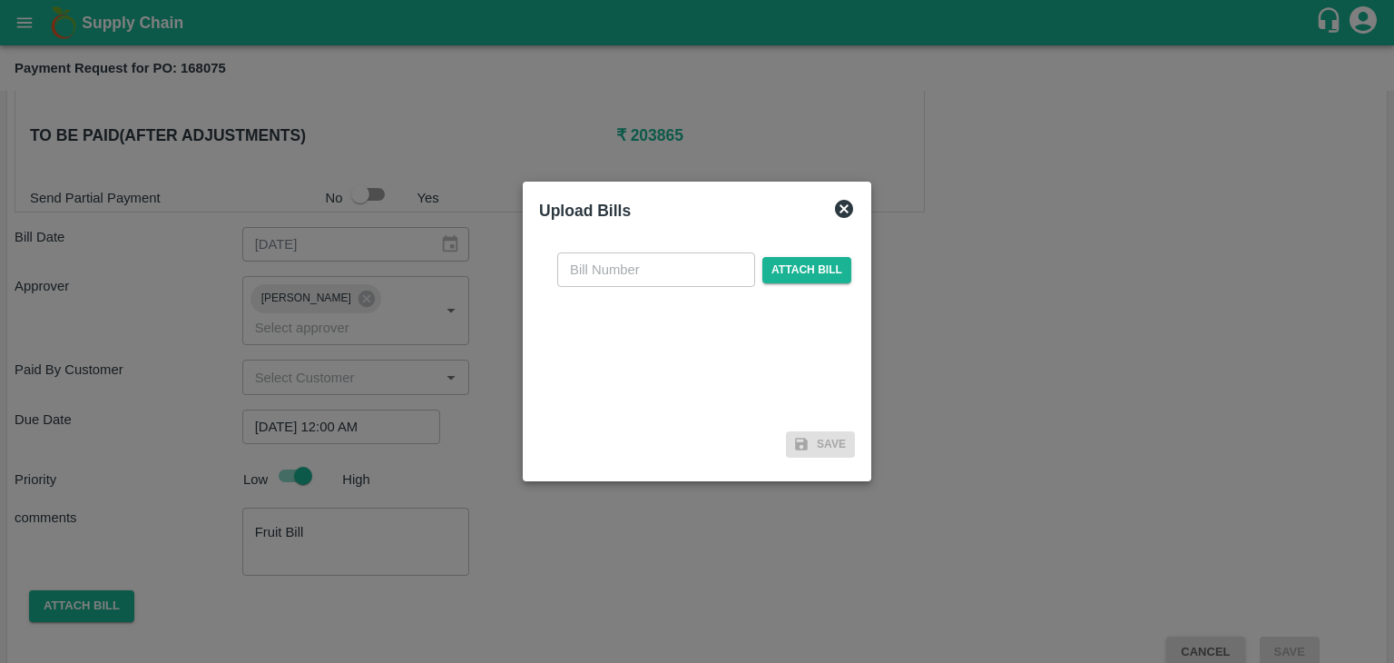
click at [693, 265] on input "text" at bounding box center [656, 269] width 198 height 34
type input "5526"
click at [795, 266] on span "Attach bill" at bounding box center [807, 270] width 89 height 26
click at [0, 0] on input "Attach bill" at bounding box center [0, 0] width 0 height 0
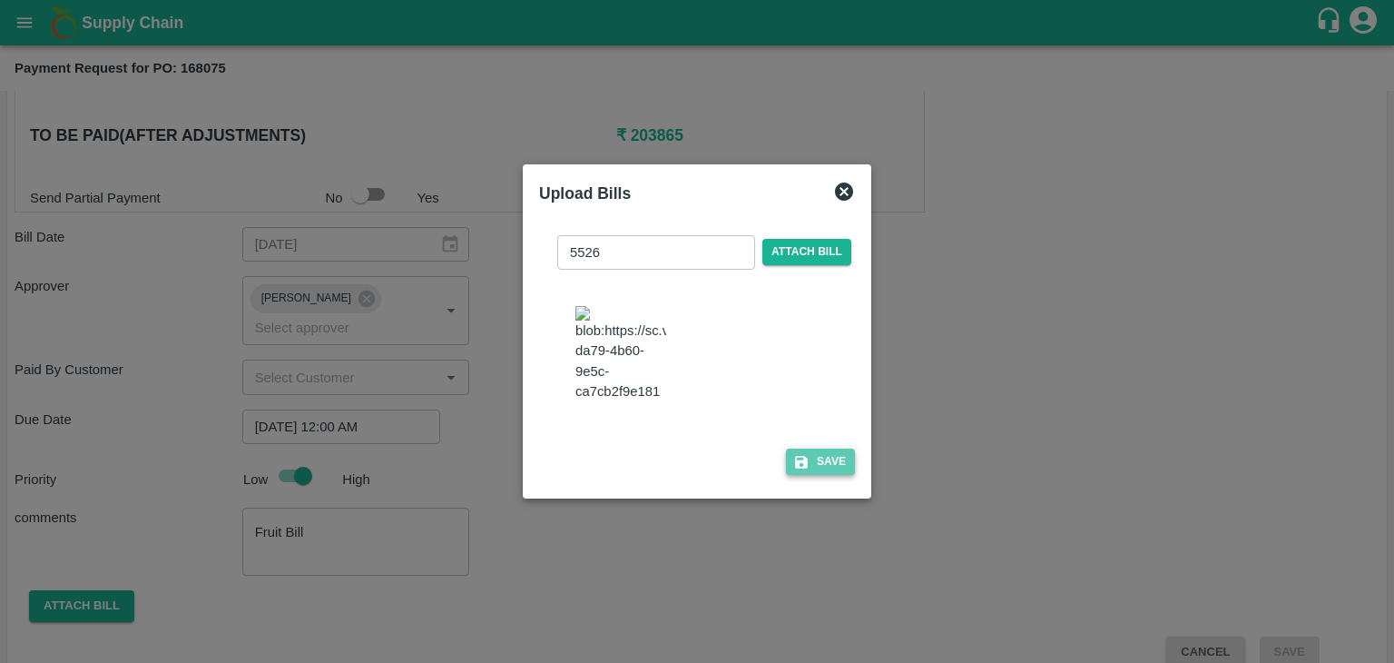
click at [802, 468] on icon "button" at bounding box center [801, 462] width 13 height 13
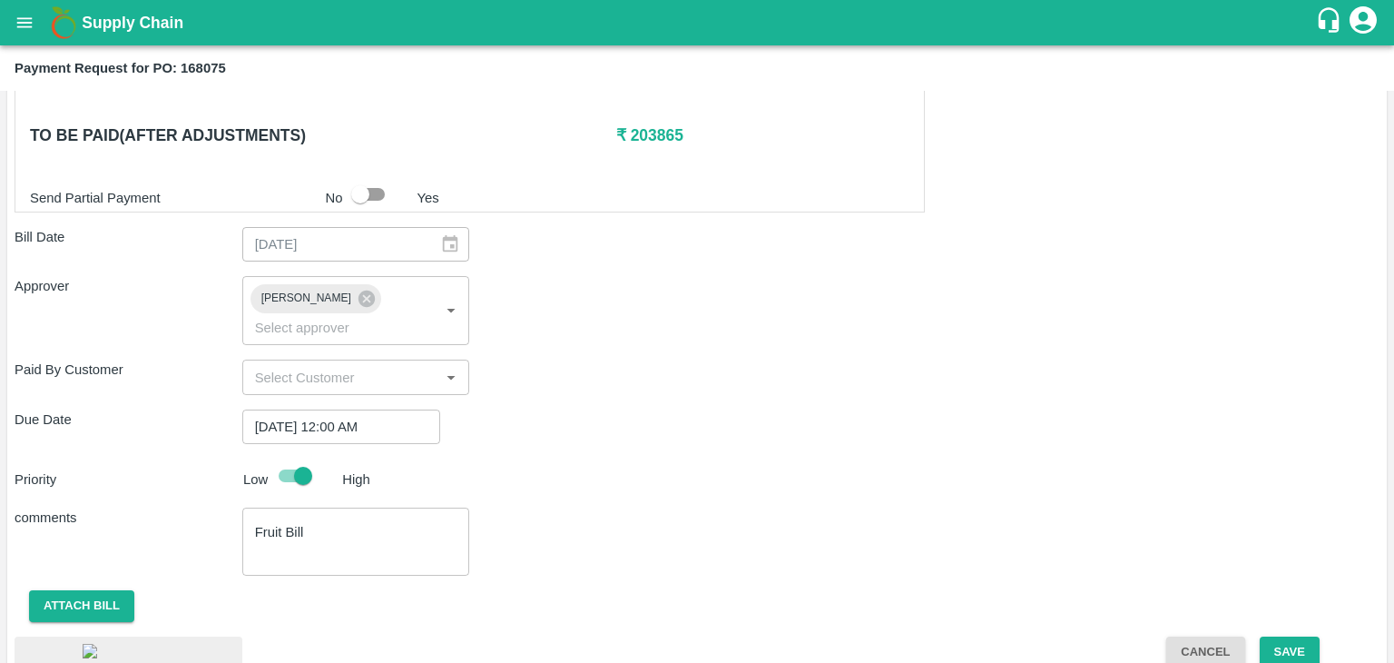
scroll to position [979, 0]
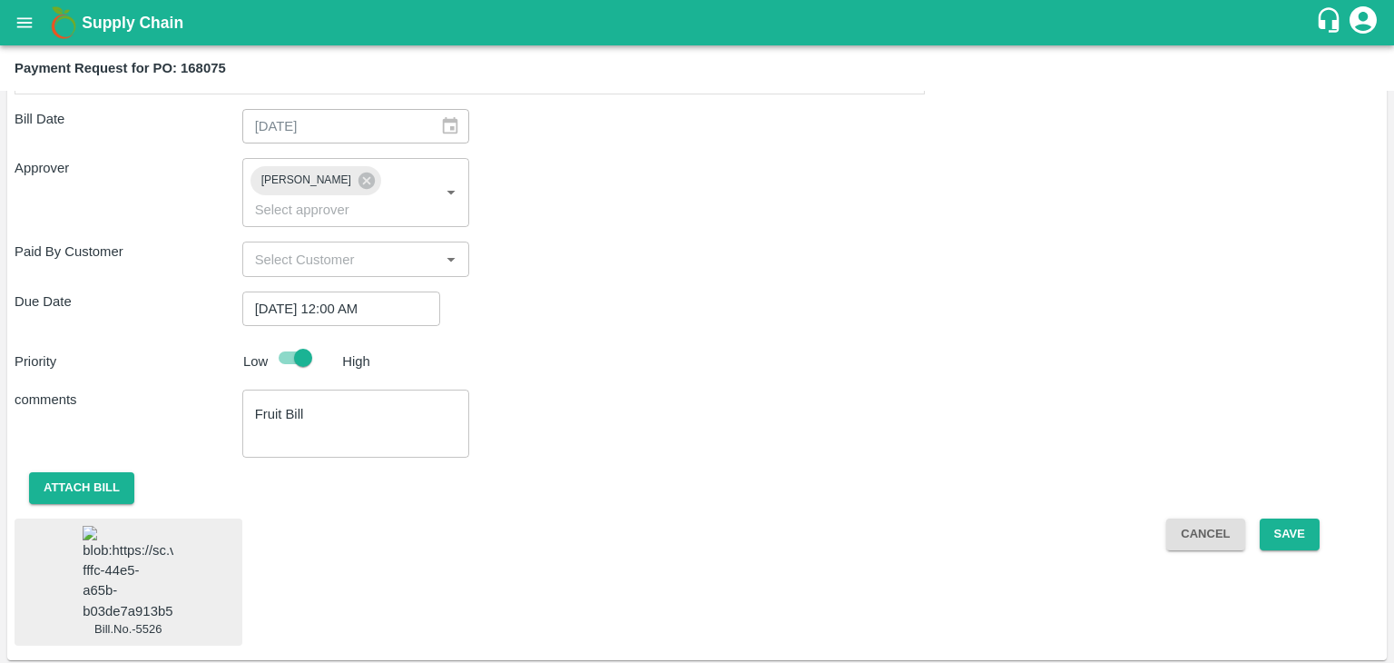
click at [150, 532] on img at bounding box center [128, 573] width 91 height 95
click at [1291, 518] on button "Save" at bounding box center [1290, 534] width 60 height 32
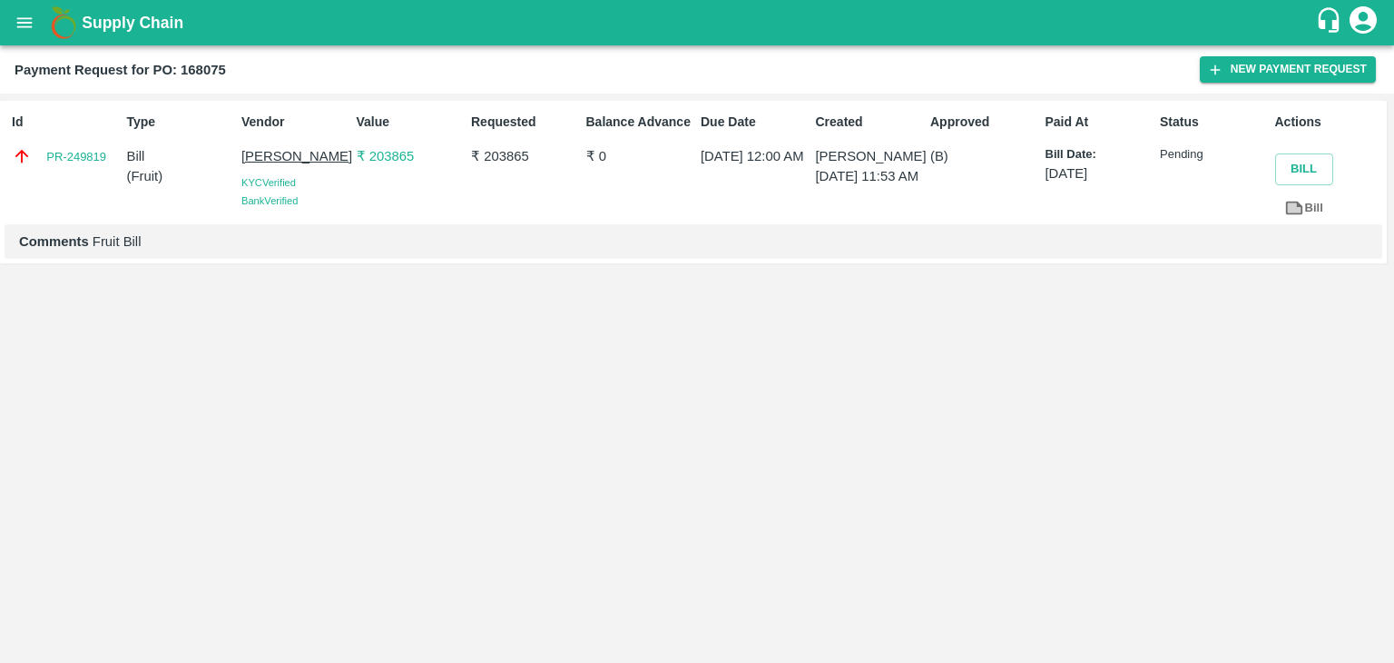
click at [32, 24] on icon "open drawer" at bounding box center [25, 23] width 20 height 20
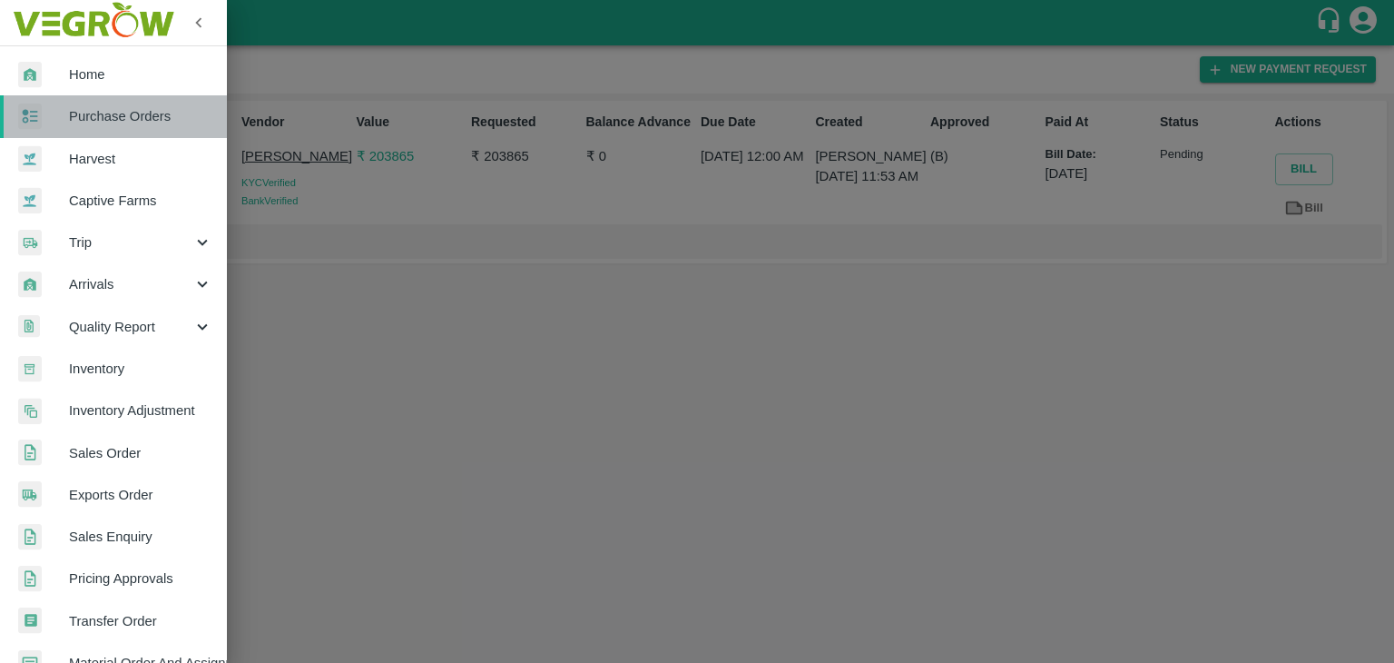
click at [124, 123] on span "Purchase Orders" at bounding box center [140, 116] width 143 height 20
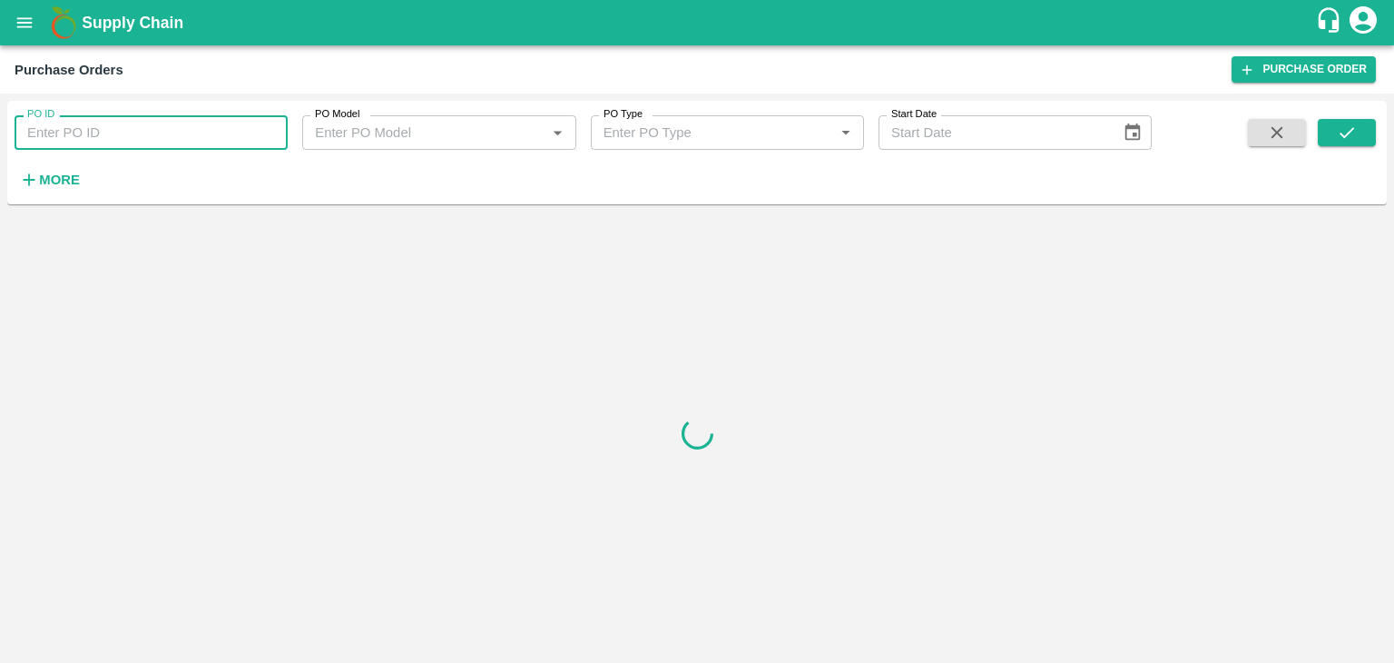
paste input "168710"
click at [150, 127] on input "PO ID" at bounding box center [151, 132] width 273 height 34
type input "168710"
click at [1369, 128] on button "submit" at bounding box center [1347, 132] width 58 height 27
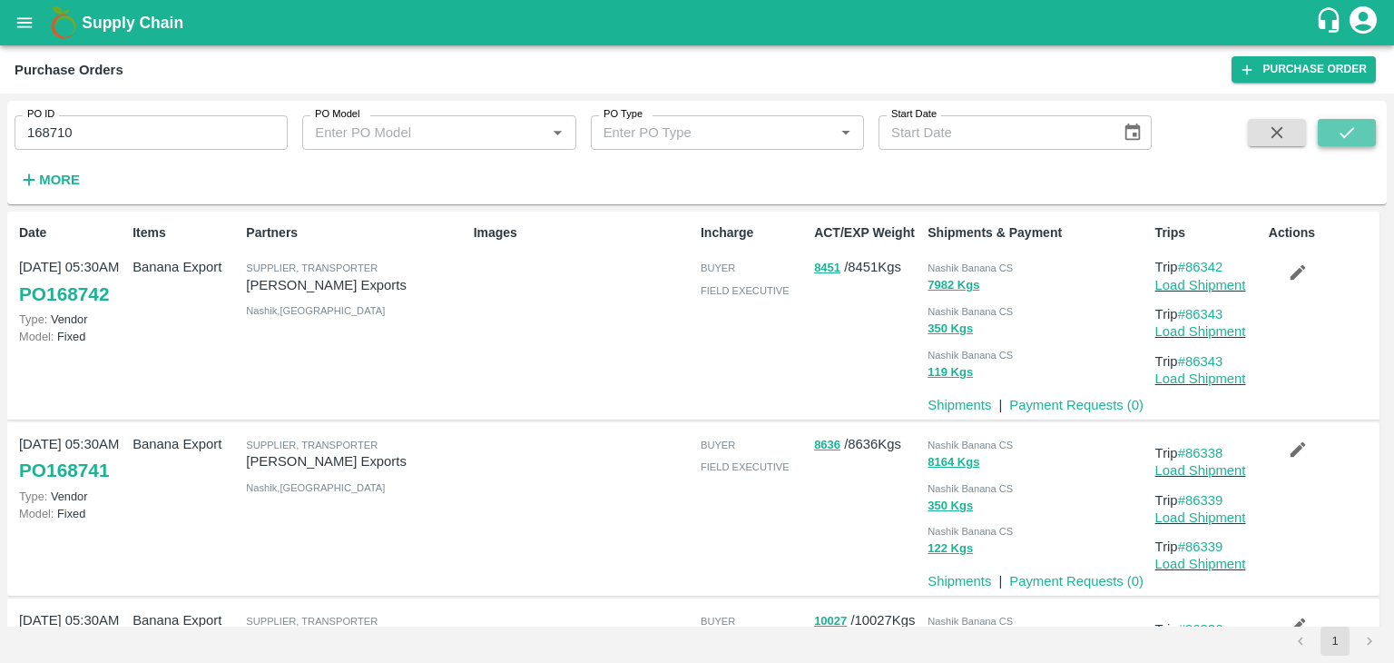
click at [1364, 131] on button "submit" at bounding box center [1347, 132] width 58 height 27
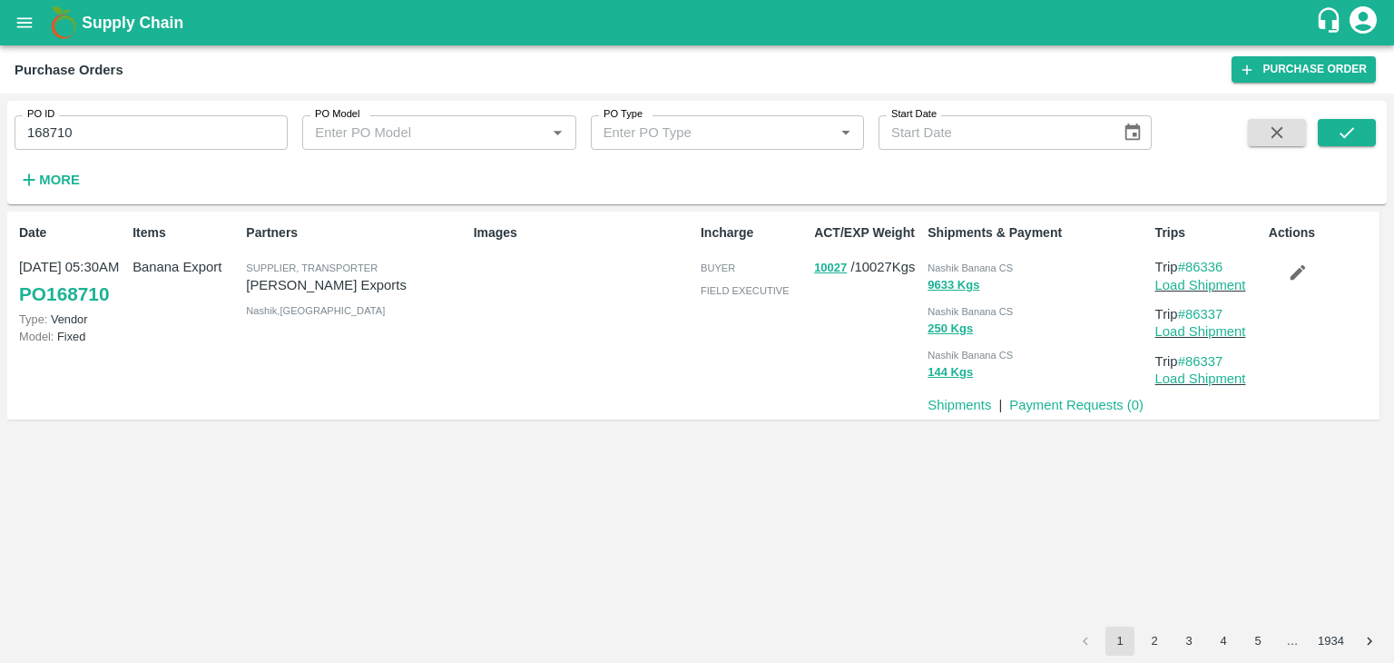
click at [134, 127] on input "168710" at bounding box center [151, 132] width 273 height 34
click at [1351, 135] on icon "submit" at bounding box center [1347, 133] width 20 height 20
click at [1207, 281] on link "Load Shipment" at bounding box center [1201, 285] width 91 height 15
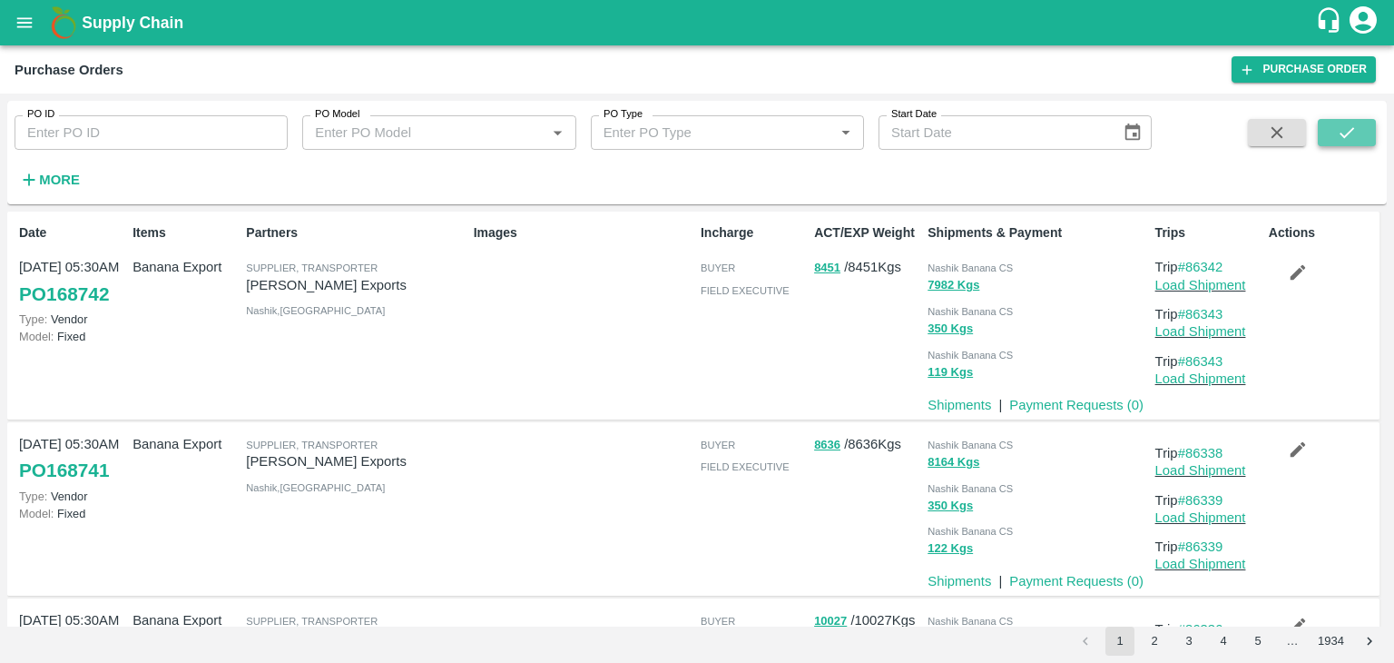
click at [1350, 131] on icon "submit" at bounding box center [1347, 132] width 15 height 11
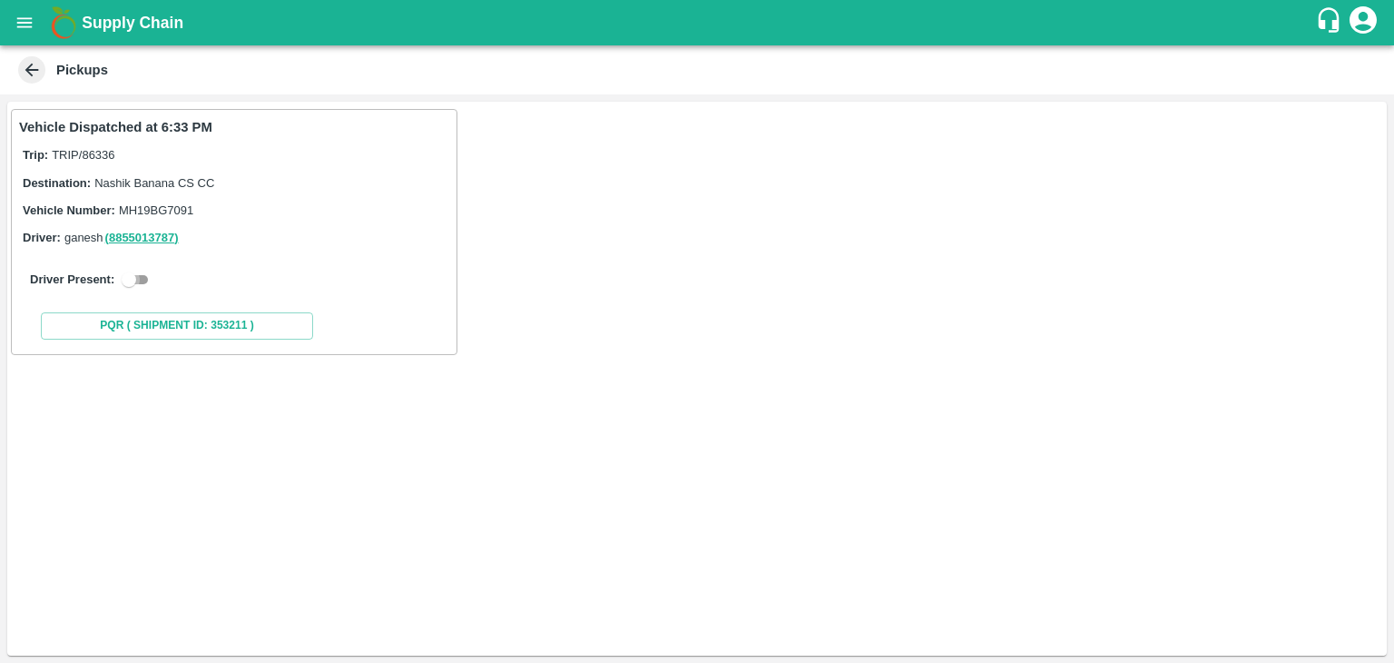
click at [149, 279] on input "checkbox" at bounding box center [128, 280] width 65 height 22
checkbox input "true"
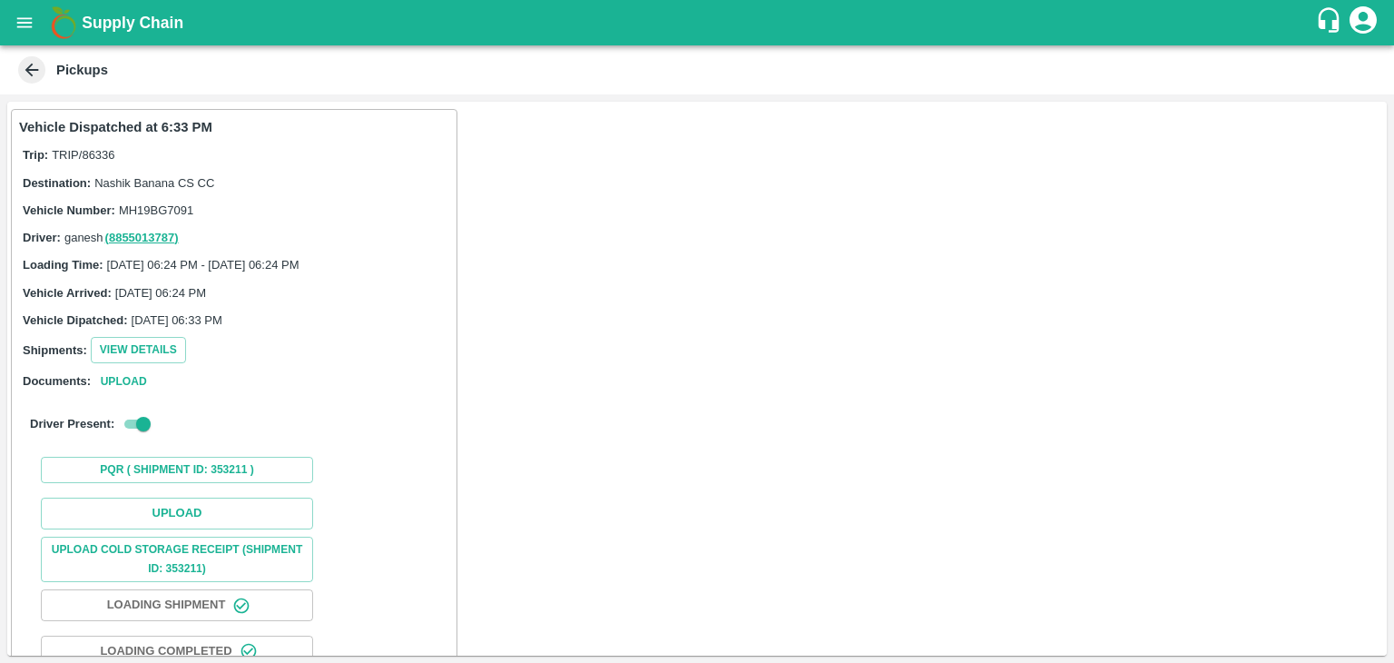
scroll to position [144, 0]
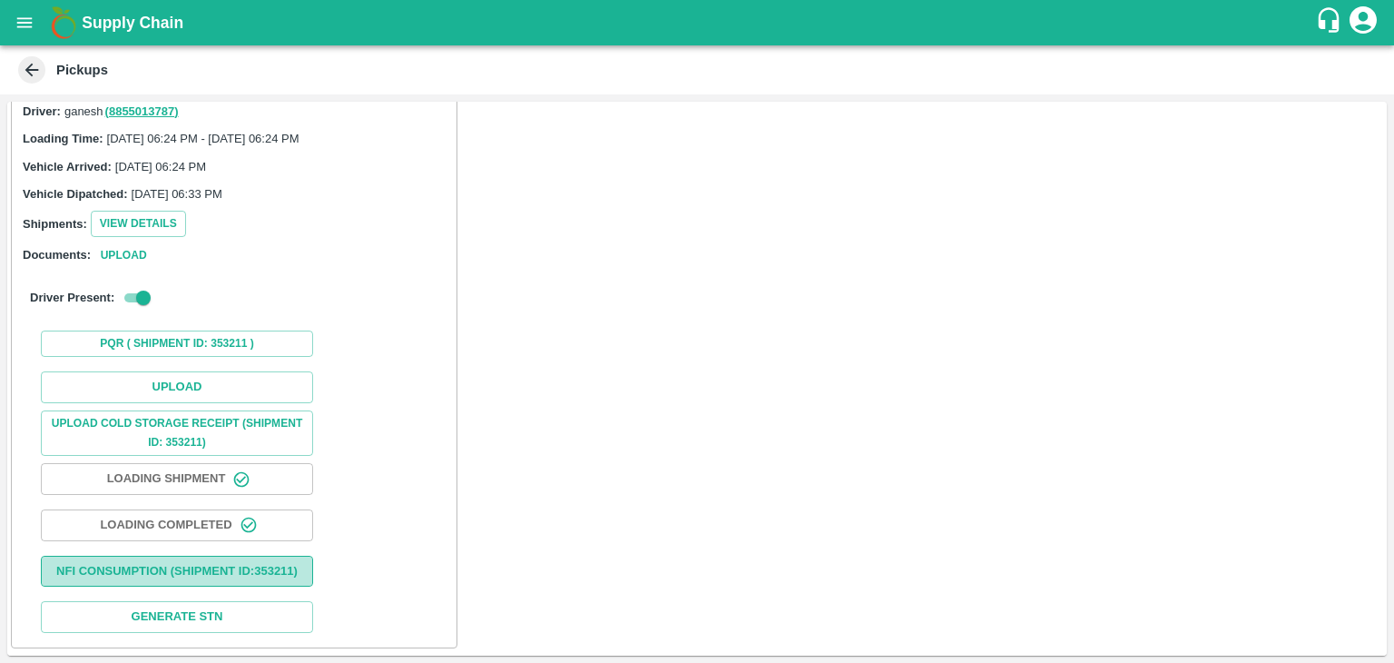
click at [196, 556] on button "Nfi Consumption (SHIPMENT ID: 353211 )" at bounding box center [177, 572] width 272 height 32
